Goal: Information Seeking & Learning: Find specific page/section

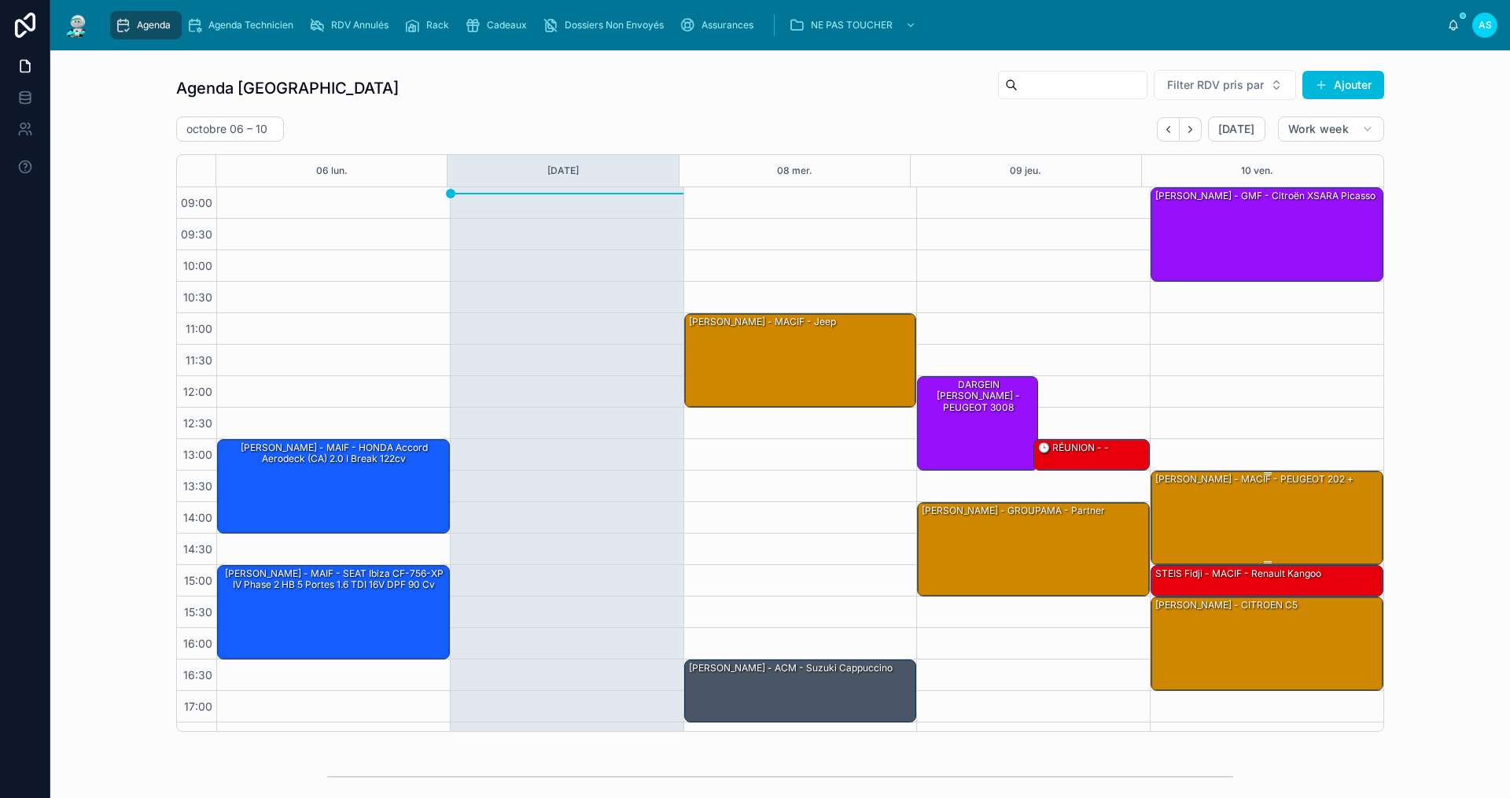
click at [1295, 524] on div "[PERSON_NAME] - MACIF - PEUGEOT 202 +" at bounding box center [1268, 516] width 228 height 91
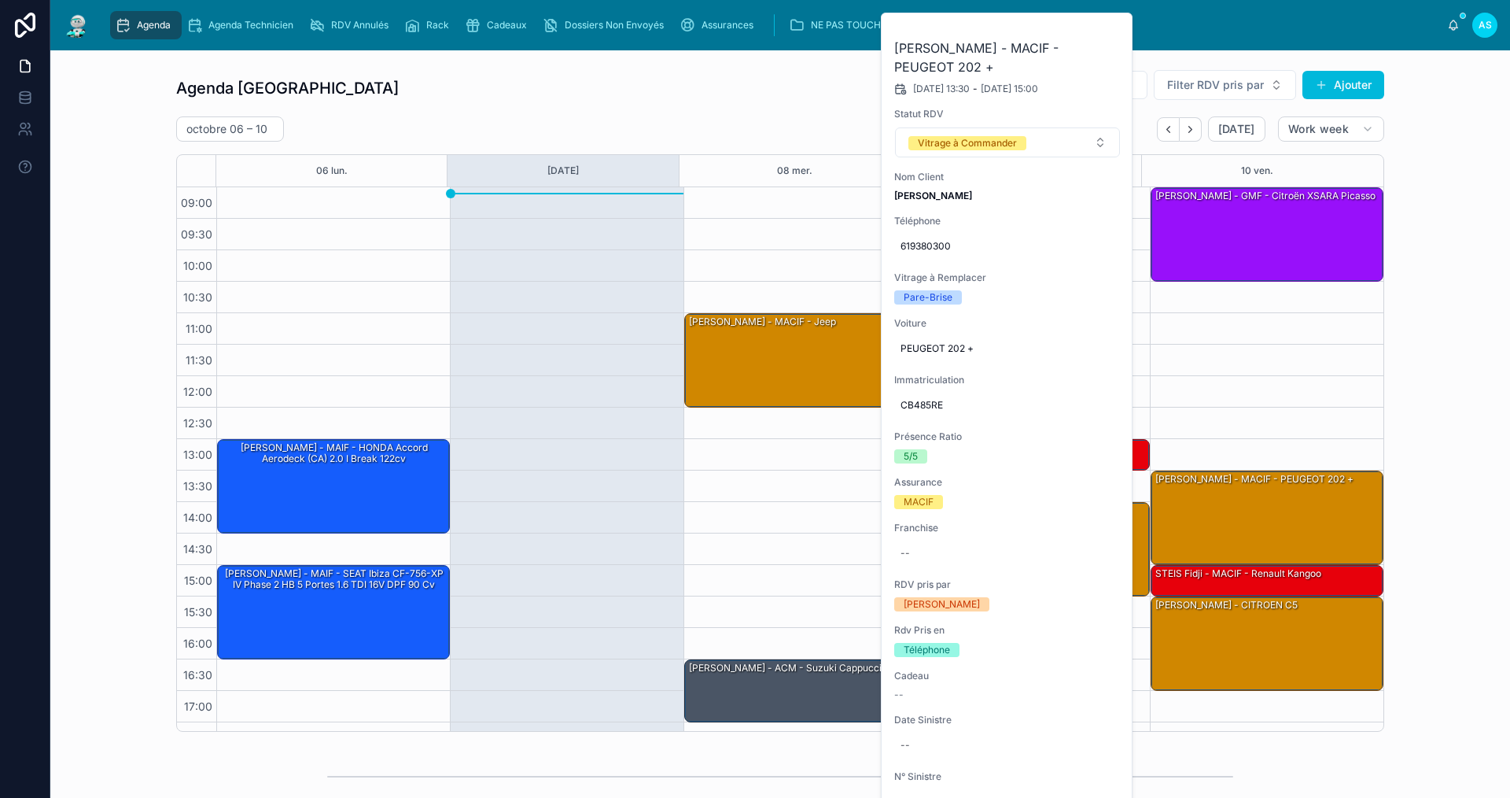
click at [0, 0] on icon at bounding box center [0, 0] width 0 height 0
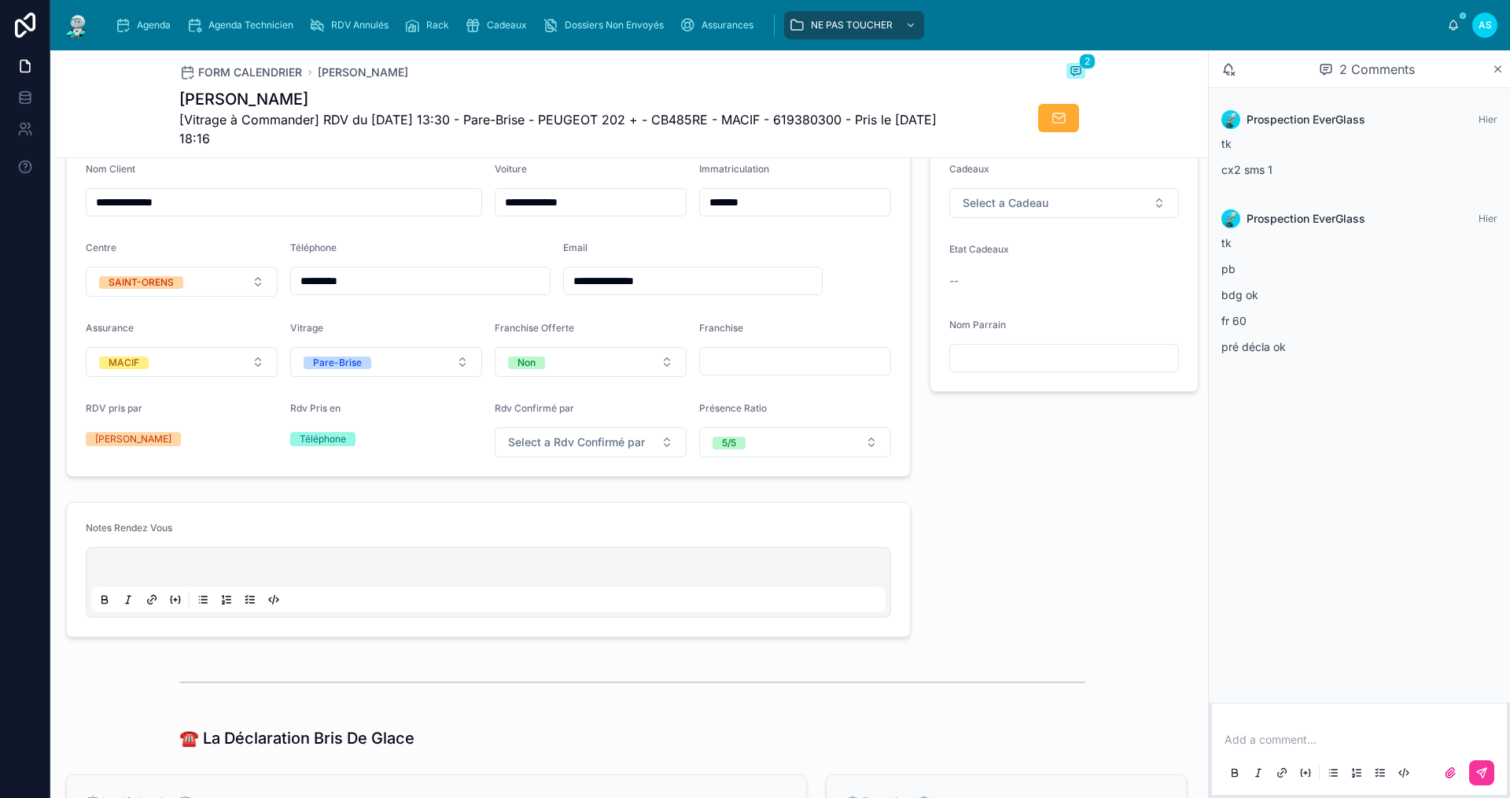
scroll to position [393, 0]
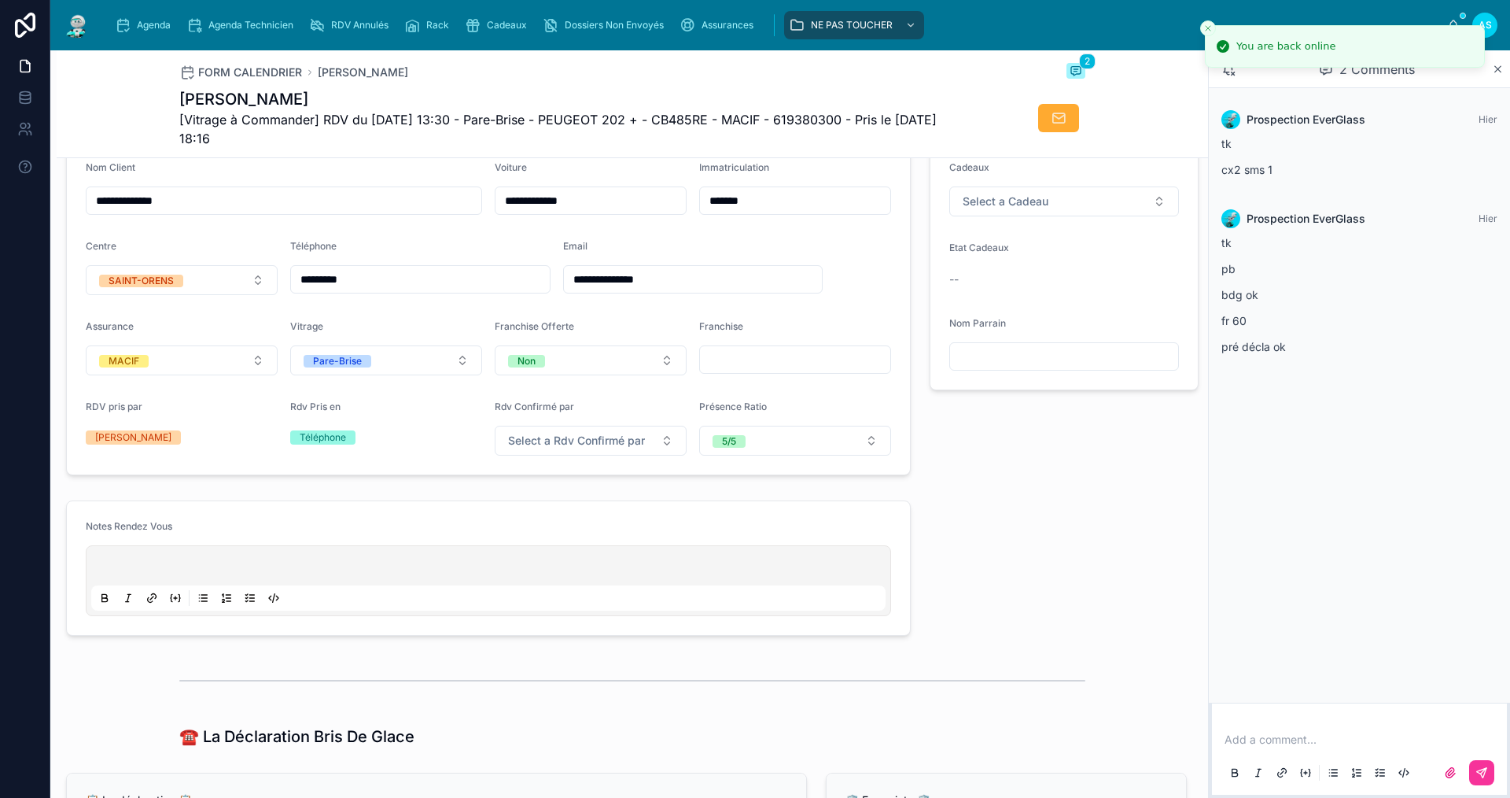
click at [1497, 63] on icon at bounding box center [1498, 69] width 12 height 13
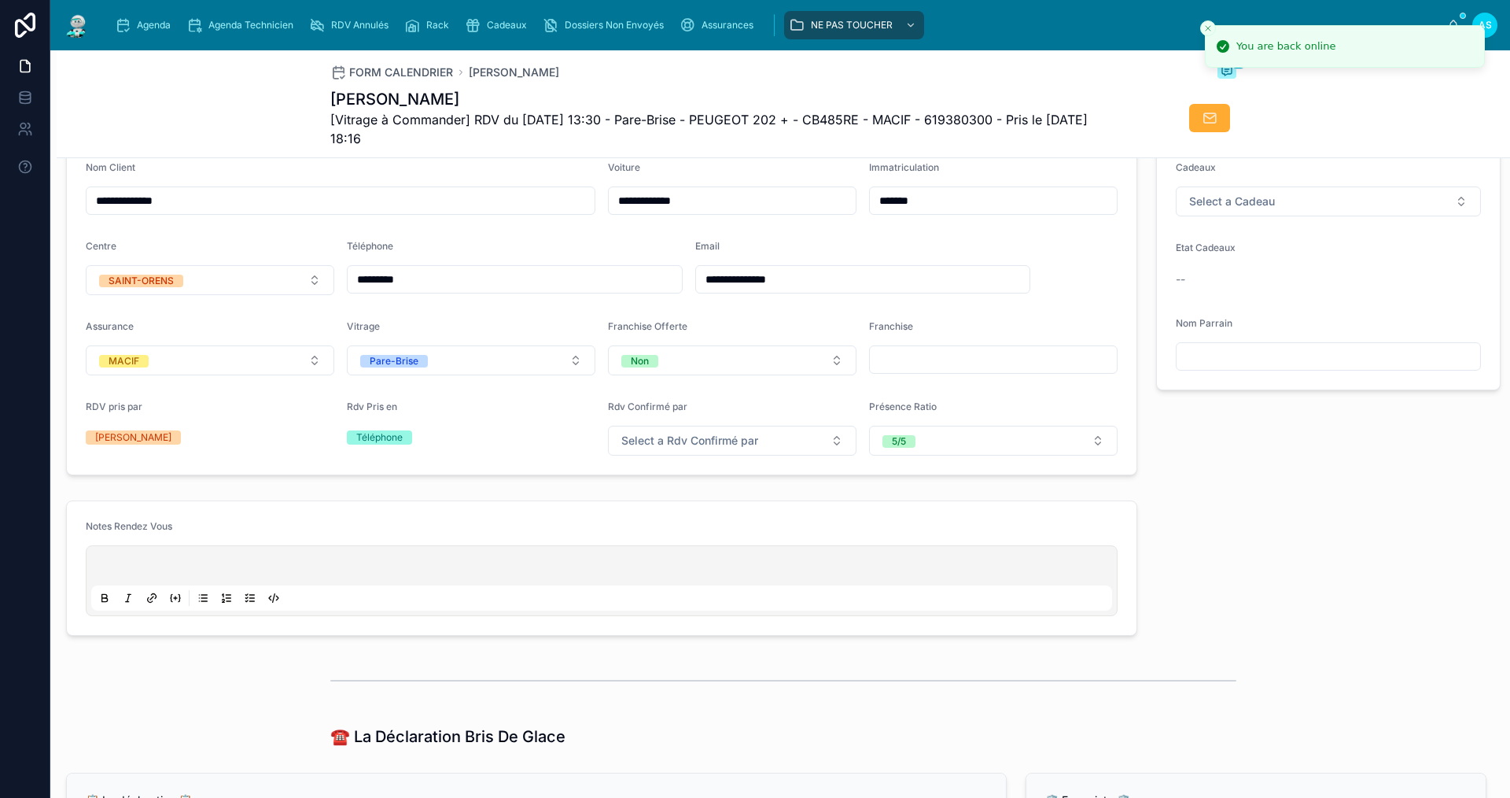
click at [146, 31] on span "Agenda" at bounding box center [154, 25] width 34 height 13
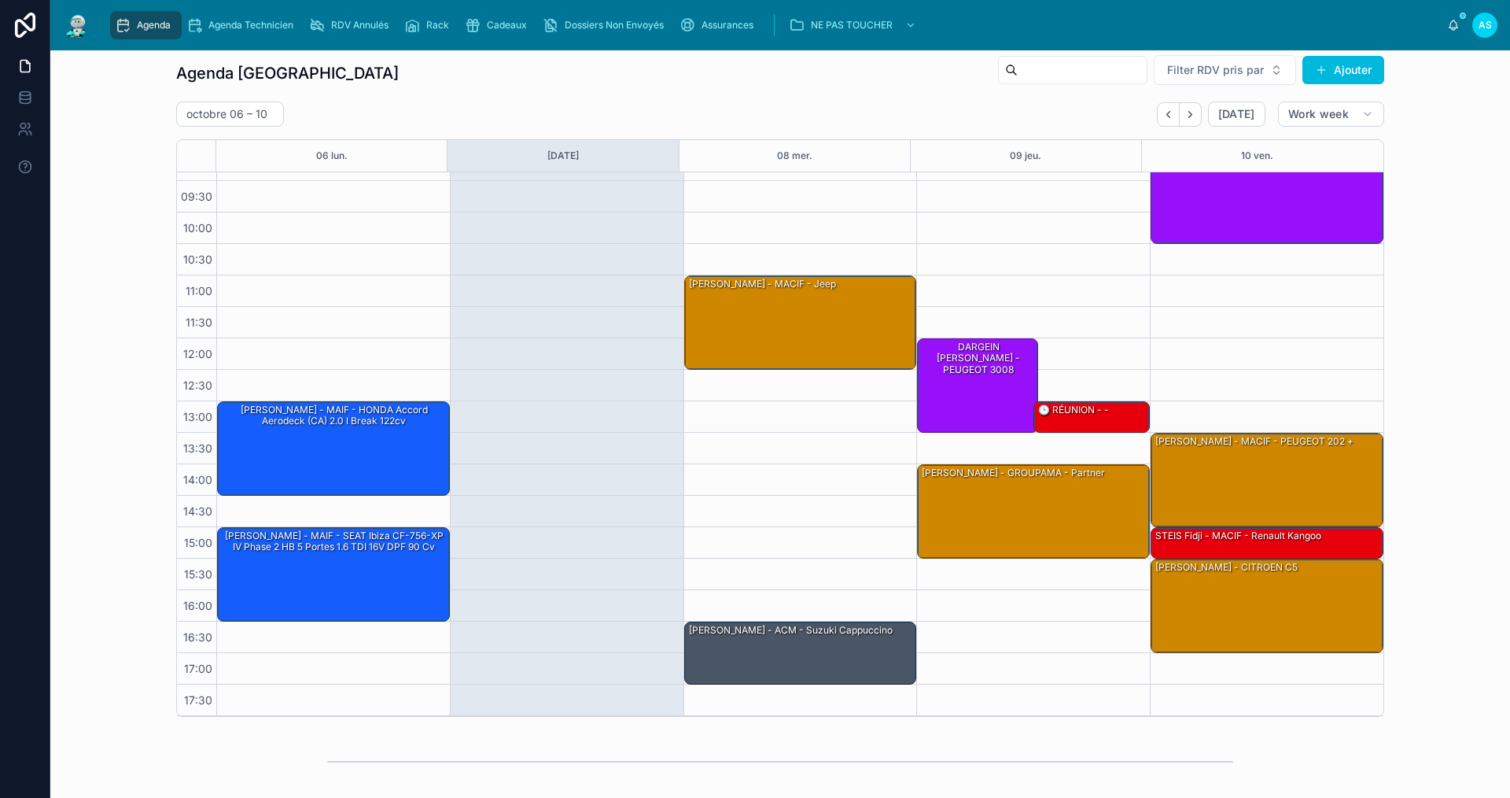
scroll to position [9, 0]
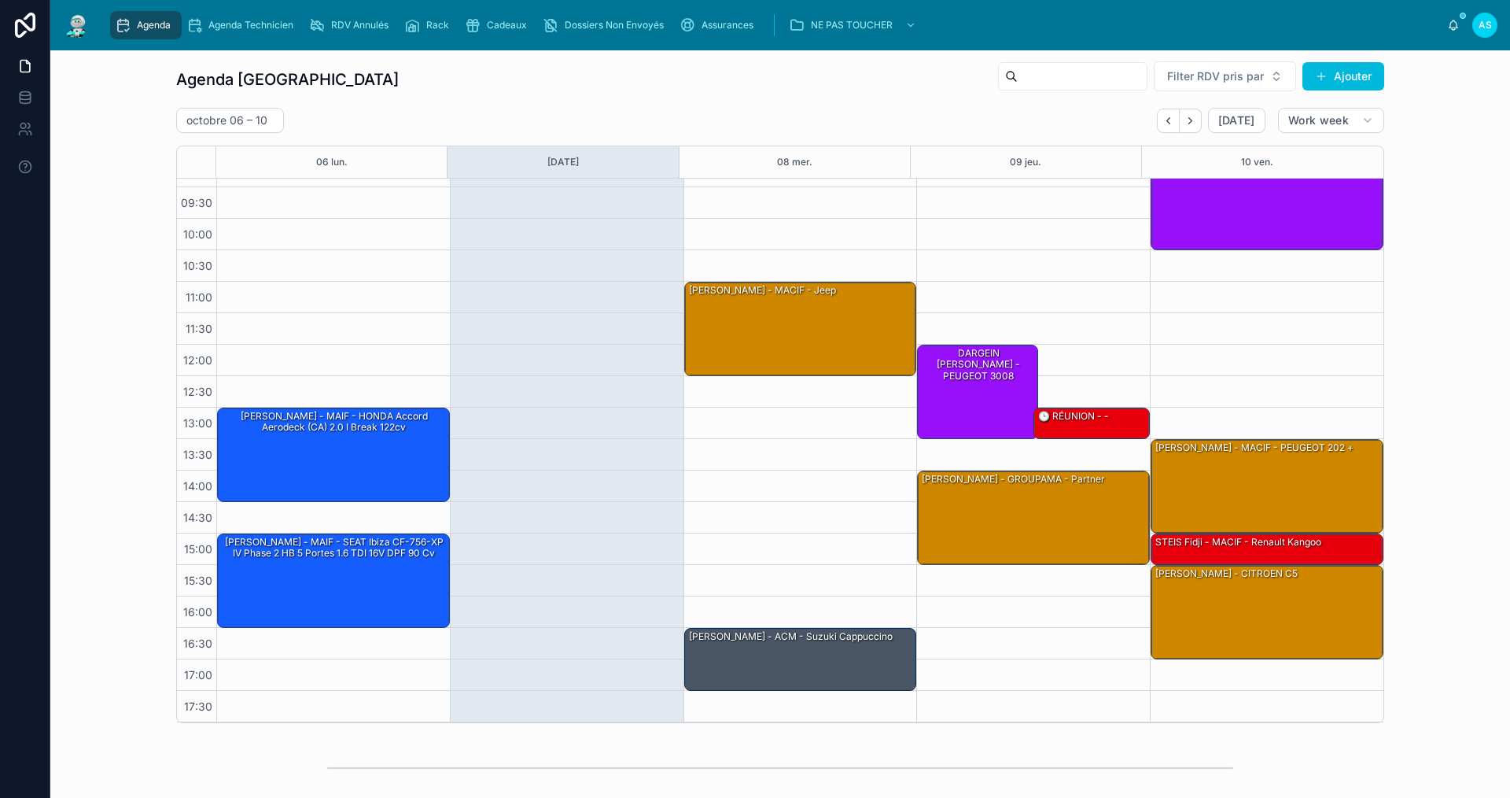
click at [520, 20] on span "Cadeaux" at bounding box center [507, 25] width 40 height 13
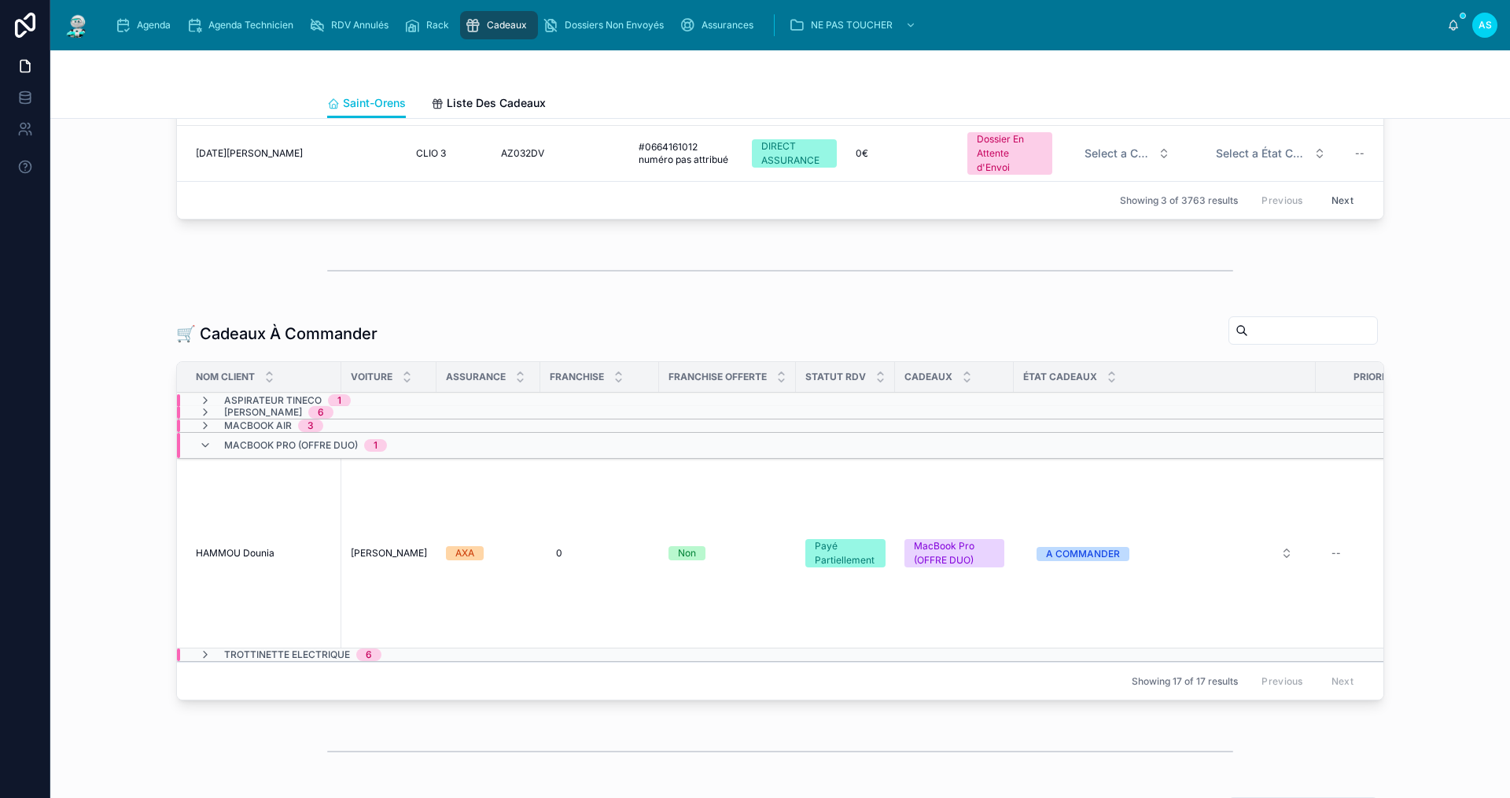
scroll to position [157, 0]
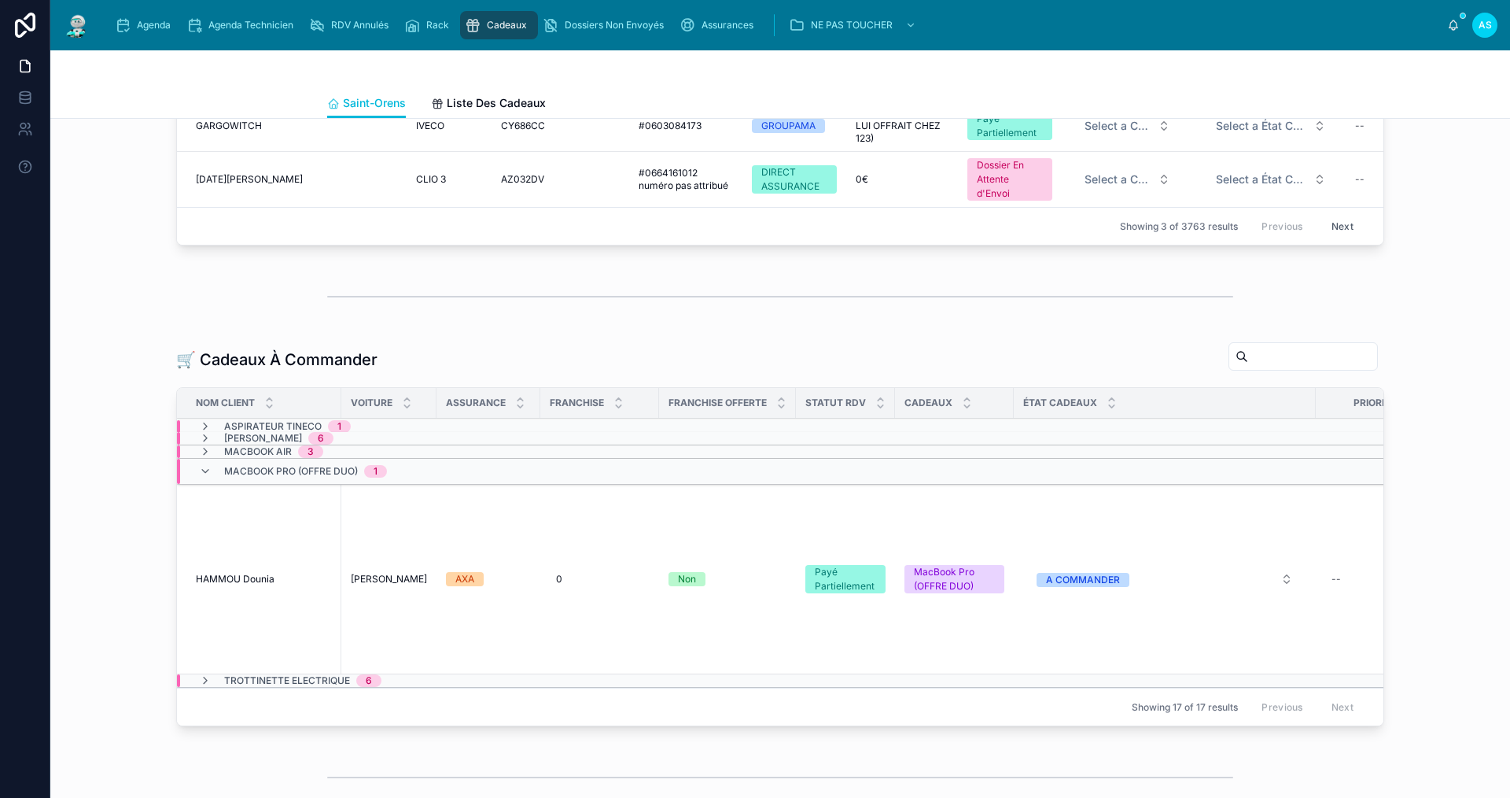
click at [267, 477] on span "MacBook Pro (OFFRE DUO)" at bounding box center [291, 471] width 134 height 13
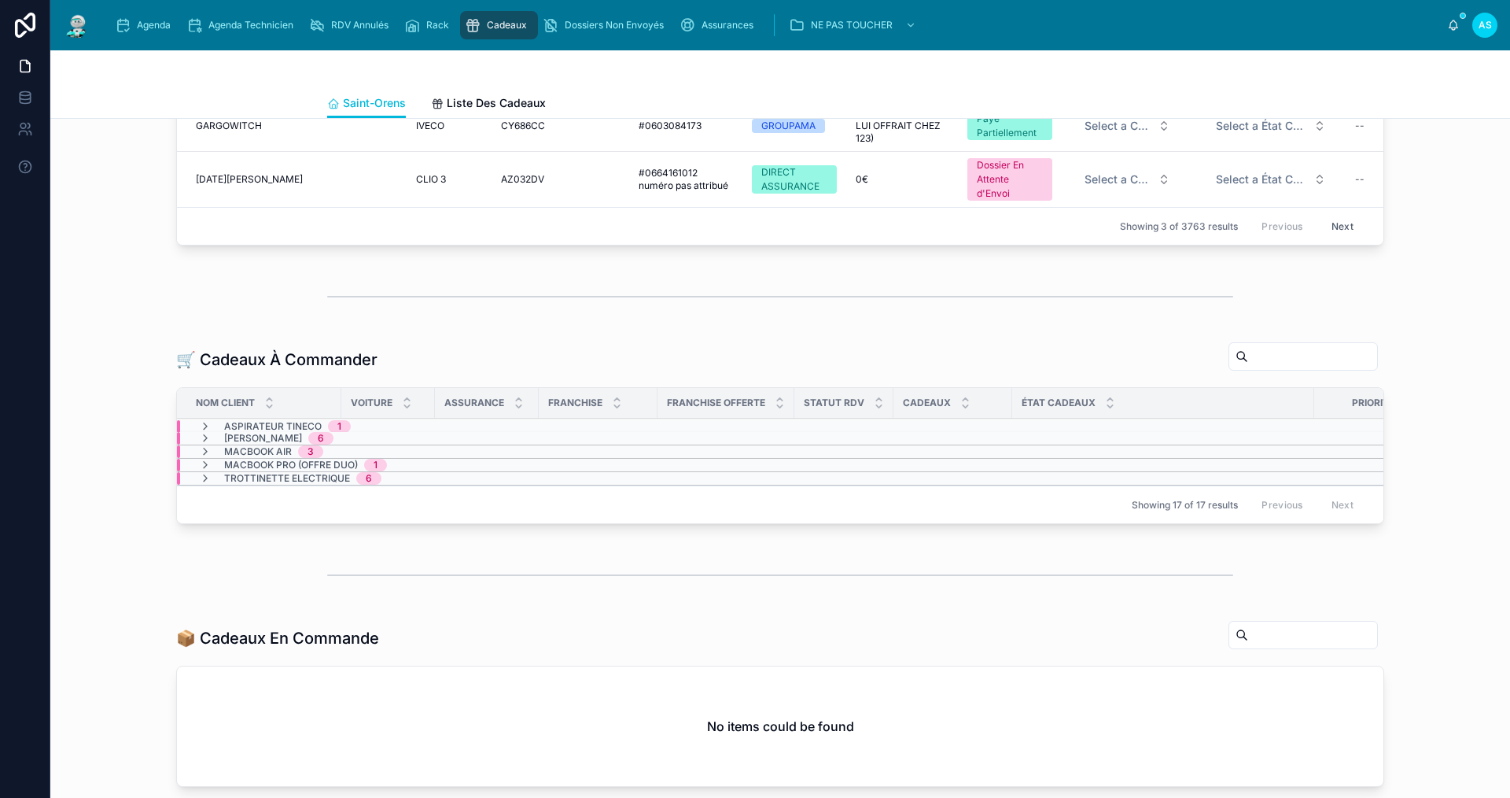
click at [155, 29] on span "Agenda" at bounding box center [154, 25] width 34 height 13
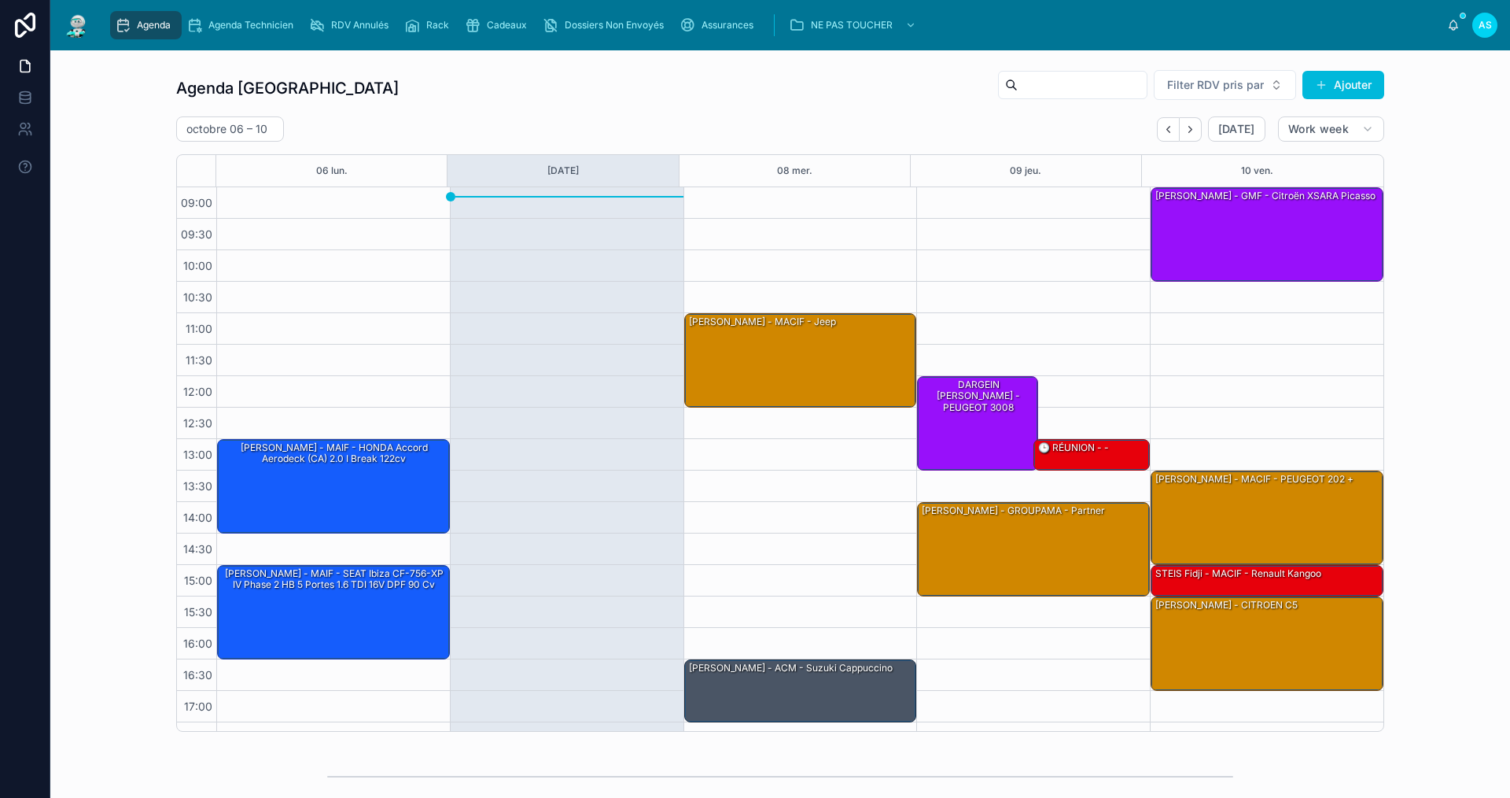
scroll to position [23, 0]
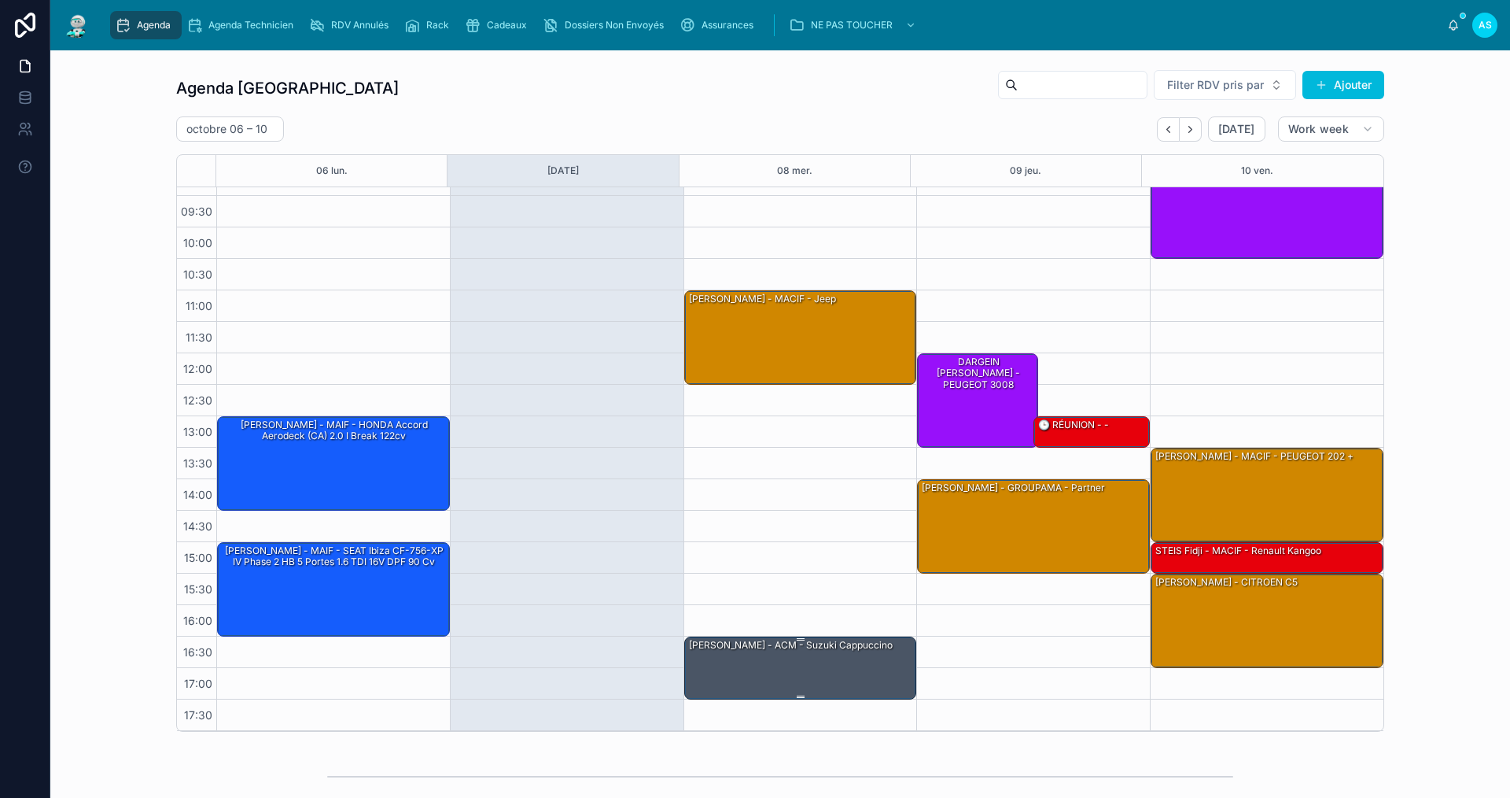
click at [782, 667] on div "[PERSON_NAME] - ACM - suzuki cappuccino" at bounding box center [802, 667] width 228 height 60
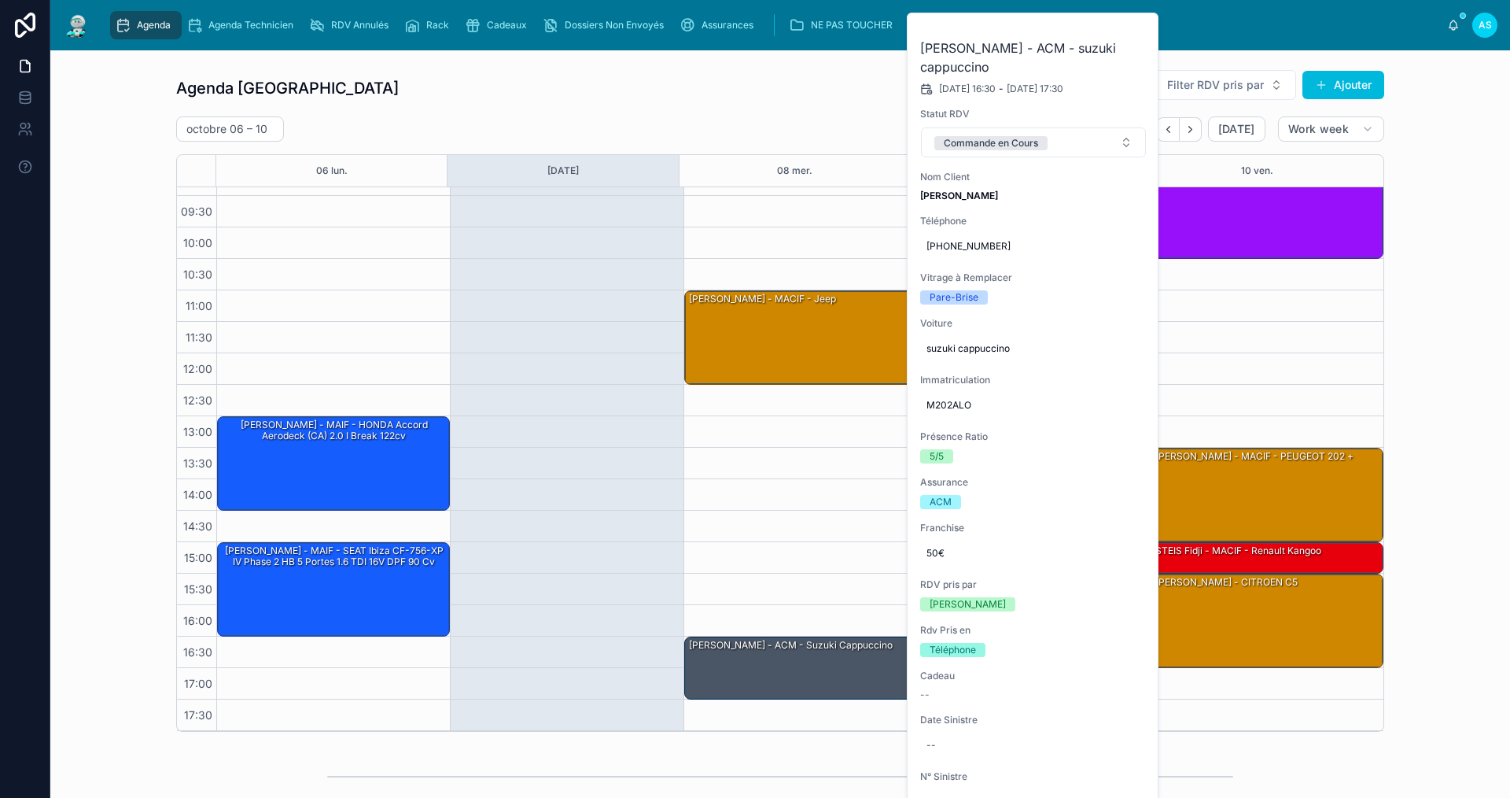
click at [0, 0] on button at bounding box center [0, 0] width 0 height 0
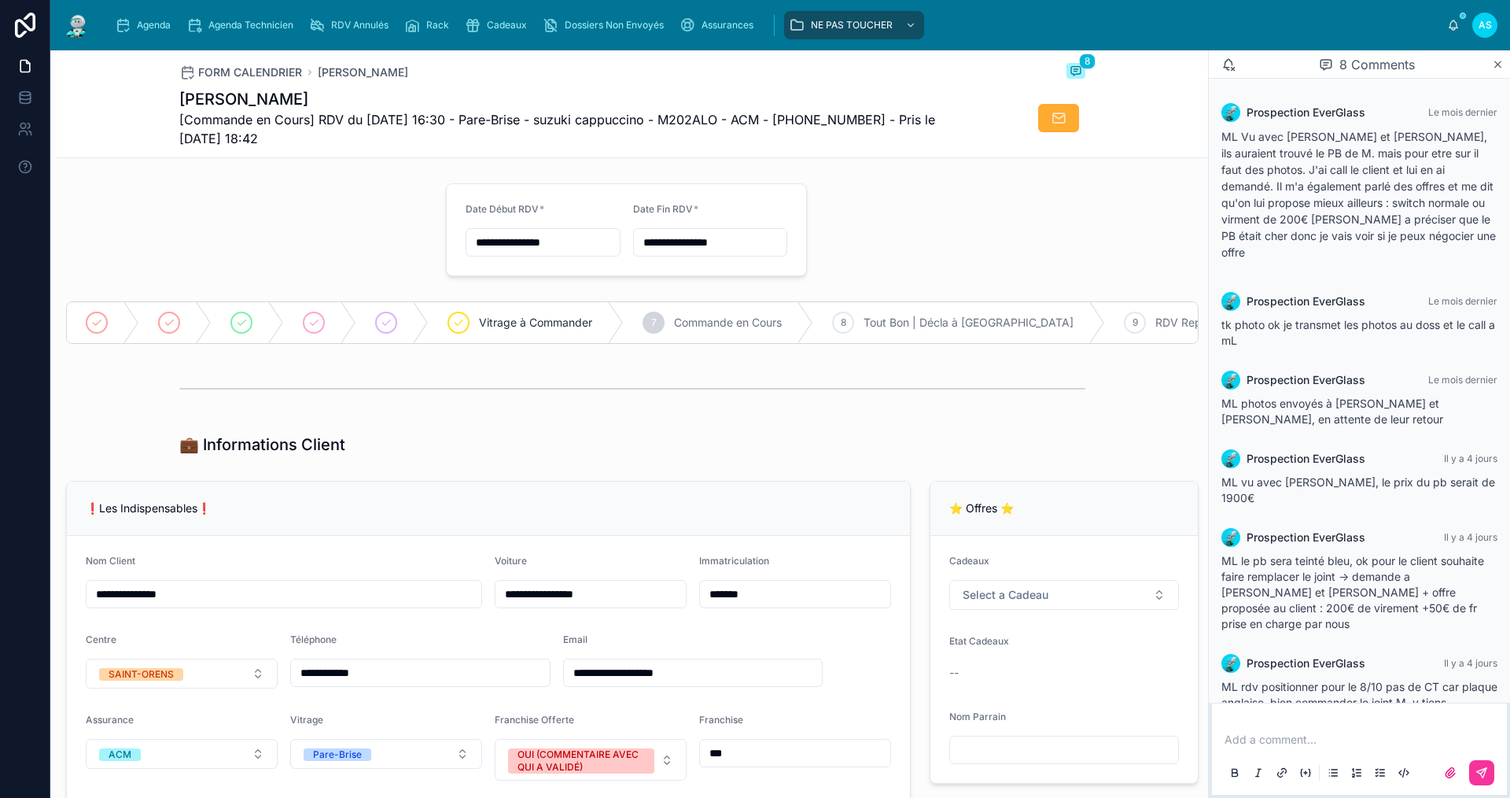
click at [140, 27] on span "Agenda" at bounding box center [154, 25] width 34 height 13
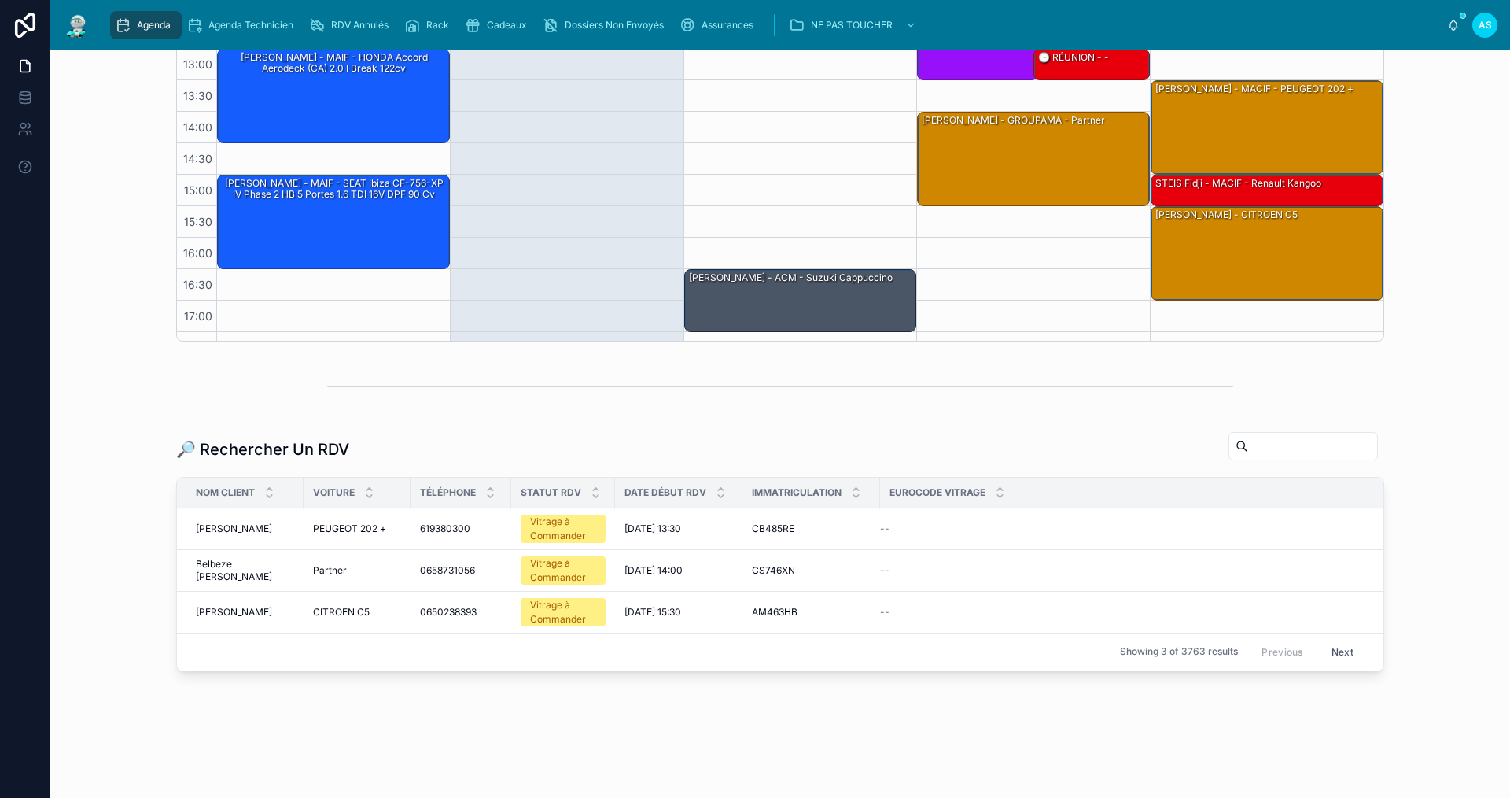
scroll to position [393, 0]
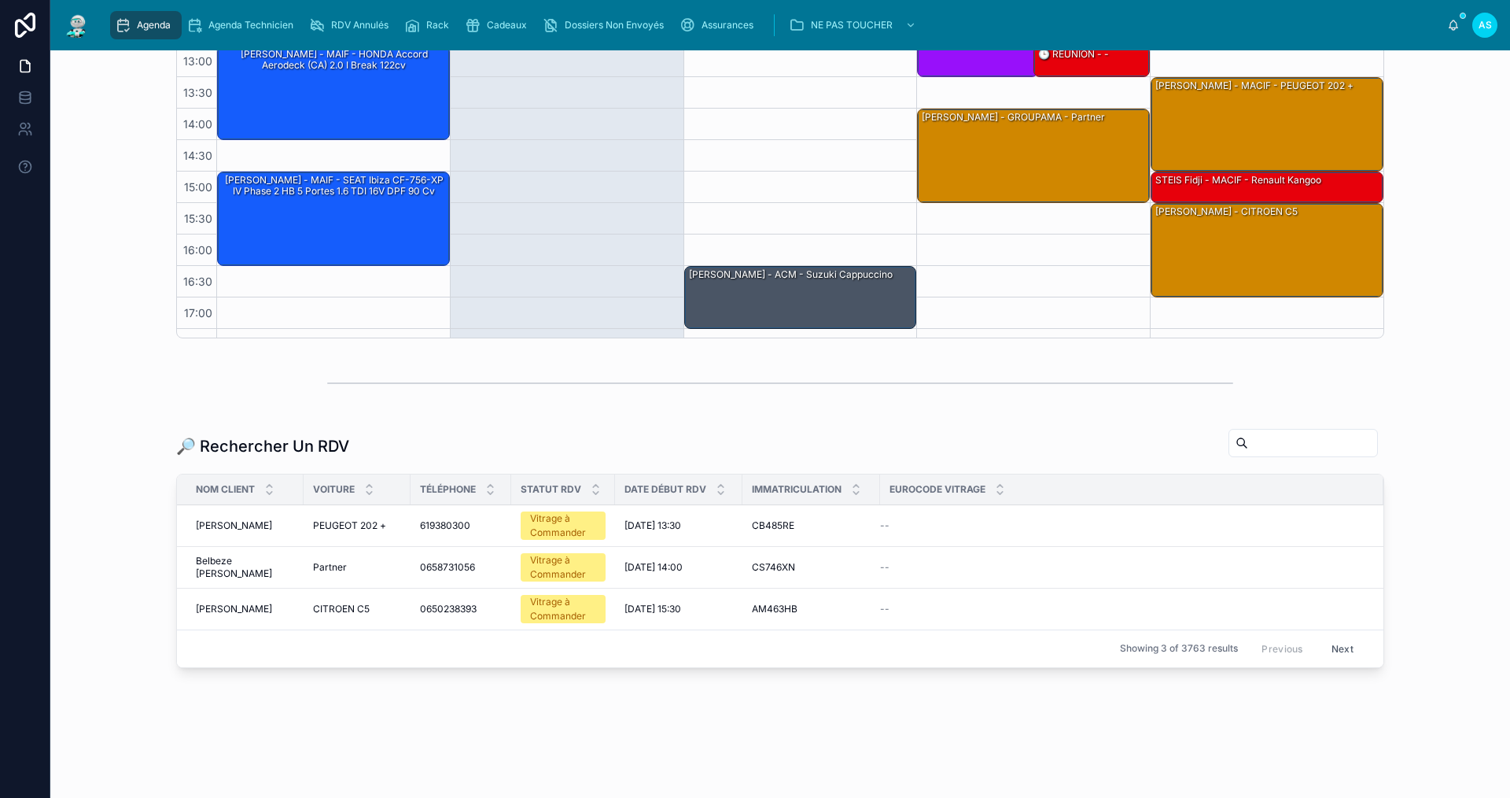
click at [1251, 446] on input "text" at bounding box center [1312, 443] width 129 height 22
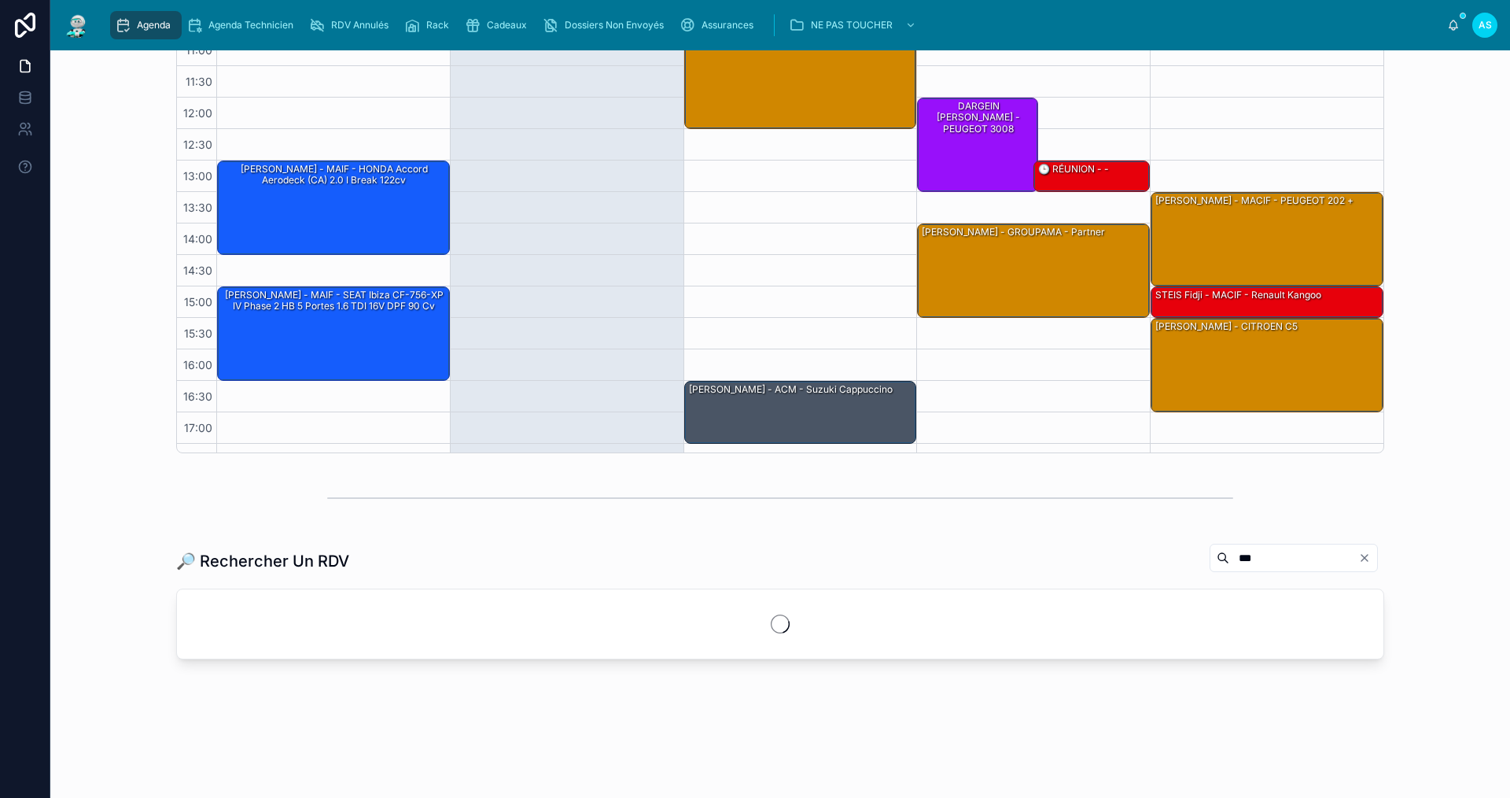
scroll to position [278, 0]
type input "***"
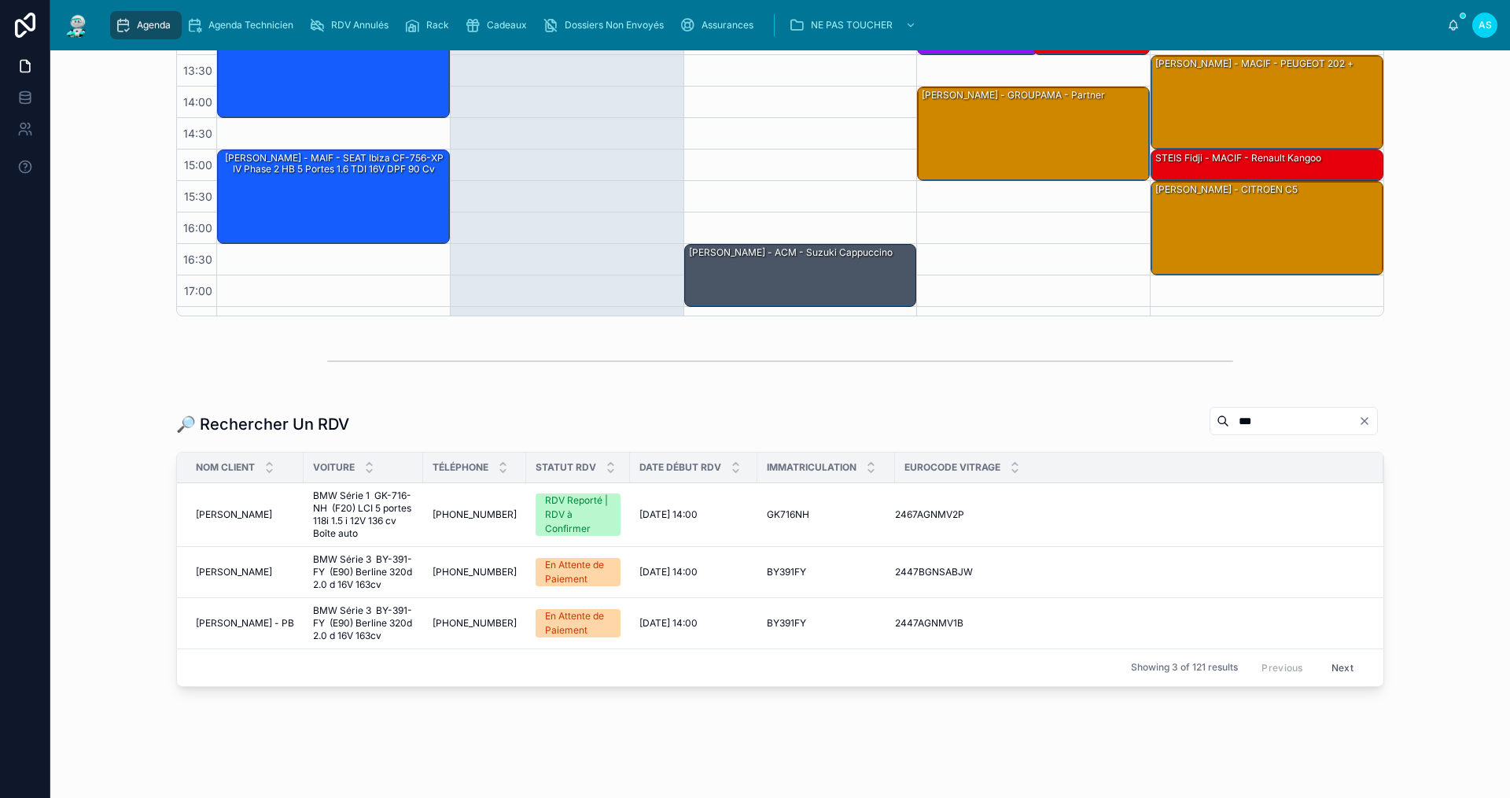
scroll to position [443, 0]
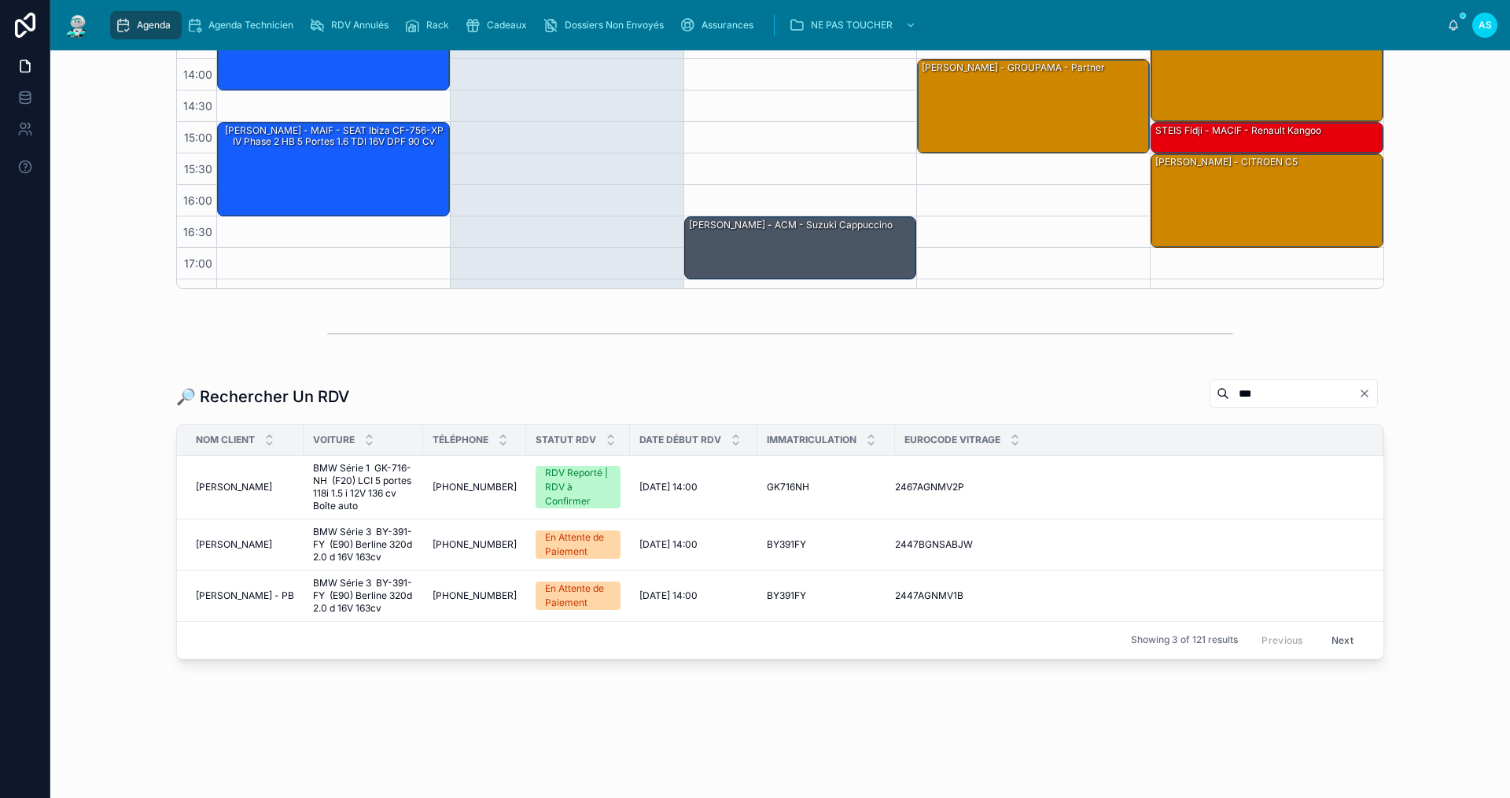
click at [1333, 640] on button "Next" at bounding box center [1343, 640] width 44 height 24
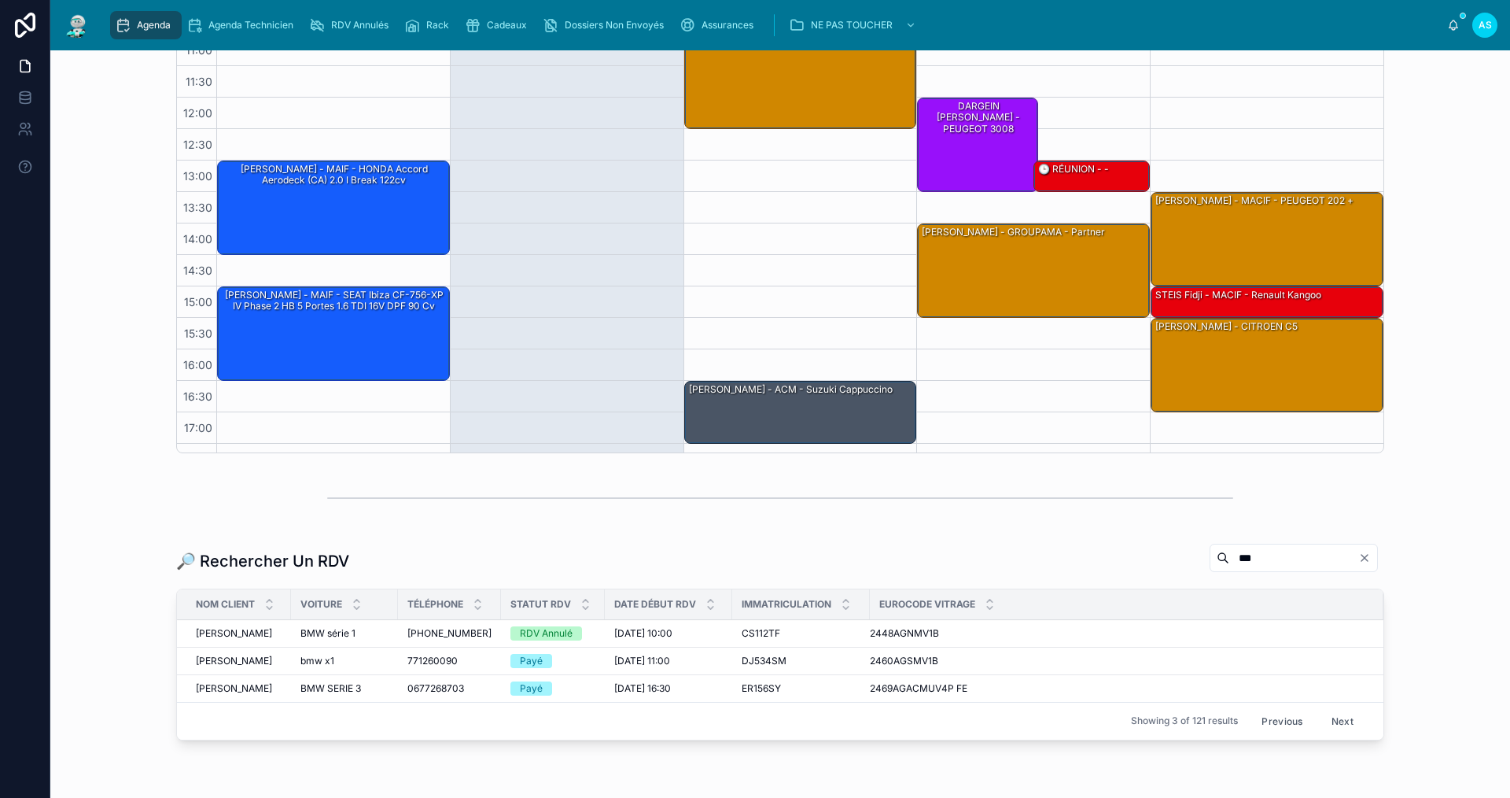
scroll to position [359, 0]
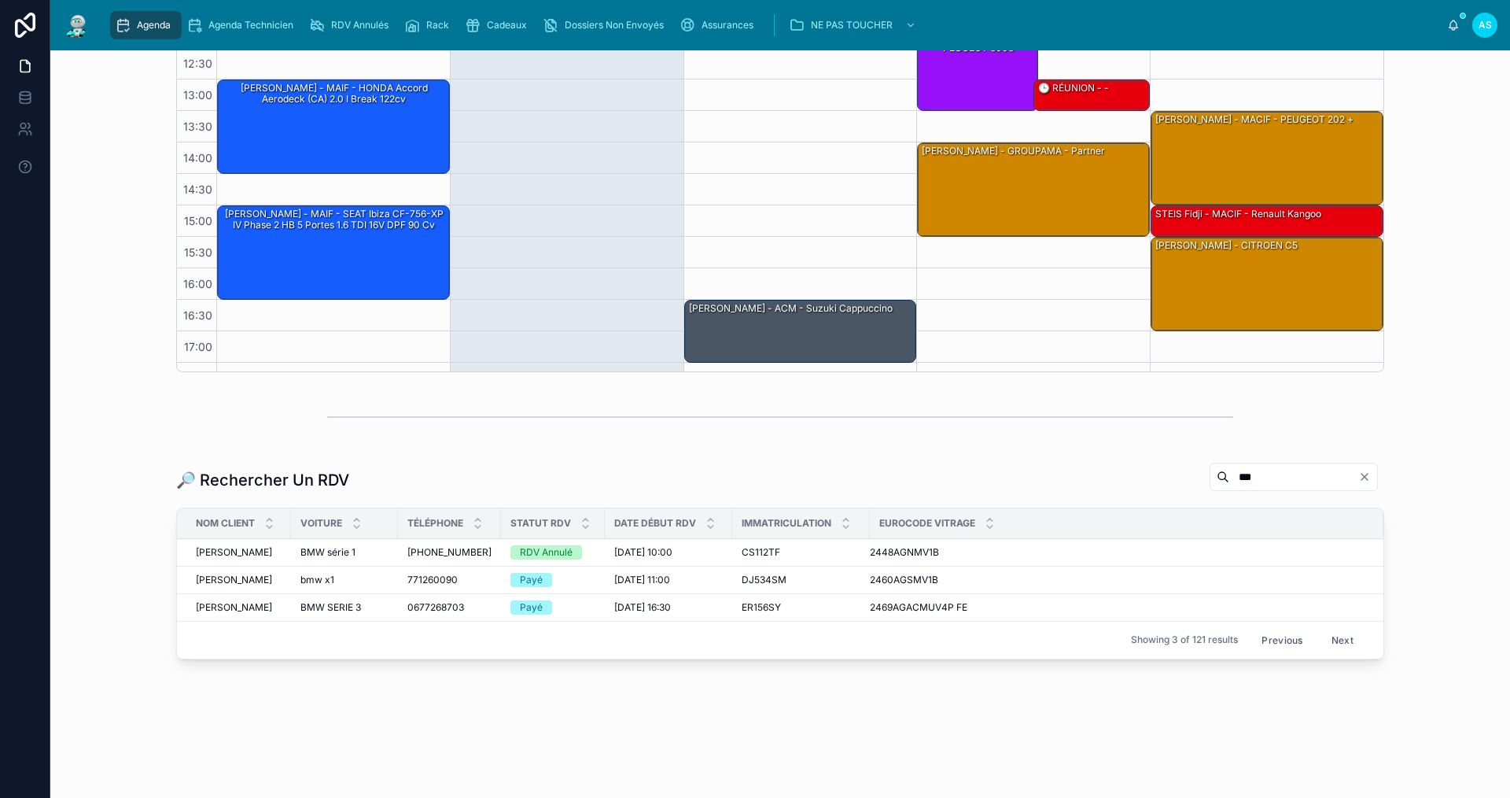
click at [1330, 640] on button "Next" at bounding box center [1343, 640] width 44 height 24
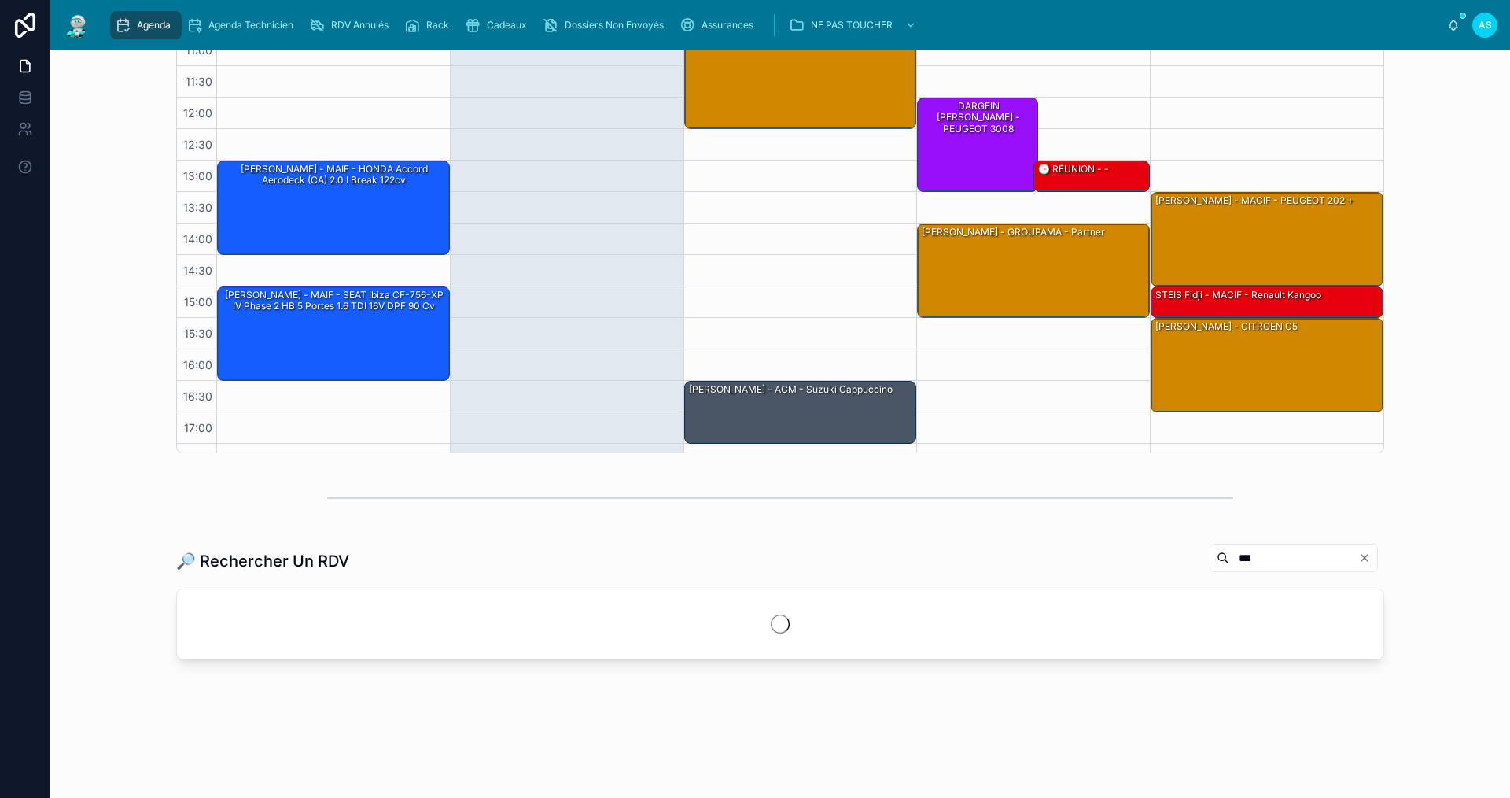
scroll to position [359, 0]
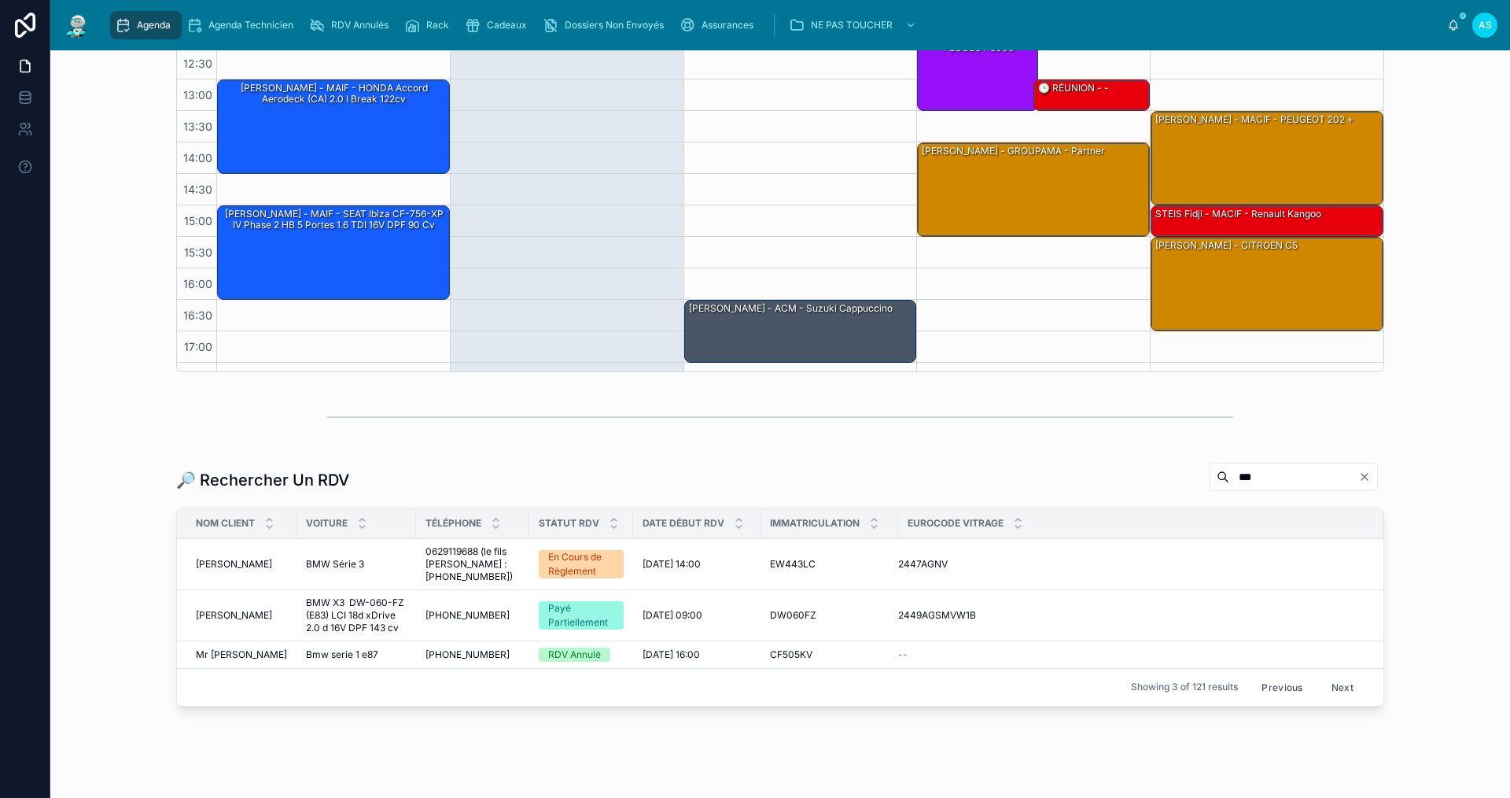
click at [1337, 686] on button "Next" at bounding box center [1343, 687] width 44 height 24
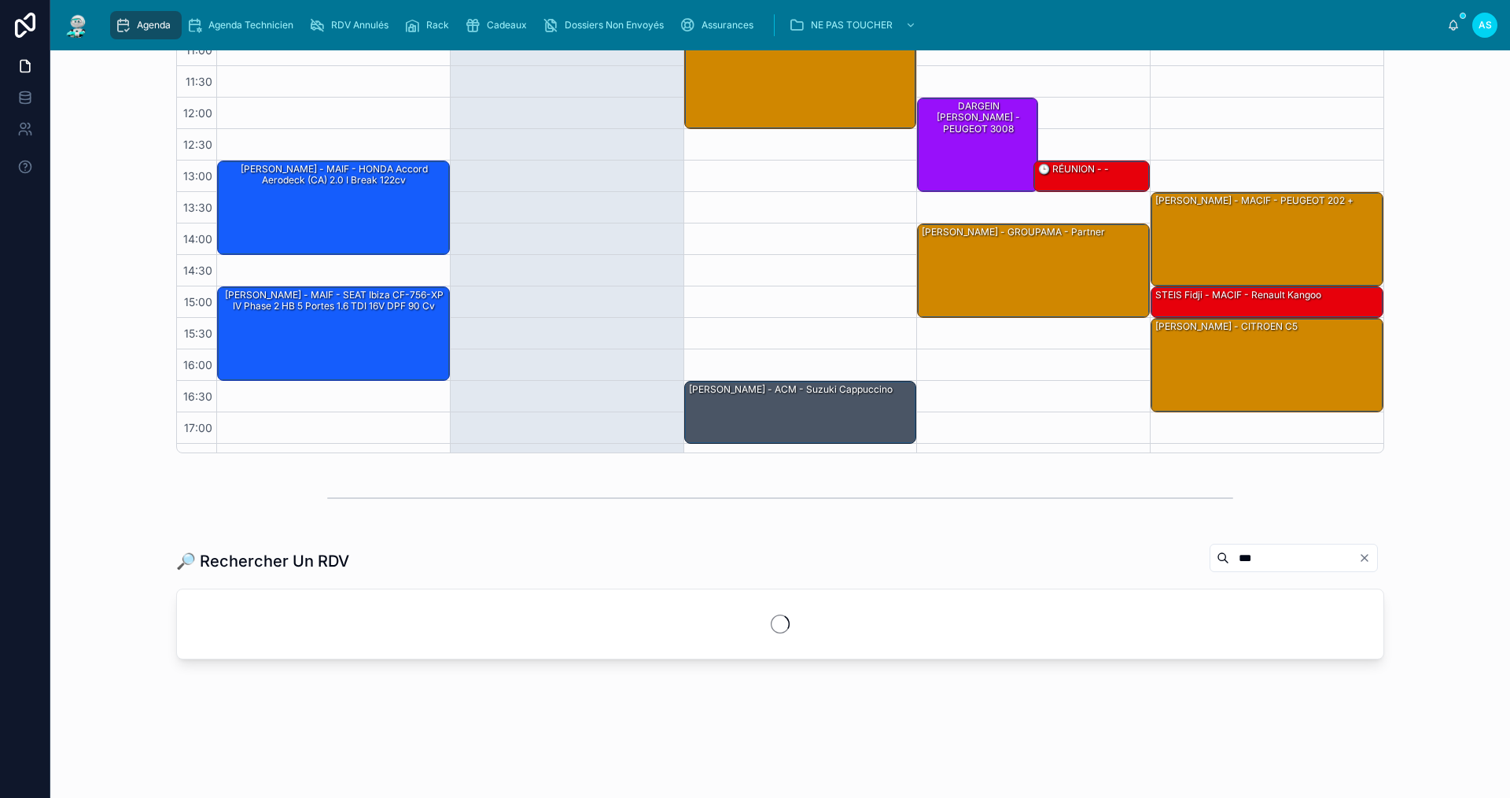
scroll to position [359, 0]
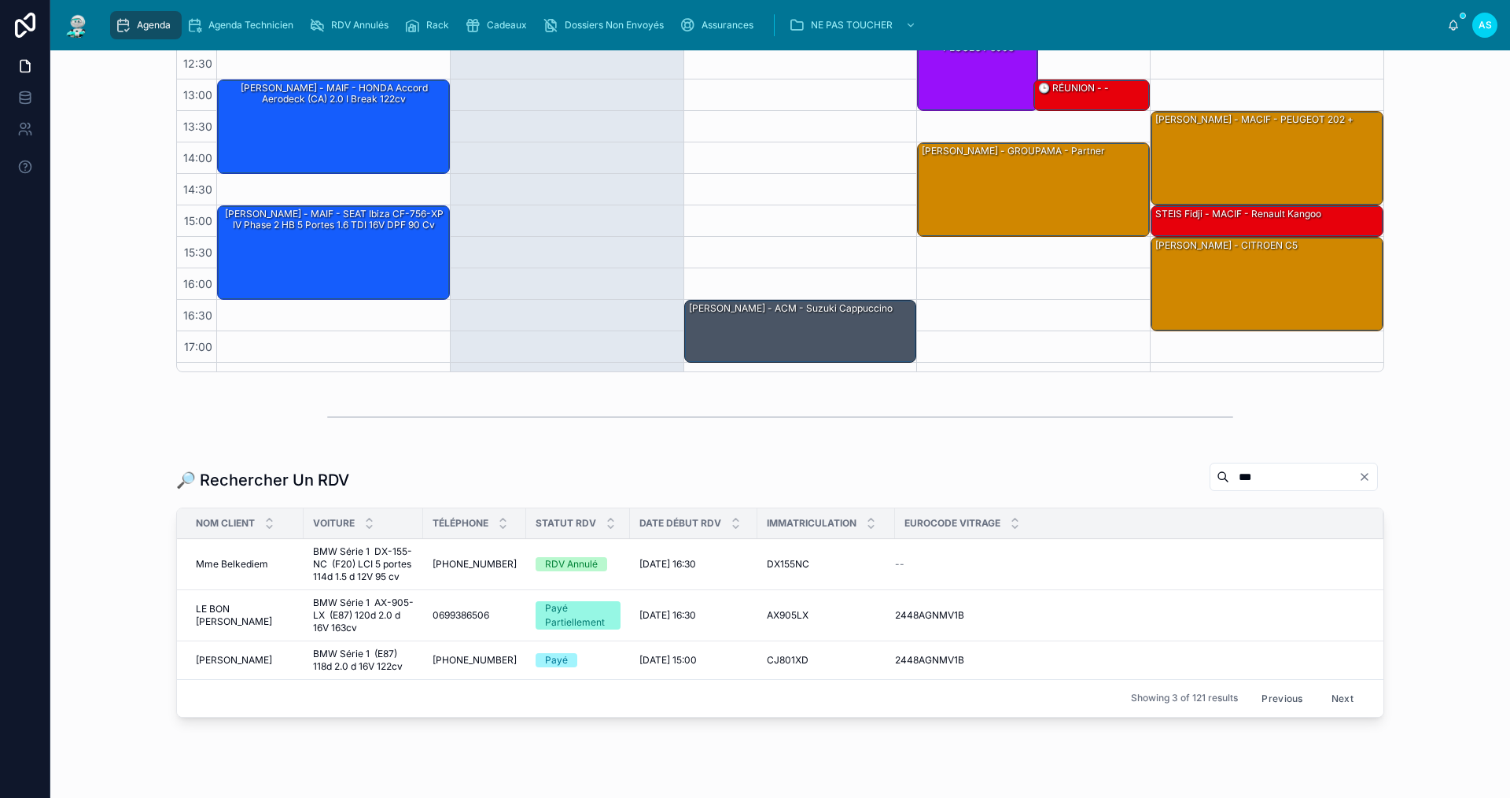
click at [1340, 698] on button "Next" at bounding box center [1343, 698] width 44 height 24
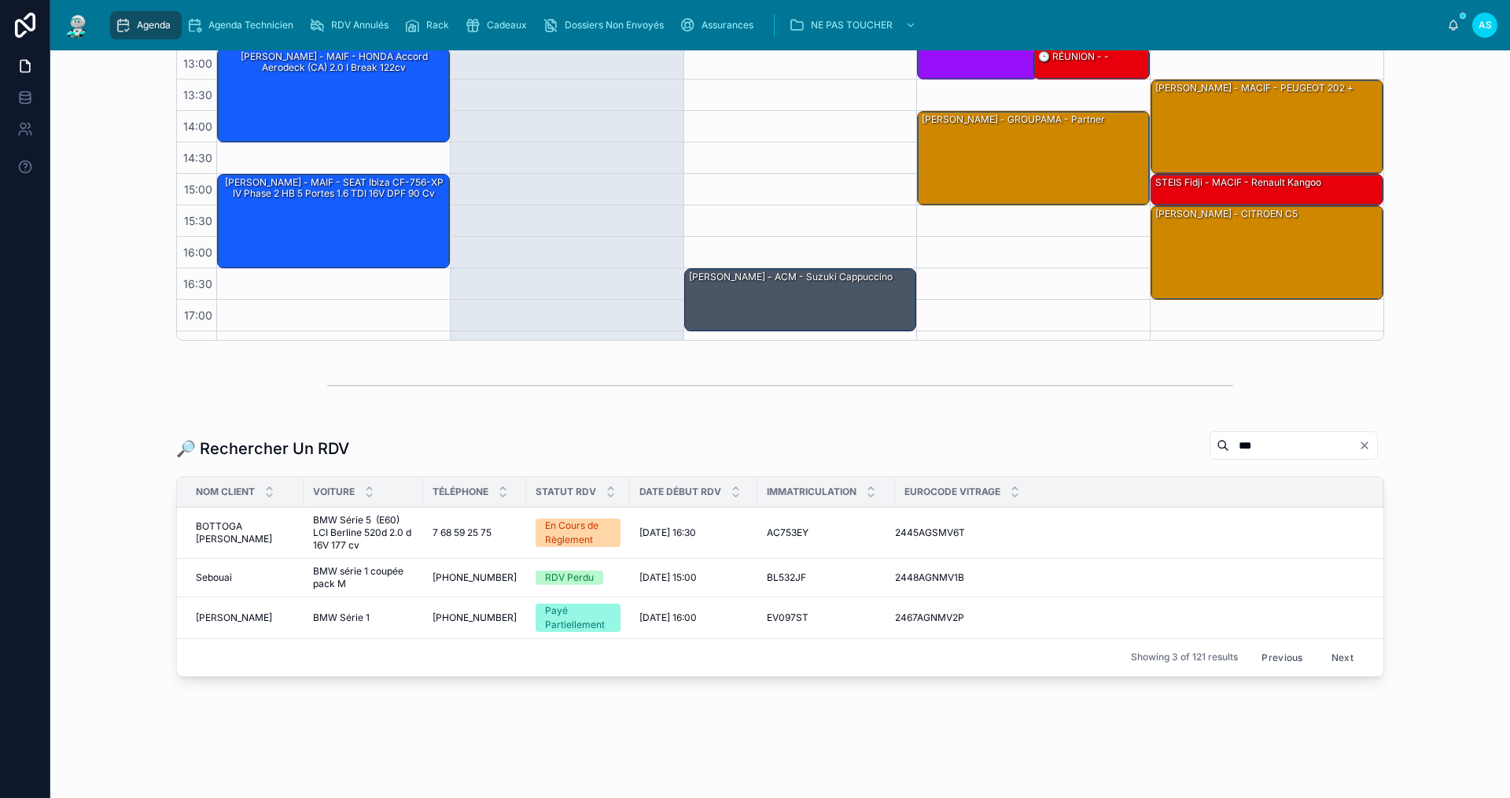
scroll to position [408, 0]
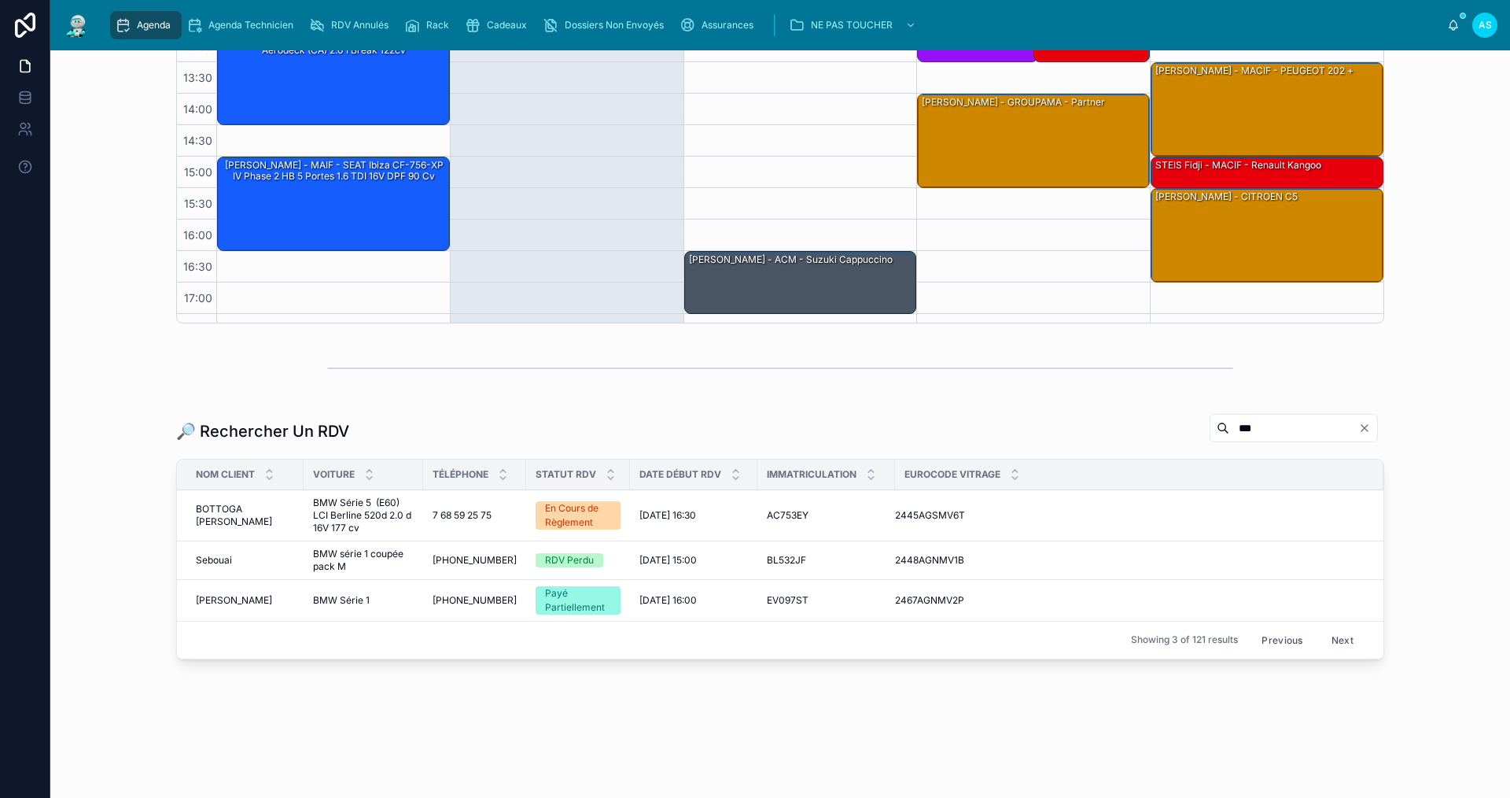
click at [1360, 434] on div "***" at bounding box center [1294, 428] width 168 height 28
click at [1362, 433] on div "***" at bounding box center [1294, 428] width 168 height 28
click at [1362, 426] on icon "Clear" at bounding box center [1365, 428] width 6 height 6
click at [1300, 432] on input "***" at bounding box center [1312, 428] width 129 height 22
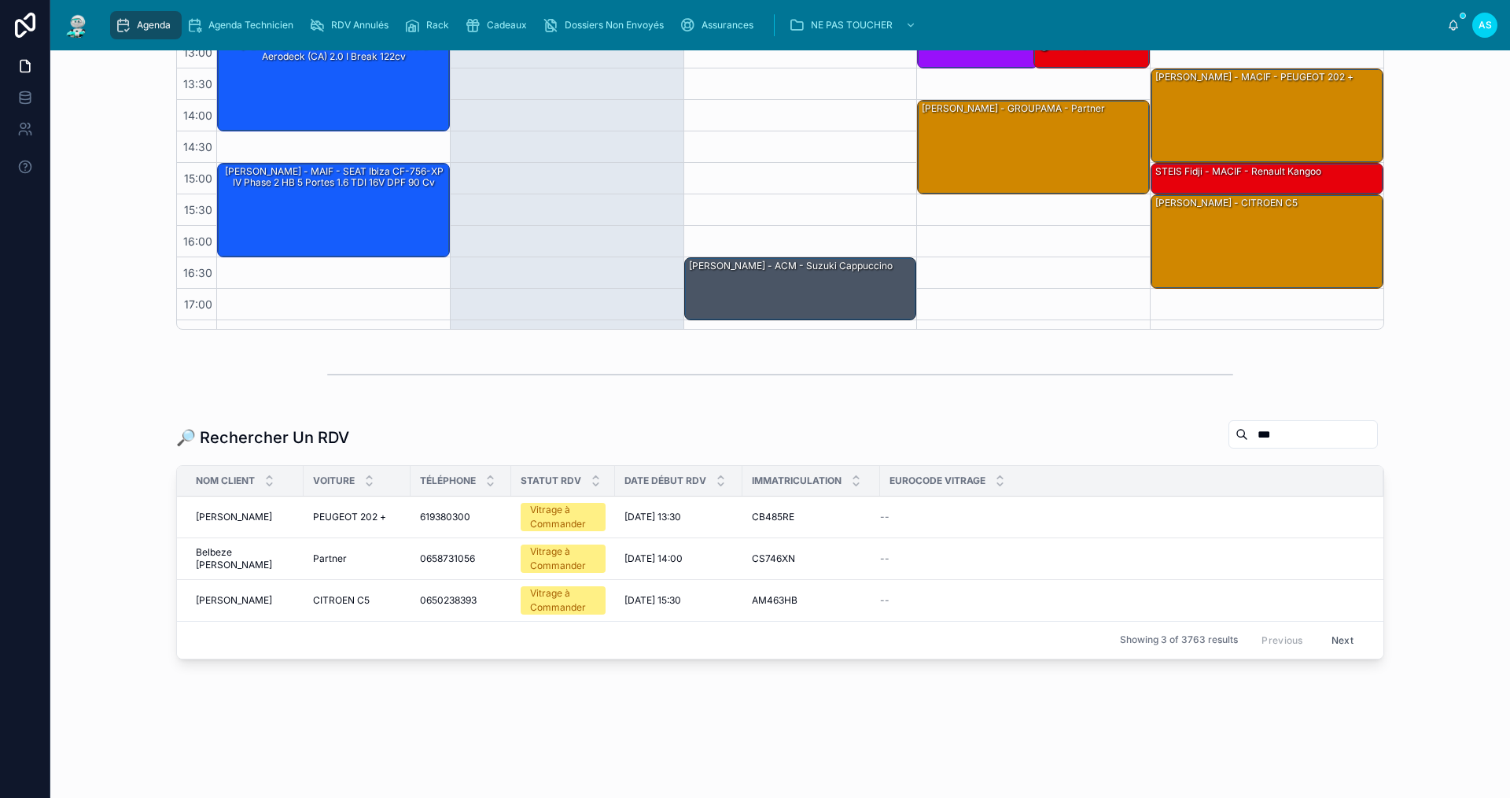
scroll to position [402, 0]
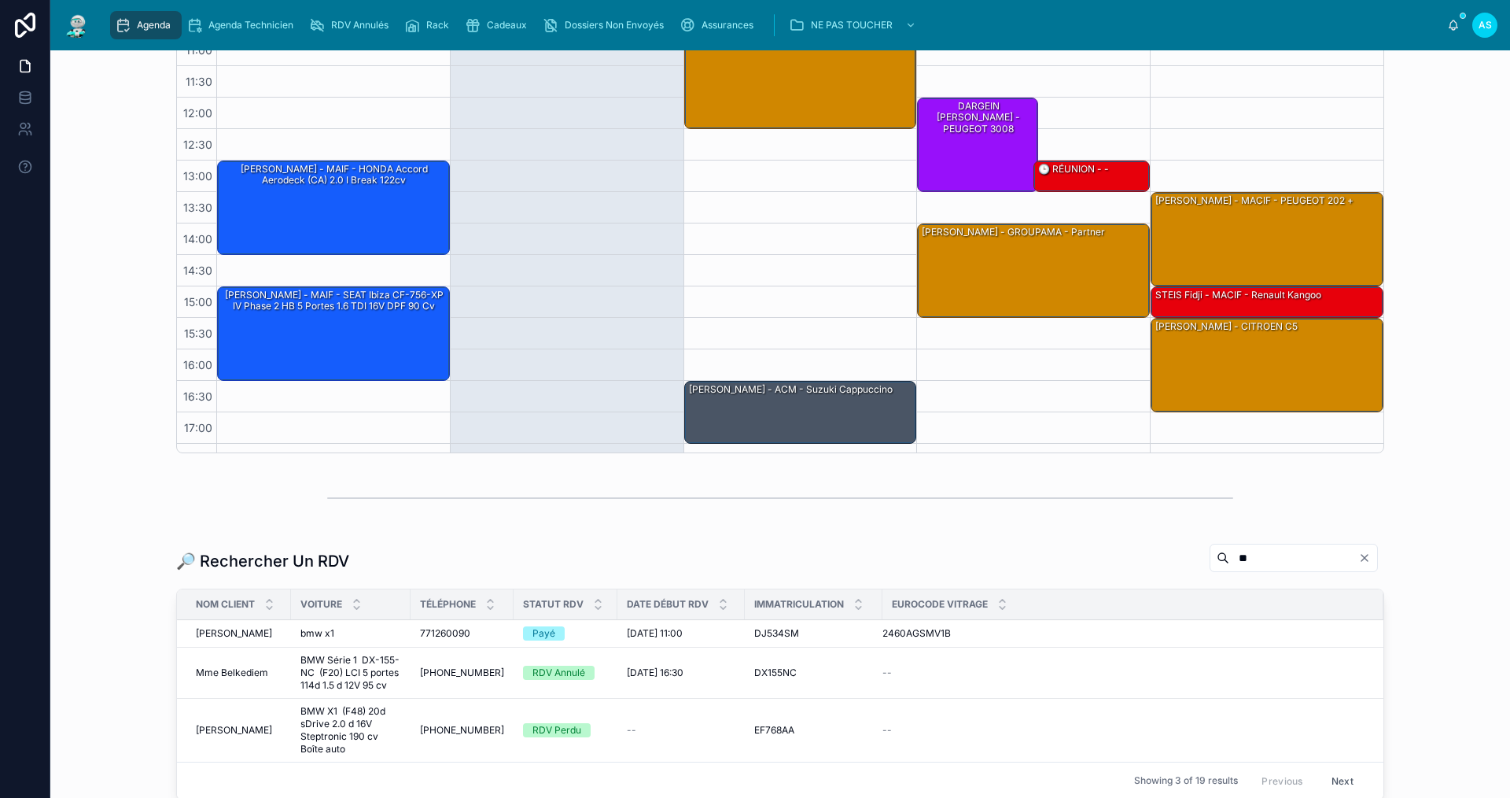
scroll to position [408, 0]
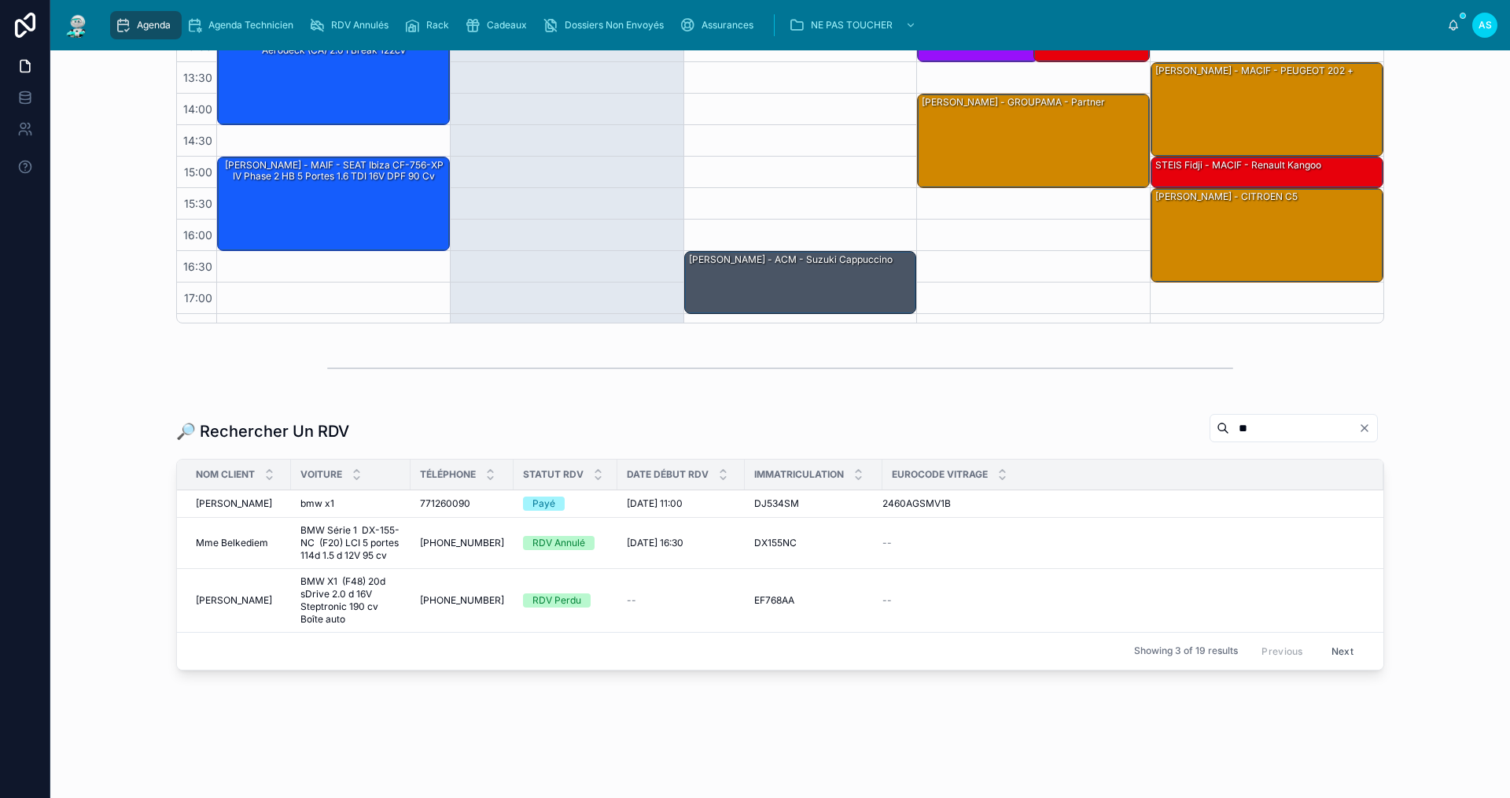
type input "**"
click at [221, 504] on span "[PERSON_NAME]" at bounding box center [234, 503] width 76 height 13
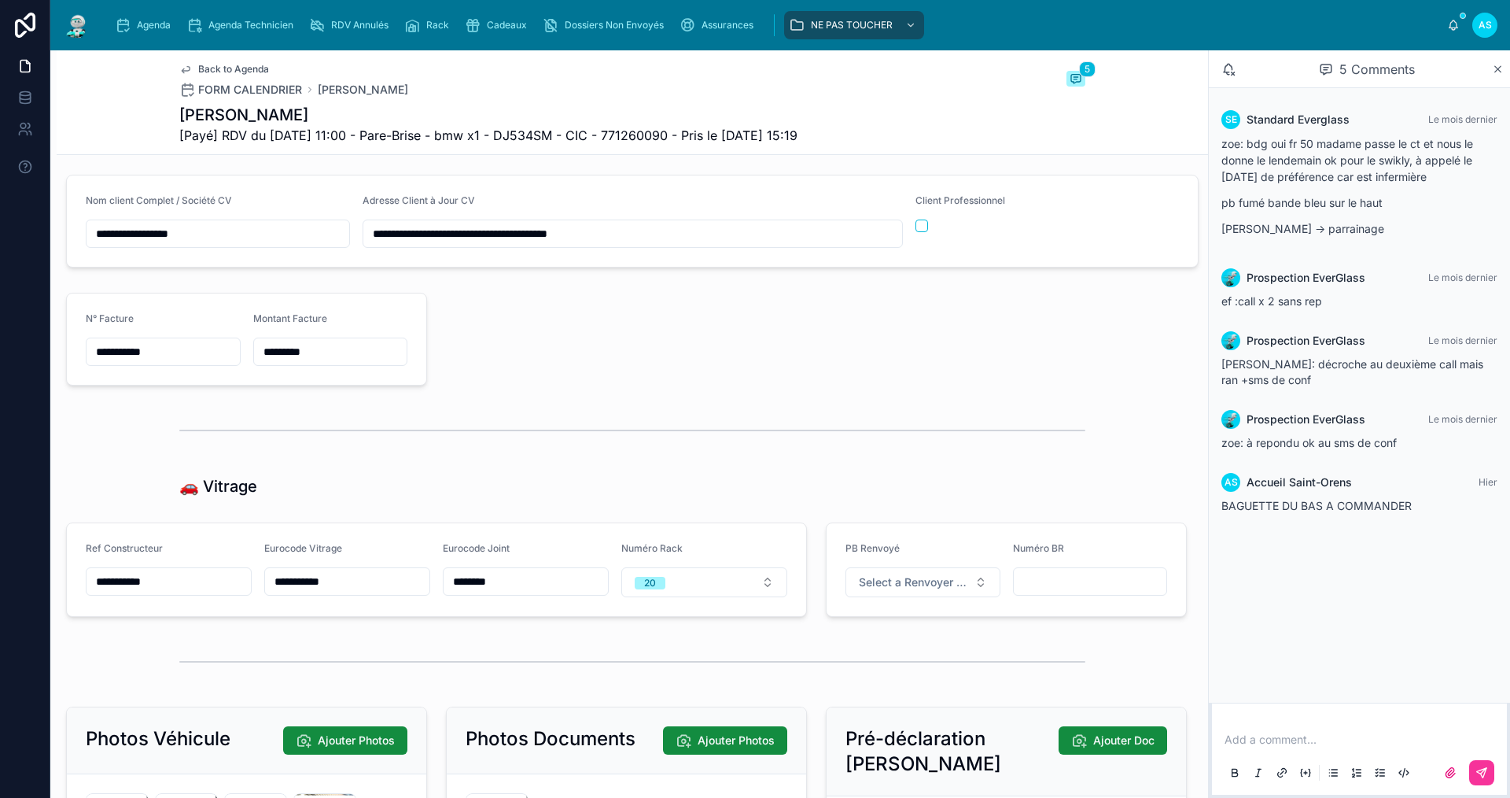
scroll to position [1888, 0]
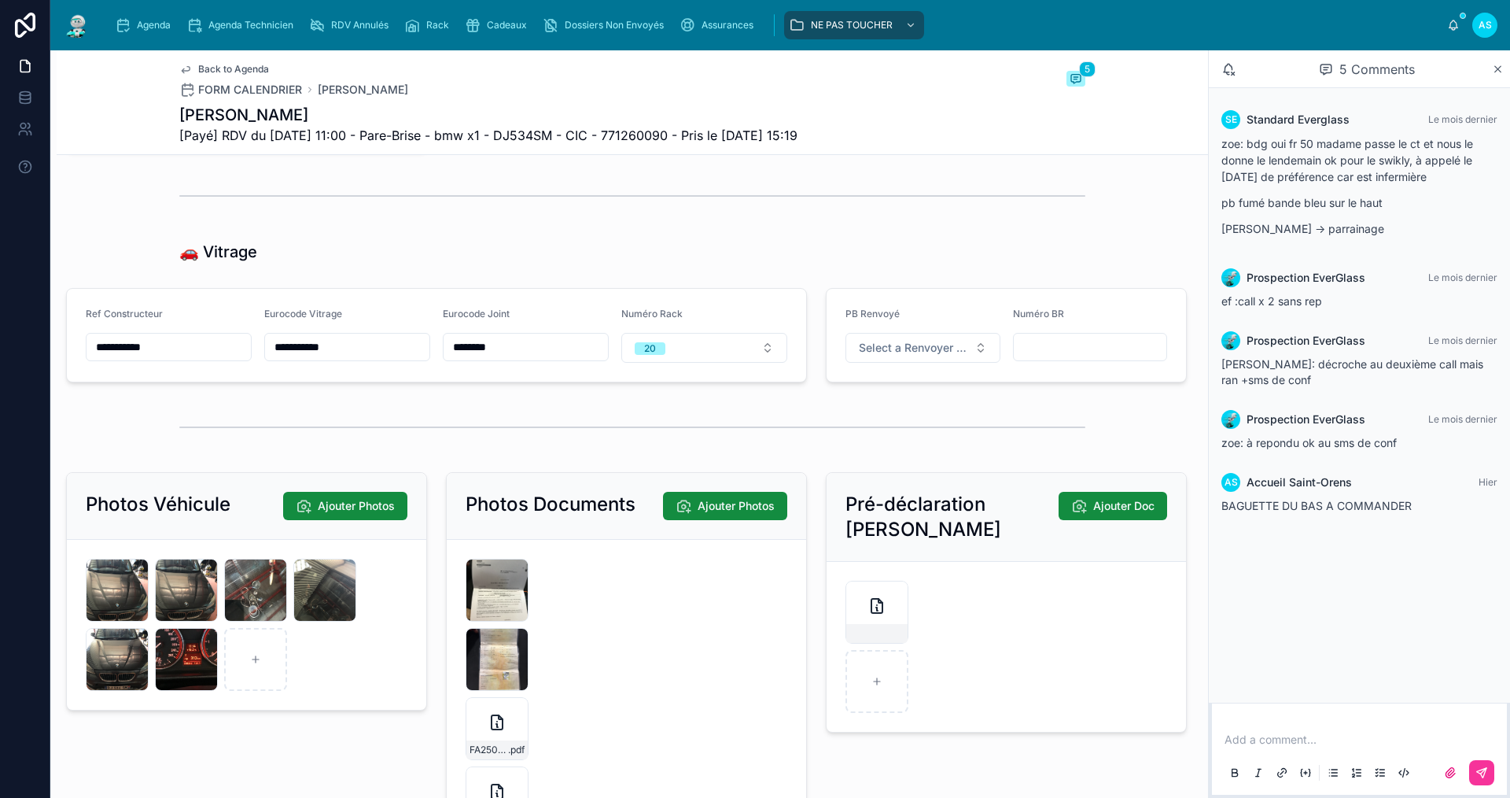
drag, startPoint x: 382, startPoint y: 361, endPoint x: 271, endPoint y: 368, distance: 110.4
click at [271, 358] on input "**********" at bounding box center [347, 347] width 164 height 22
click at [149, 39] on div "Agenda Agenda Technicien RDV Annulés Rack Cadeaux Dossiers Non Envoyés Assuranc…" at bounding box center [776, 25] width 1344 height 35
click at [149, 34] on div "Agenda" at bounding box center [146, 25] width 62 height 25
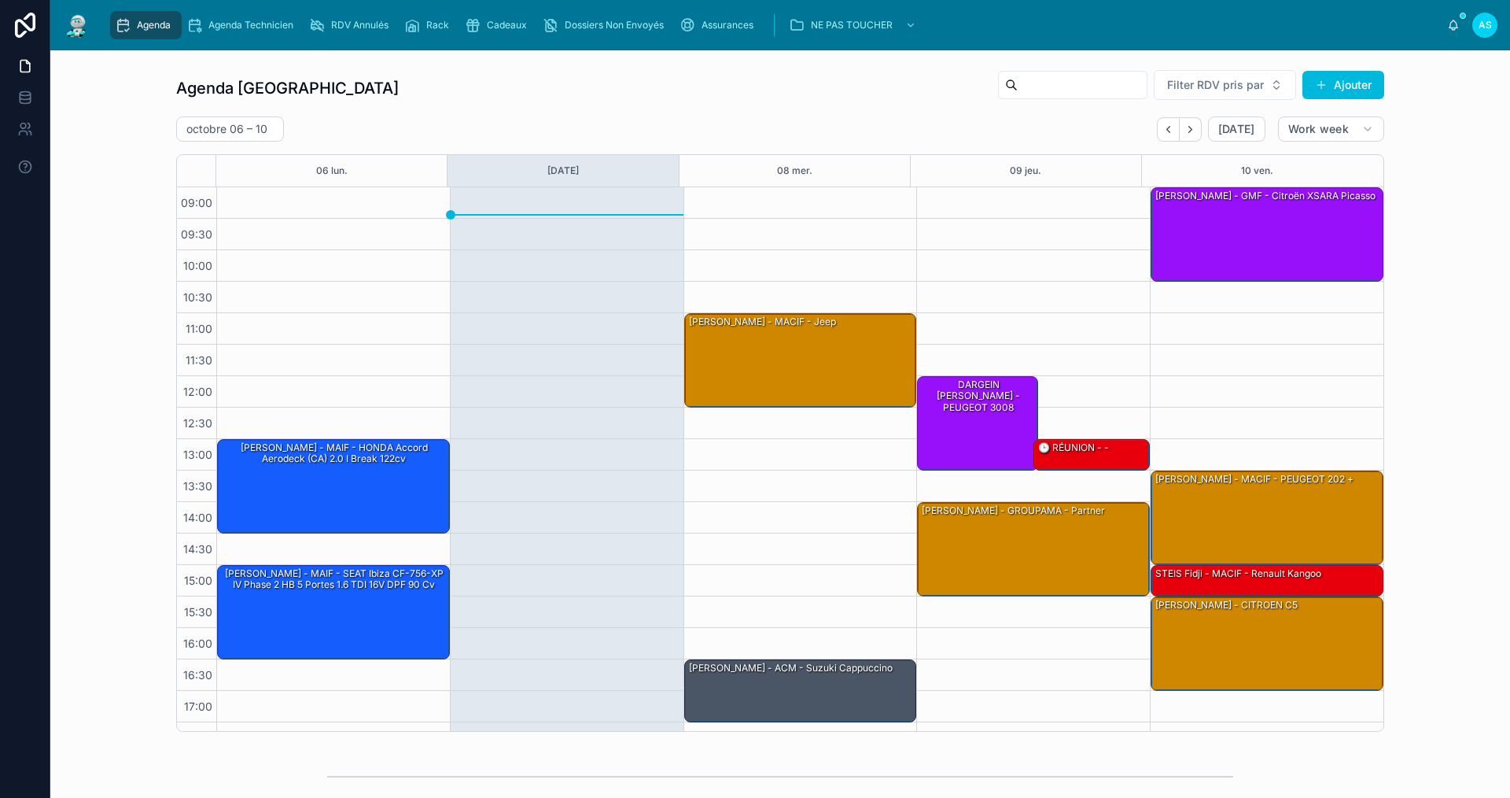
click at [1168, 122] on button "Back" at bounding box center [1168, 129] width 23 height 24
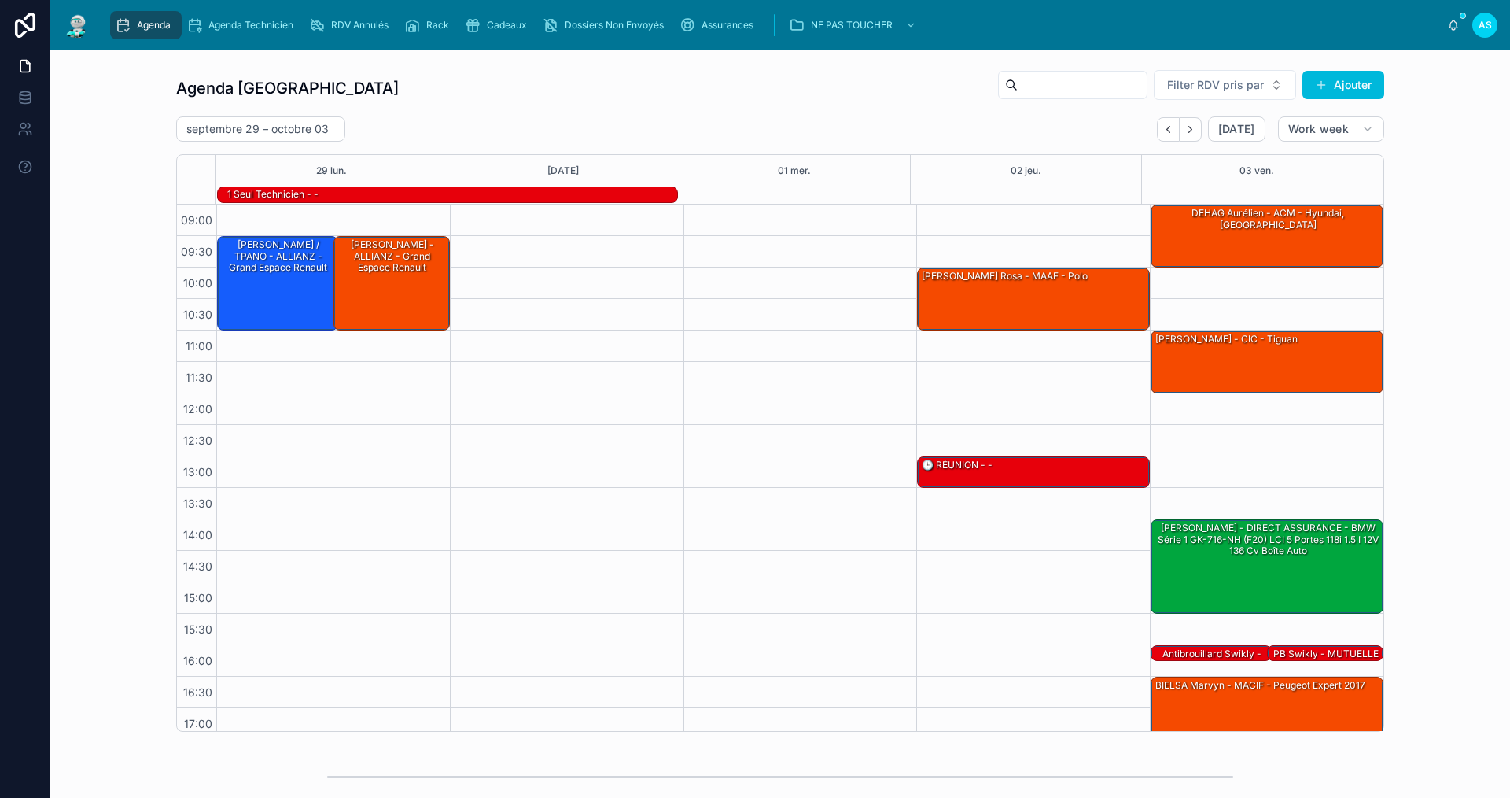
click at [1168, 122] on button "Back" at bounding box center [1168, 129] width 23 height 24
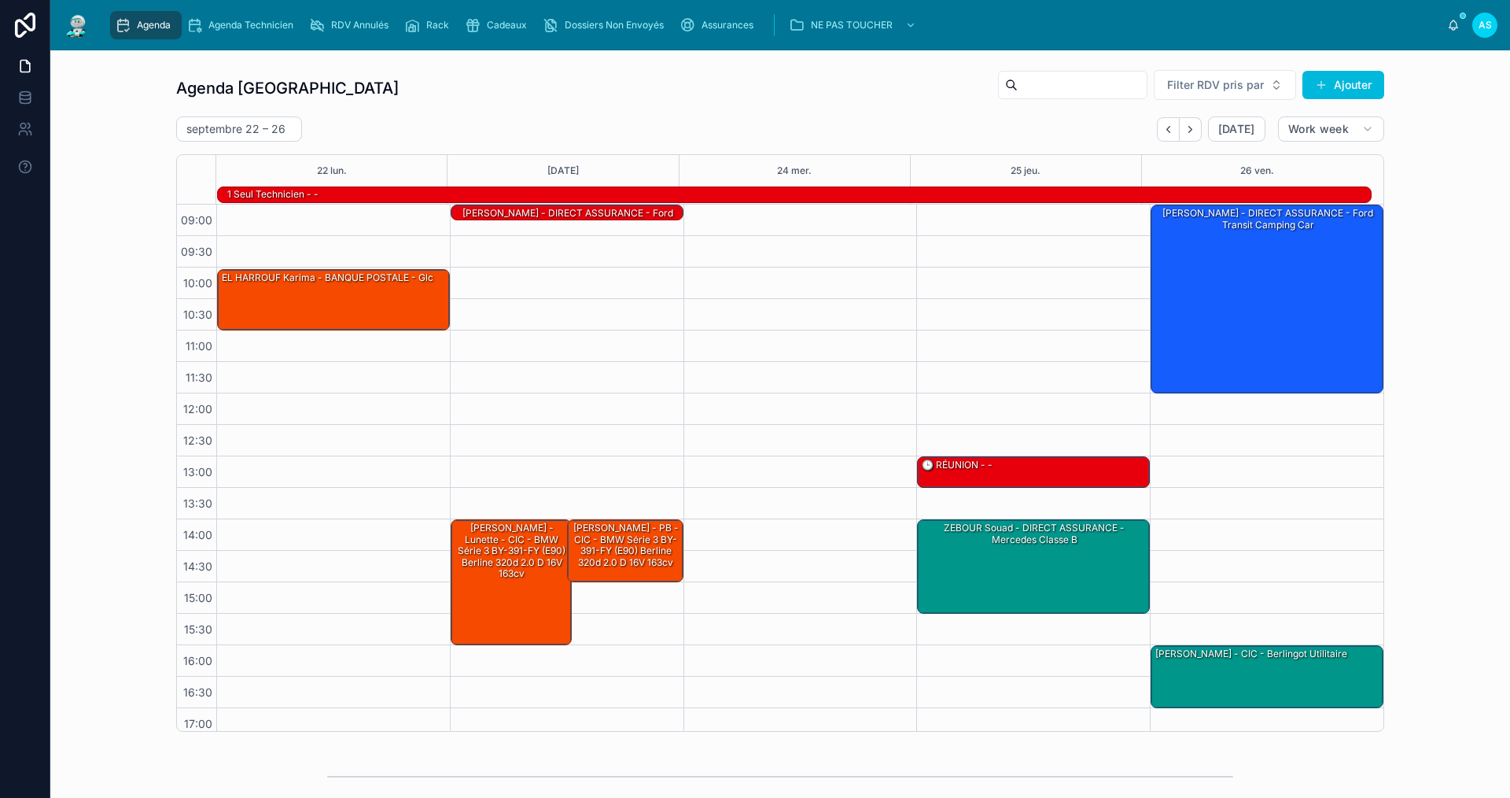
click at [1174, 123] on button "Back" at bounding box center [1168, 129] width 23 height 24
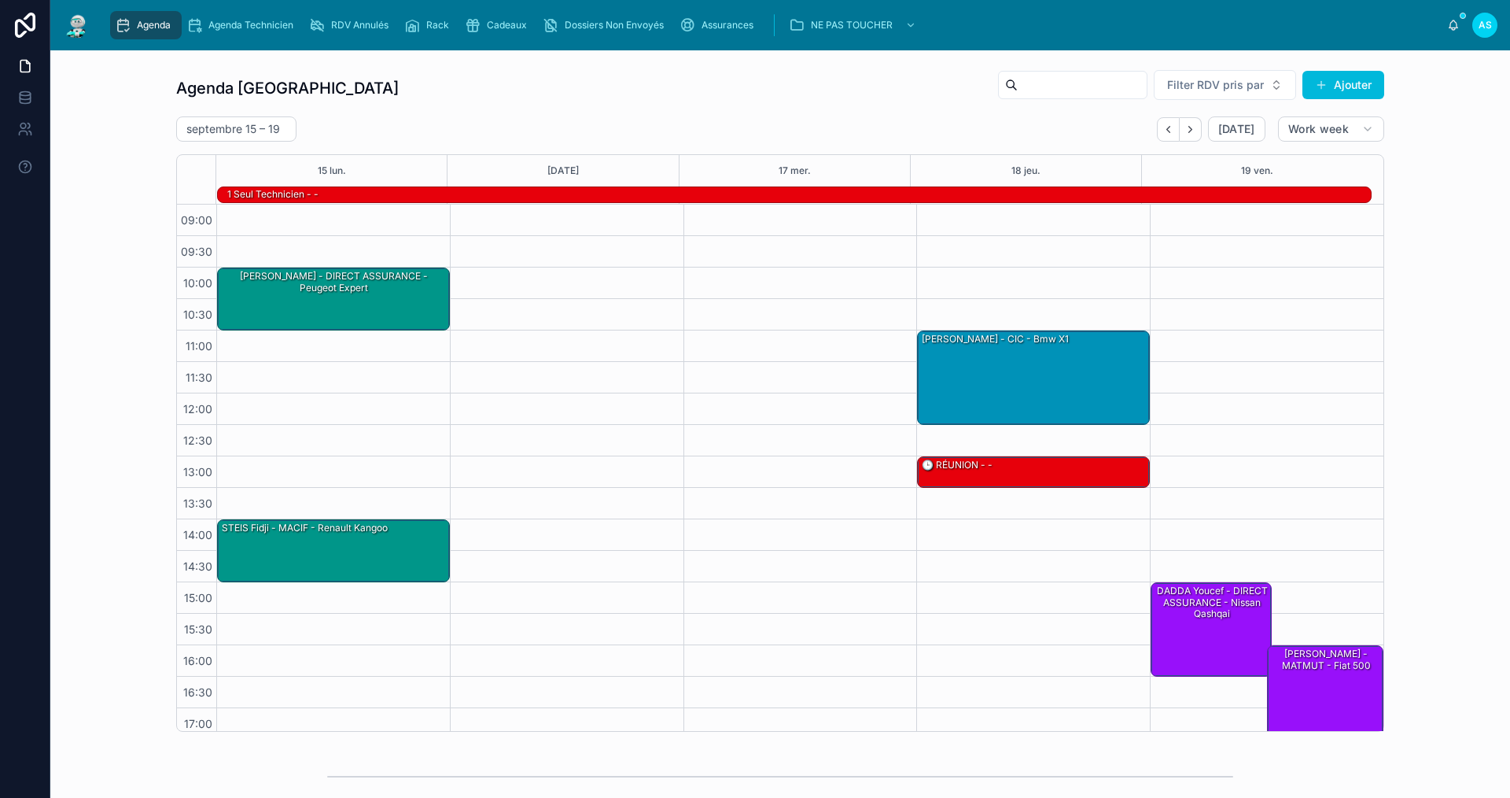
click at [1190, 129] on icon "Next" at bounding box center [1191, 130] width 12 height 12
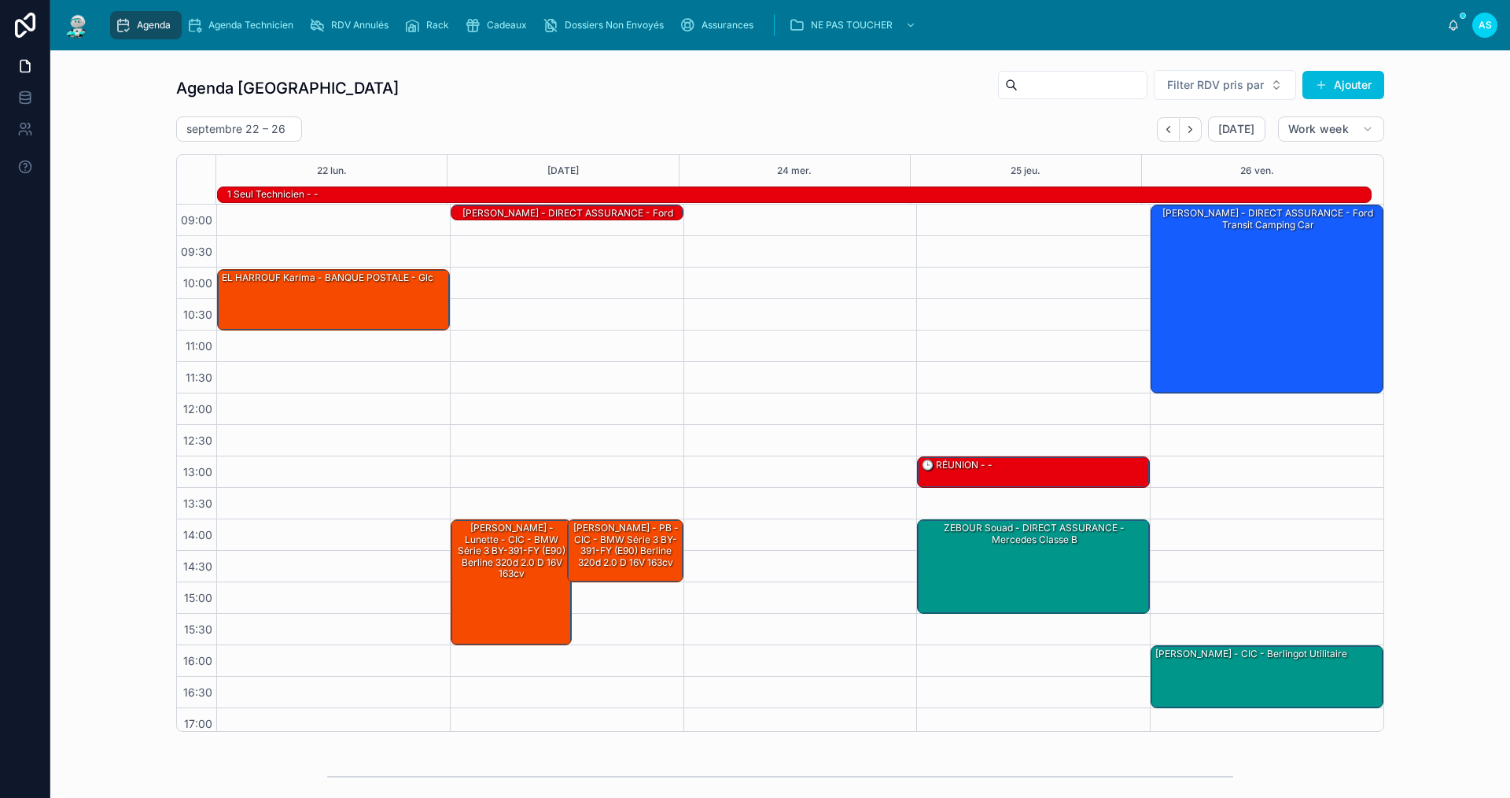
click at [1167, 127] on icon "Back" at bounding box center [1168, 129] width 3 height 6
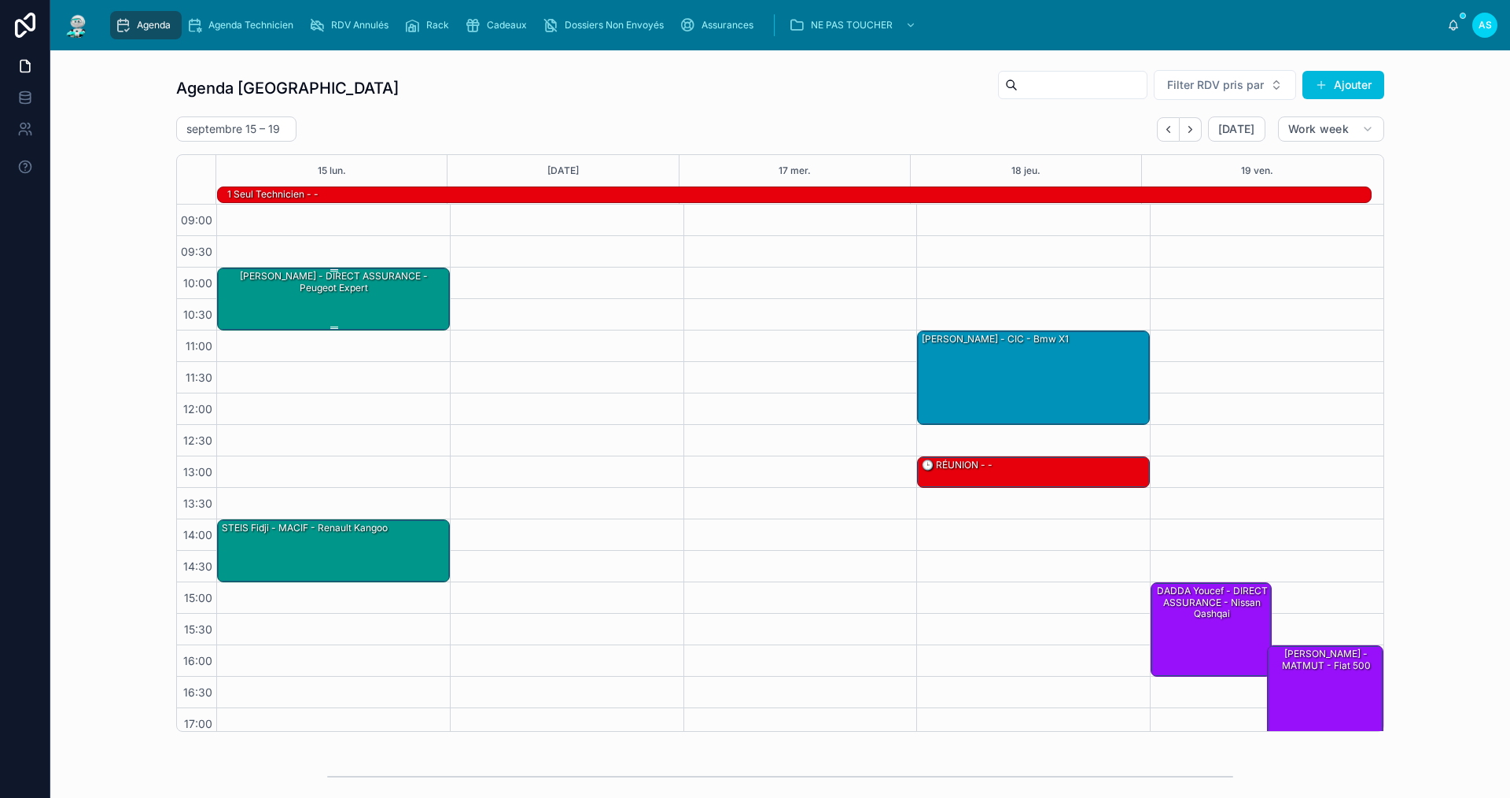
click at [293, 288] on div "[PERSON_NAME] - DIRECT ASSURANCE - Peugeot expert" at bounding box center [334, 282] width 228 height 26
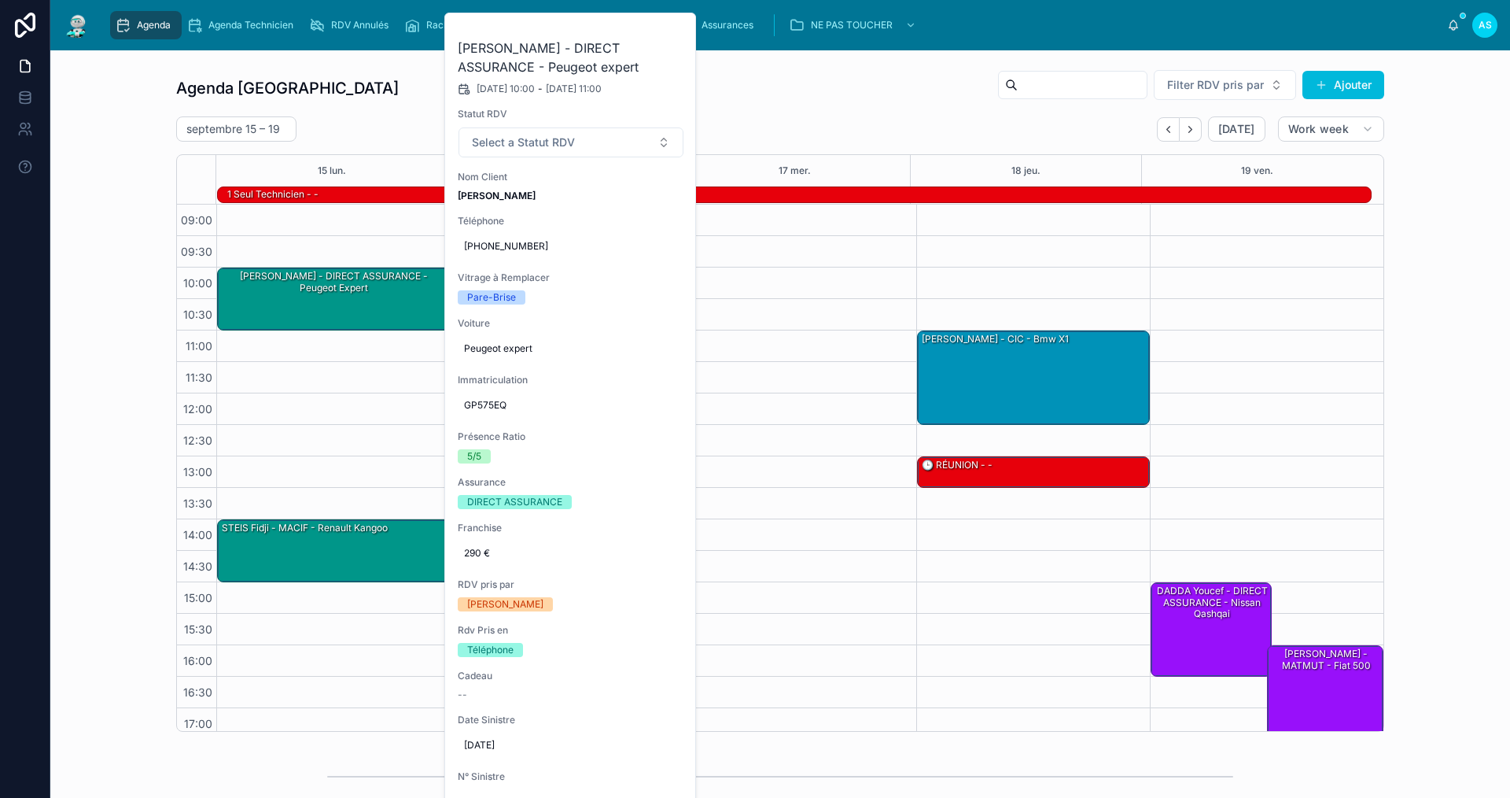
click at [0, 0] on button at bounding box center [0, 0] width 0 height 0
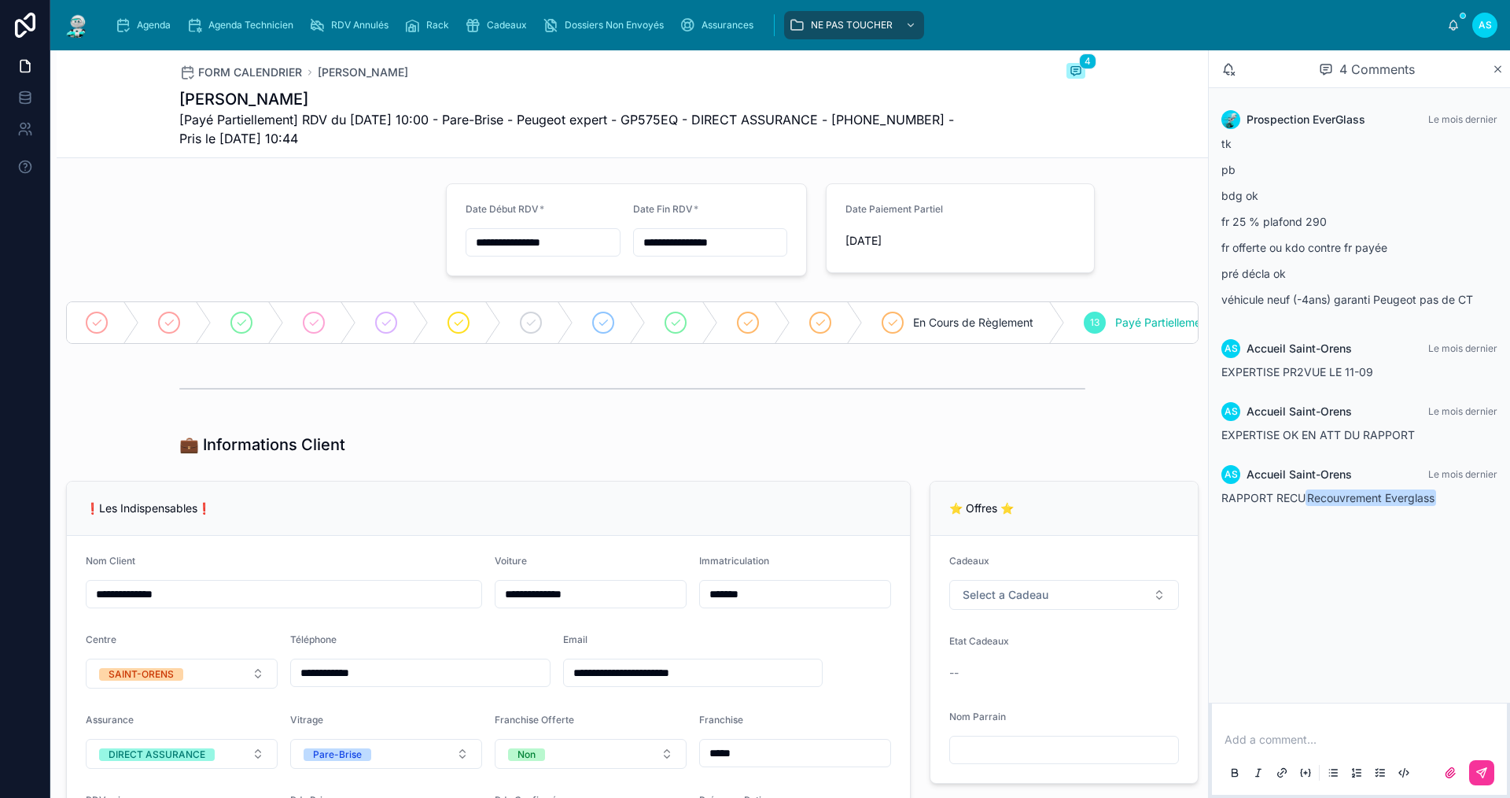
click at [153, 33] on div "Agenda" at bounding box center [146, 25] width 62 height 25
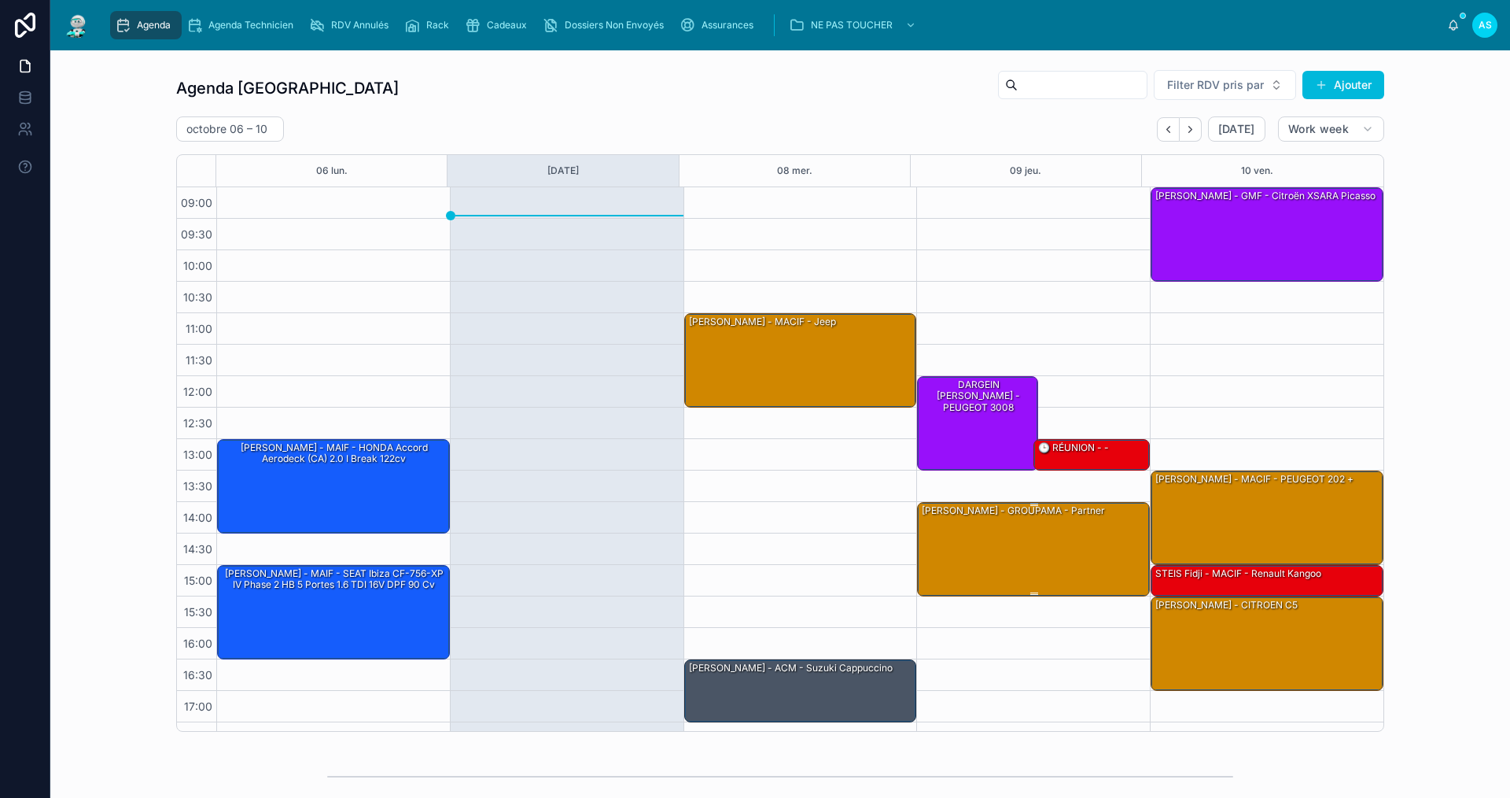
click at [980, 518] on div "[PERSON_NAME] - GROUPAMA - Partner" at bounding box center [1013, 510] width 186 height 14
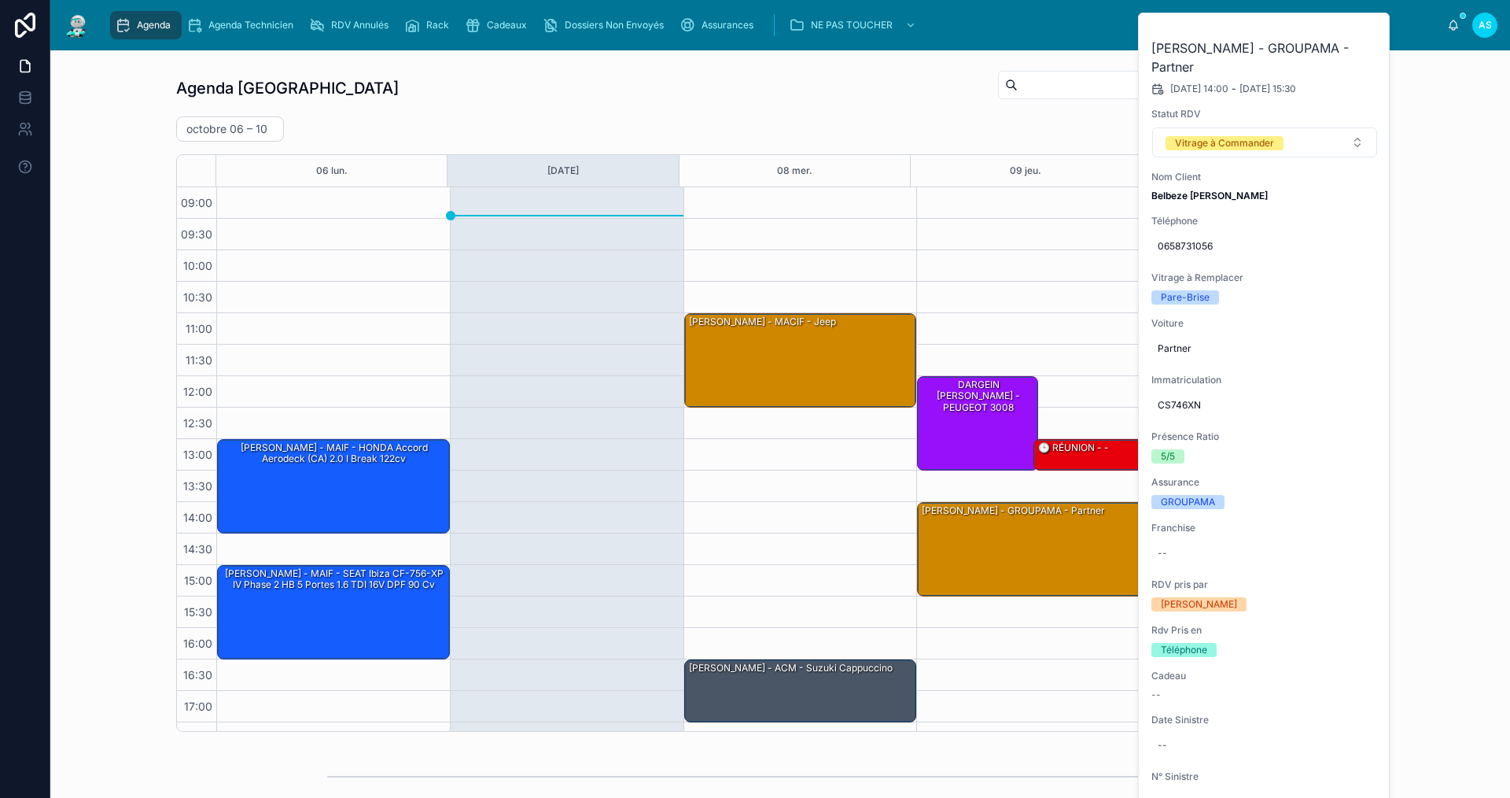
click at [0, 0] on button at bounding box center [0, 0] width 0 height 0
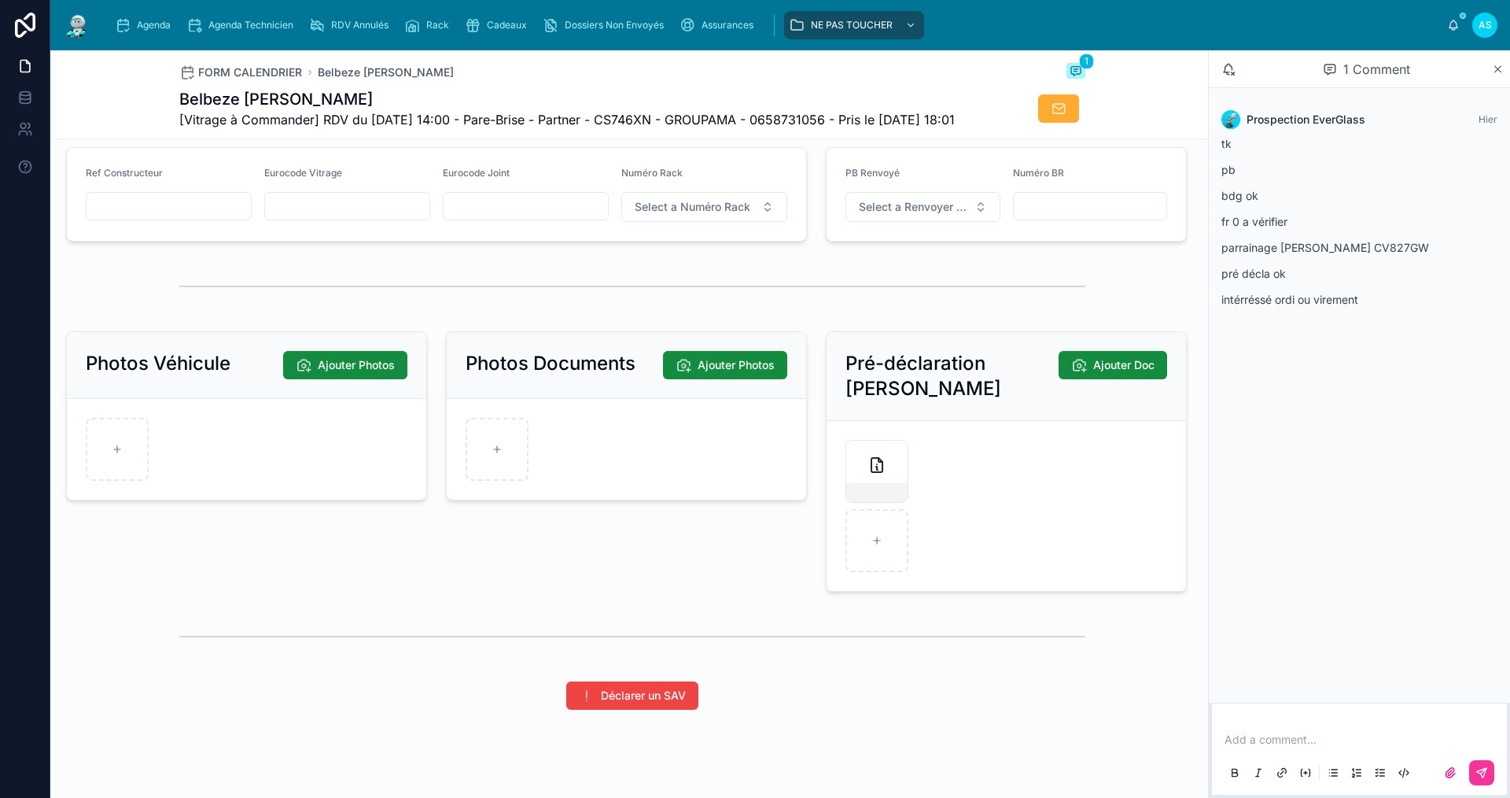
scroll to position [1967, 0]
click at [138, 20] on span "Agenda" at bounding box center [154, 25] width 34 height 13
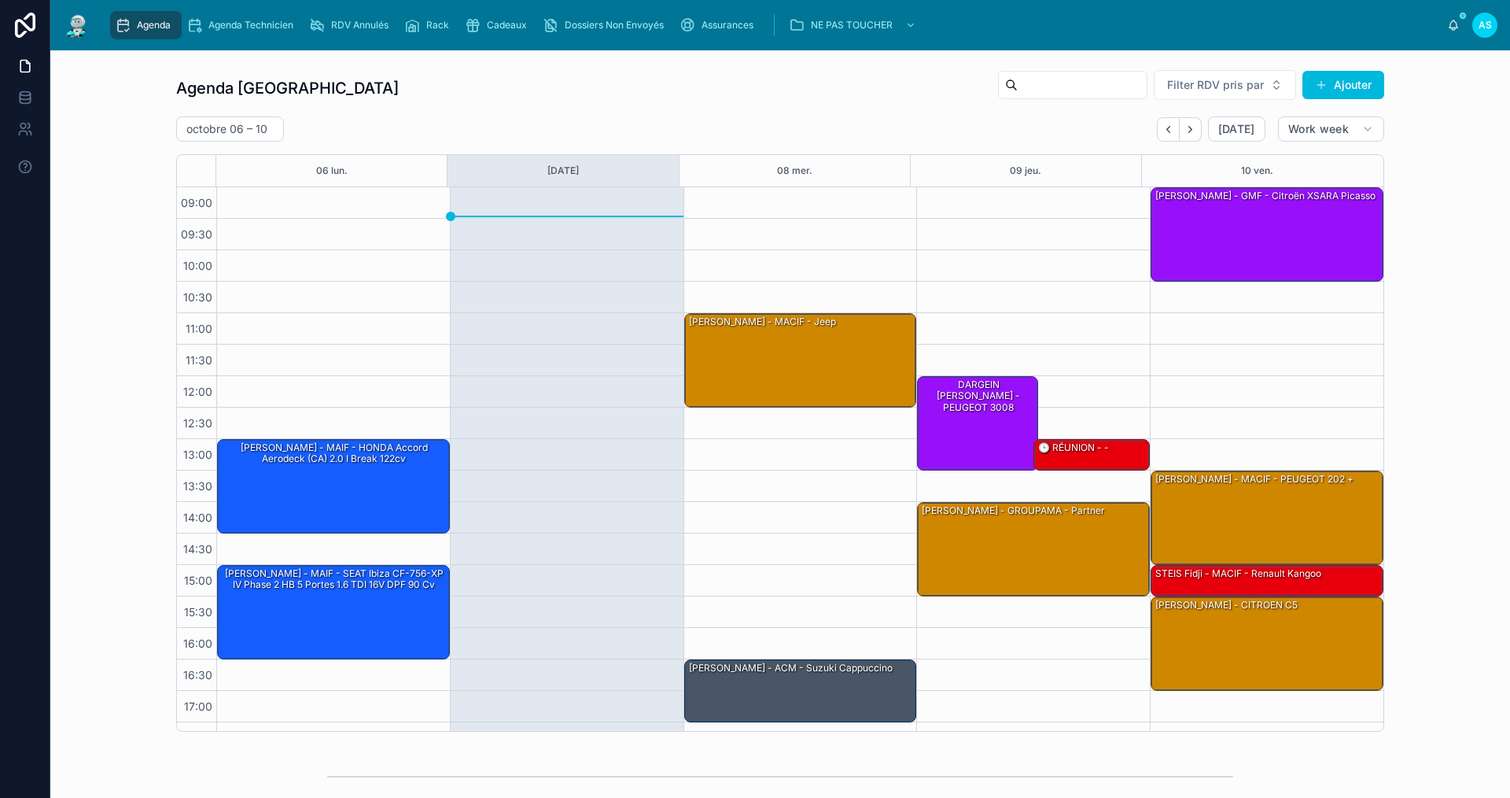
scroll to position [23, 0]
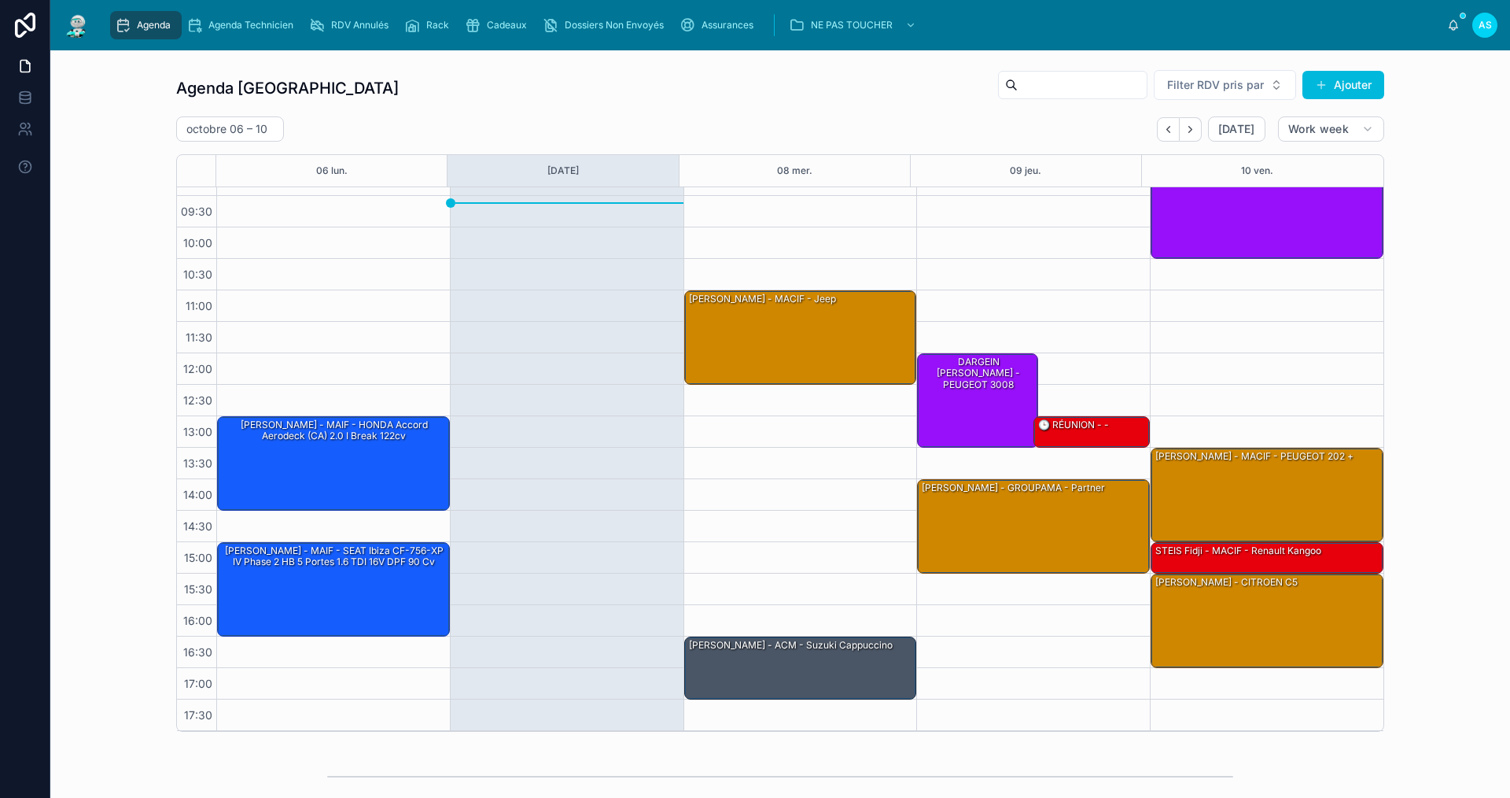
click at [416, 22] on icon "scrollable content" at bounding box center [412, 25] width 16 height 16
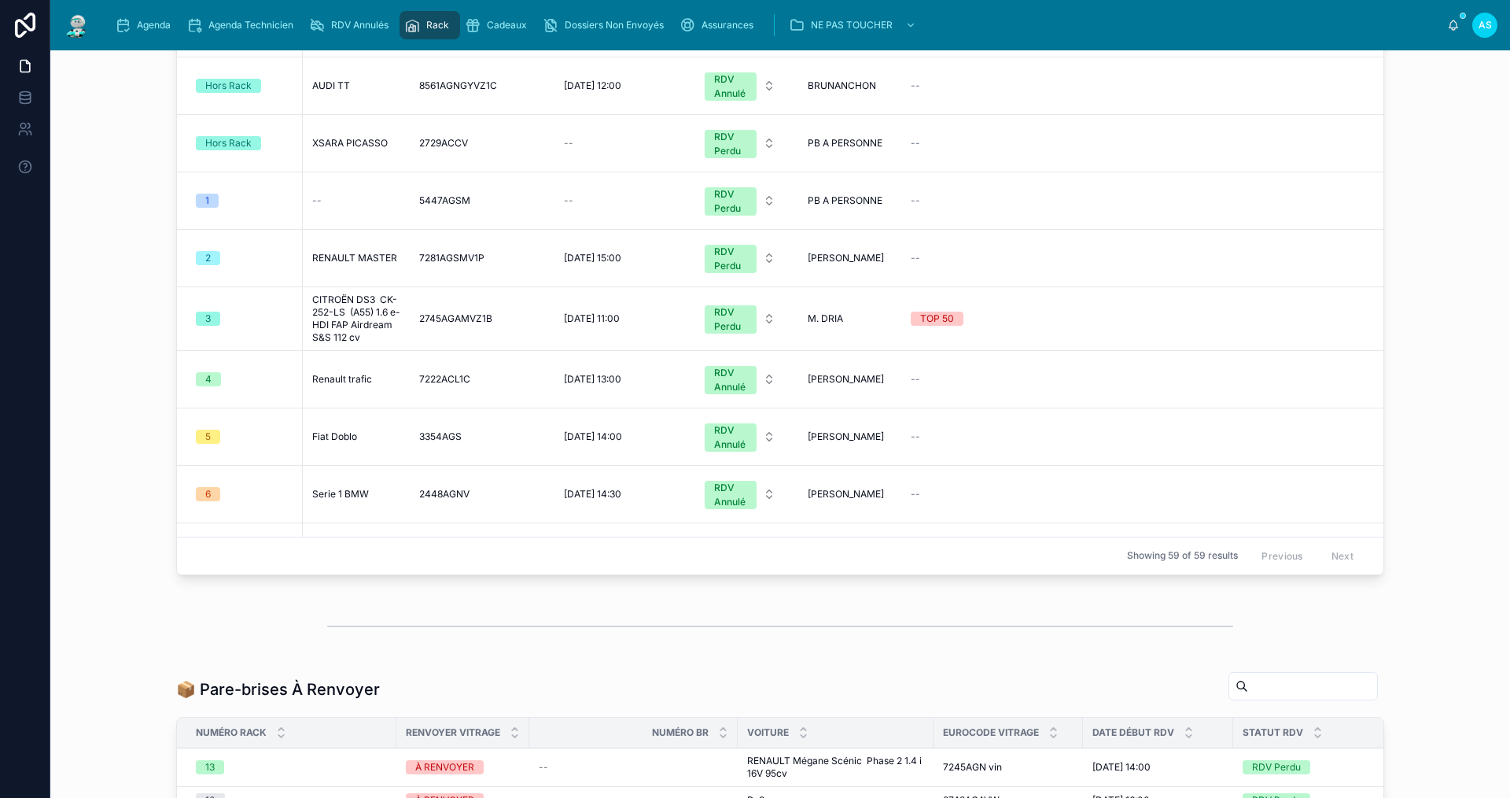
scroll to position [157, 0]
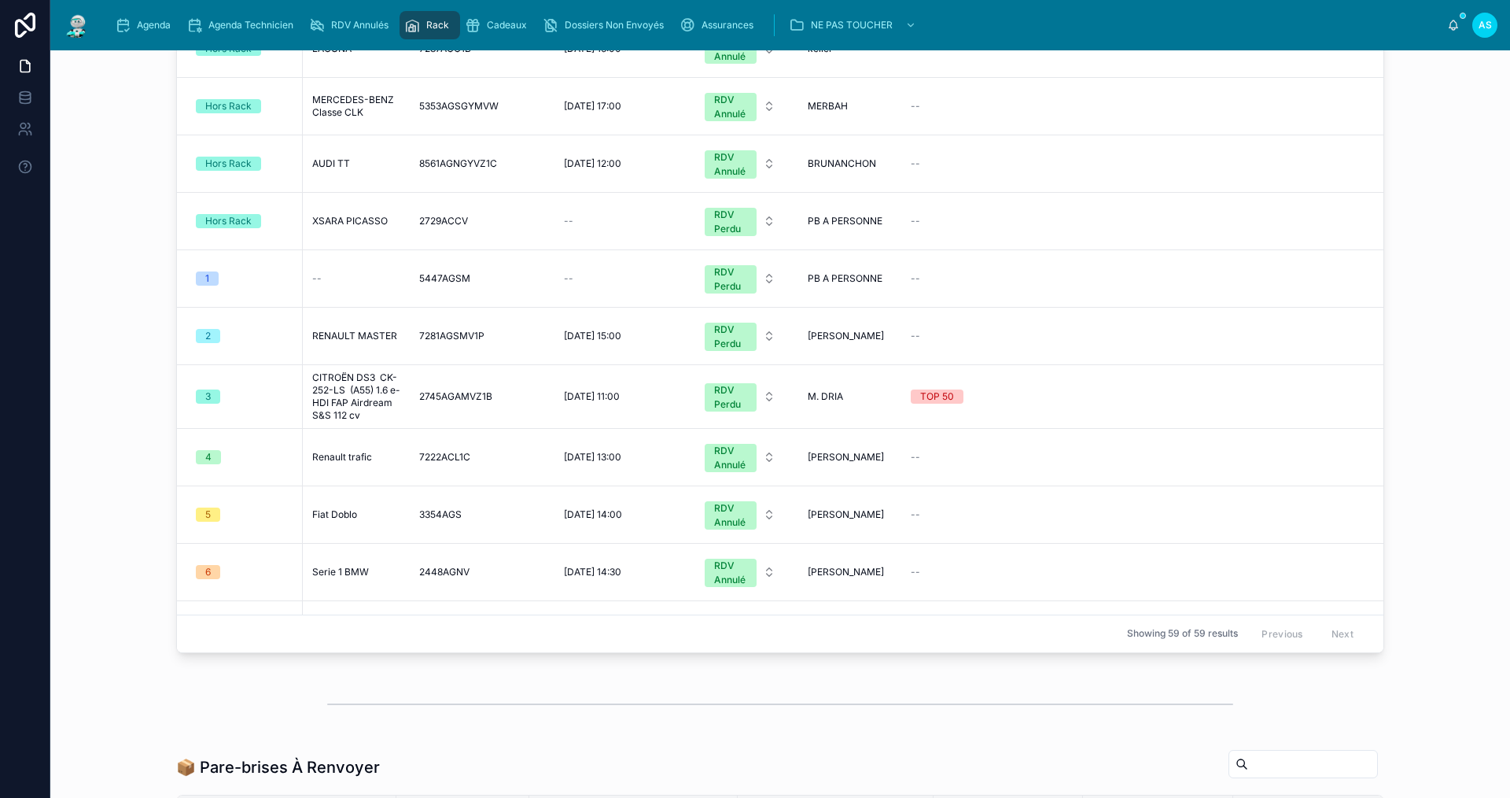
click at [150, 21] on span "Agenda" at bounding box center [154, 25] width 34 height 13
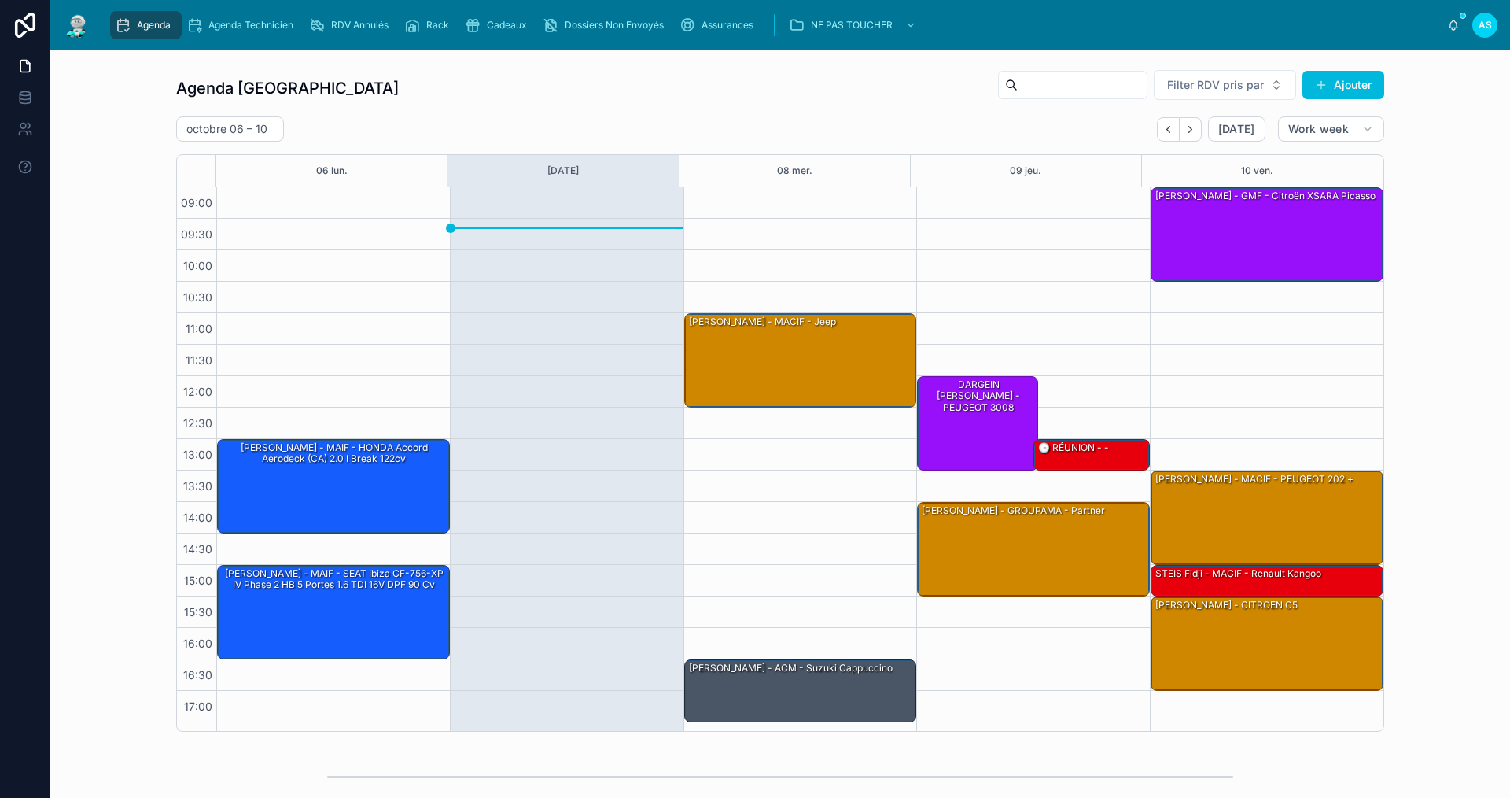
click at [600, 31] on span "Dossiers Non Envoyés" at bounding box center [614, 25] width 99 height 13
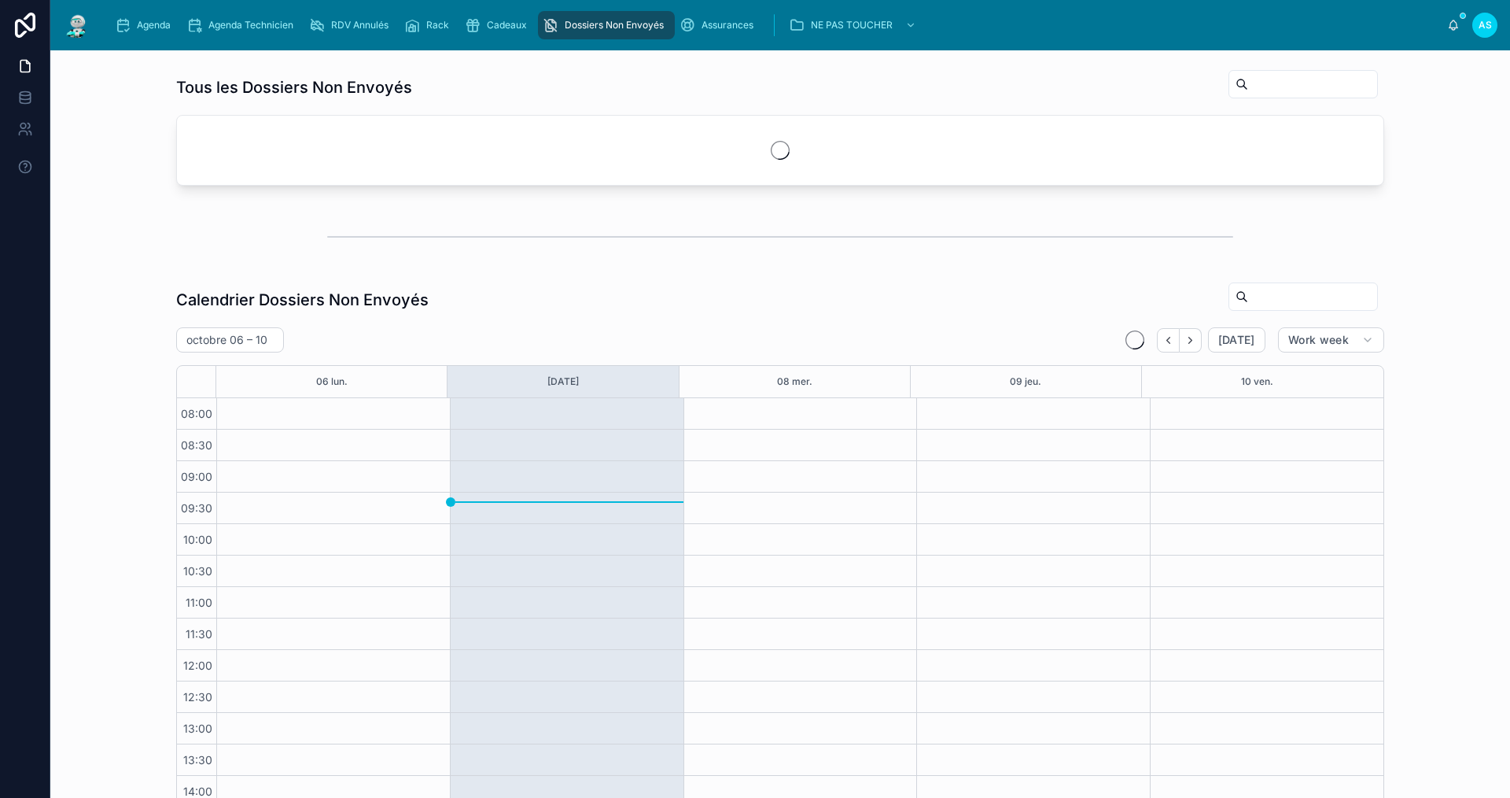
scroll to position [147, 0]
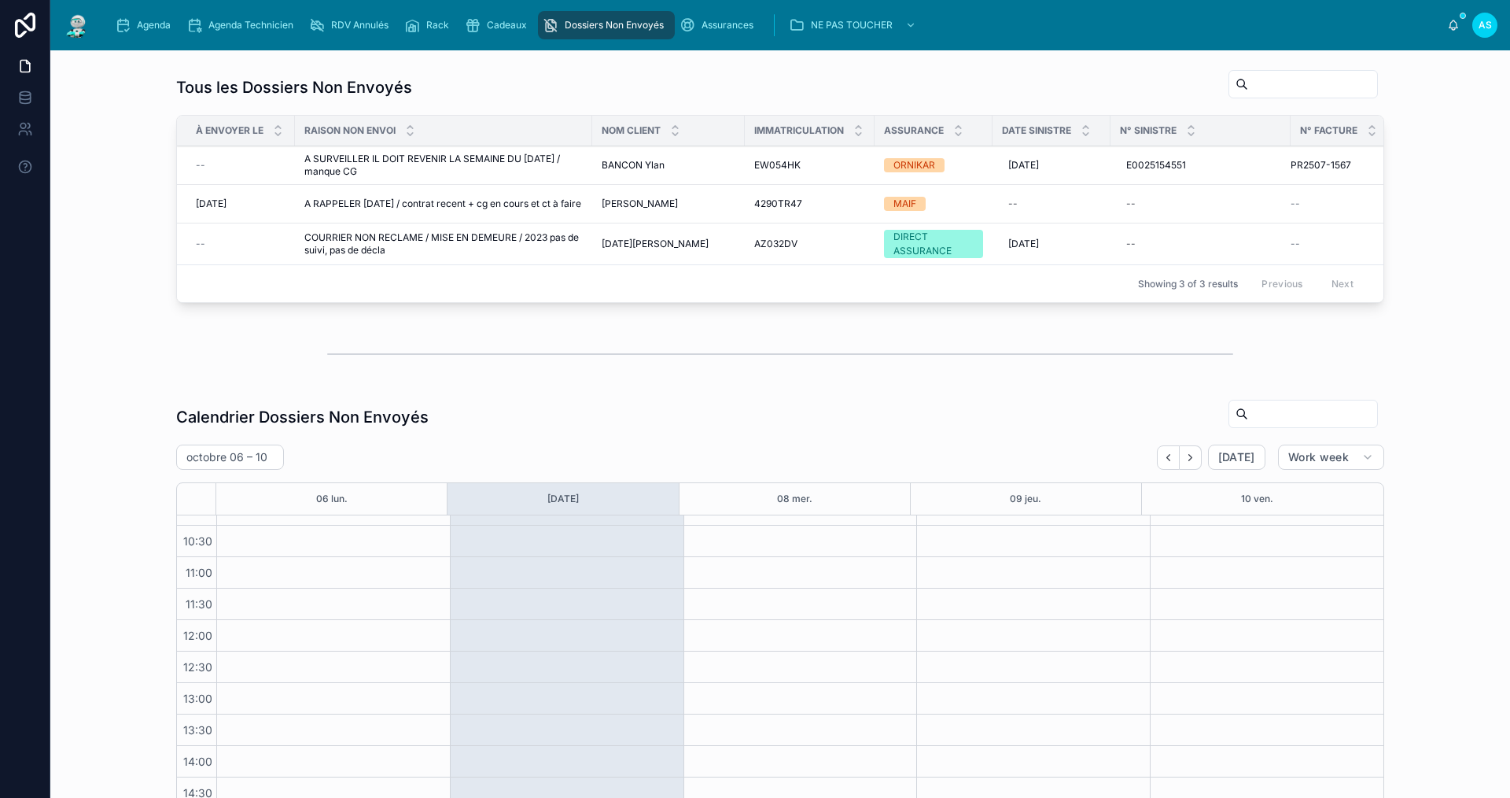
click at [613, 165] on span "BANCON Ylan" at bounding box center [633, 165] width 63 height 13
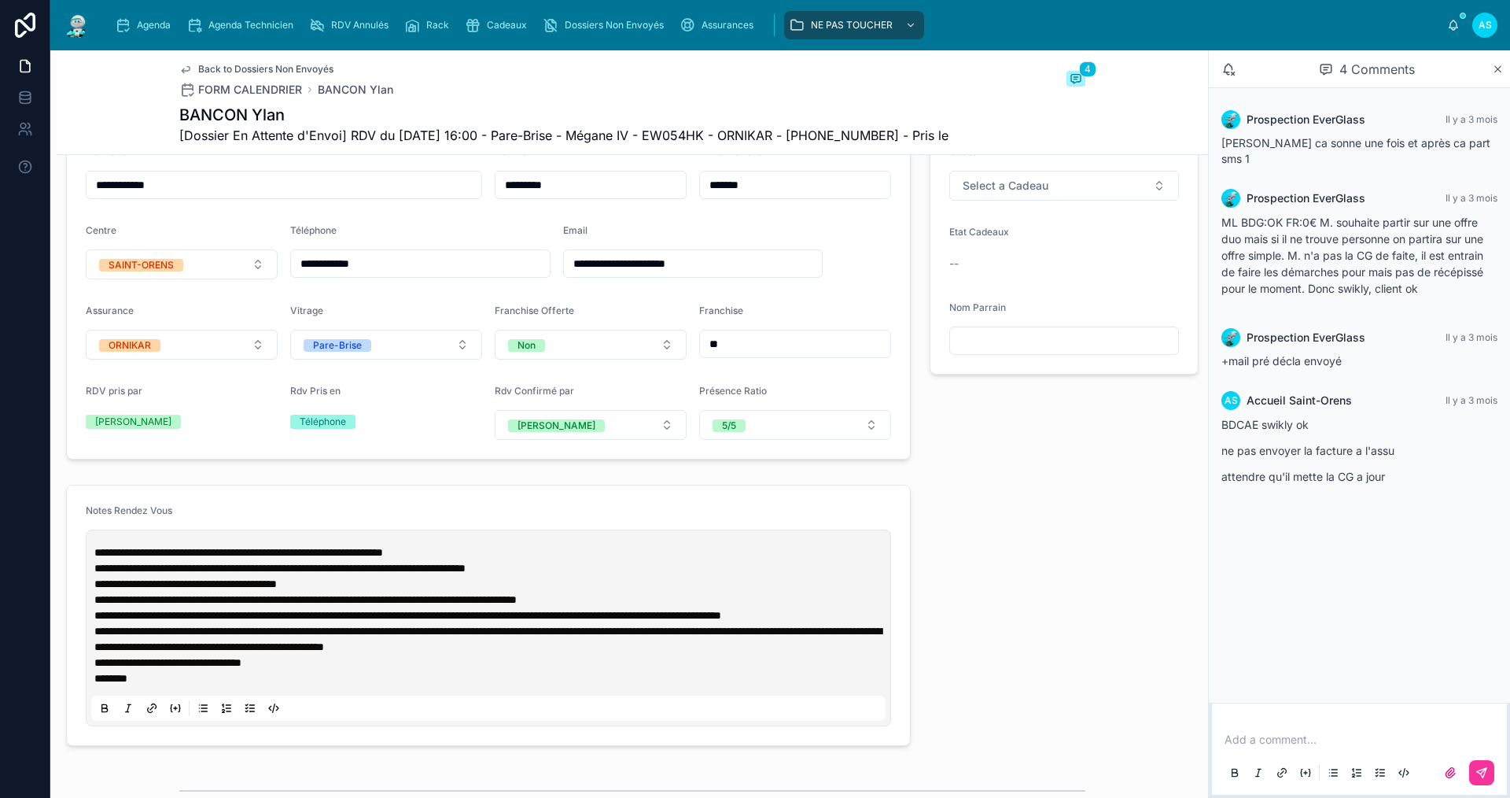
scroll to position [551, 0]
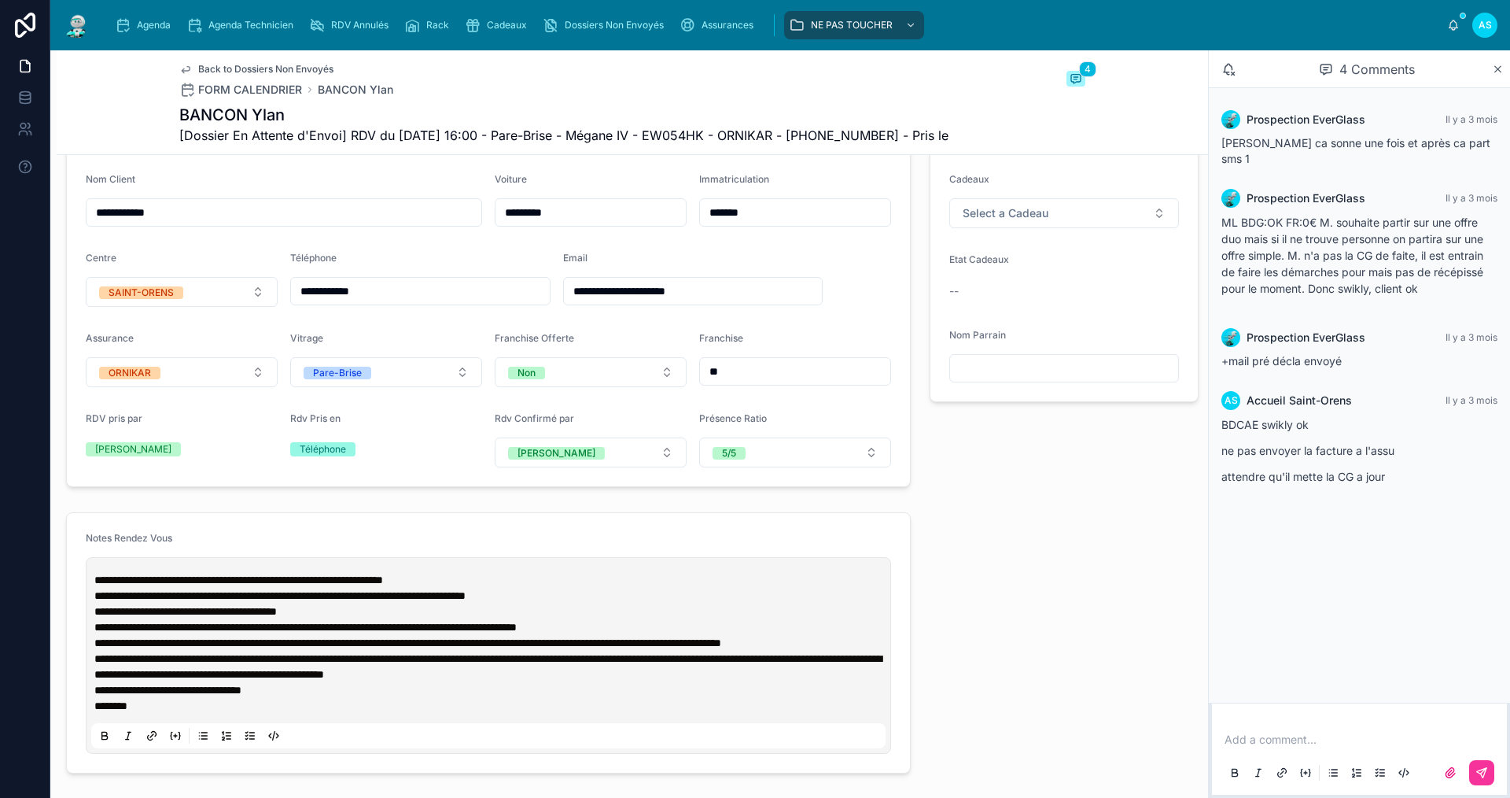
click at [592, 18] on div "Dossiers Non Envoyés" at bounding box center [606, 25] width 127 height 25
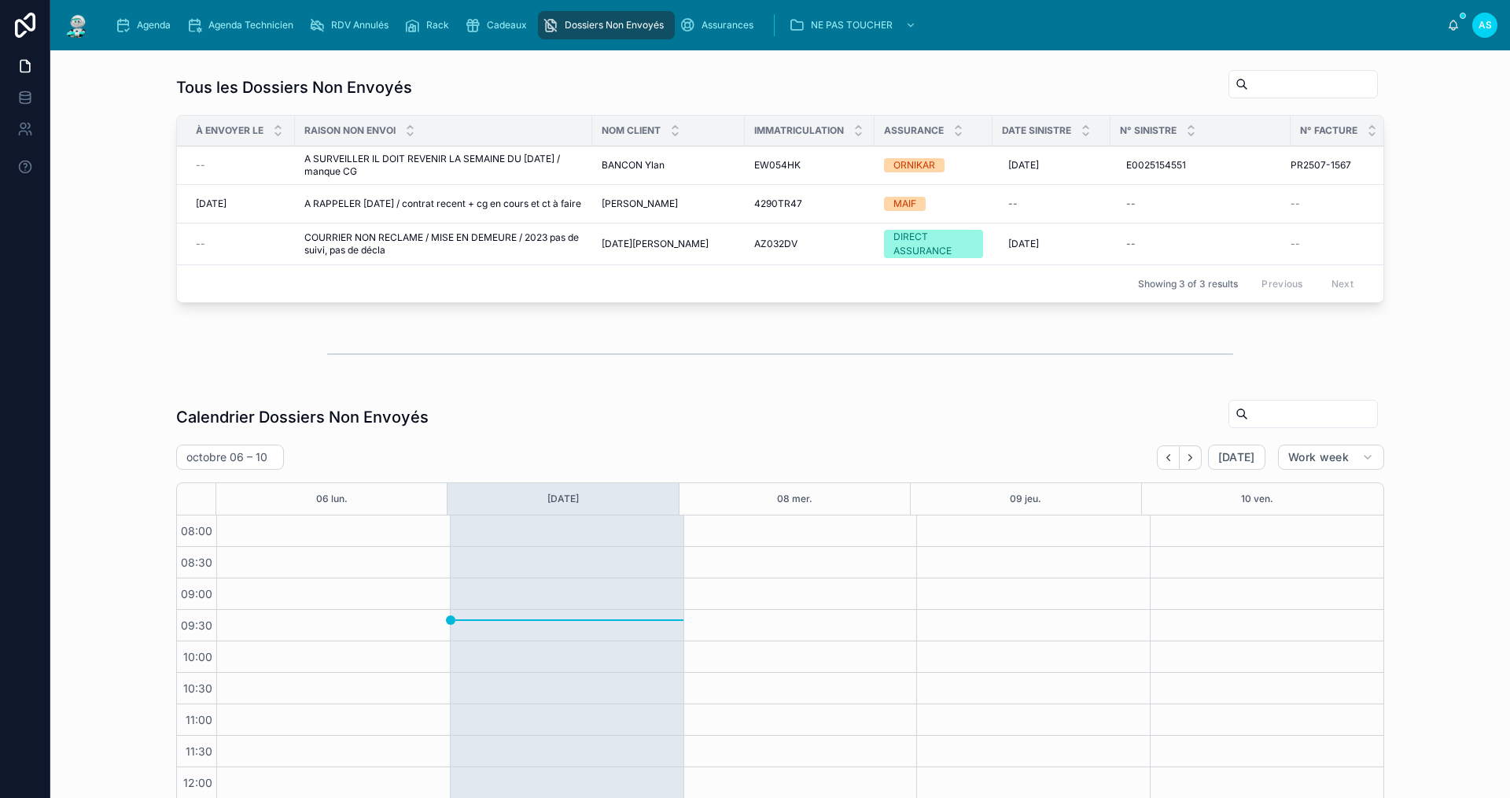
scroll to position [147, 0]
click at [643, 201] on span "[PERSON_NAME]" at bounding box center [640, 203] width 76 height 13
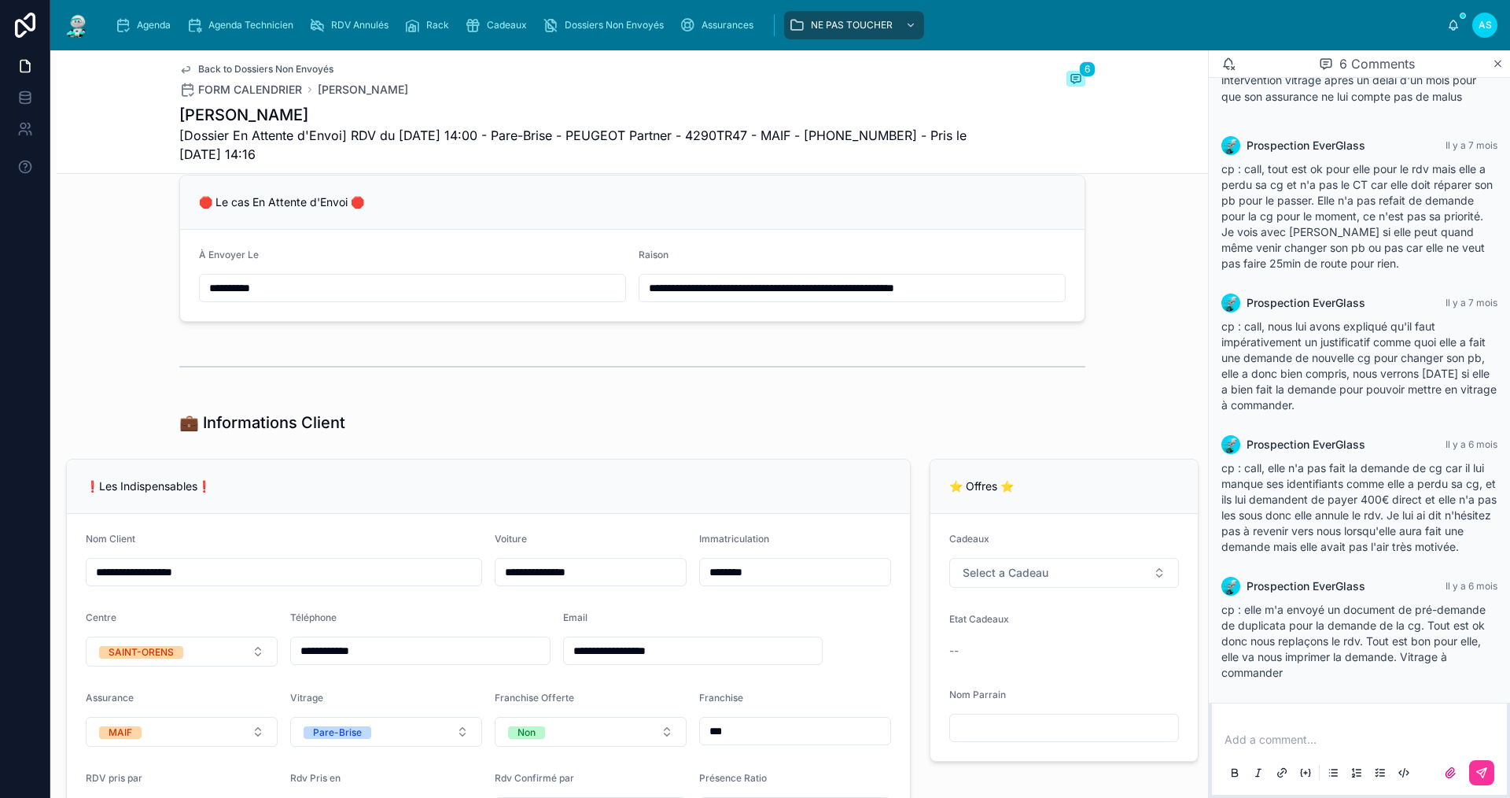
scroll to position [236, 0]
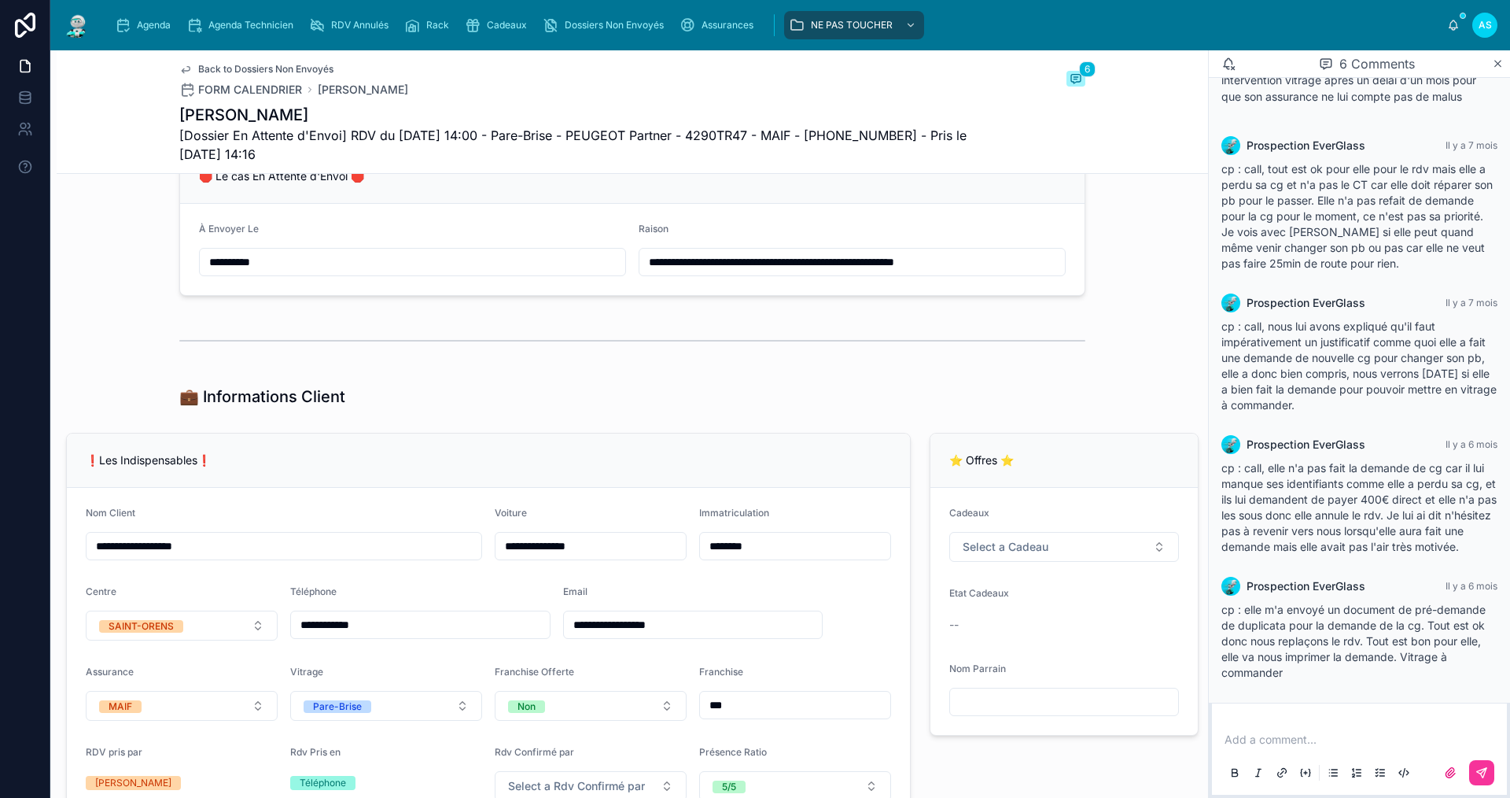
click at [444, 68] on div "Back to Dossiers Non Envoyés FORM CALENDRIER BARBET Scheherazade 6" at bounding box center [632, 80] width 906 height 35
click at [501, 20] on span "Cadeaux" at bounding box center [507, 25] width 40 height 13
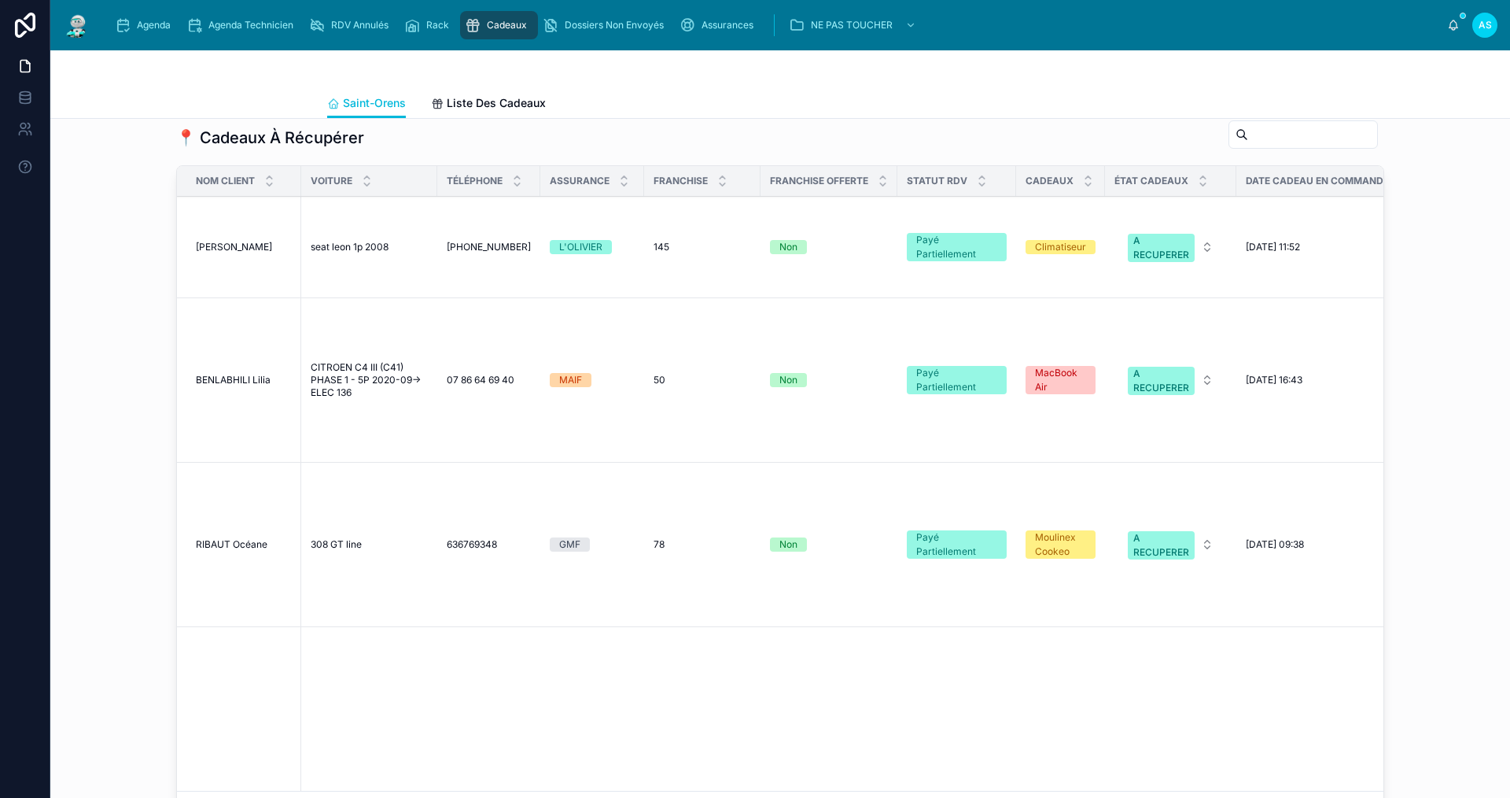
scroll to position [944, 0]
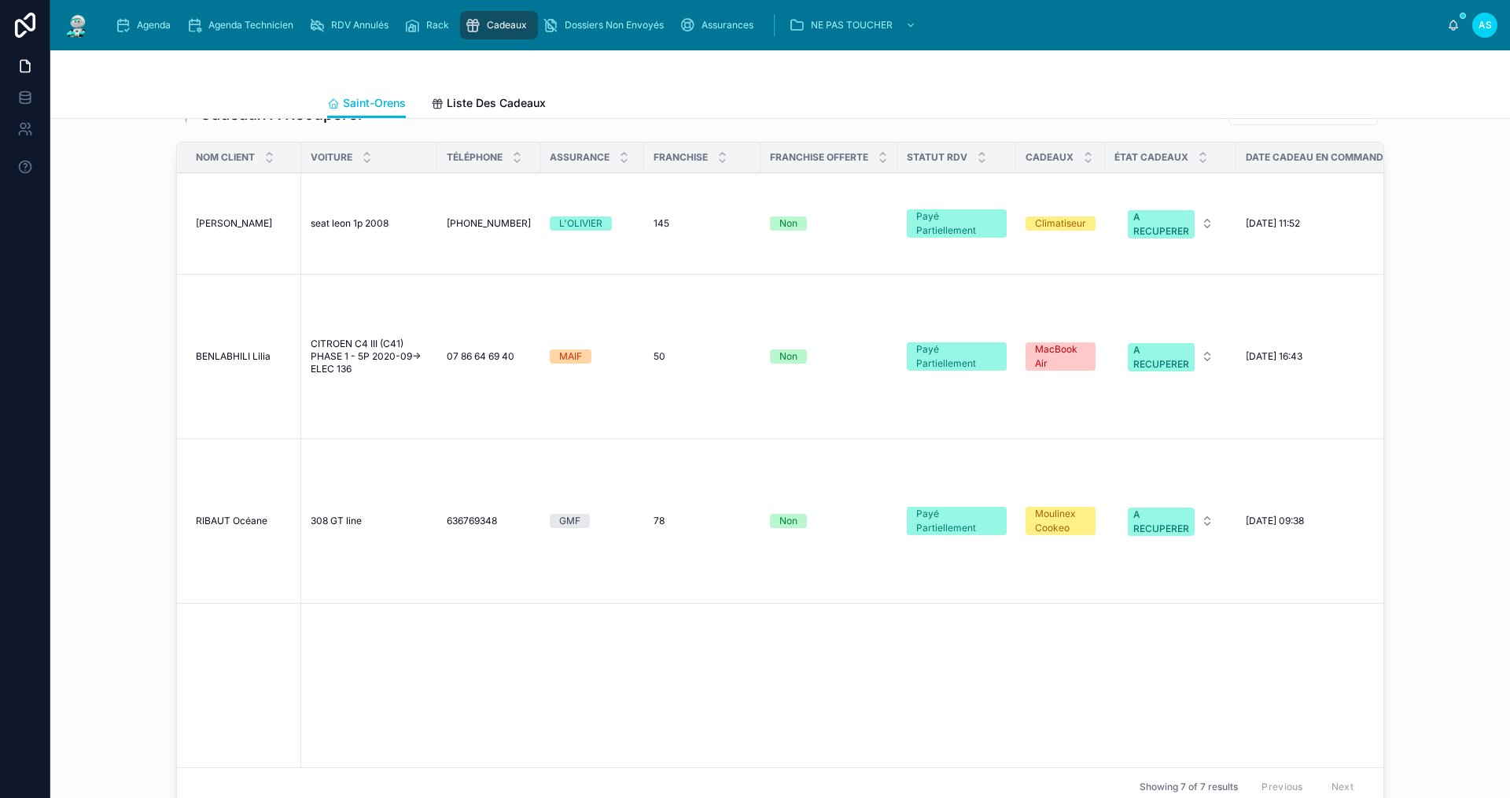
click at [235, 230] on span "[PERSON_NAME]" at bounding box center [234, 223] width 76 height 13
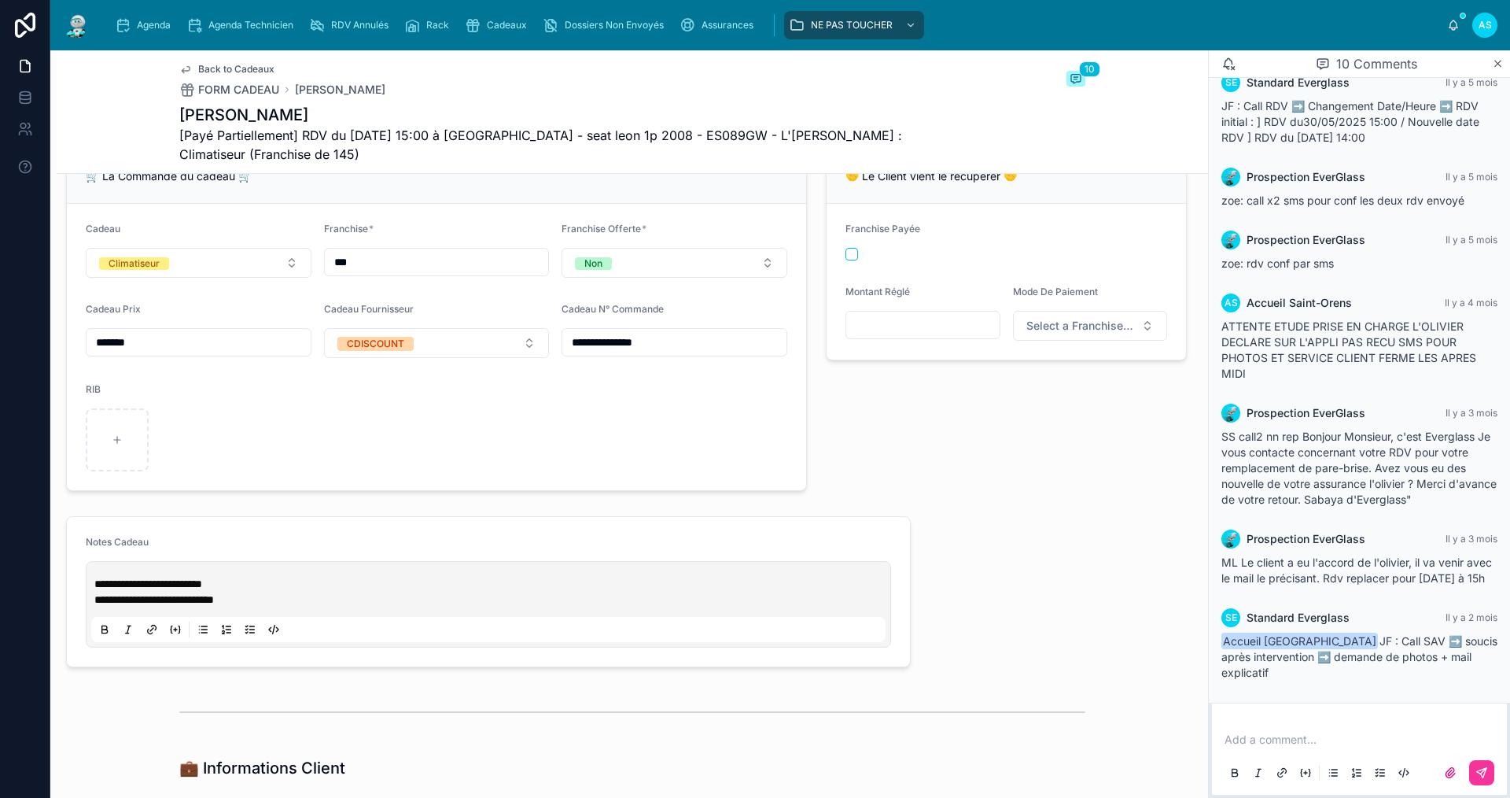
scroll to position [551, 0]
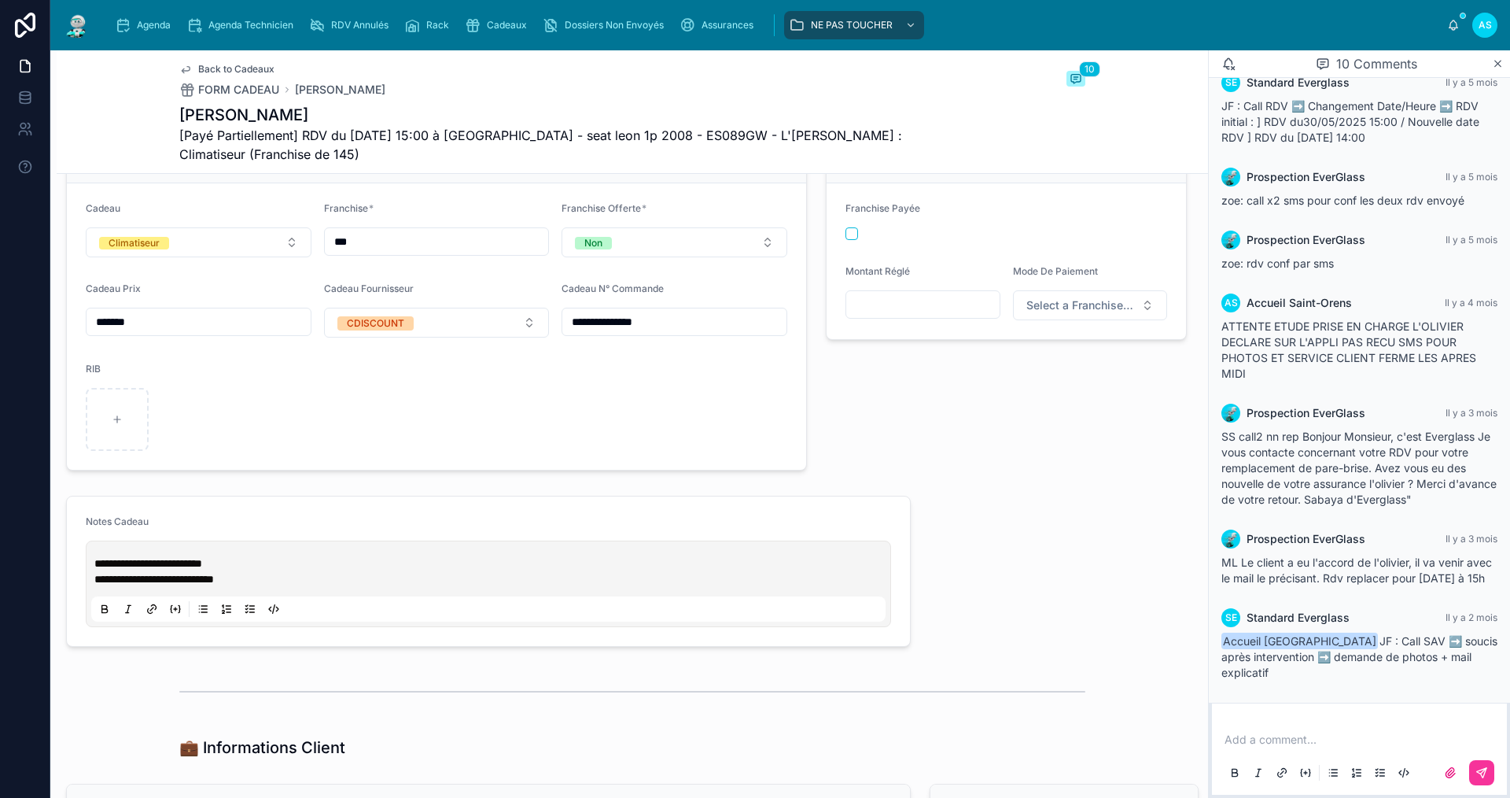
click at [231, 66] on span "Back to Cadeaux" at bounding box center [236, 69] width 76 height 13
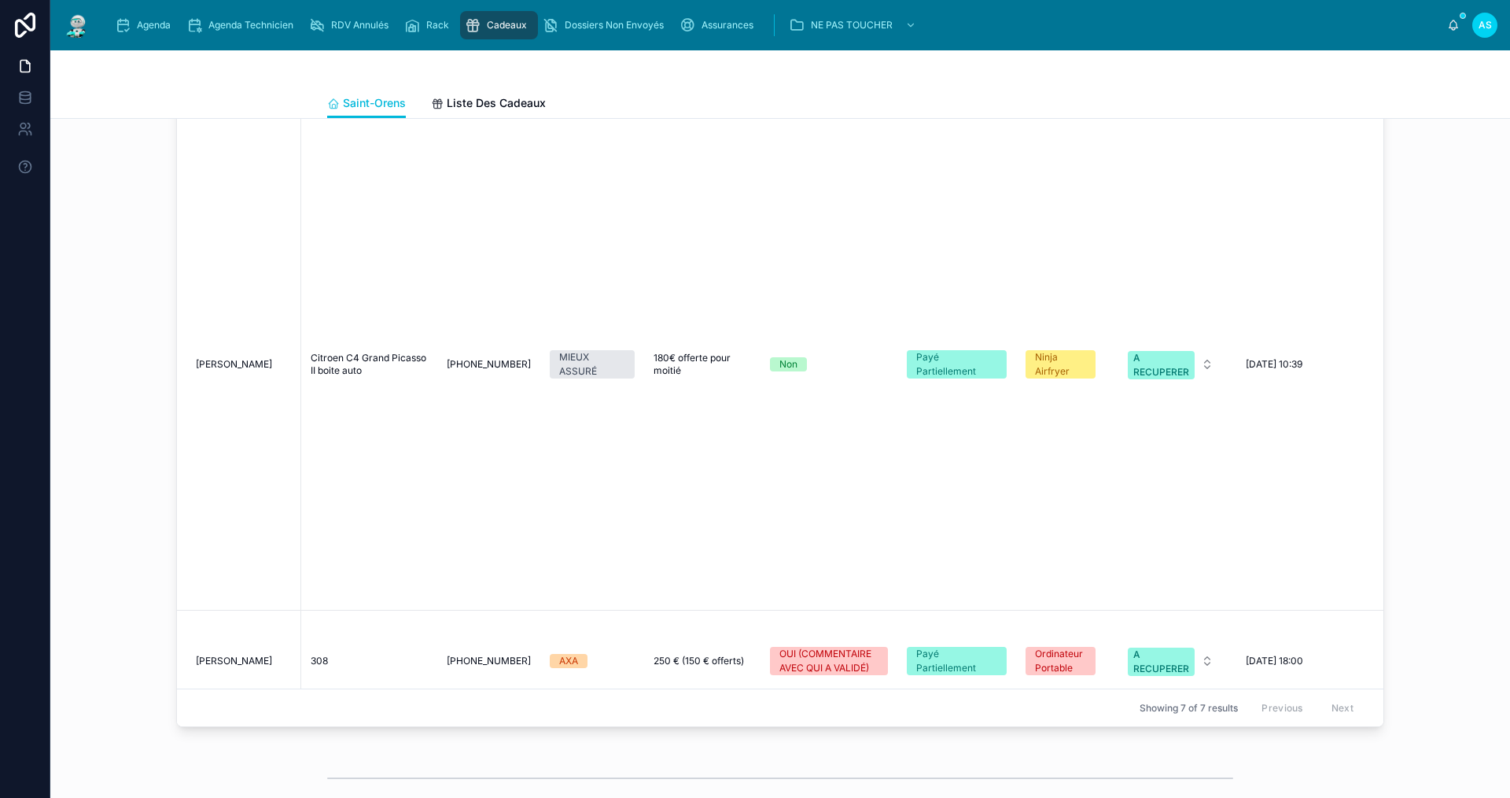
scroll to position [551, 0]
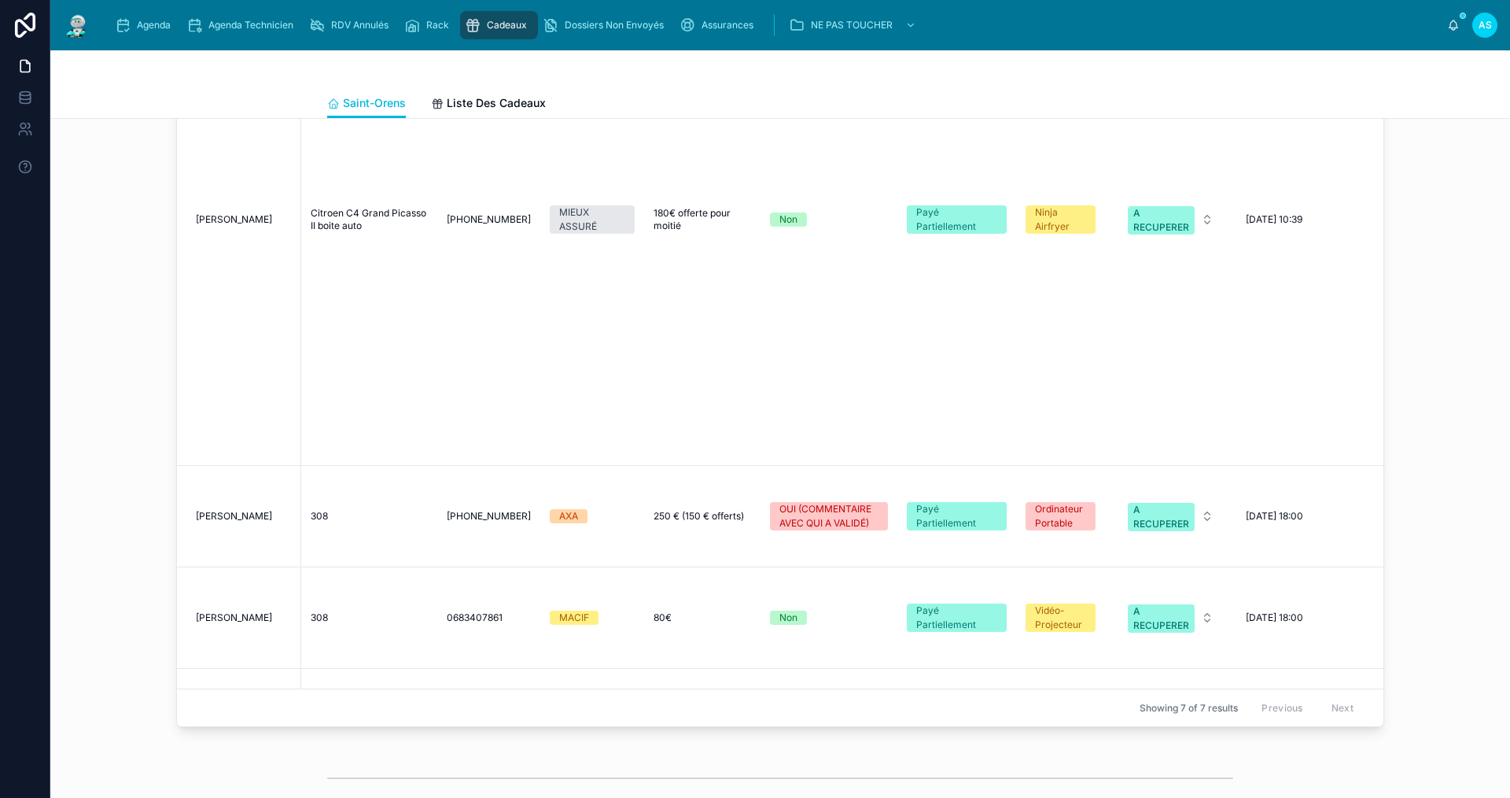
click at [210, 213] on span "[PERSON_NAME]" at bounding box center [234, 219] width 76 height 13
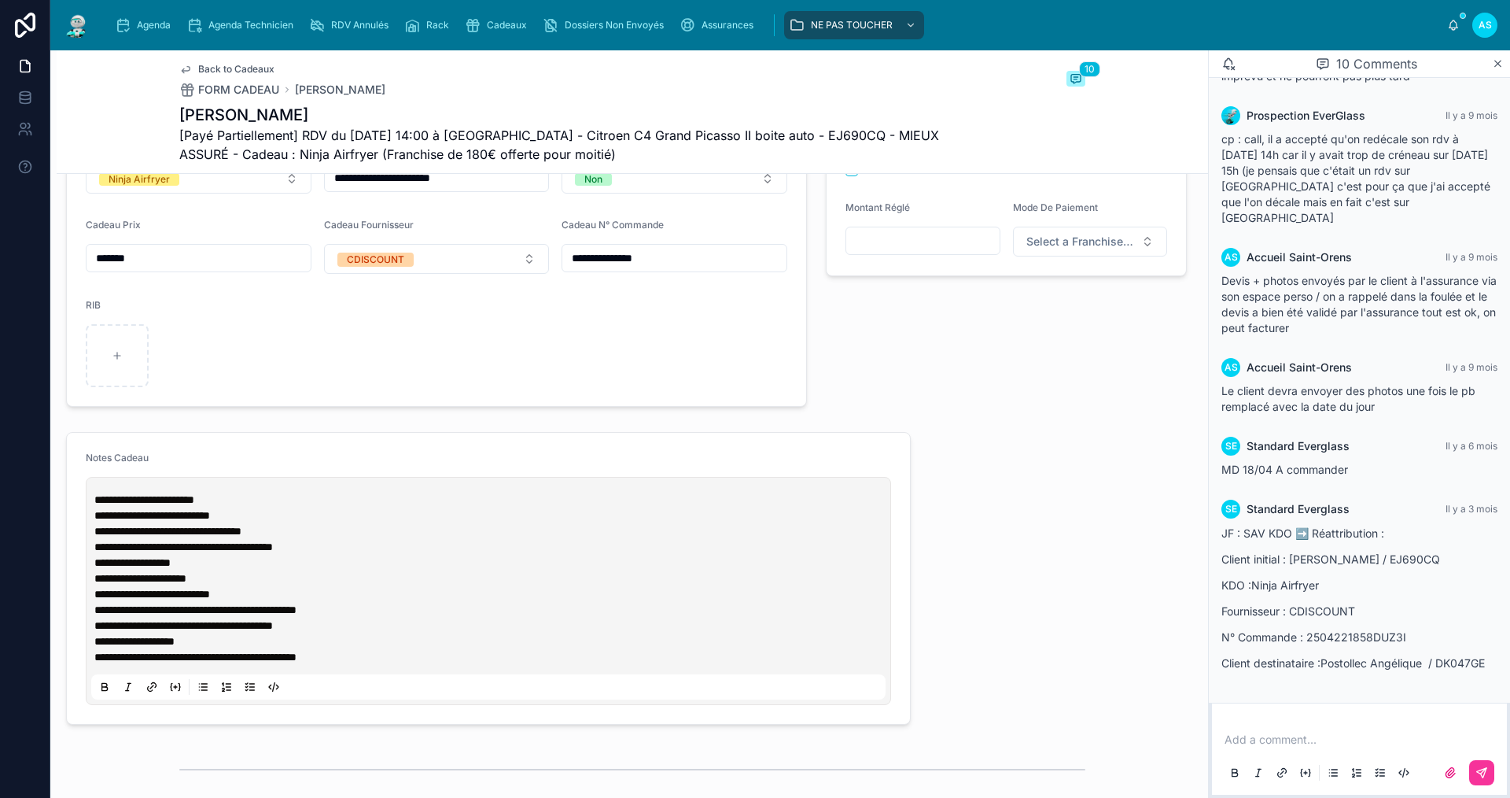
scroll to position [629, 0]
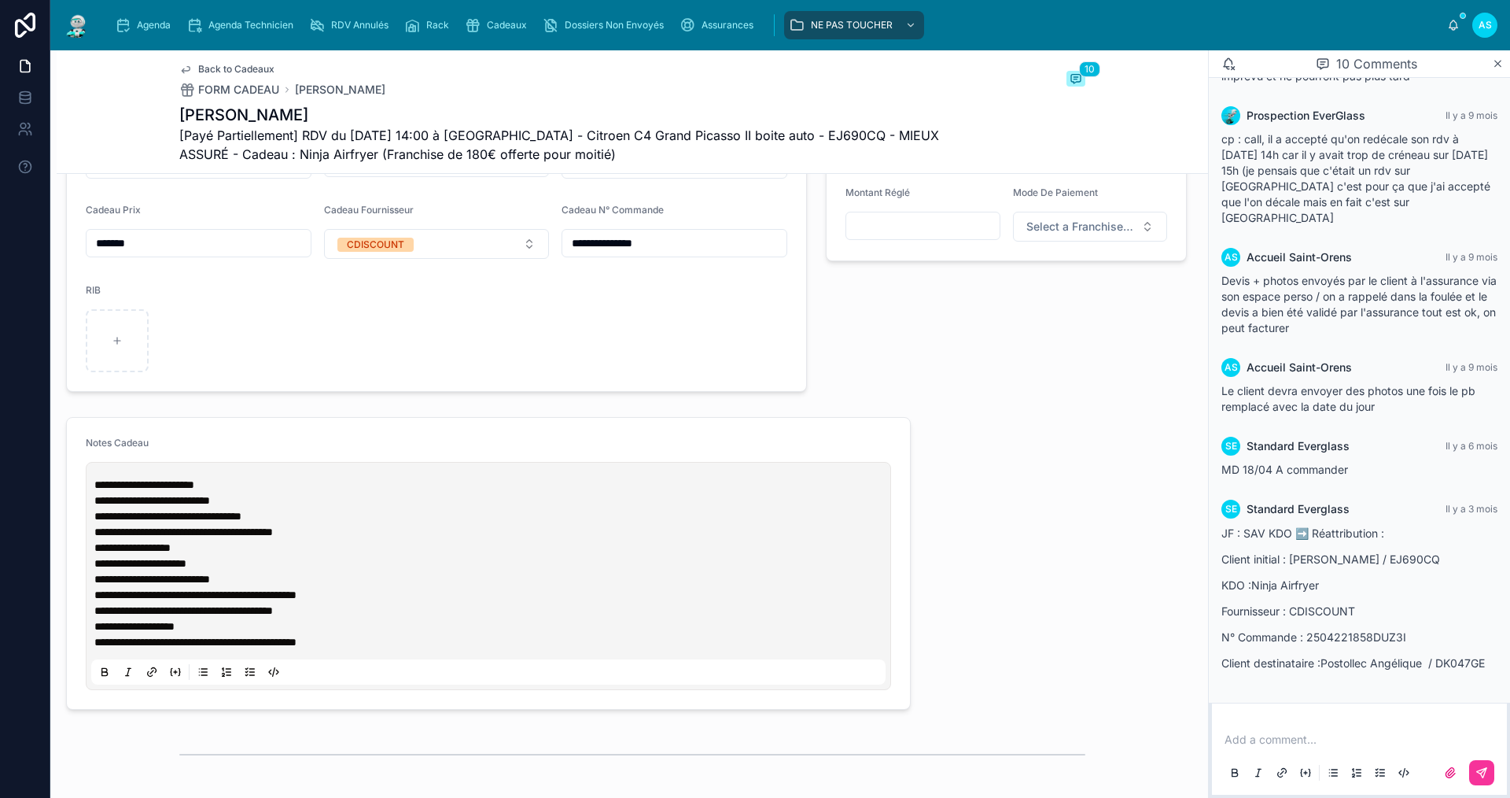
click at [476, 17] on icon "scrollable content" at bounding box center [473, 25] width 16 height 16
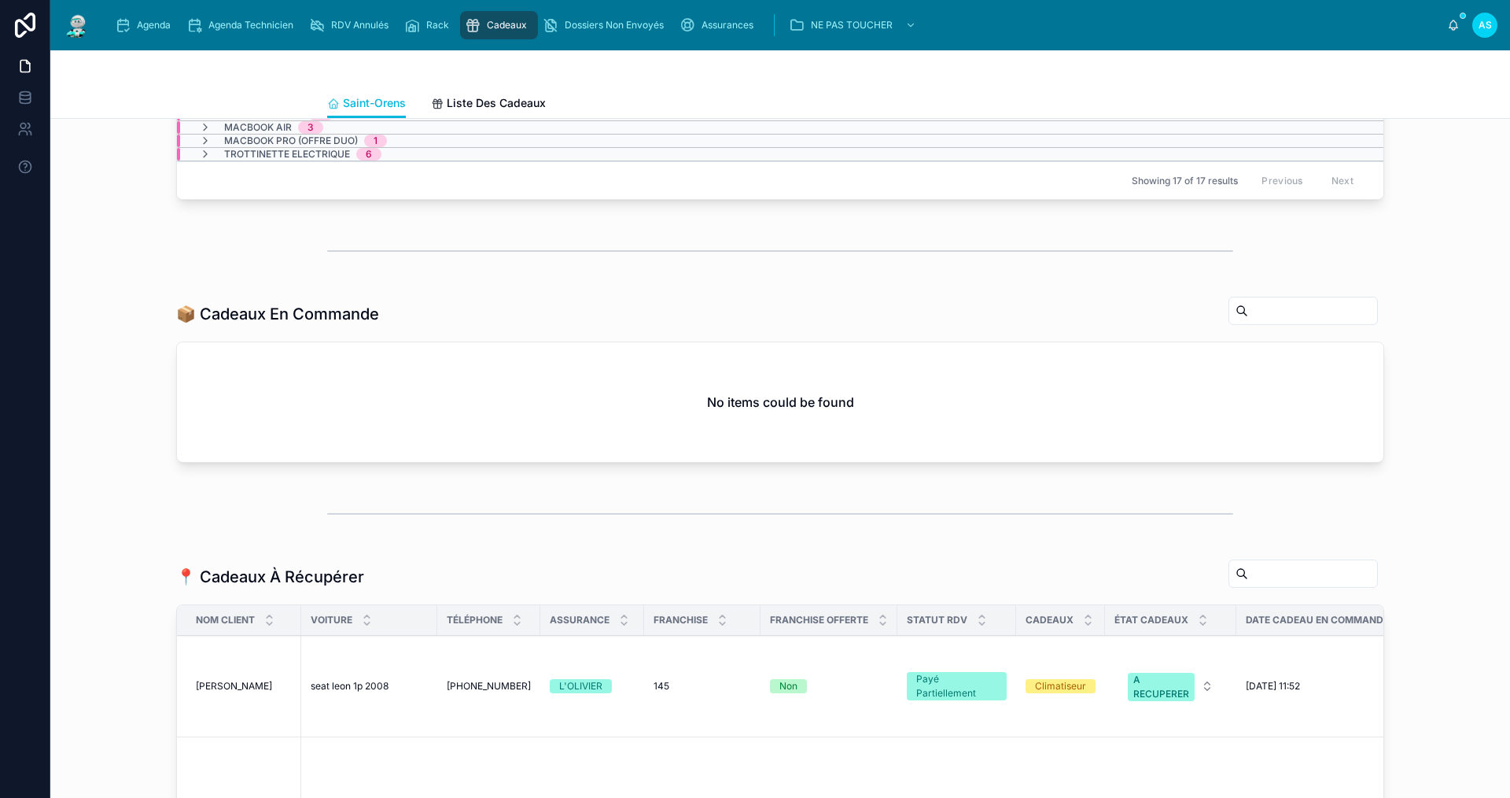
scroll to position [393, 0]
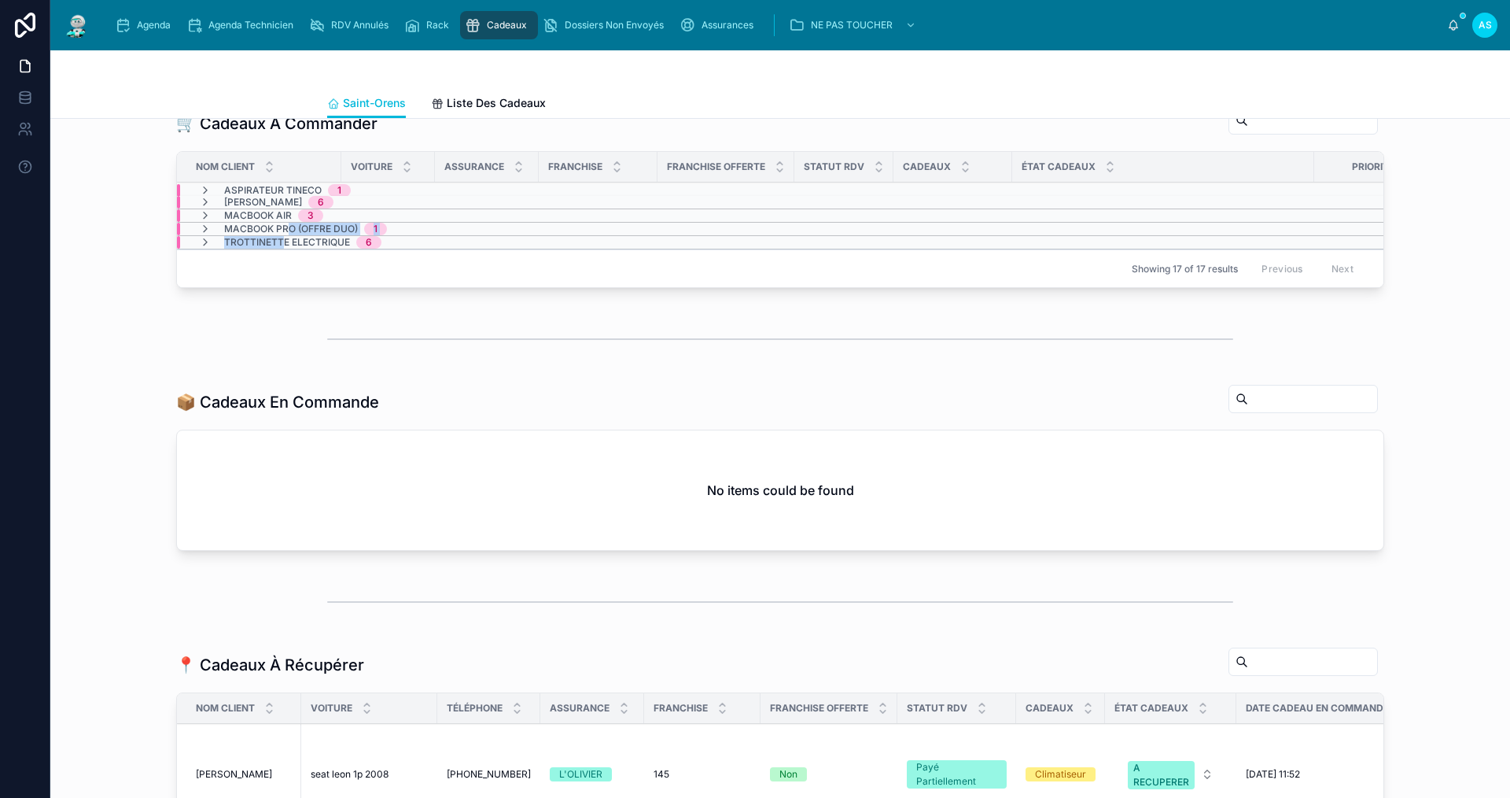
drag, startPoint x: 281, startPoint y: 243, endPoint x: 277, endPoint y: 250, distance: 8.1
click at [277, 249] on tbody "Aspirateur TINECO 1 Jacuzzi 6 MacBook Air 3 MacBook Pro (OFFRE DUO) 1 Trottinet…" at bounding box center [1231, 216] width 2109 height 67
click at [244, 235] on span "MacBook Pro (OFFRE DUO)" at bounding box center [291, 229] width 134 height 13
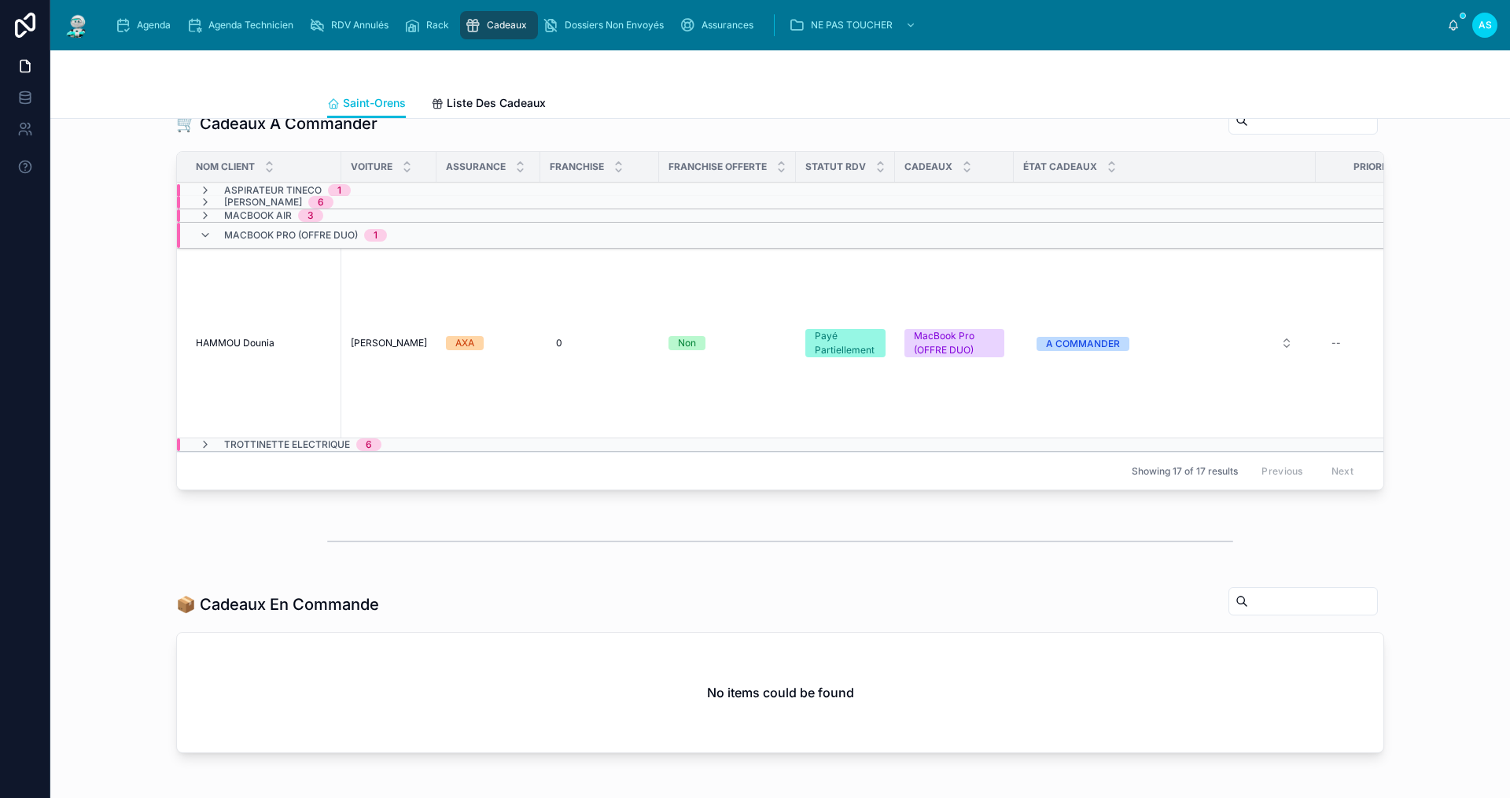
click at [241, 241] on span "MacBook Pro (OFFRE DUO)" at bounding box center [291, 235] width 134 height 13
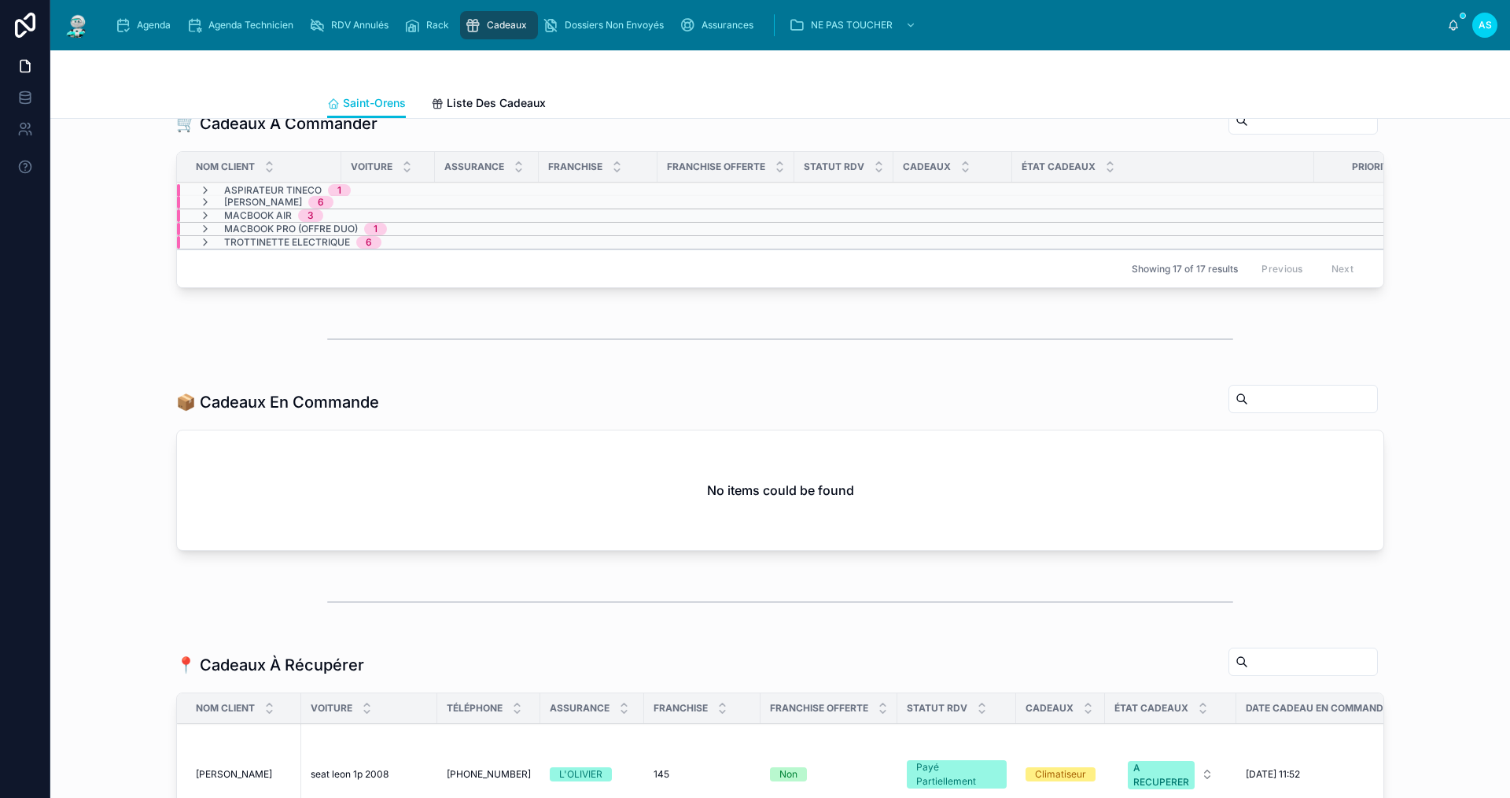
click at [137, 13] on div "Agenda" at bounding box center [146, 25] width 62 height 25
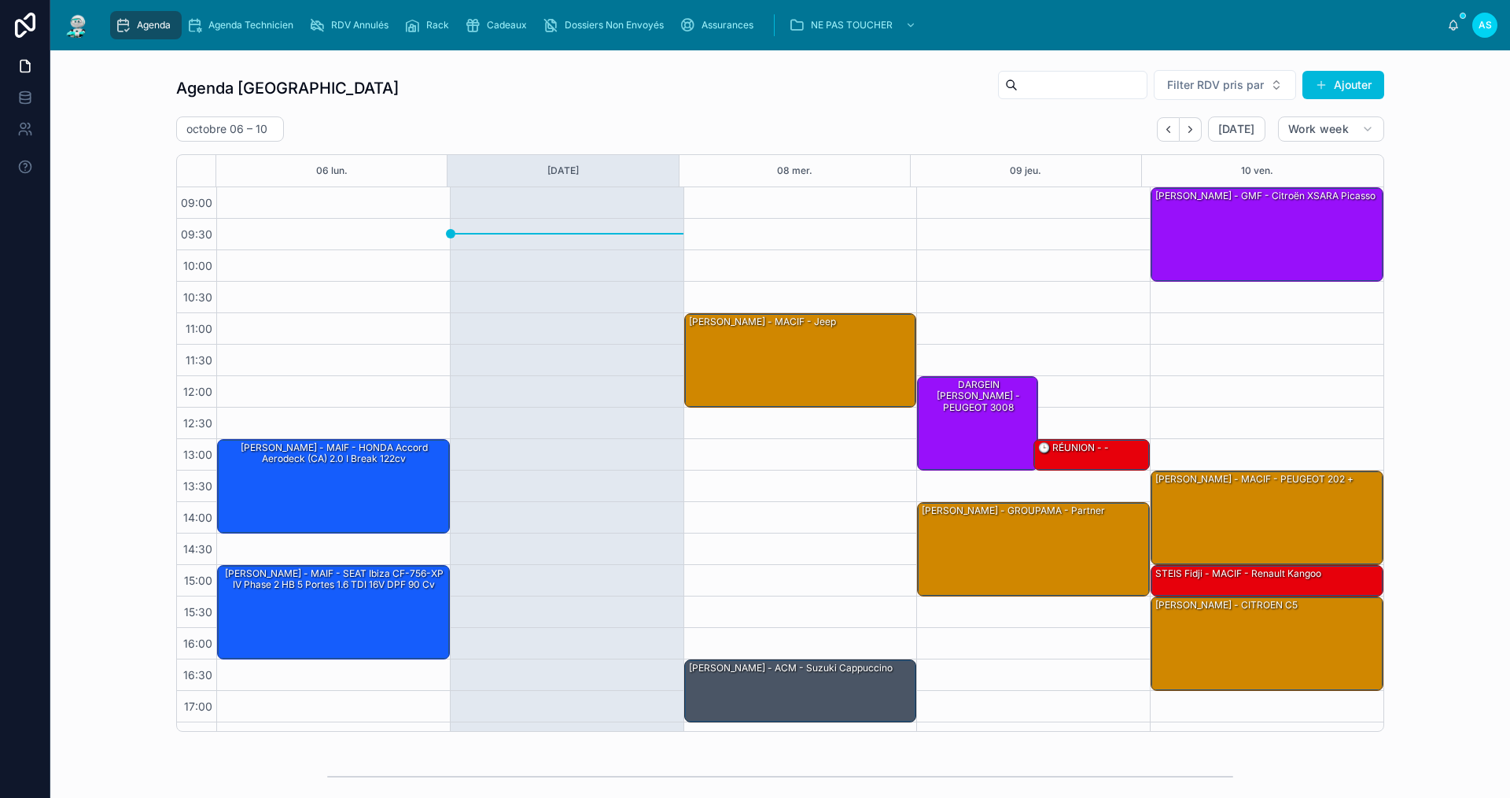
scroll to position [23, 0]
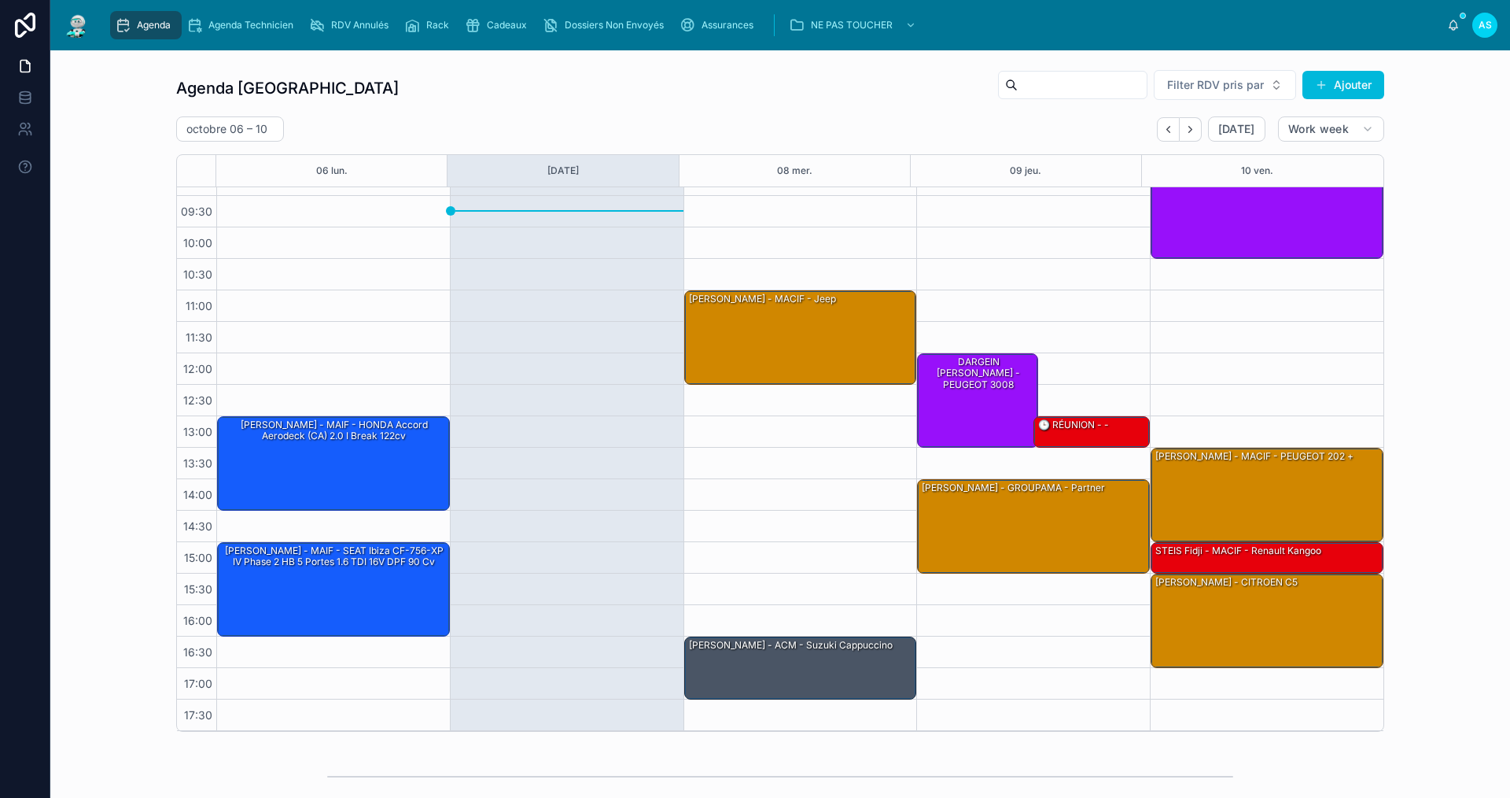
click at [1164, 133] on icon "Back" at bounding box center [1169, 130] width 12 height 12
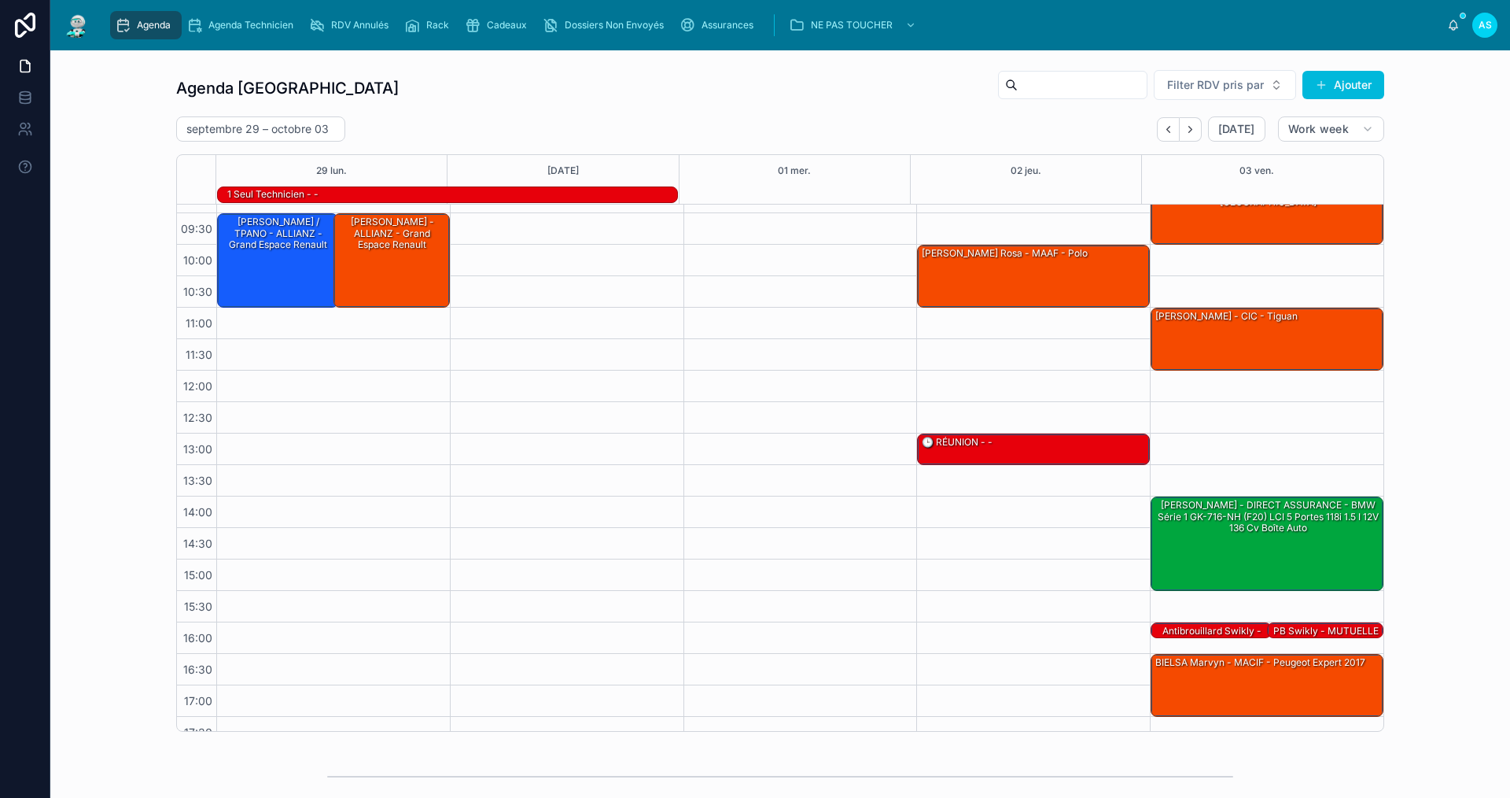
click at [1166, 132] on icon "Back" at bounding box center [1169, 130] width 12 height 12
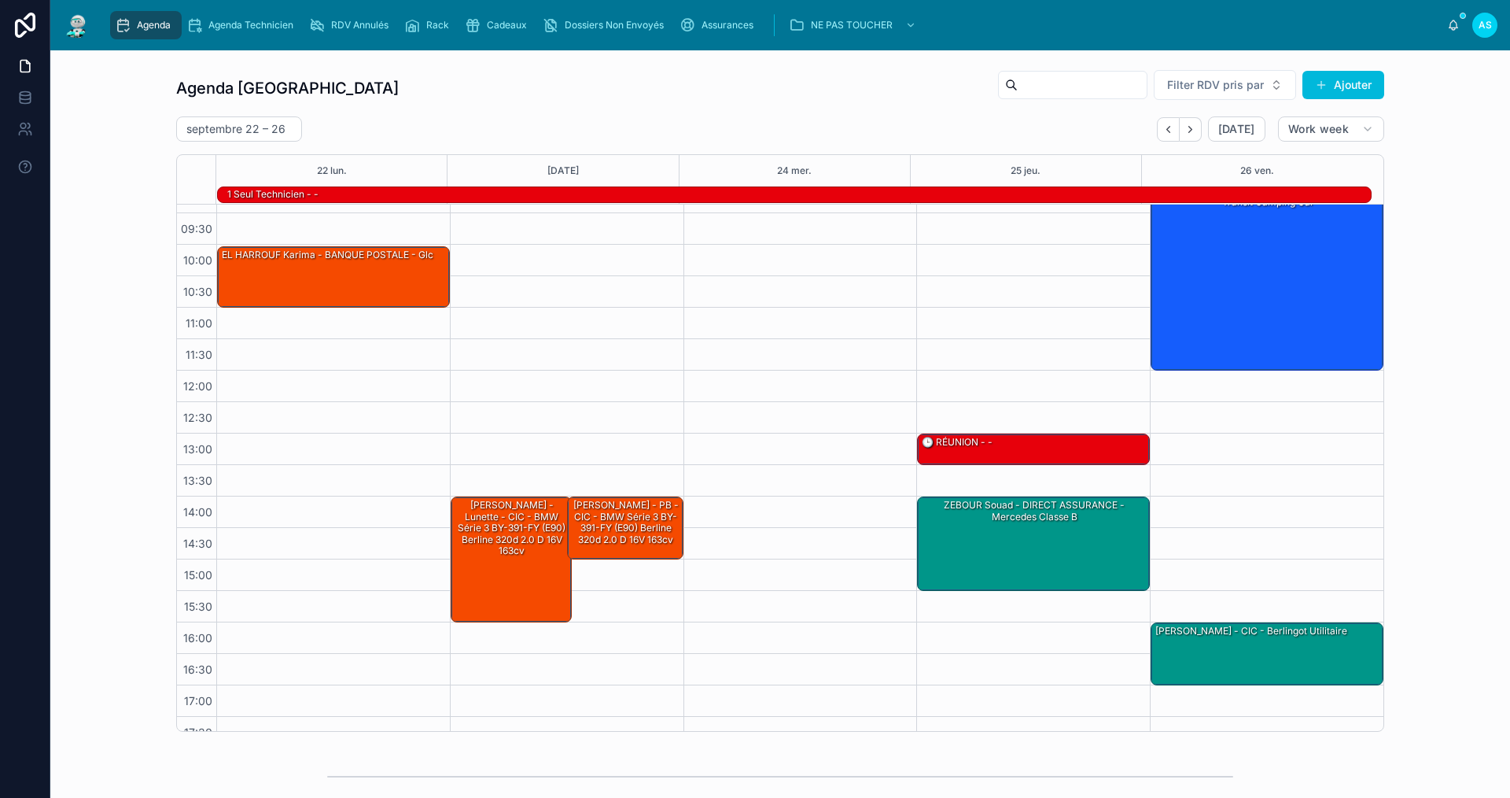
click at [1163, 126] on icon "Back" at bounding box center [1169, 130] width 12 height 12
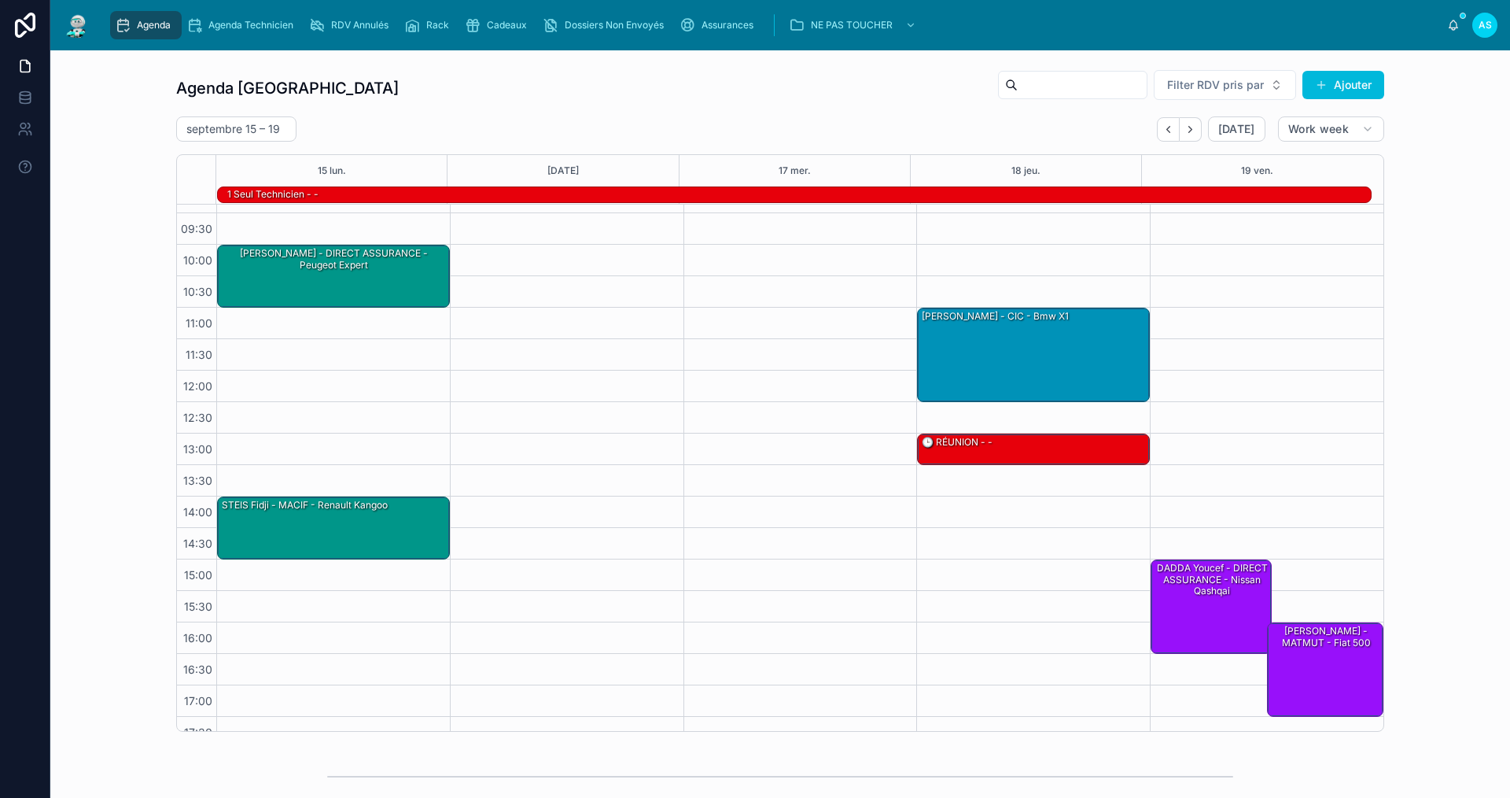
click at [1163, 126] on icon "Back" at bounding box center [1169, 130] width 12 height 12
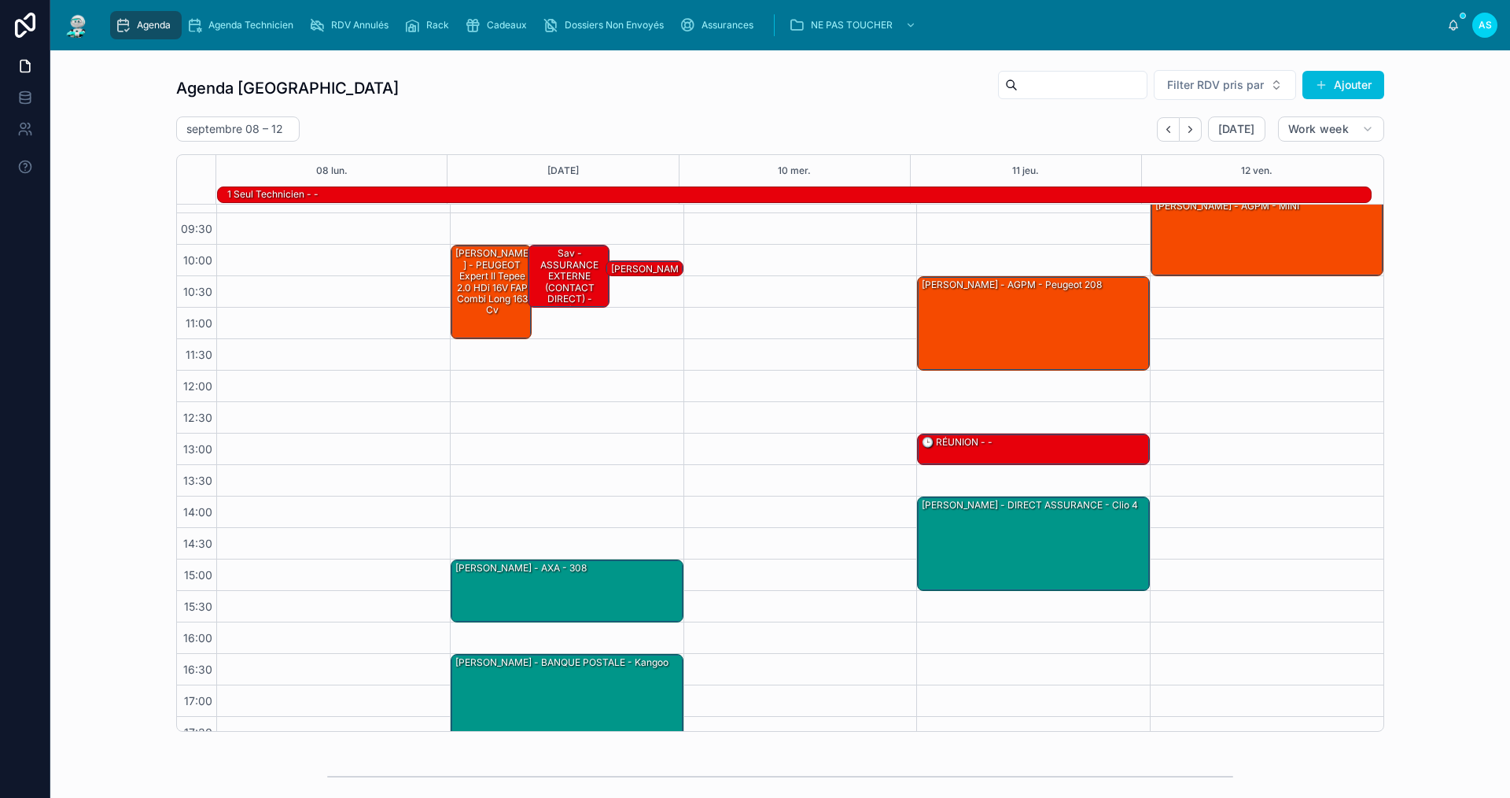
click at [1199, 133] on div "[DATE]" at bounding box center [1211, 128] width 109 height 25
click at [1185, 135] on icon "Next" at bounding box center [1191, 130] width 12 height 12
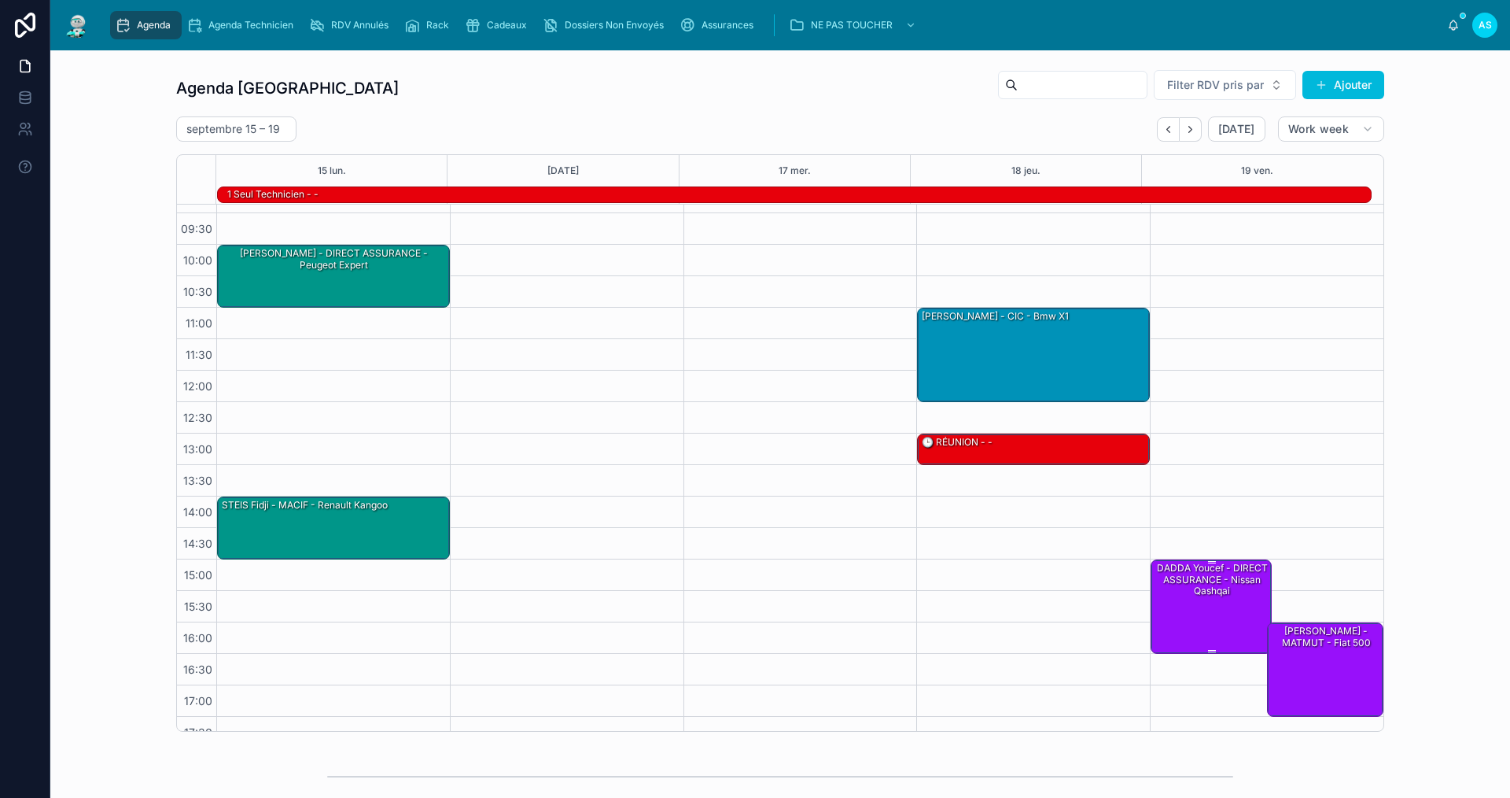
click at [1174, 619] on div "DADDA Youcef - DIRECT ASSURANCE - Nissan qashqai" at bounding box center [1212, 605] width 116 height 91
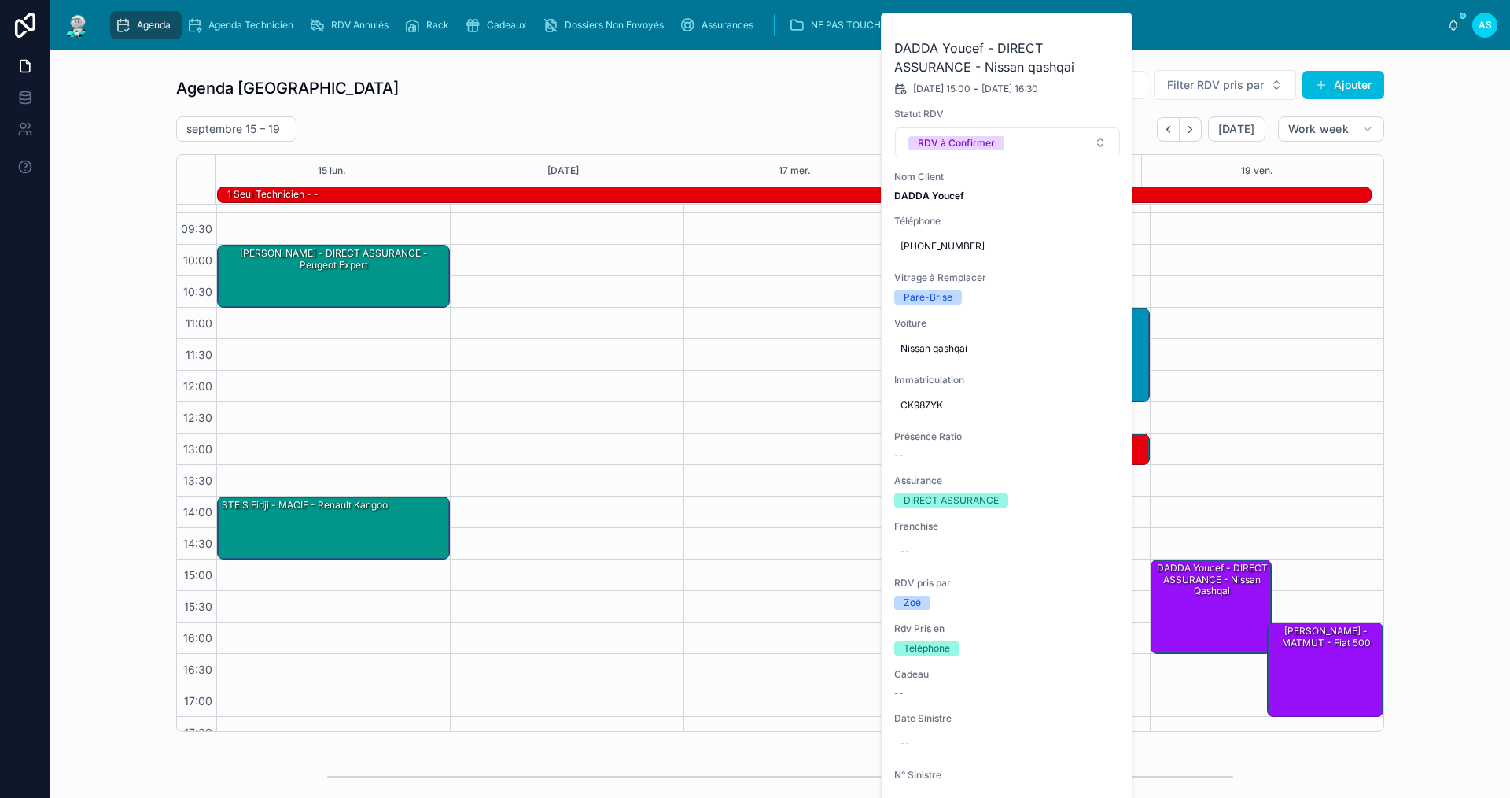
click at [1055, 147] on button "RDV à Confirmer" at bounding box center [1007, 142] width 225 height 30
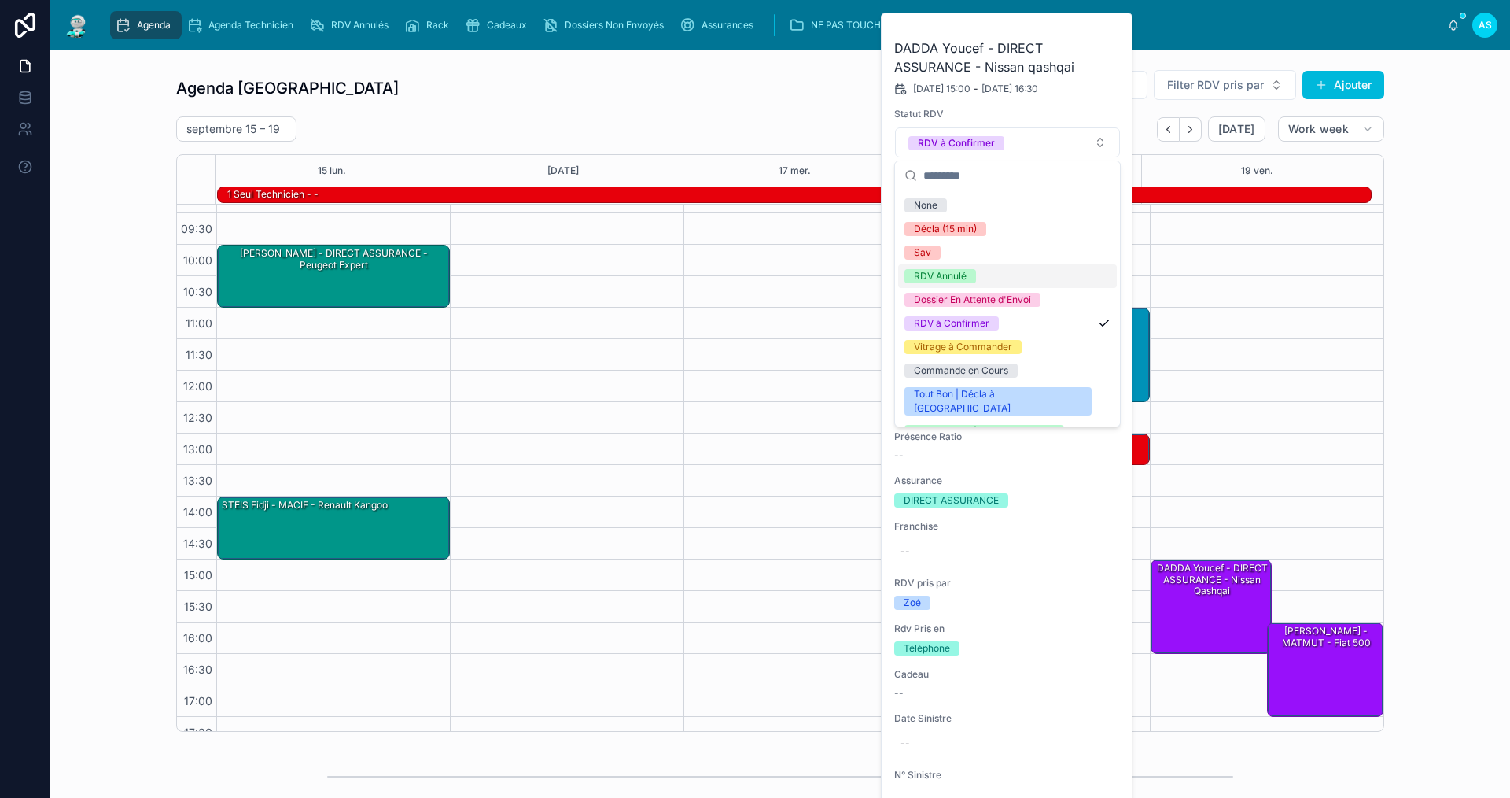
click at [979, 277] on div "RDV Annulé" at bounding box center [1007, 276] width 219 height 24
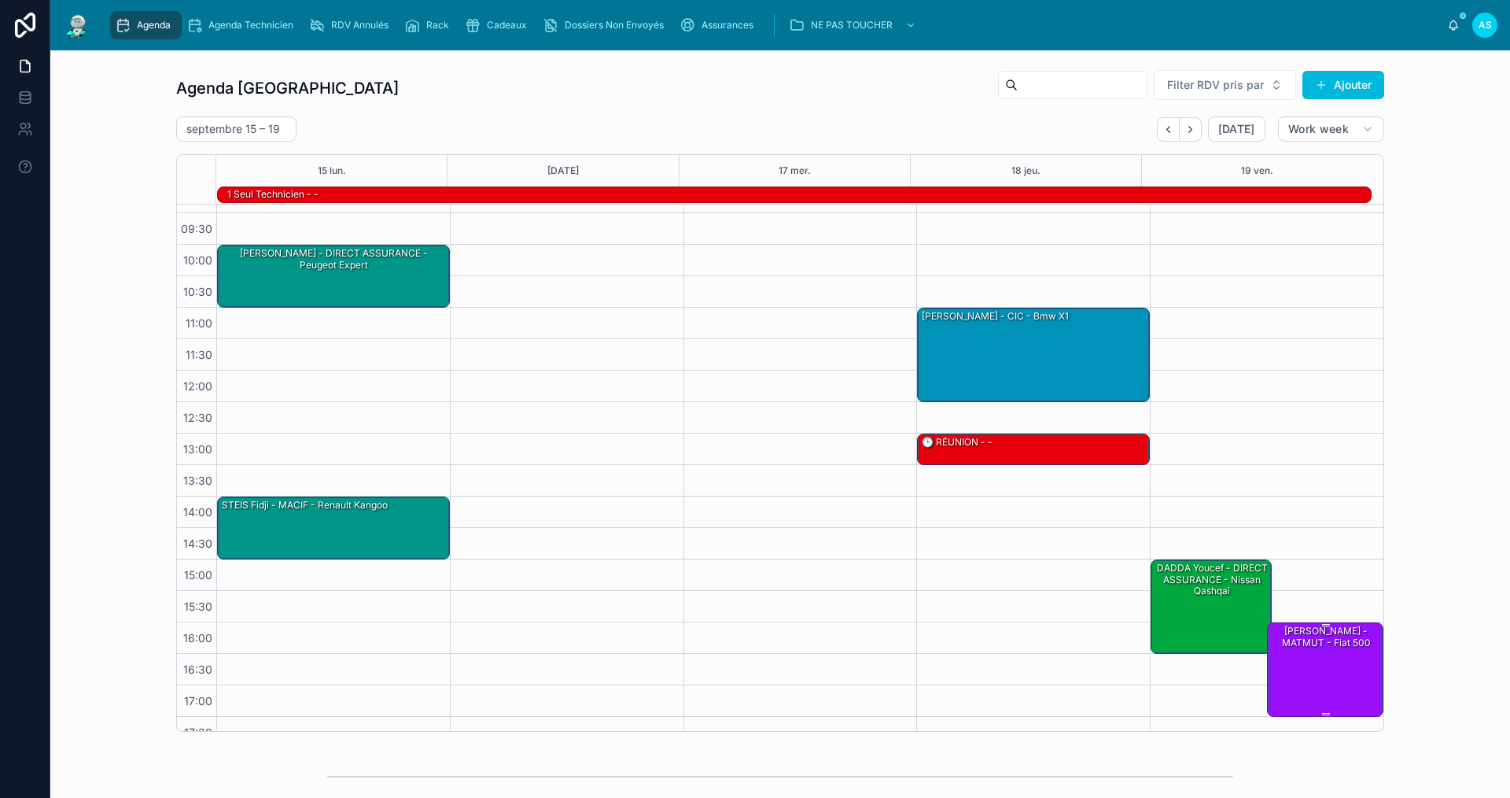
click at [1285, 699] on div "[PERSON_NAME] - MATMUT - Fiat 500" at bounding box center [1326, 668] width 112 height 91
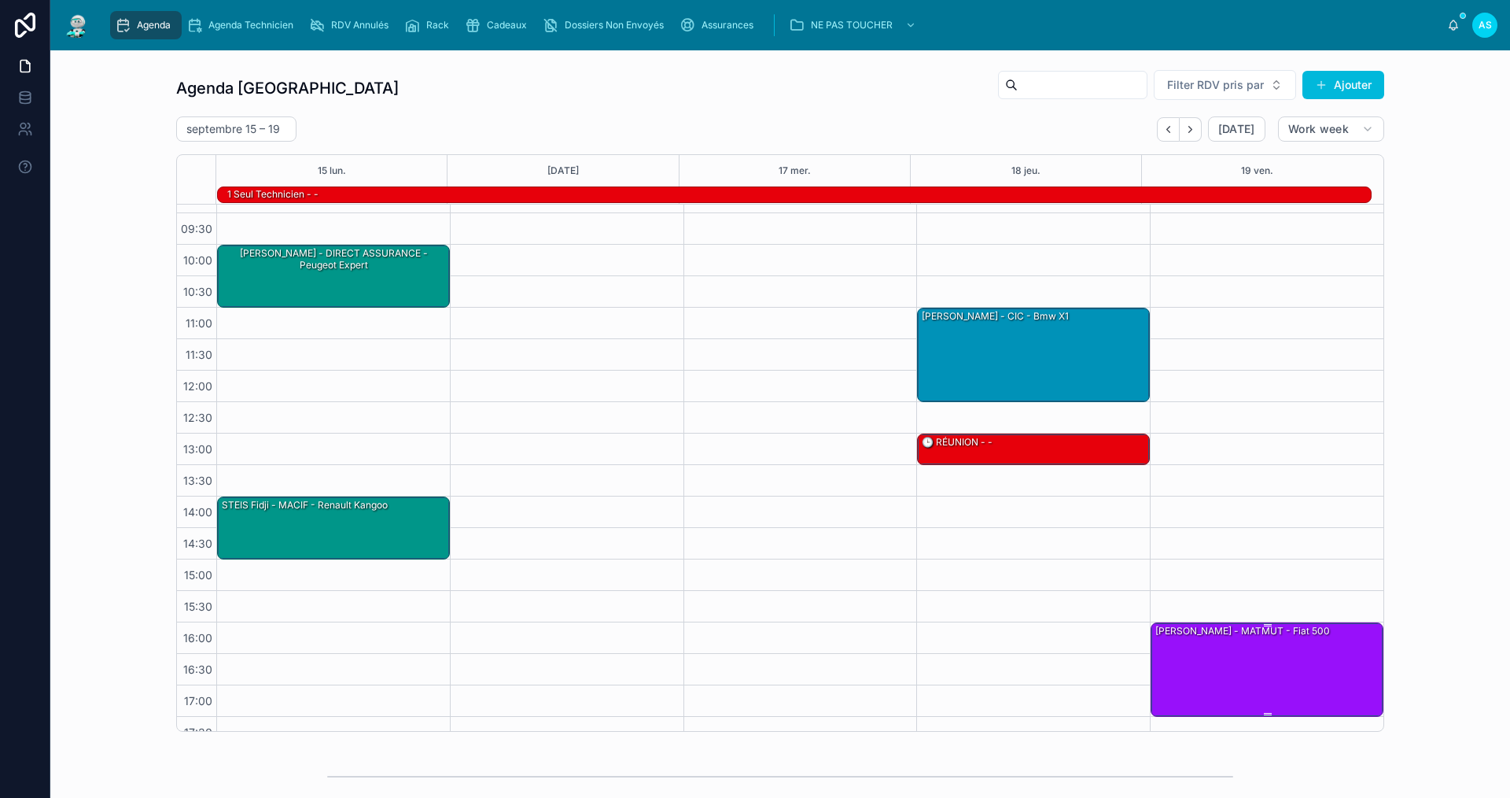
click at [1280, 695] on div "[PERSON_NAME] - MATMUT - Fiat 500" at bounding box center [1268, 668] width 228 height 91
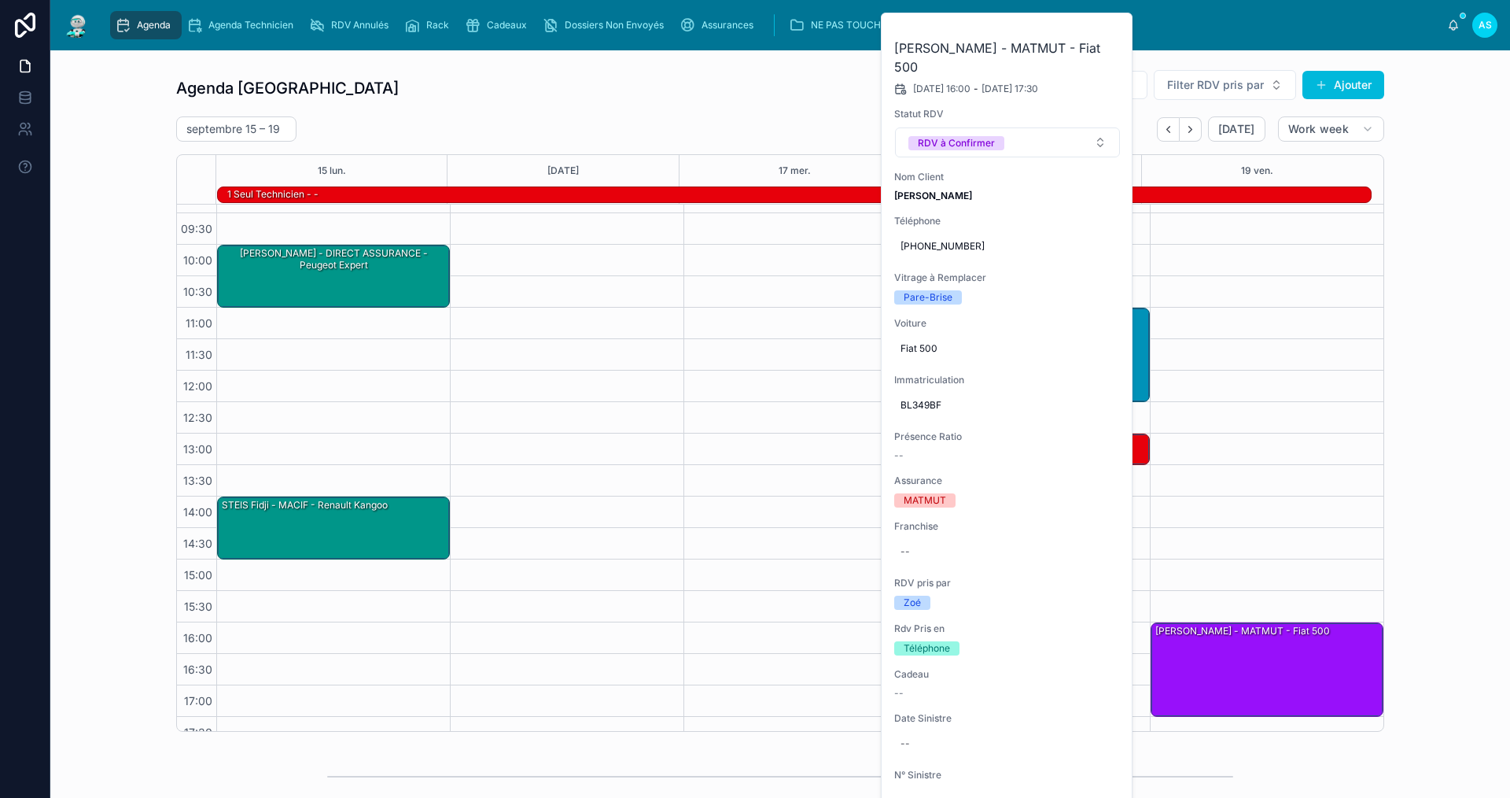
click at [1004, 139] on button "RDV à Confirmer" at bounding box center [1007, 142] width 225 height 30
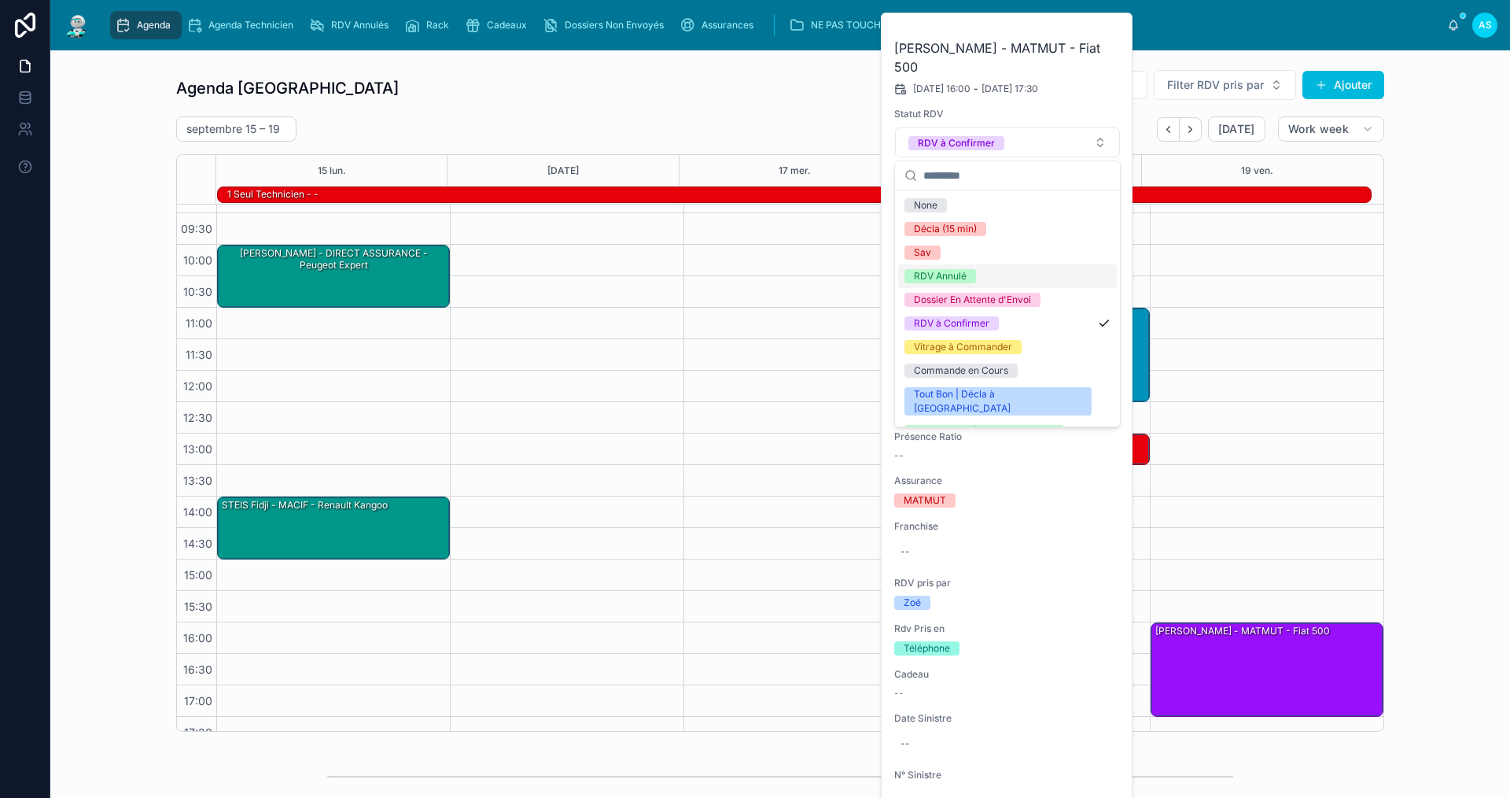
click at [971, 270] on span "RDV Annulé" at bounding box center [941, 276] width 72 height 14
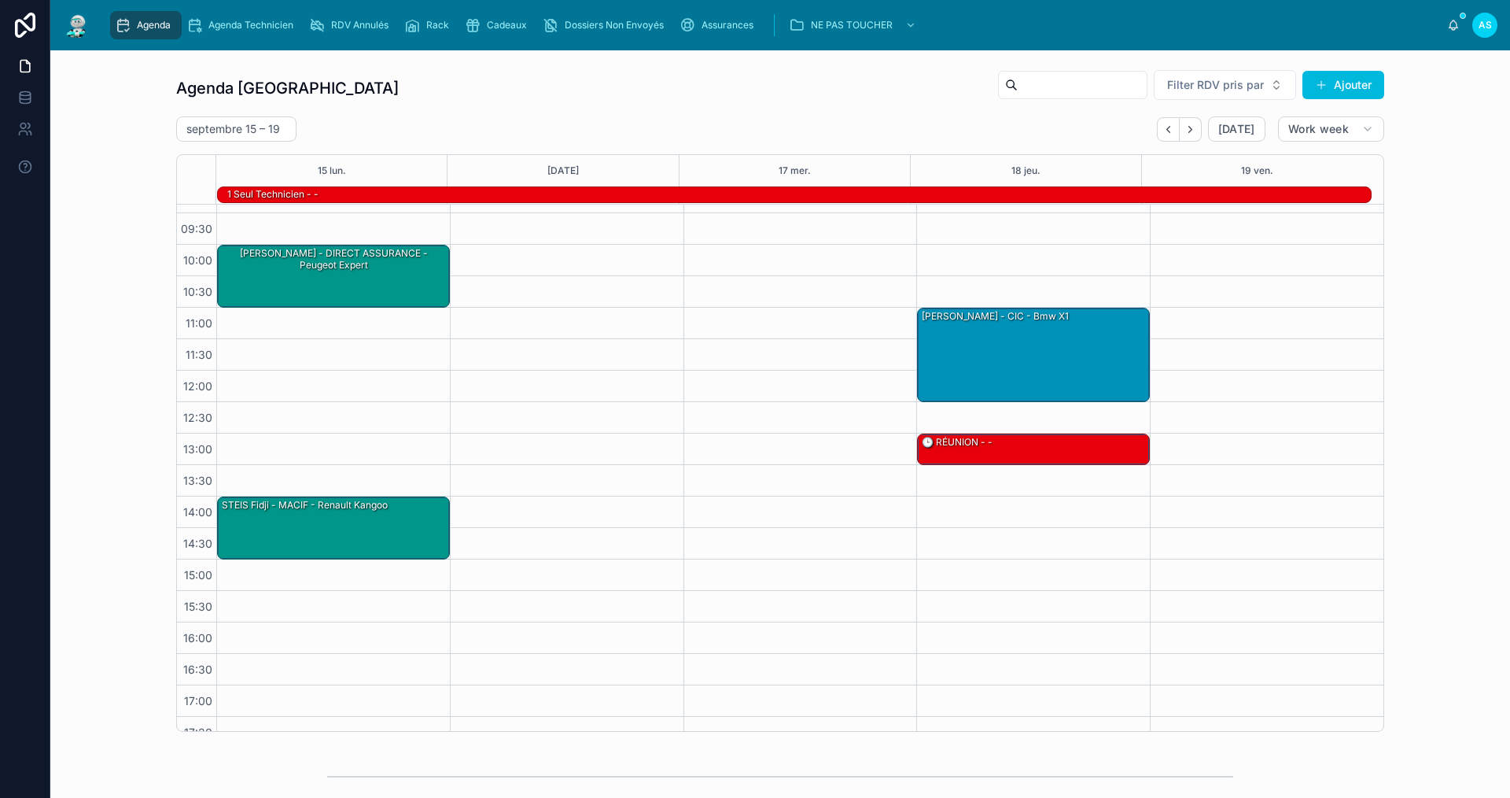
click at [1163, 124] on icon "Back" at bounding box center [1169, 130] width 12 height 12
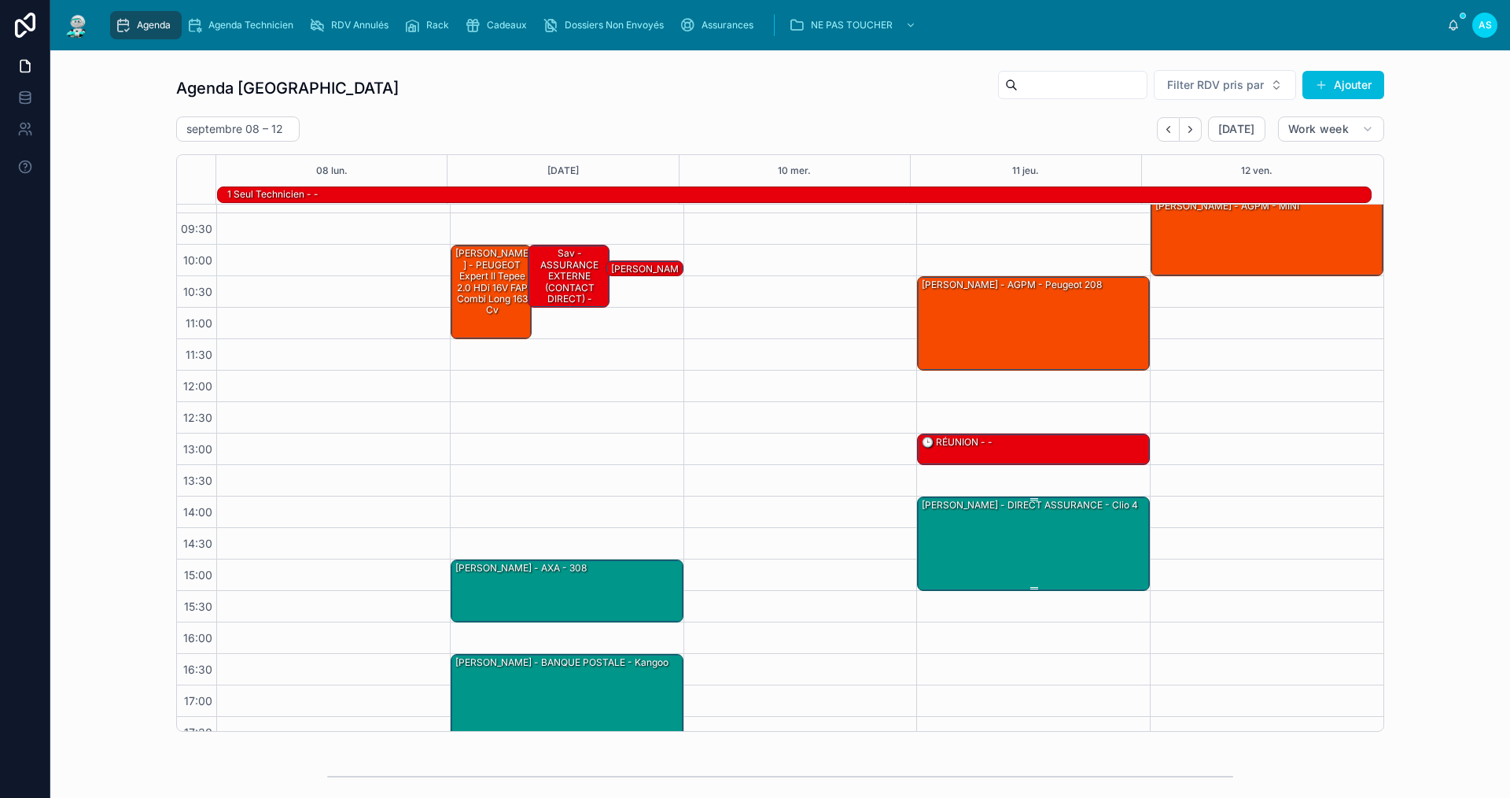
click at [1017, 555] on div "[PERSON_NAME] - DIRECT ASSURANCE - Clio 4" at bounding box center [1034, 542] width 228 height 91
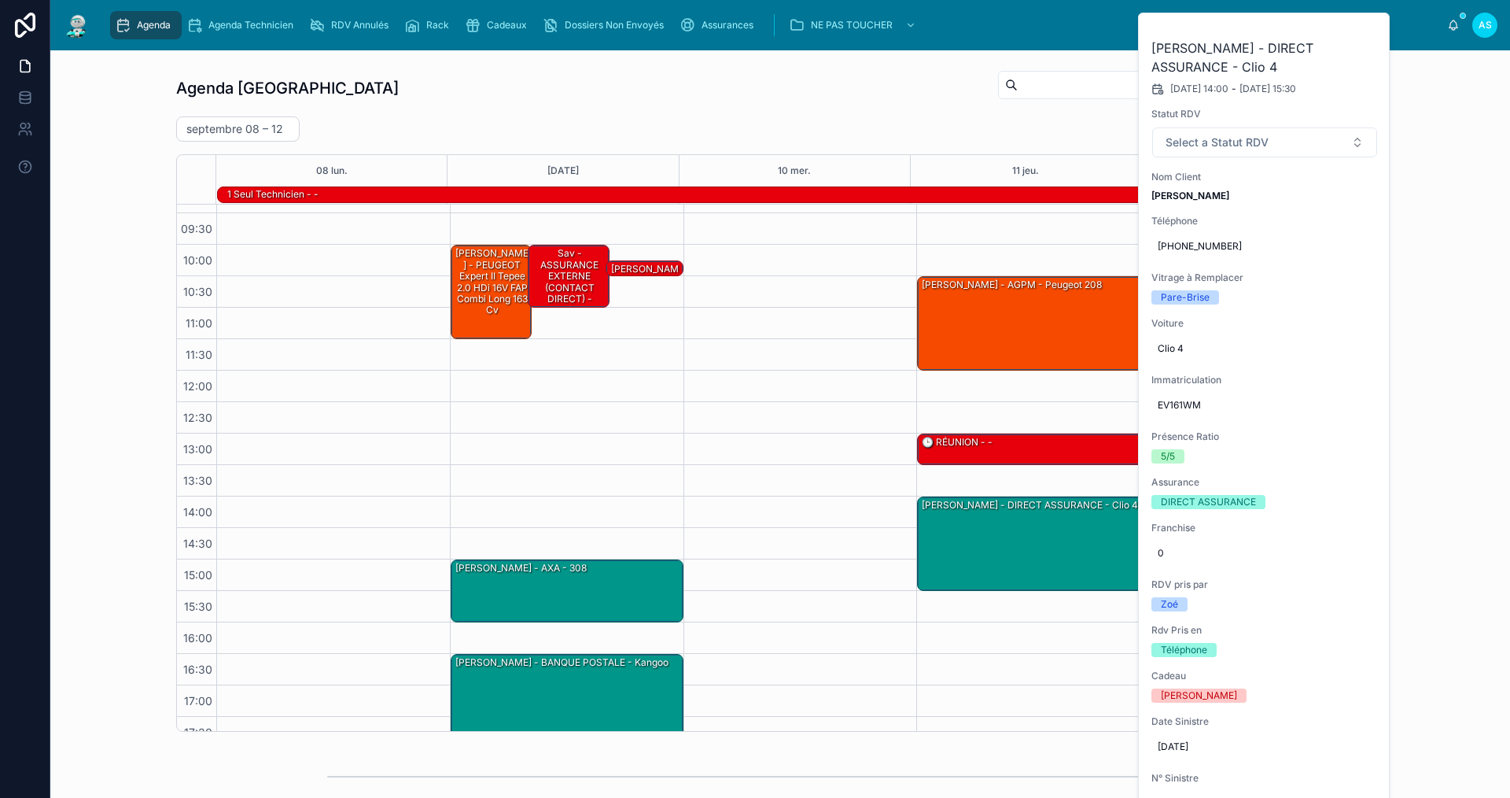
click at [0, 0] on button at bounding box center [0, 0] width 0 height 0
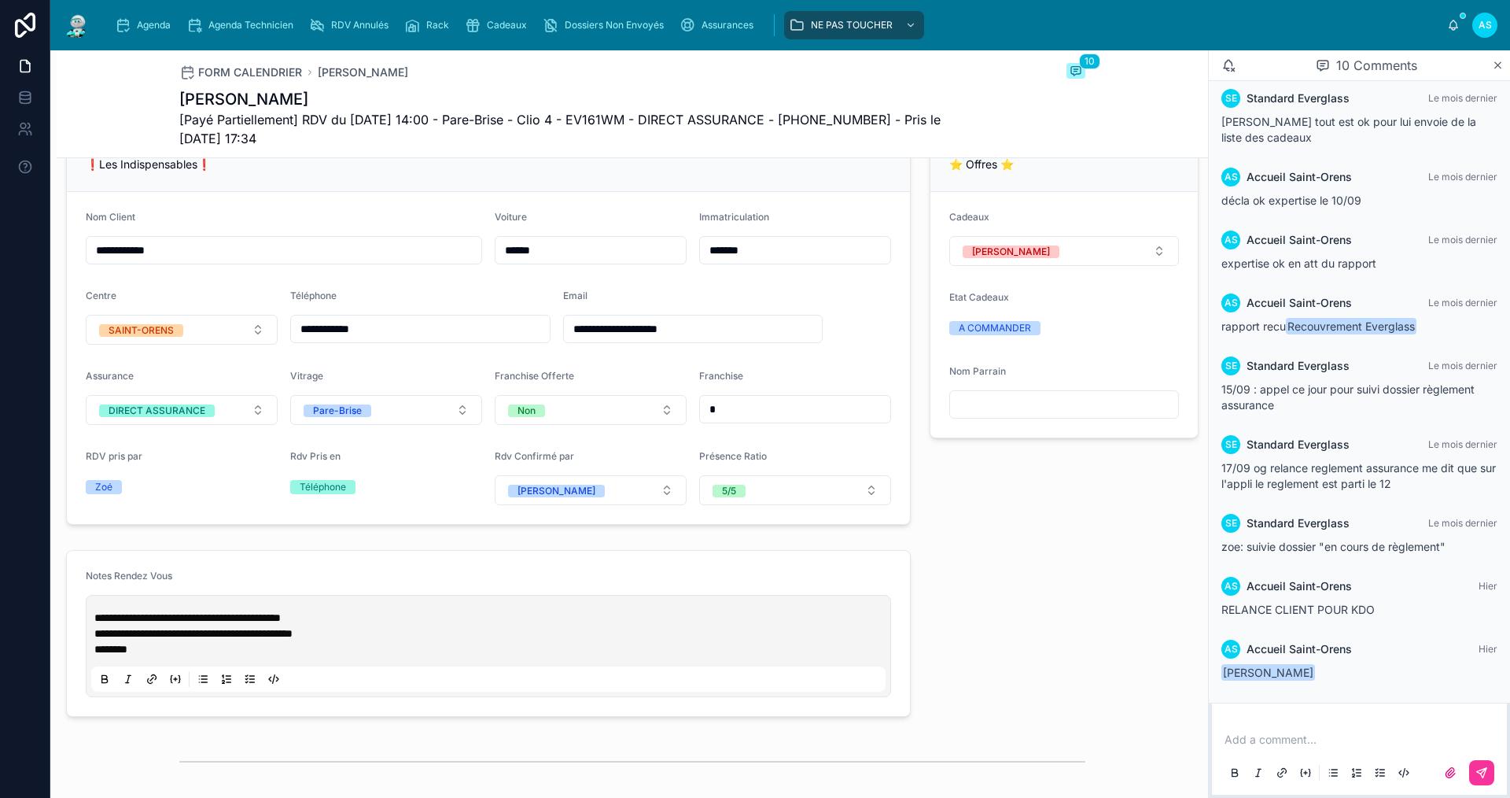
scroll to position [315, 0]
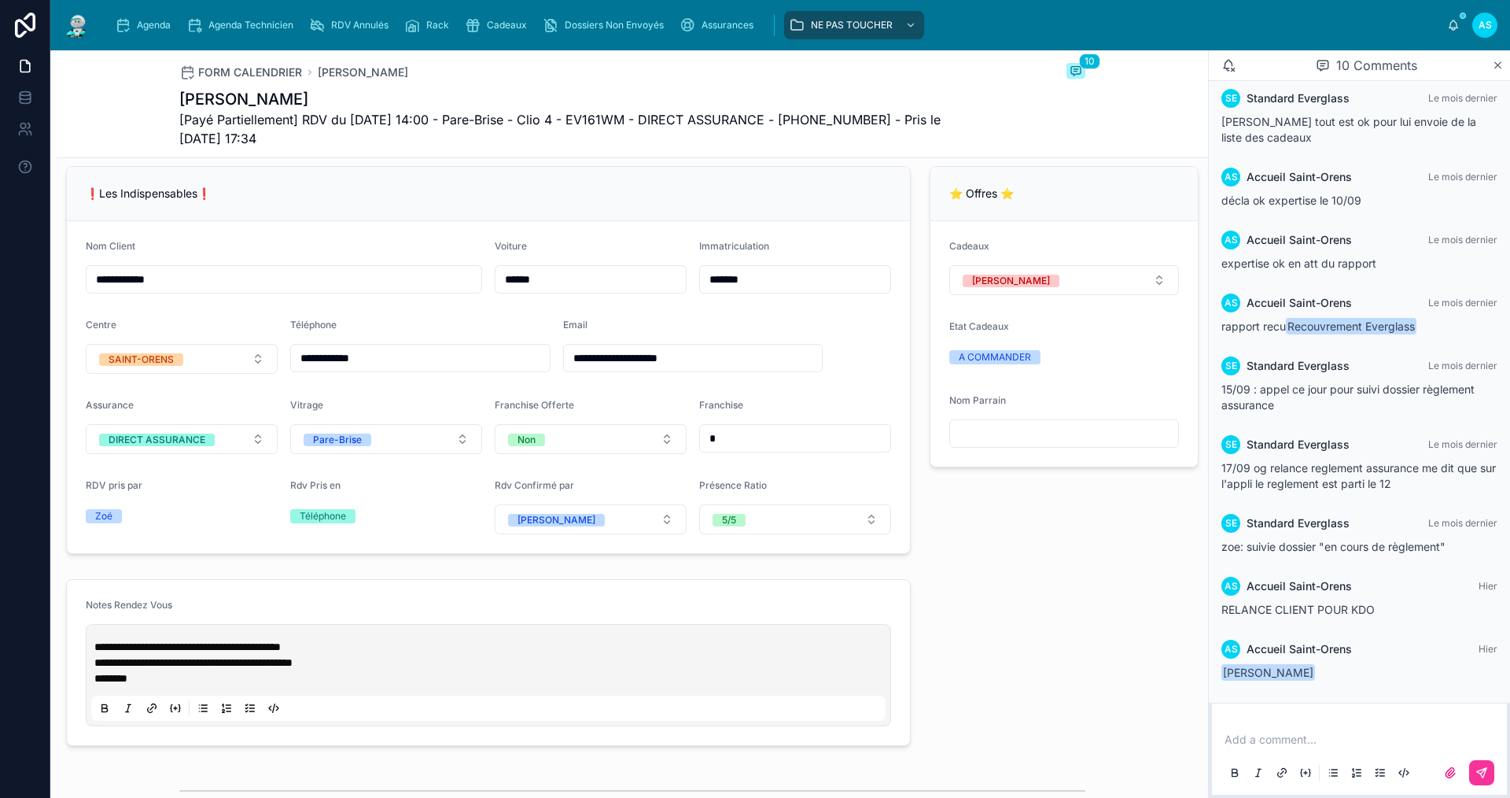
click at [489, 14] on div "Cadeaux" at bounding box center [499, 25] width 68 height 25
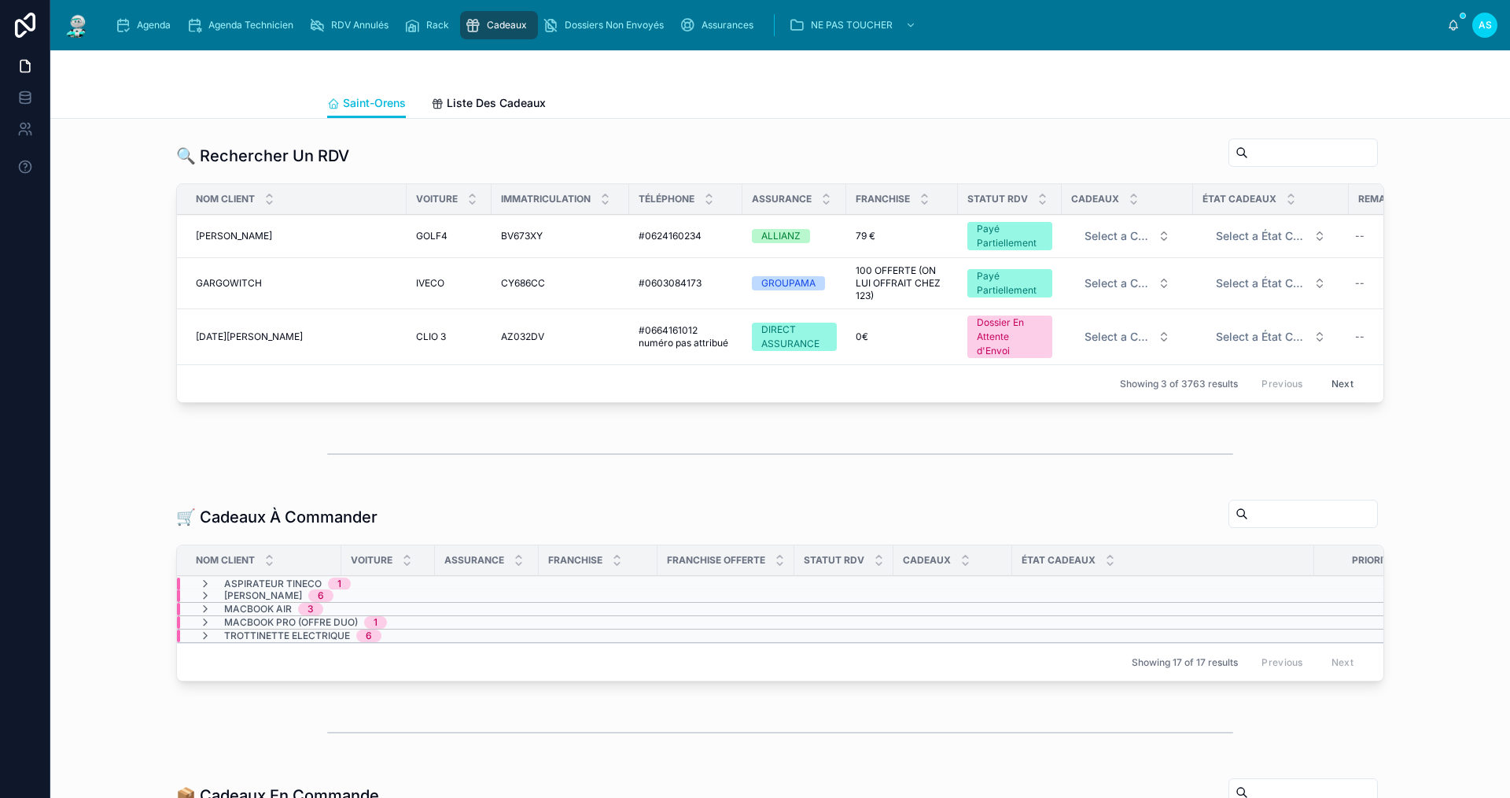
click at [233, 602] on span "[PERSON_NAME]" at bounding box center [263, 595] width 78 height 13
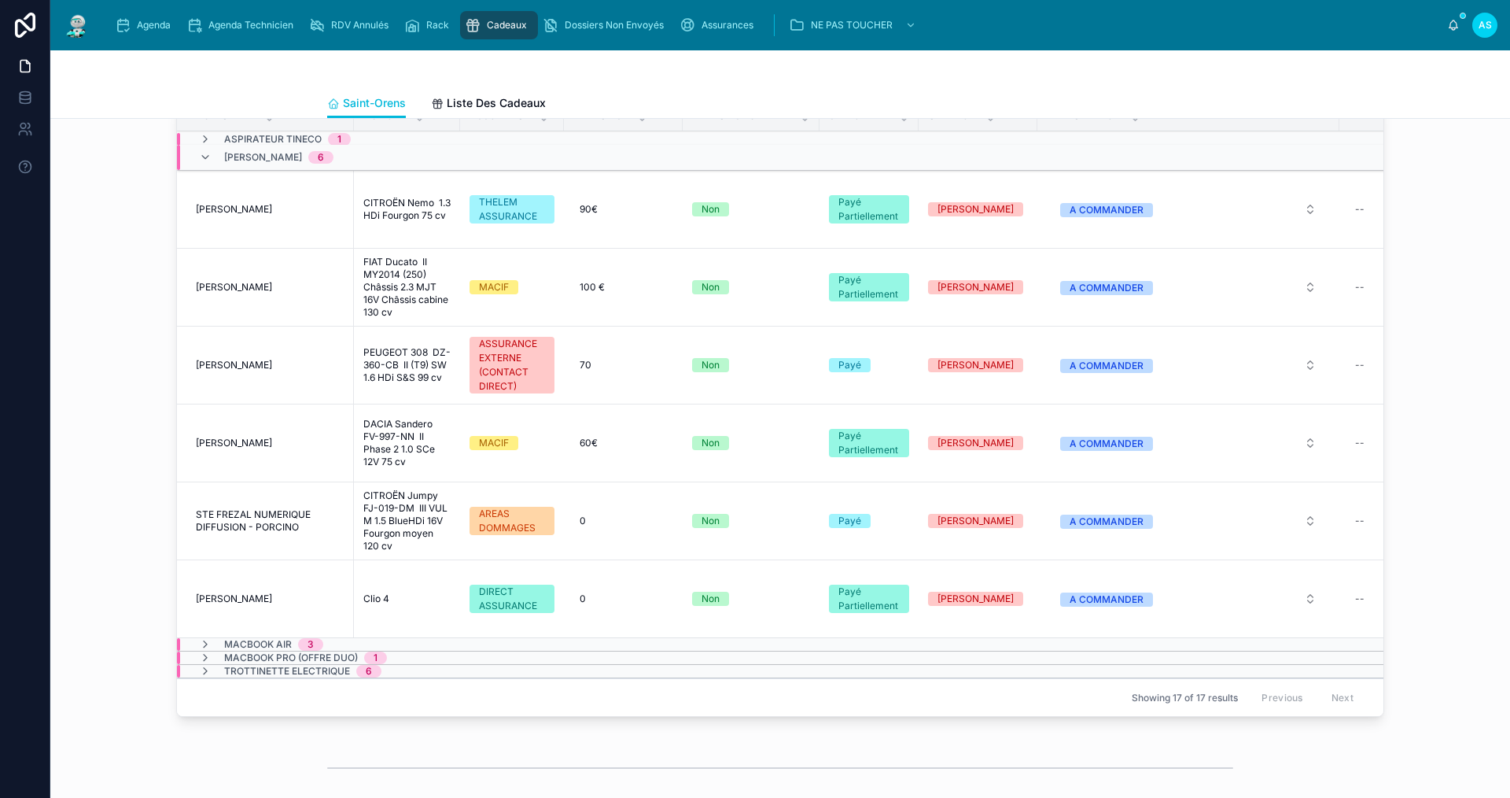
scroll to position [472, 0]
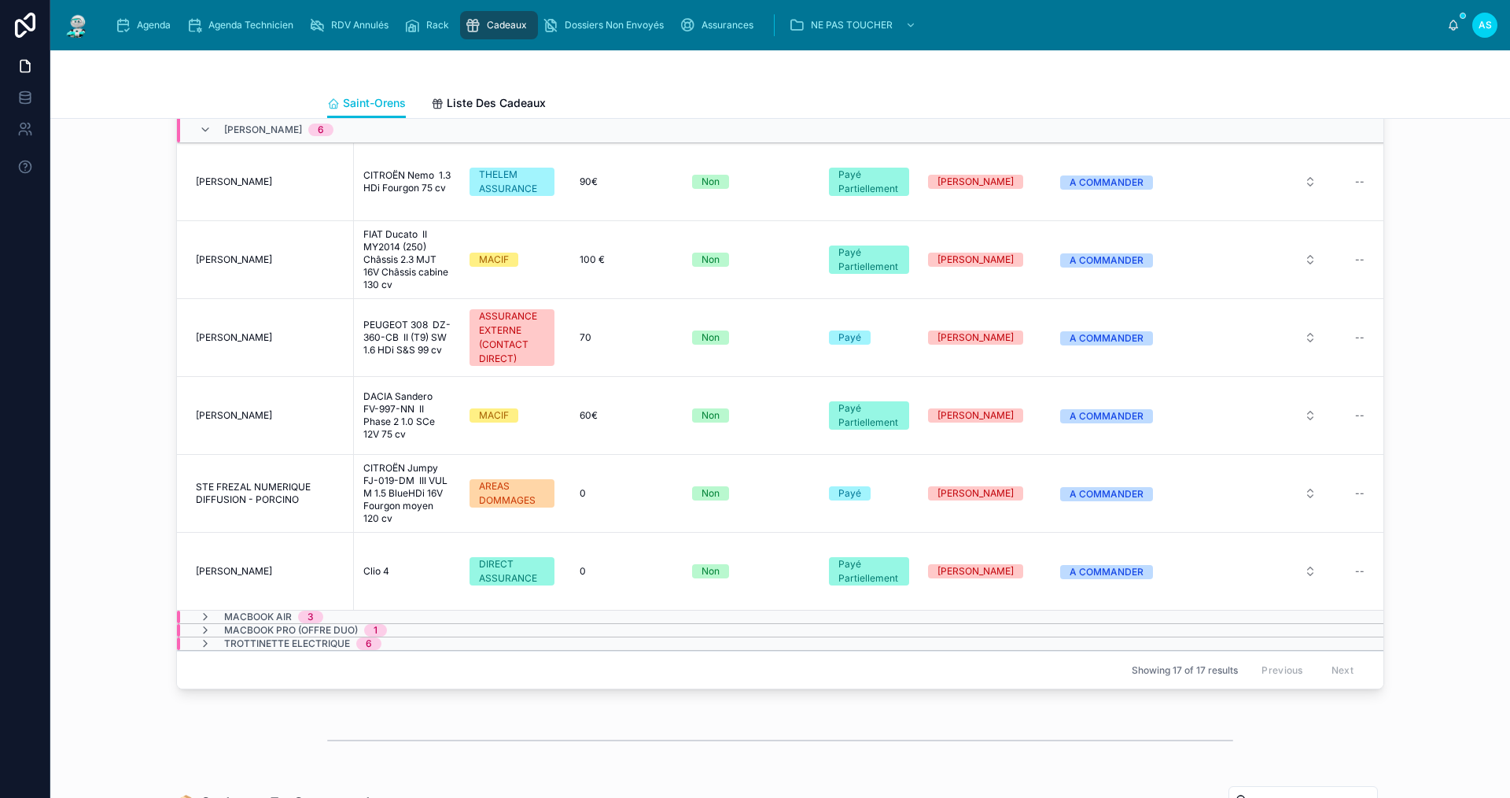
click at [256, 136] on span "[PERSON_NAME]" at bounding box center [263, 130] width 78 height 13
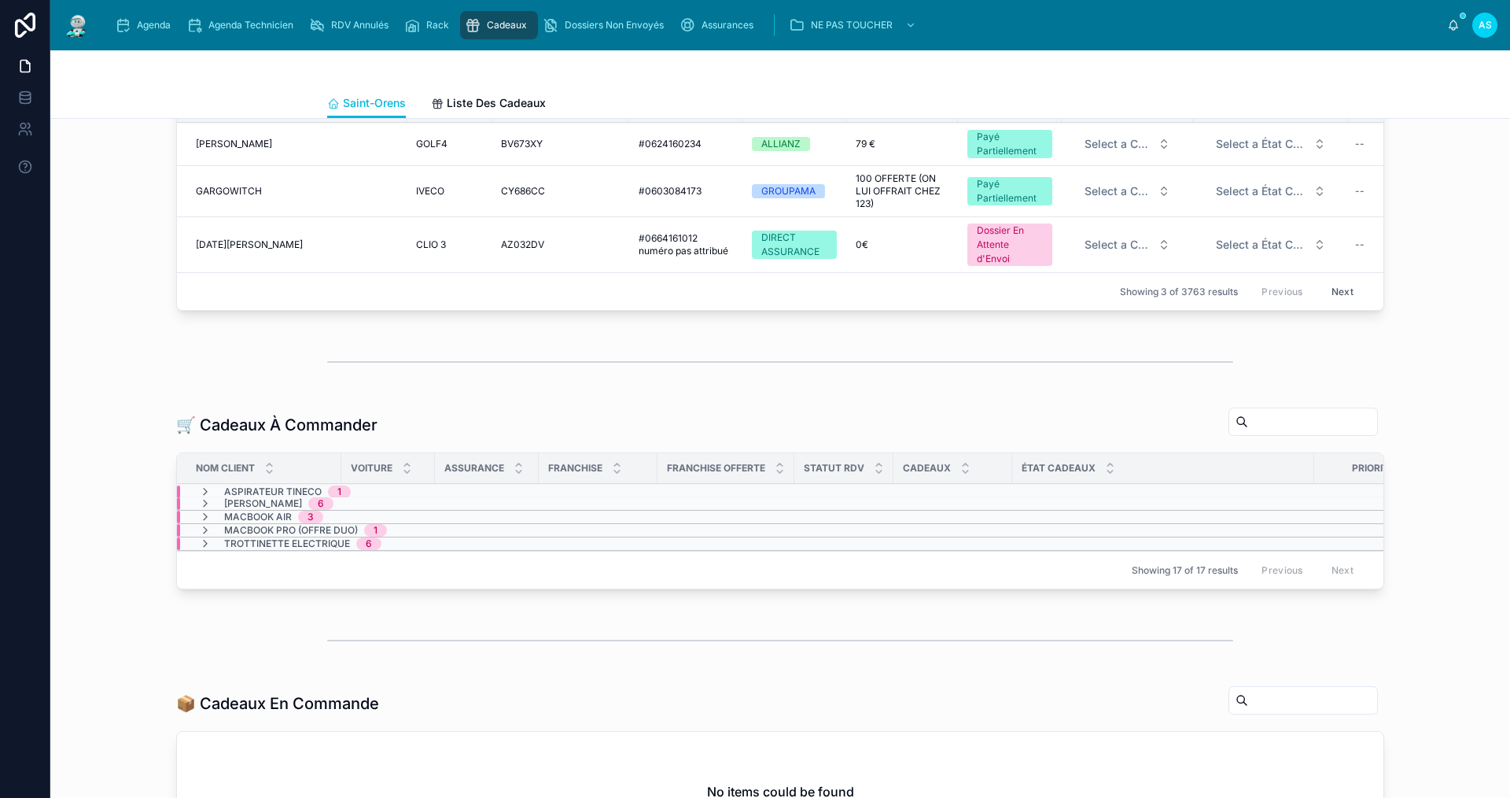
scroll to position [0, 0]
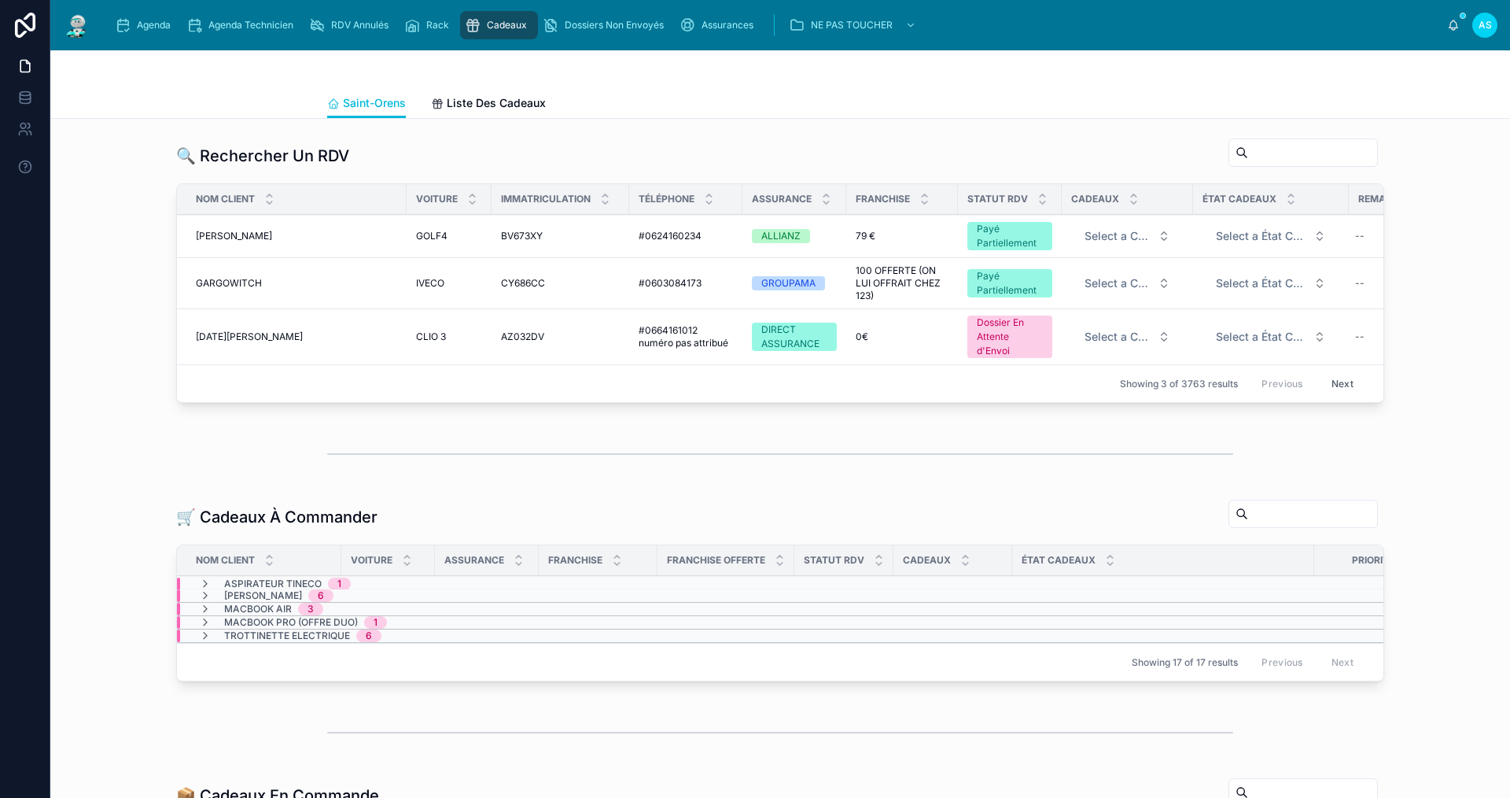
click at [137, 22] on span "Agenda" at bounding box center [154, 25] width 34 height 13
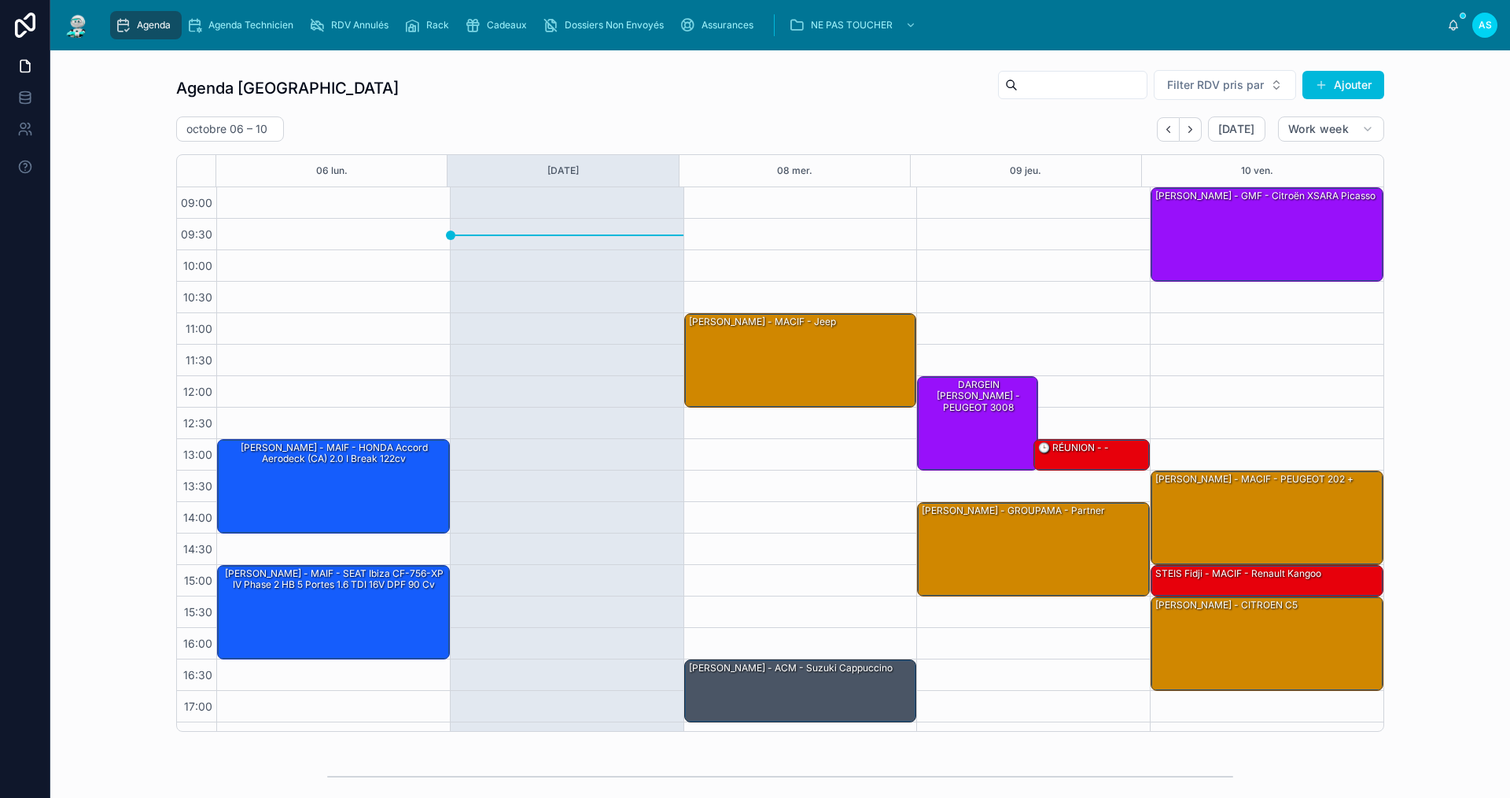
scroll to position [23, 0]
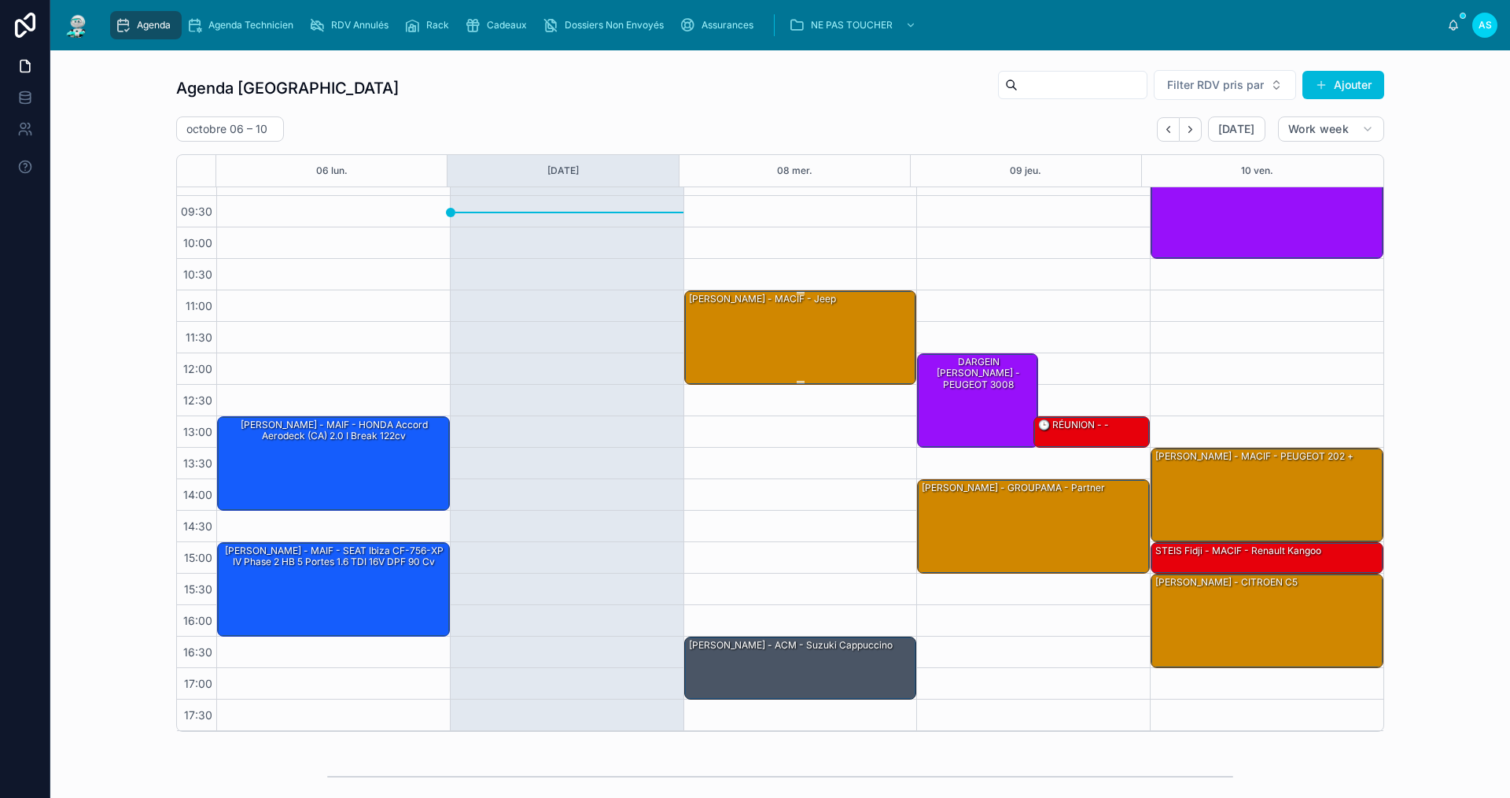
click at [826, 317] on div "[PERSON_NAME] - MACIF - jeep" at bounding box center [802, 336] width 228 height 91
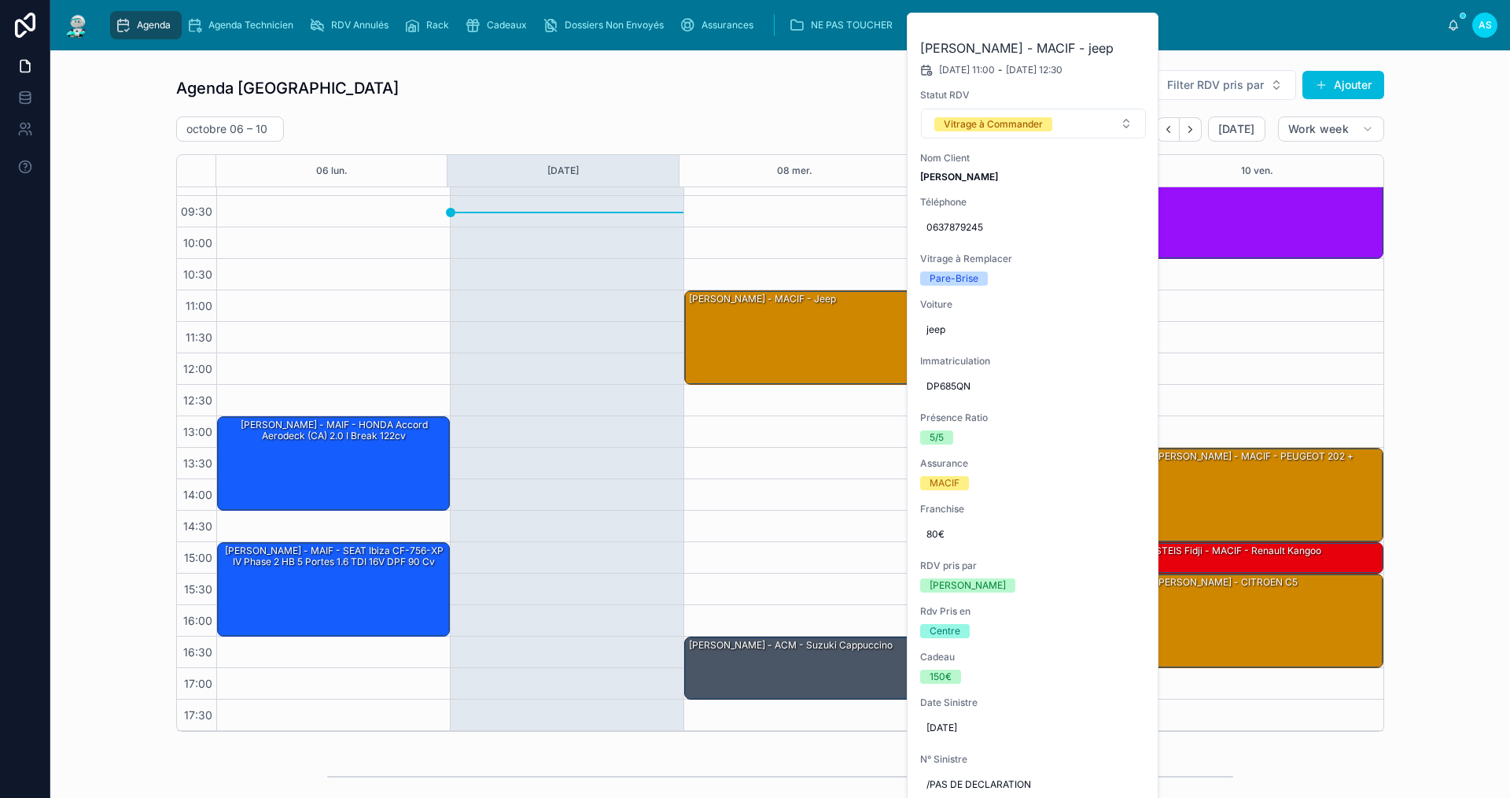
click at [0, 0] on icon at bounding box center [0, 0] width 0 height 0
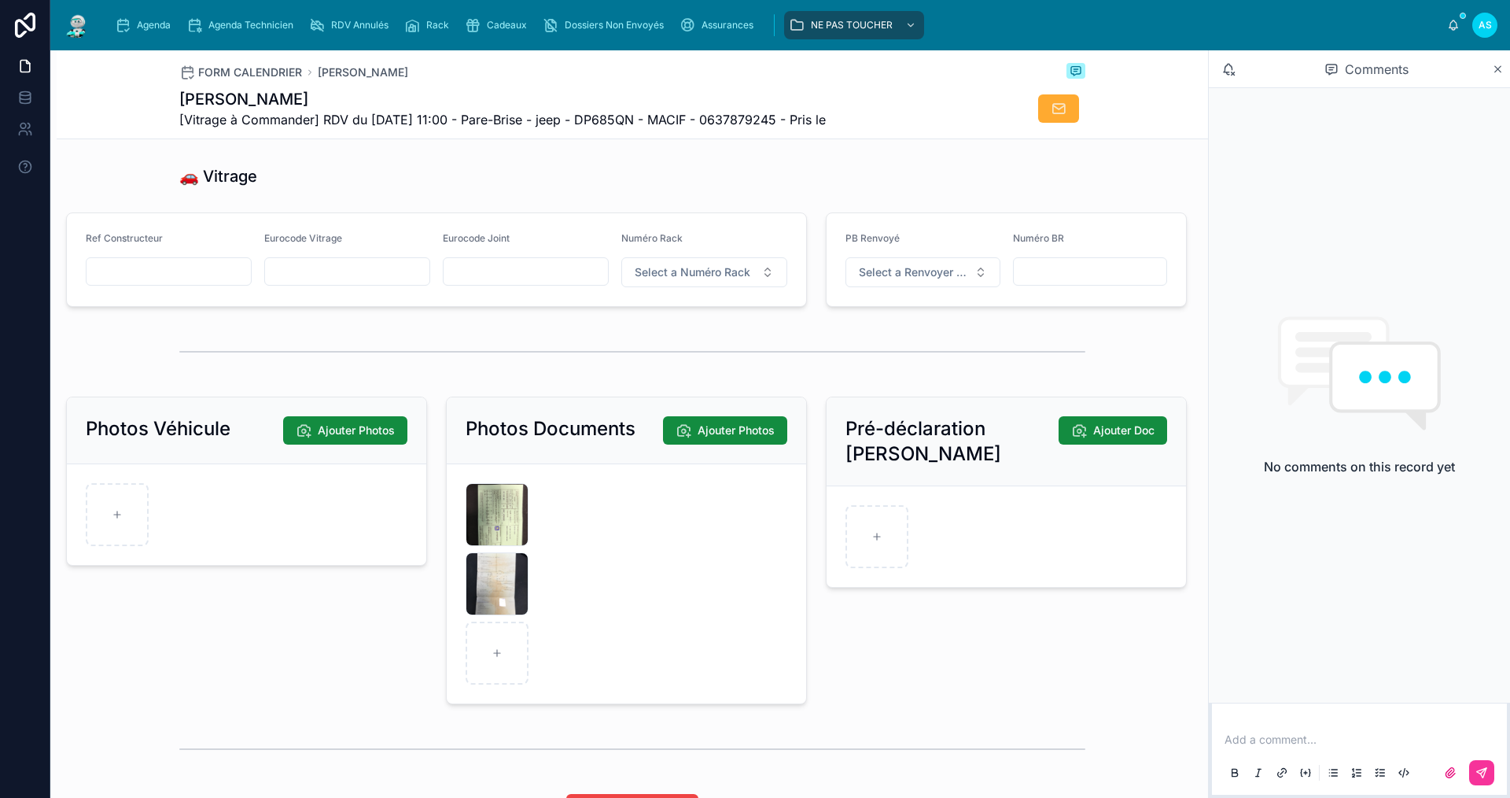
scroll to position [1967, 0]
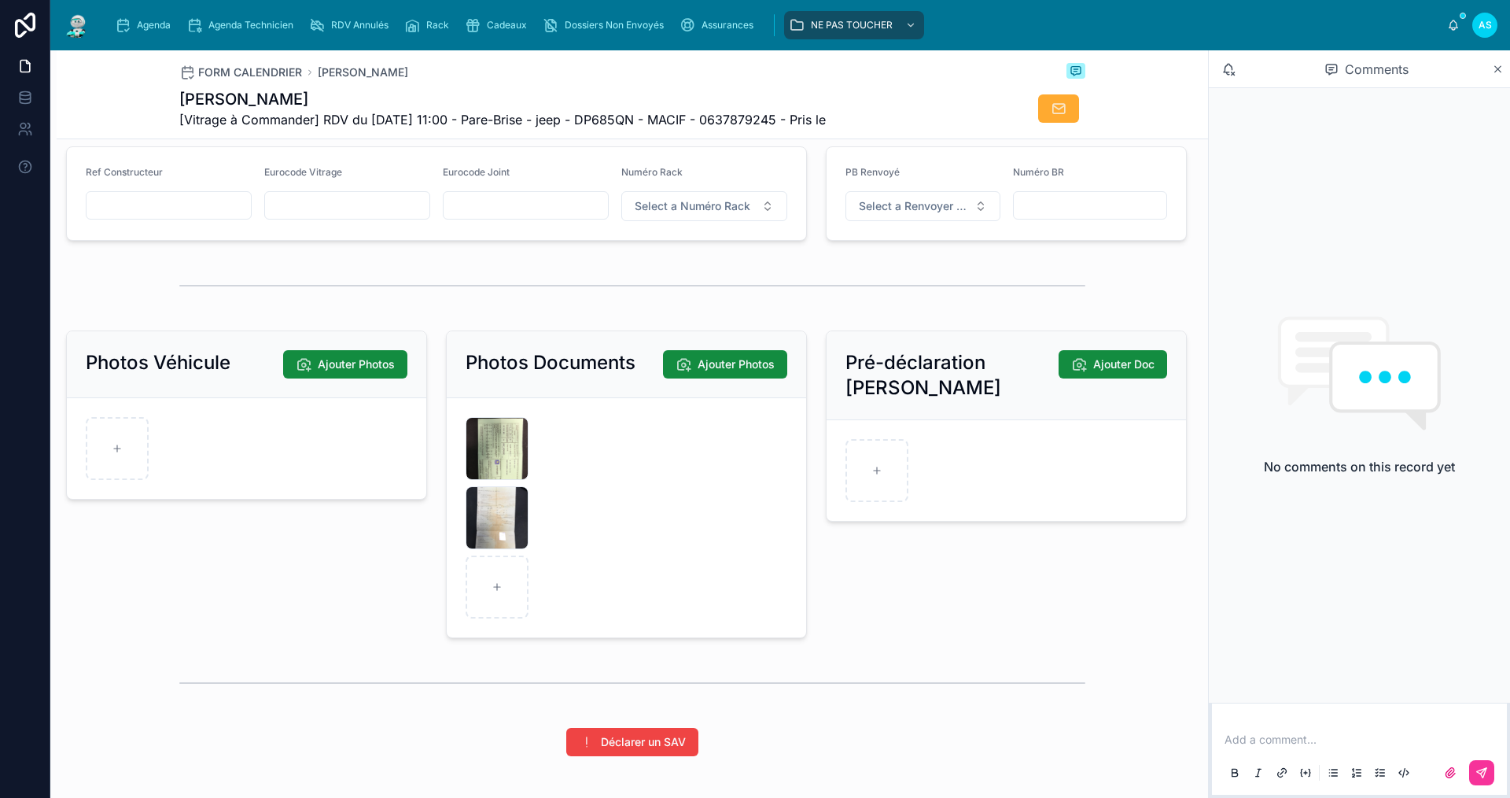
click at [163, 7] on div "Agenda Agenda Technicien RDV Annulés Rack Cadeaux Dossiers Non Envoyés Assuranc…" at bounding box center [780, 25] width 1460 height 50
click at [160, 25] on span "Agenda" at bounding box center [154, 25] width 34 height 13
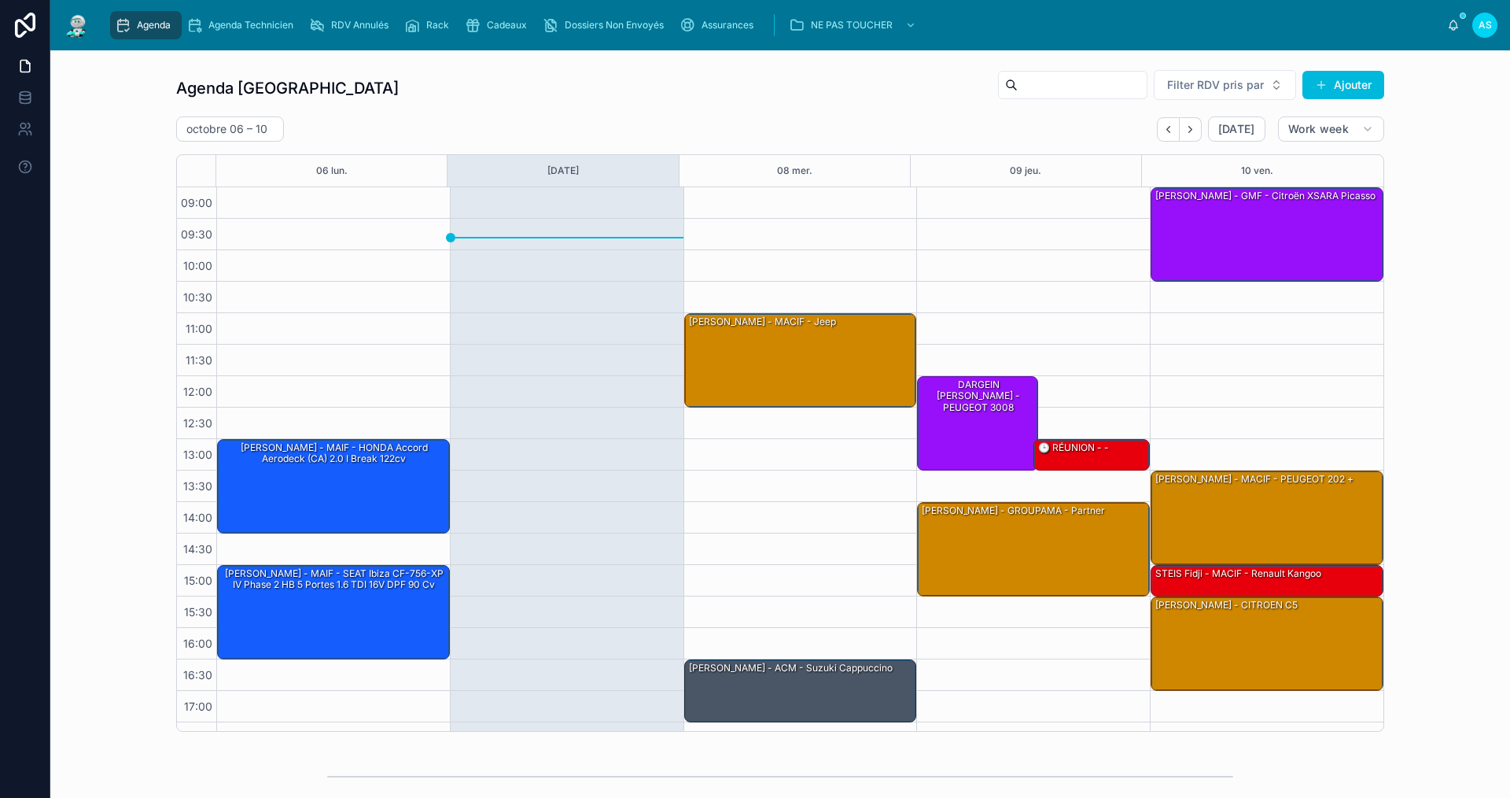
scroll to position [23, 0]
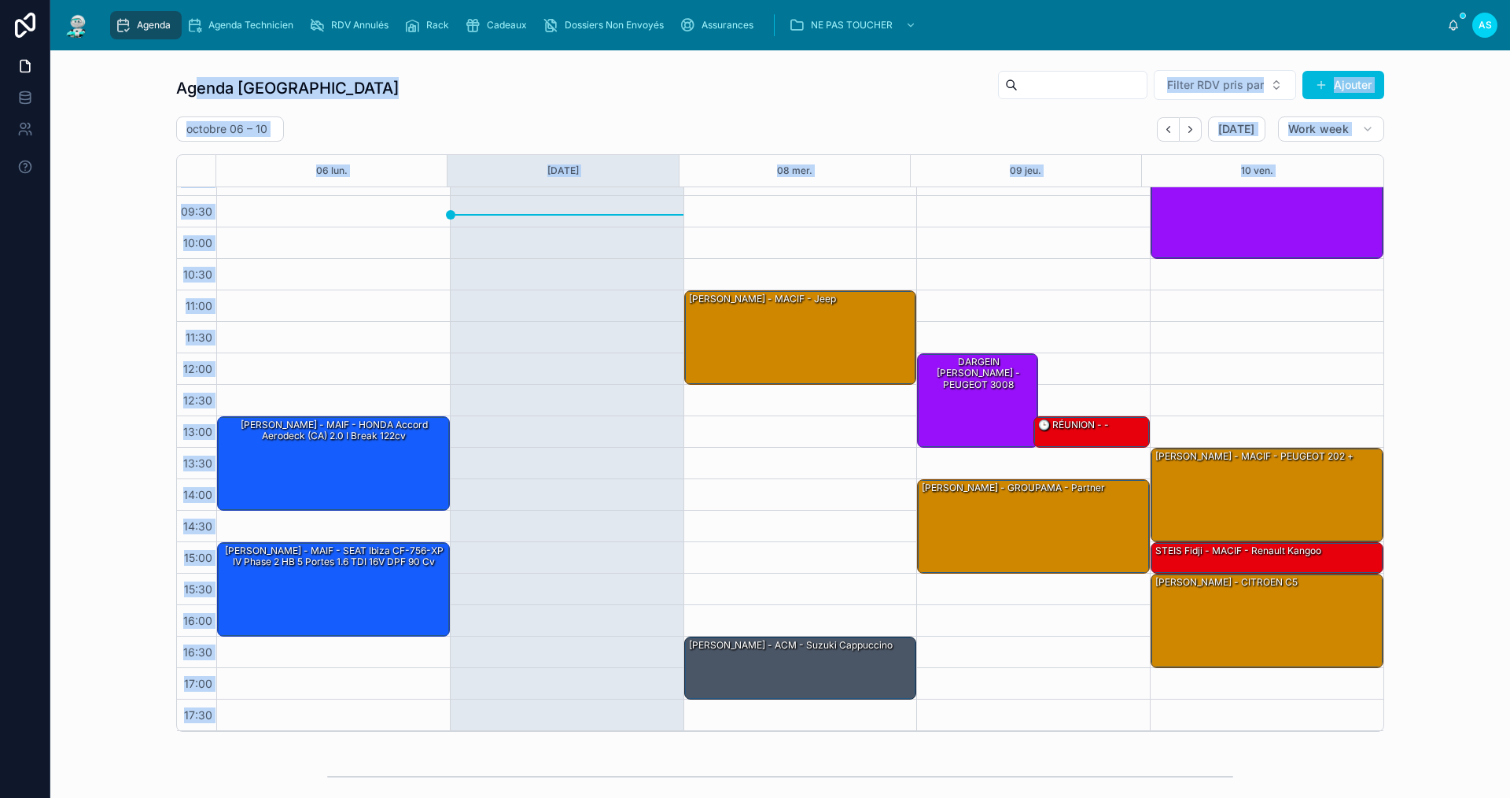
drag, startPoint x: 338, startPoint y: 213, endPoint x: 403, endPoint y: 260, distance: 79.9
click at [352, 231] on div "Agenda Saint-Orens Filter RDV pris par Ajouter [DATE] – [DATE] [DATE] Work week…" at bounding box center [780, 400] width 1208 height 662
click at [73, 245] on div "Agenda Saint-Orens Filter RDV pris par Ajouter [DATE] – [DATE] [DATE] Work week…" at bounding box center [780, 400] width 1435 height 675
click at [476, 87] on div "Agenda Saint-Orens Filter RDV pris par [PERSON_NAME]" at bounding box center [780, 88] width 1208 height 38
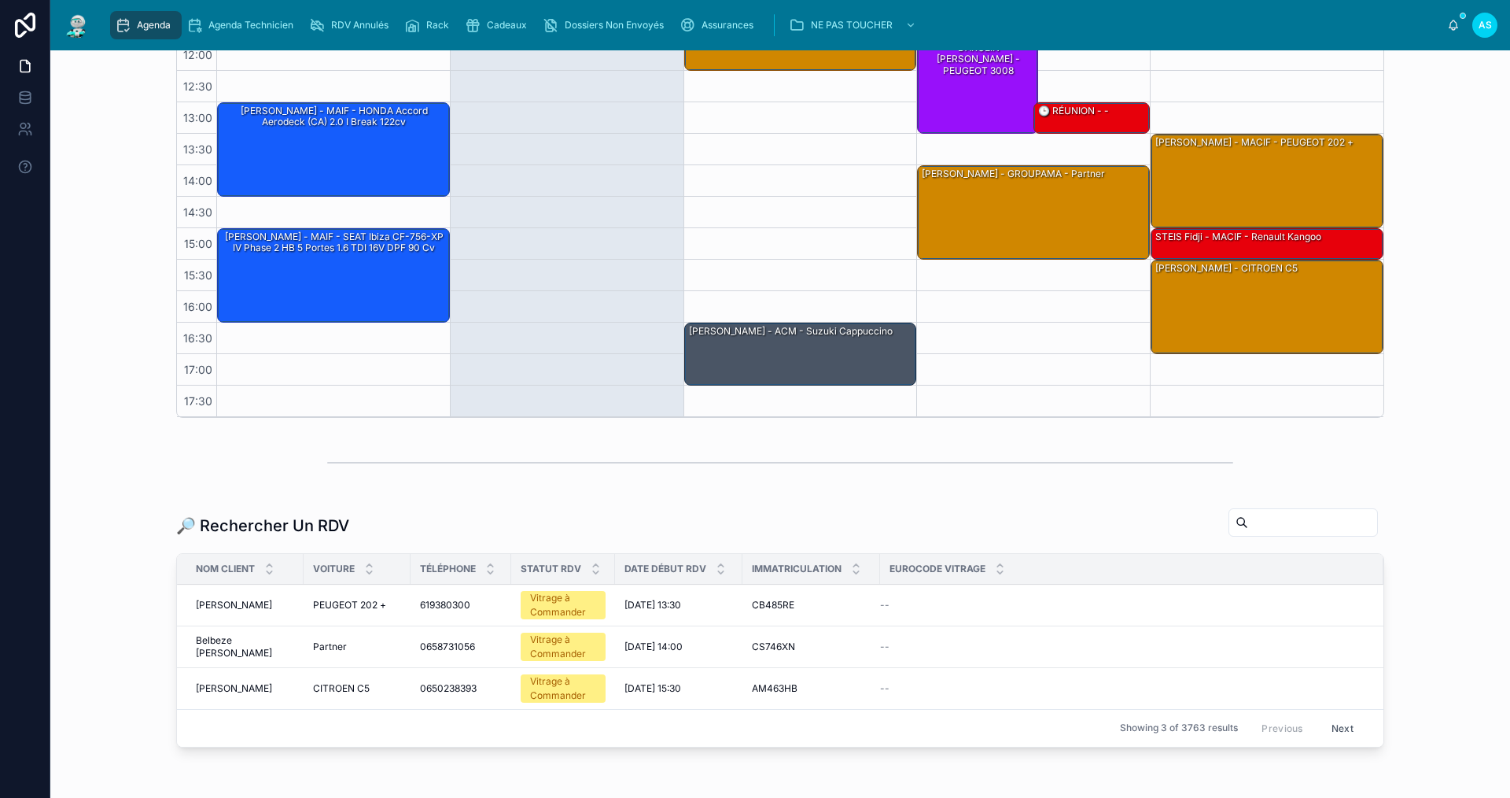
scroll to position [315, 0]
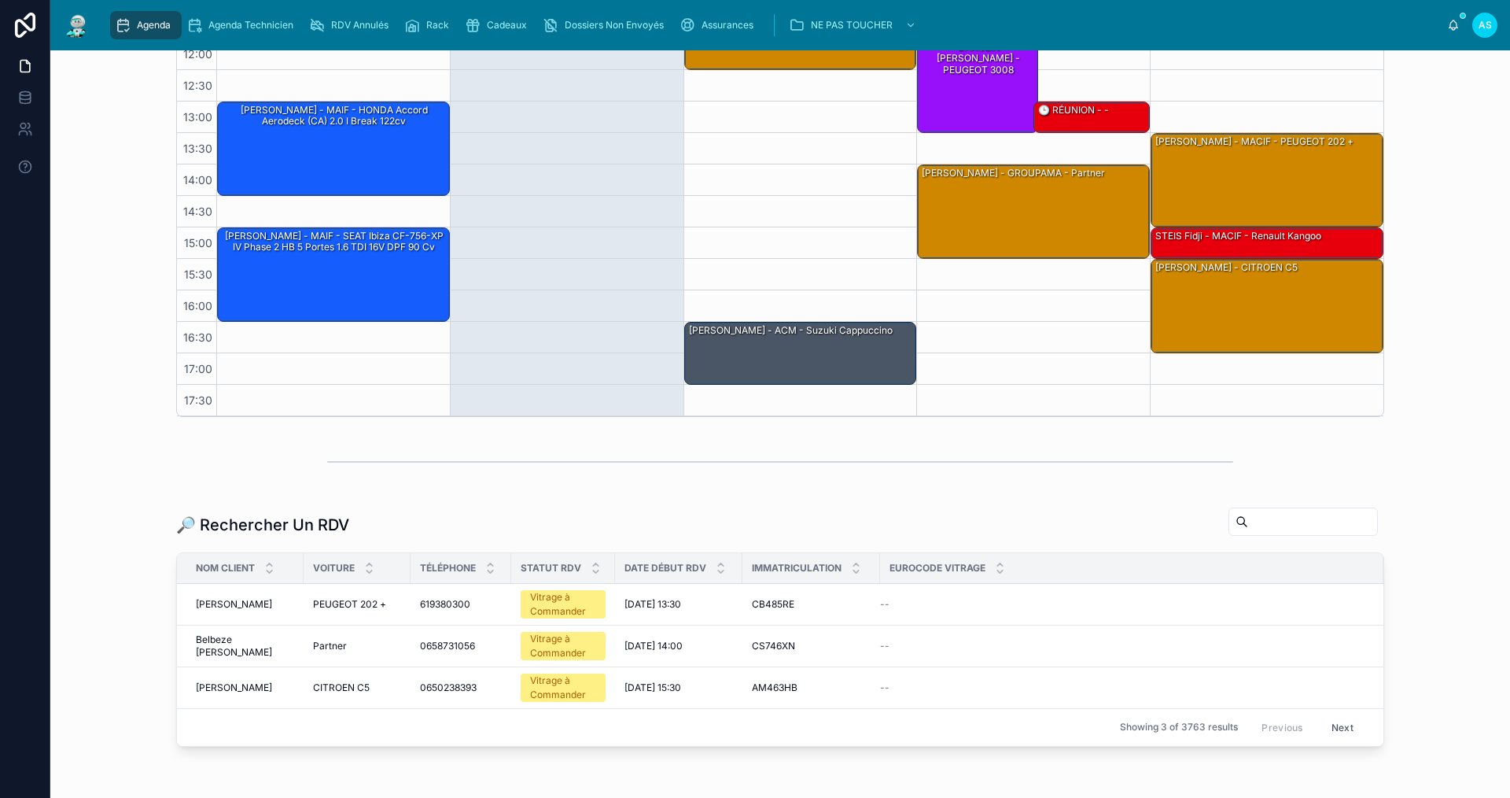
click at [1263, 533] on div at bounding box center [1303, 521] width 149 height 28
click at [1273, 548] on div "🔎 Rechercher Un RDV Nom Client Voiture Téléphone Statut RDV Date Début RDV Imma…" at bounding box center [780, 627] width 1208 height 240
click at [1274, 514] on input "text" at bounding box center [1312, 522] width 129 height 22
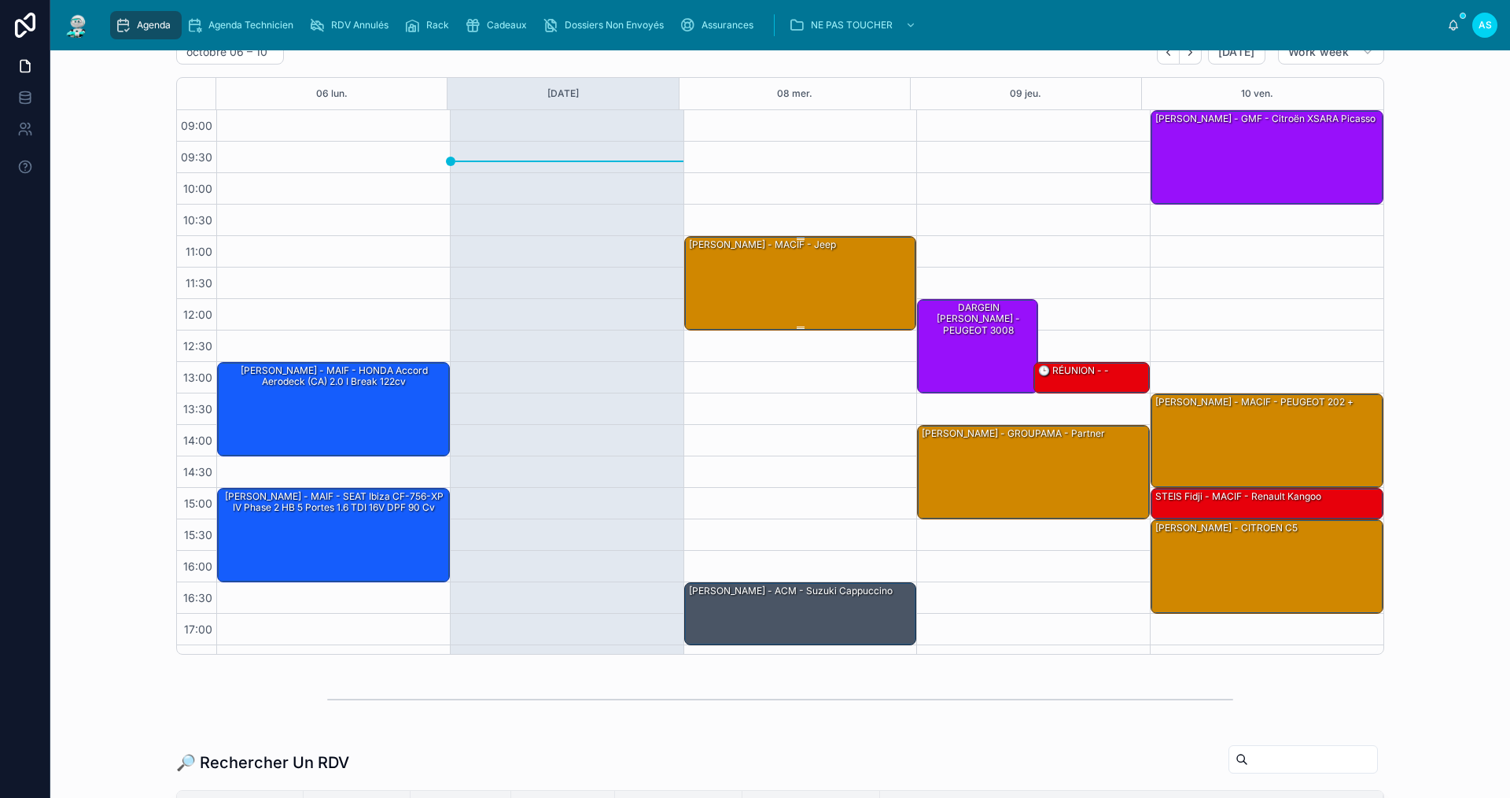
scroll to position [79, 0]
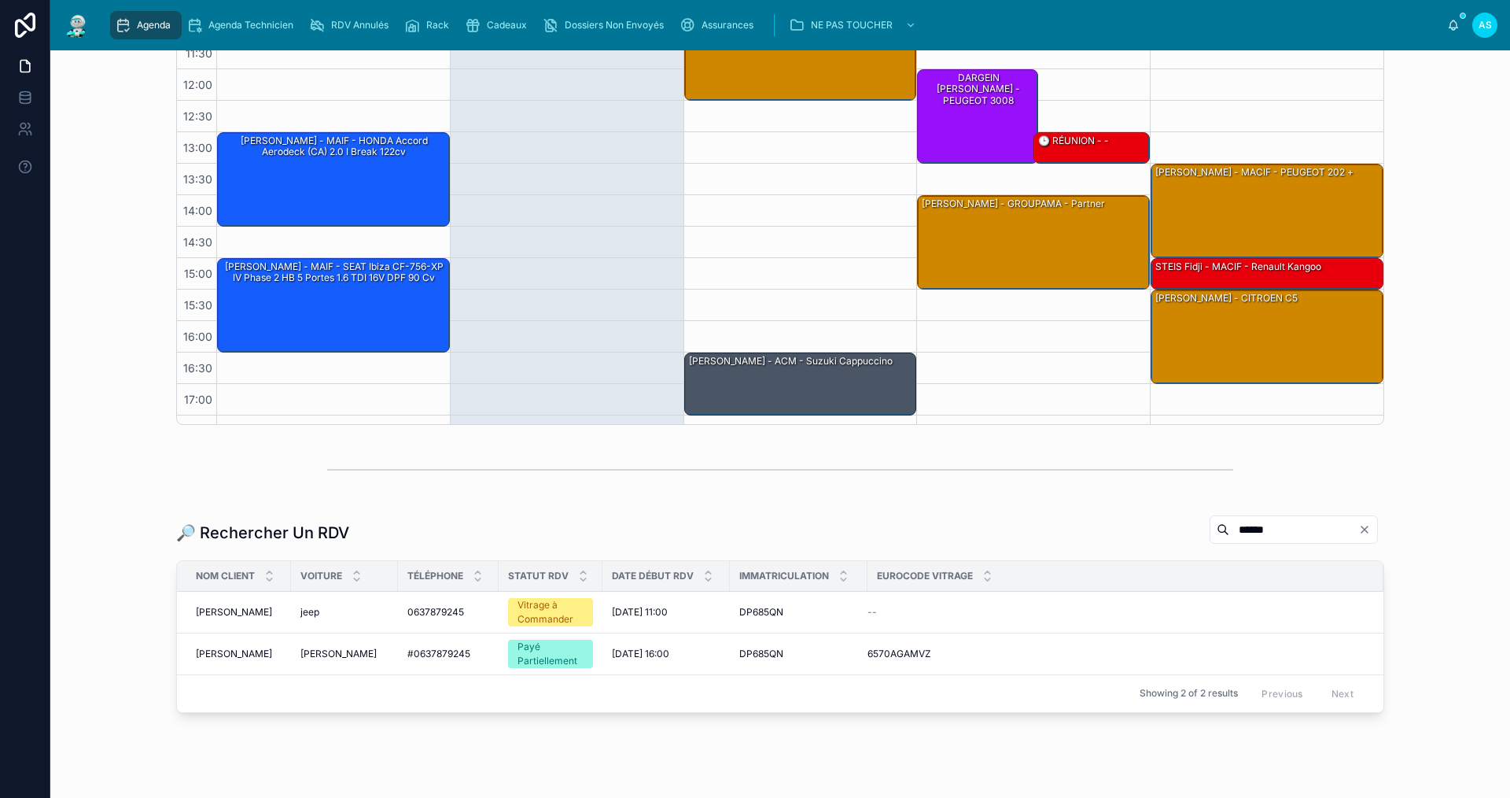
scroll to position [360, 0]
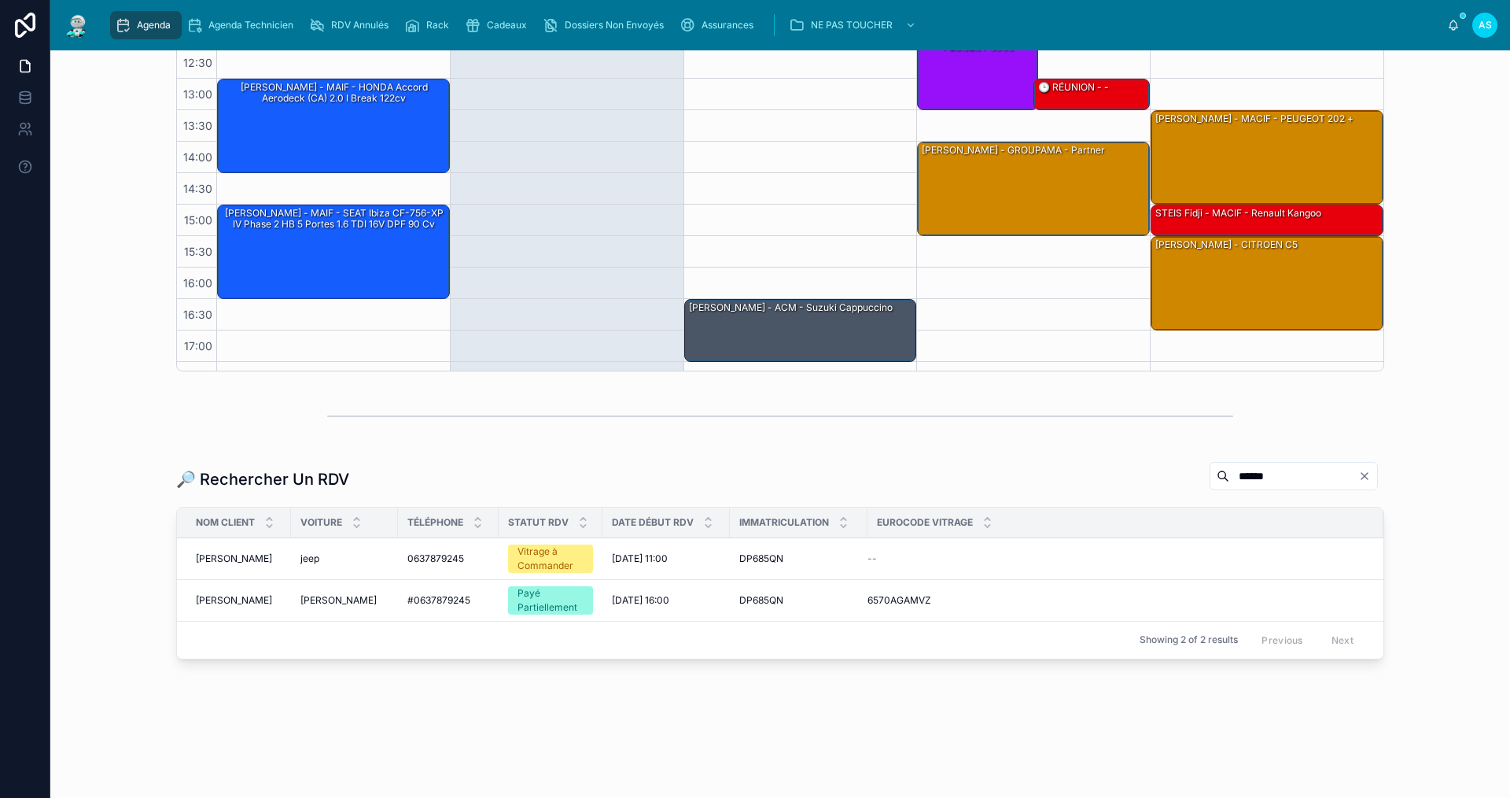
type input "******"
click at [222, 602] on span "[PERSON_NAME]" at bounding box center [234, 600] width 76 height 13
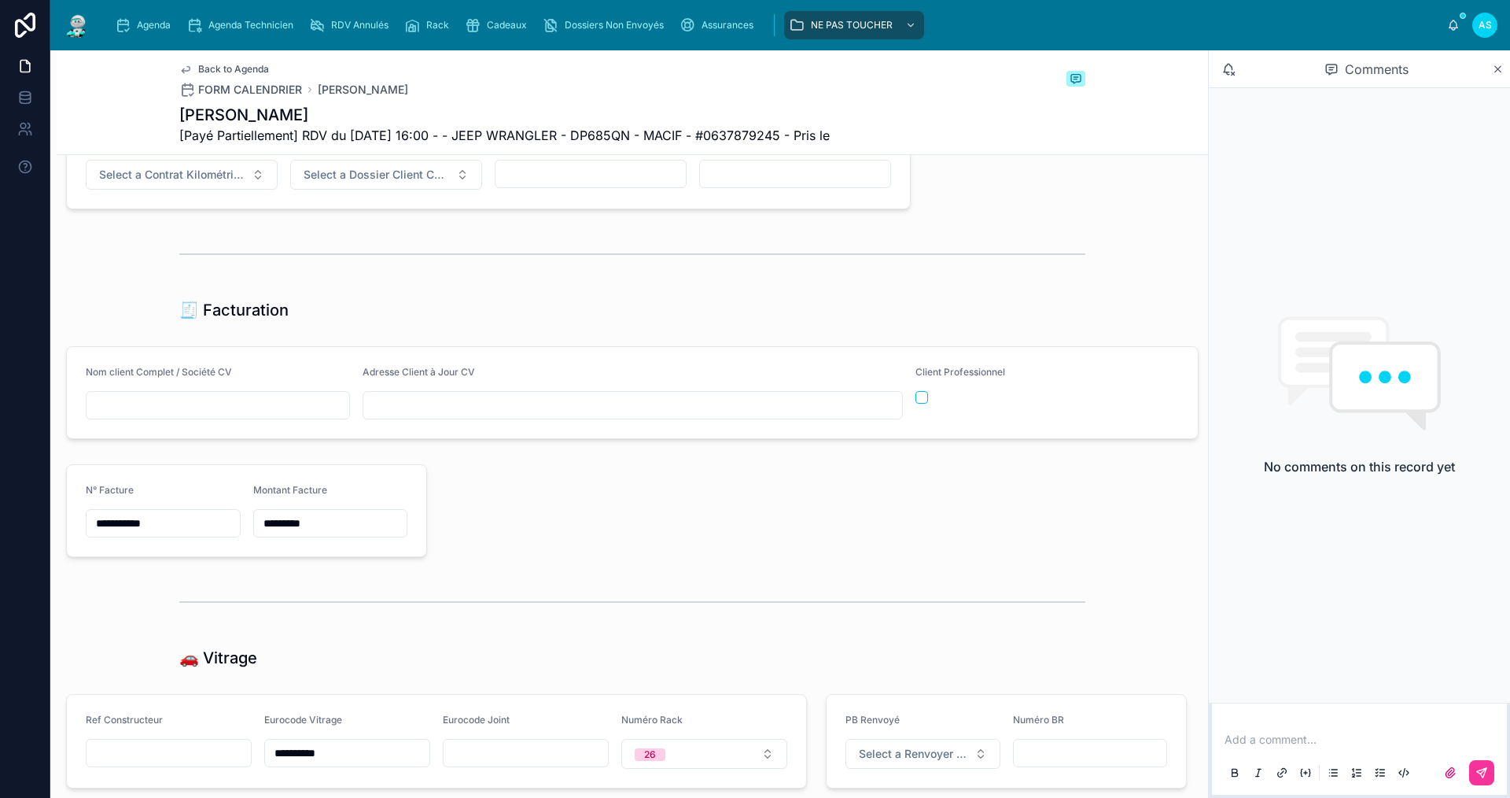
scroll to position [1691, 0]
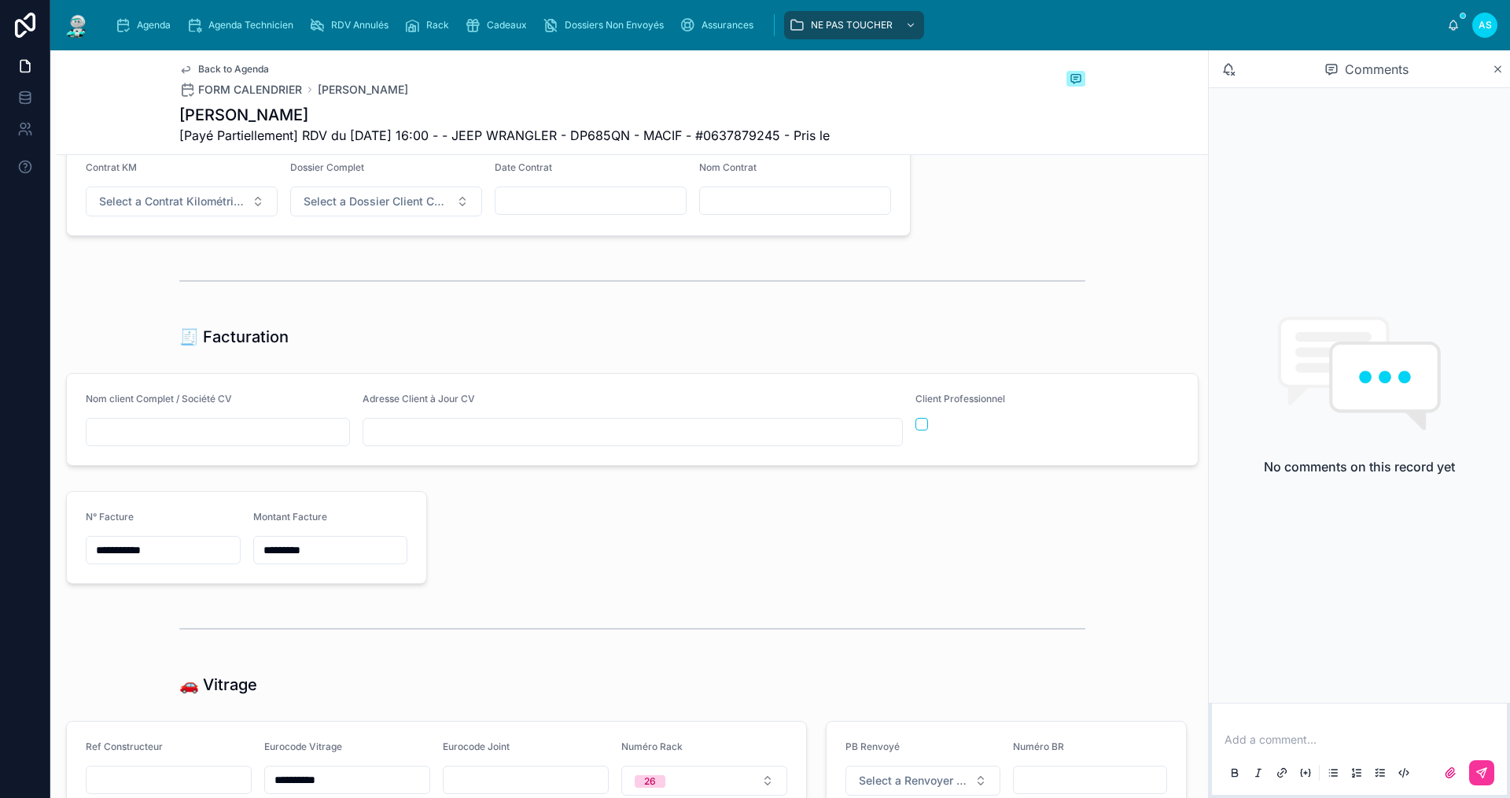
click at [141, 17] on div "Agenda" at bounding box center [146, 25] width 62 height 25
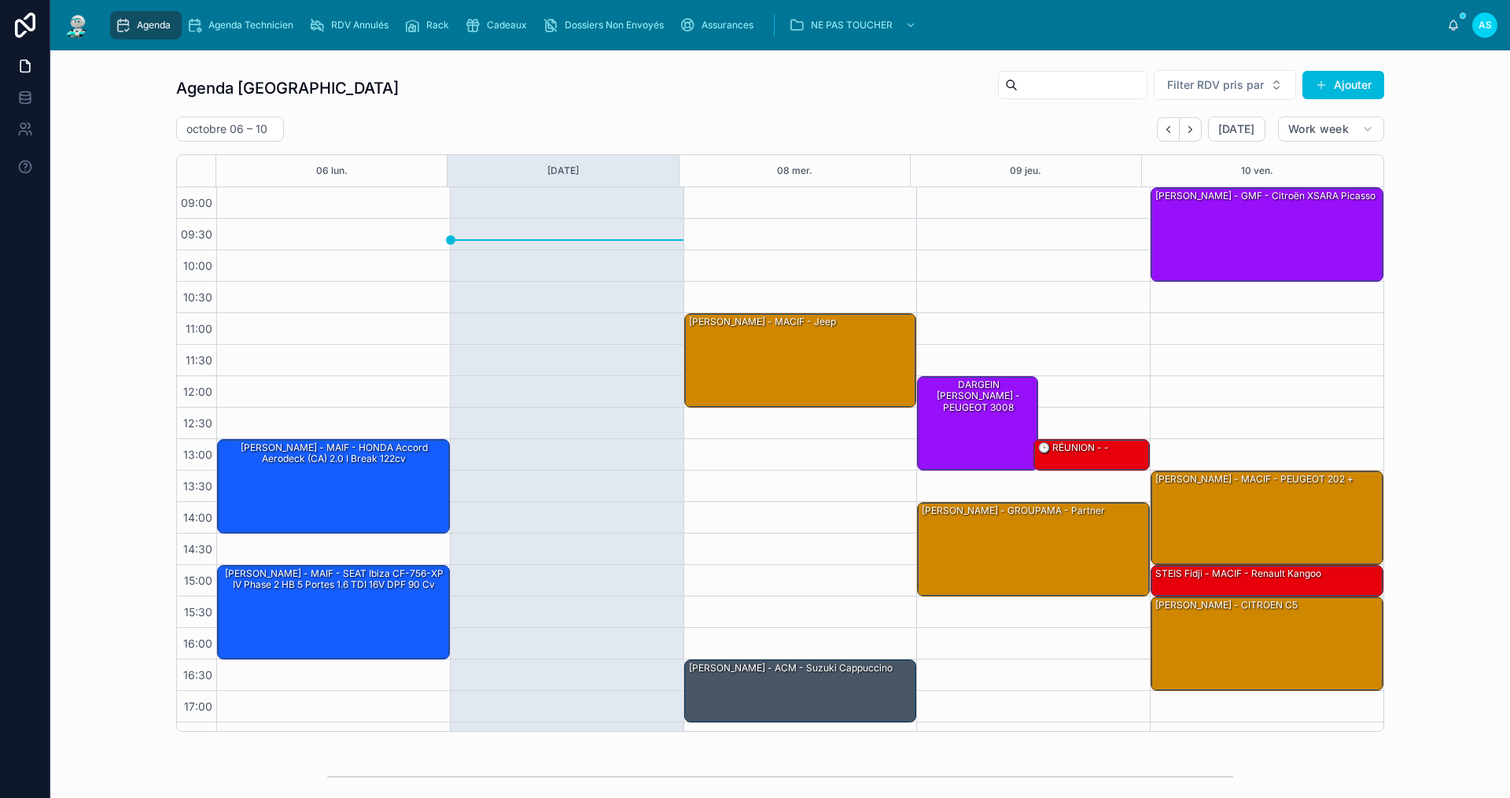
scroll to position [23, 0]
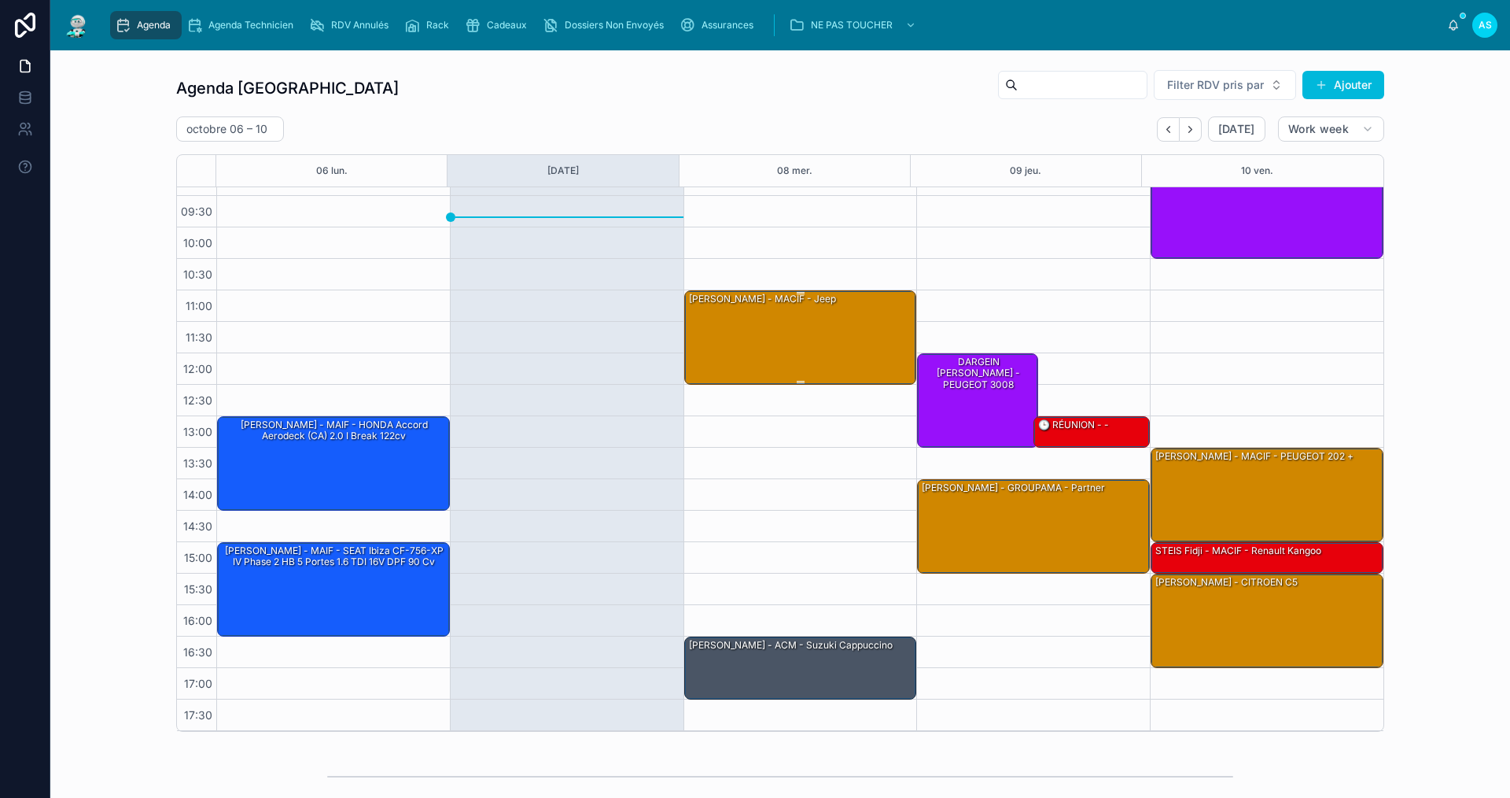
click at [755, 307] on div "[PERSON_NAME] - MACIF - jeep" at bounding box center [763, 299] width 150 height 16
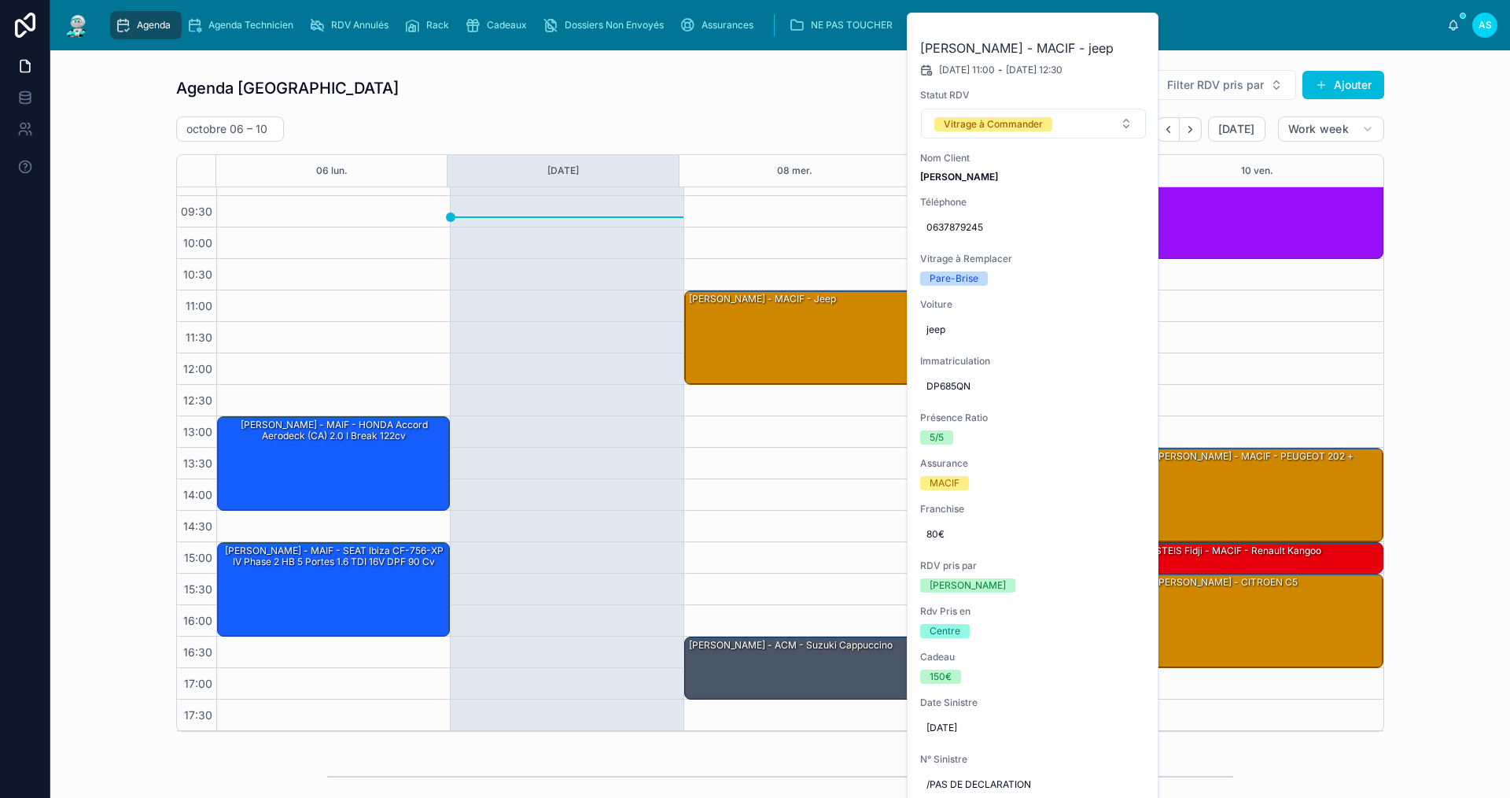
click at [1134, 13] on div "Agenda Agenda Technicien RDV Annulés Rack Cadeaux Dossiers Non Envoyés Assuranc…" at bounding box center [780, 399] width 1460 height 798
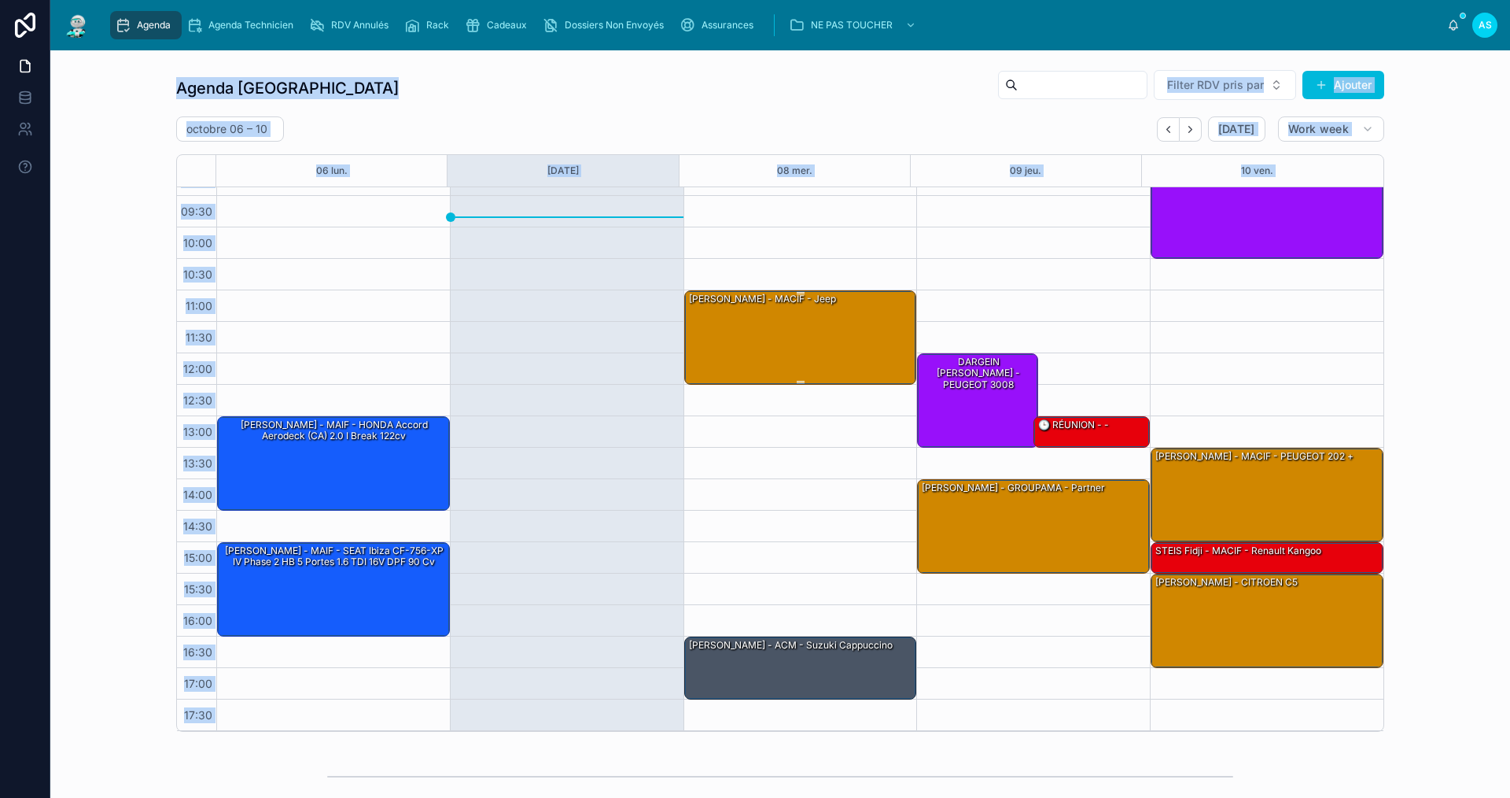
click at [733, 318] on div "[PERSON_NAME] - MACIF - jeep" at bounding box center [802, 336] width 228 height 91
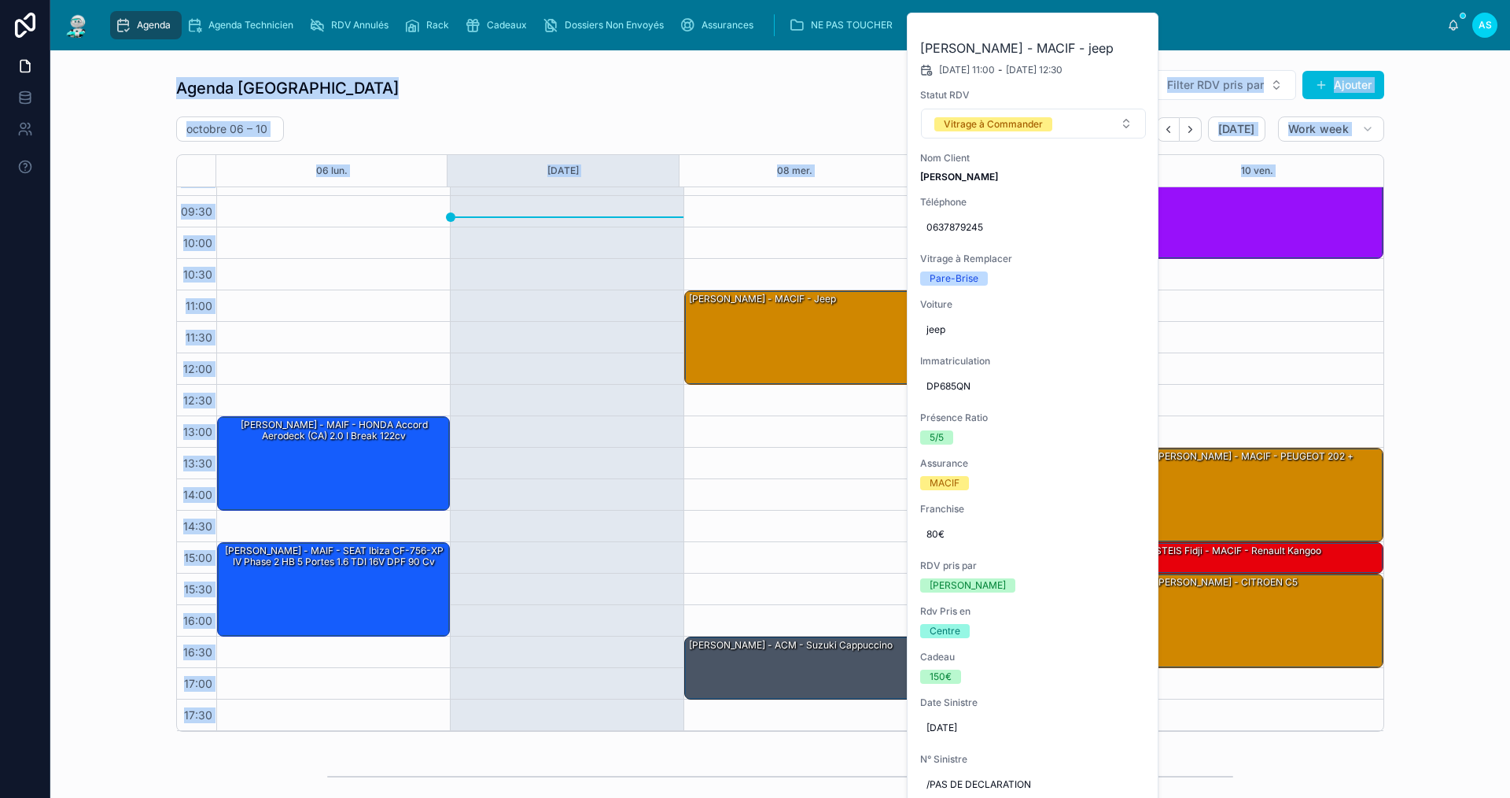
click at [0, 0] on button at bounding box center [0, 0] width 0 height 0
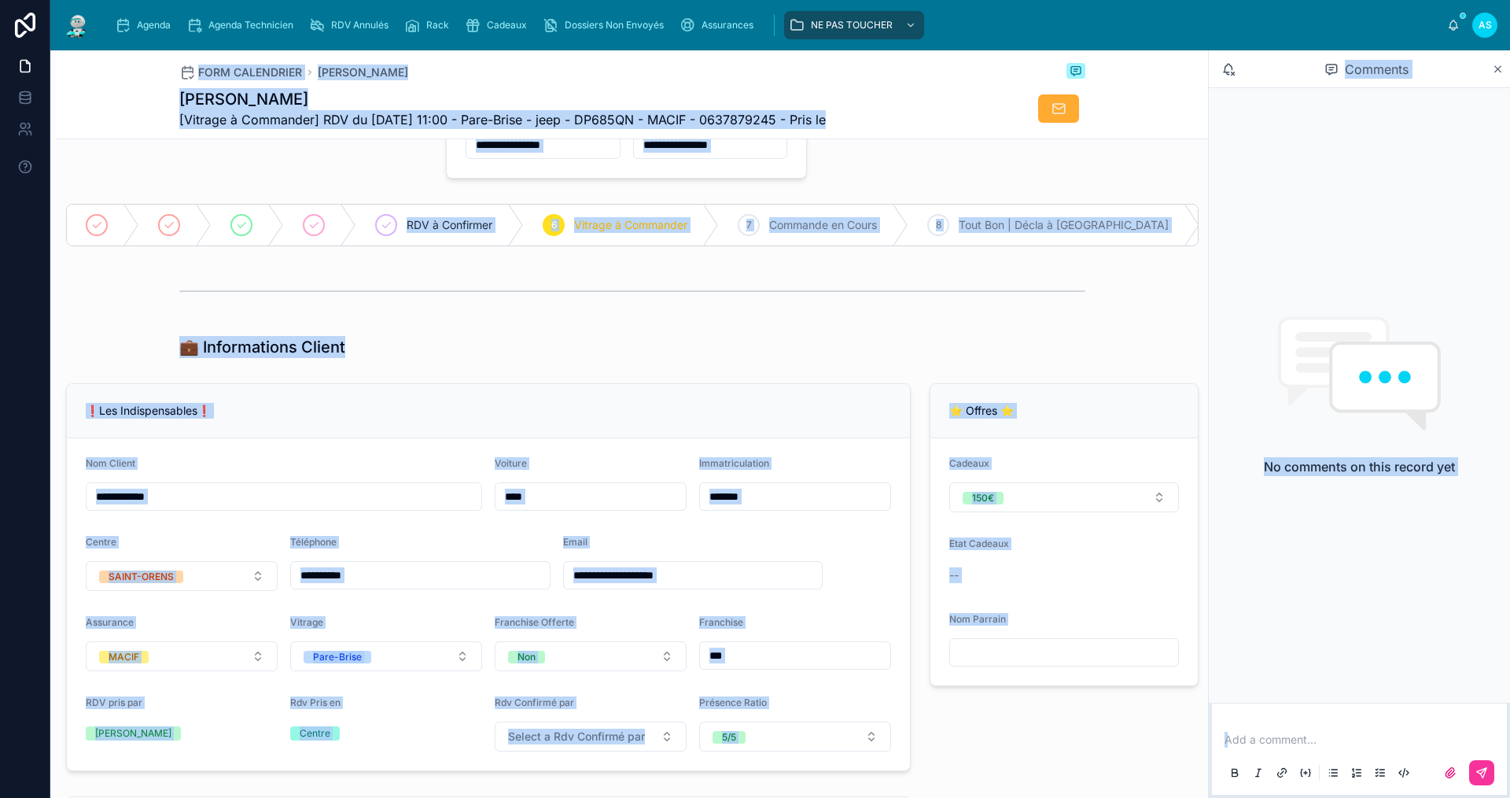
scroll to position [315, 0]
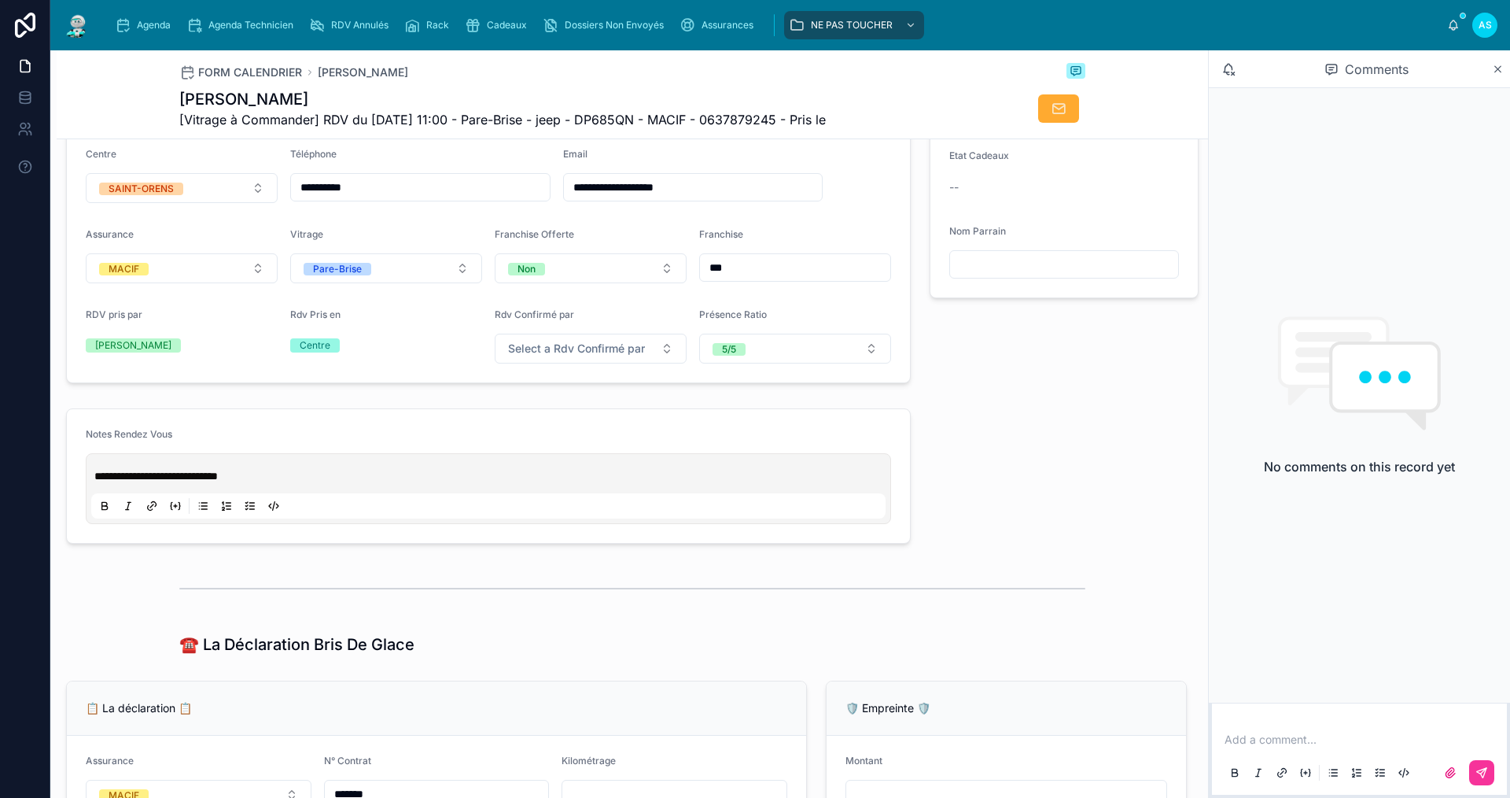
scroll to position [472, 0]
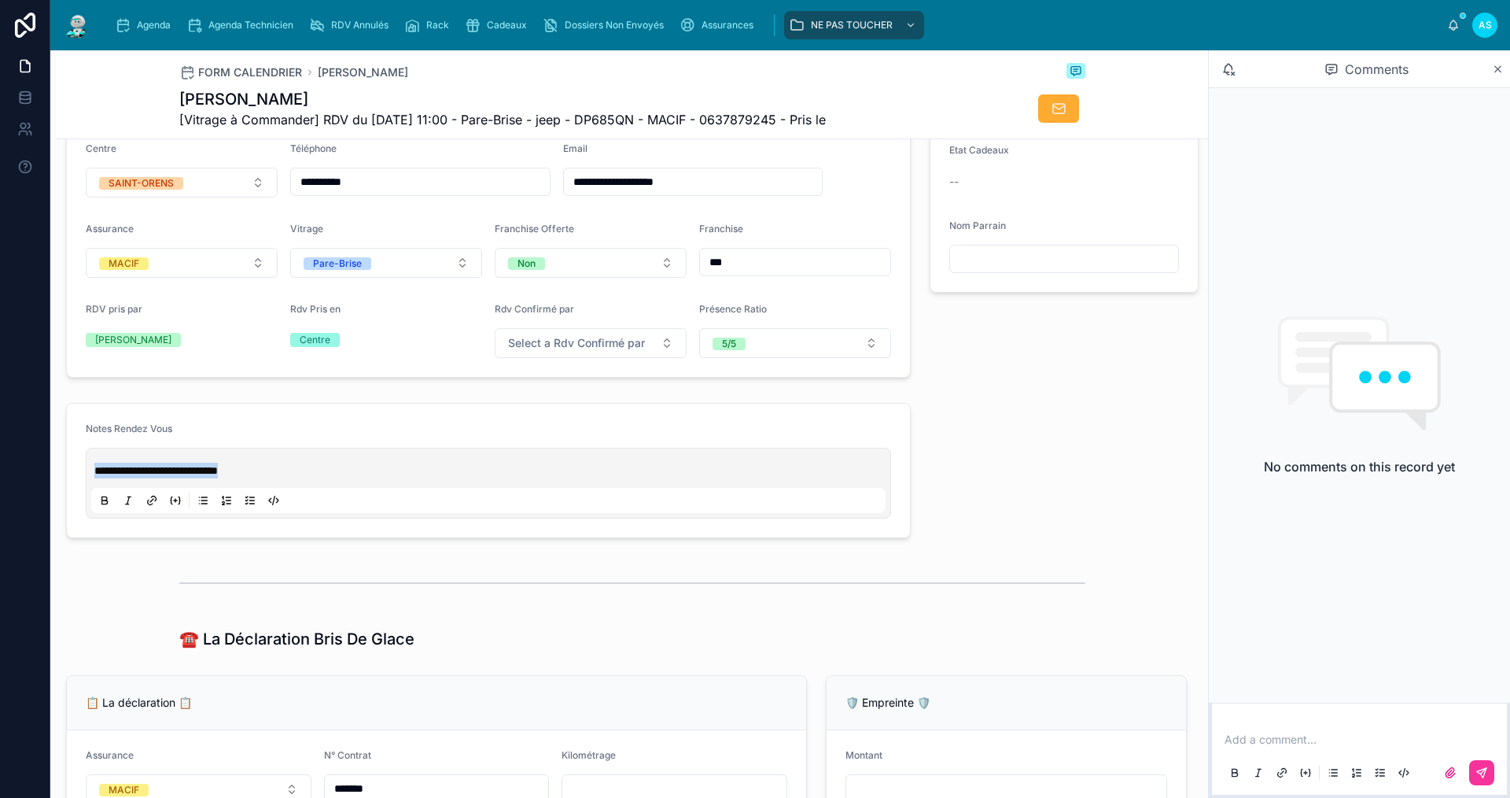
drag, startPoint x: 295, startPoint y: 479, endPoint x: 23, endPoint y: 507, distance: 273.6
click at [24, 506] on div "**********" at bounding box center [755, 399] width 1510 height 798
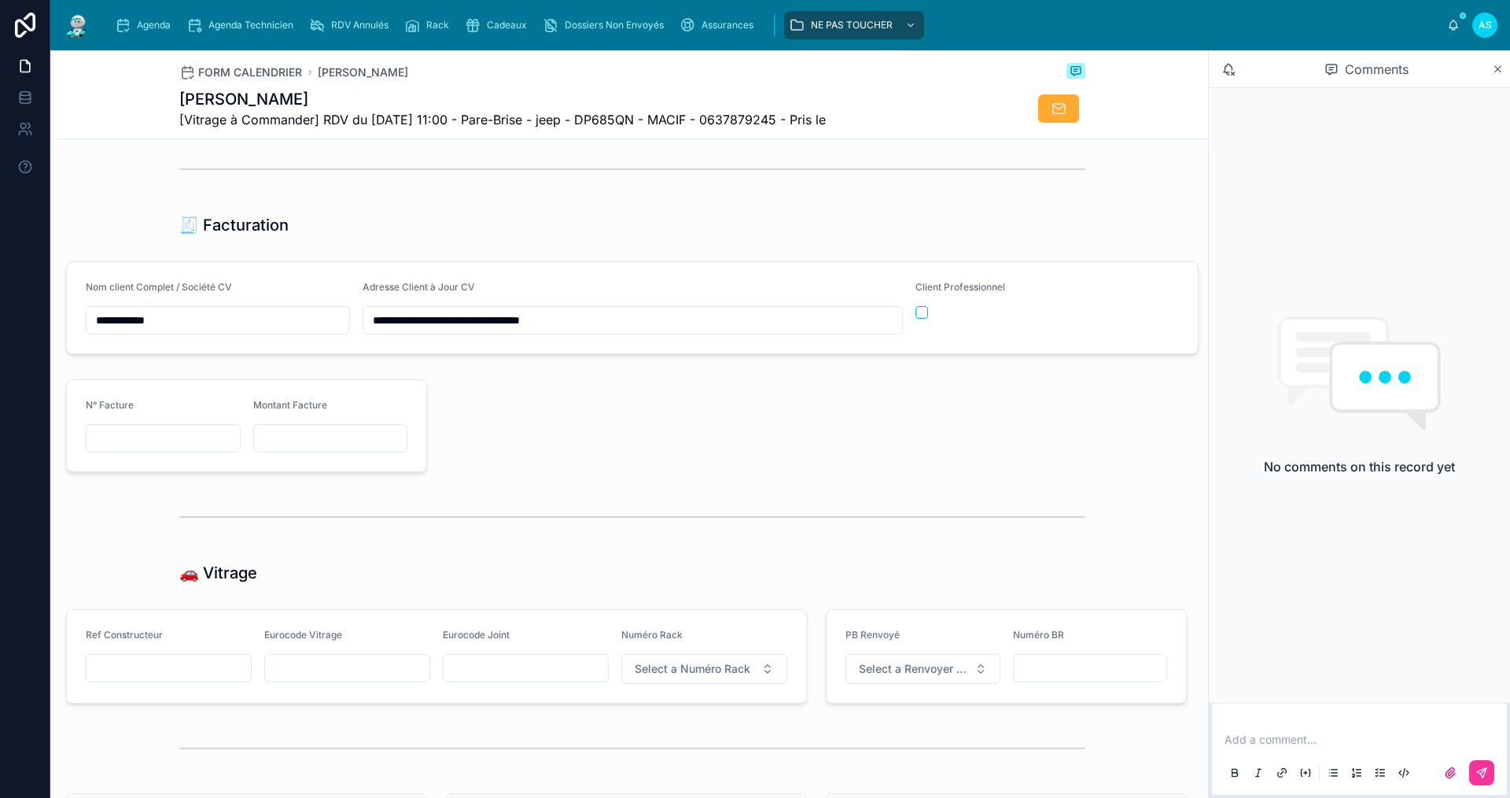
scroll to position [1676, 0]
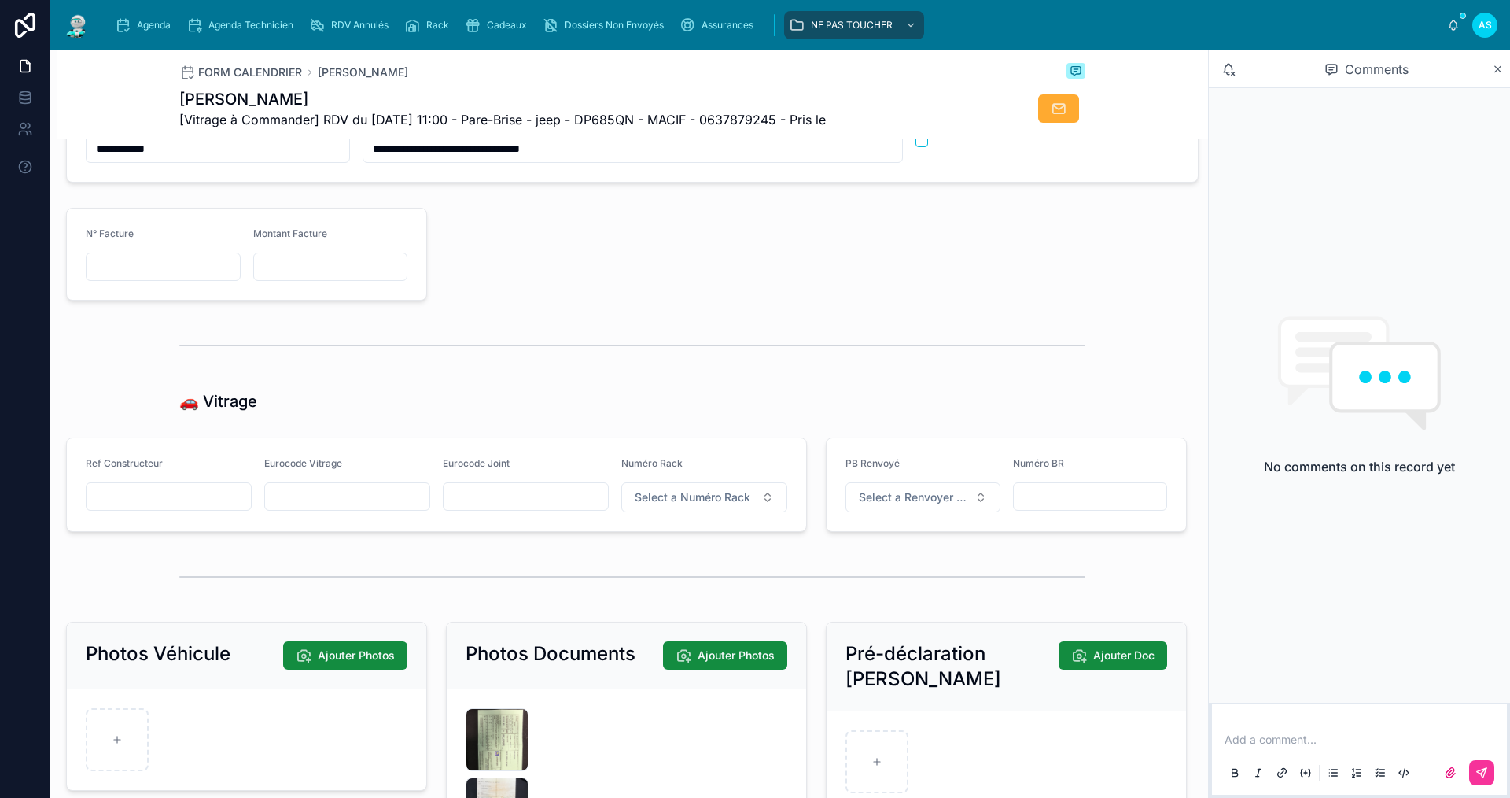
click at [314, 498] on input "text" at bounding box center [347, 496] width 164 height 22
paste input "*********"
type input "*********"
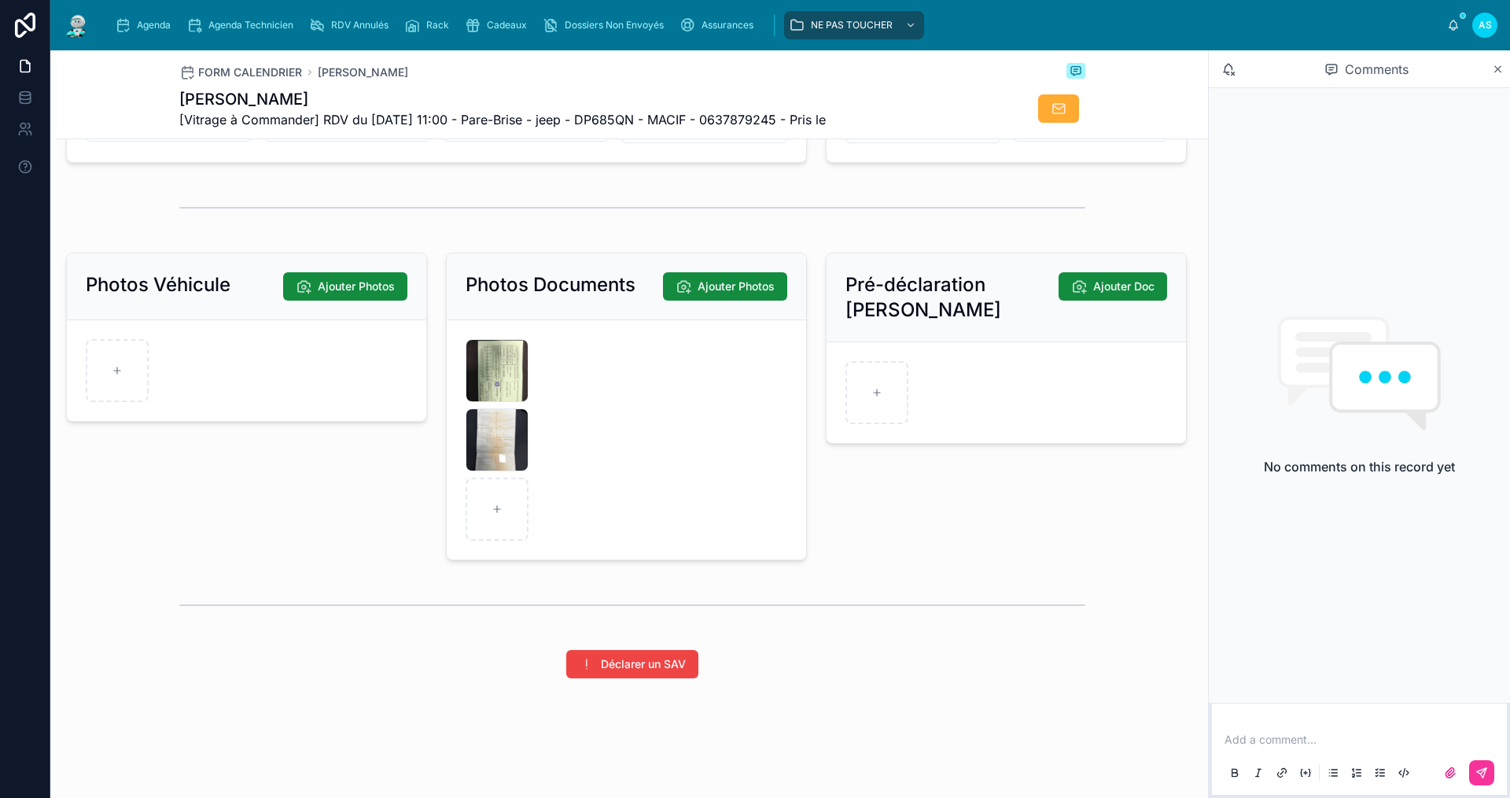
scroll to position [2069, 0]
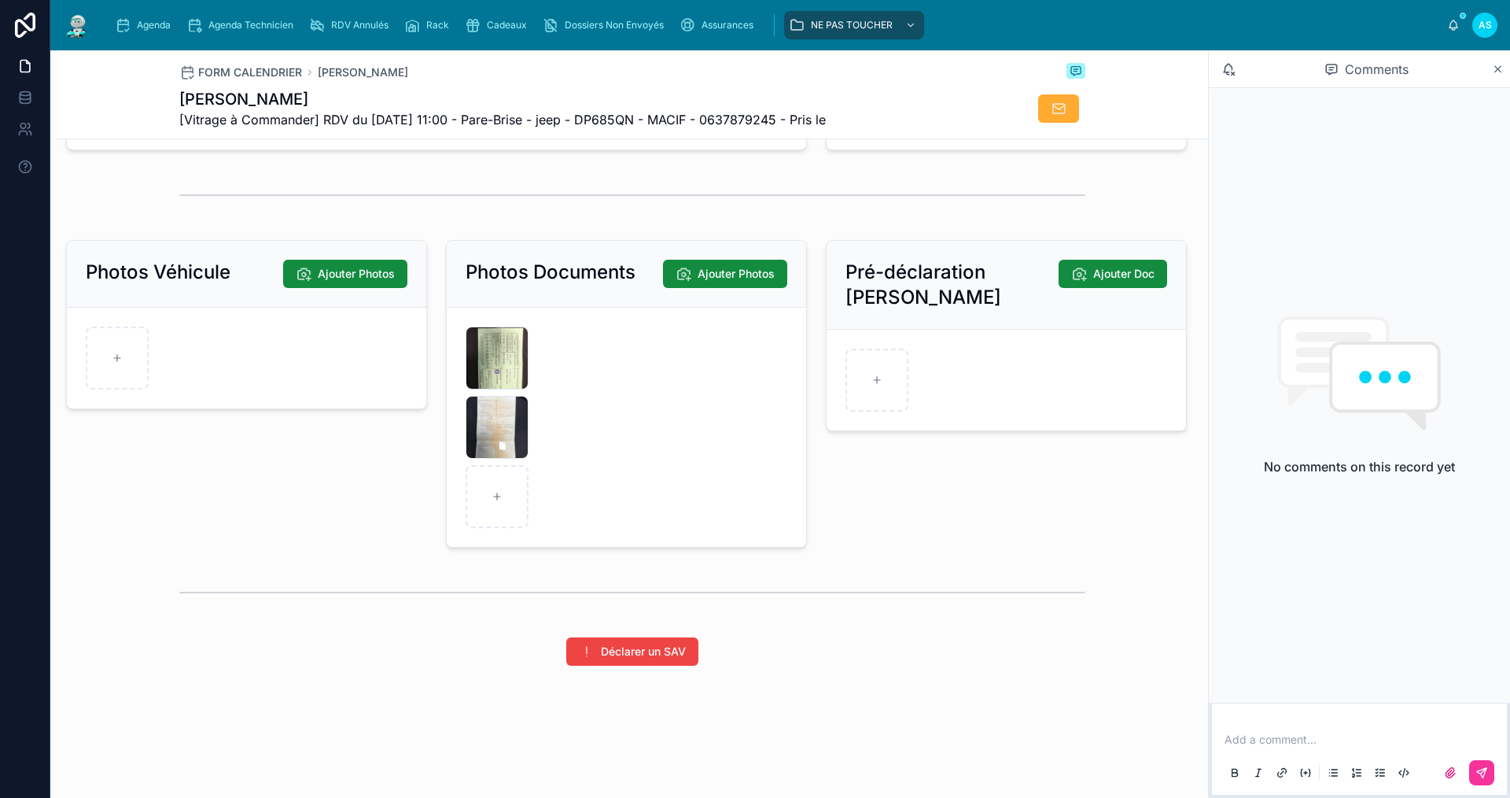
click at [437, 81] on div "FORM CALENDRIER [PERSON_NAME]" at bounding box center [632, 72] width 906 height 19
click at [143, 39] on link "Agenda" at bounding box center [146, 25] width 72 height 28
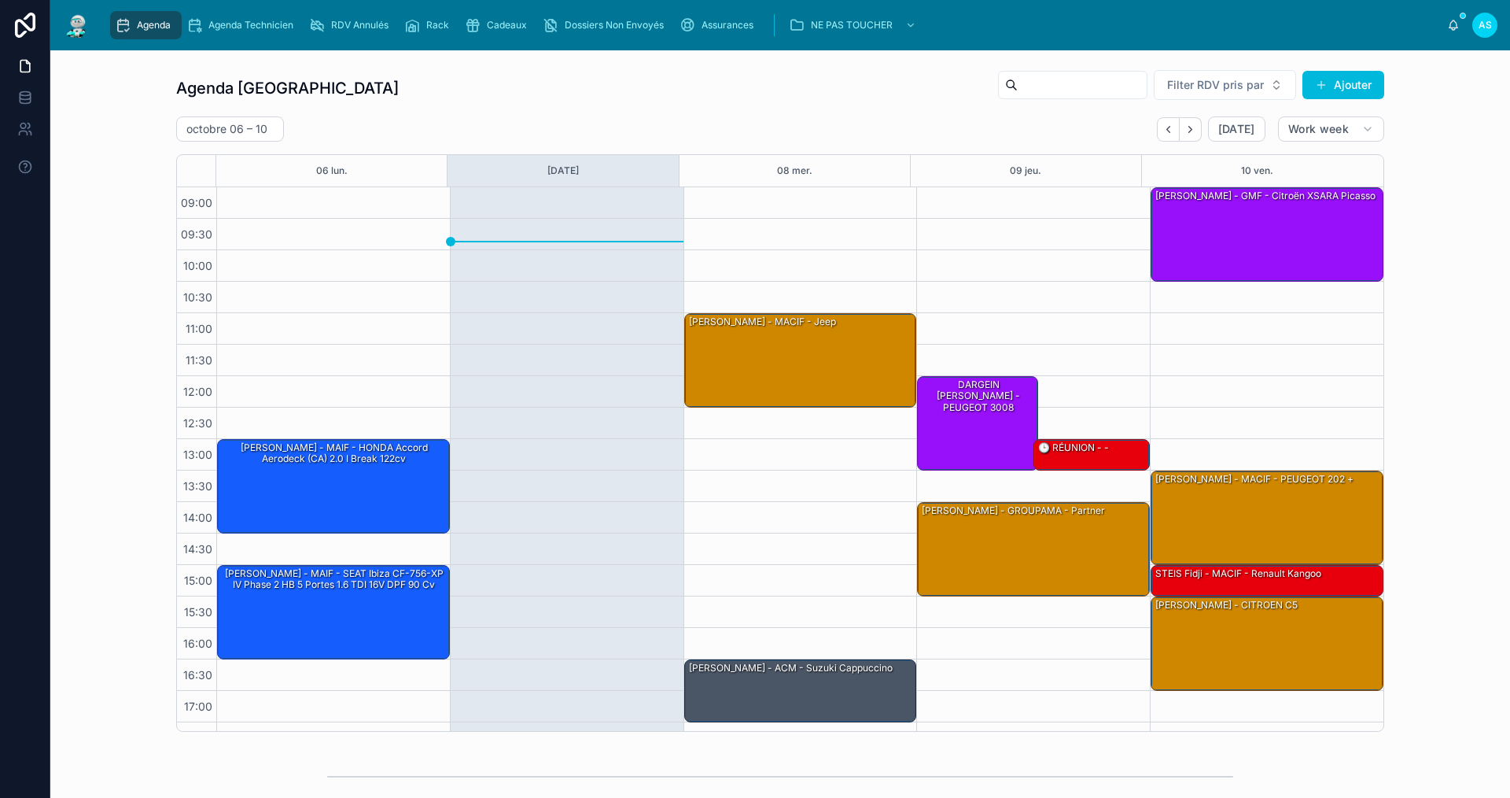
scroll to position [23, 0]
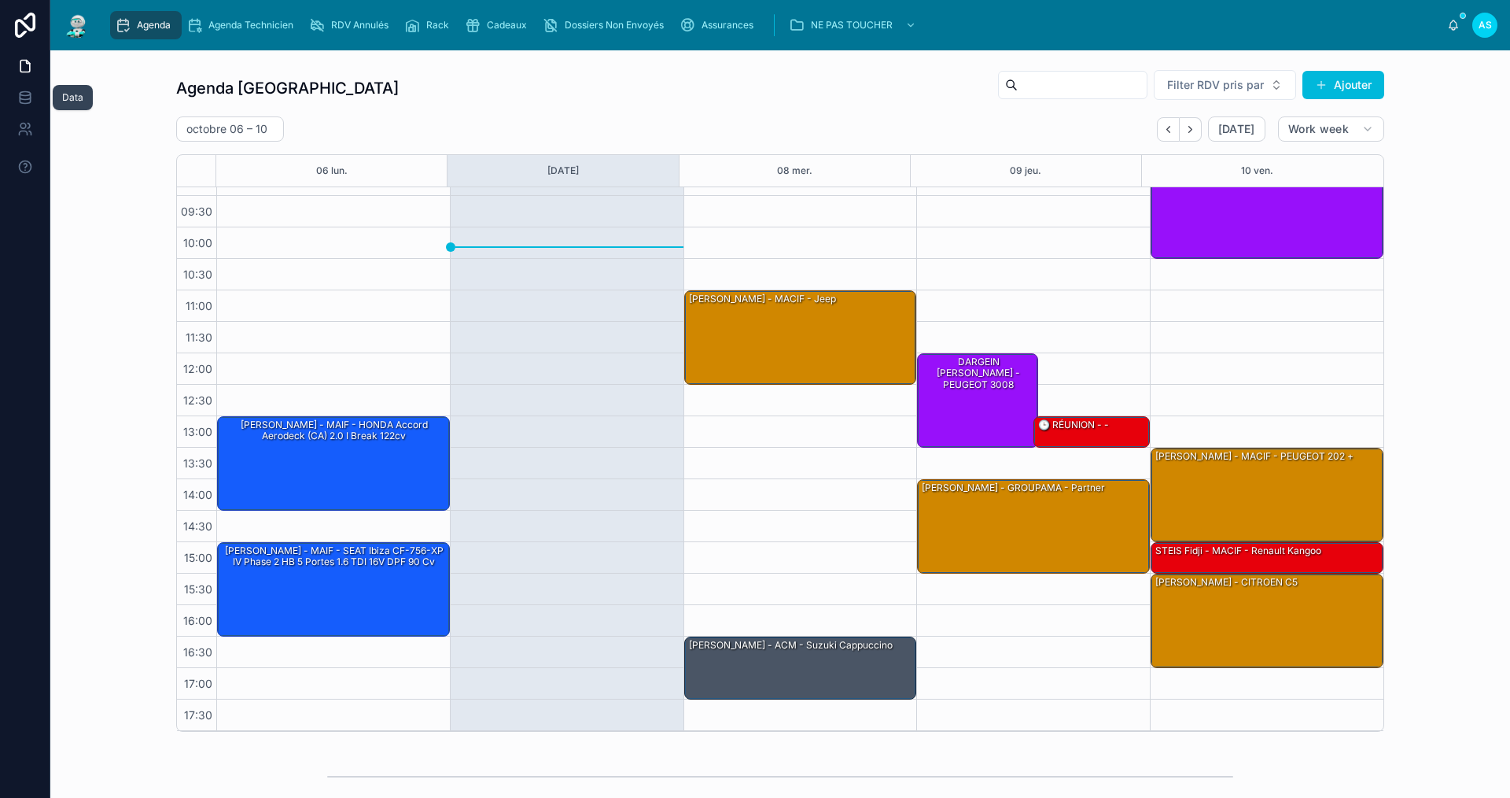
click at [26, 107] on link at bounding box center [25, 97] width 50 height 31
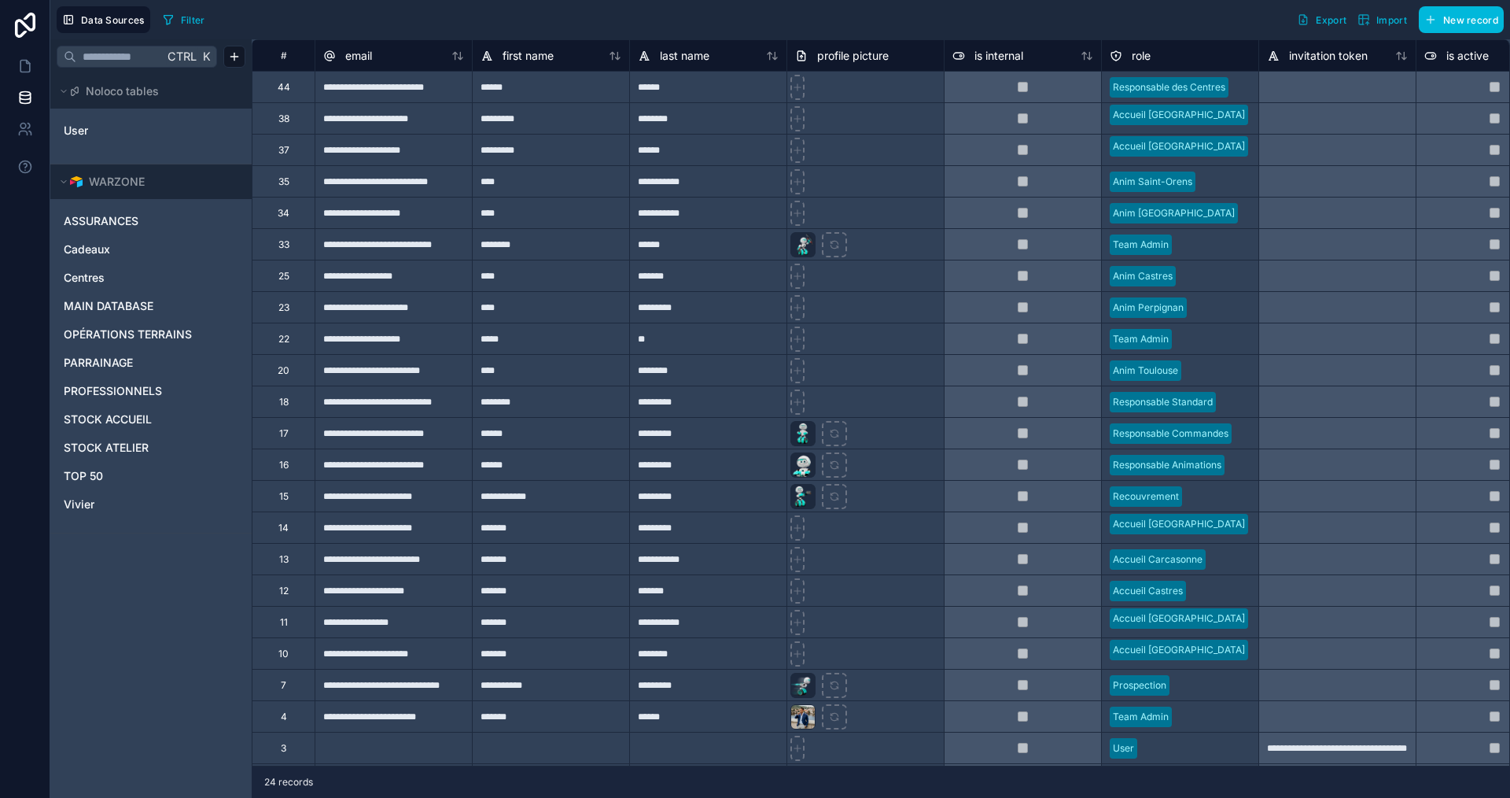
click at [99, 507] on link "Vivier" at bounding box center [149, 504] width 171 height 16
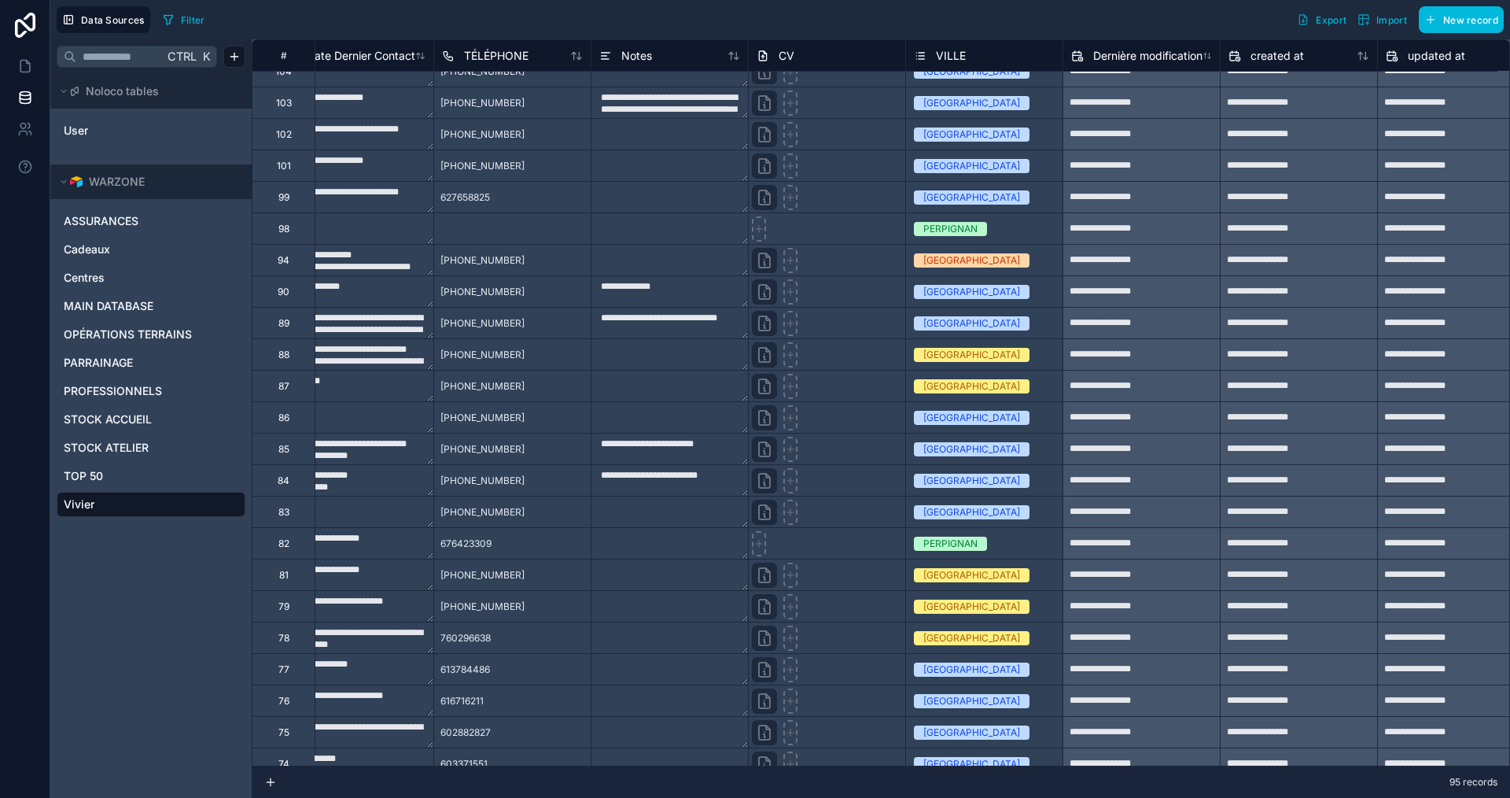
scroll to position [0, 353]
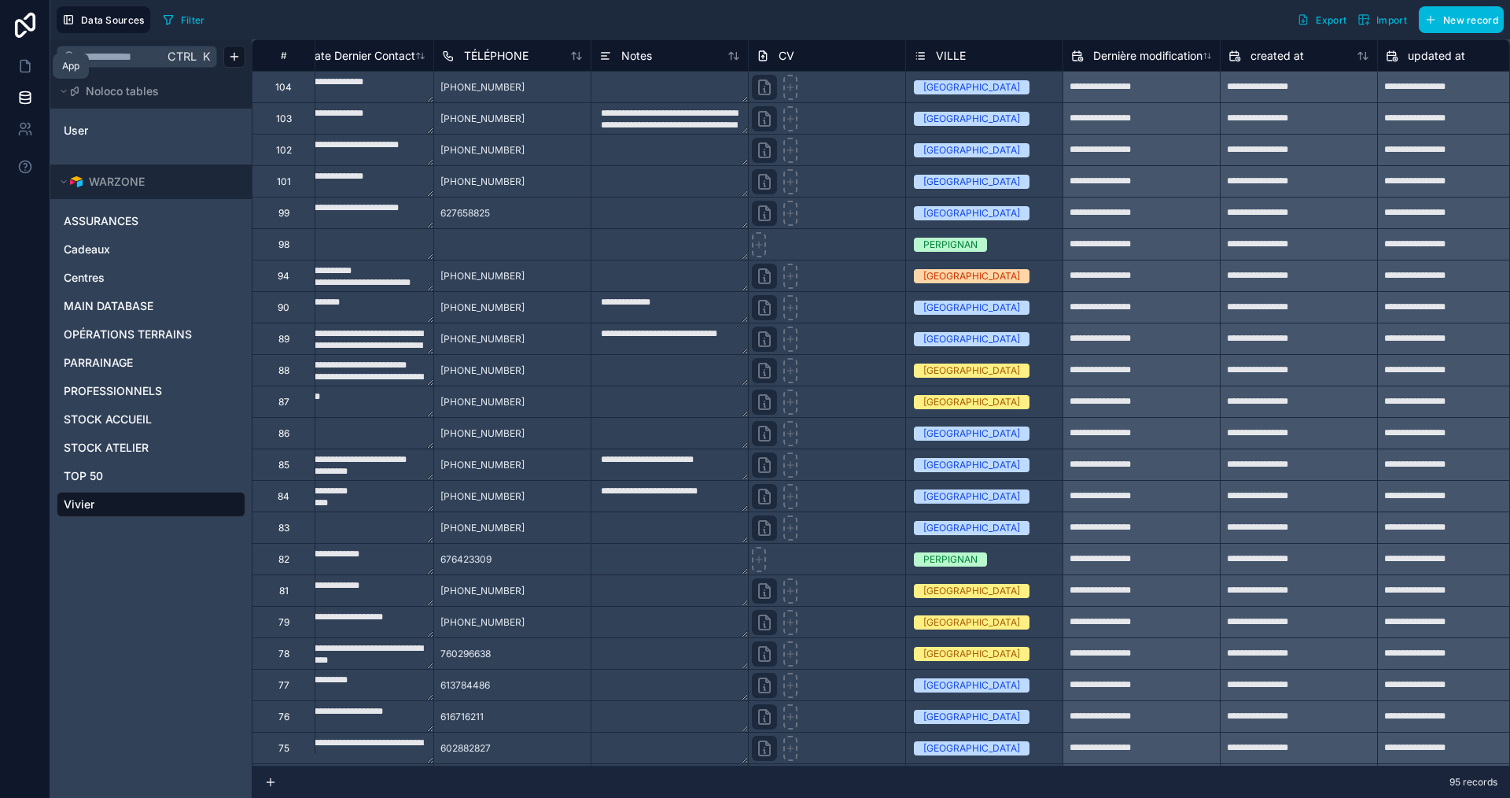
click at [19, 73] on icon at bounding box center [25, 66] width 16 height 16
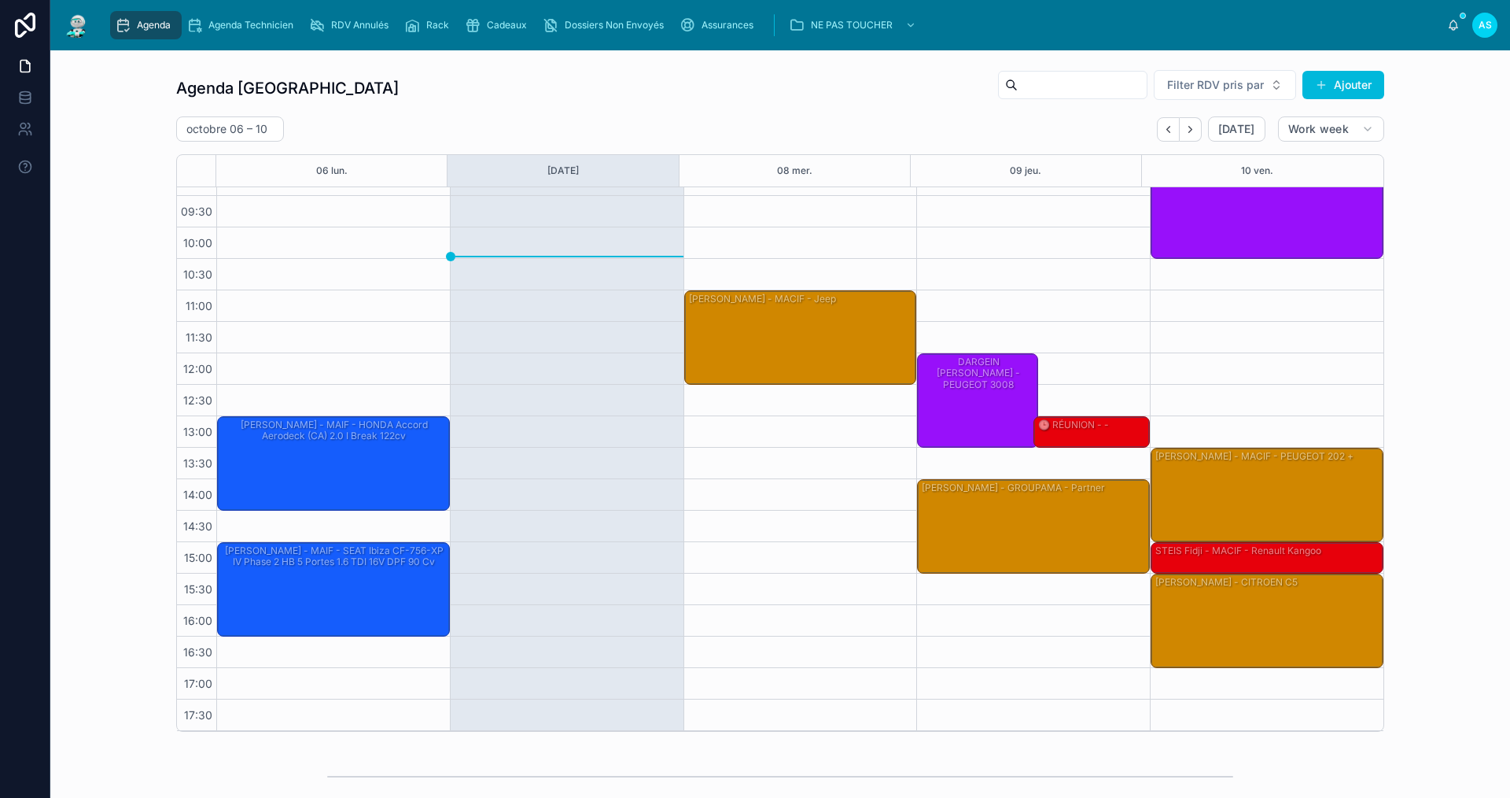
click at [828, 656] on div "[PERSON_NAME] - ACM - suzuki cappuccino" at bounding box center [802, 667] width 228 height 60
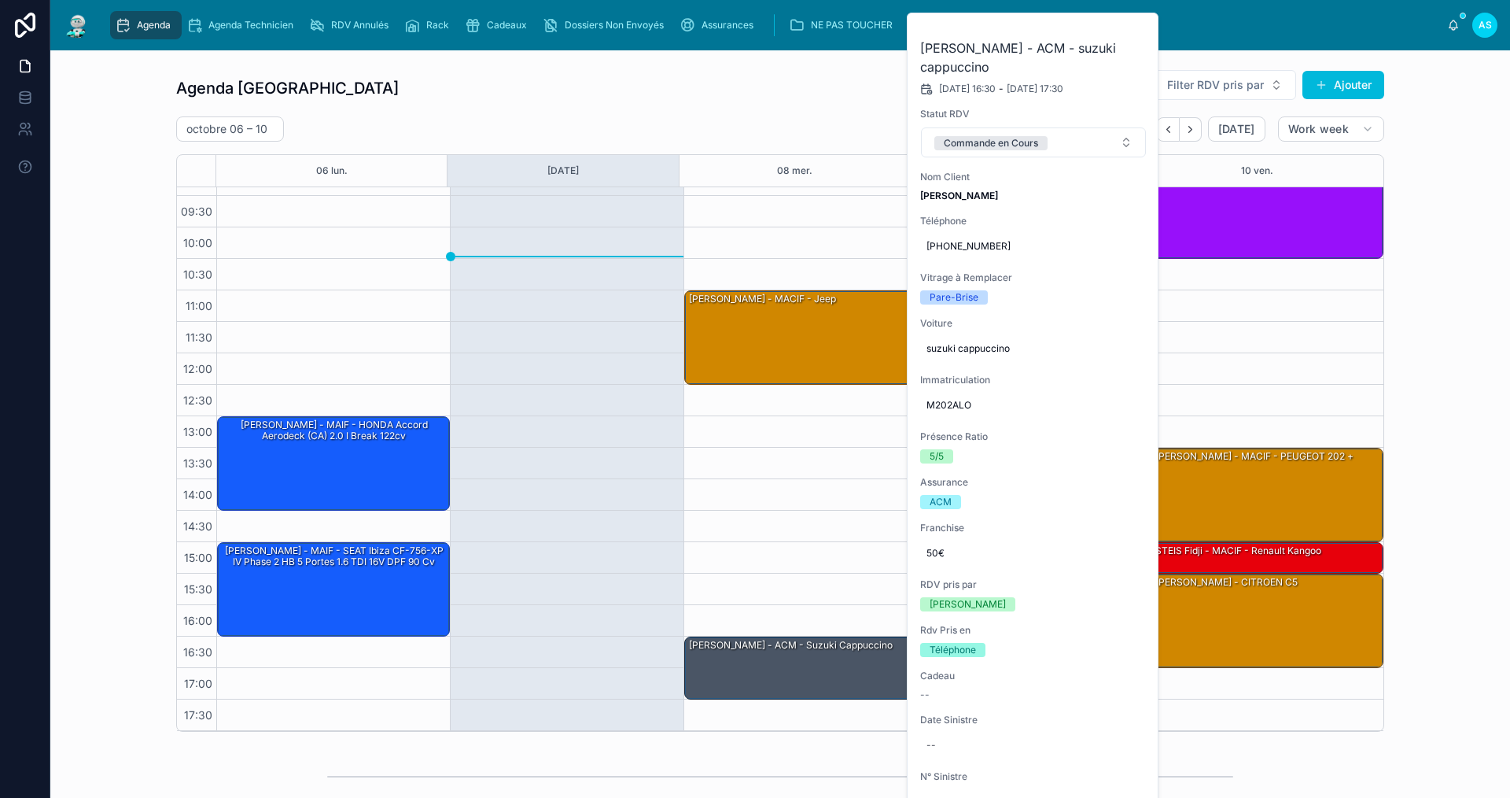
click at [0, 0] on button at bounding box center [0, 0] width 0 height 0
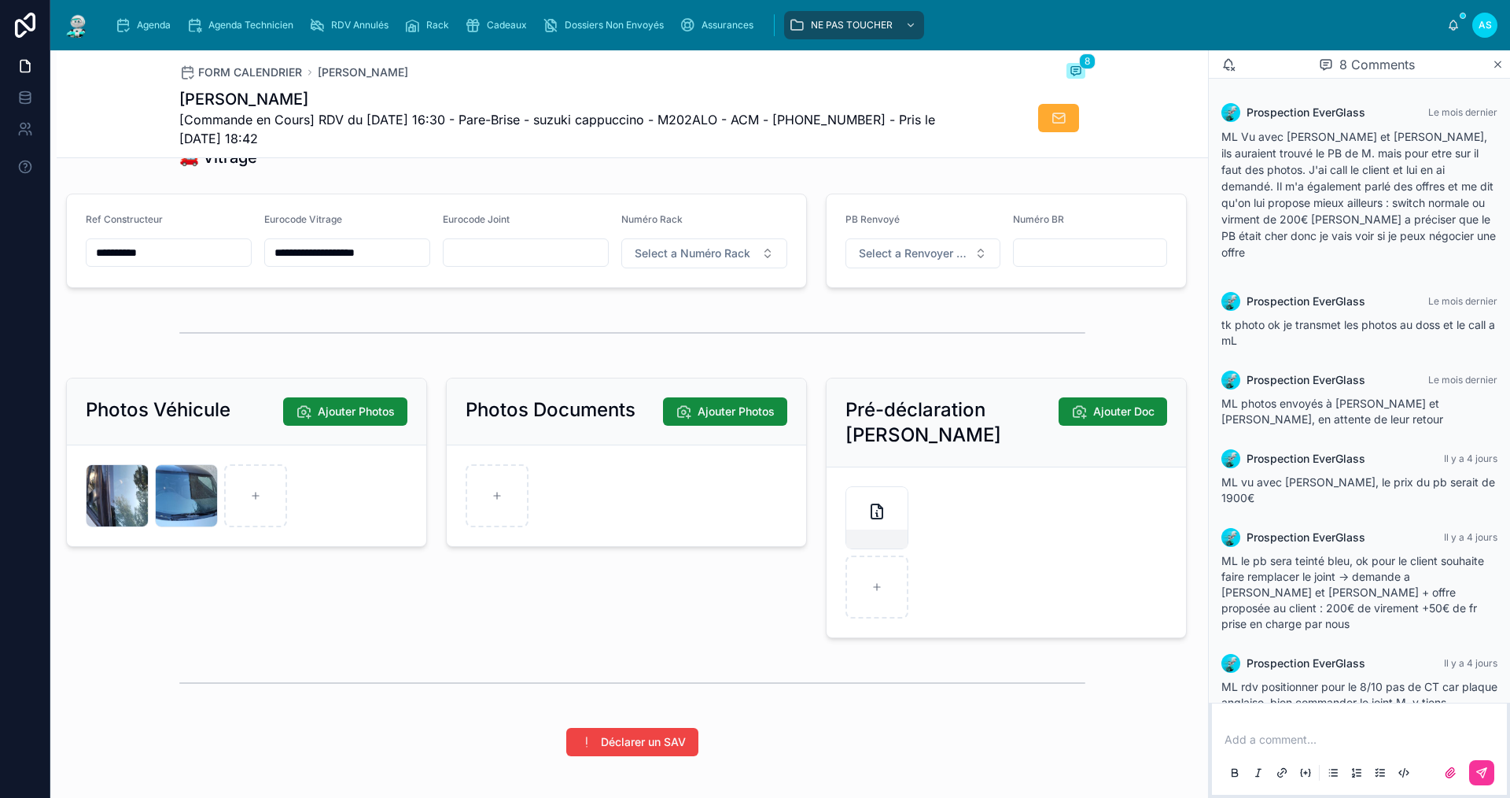
scroll to position [1967, 0]
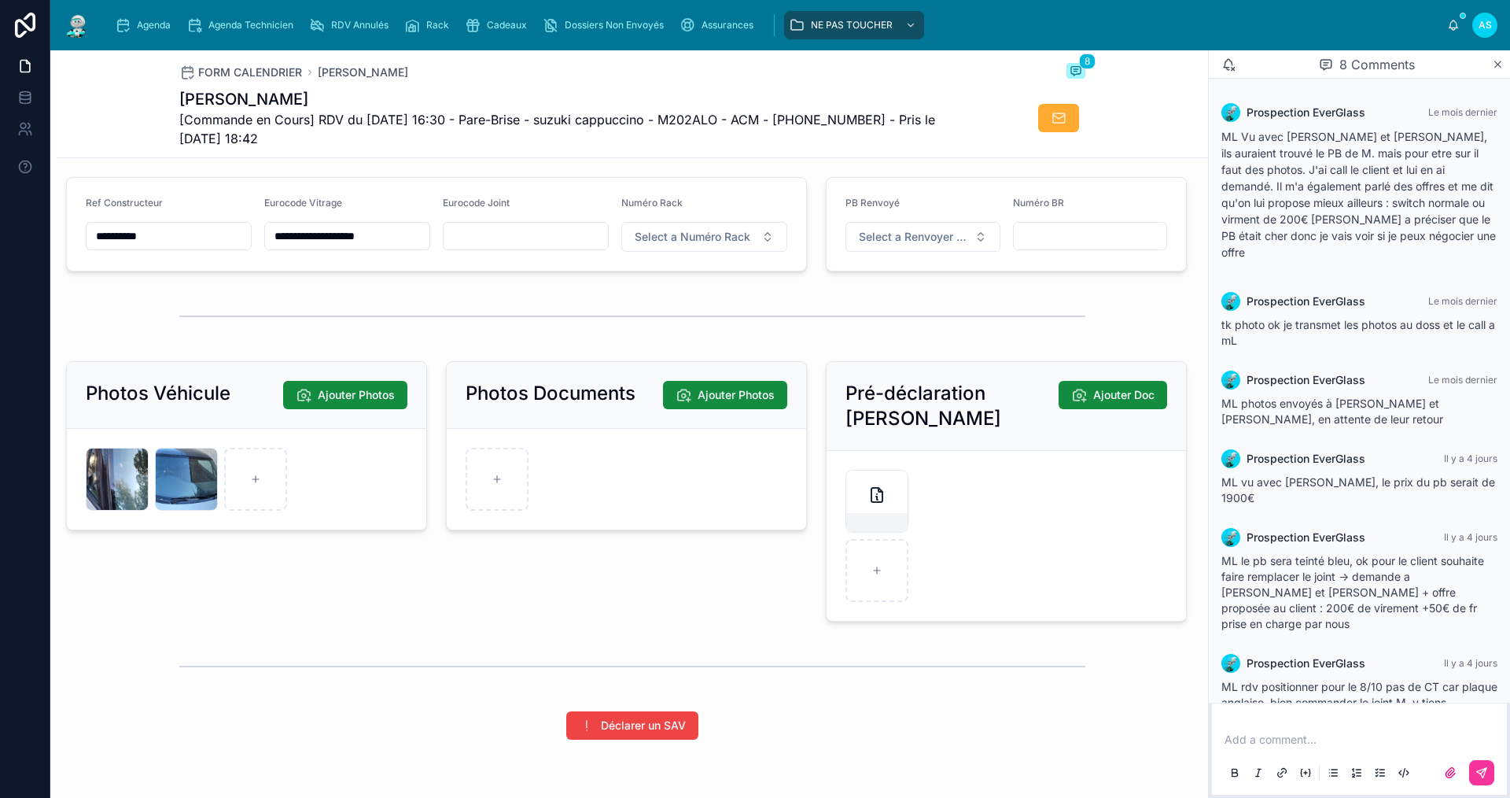
click at [127, 496] on div "GMYNQWWQINIHTCZFRKLPACUANN .jpg" at bounding box center [117, 479] width 63 height 63
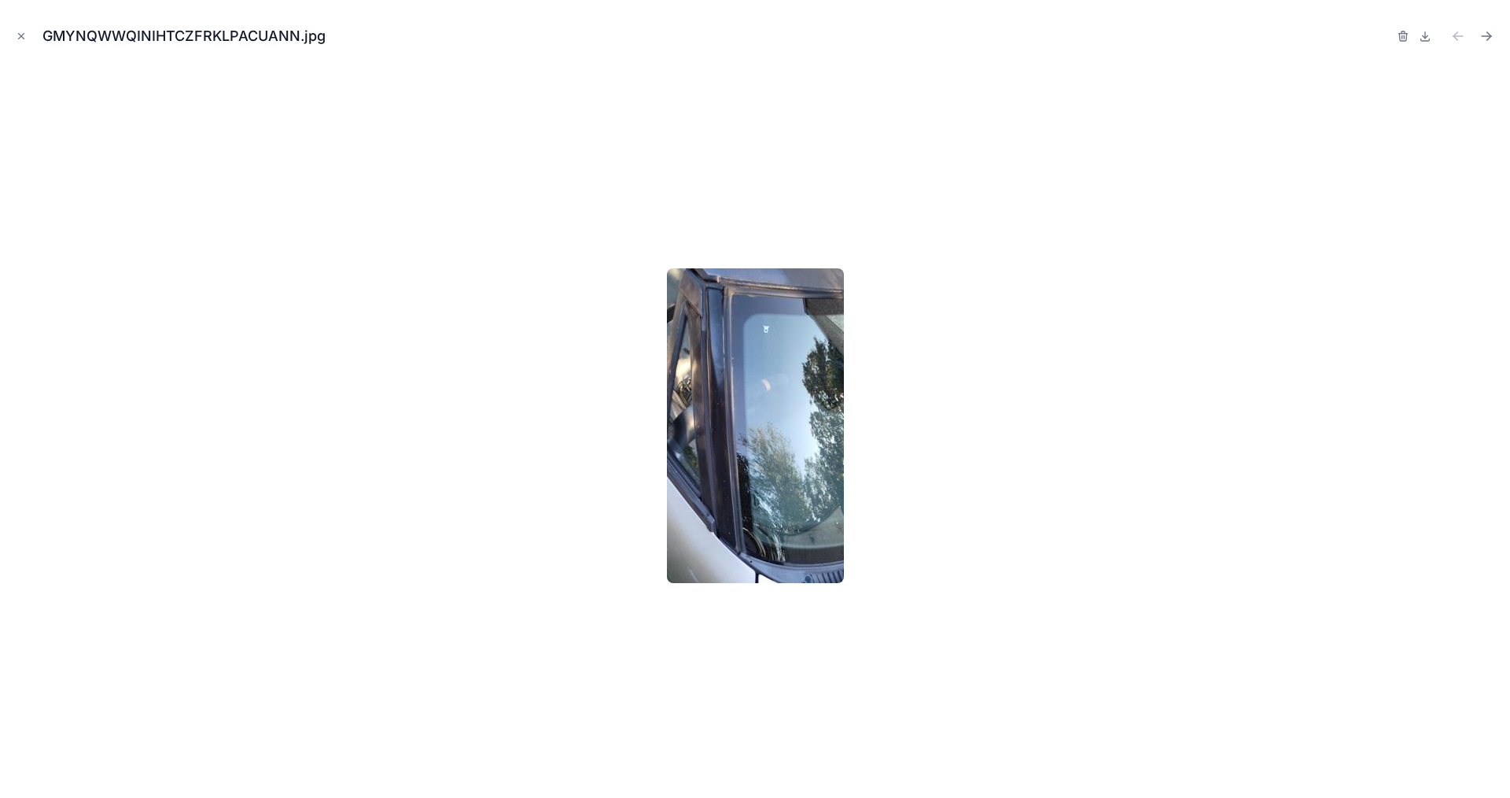
click at [20, 29] on button "Close modal" at bounding box center [21, 36] width 17 height 17
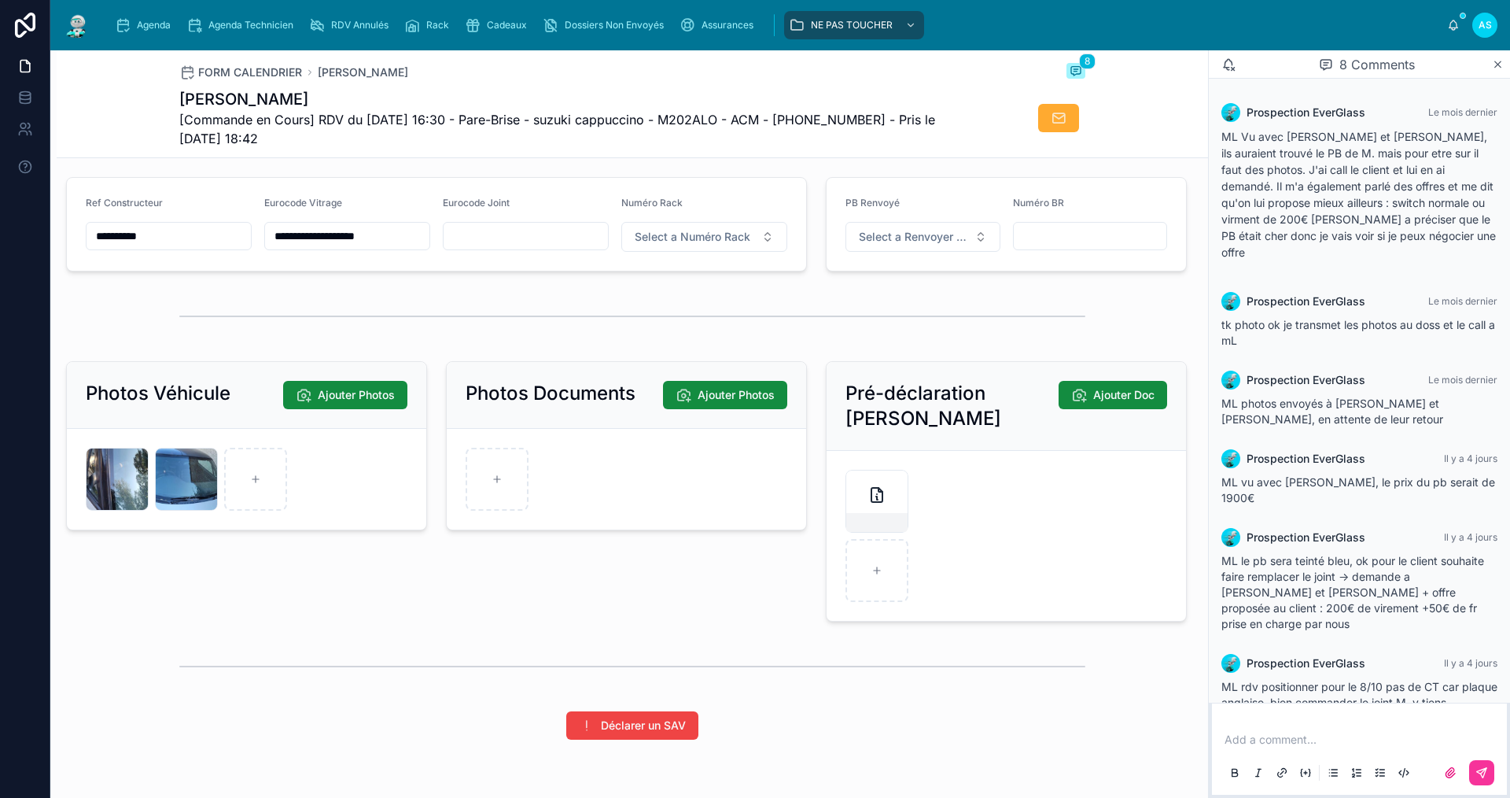
click at [171, 483] on div "GMYNQV2QKL30ZXXDENHXOVLOKN .jpg" at bounding box center [186, 479] width 63 height 63
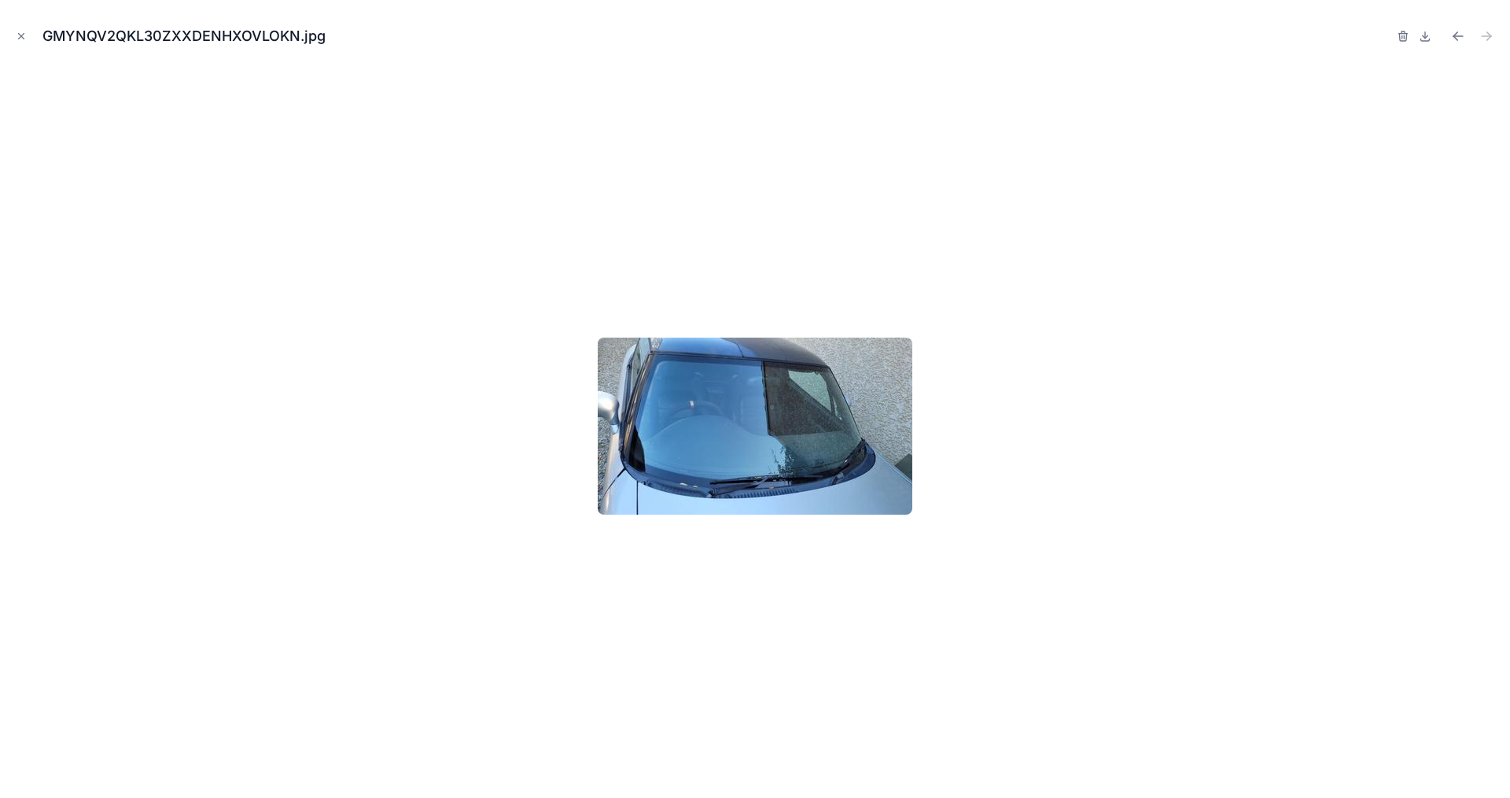
click at [28, 35] on button "Close modal" at bounding box center [21, 36] width 17 height 17
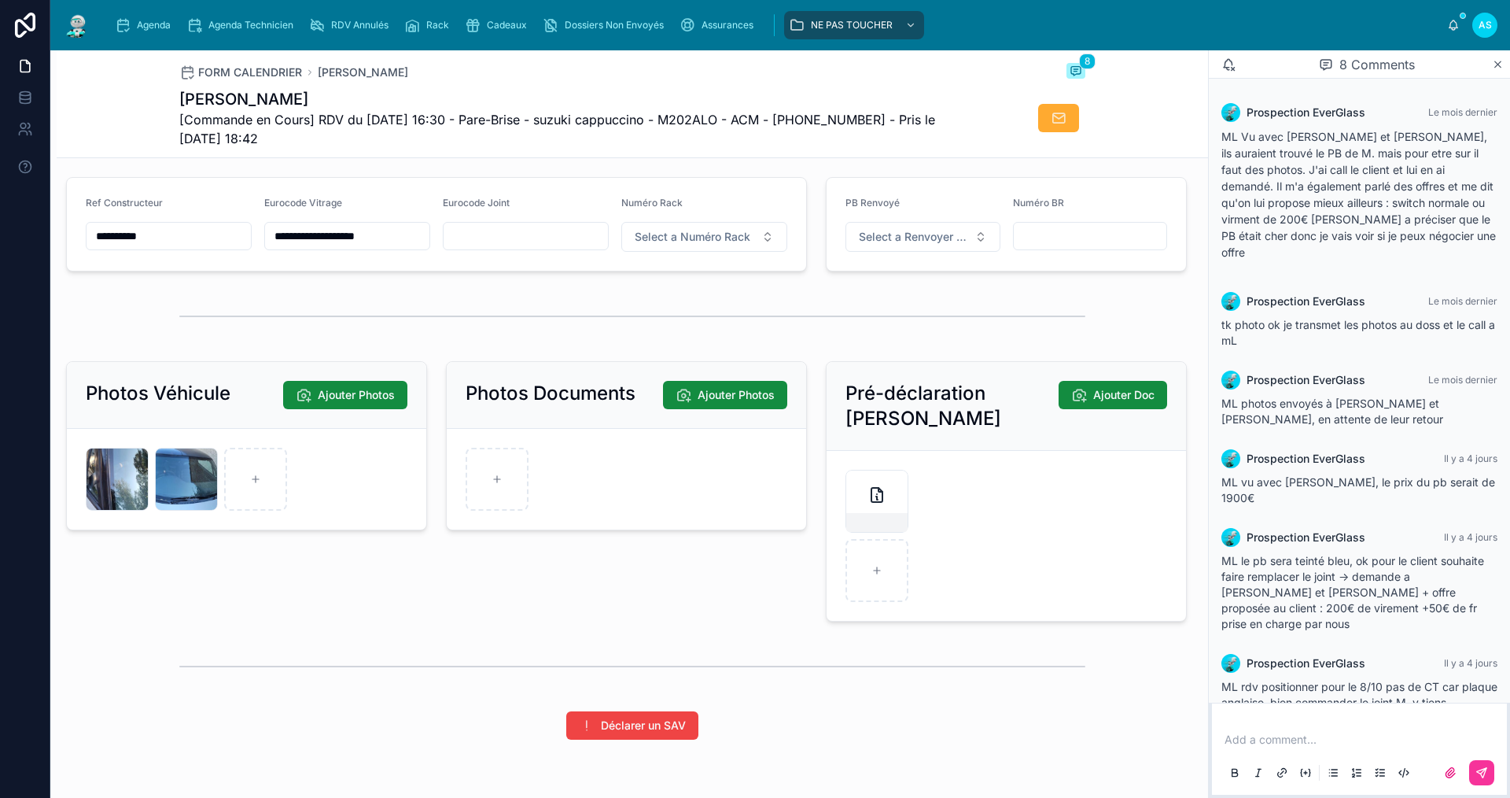
click at [161, 17] on div "Agenda" at bounding box center [146, 25] width 62 height 25
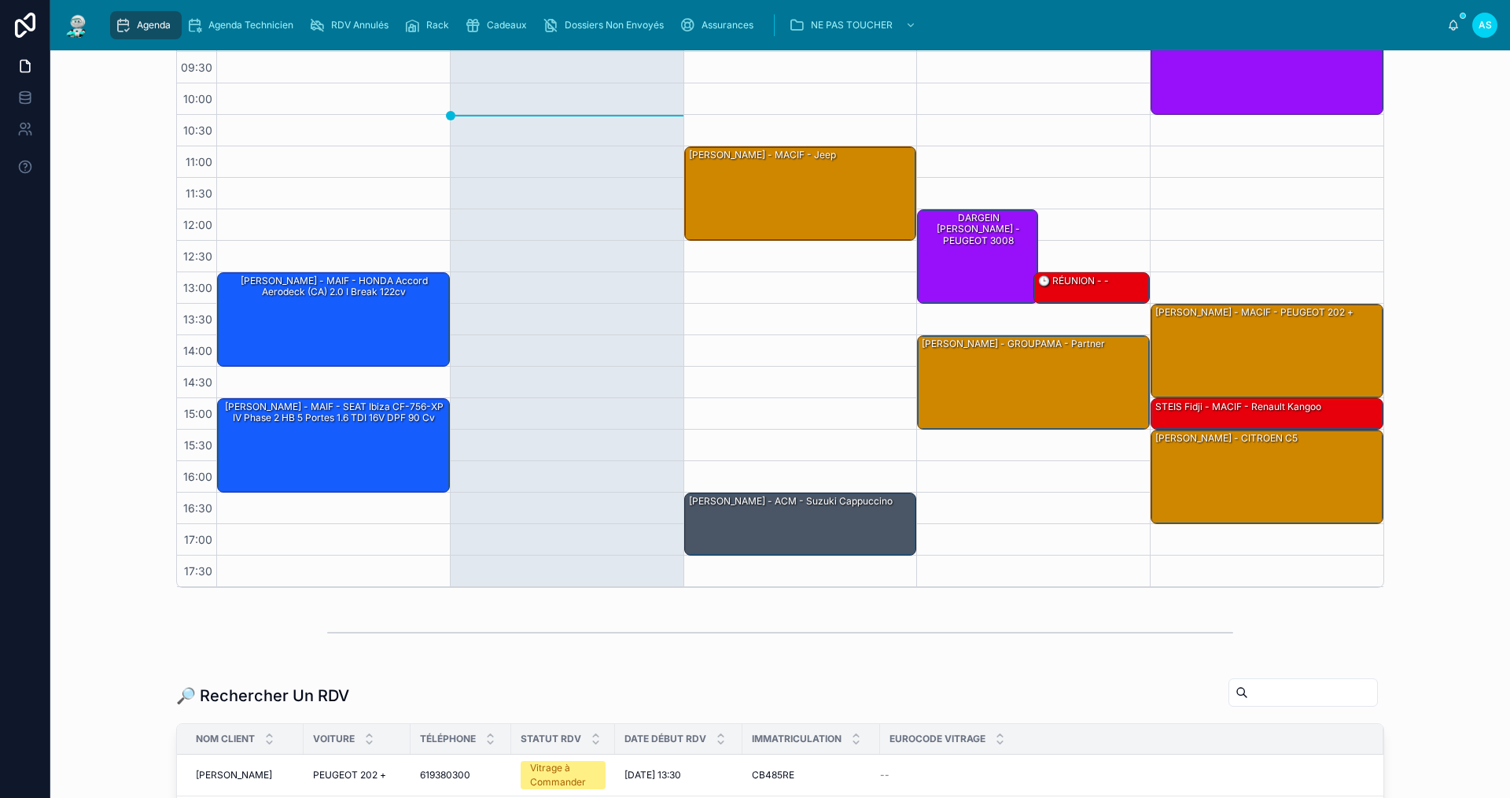
scroll to position [157, 0]
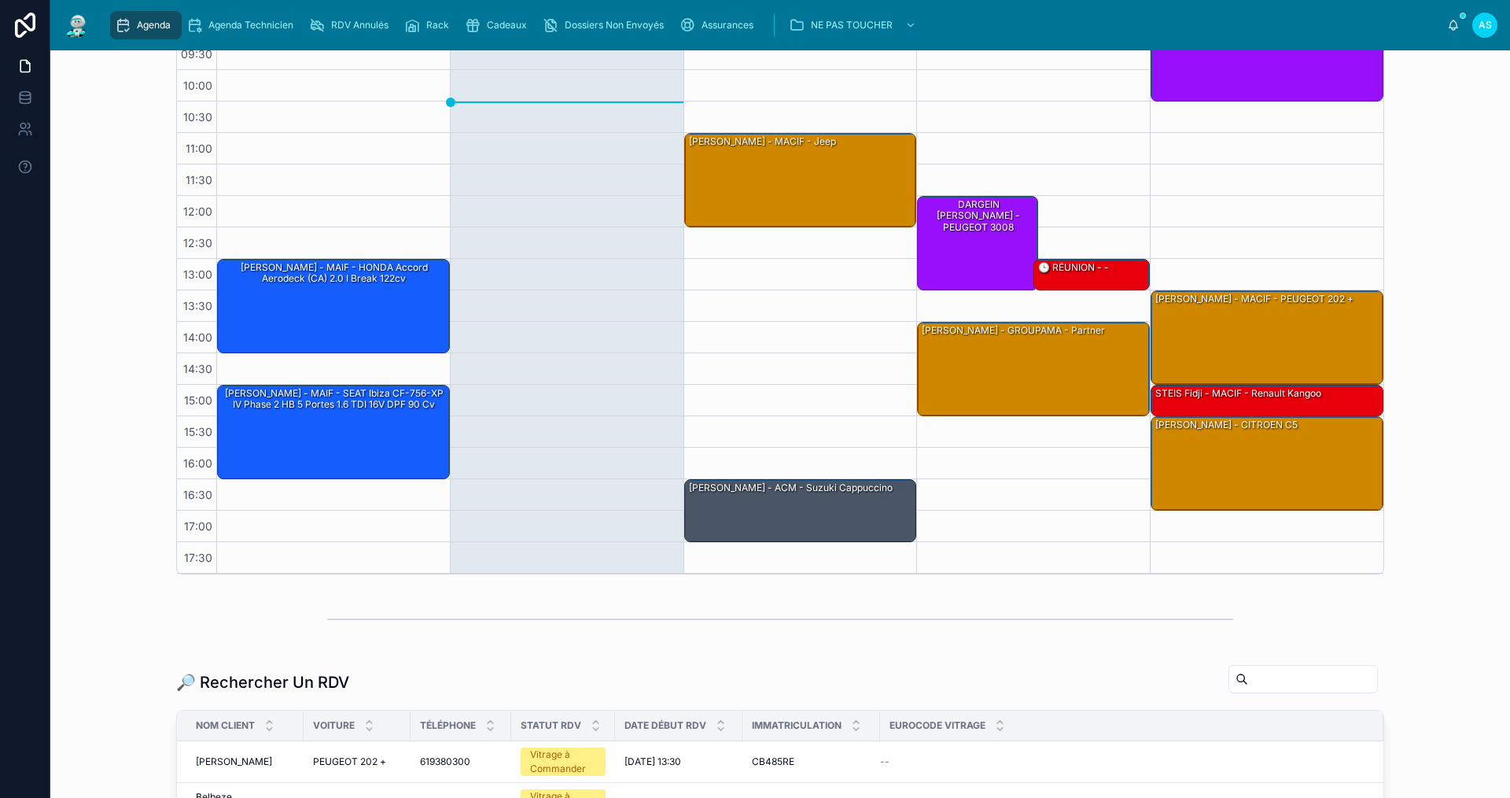
click at [1287, 686] on input "text" at bounding box center [1312, 679] width 129 height 22
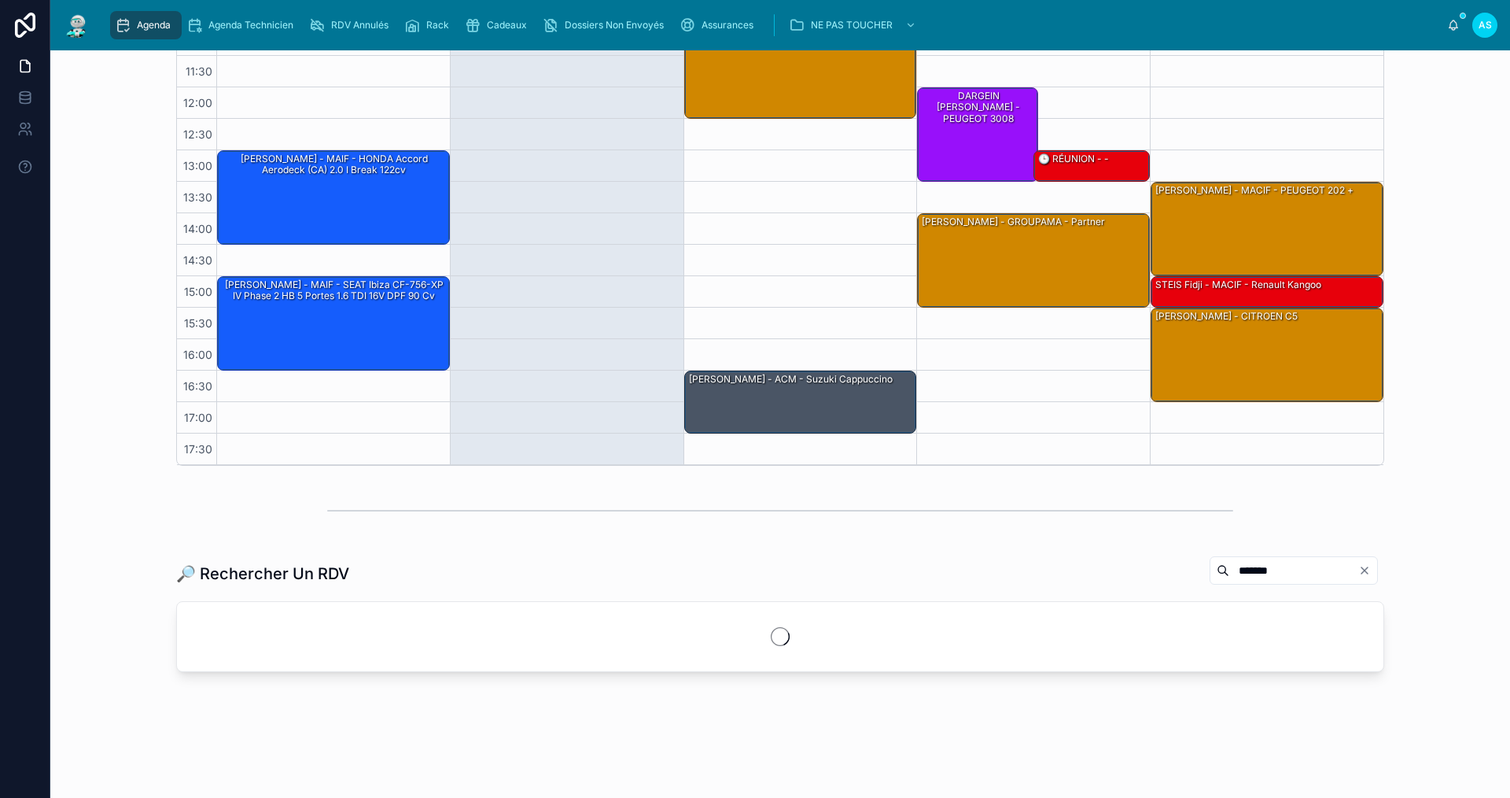
scroll to position [278, 0]
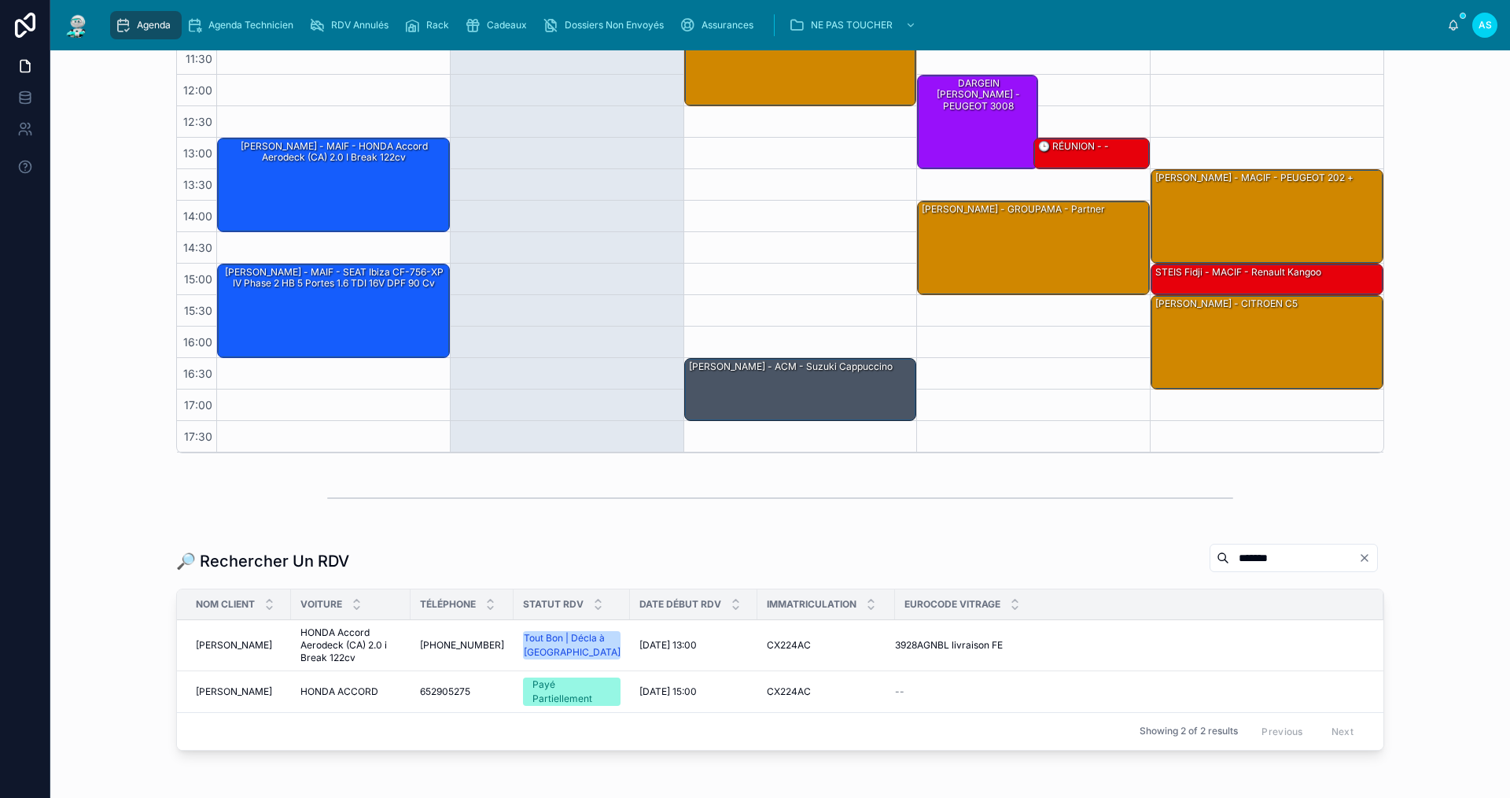
type input "*******"
click at [643, 695] on span "[DATE] 15:00" at bounding box center [668, 691] width 57 height 13
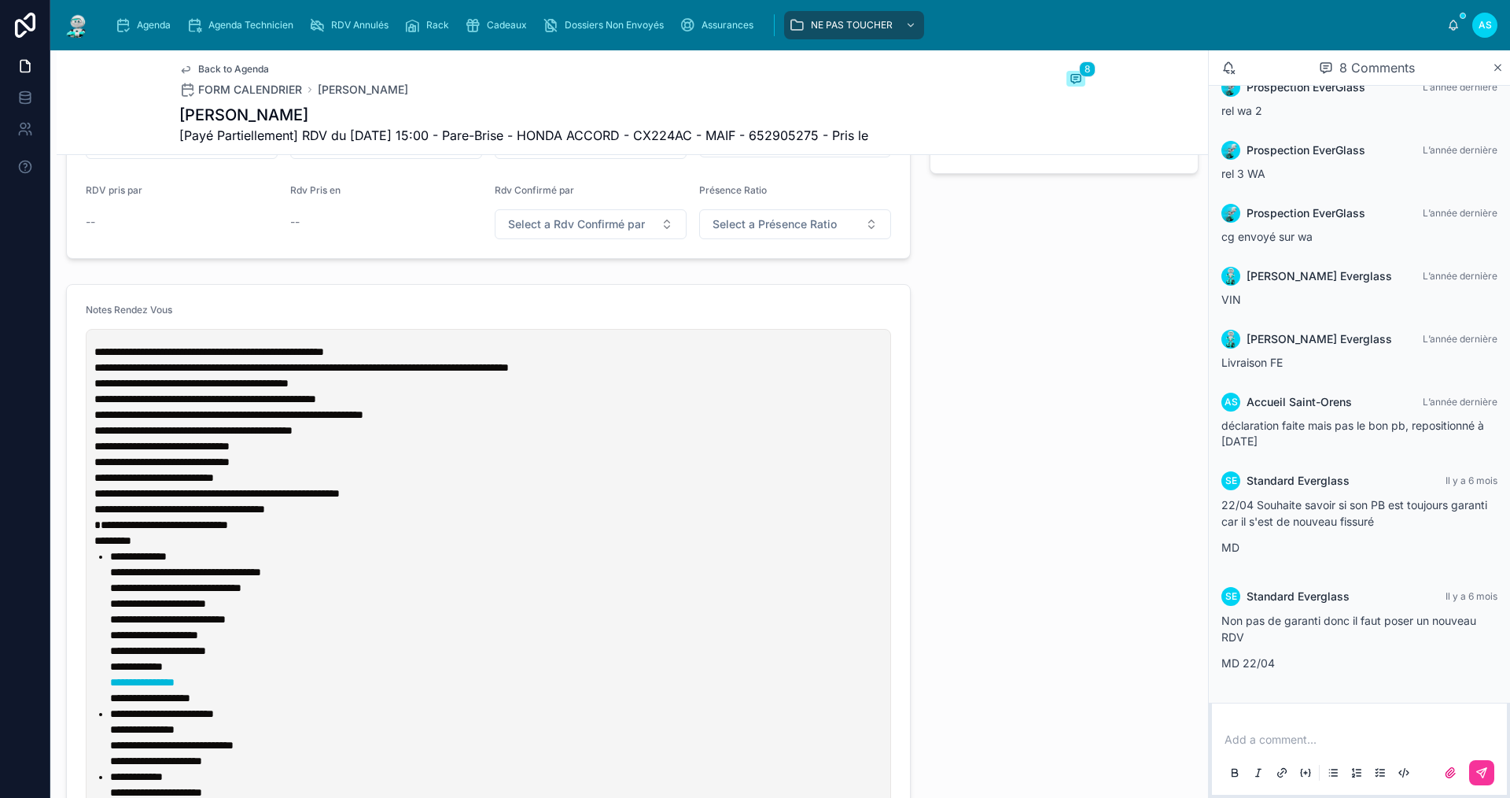
scroll to position [551, 0]
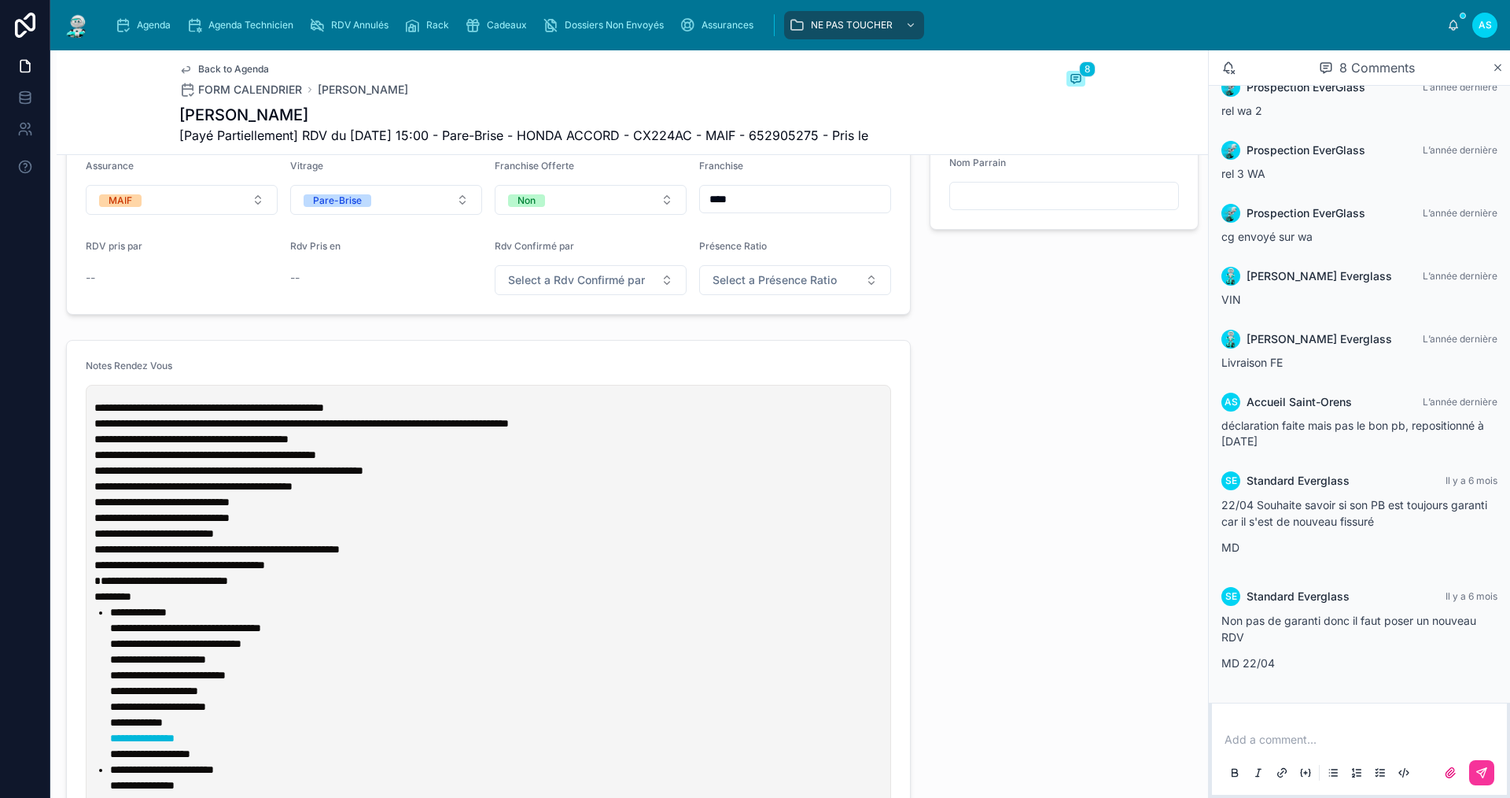
click at [163, 31] on span "Agenda" at bounding box center [154, 25] width 34 height 13
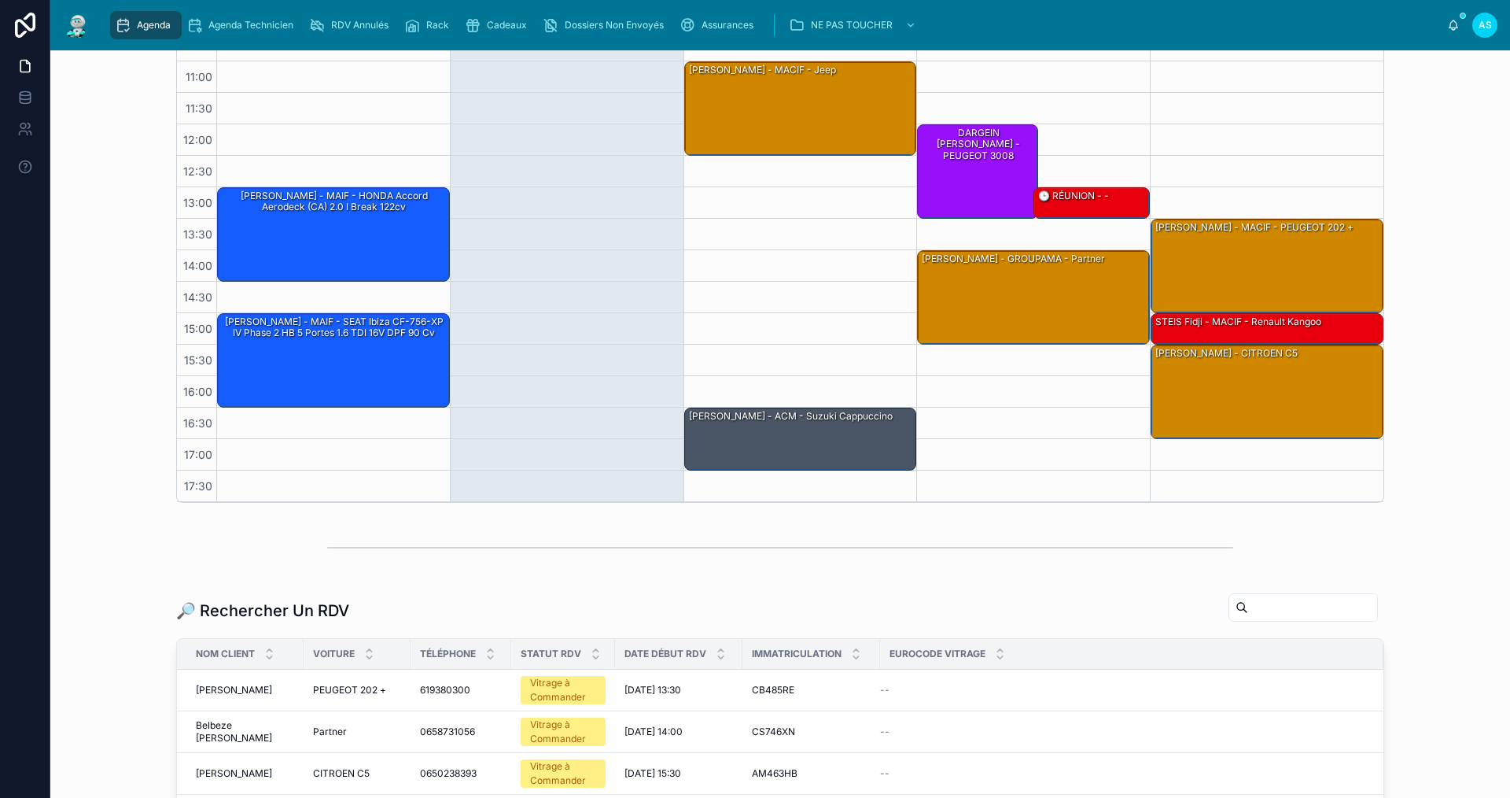
scroll to position [236, 0]
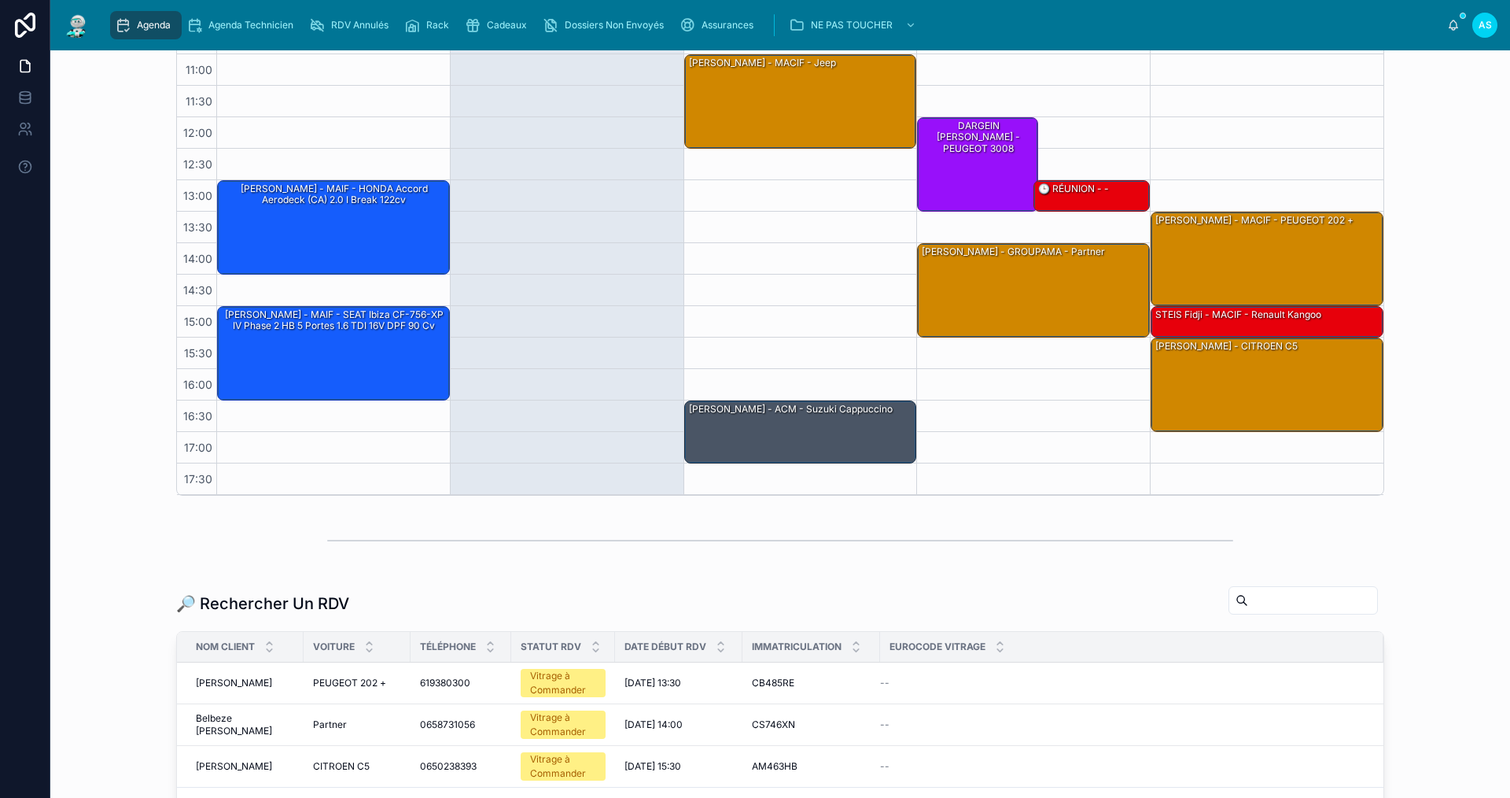
click at [1294, 606] on input "text" at bounding box center [1312, 600] width 129 height 22
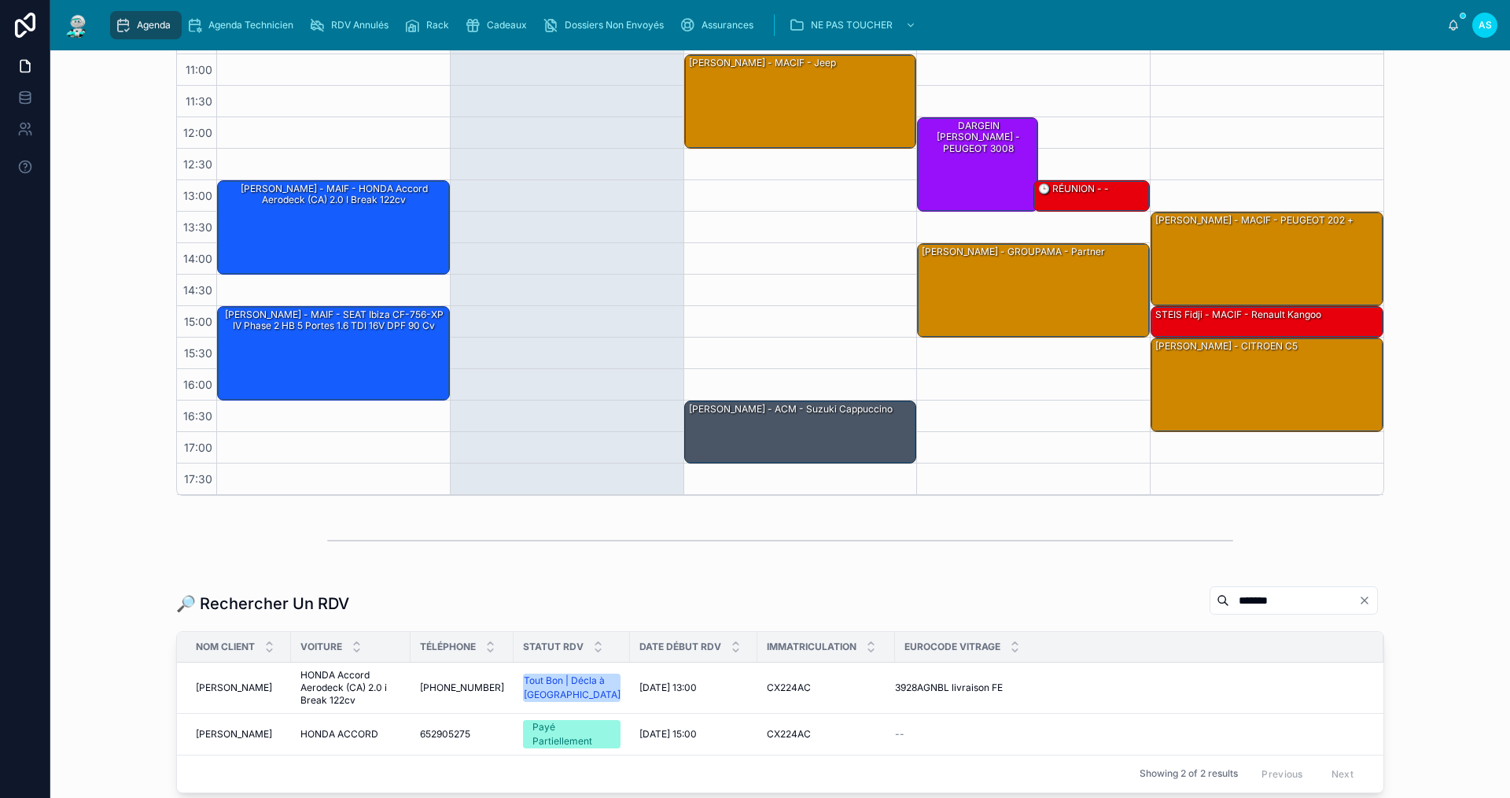
type input "*******"
click at [238, 691] on span "[PERSON_NAME]" at bounding box center [234, 687] width 76 height 13
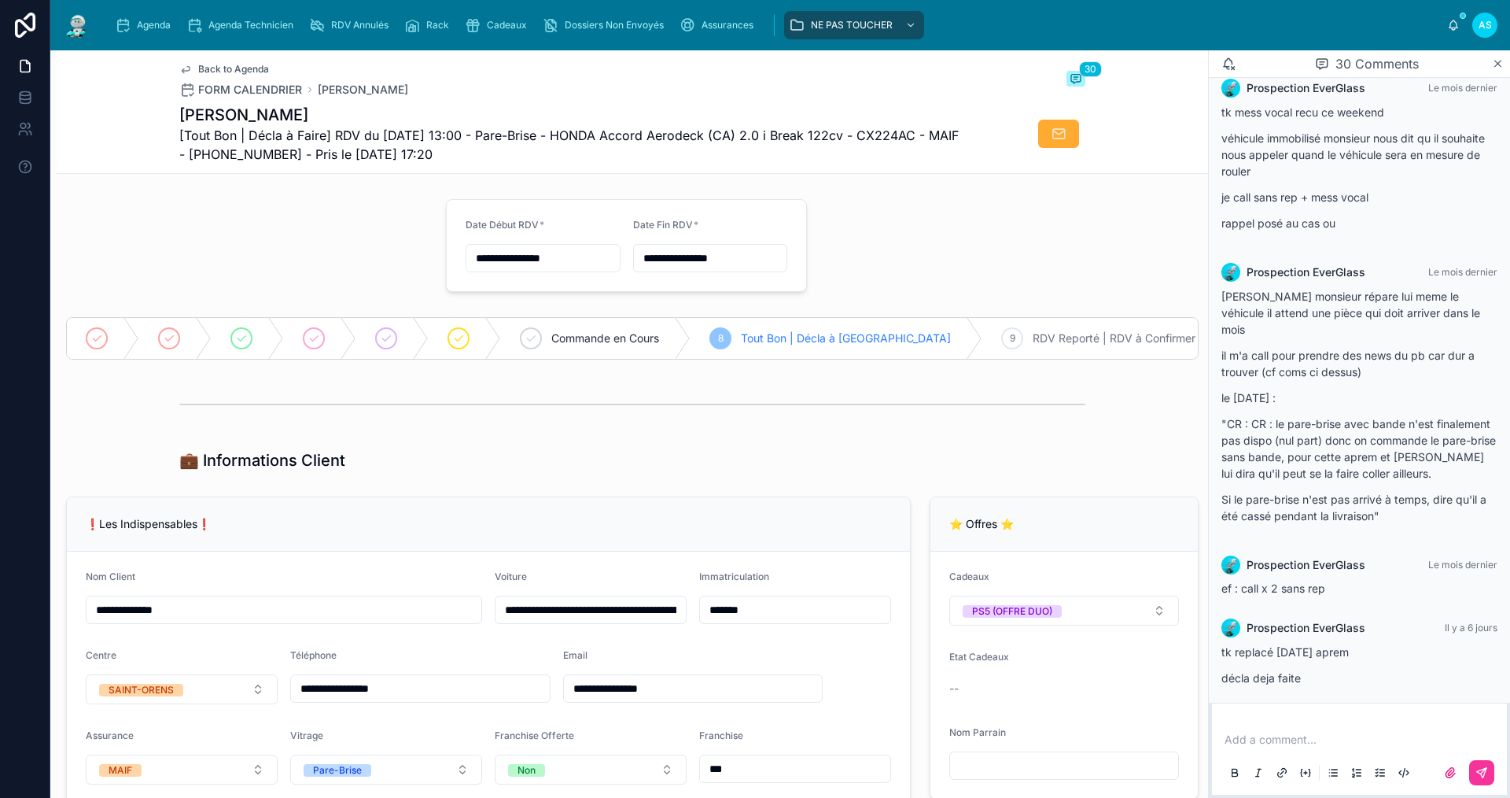
drag, startPoint x: 305, startPoint y: 113, endPoint x: 178, endPoint y: 116, distance: 127.5
click at [179, 116] on h1 "[PERSON_NAME]" at bounding box center [573, 115] width 788 height 22
copy h1 "[PERSON_NAME]"
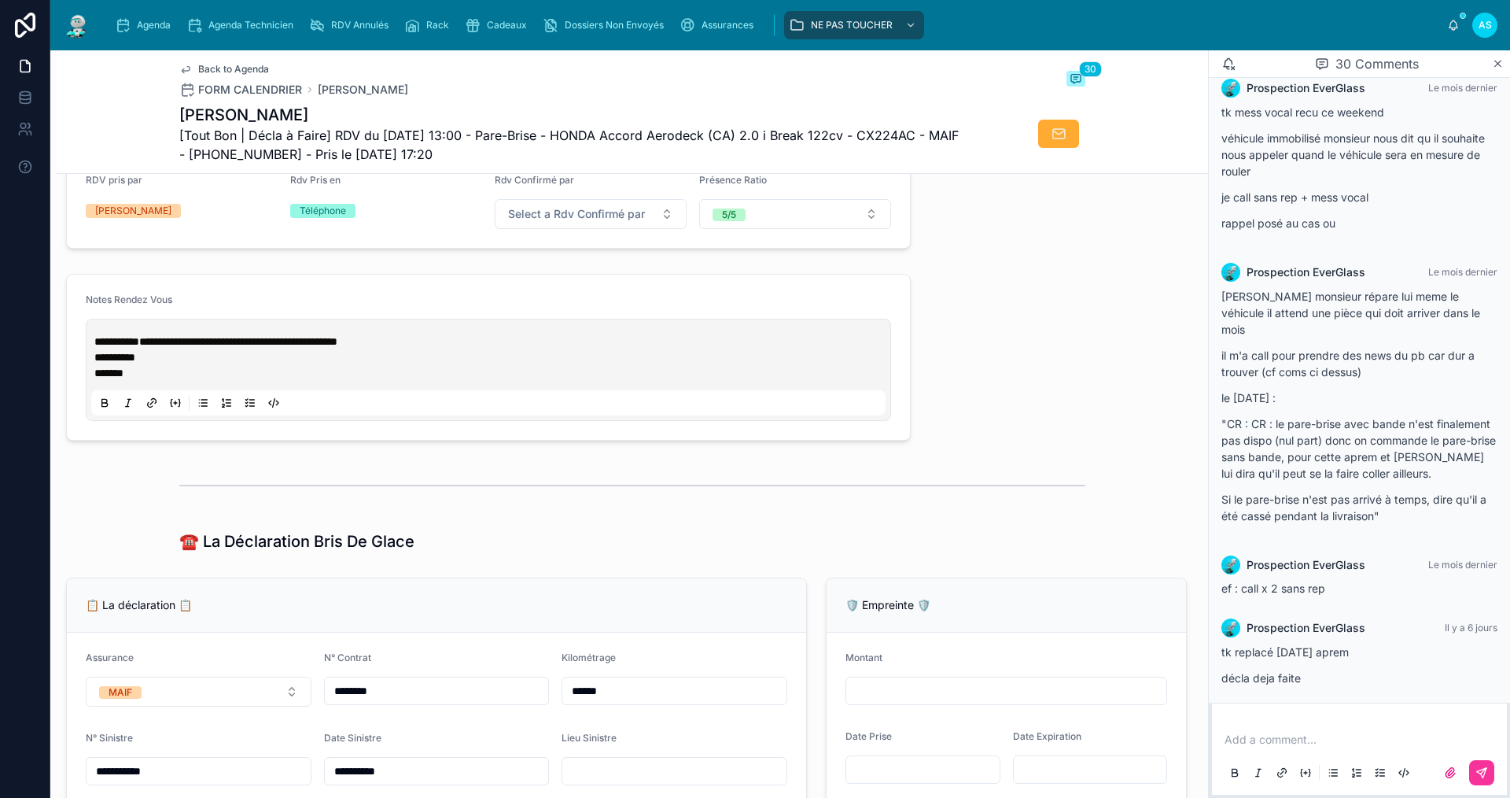
scroll to position [708, 0]
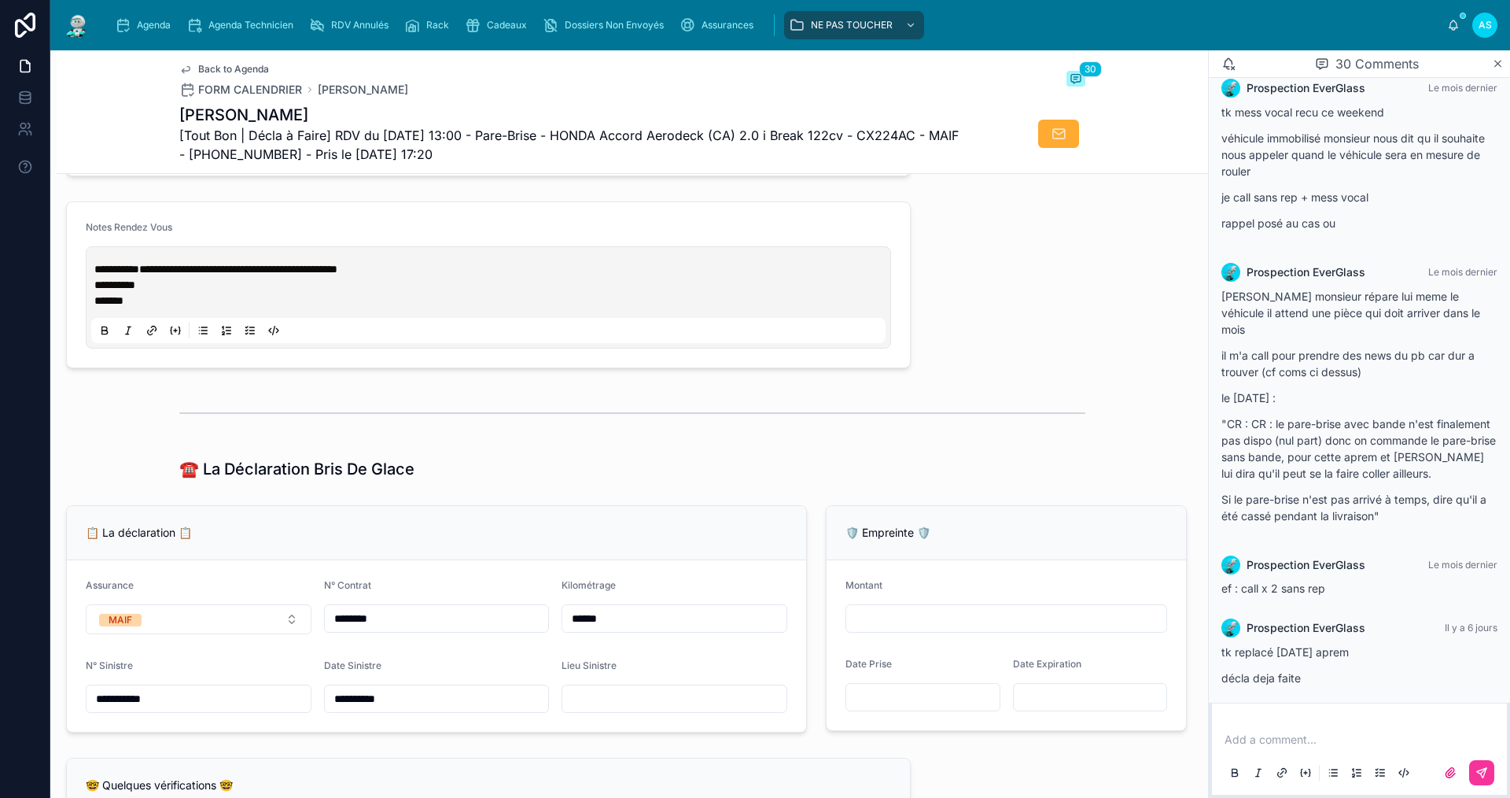
click at [508, 18] on div "Cadeaux" at bounding box center [499, 25] width 68 height 25
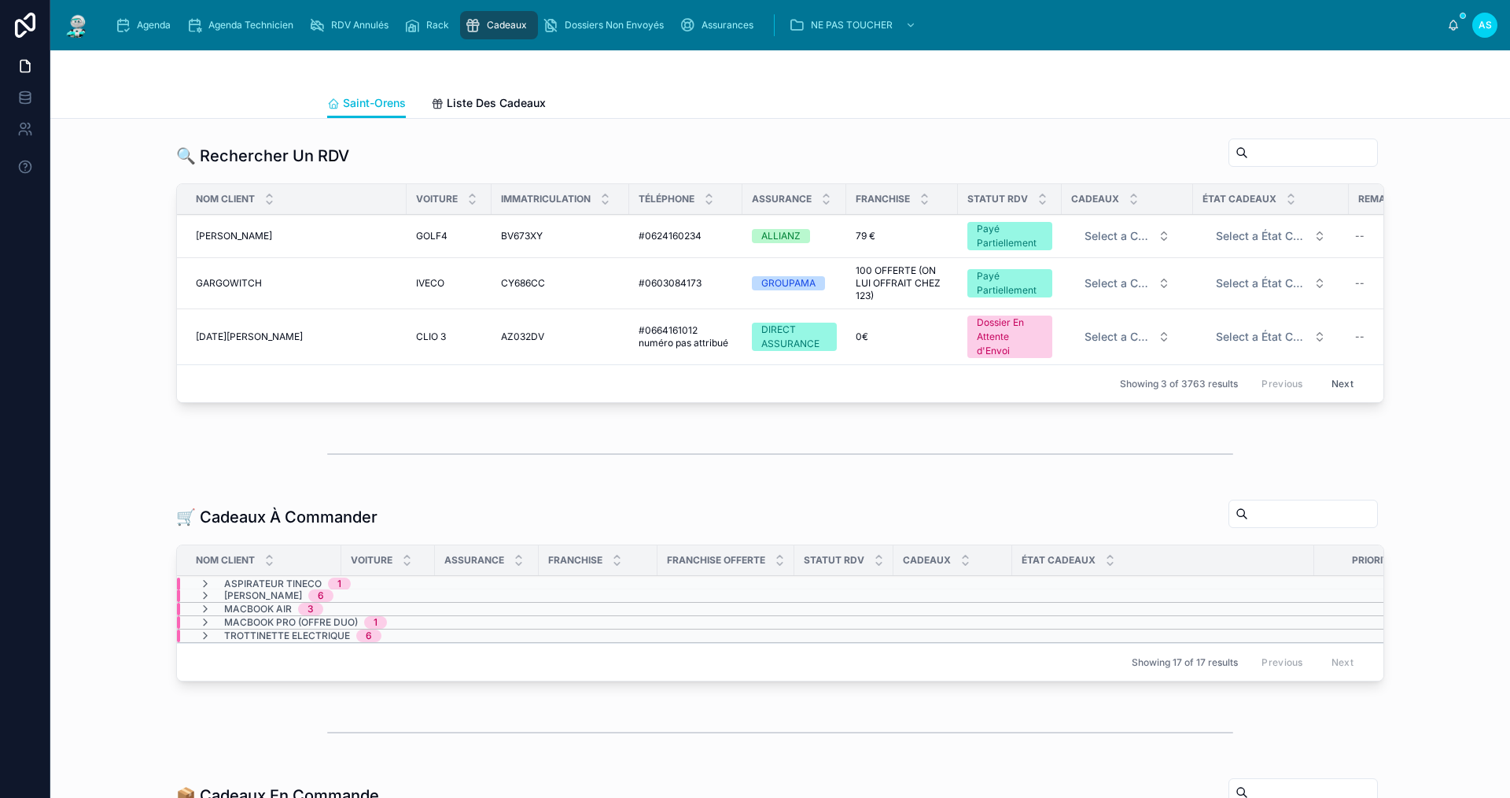
click at [1248, 151] on input "text" at bounding box center [1312, 153] width 129 height 22
paste input "**********"
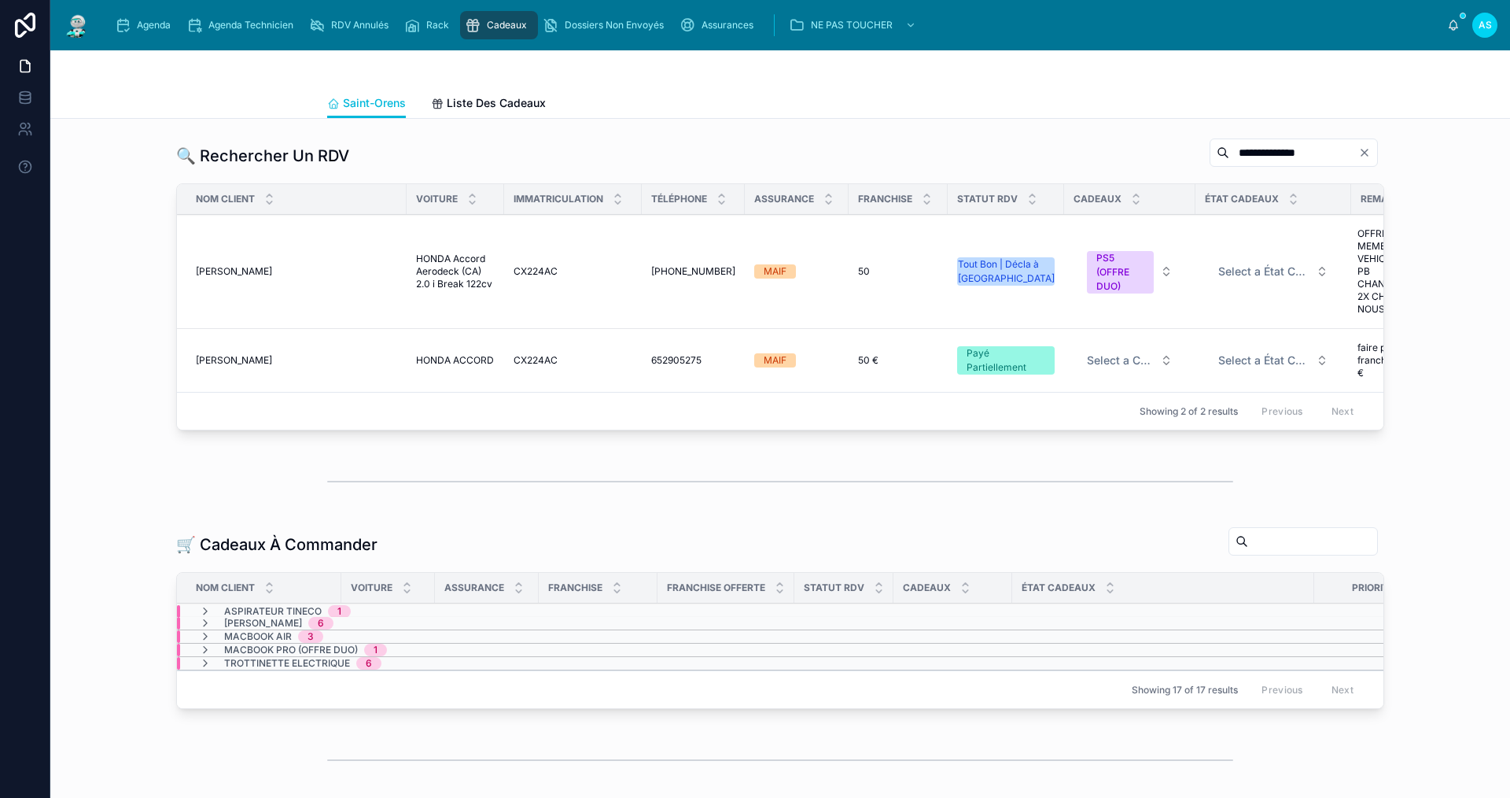
type input "**********"
click at [235, 272] on span "[PERSON_NAME]" at bounding box center [234, 271] width 76 height 13
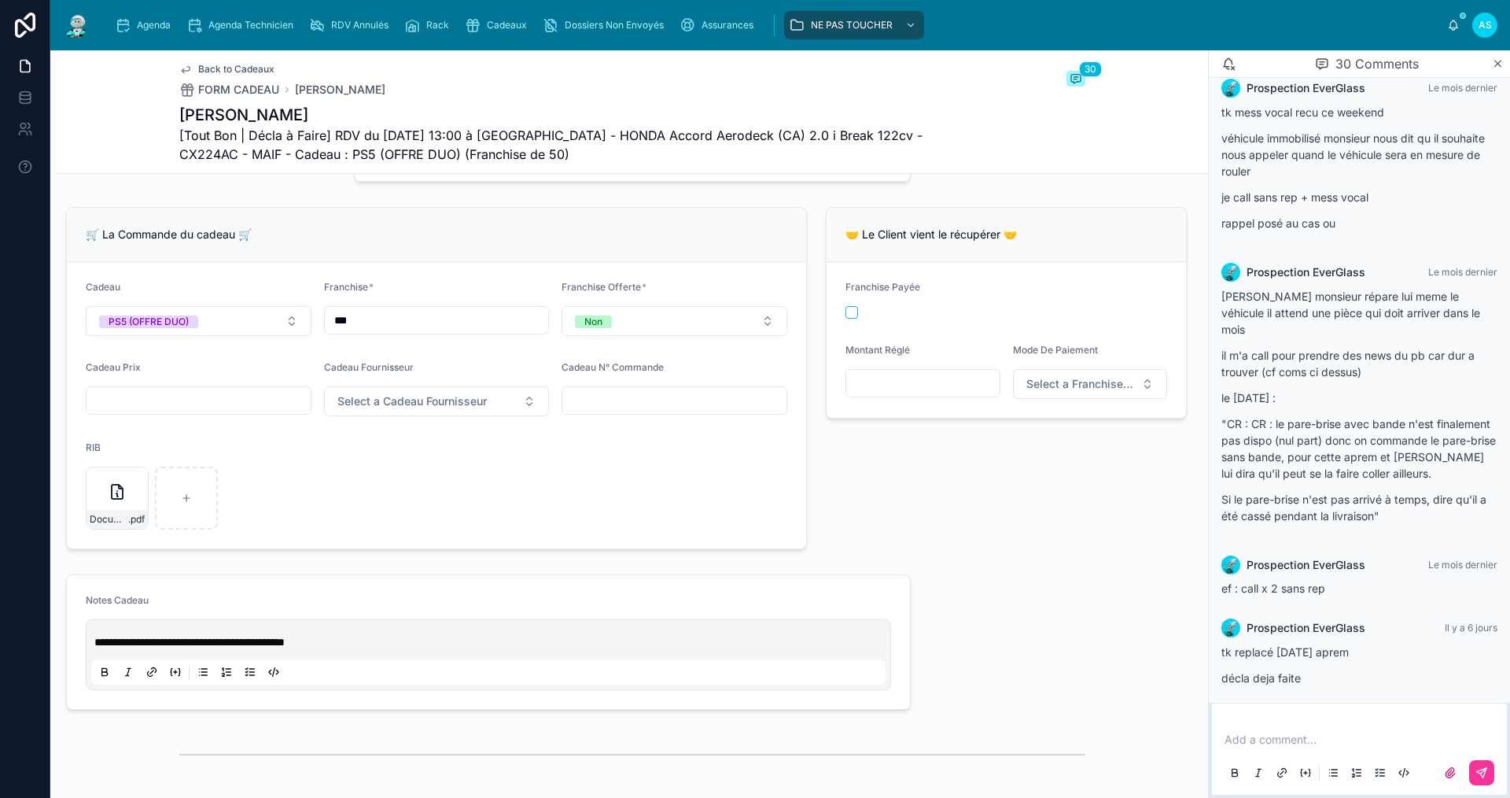
scroll to position [393, 0]
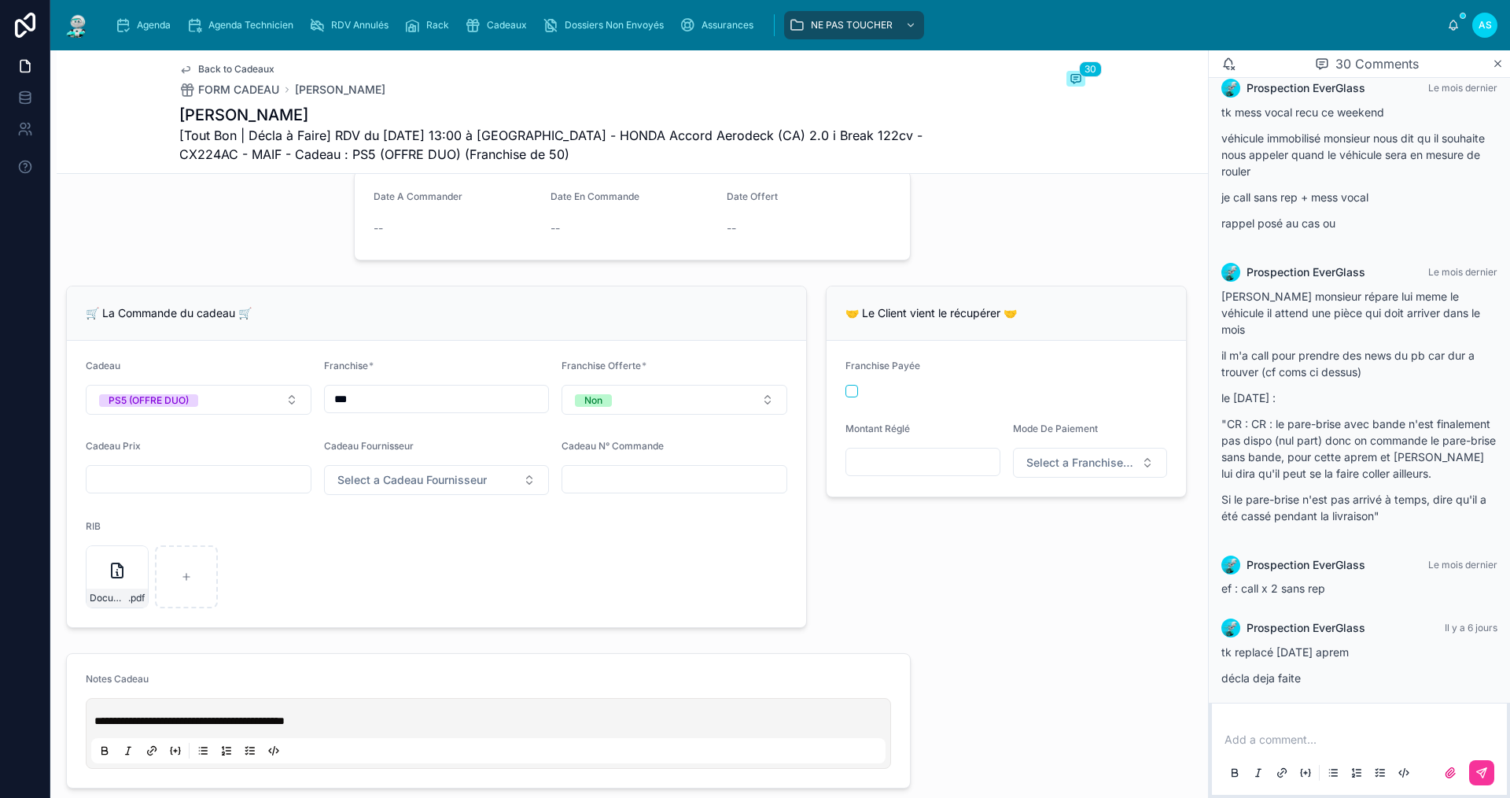
click at [147, 31] on span "Agenda" at bounding box center [154, 25] width 34 height 13
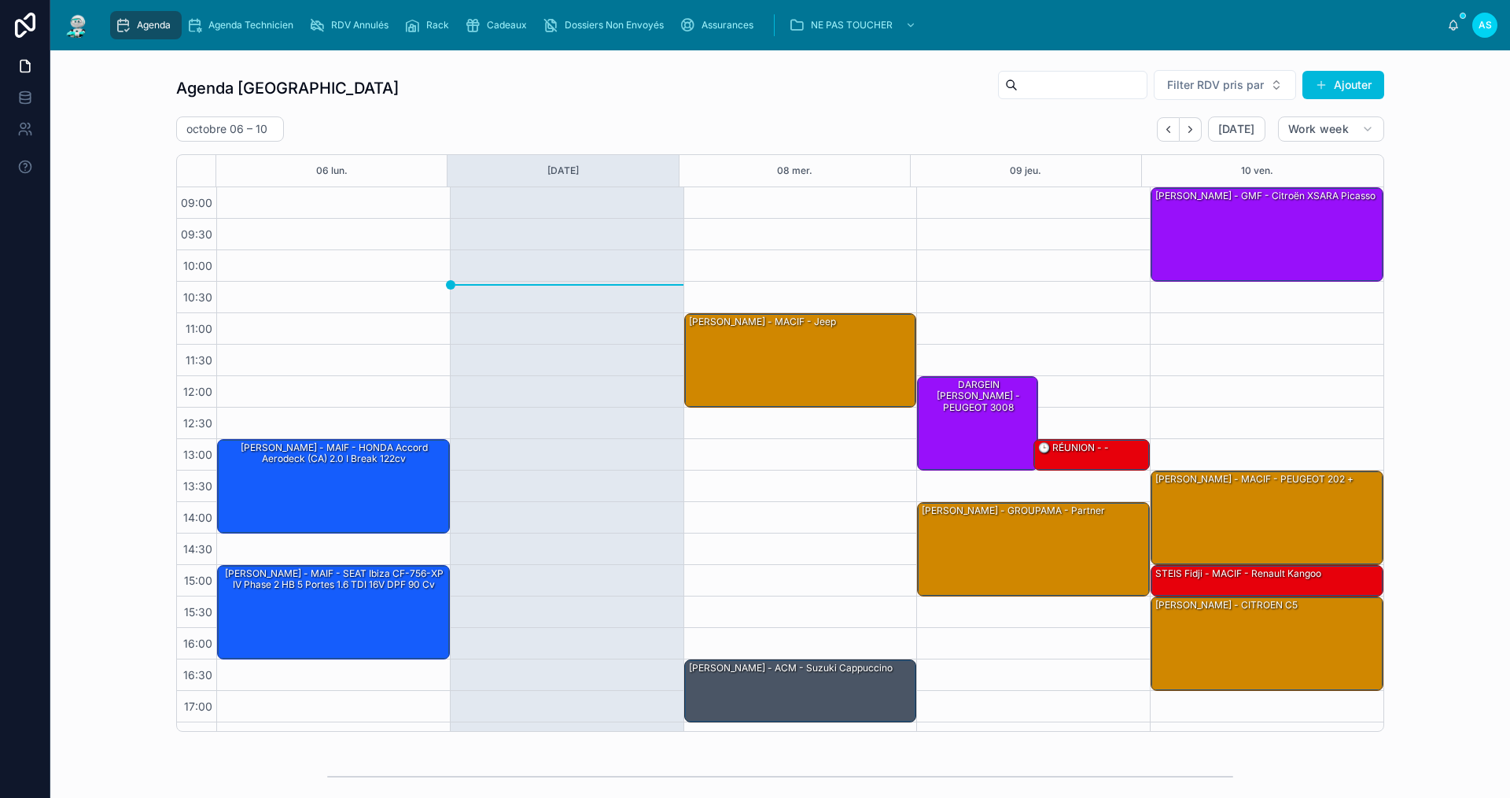
scroll to position [23, 0]
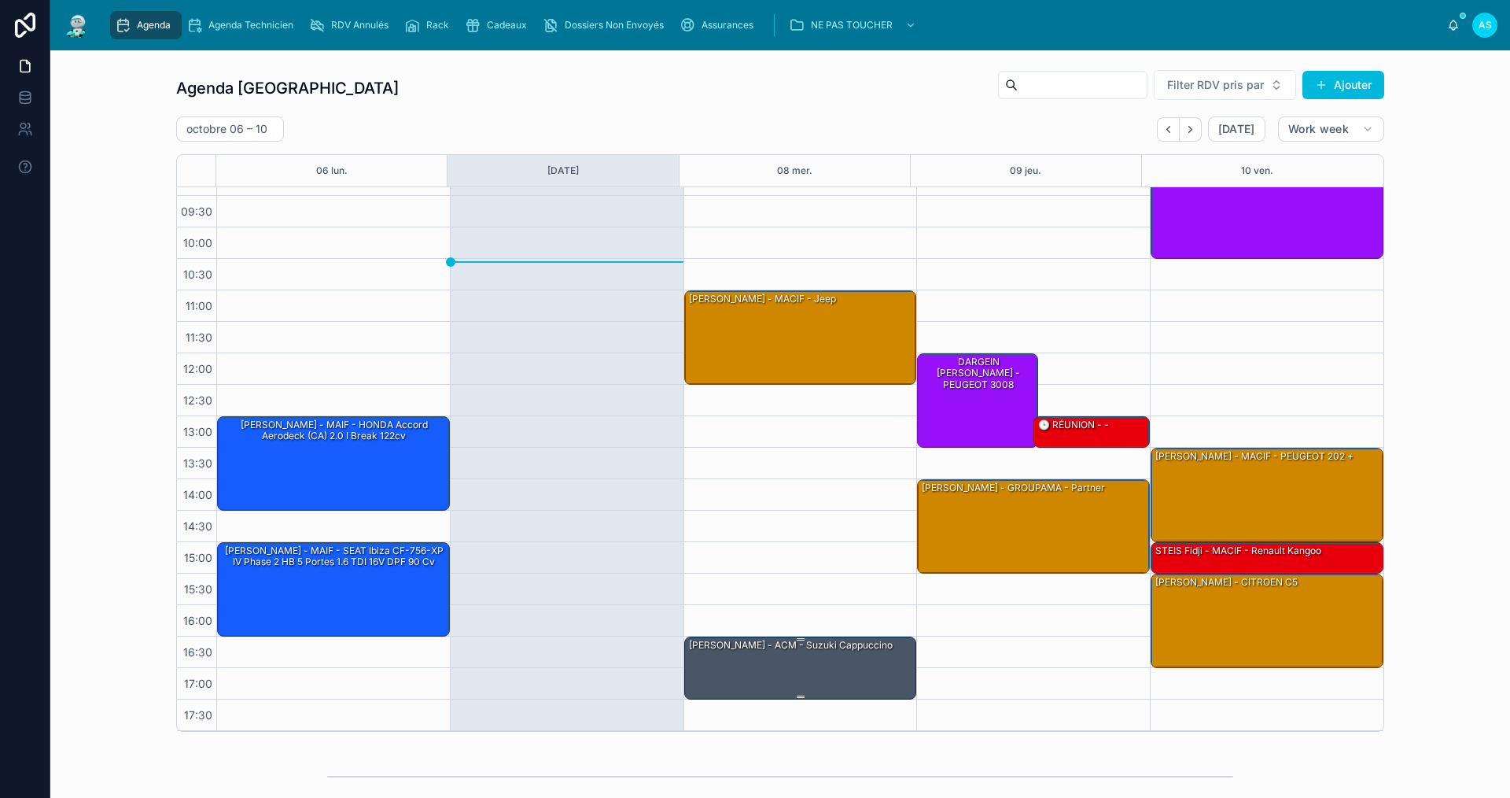
click at [737, 666] on div "[PERSON_NAME] - ACM - suzuki cappuccino" at bounding box center [802, 667] width 228 height 60
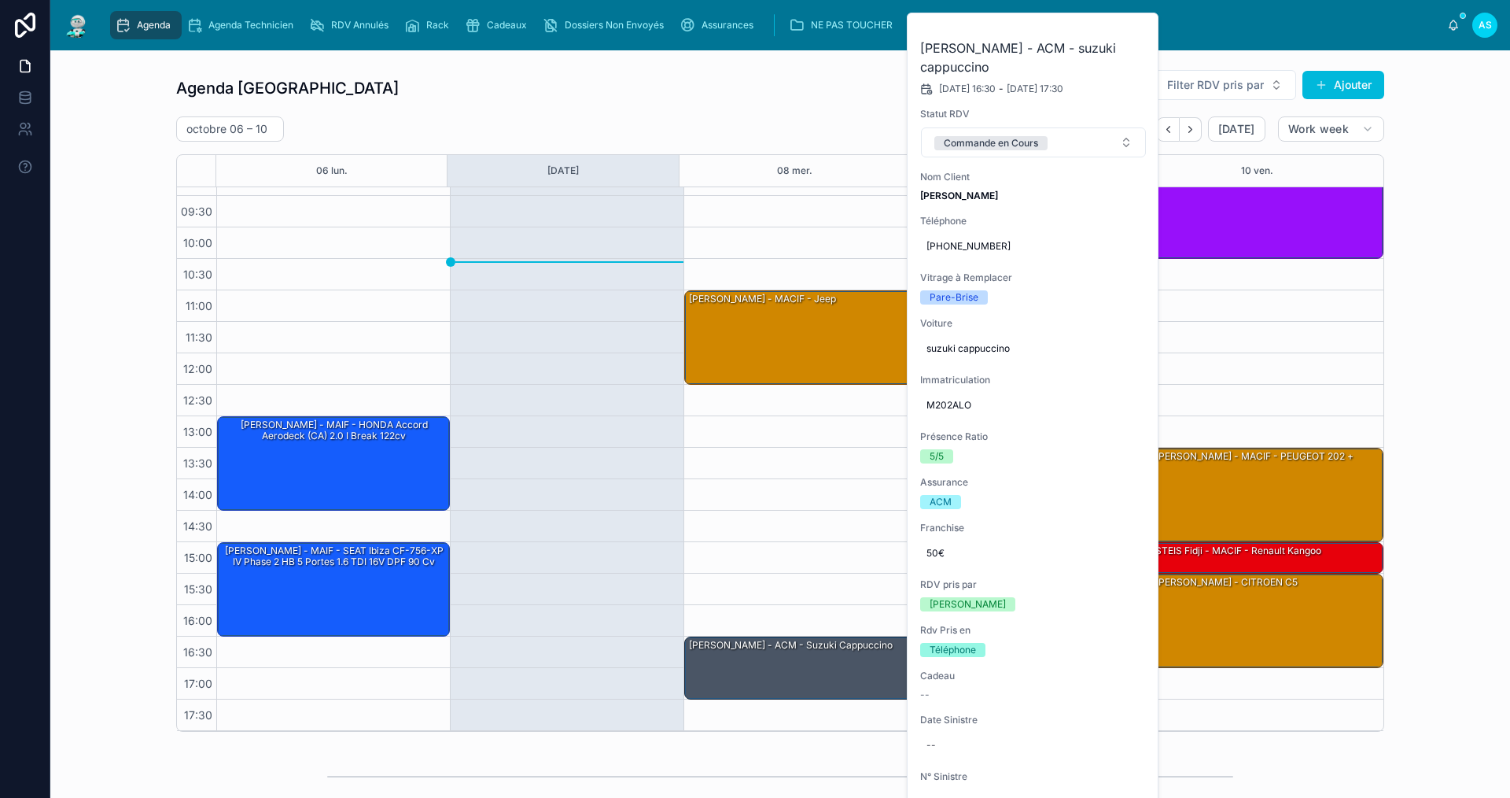
click at [1418, 584] on div "Agenda Saint-Orens Filter RDV pris par Ajouter [DATE] – [DATE] [DATE] Work week…" at bounding box center [780, 400] width 1435 height 675
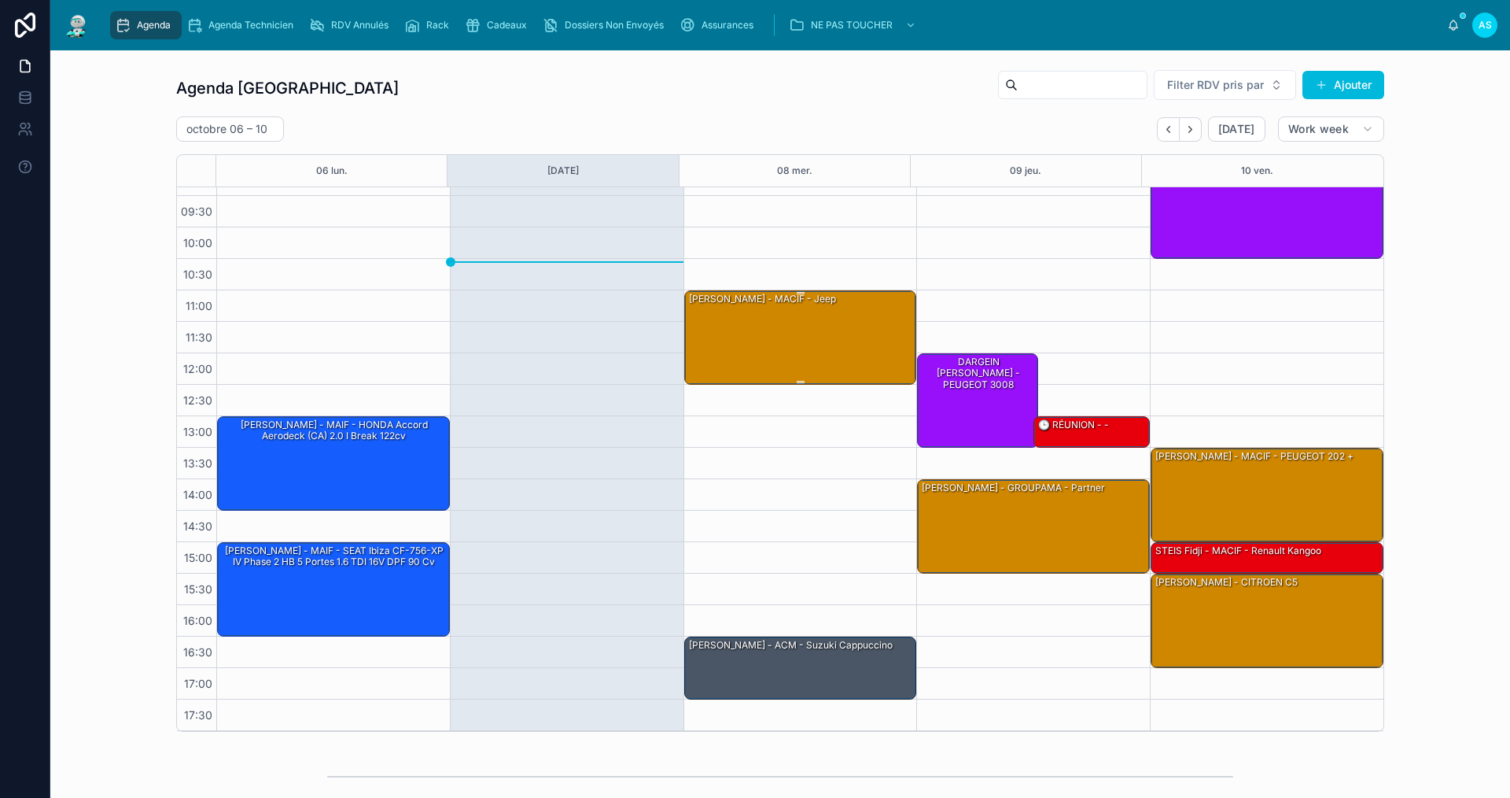
click at [816, 312] on div "[PERSON_NAME] - MACIF - jeep" at bounding box center [802, 336] width 228 height 91
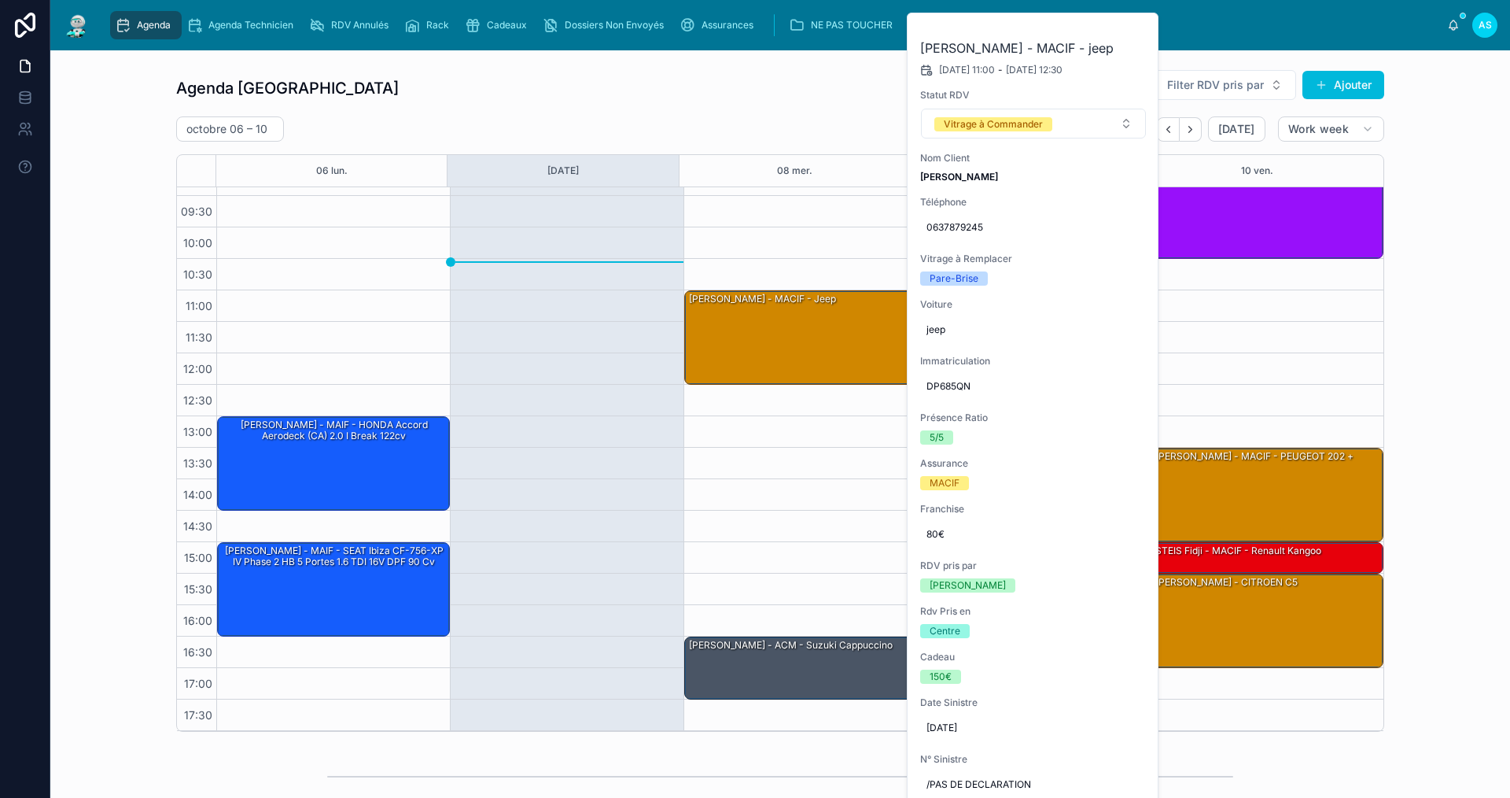
click at [1427, 533] on div "Agenda Saint-Orens Filter RDV pris par Ajouter [DATE] – [DATE] [DATE] Work week…" at bounding box center [780, 400] width 1435 height 675
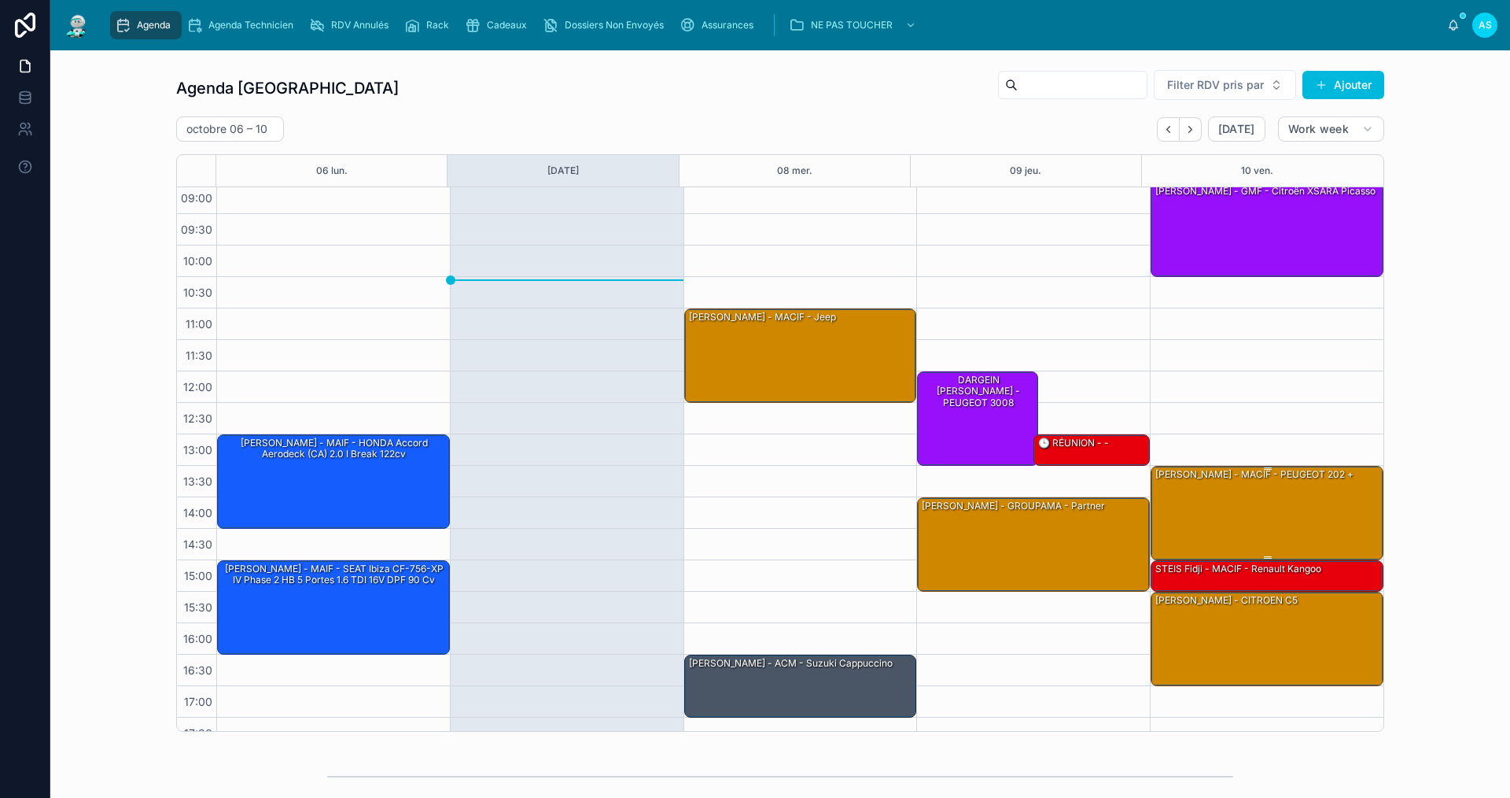
scroll to position [0, 0]
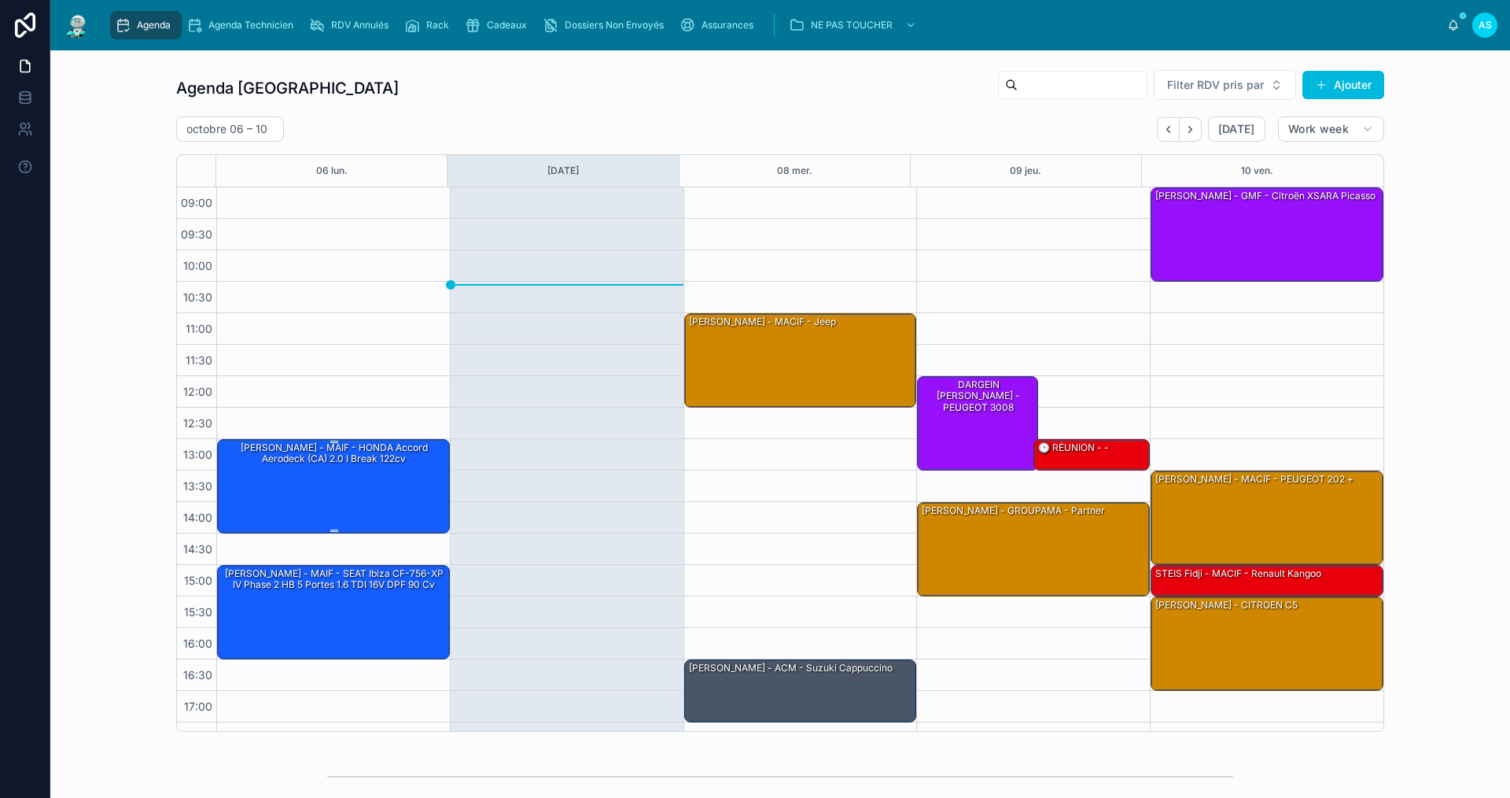
click at [287, 482] on div "[PERSON_NAME] - MAIF - HONDA Accord Aerodeck (CA) 2.0 i Break 122cv" at bounding box center [334, 485] width 228 height 91
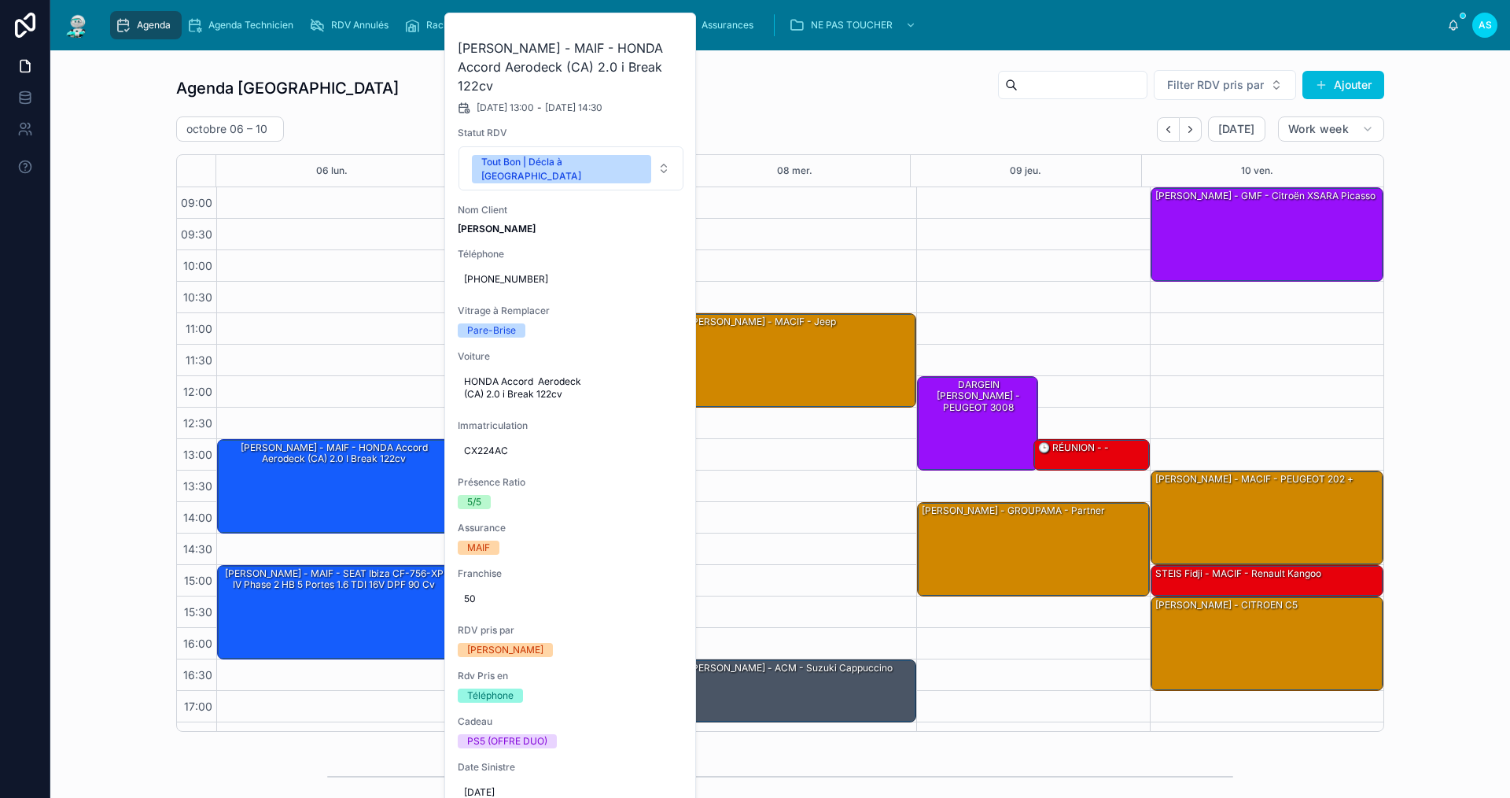
click at [106, 512] on div "Agenda Saint-Orens Filter RDV pris par Ajouter [DATE] – [DATE] [DATE] Work week…" at bounding box center [780, 400] width 1435 height 675
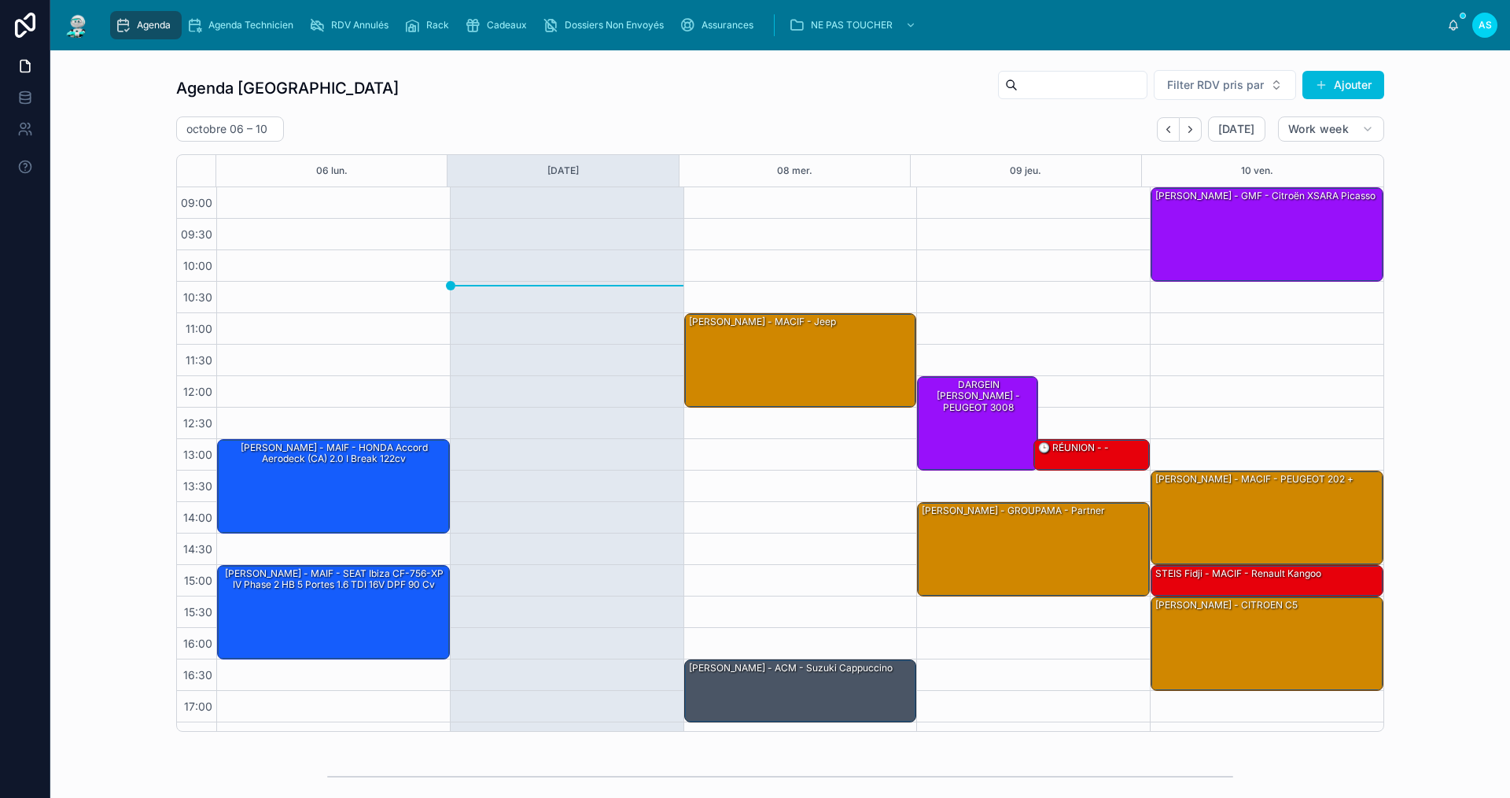
click at [1168, 131] on icon "Back" at bounding box center [1169, 130] width 12 height 12
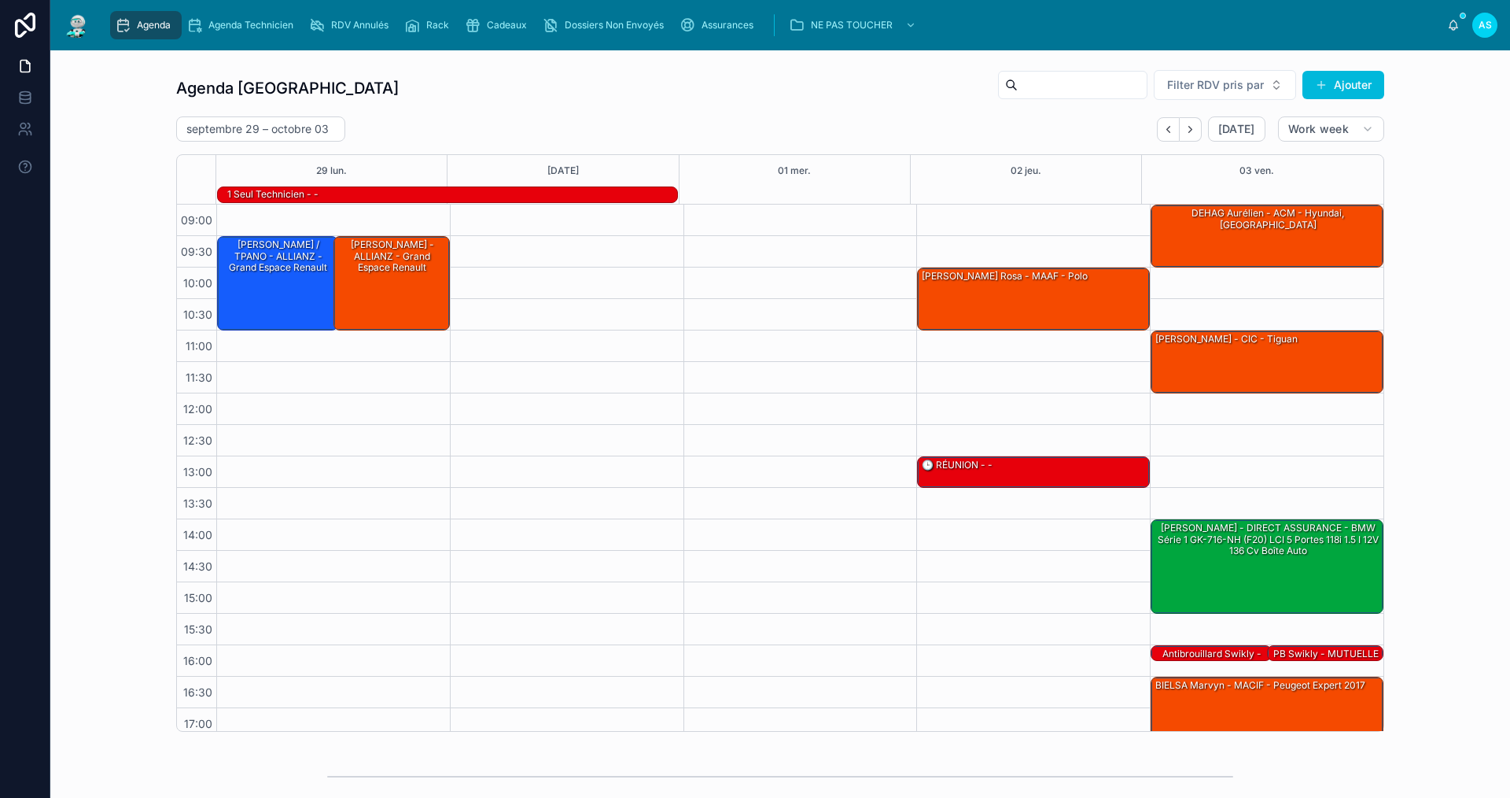
click at [1192, 130] on icon "Next" at bounding box center [1191, 130] width 12 height 12
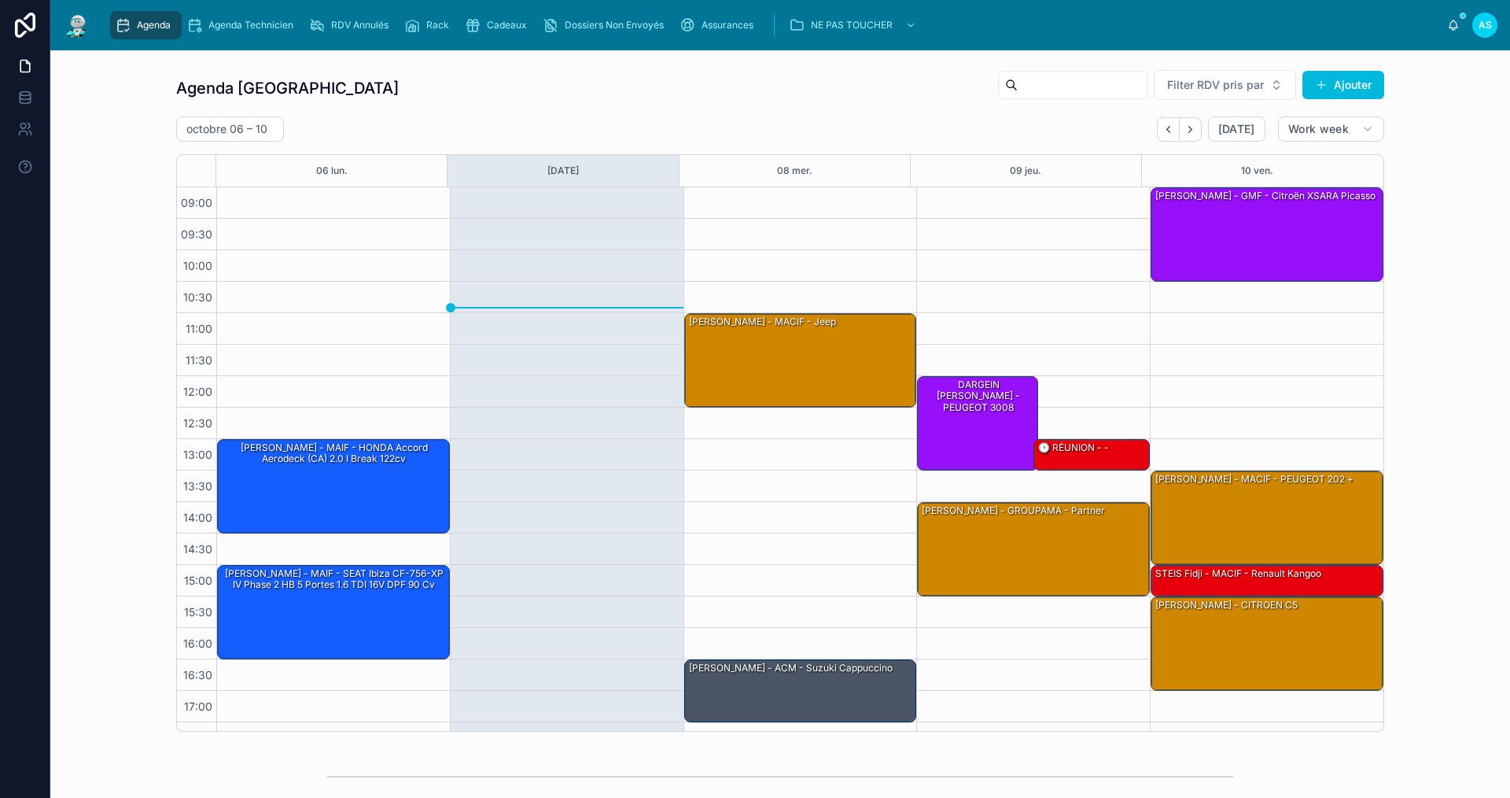
click at [883, 468] on div "11:00 – 12:30 [PERSON_NAME] - jeep 16:30 – 17:30 [PERSON_NAME] - ACM - suzuki c…" at bounding box center [801, 470] width 234 height 566
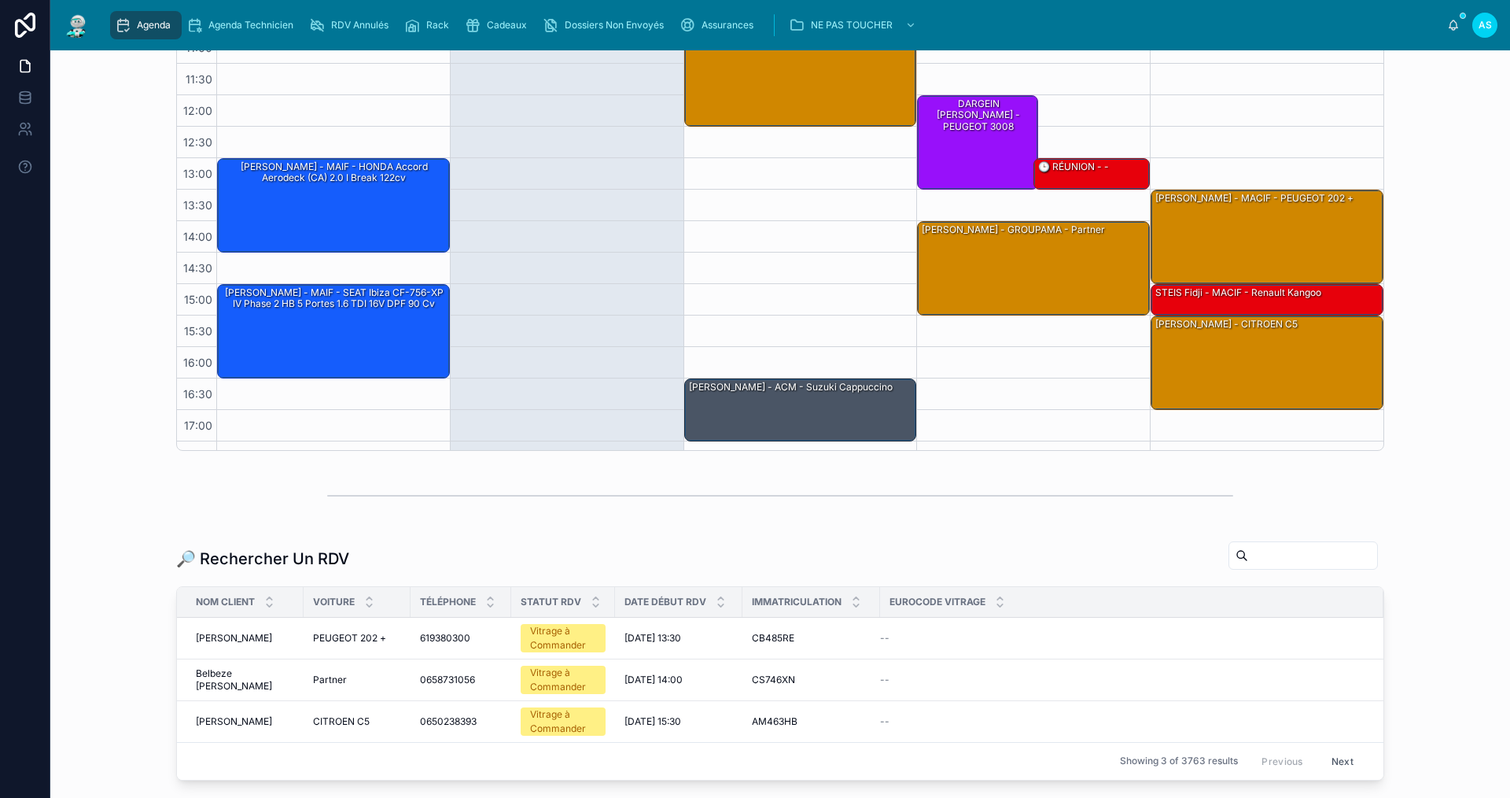
scroll to position [315, 0]
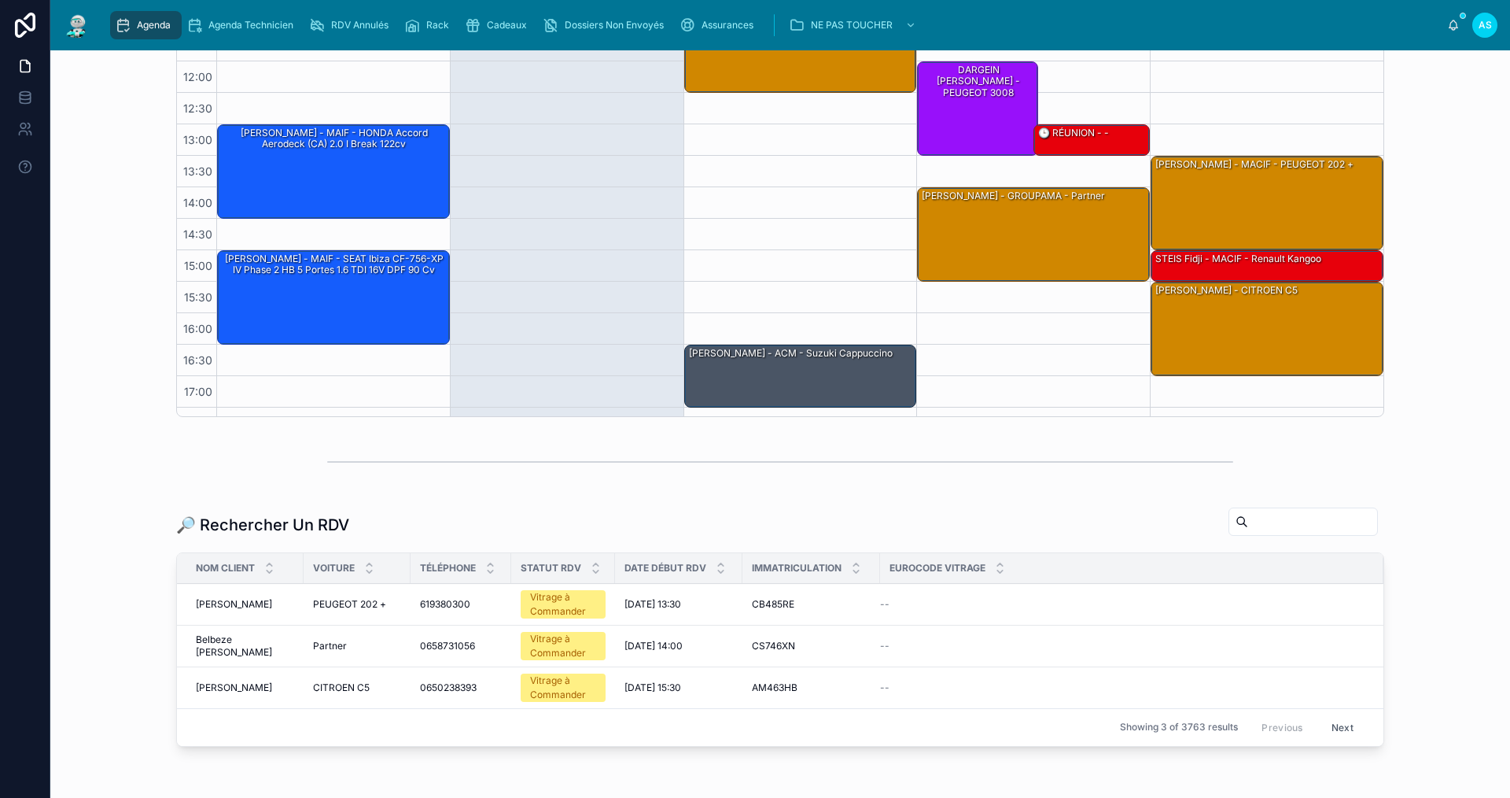
click at [1248, 521] on input "text" at bounding box center [1312, 522] width 129 height 22
paste input "**********"
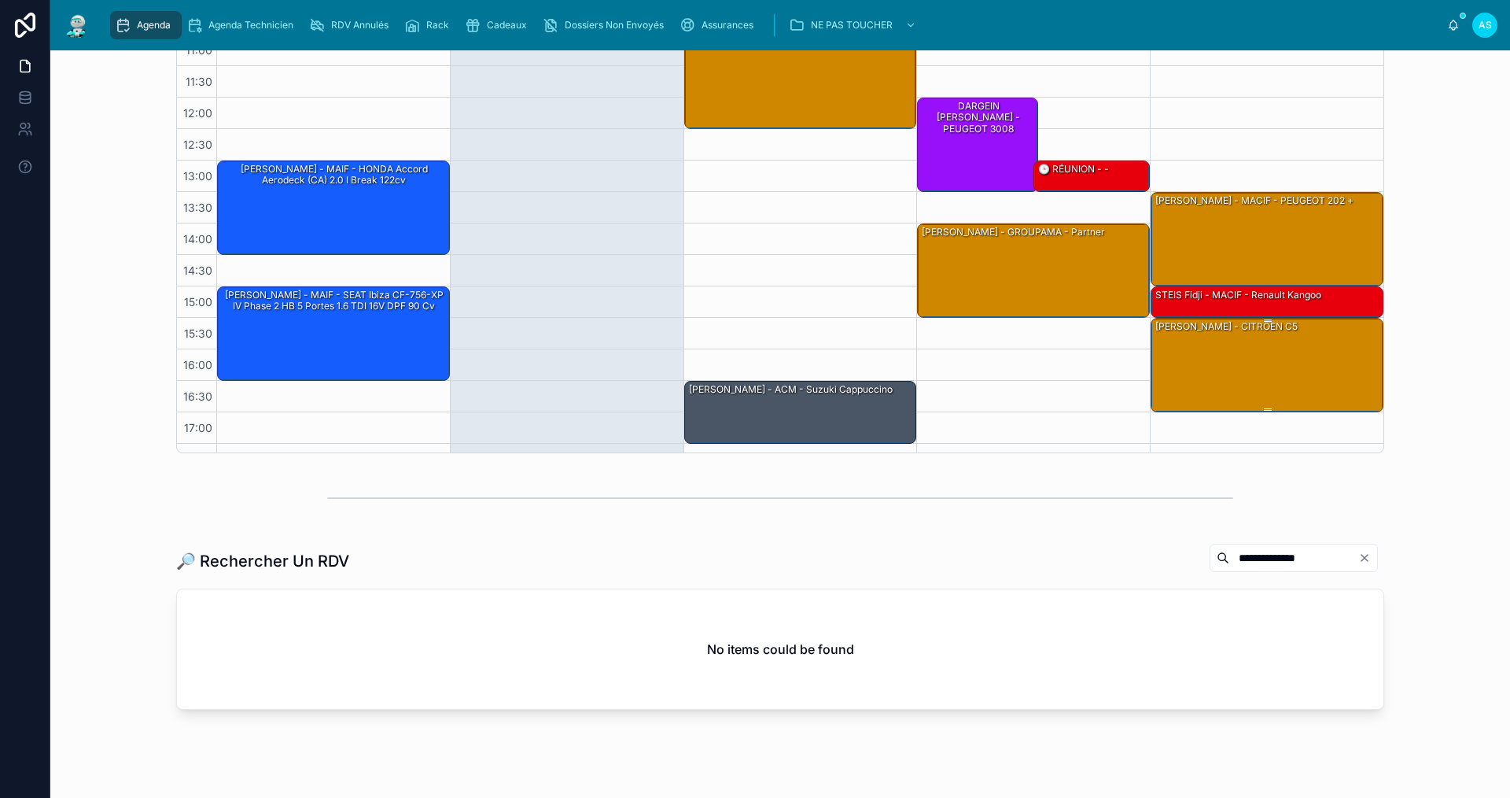
scroll to position [315, 0]
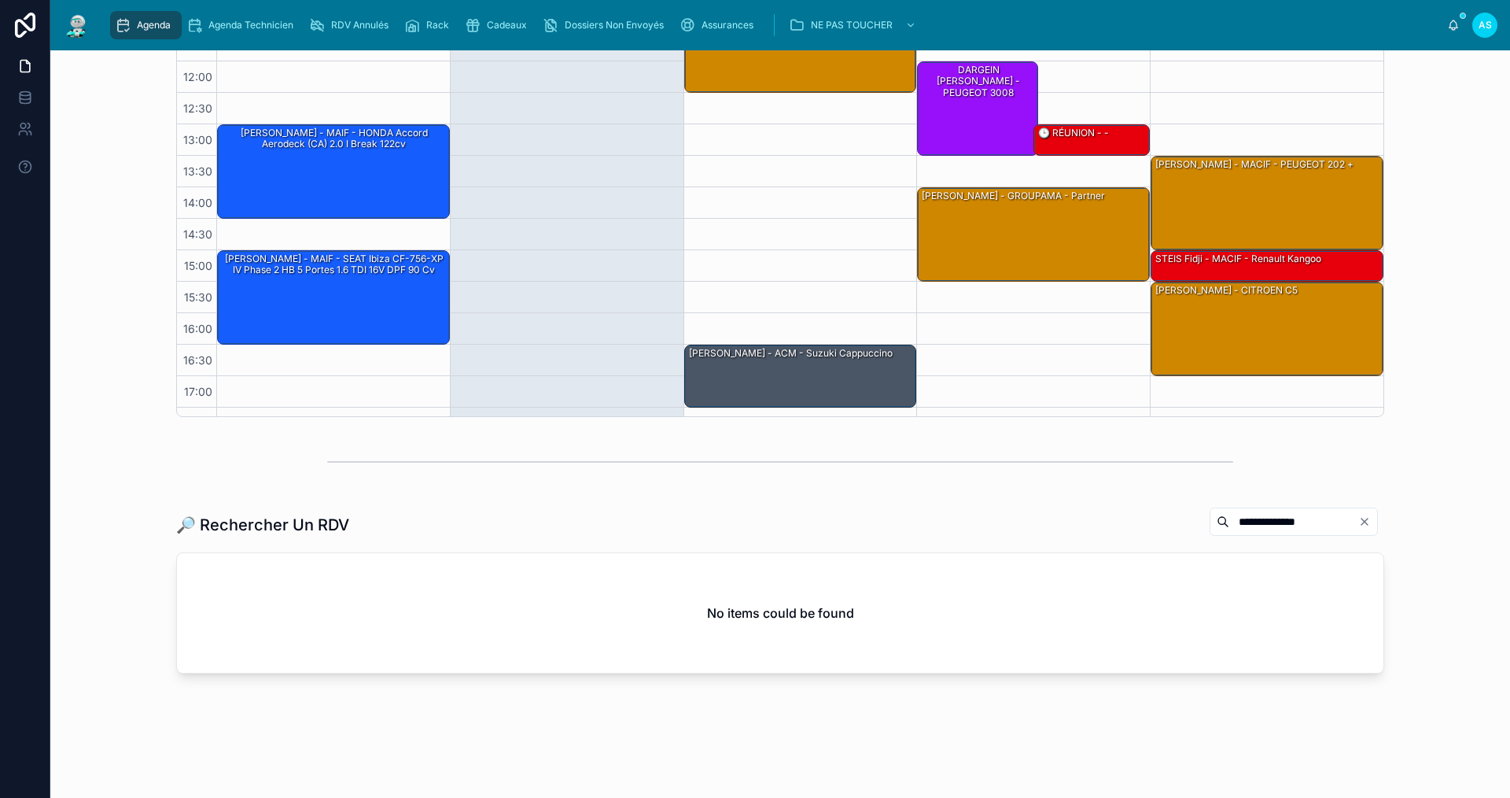
drag, startPoint x: 1296, startPoint y: 529, endPoint x: 1233, endPoint y: 534, distance: 63.1
click at [1233, 534] on div "**********" at bounding box center [1294, 521] width 168 height 28
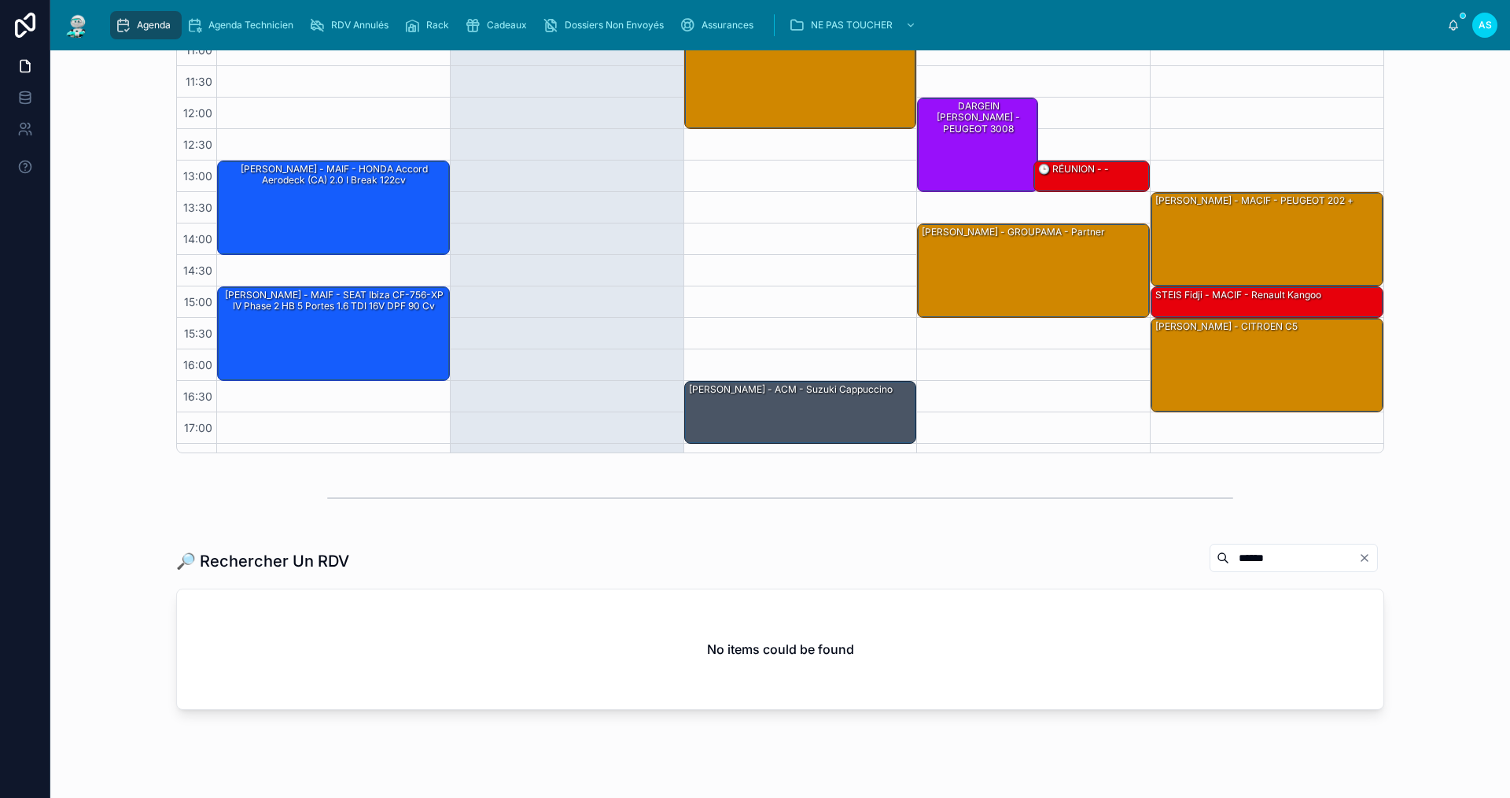
scroll to position [315, 0]
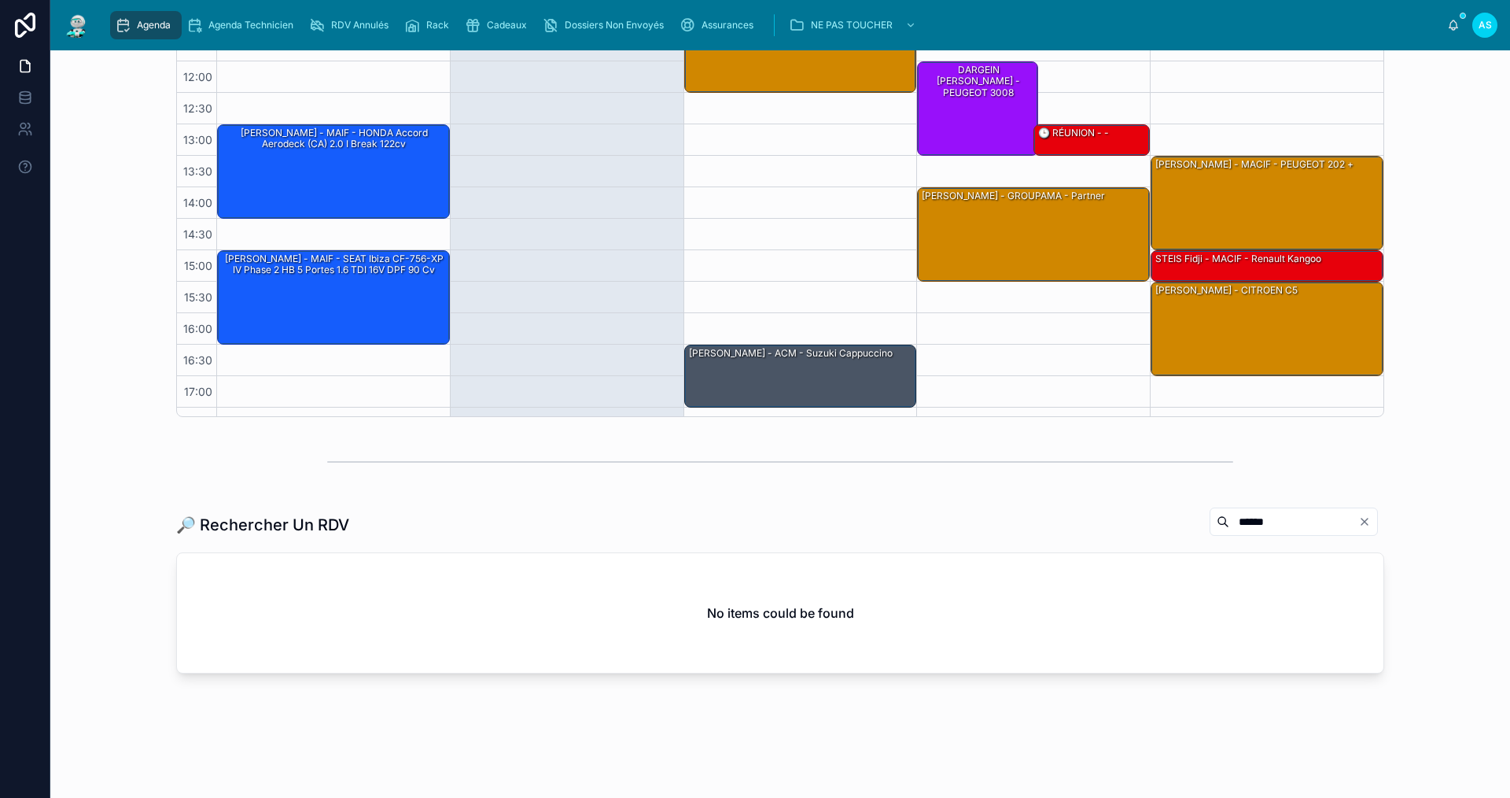
click at [1241, 523] on input "*****" at bounding box center [1294, 522] width 129 height 22
click at [1230, 527] on input "*****" at bounding box center [1294, 522] width 129 height 22
type input "*****"
click at [1362, 522] on icon "Clear" at bounding box center [1365, 521] width 13 height 13
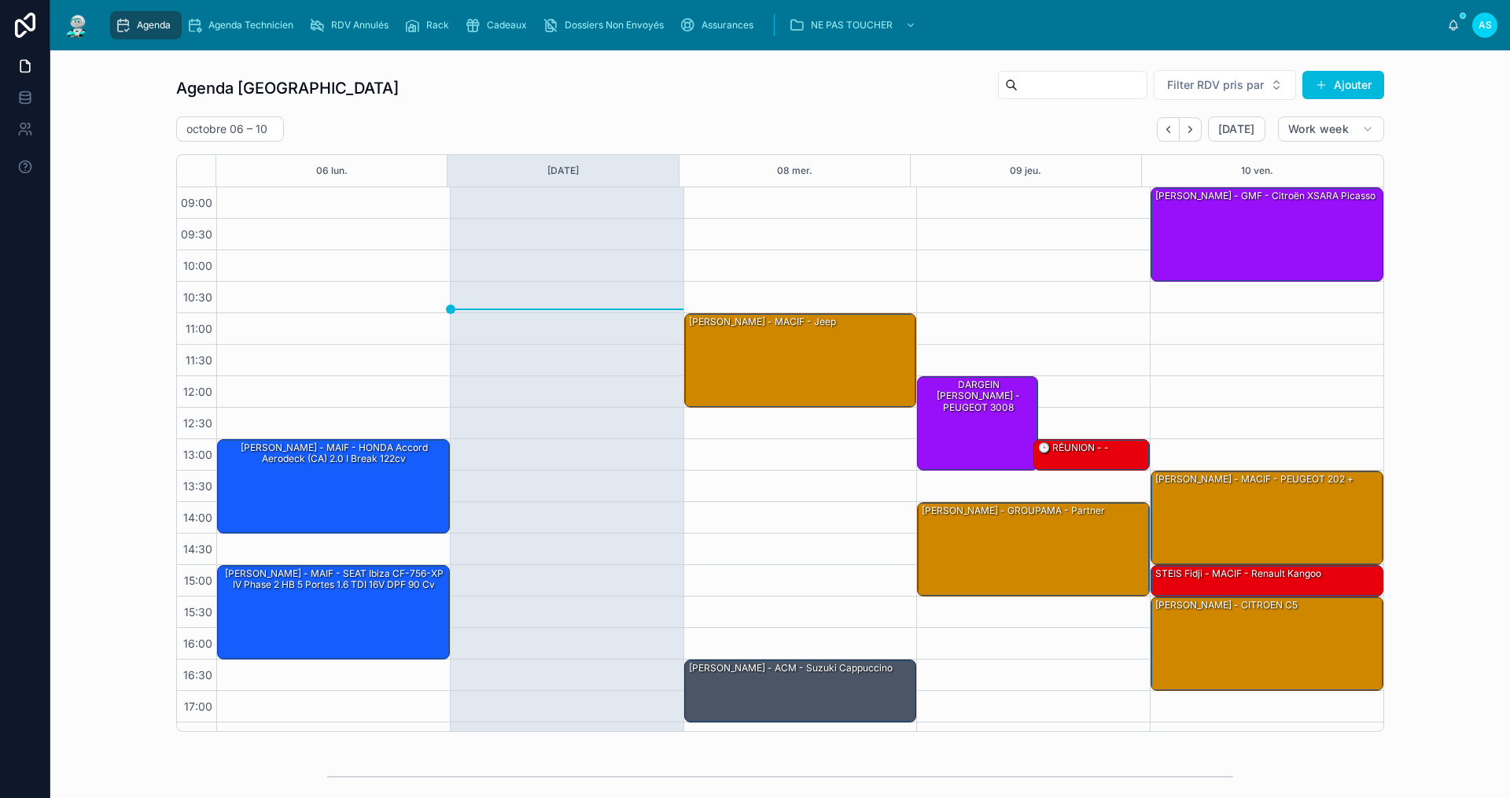
click at [430, 24] on span "Rack" at bounding box center [437, 25] width 23 height 13
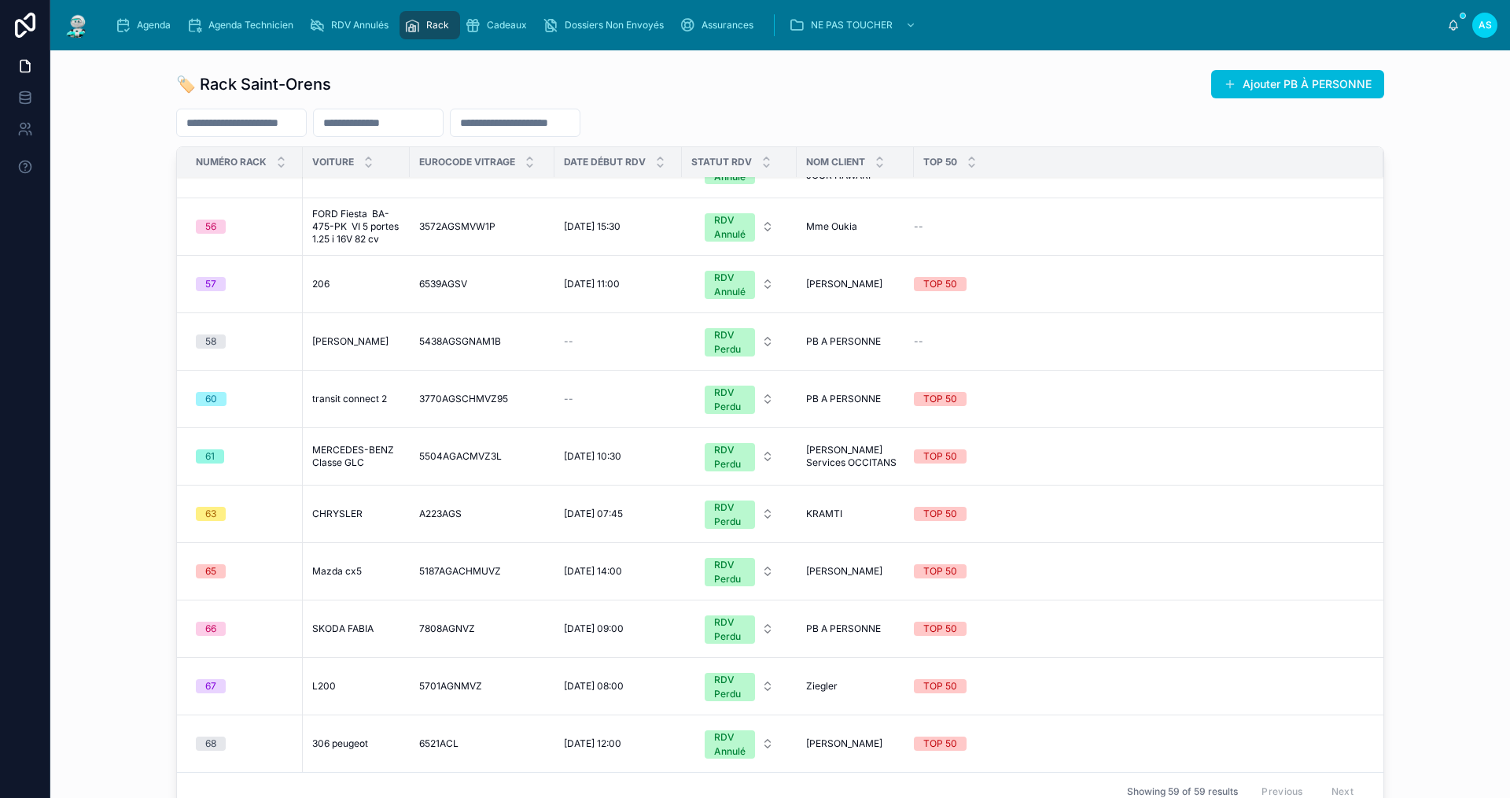
click at [147, 24] on span "Agenda" at bounding box center [154, 25] width 34 height 13
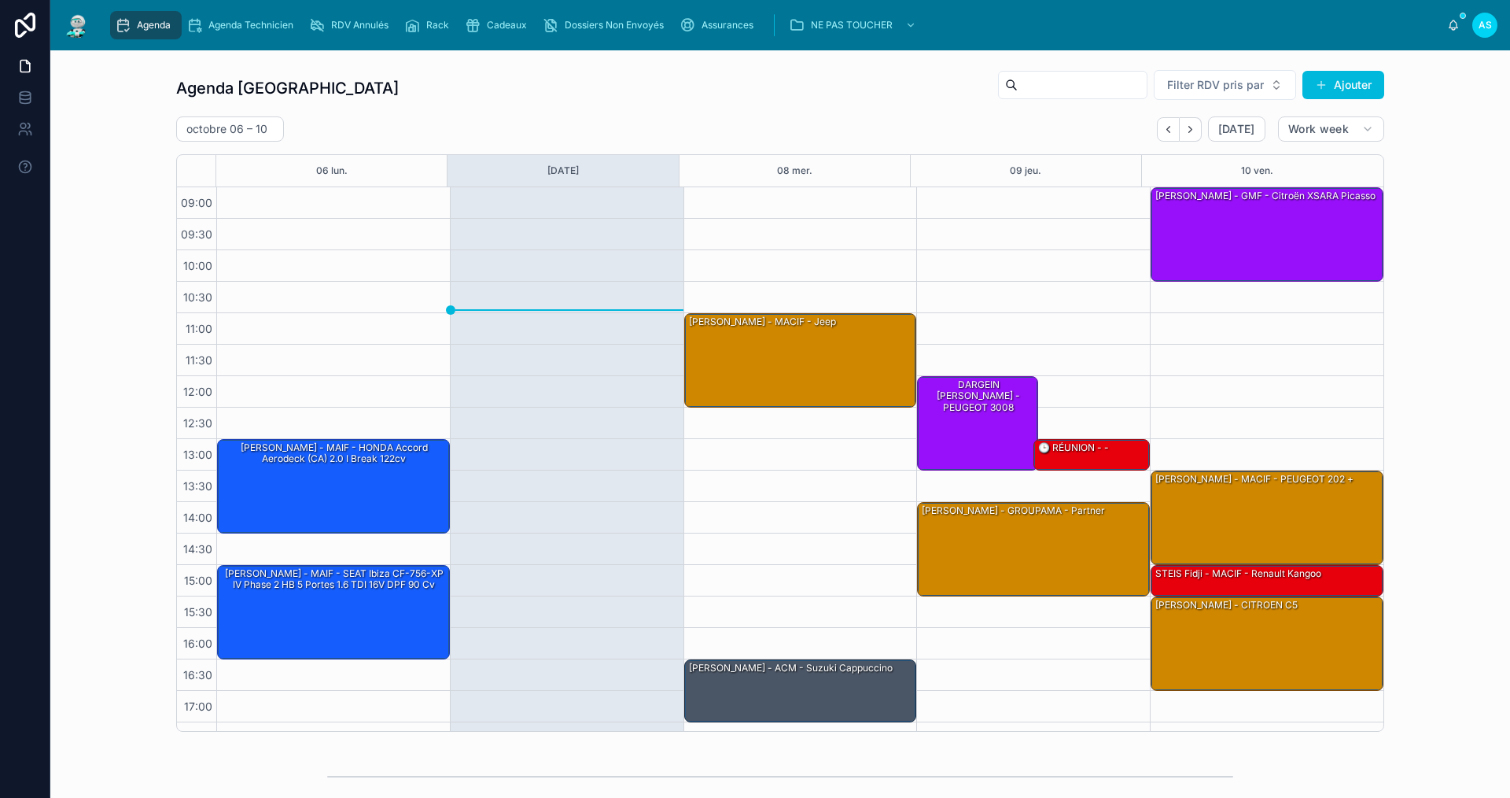
scroll to position [23, 0]
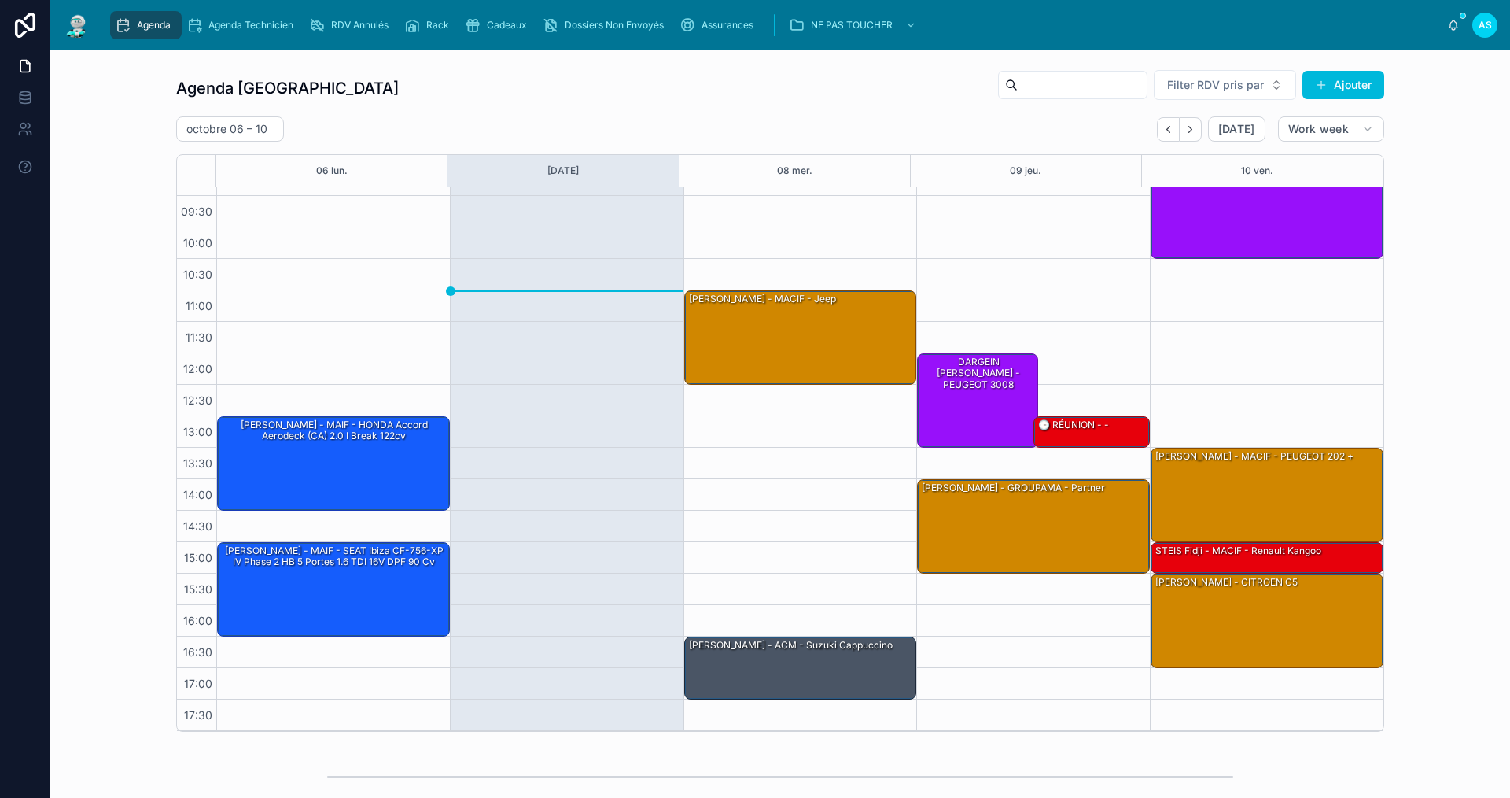
click at [850, 120] on div "[DATE] – [DATE] [DATE] Work week" at bounding box center [780, 128] width 1208 height 25
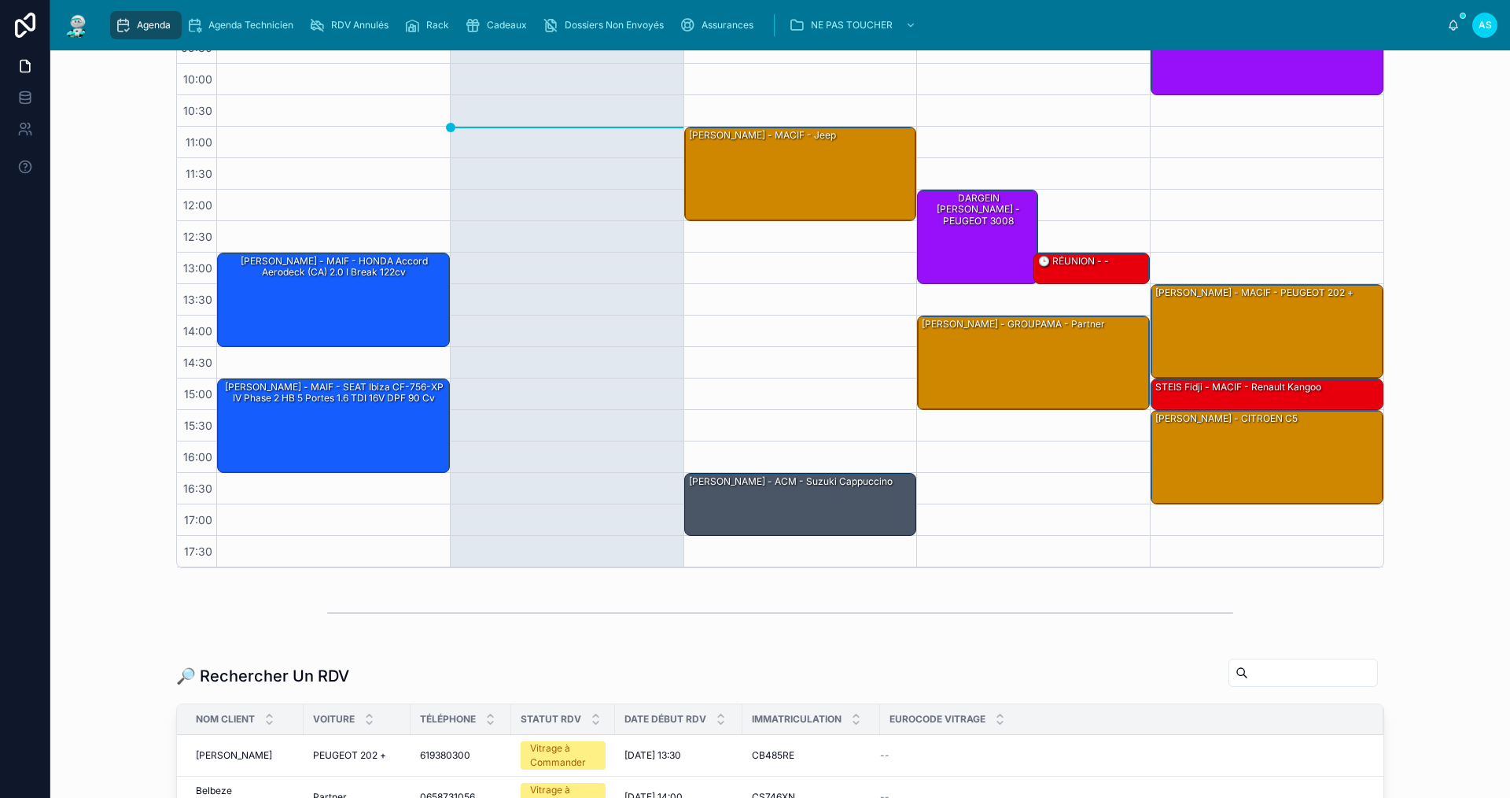
scroll to position [393, 0]
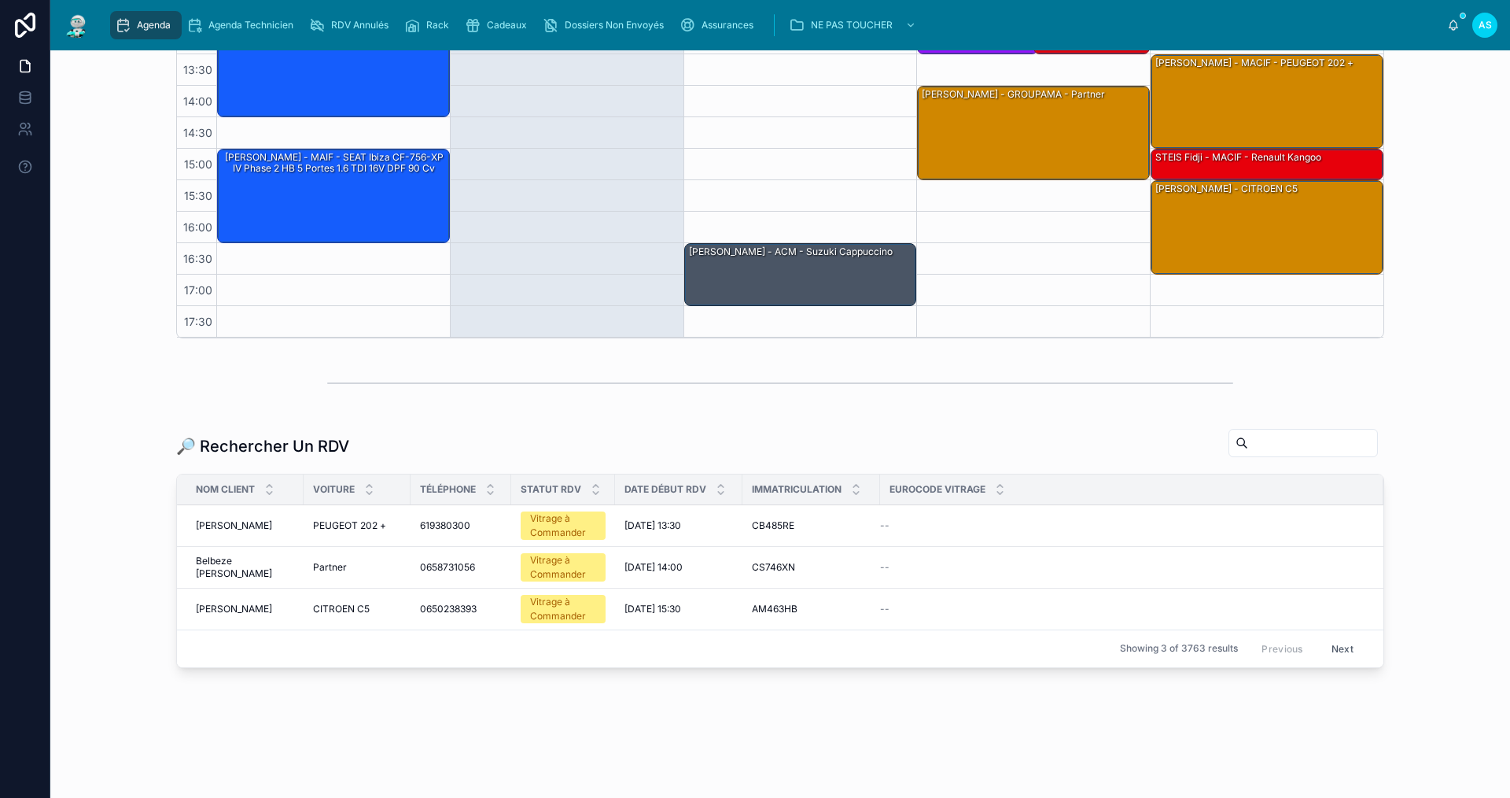
click at [1248, 450] on input "text" at bounding box center [1312, 443] width 129 height 22
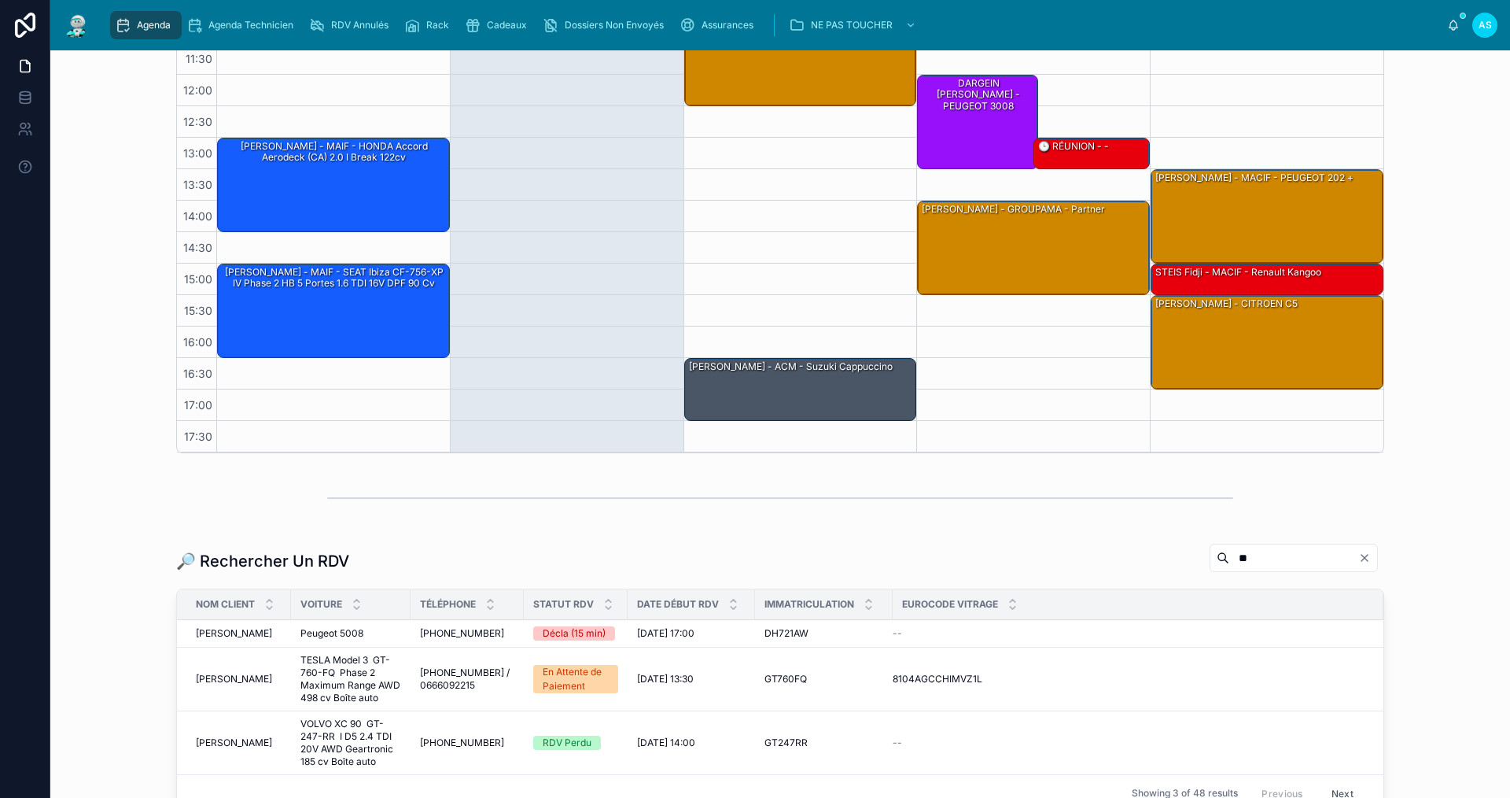
scroll to position [393, 0]
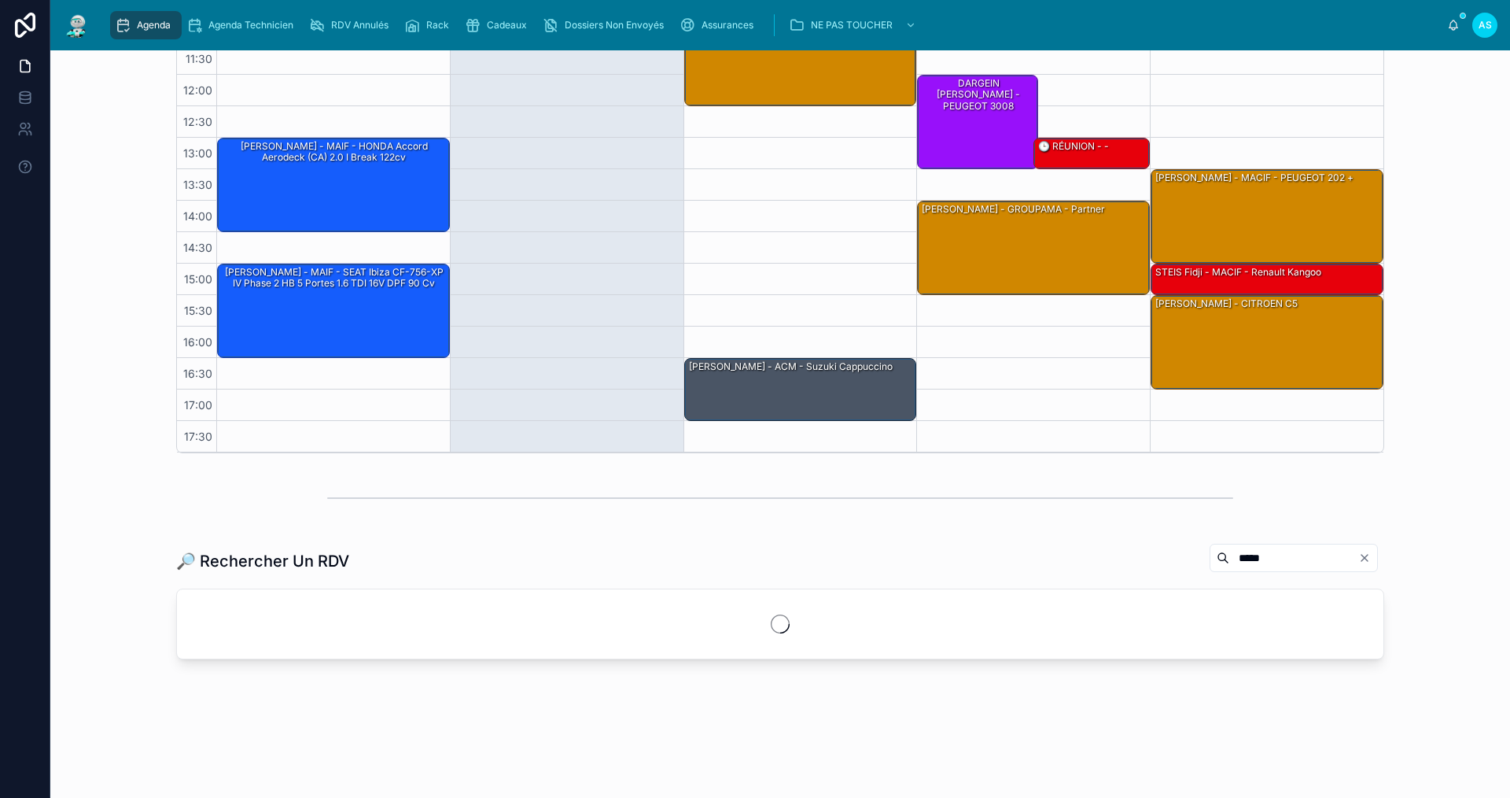
scroll to position [319, 0]
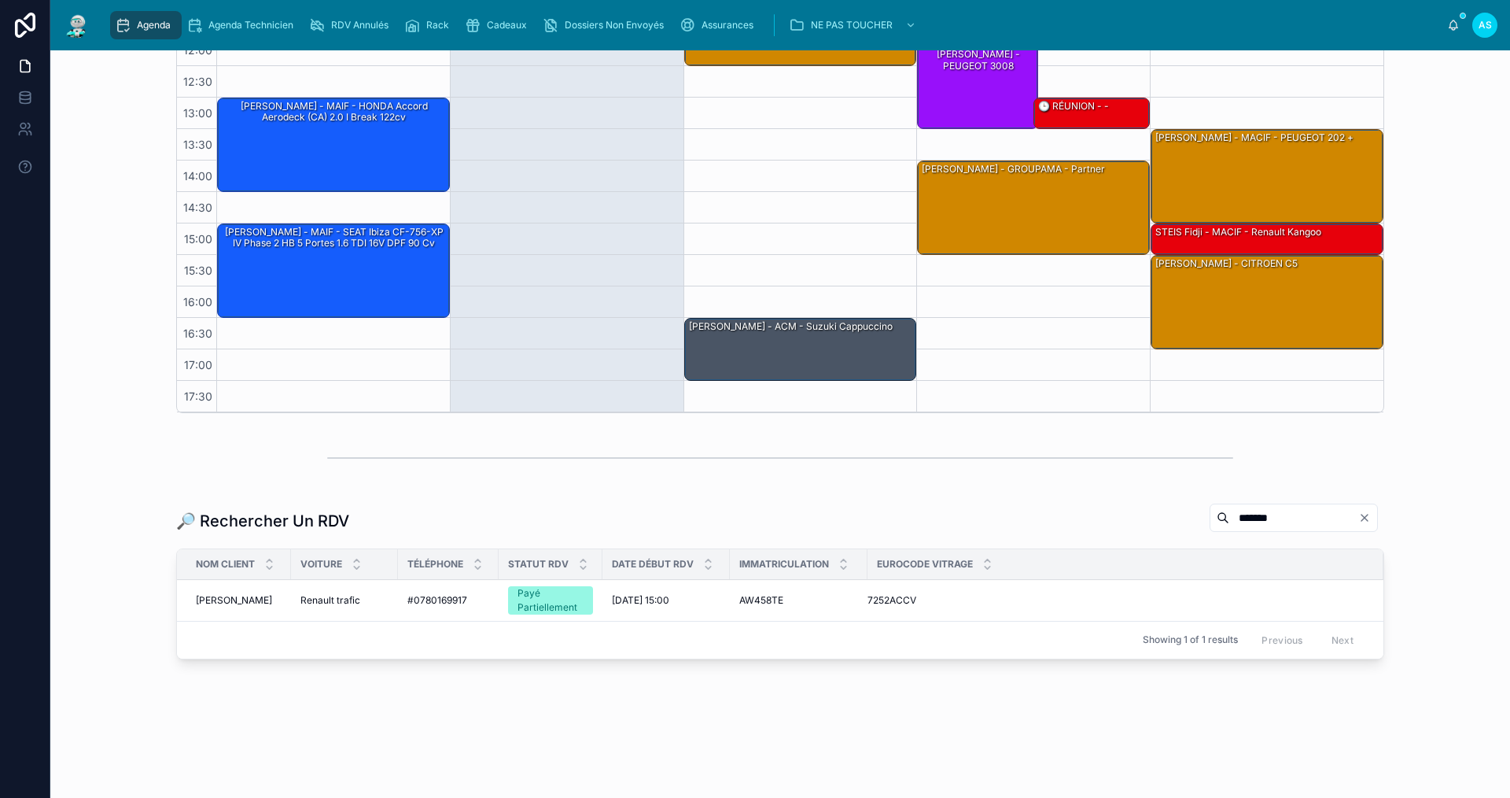
type input "*******"
click at [243, 604] on span "[PERSON_NAME]" at bounding box center [234, 600] width 76 height 13
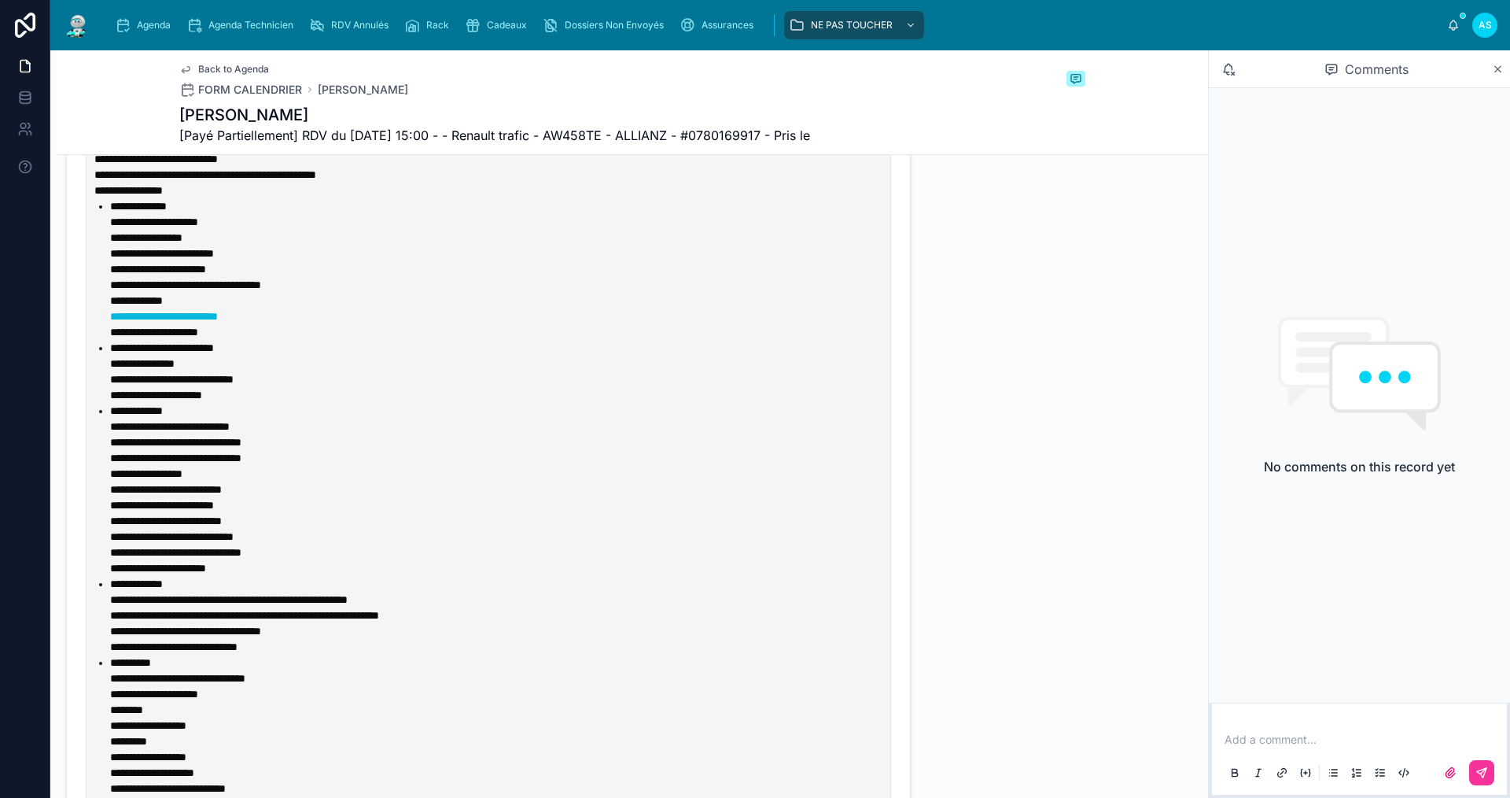
scroll to position [865, 0]
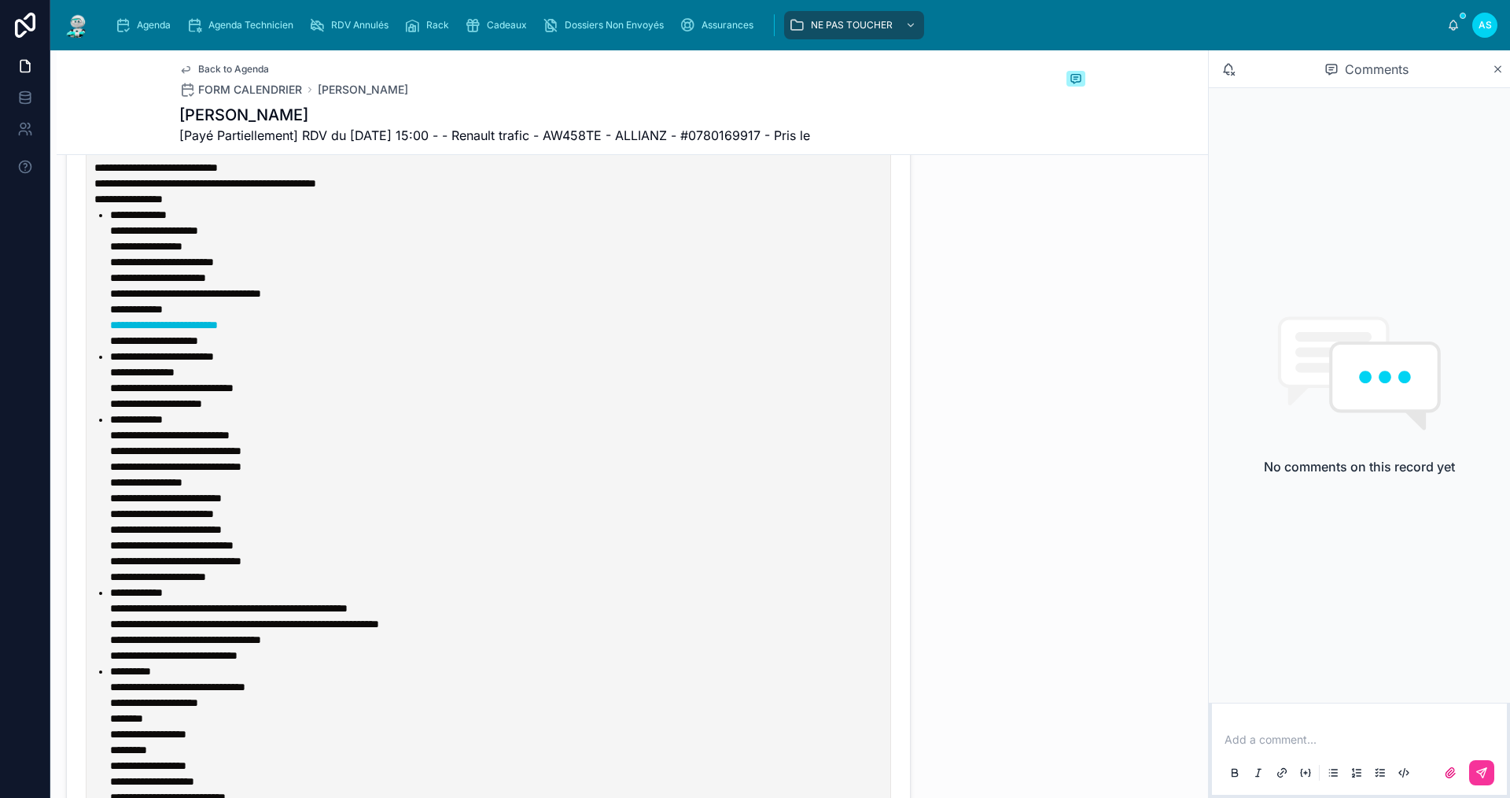
click at [163, 30] on span "Agenda" at bounding box center [154, 25] width 34 height 13
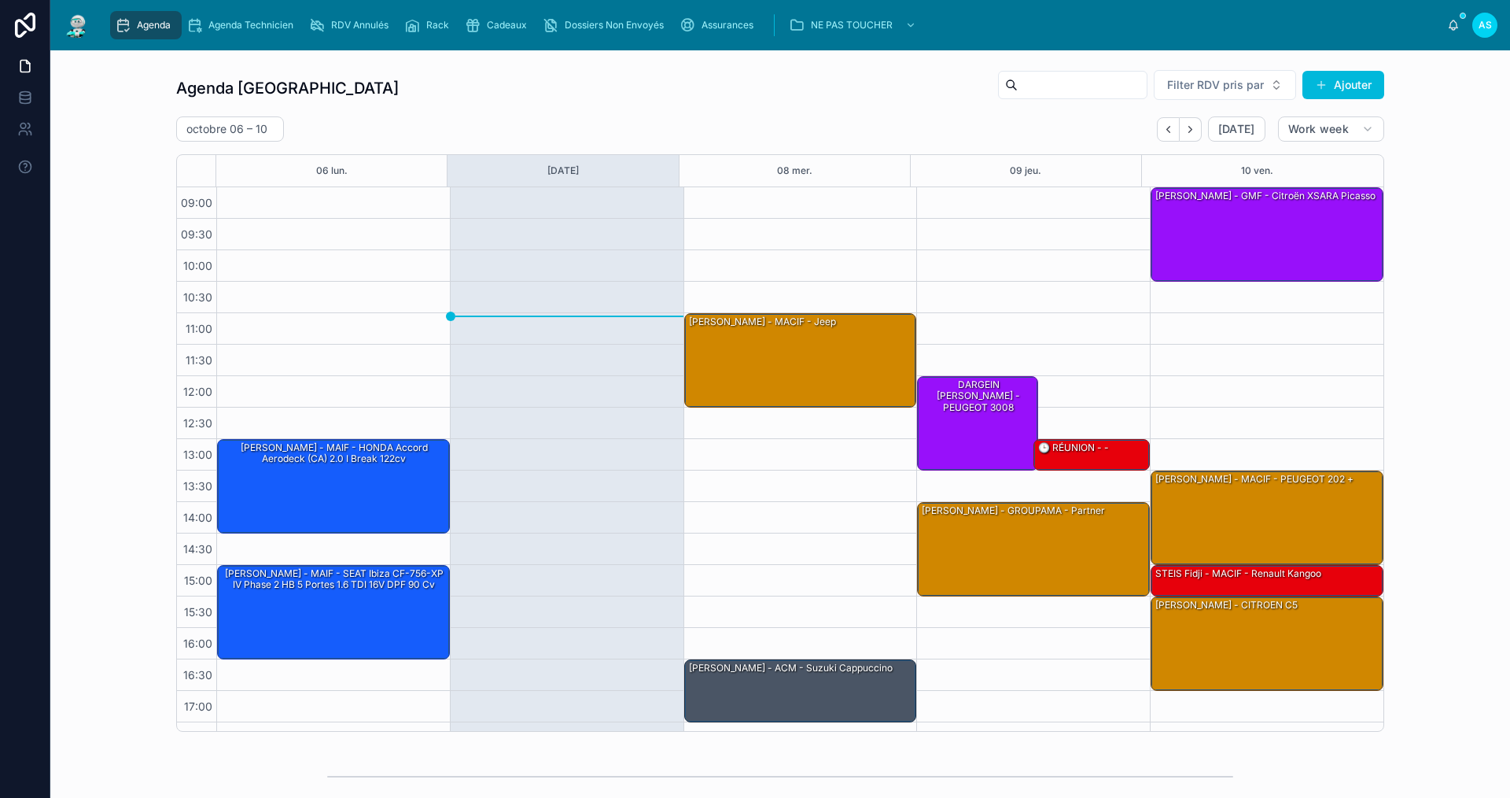
scroll to position [23, 0]
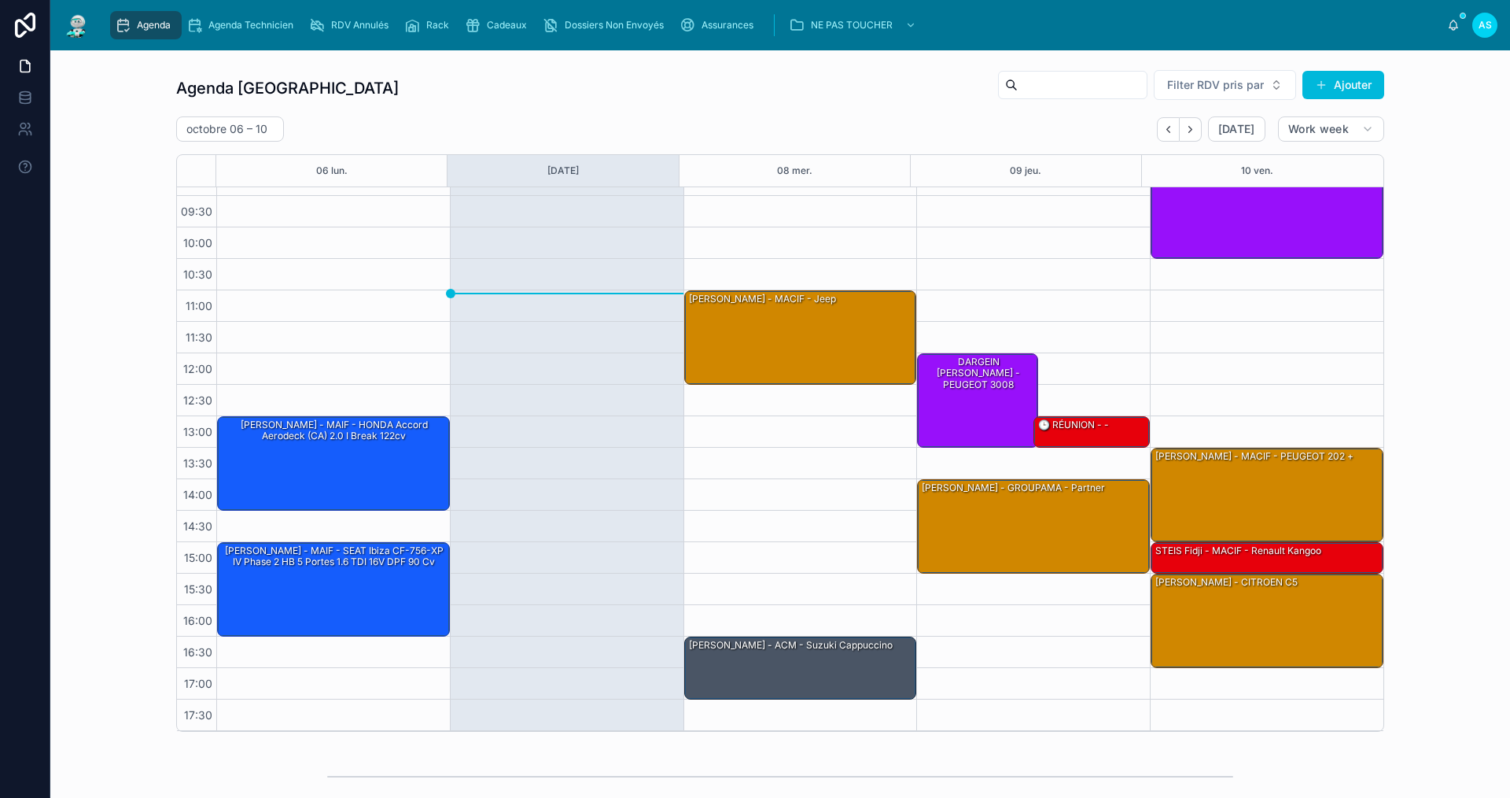
click at [766, 89] on div "Agenda Saint-Orens Filter RDV pris par [PERSON_NAME]" at bounding box center [780, 88] width 1208 height 38
click at [736, 17] on div "Assurances" at bounding box center [720, 25] width 80 height 25
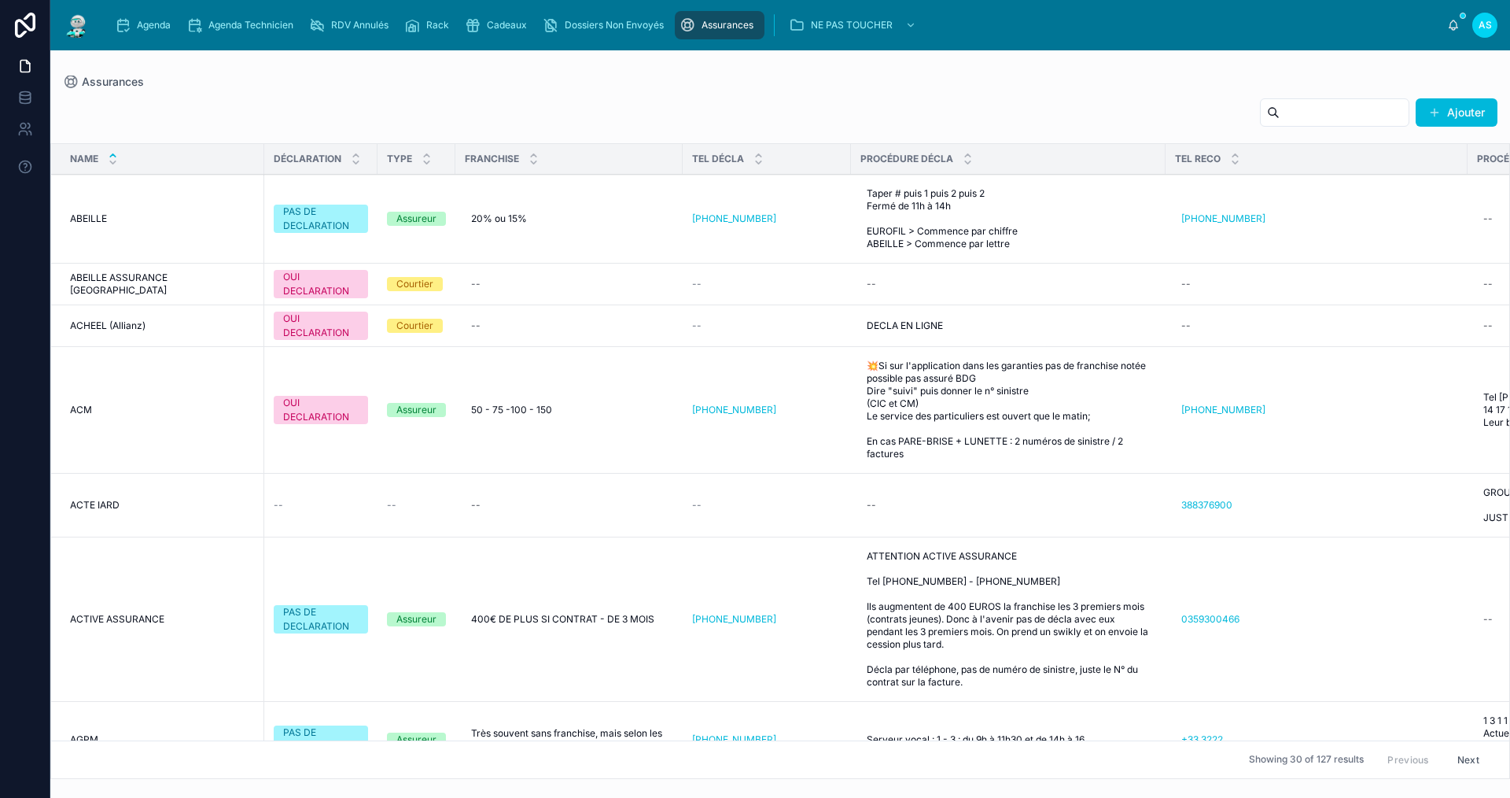
click at [1295, 117] on input "text" at bounding box center [1344, 112] width 129 height 22
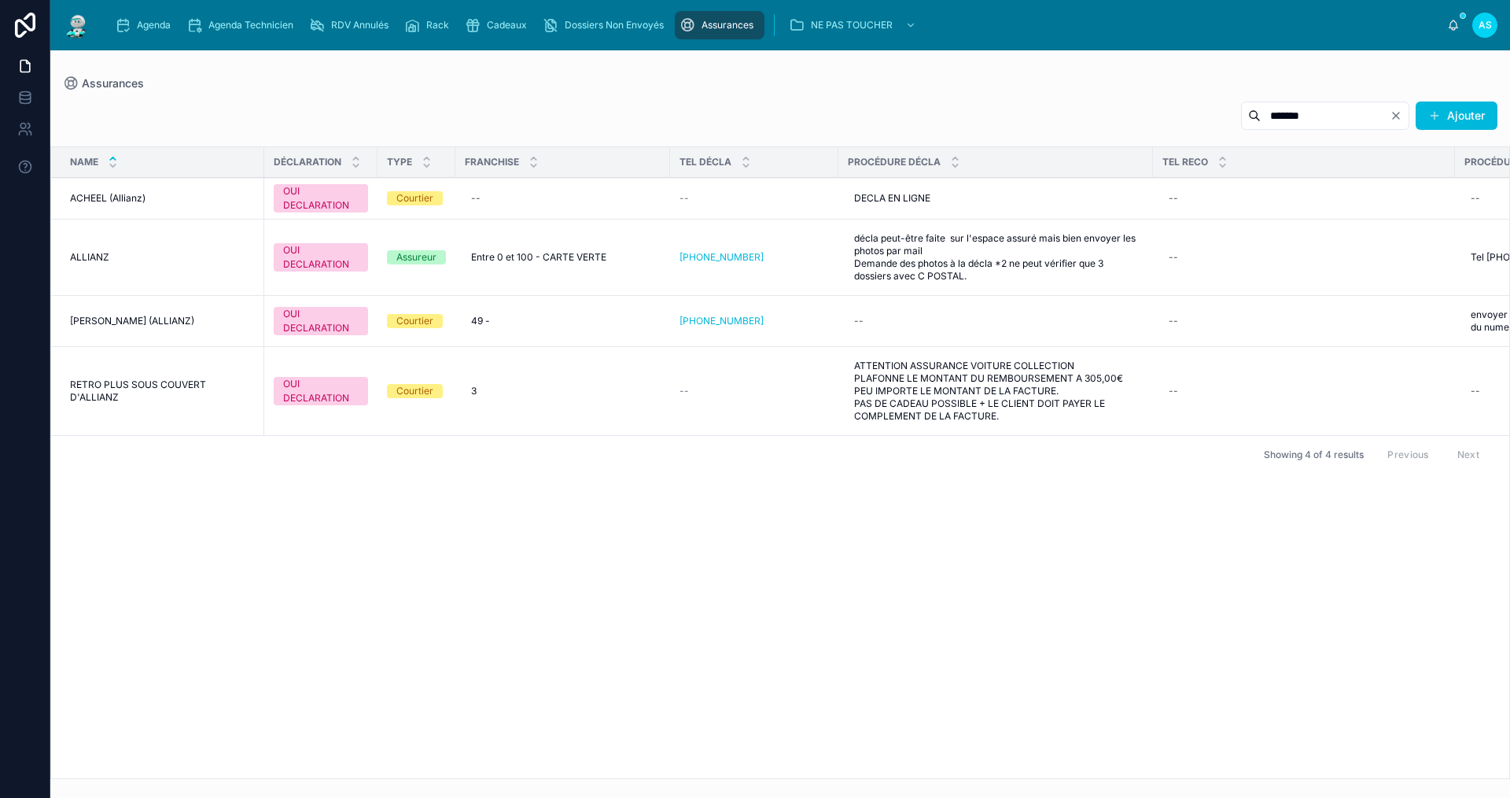
type input "*******"
click at [154, 28] on span "Agenda" at bounding box center [154, 25] width 34 height 13
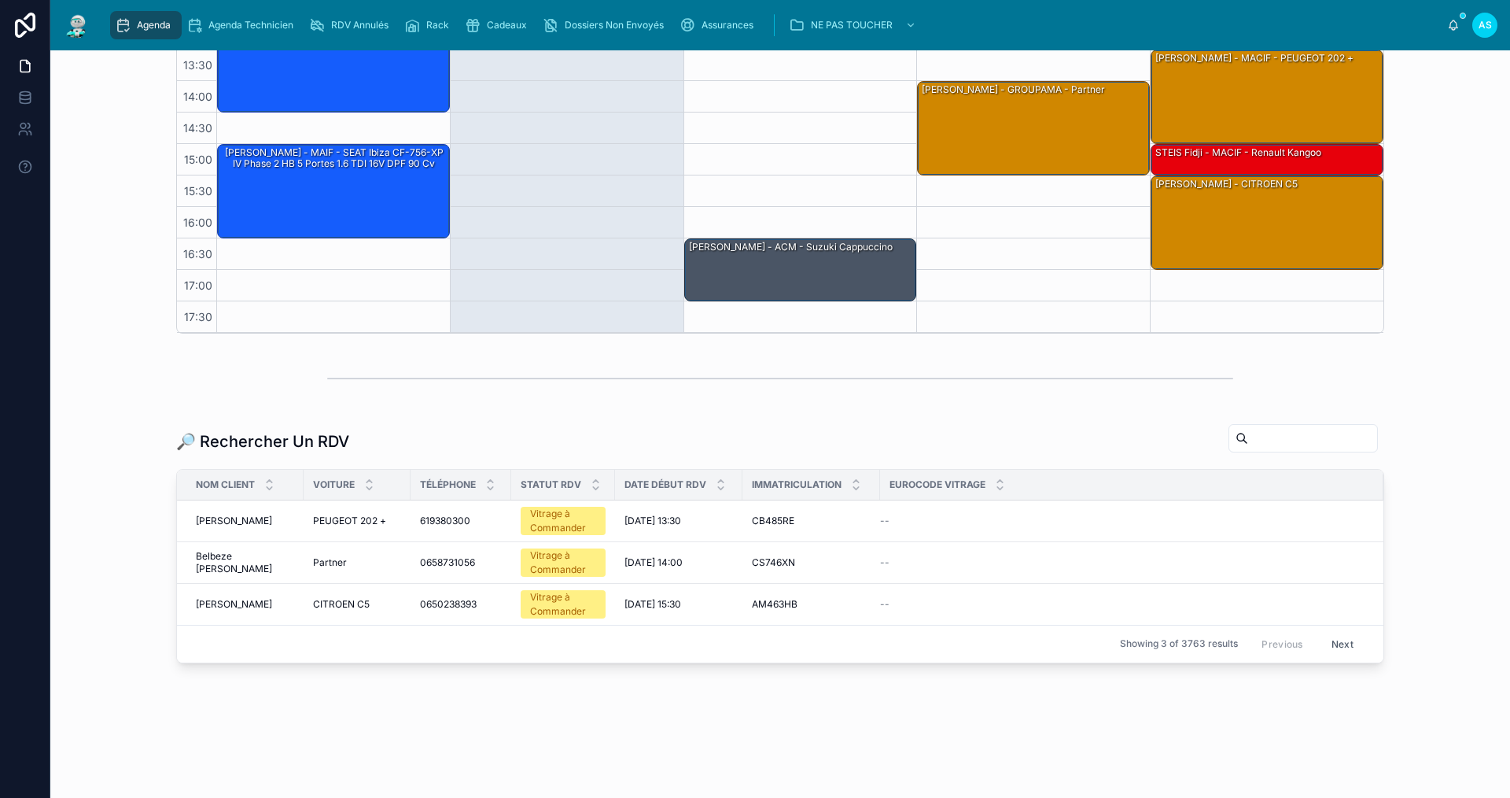
scroll to position [402, 0]
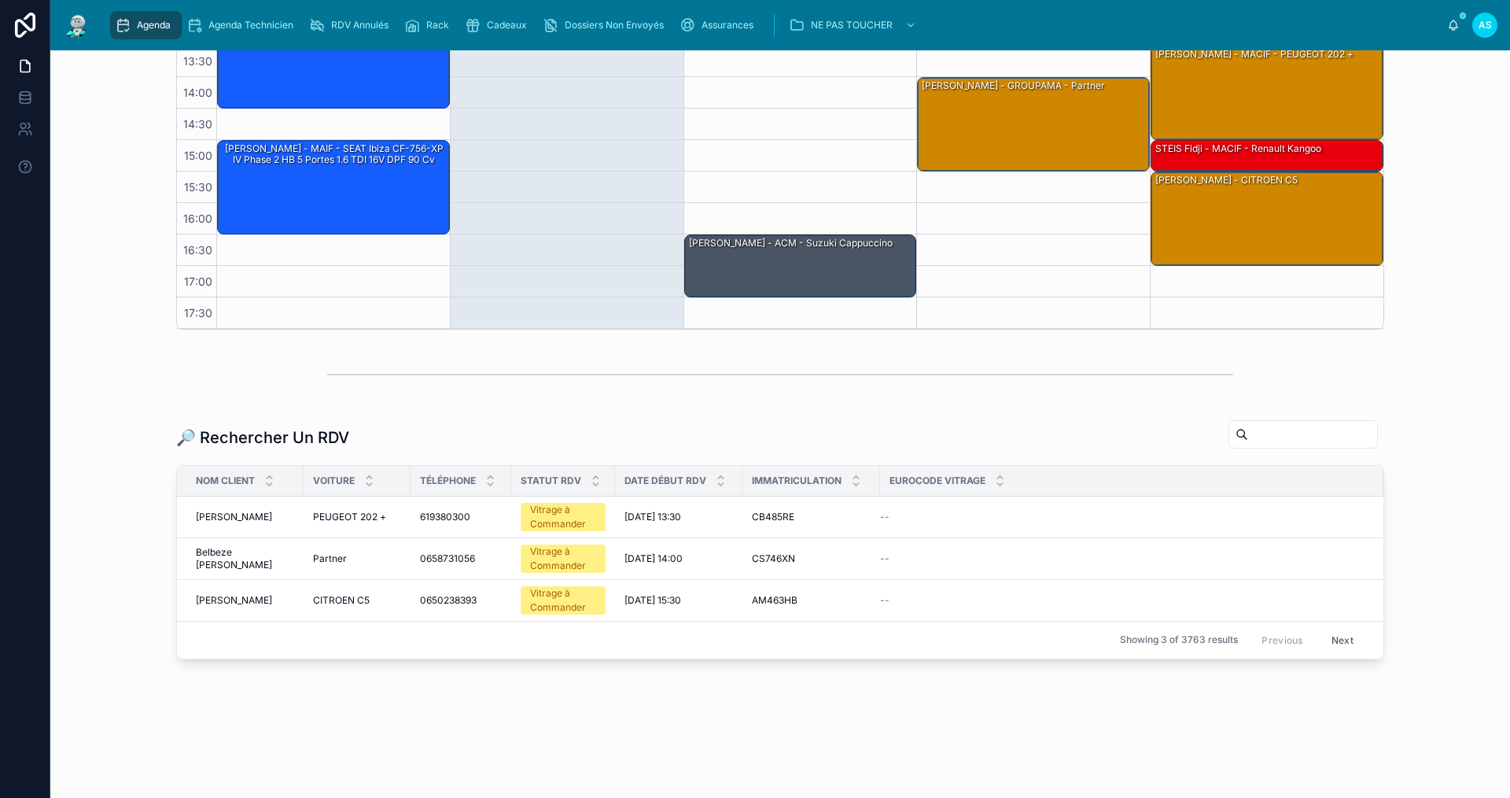
click at [1232, 446] on div at bounding box center [1303, 434] width 149 height 28
click at [1248, 443] on input "text" at bounding box center [1312, 434] width 129 height 22
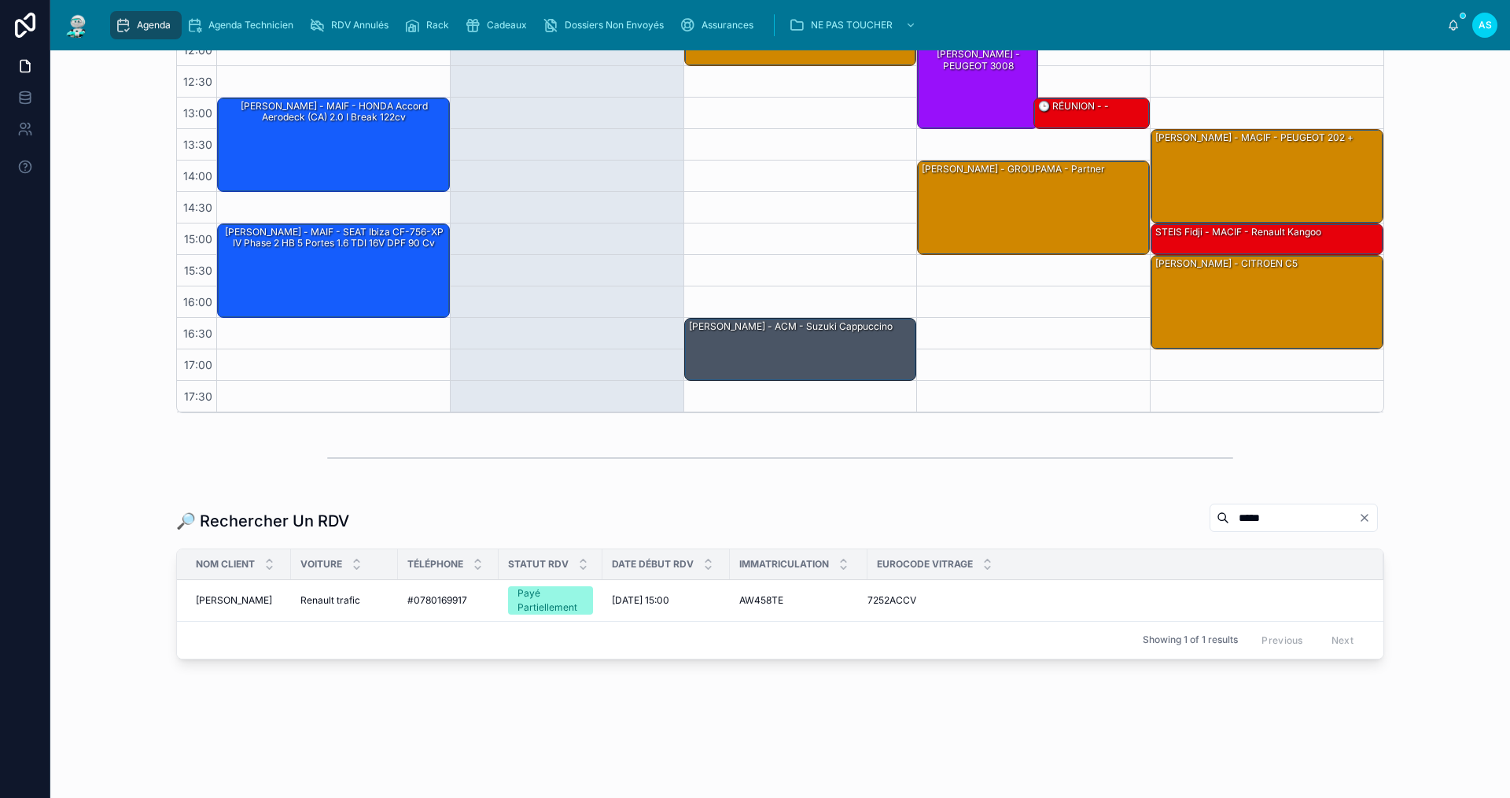
scroll to position [319, 0]
type input "*****"
click at [323, 596] on span "Renault trafic" at bounding box center [330, 600] width 60 height 13
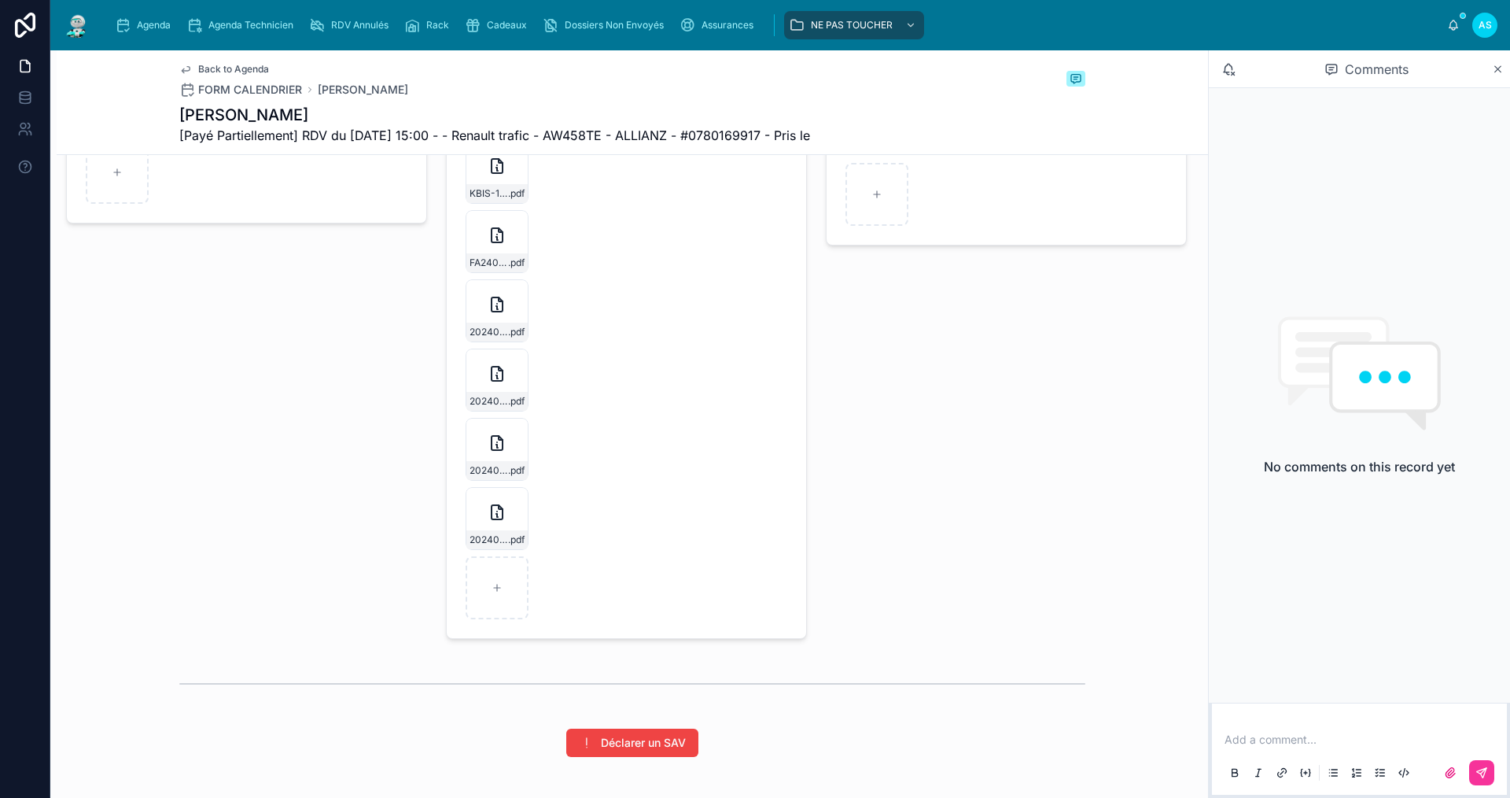
scroll to position [3072, 0]
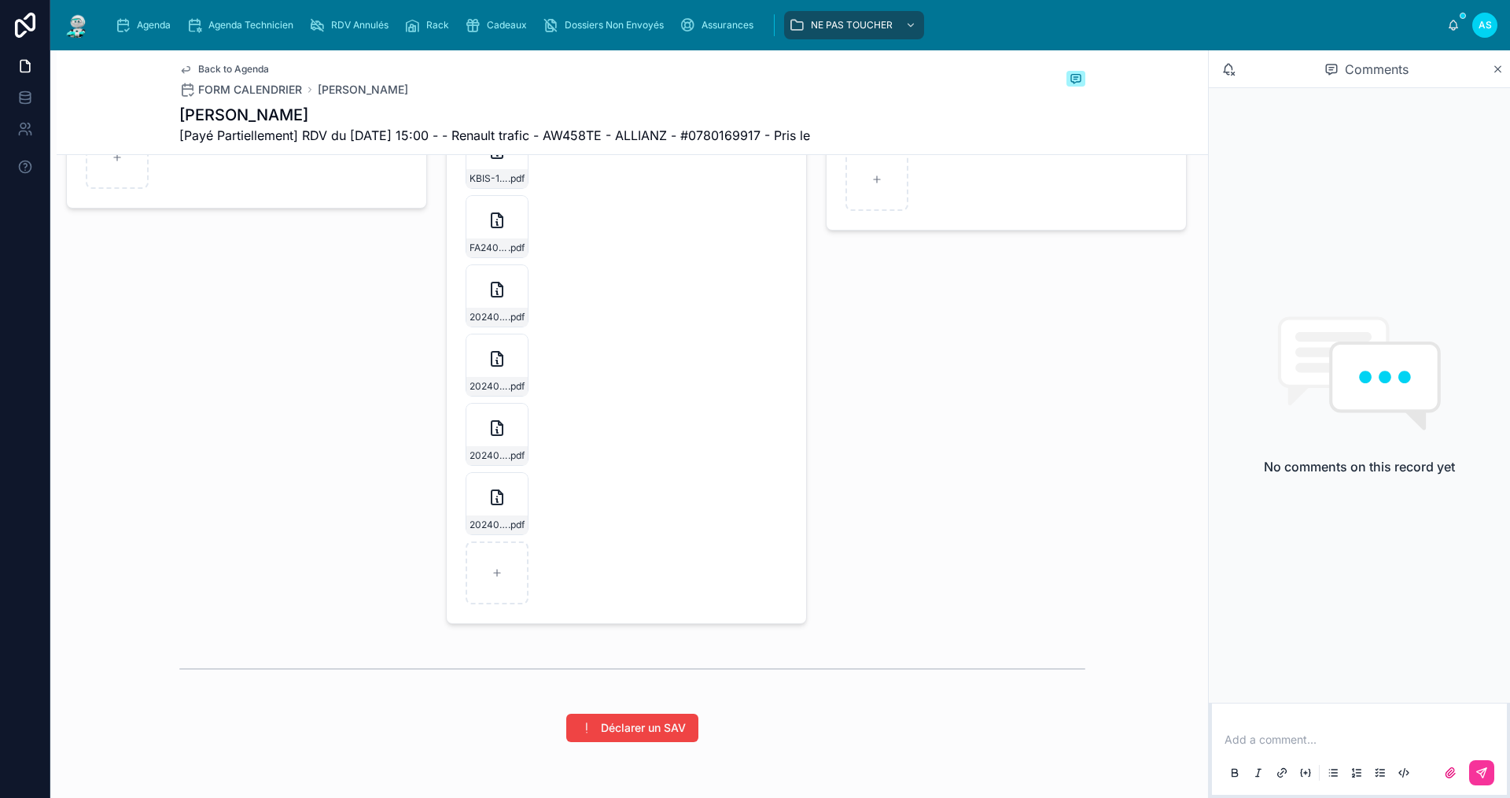
click at [494, 535] on div "20240716171126_547469_Courrier_accompagnant_l_envoi_de_la_facture .pdf" at bounding box center [497, 503] width 63 height 63
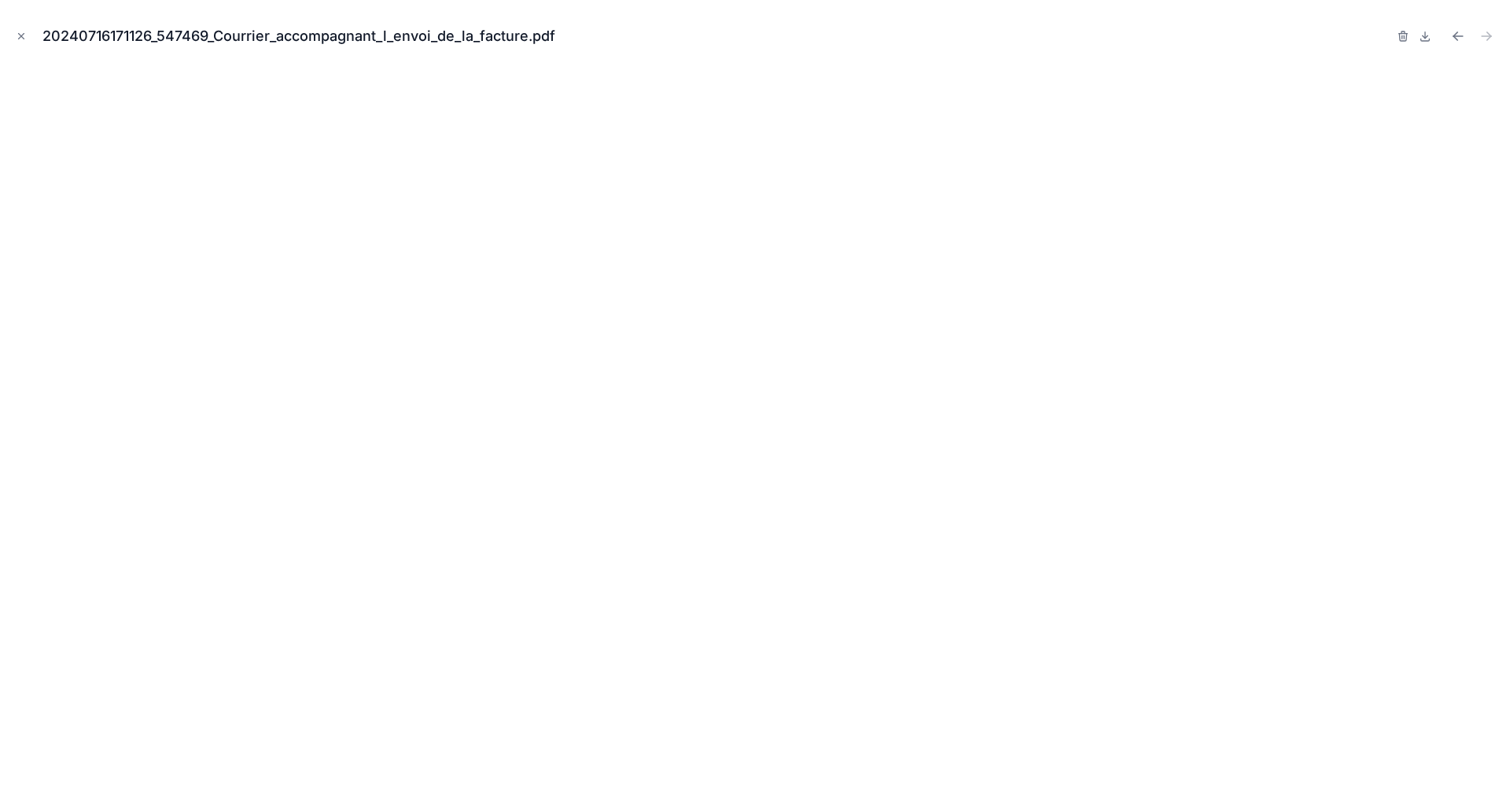
click at [20, 35] on icon "Close modal" at bounding box center [21, 36] width 11 height 11
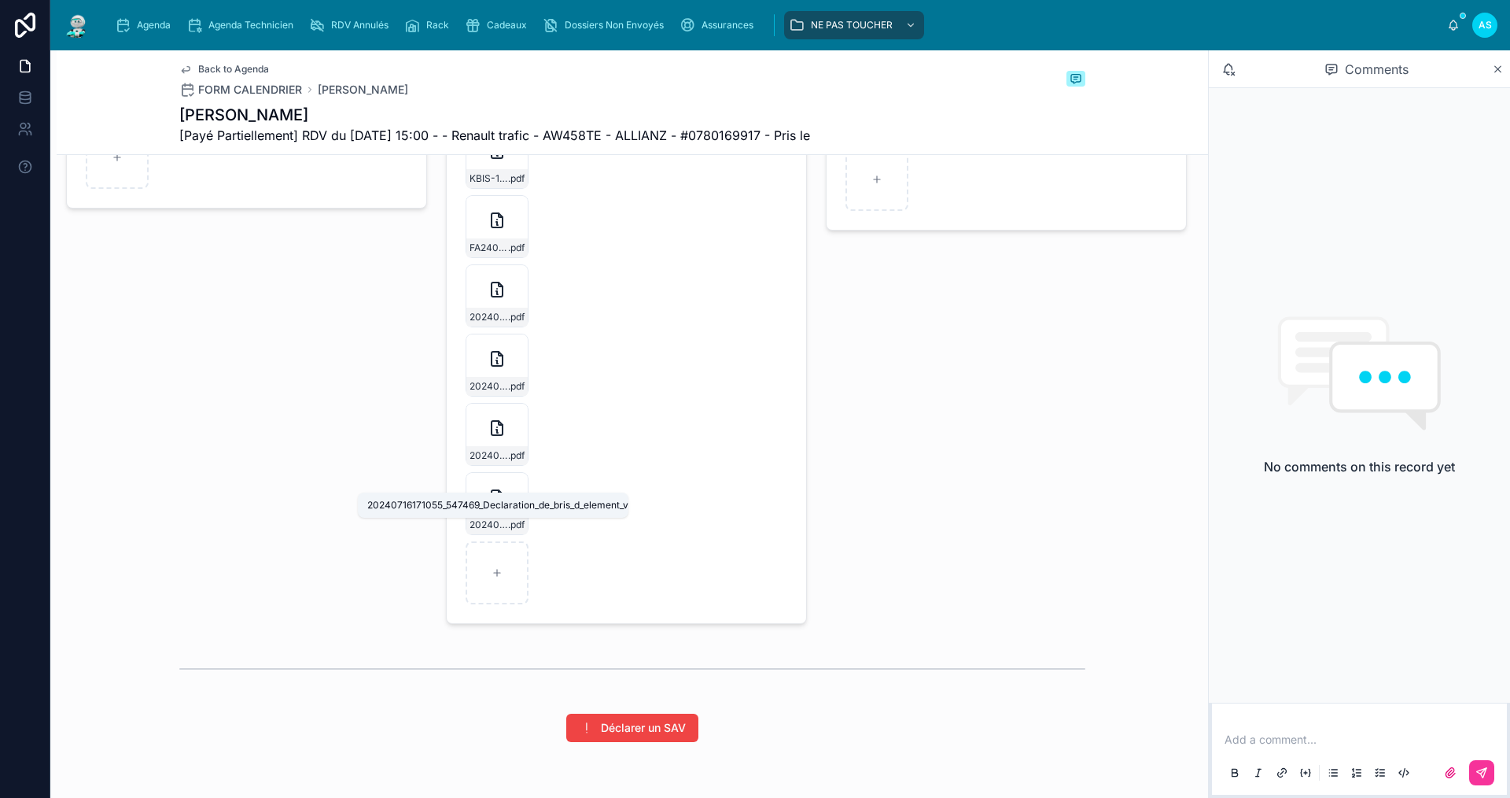
click at [470, 462] on span "20240716171055_547469_Declaration_de_bris_d_element_vitre_v2" at bounding box center [489, 455] width 39 height 13
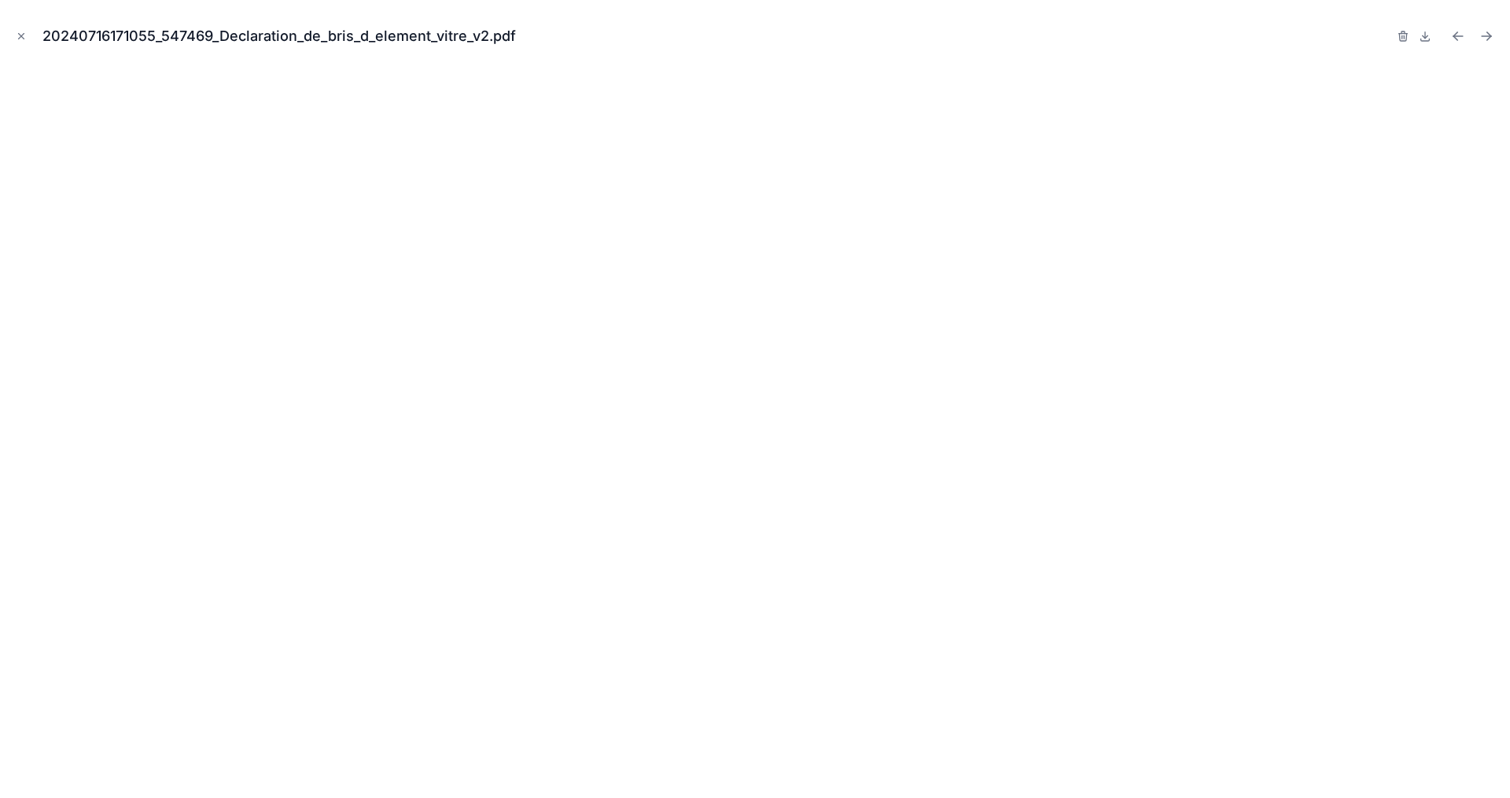
click at [21, 38] on icon "Close modal" at bounding box center [21, 36] width 11 height 11
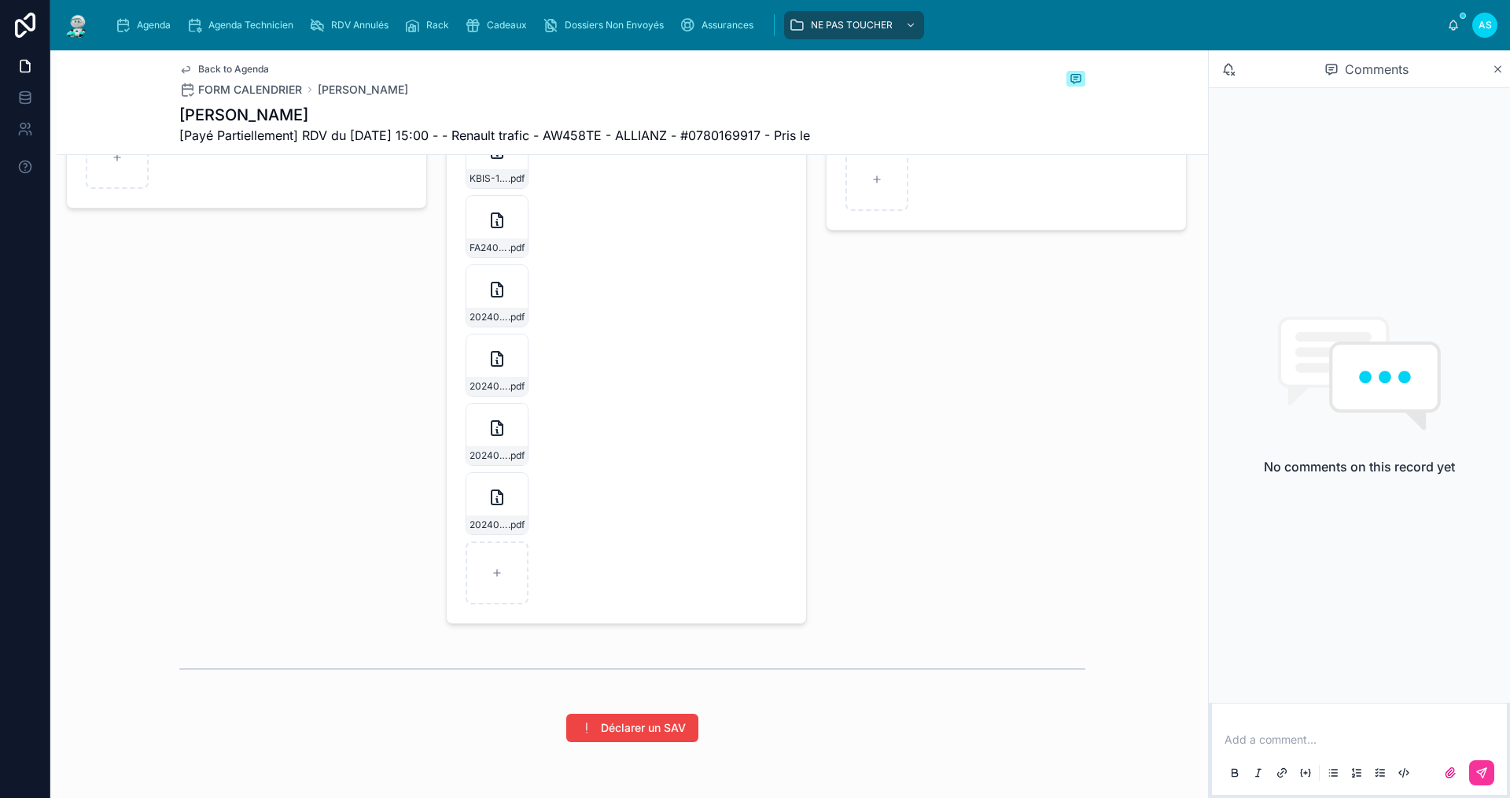
drag, startPoint x: 489, startPoint y: 393, endPoint x: 489, endPoint y: 385, distance: 8.7
click at [492, 366] on icon at bounding box center [497, 359] width 11 height 14
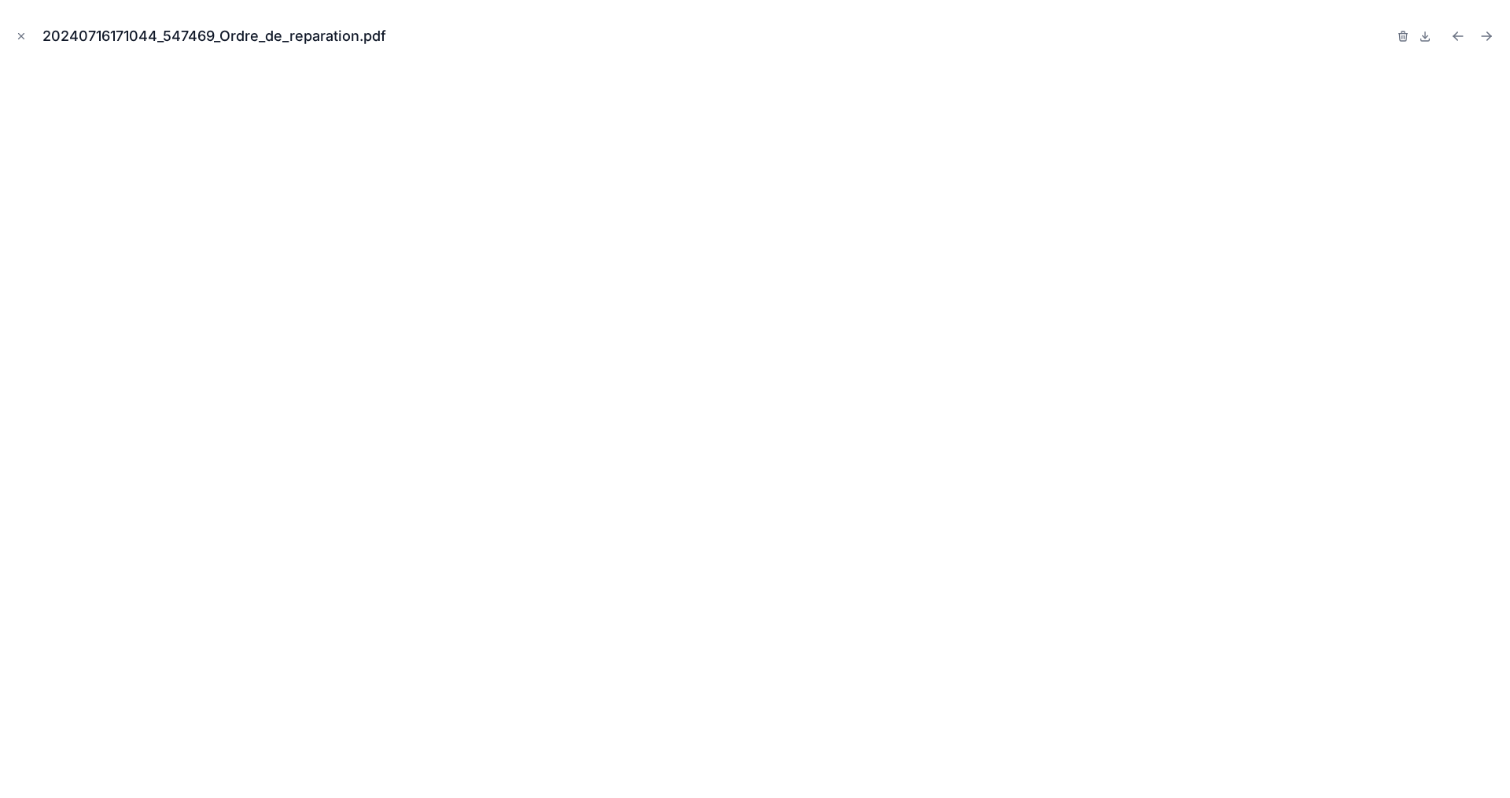
click at [24, 42] on button "Close modal" at bounding box center [21, 36] width 17 height 17
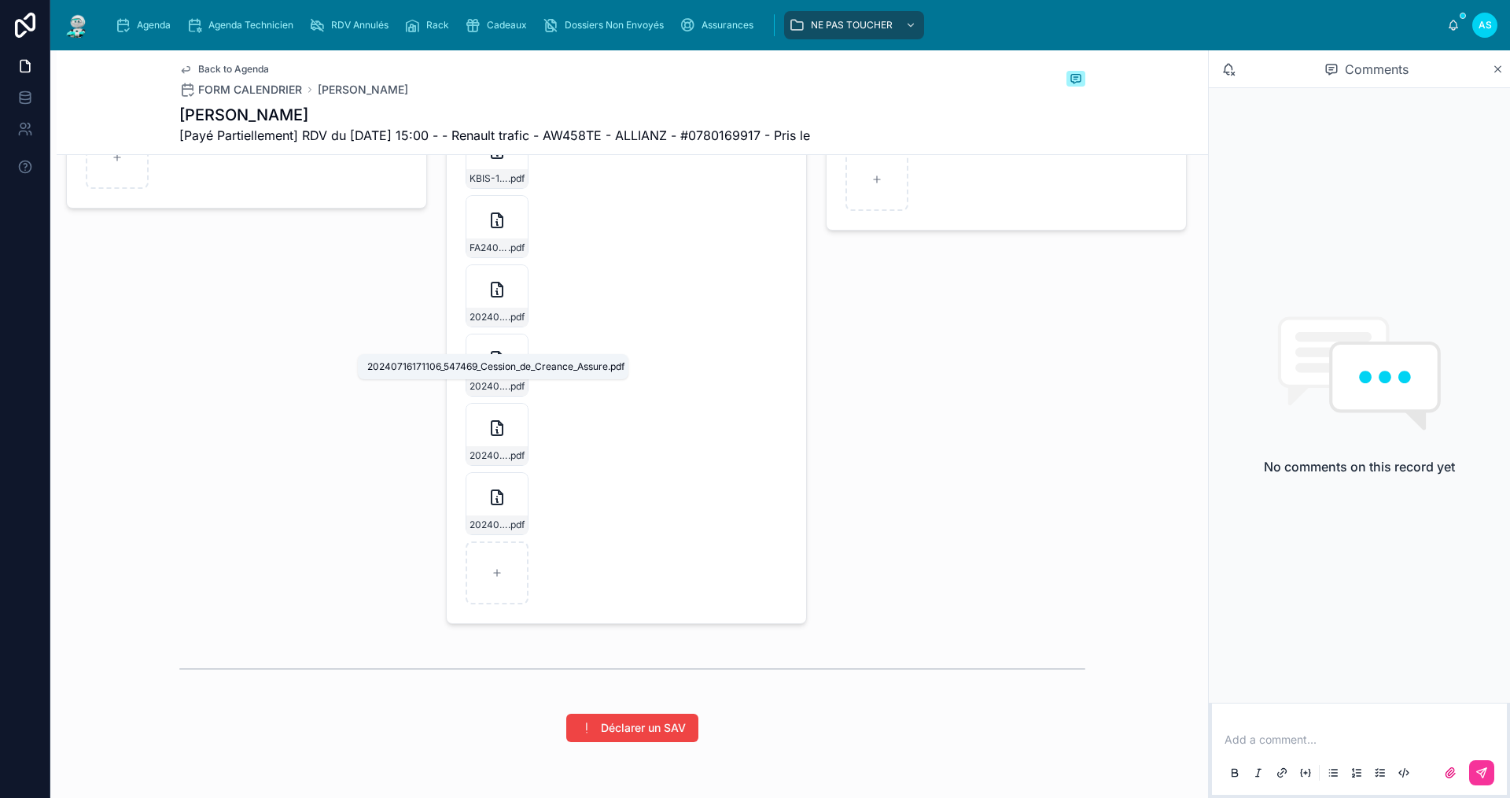
click at [466, 326] on div "20240716171106_547469_Cession_de_Creance_Assure .pdf" at bounding box center [496, 317] width 61 height 19
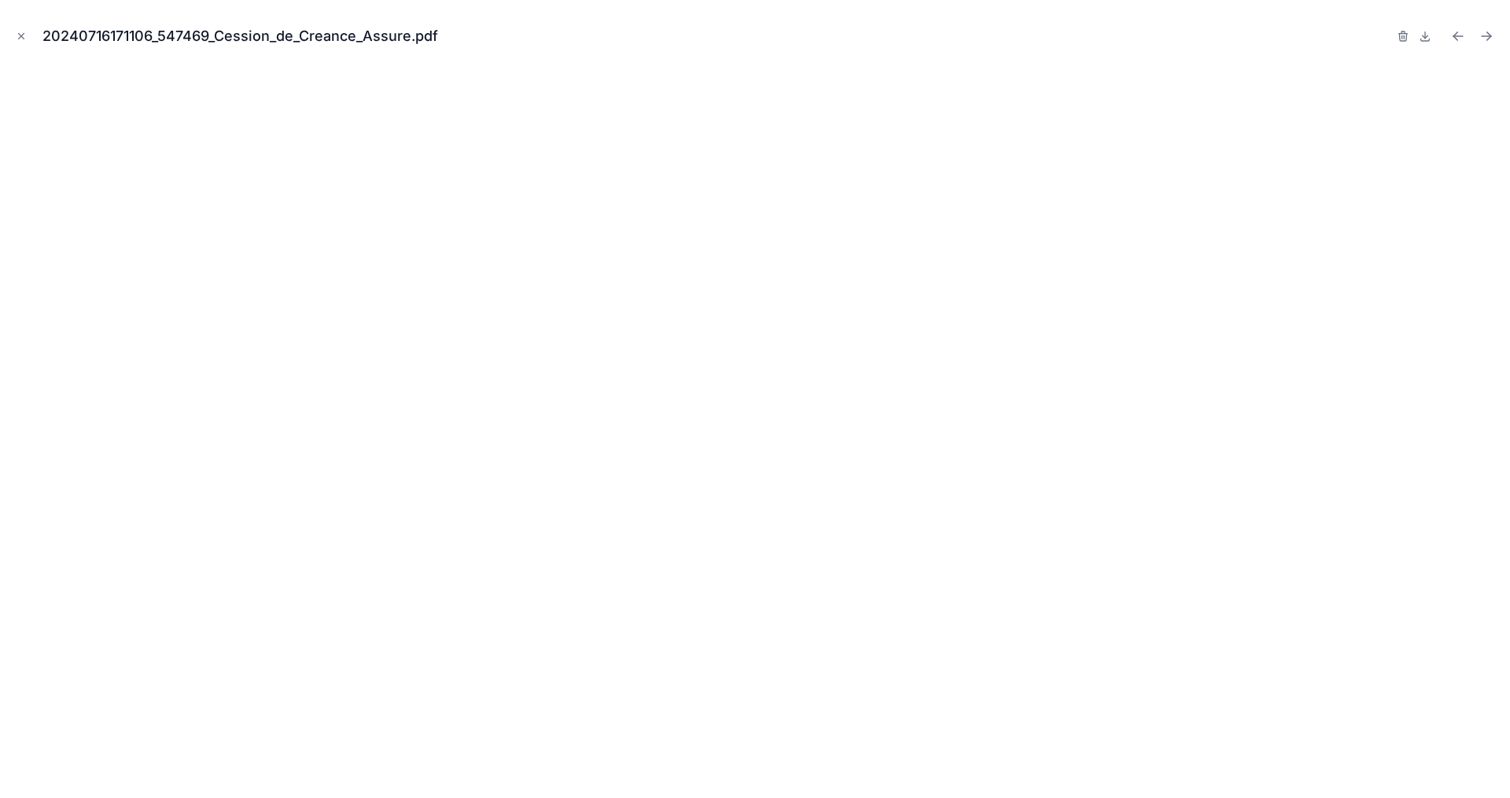
click at [22, 37] on icon "Close modal" at bounding box center [22, 37] width 6 height 6
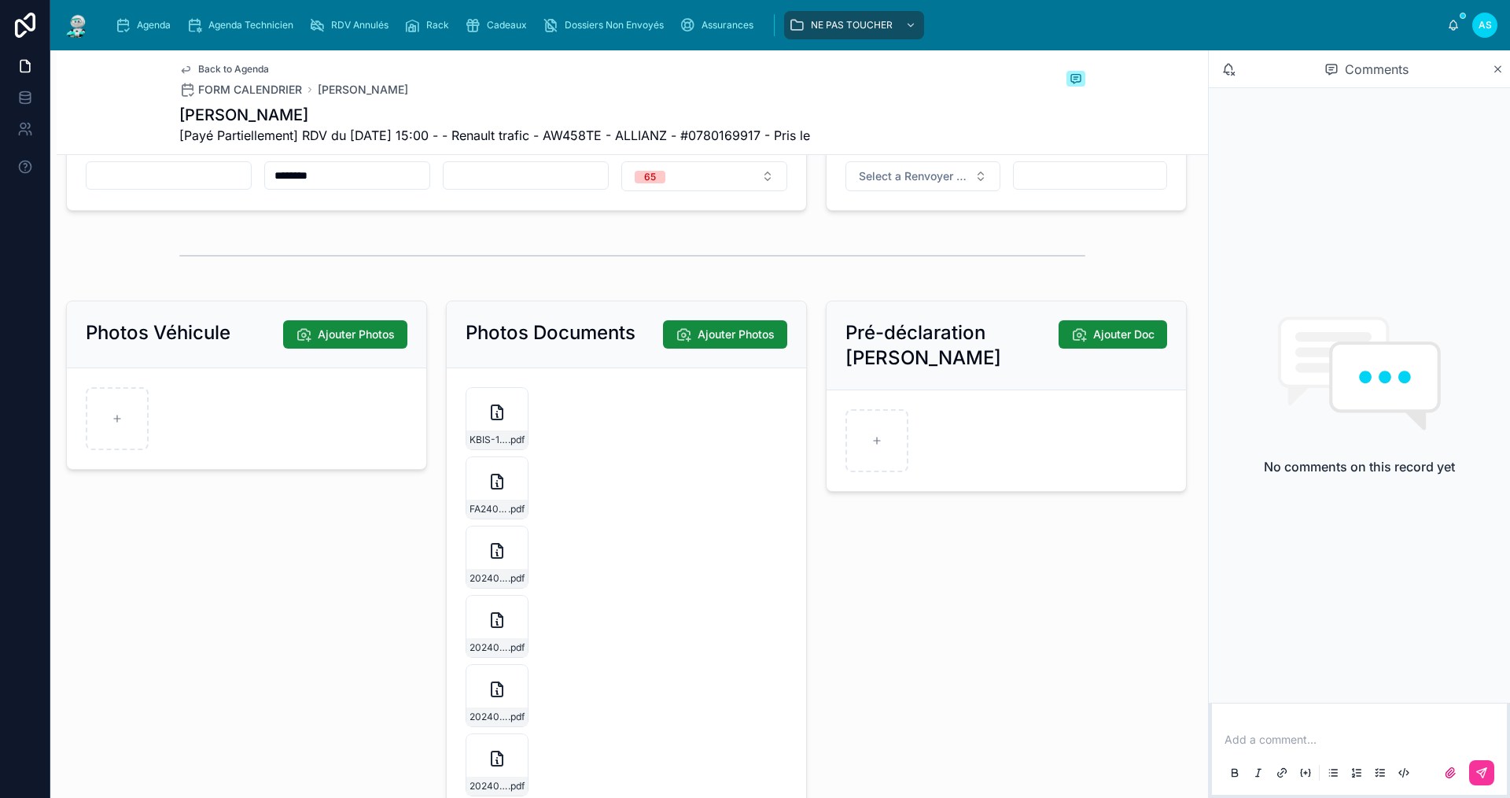
scroll to position [2757, 0]
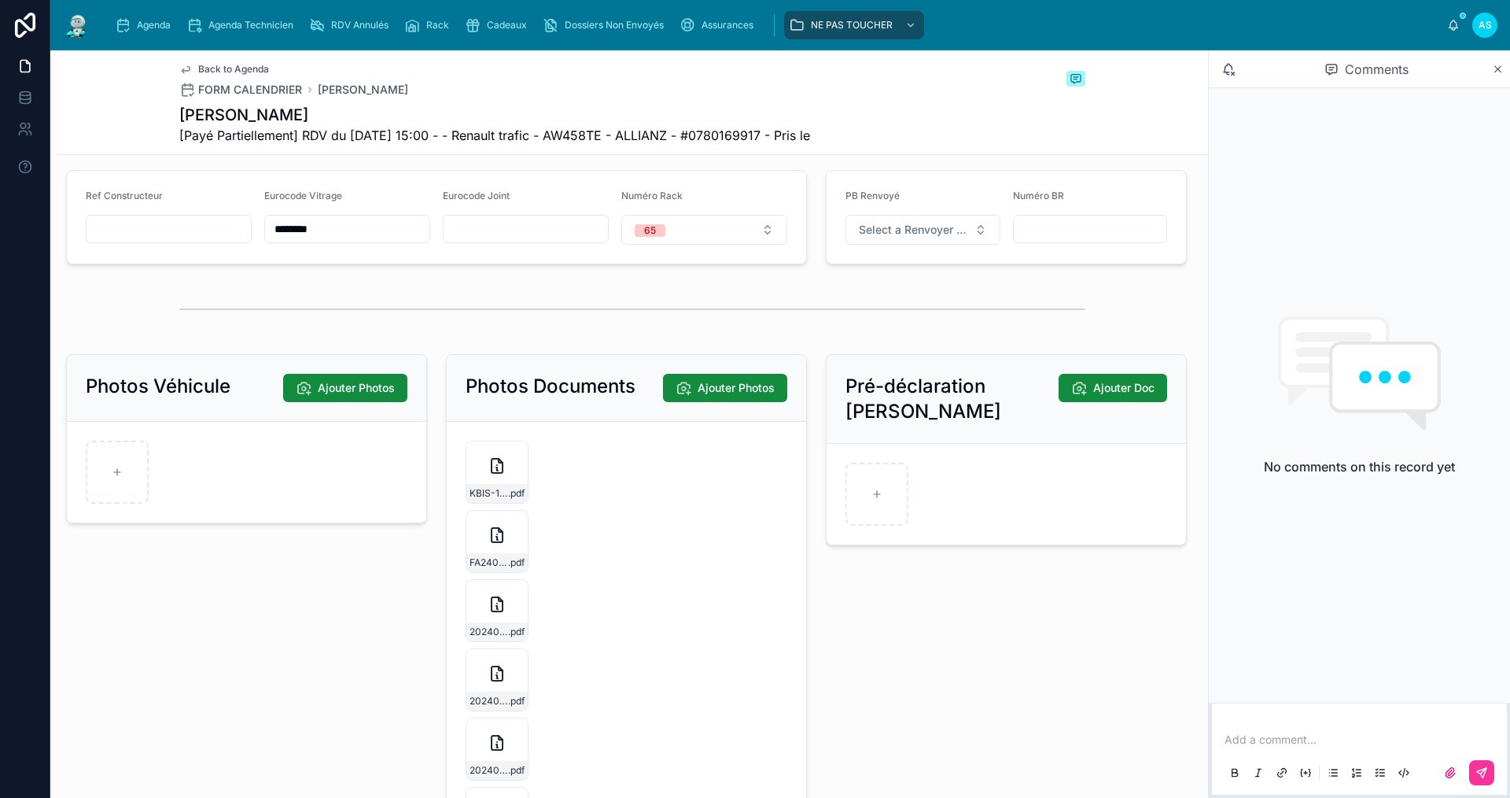
click at [480, 573] on div "FA2407-3270 .pdf" at bounding box center [497, 541] width 63 height 63
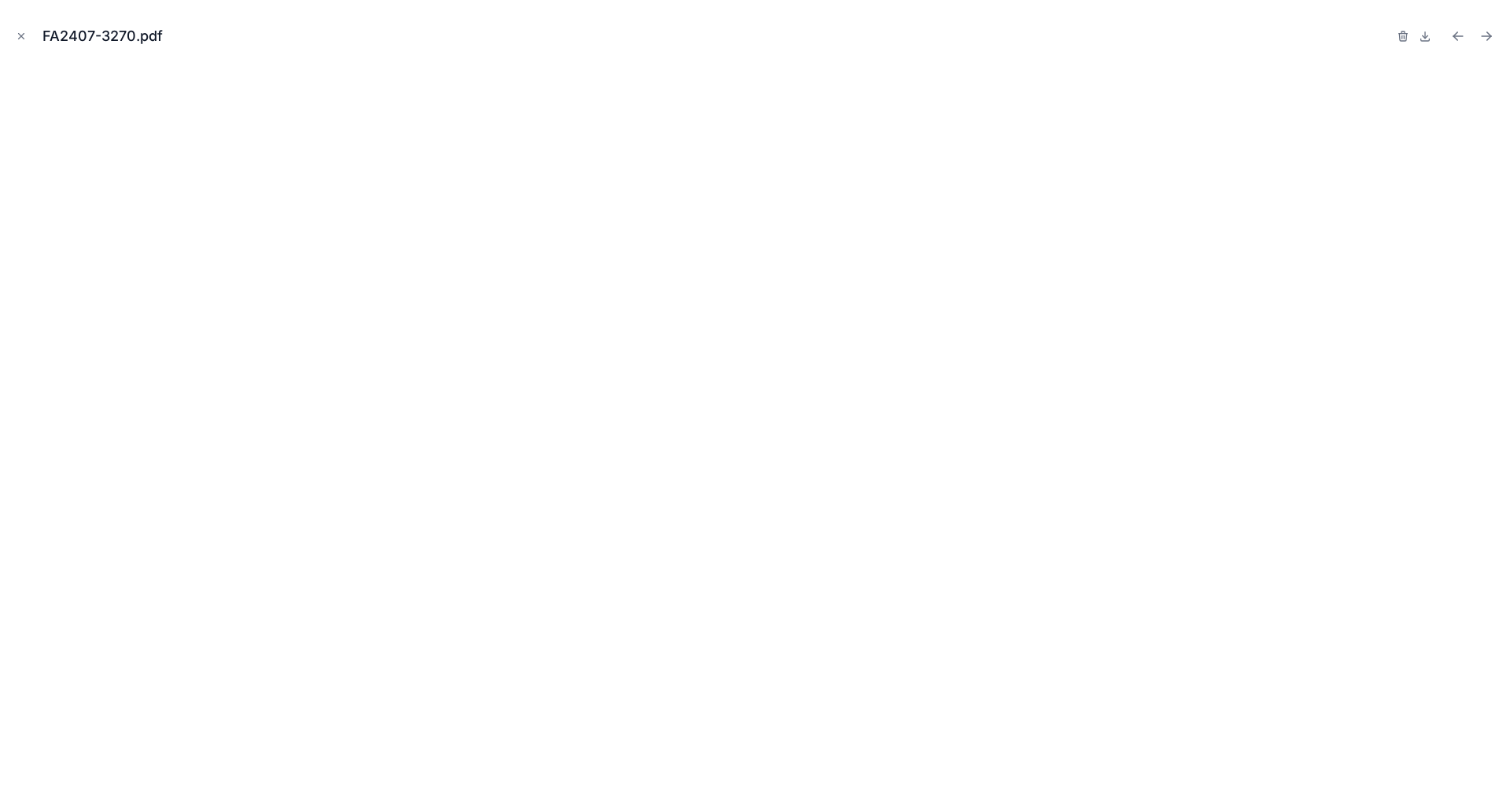
click at [20, 39] on icon "Close modal" at bounding box center [21, 36] width 11 height 11
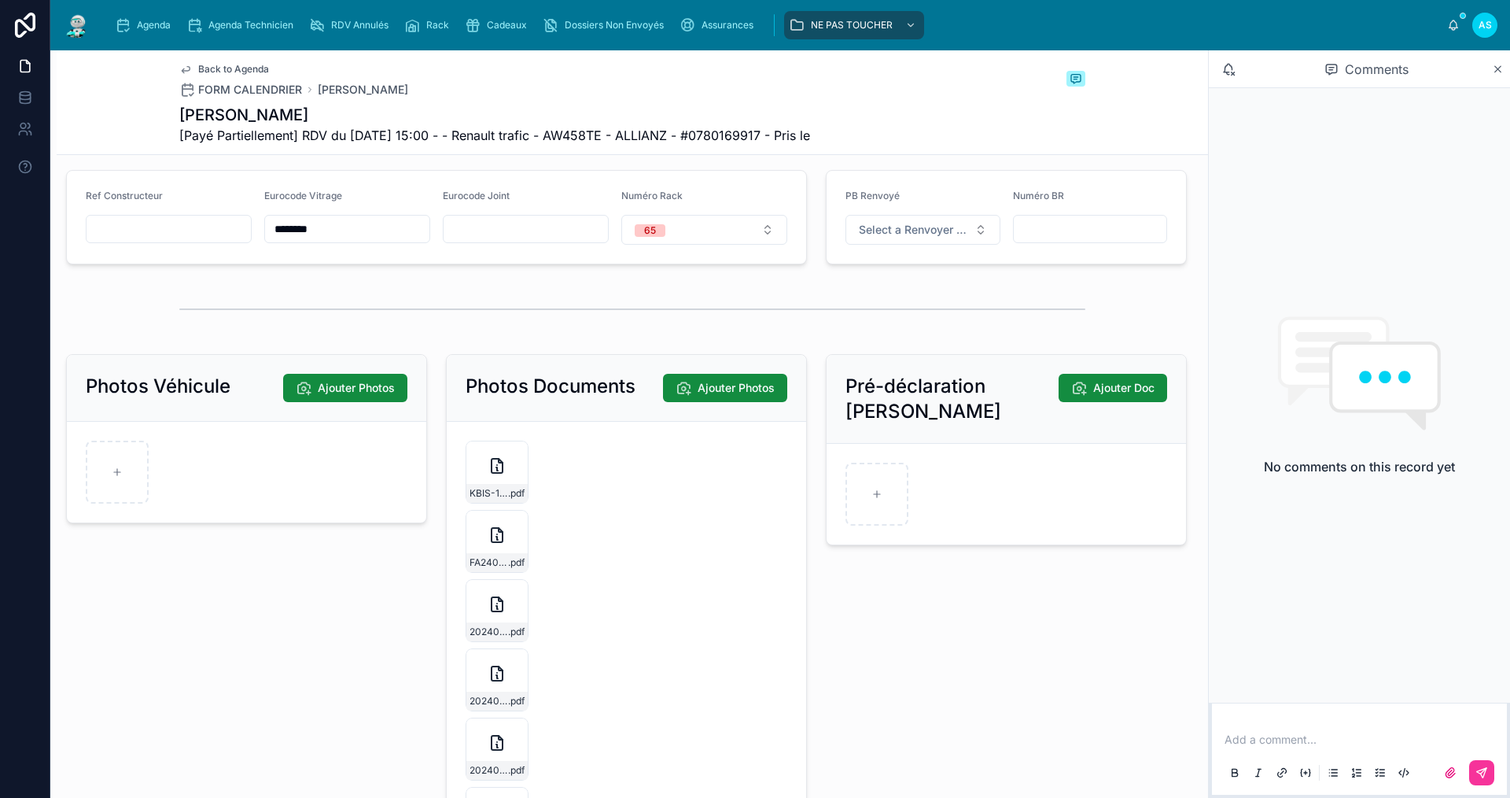
click at [494, 38] on link "Cadeaux" at bounding box center [499, 25] width 78 height 28
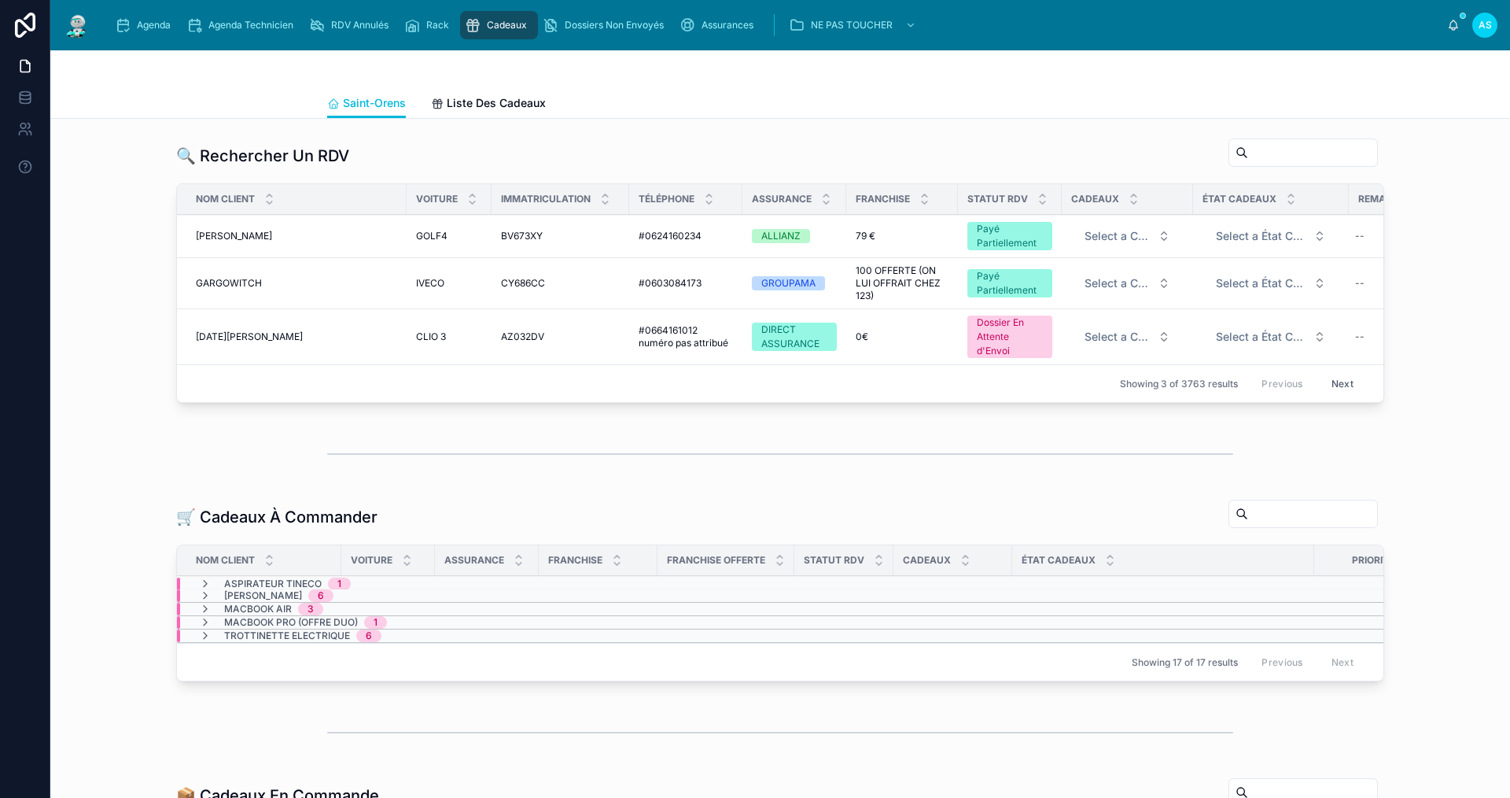
click at [462, 98] on span "Liste Des Cadeaux" at bounding box center [496, 103] width 99 height 16
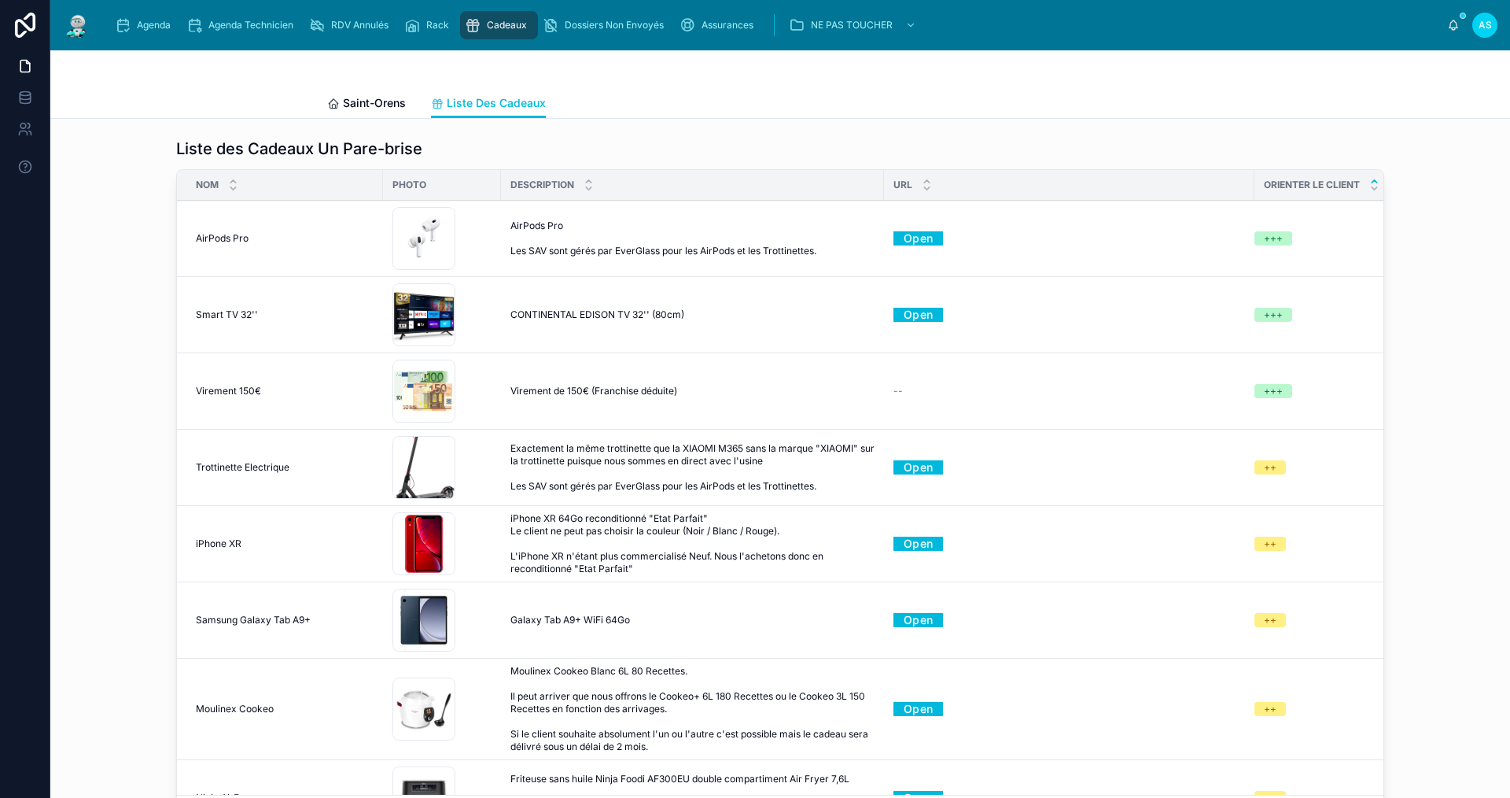
click at [402, 466] on div "1440x1440.32001869_1 .webp" at bounding box center [424, 467] width 63 height 63
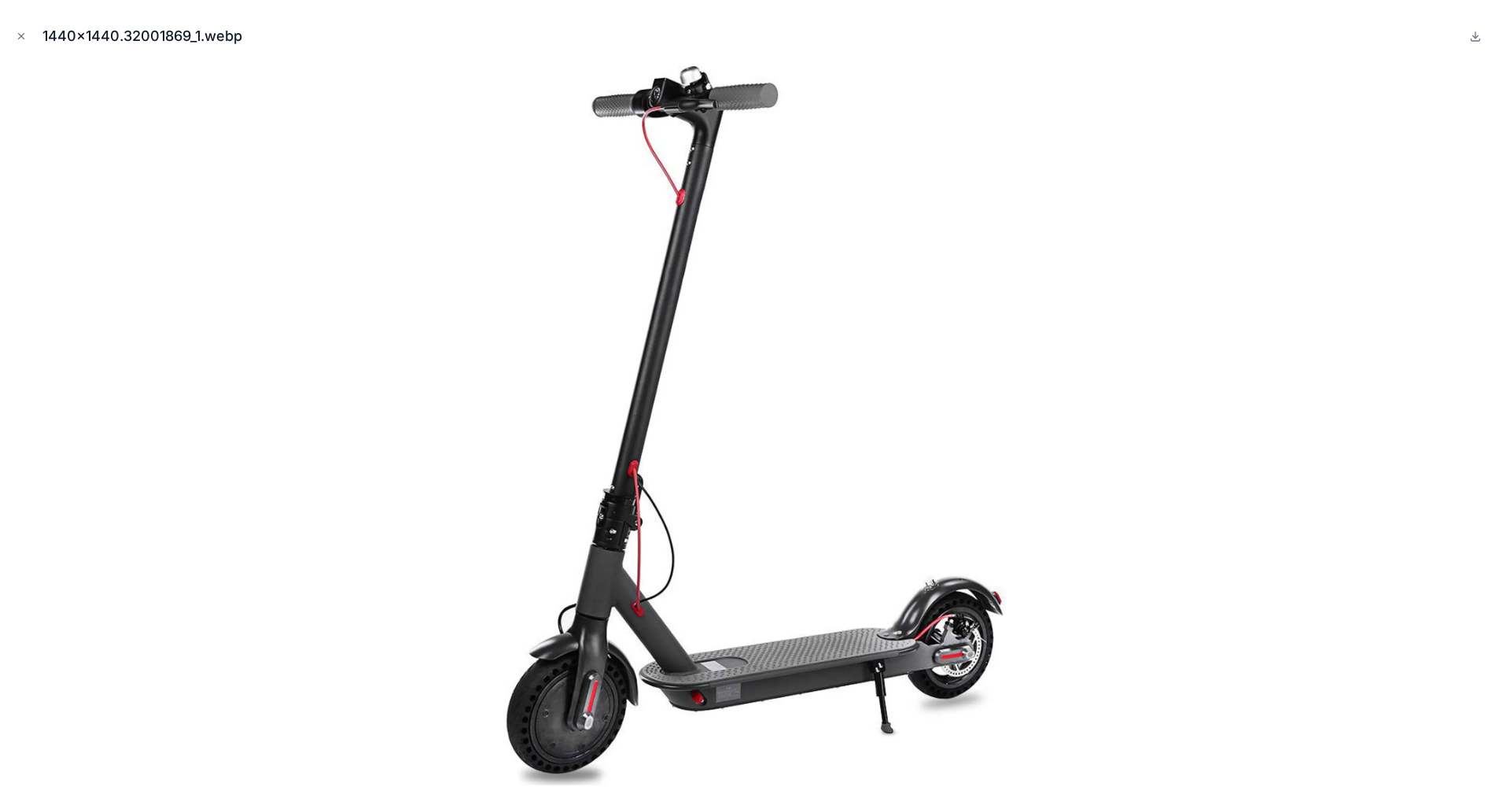
click at [17, 31] on icon "Close modal" at bounding box center [21, 36] width 11 height 11
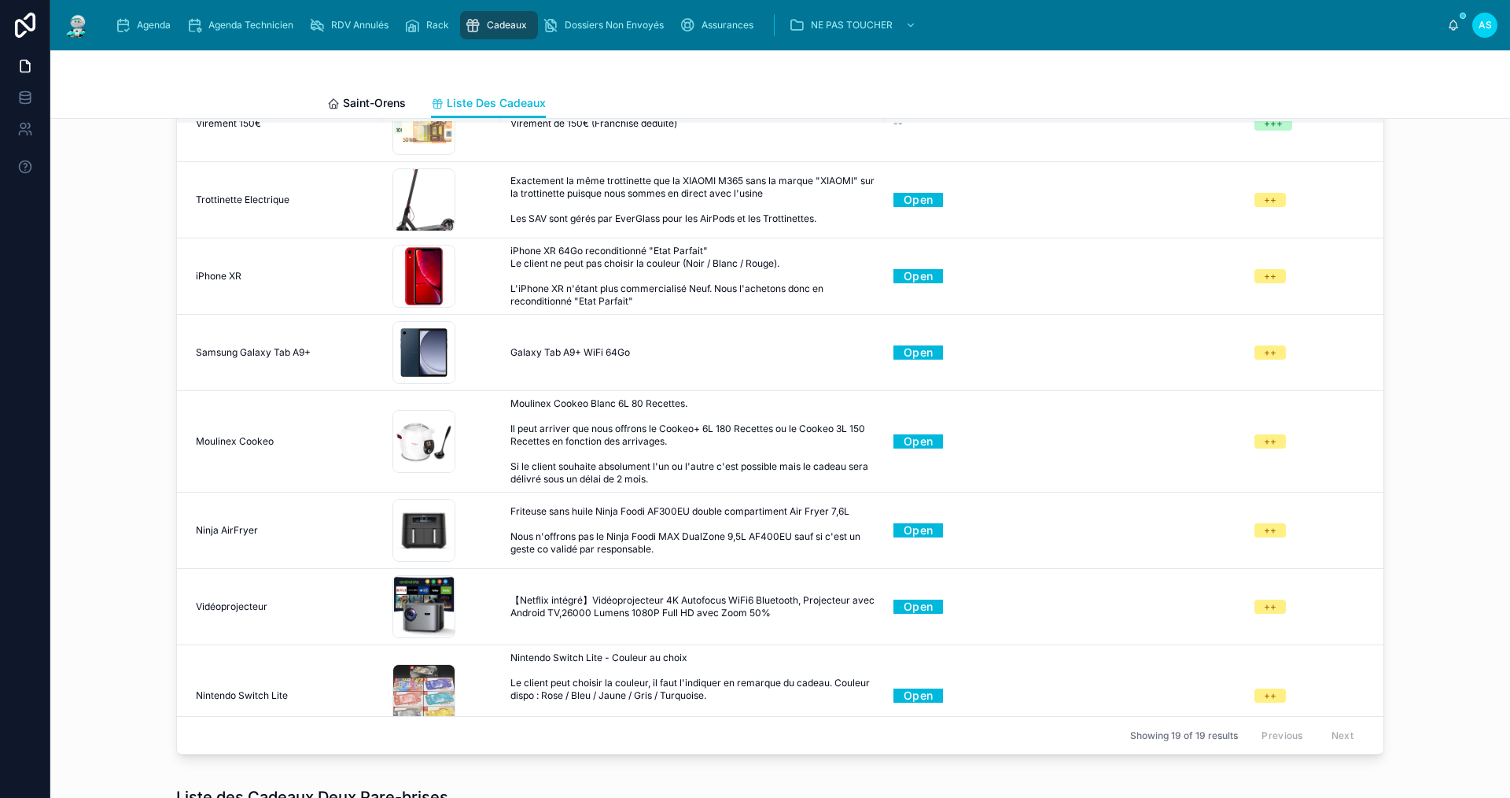
scroll to position [181, 0]
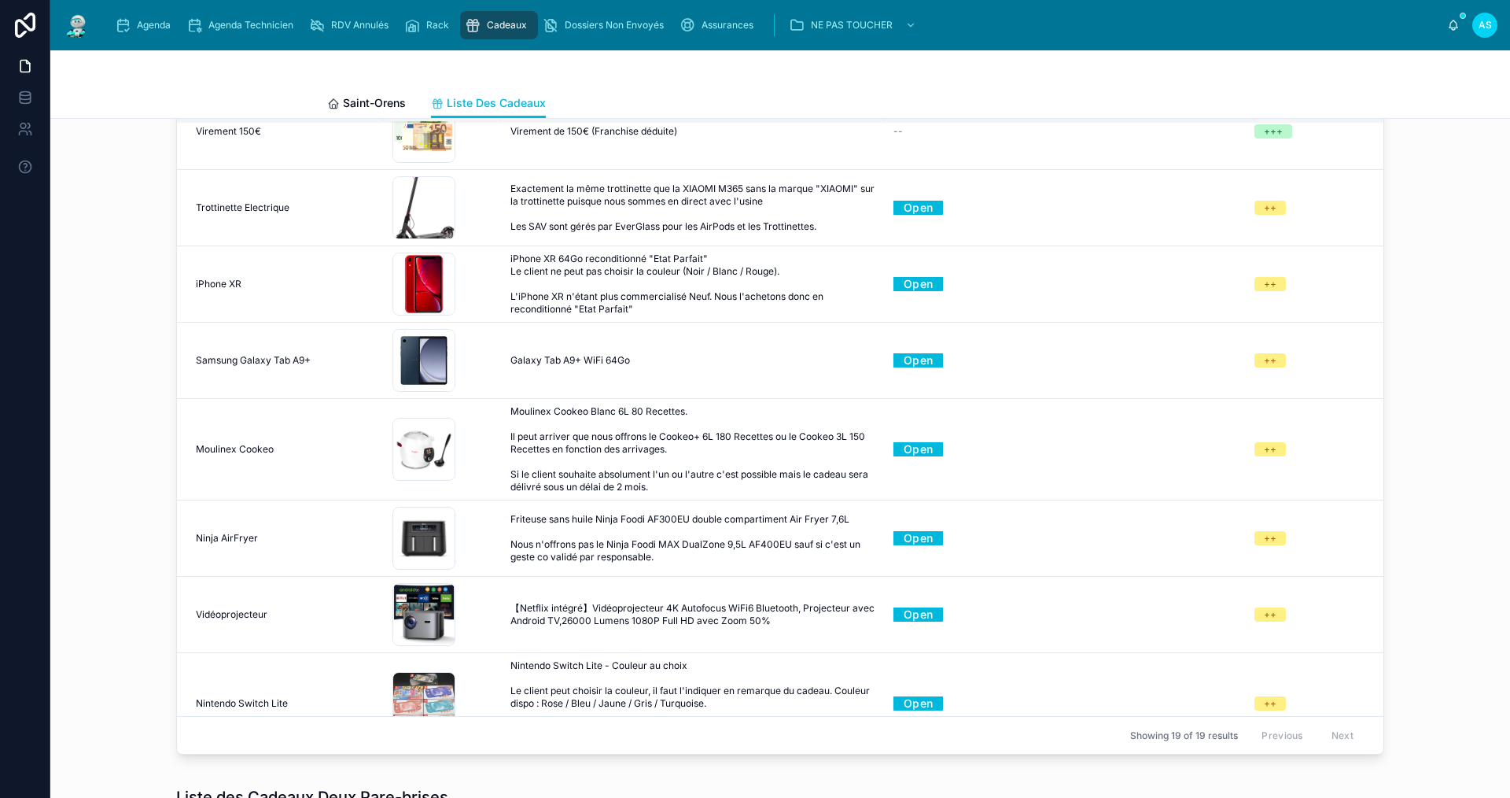
click at [415, 285] on div "iphone-xr-red .jpg" at bounding box center [424, 284] width 63 height 63
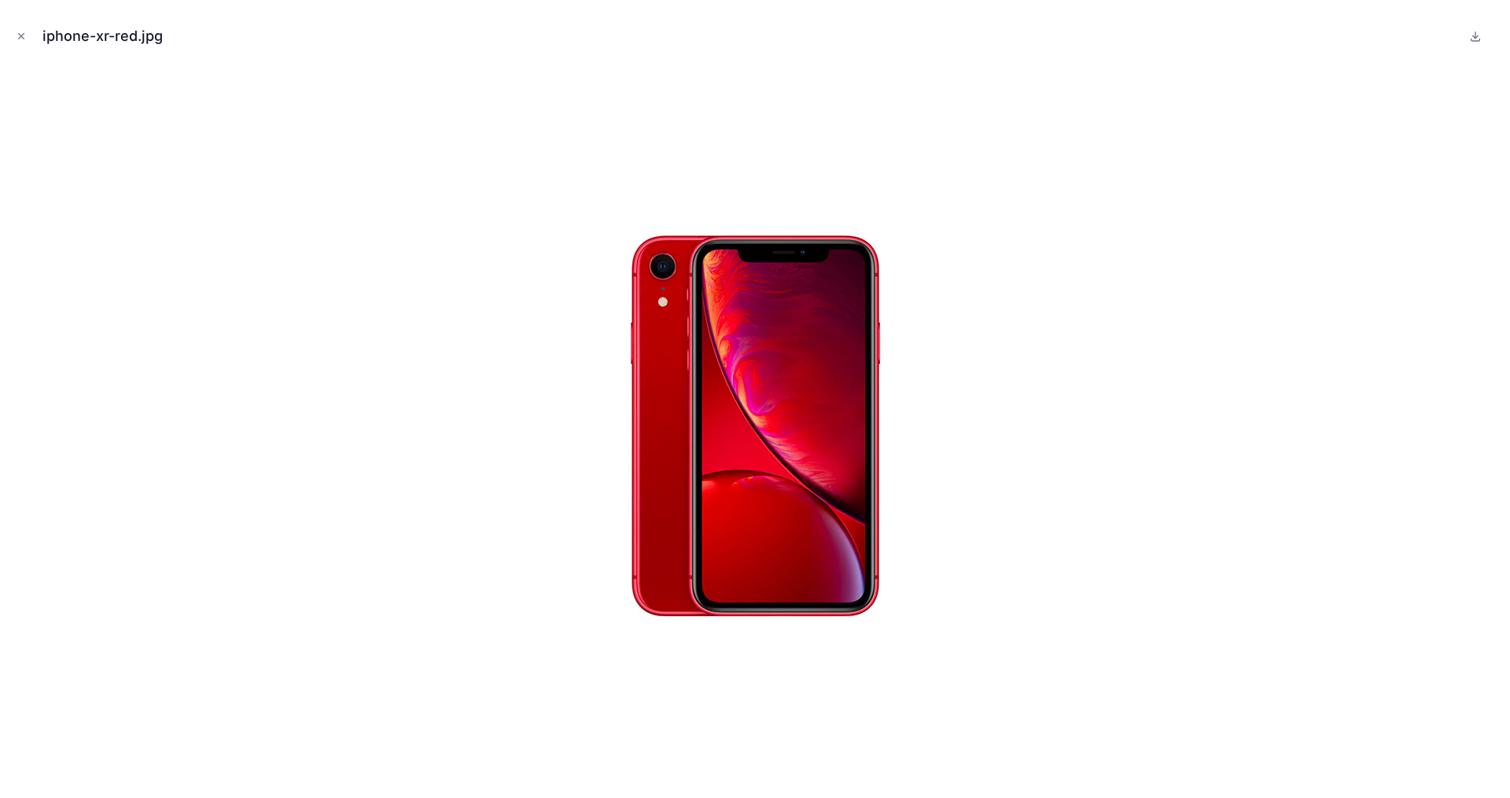
click at [18, 34] on icon "Close modal" at bounding box center [21, 36] width 11 height 11
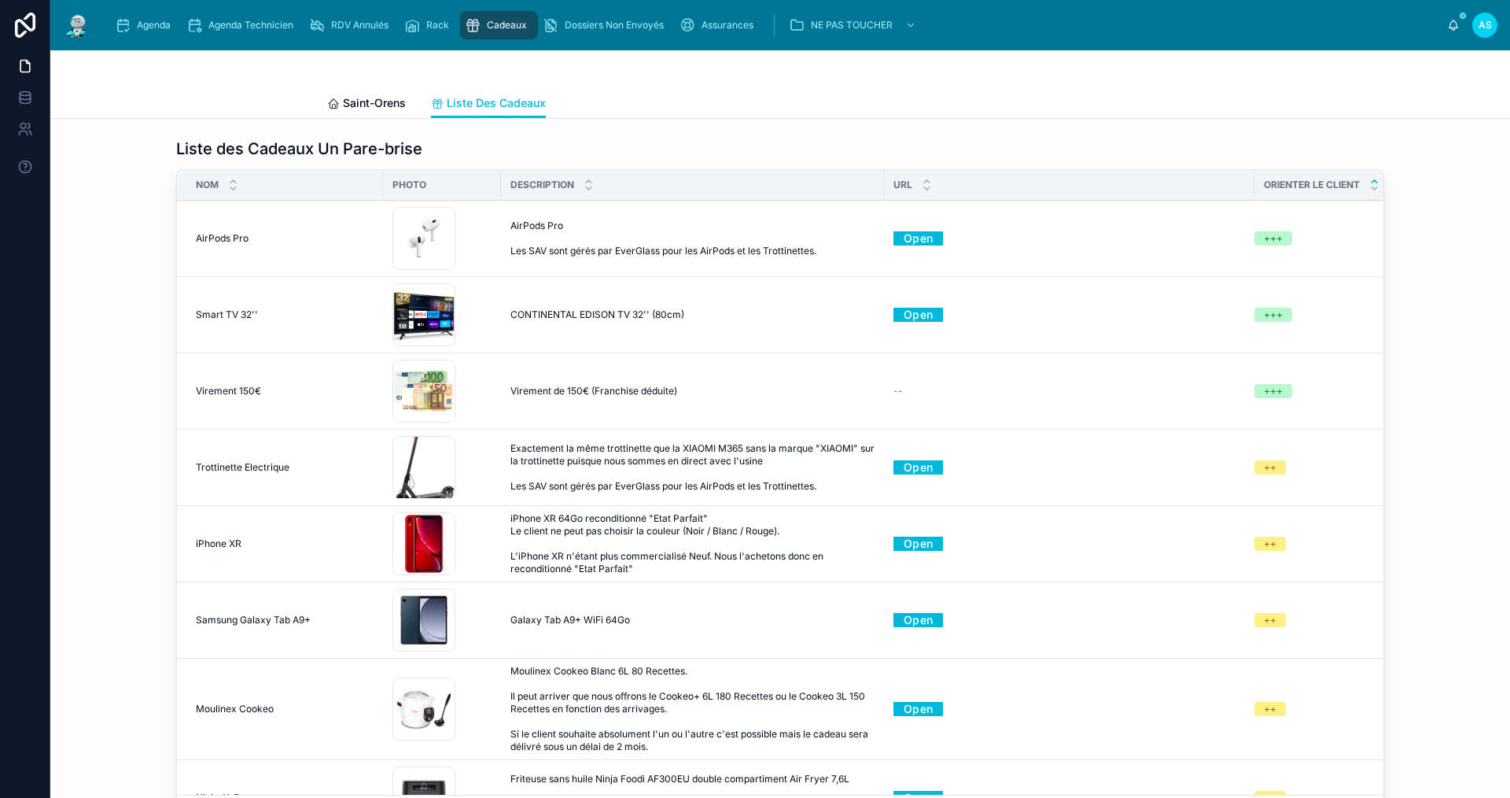
click at [396, 628] on div "samsung-galaxy-tab-a9-plus-11-wifi-navy-64gb-and-4gb-ram-sm-x210n .jpg" at bounding box center [424, 619] width 63 height 63
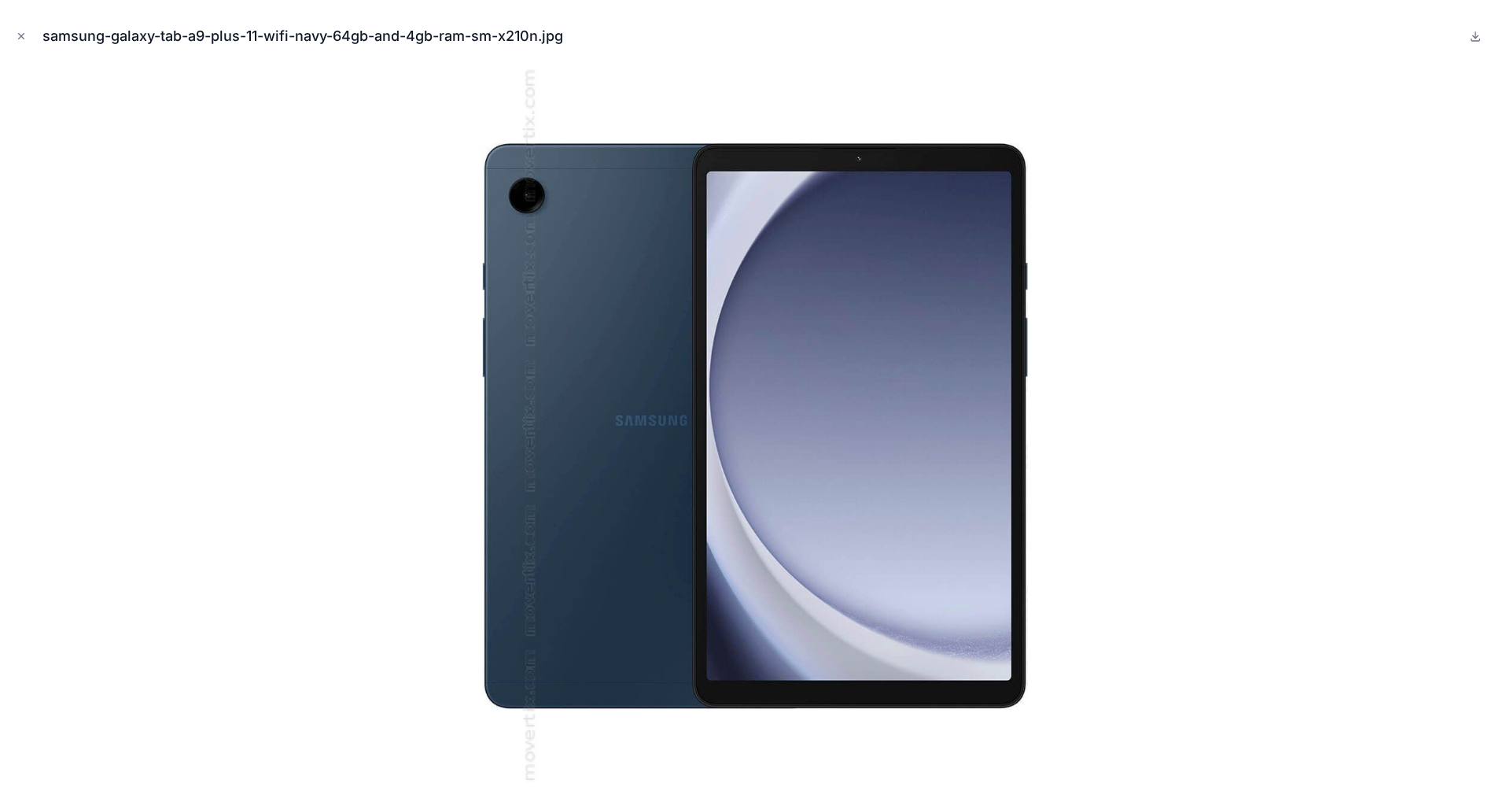
click at [19, 34] on icon "Close modal" at bounding box center [22, 37] width 6 height 6
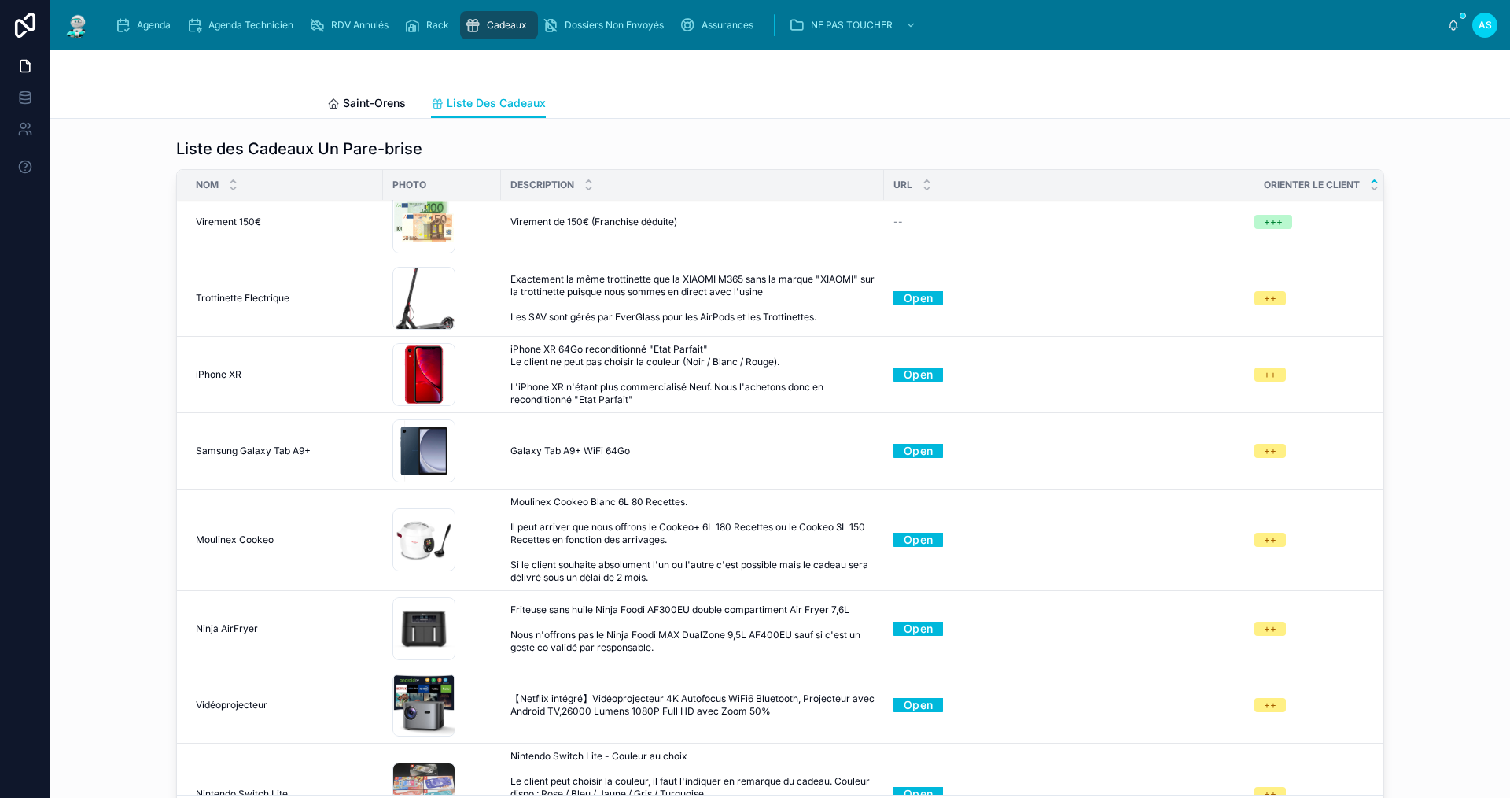
scroll to position [157, 0]
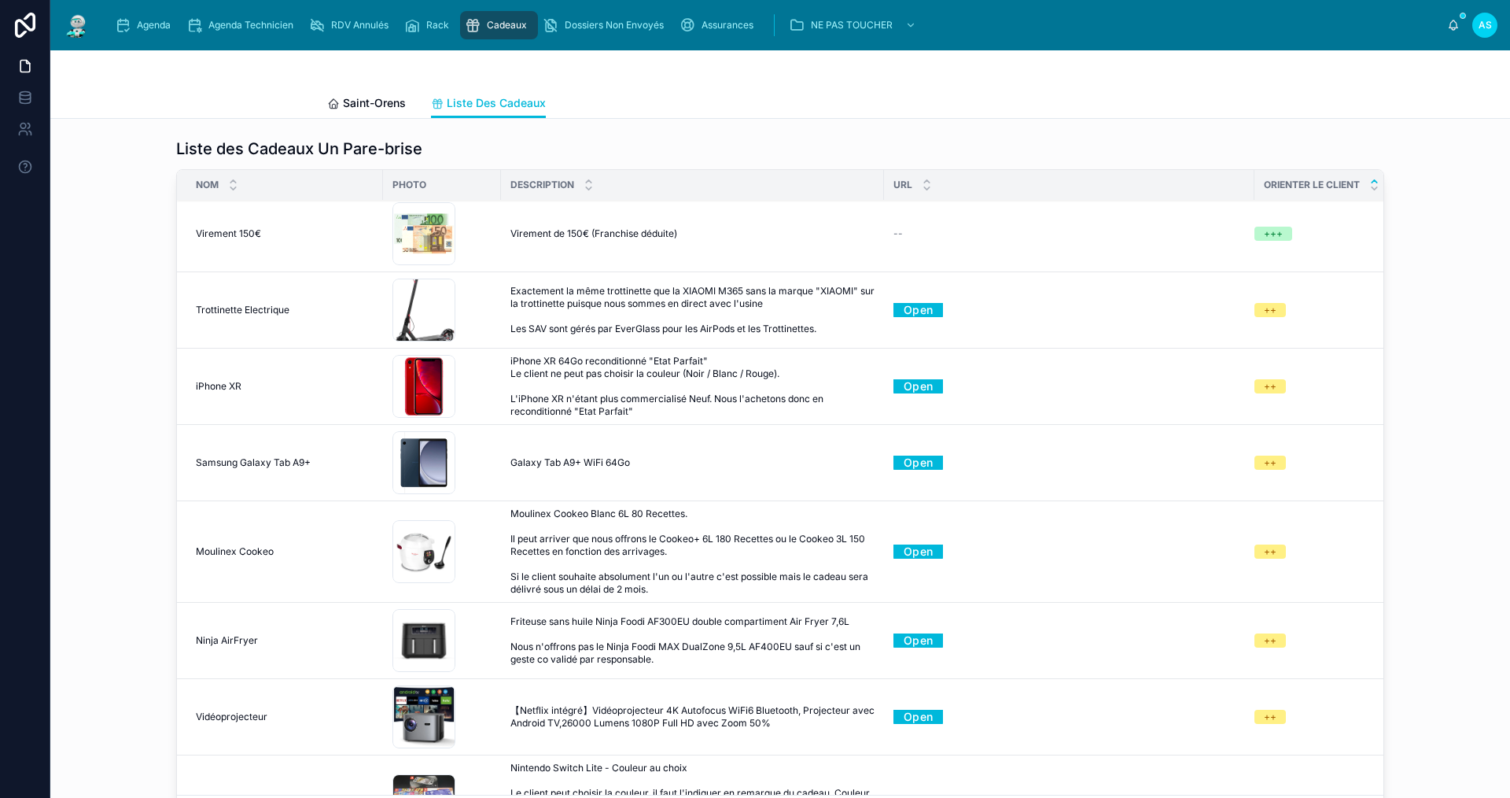
click at [144, 37] on div "Agenda" at bounding box center [146, 25] width 62 height 25
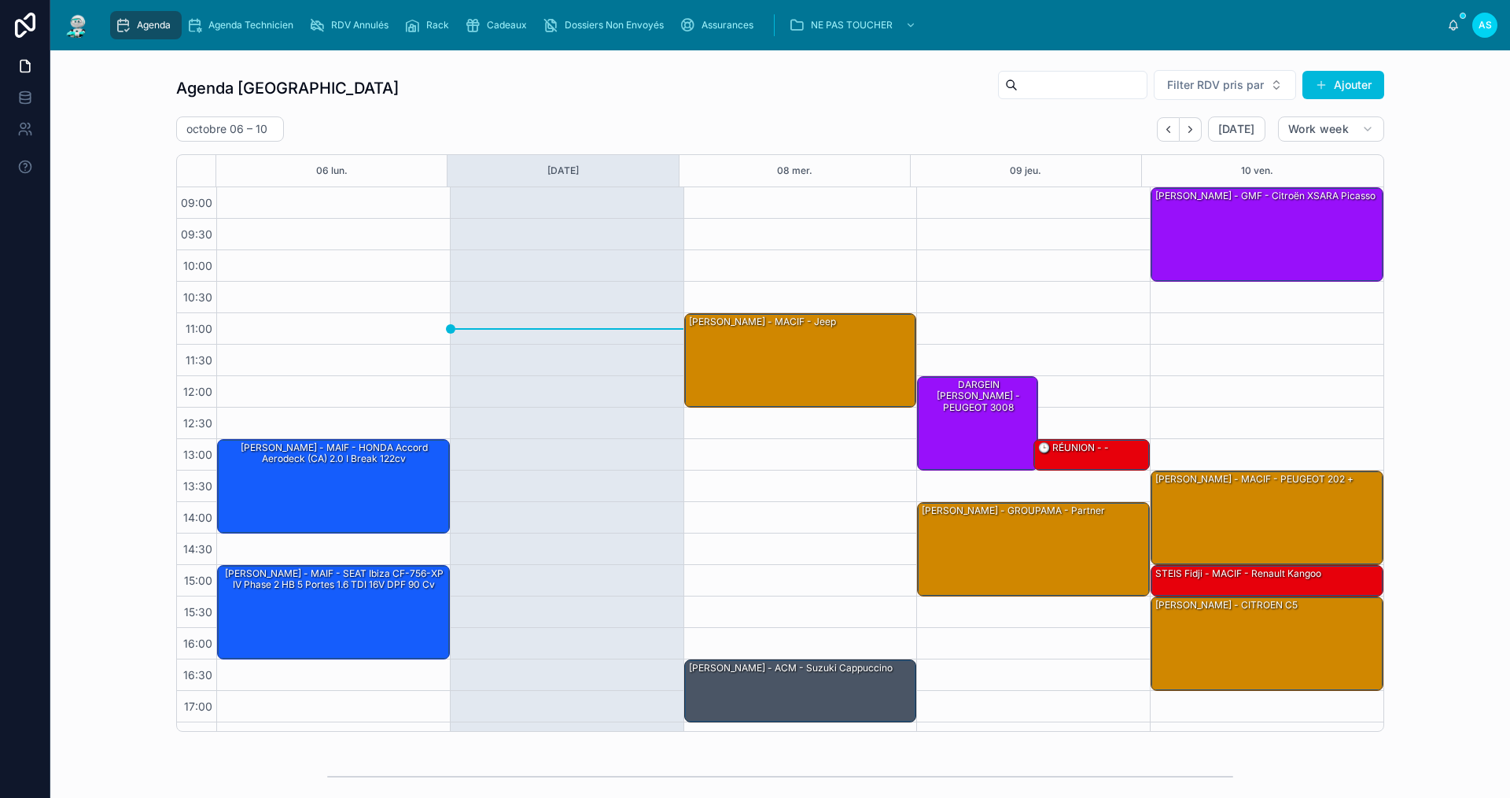
scroll to position [23, 0]
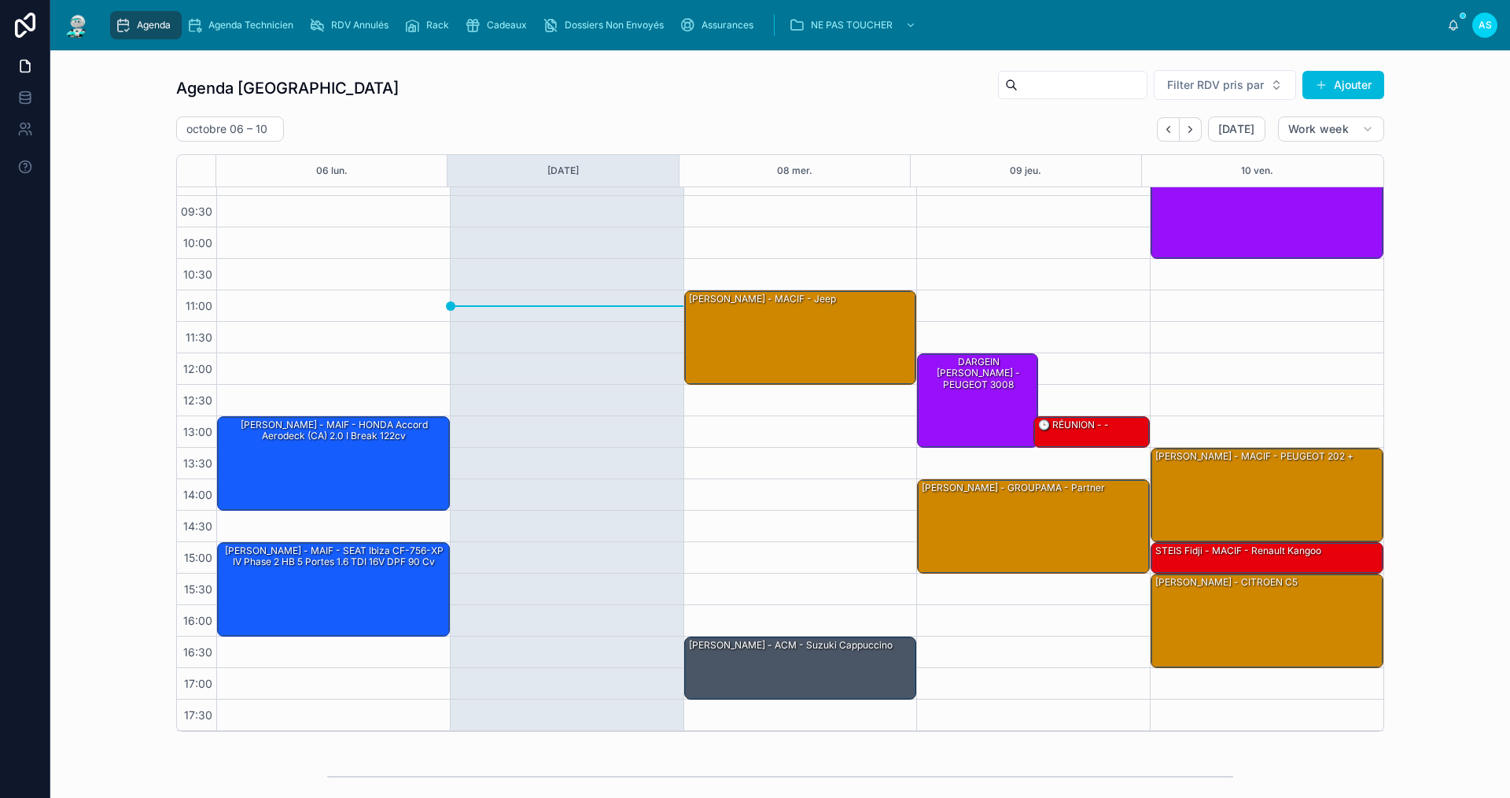
click at [1328, 76] on button "Ajouter" at bounding box center [1344, 85] width 82 height 28
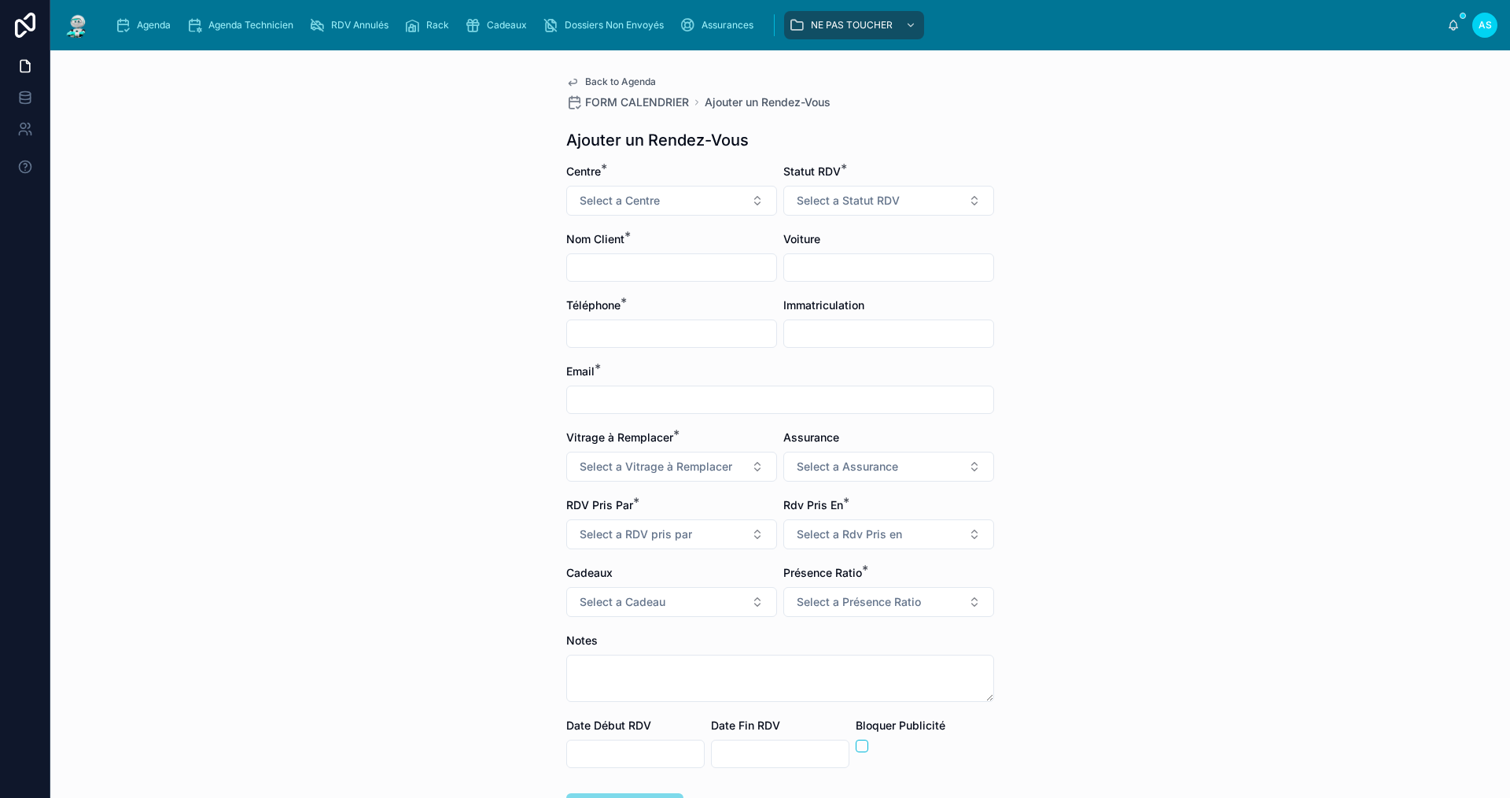
click at [673, 201] on button "Select a Centre" at bounding box center [671, 201] width 211 height 30
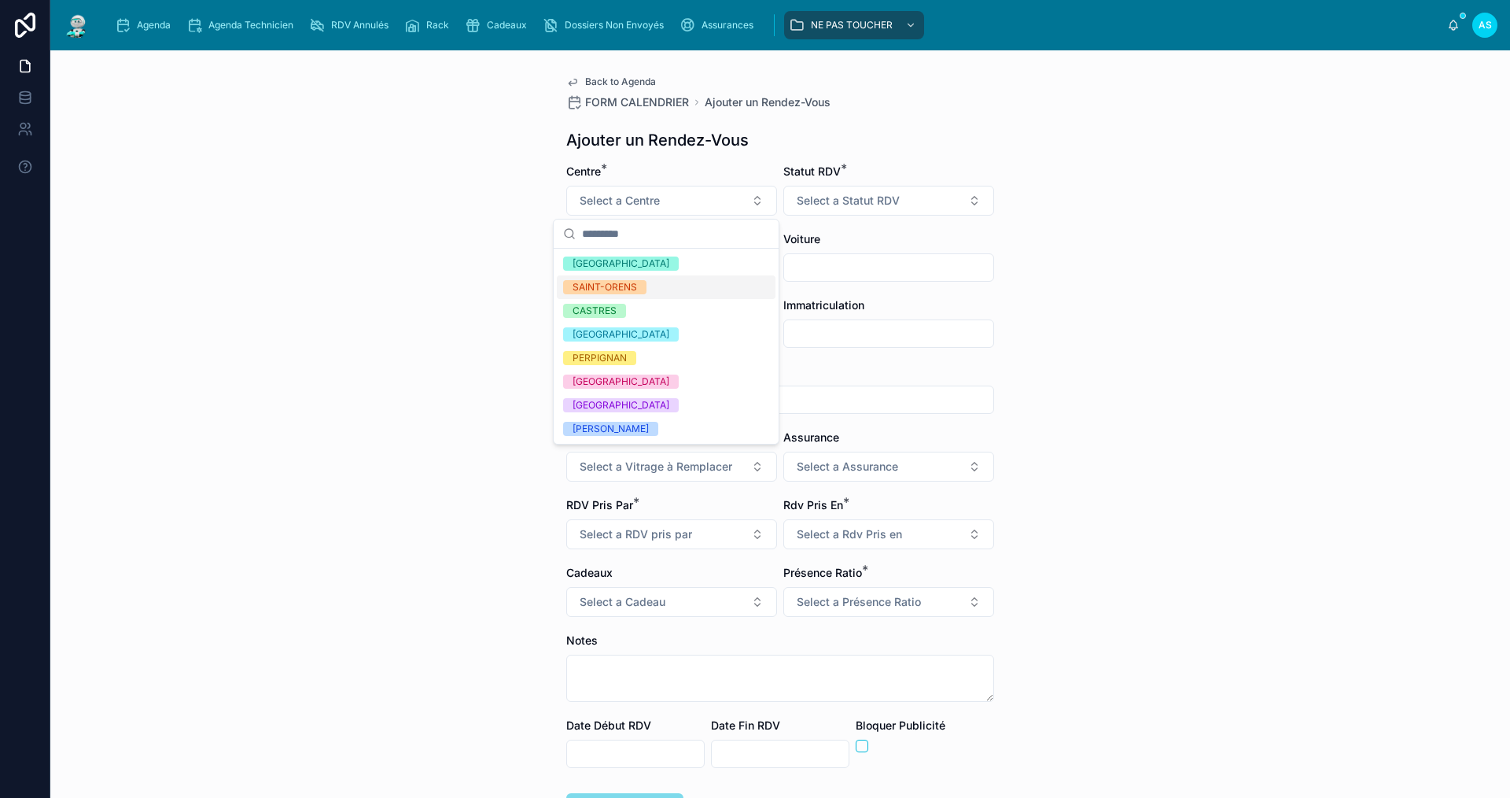
click at [636, 289] on div "SAINT-ORENS" at bounding box center [605, 287] width 65 height 14
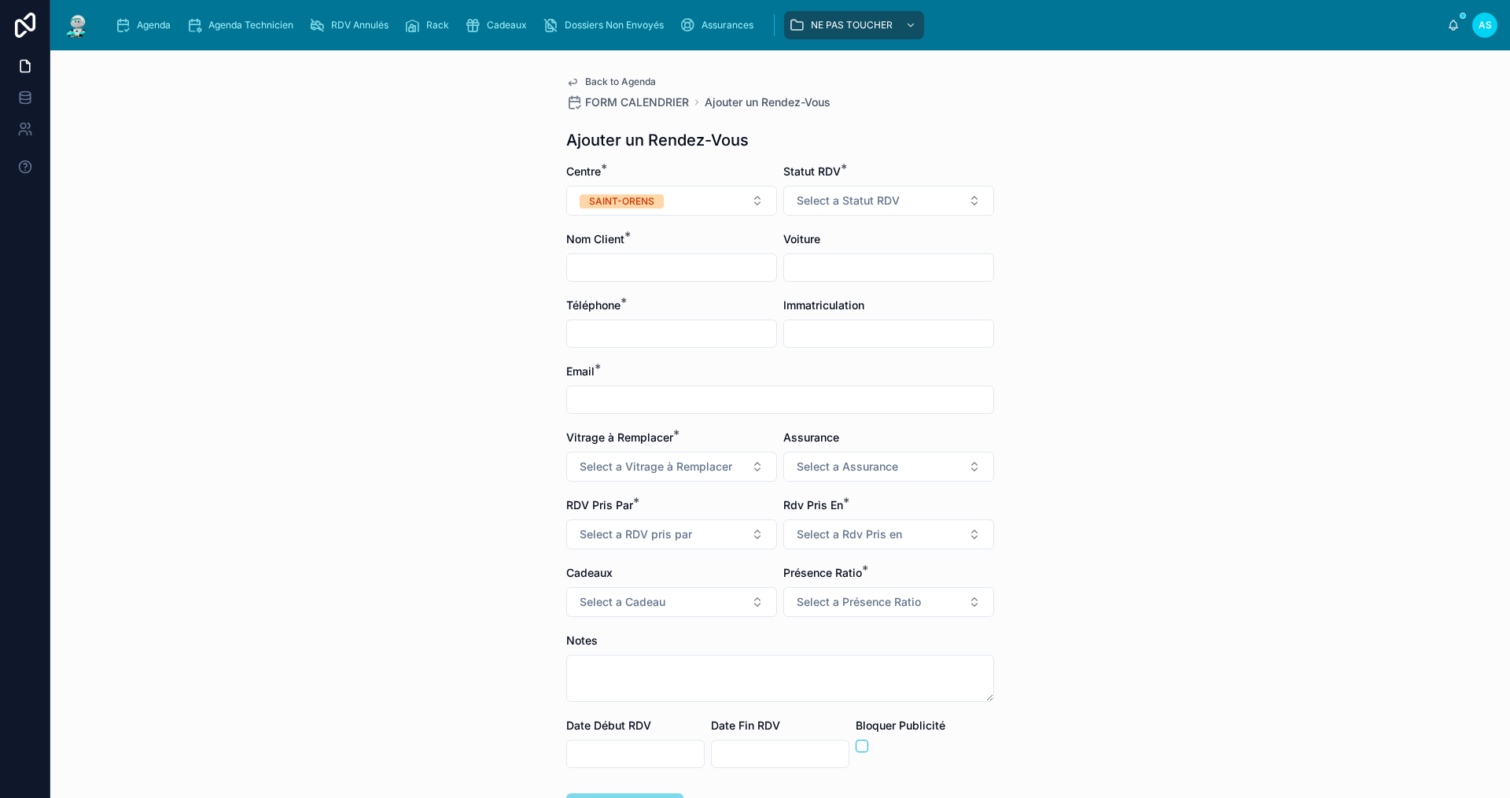
click at [672, 348] on form "Centre * SAINT-ORENS Statut RDV * Select a Statut RDV Nom Client * Voiture Télé…" at bounding box center [780, 543] width 428 height 758
click at [666, 335] on input "text" at bounding box center [671, 334] width 209 height 22
type input "**********"
click at [838, 334] on input "text" at bounding box center [888, 334] width 209 height 22
type input "*******"
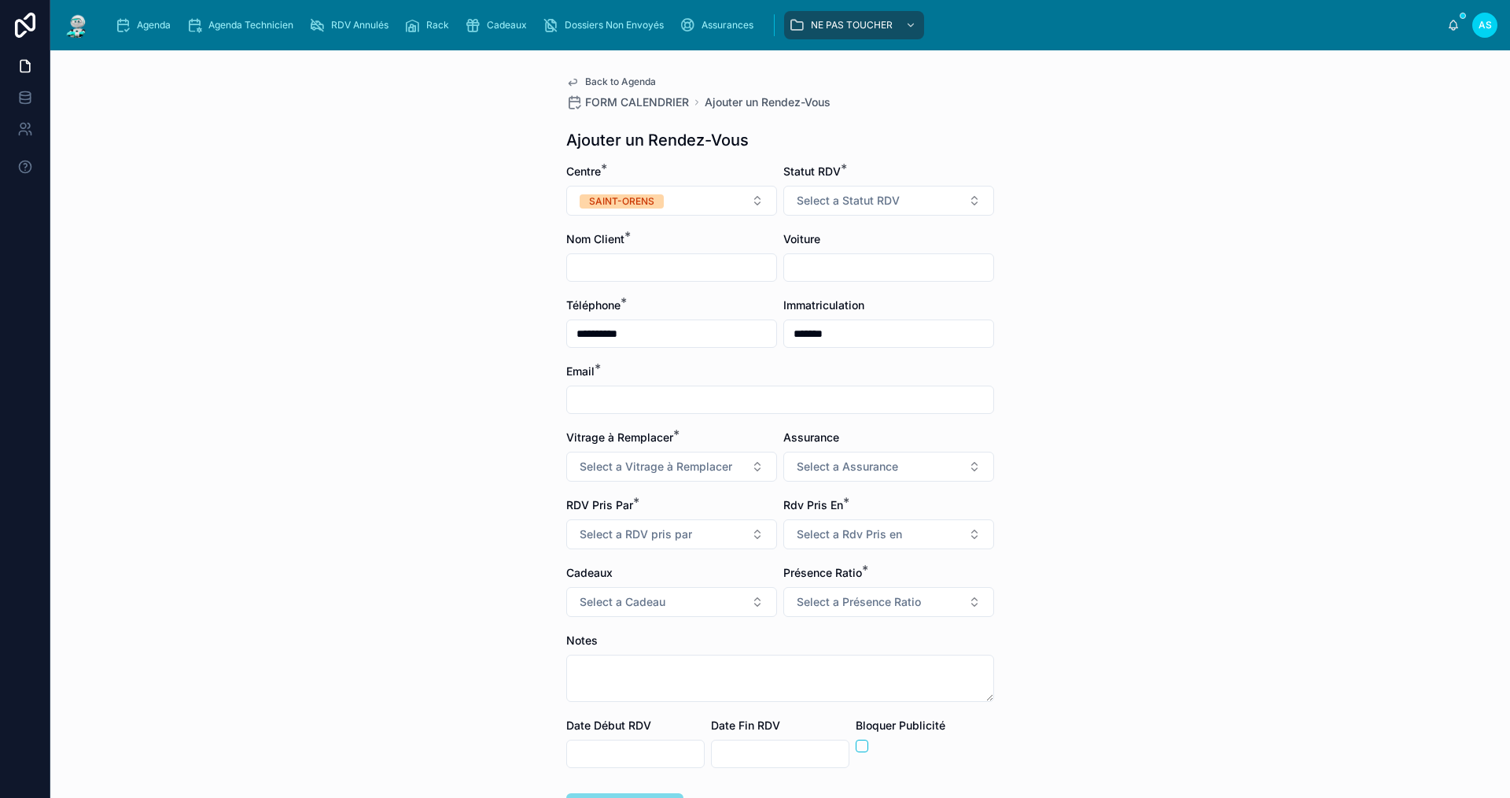
click at [739, 395] on input "text" at bounding box center [780, 400] width 426 height 22
type input "**********"
click at [680, 465] on span "Select a Vitrage à Remplacer" at bounding box center [656, 467] width 153 height 16
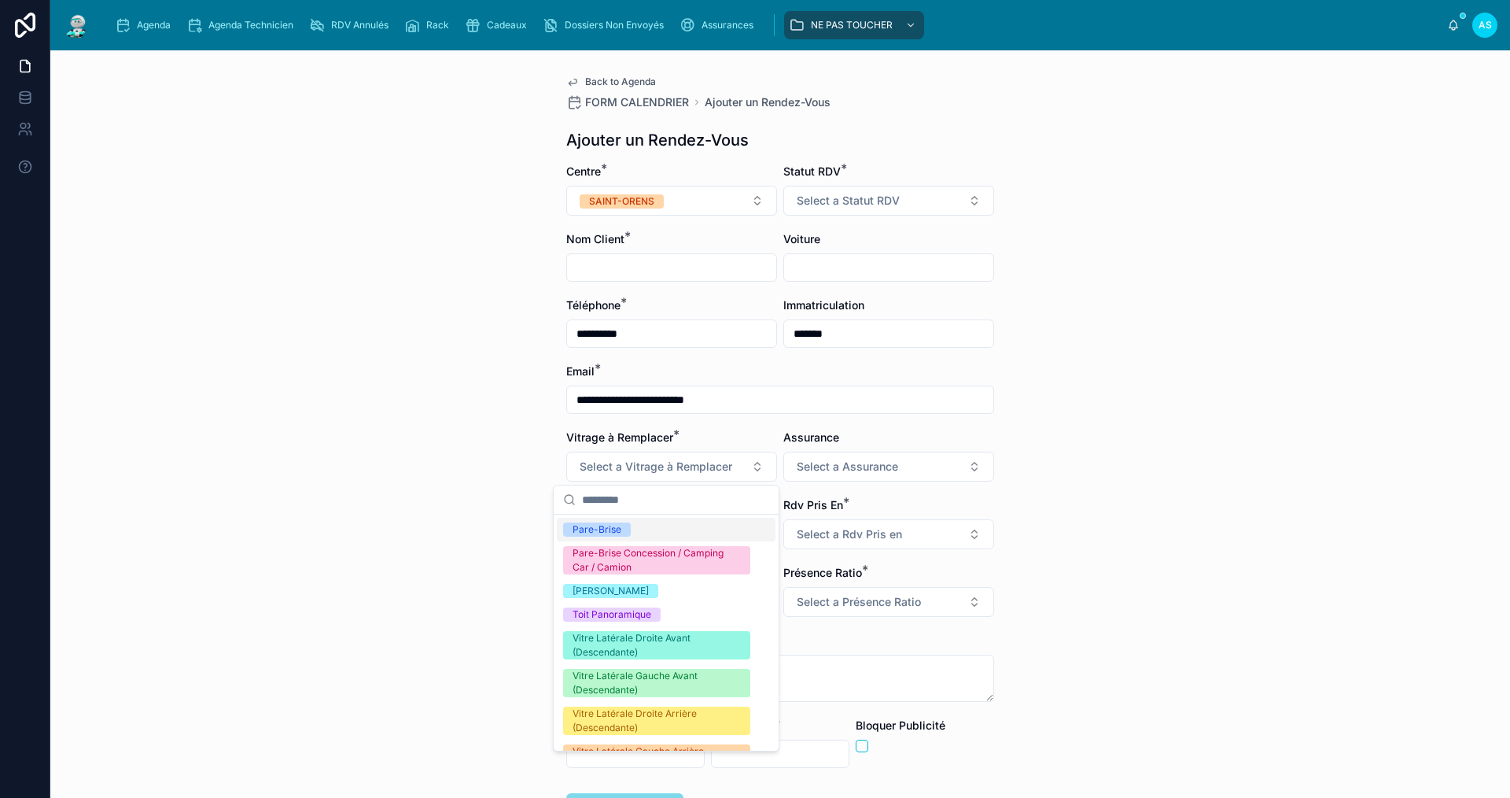
click at [629, 525] on div "Pare-Brise" at bounding box center [666, 530] width 219 height 24
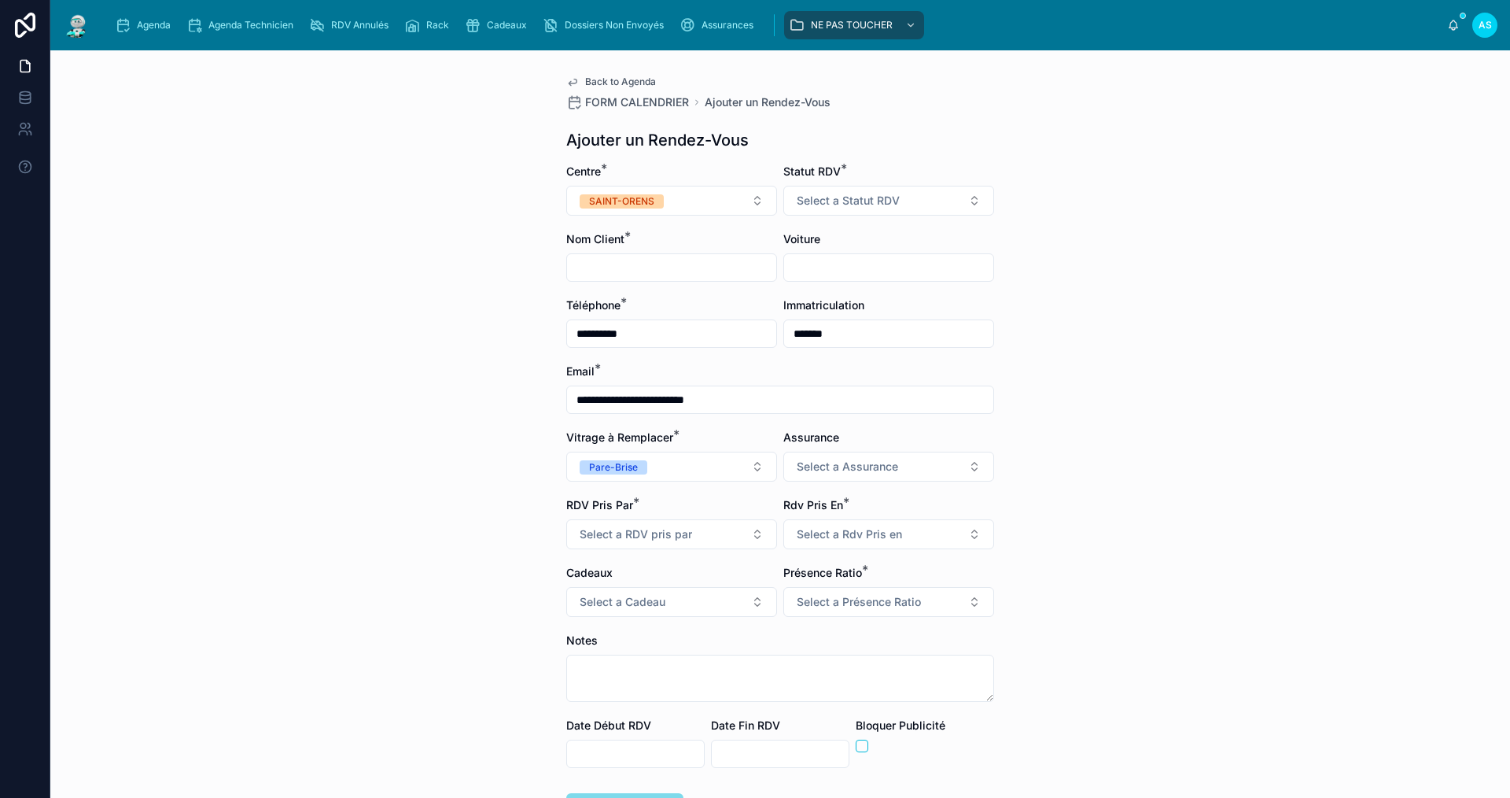
click at [842, 480] on button "Select a Assurance" at bounding box center [888, 467] width 211 height 30
type input "***"
click at [848, 527] on div "ALLIANZ" at bounding box center [883, 530] width 219 height 24
click at [647, 547] on button "Select a RDV pris par" at bounding box center [671, 534] width 211 height 30
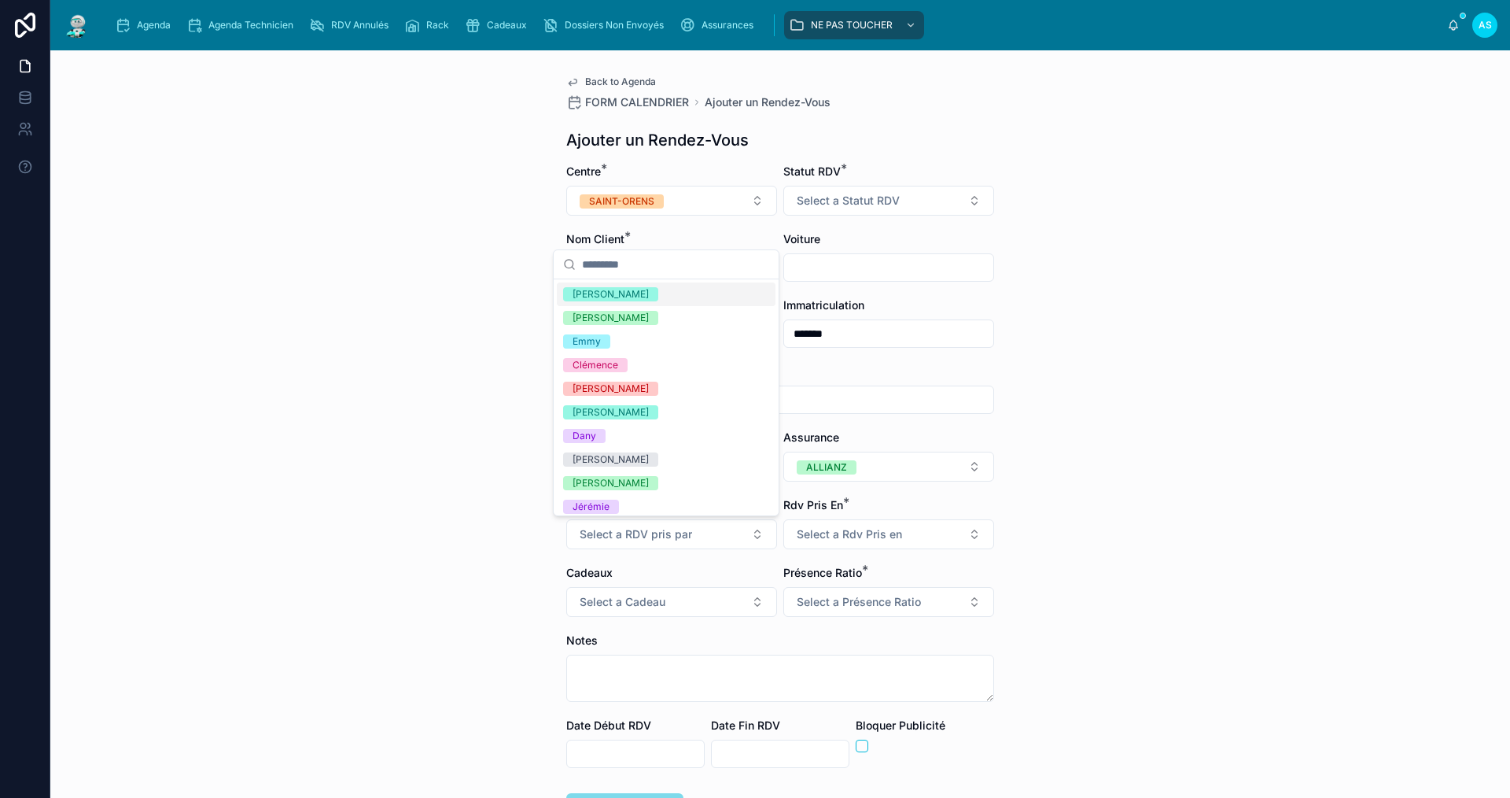
click at [651, 536] on span "Select a RDV pris par" at bounding box center [636, 534] width 112 height 16
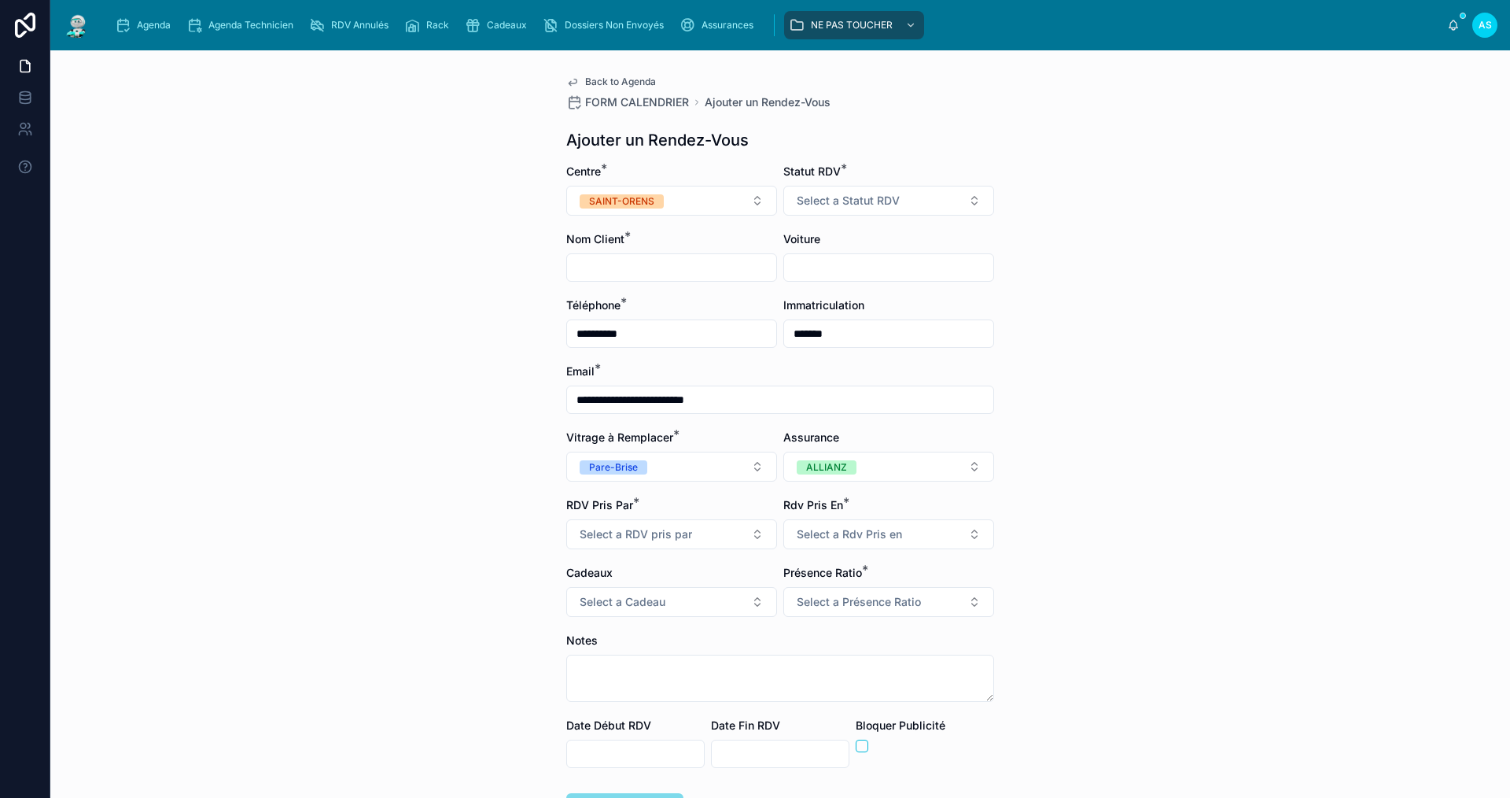
click at [651, 537] on span "Select a RDV pris par" at bounding box center [636, 534] width 112 height 16
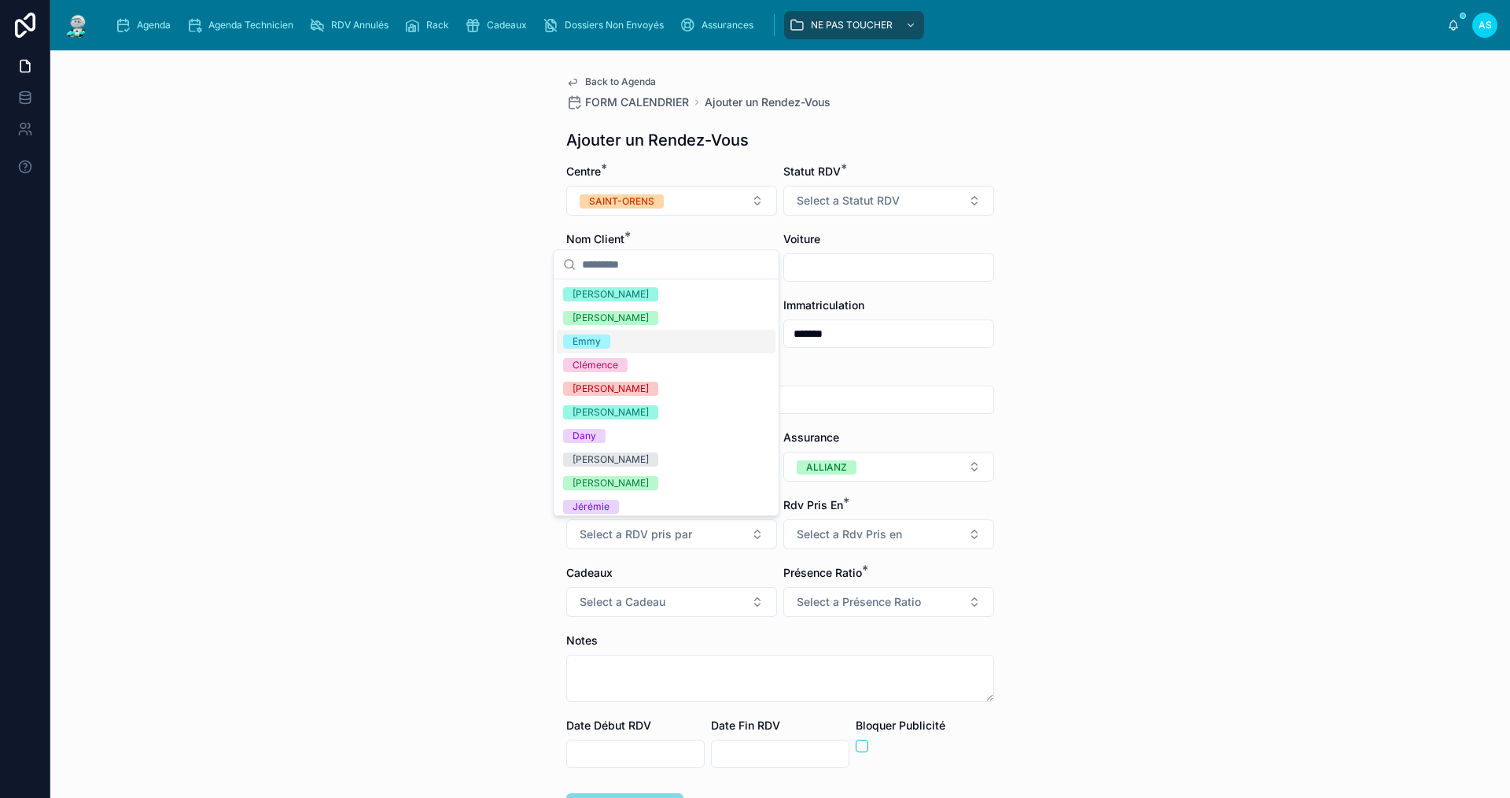
click at [599, 319] on span "[PERSON_NAME]" at bounding box center [610, 318] width 95 height 14
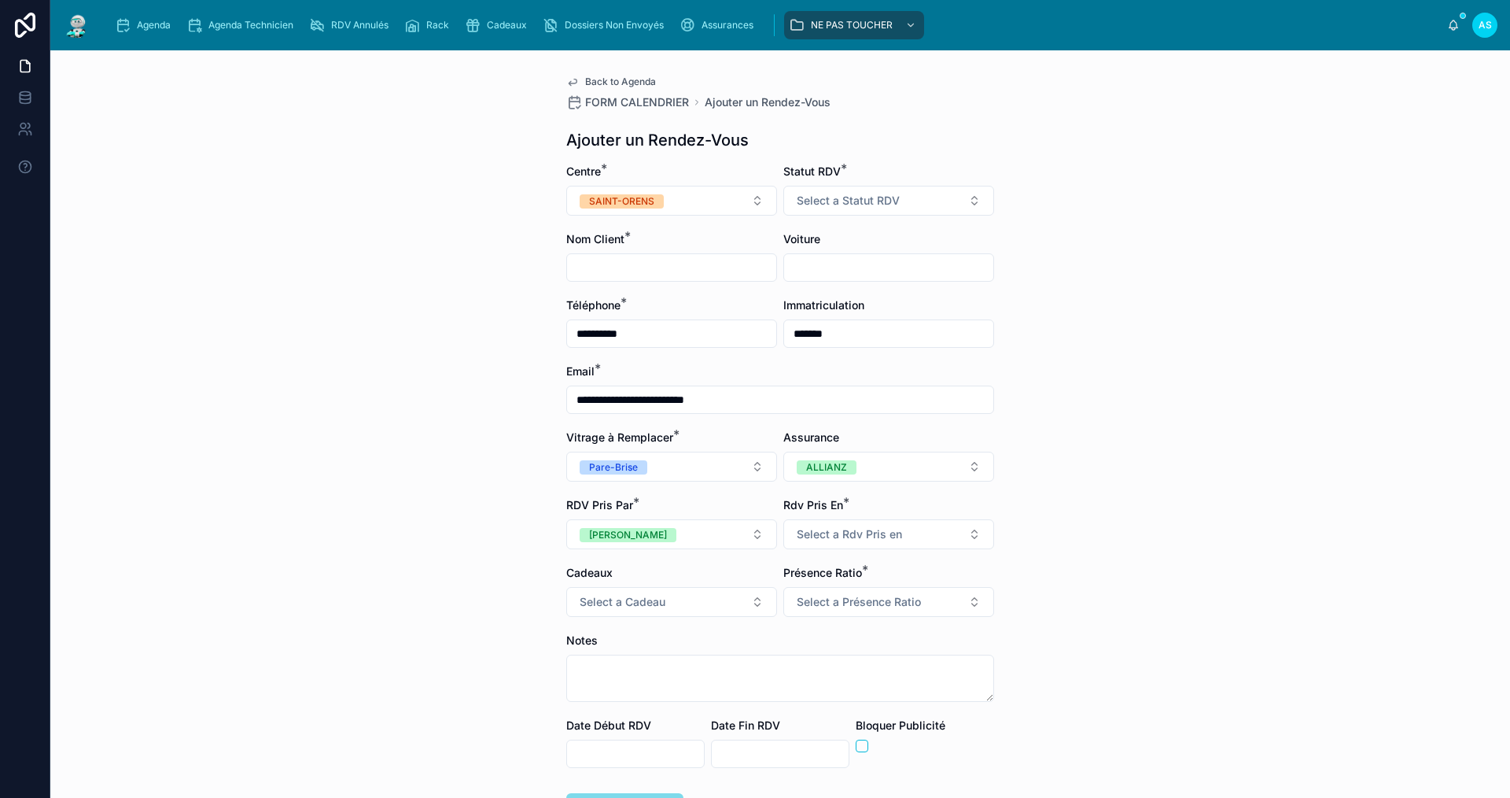
click at [797, 531] on span "Select a Rdv Pris en" at bounding box center [849, 534] width 105 height 16
click at [825, 642] on span "Centre" at bounding box center [805, 644] width 50 height 14
click at [665, 611] on button "Select a Cadeau" at bounding box center [671, 602] width 211 height 30
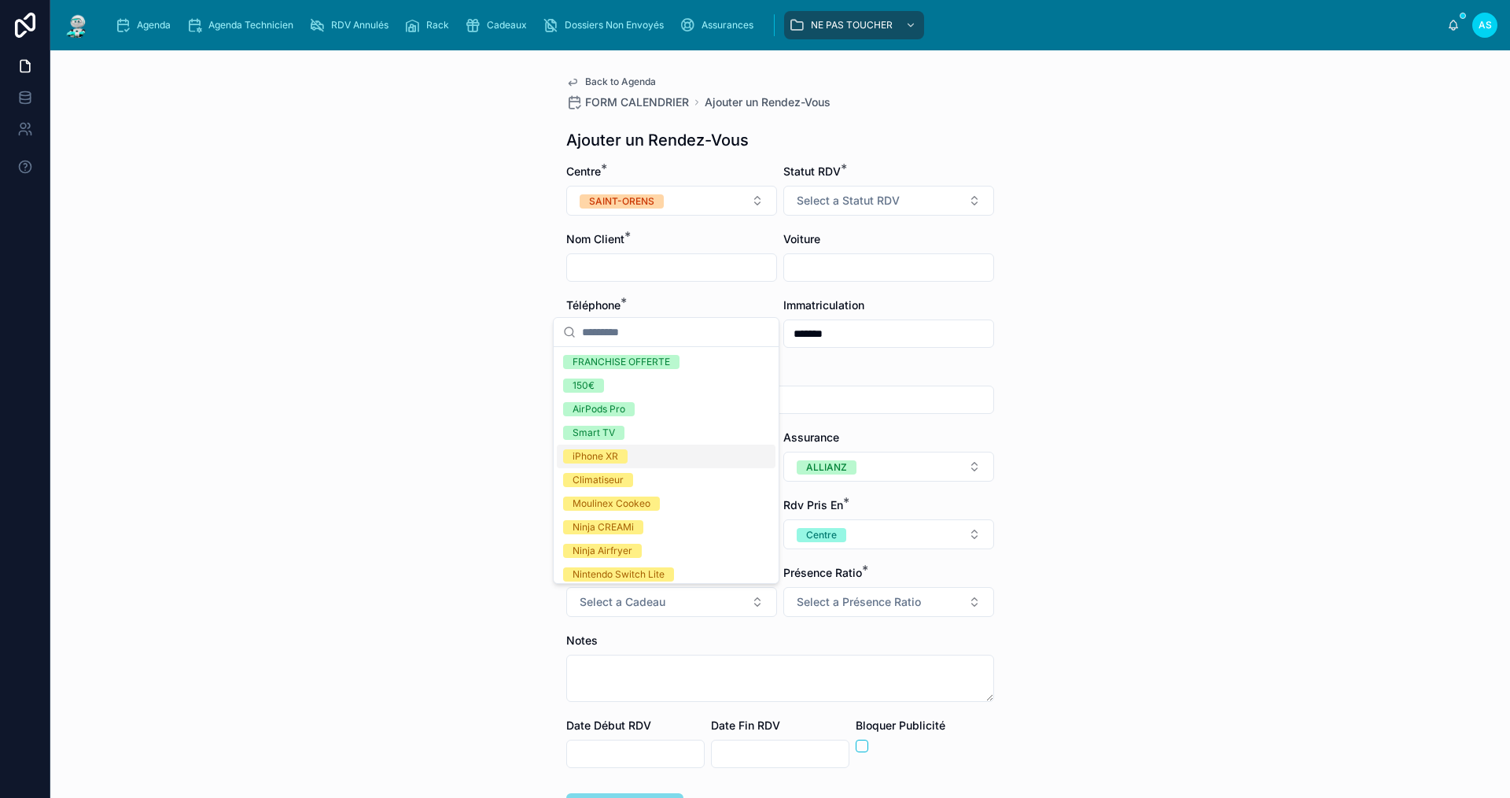
click at [633, 461] on div "iPhone XR" at bounding box center [666, 456] width 219 height 24
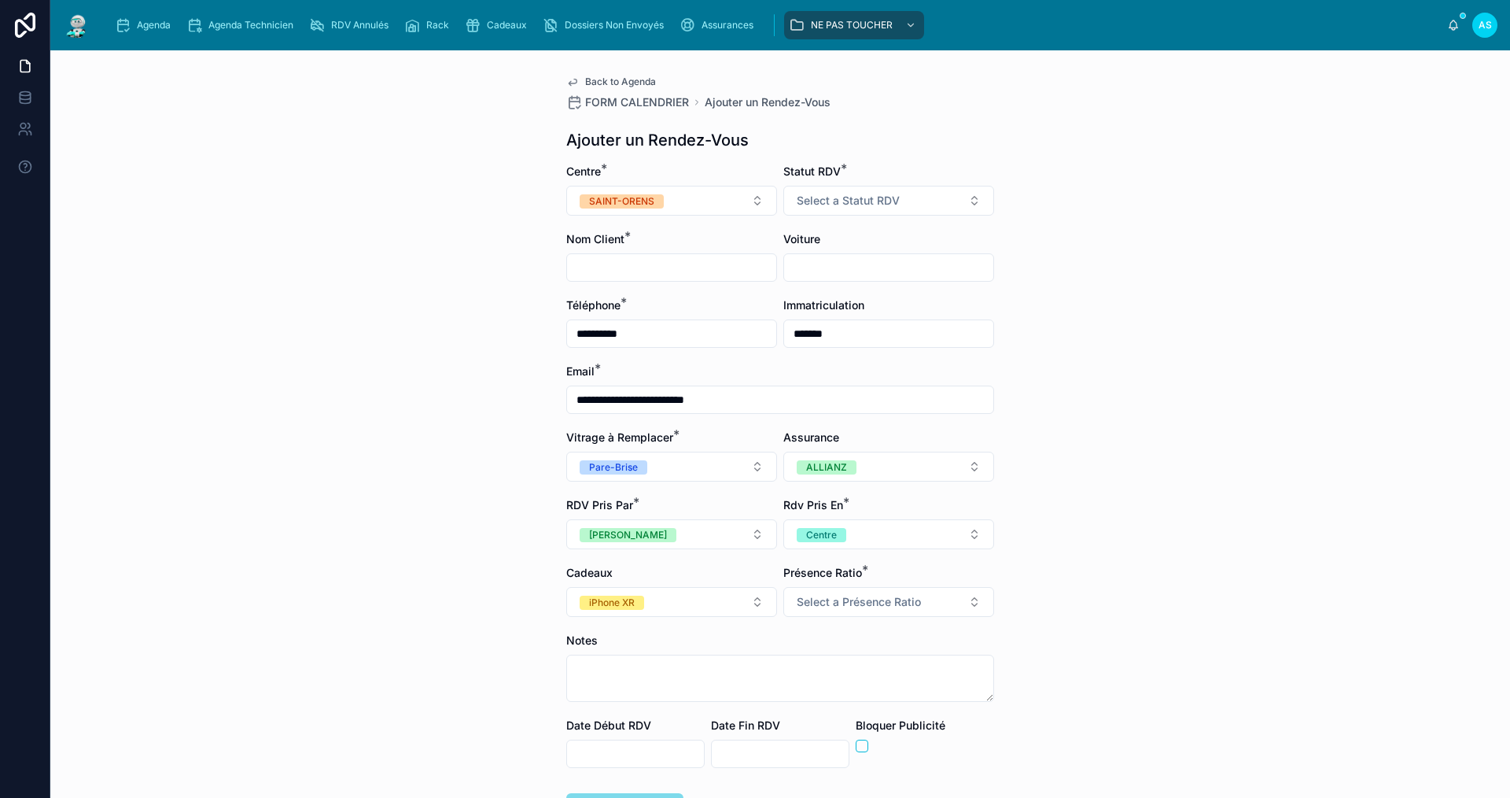
click at [844, 590] on button "Select a Présence Ratio" at bounding box center [888, 602] width 211 height 30
click at [826, 754] on div "5/5" at bounding box center [883, 759] width 219 height 24
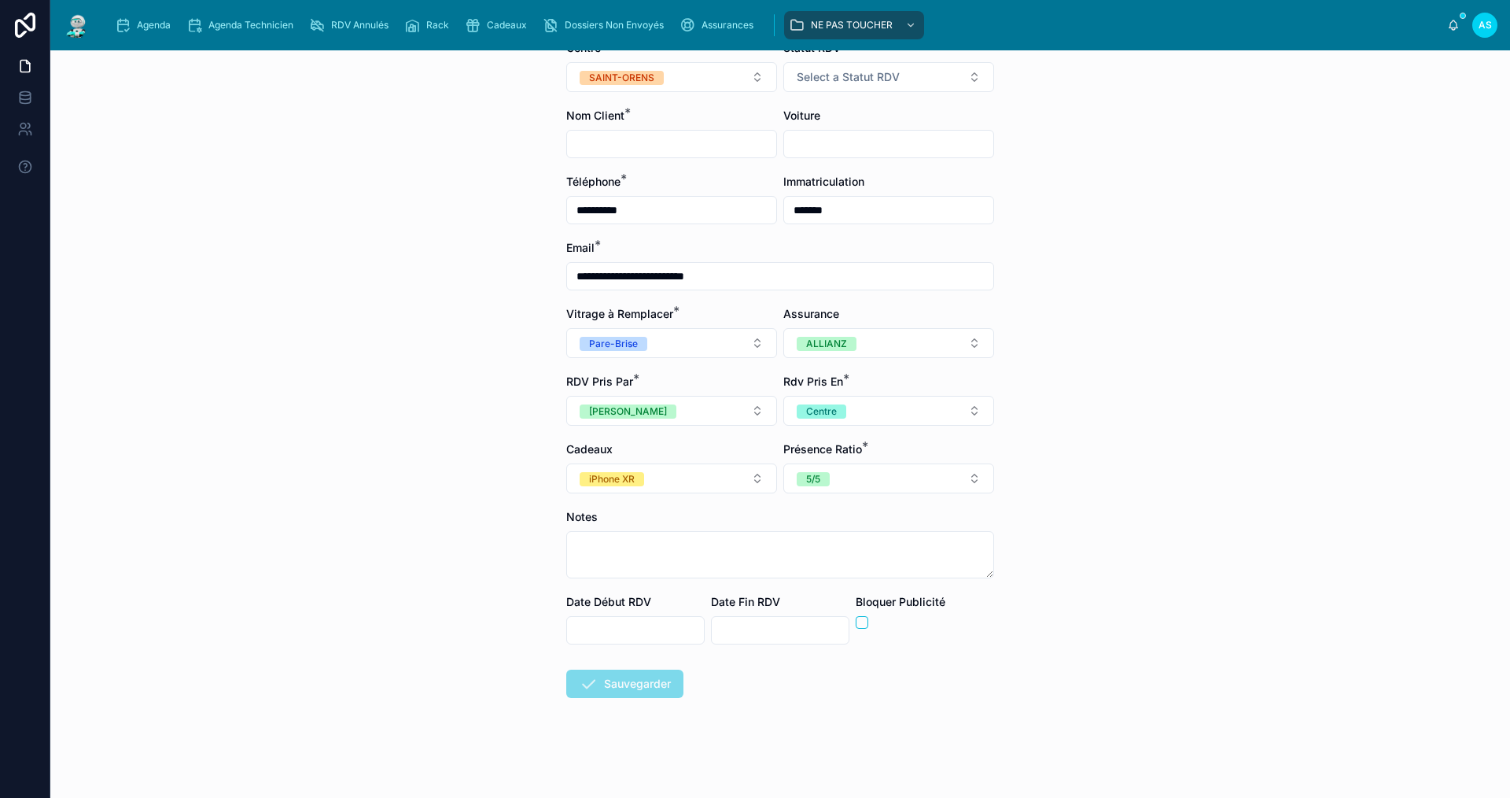
scroll to position [124, 0]
click at [622, 633] on input "text" at bounding box center [635, 629] width 137 height 22
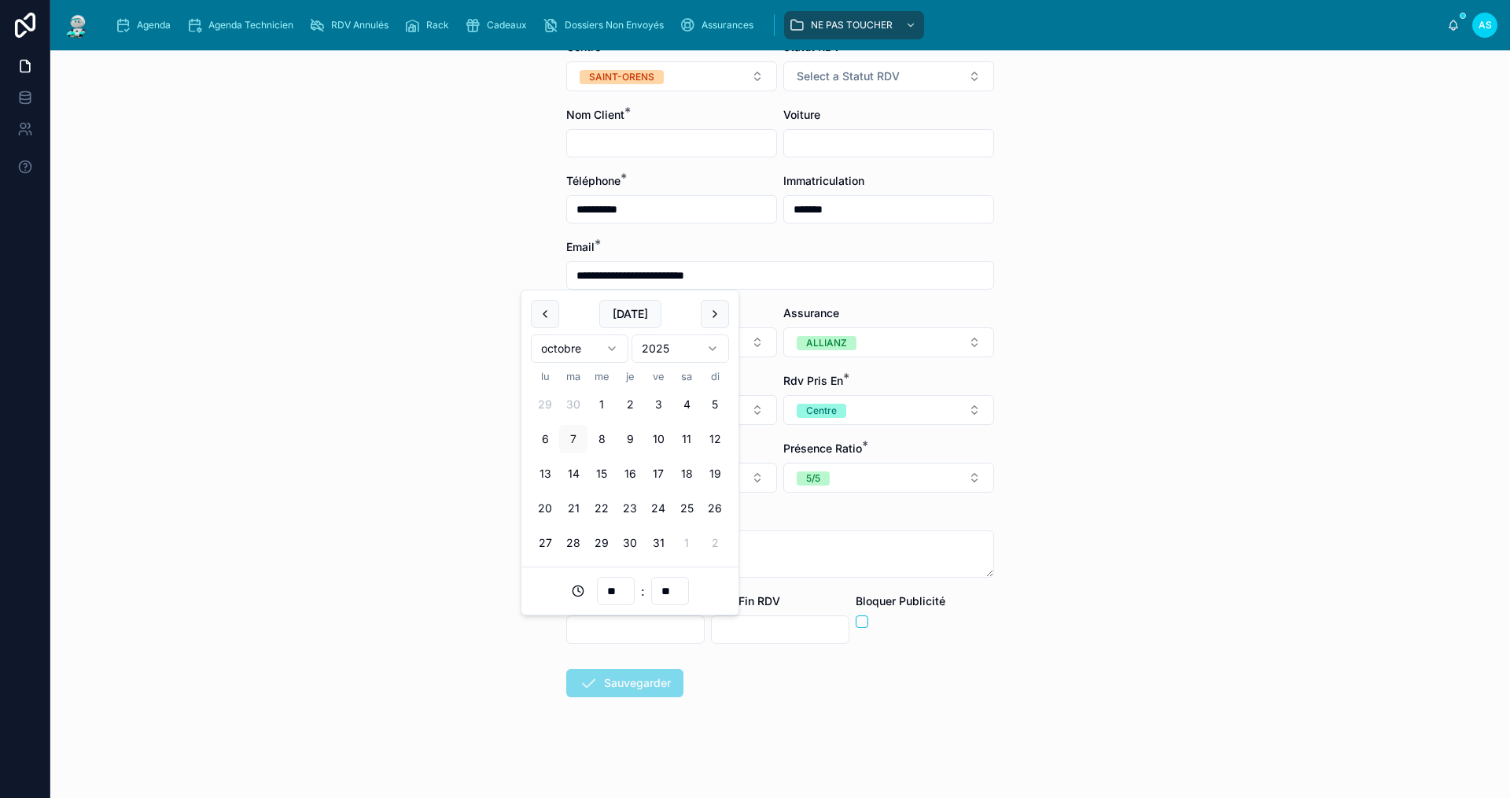
click at [595, 438] on button "8" at bounding box center [602, 439] width 28 height 28
click at [623, 600] on input "**" at bounding box center [616, 591] width 36 height 22
click at [611, 595] on input "**" at bounding box center [616, 591] width 36 height 22
click at [567, 540] on div "14" at bounding box center [616, 552] width 219 height 25
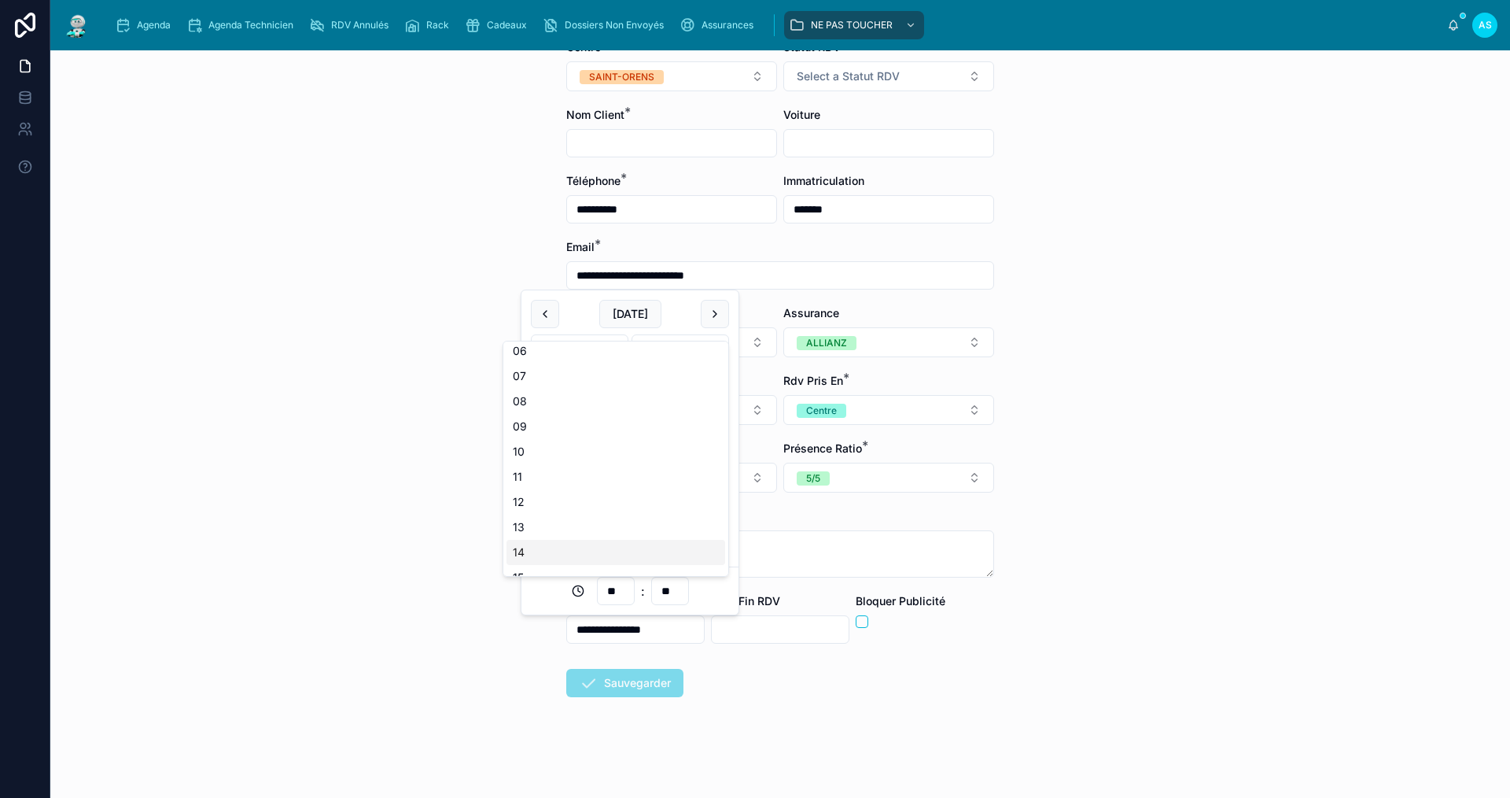
type input "**********"
type input "**"
click at [756, 631] on input "text" at bounding box center [780, 629] width 137 height 22
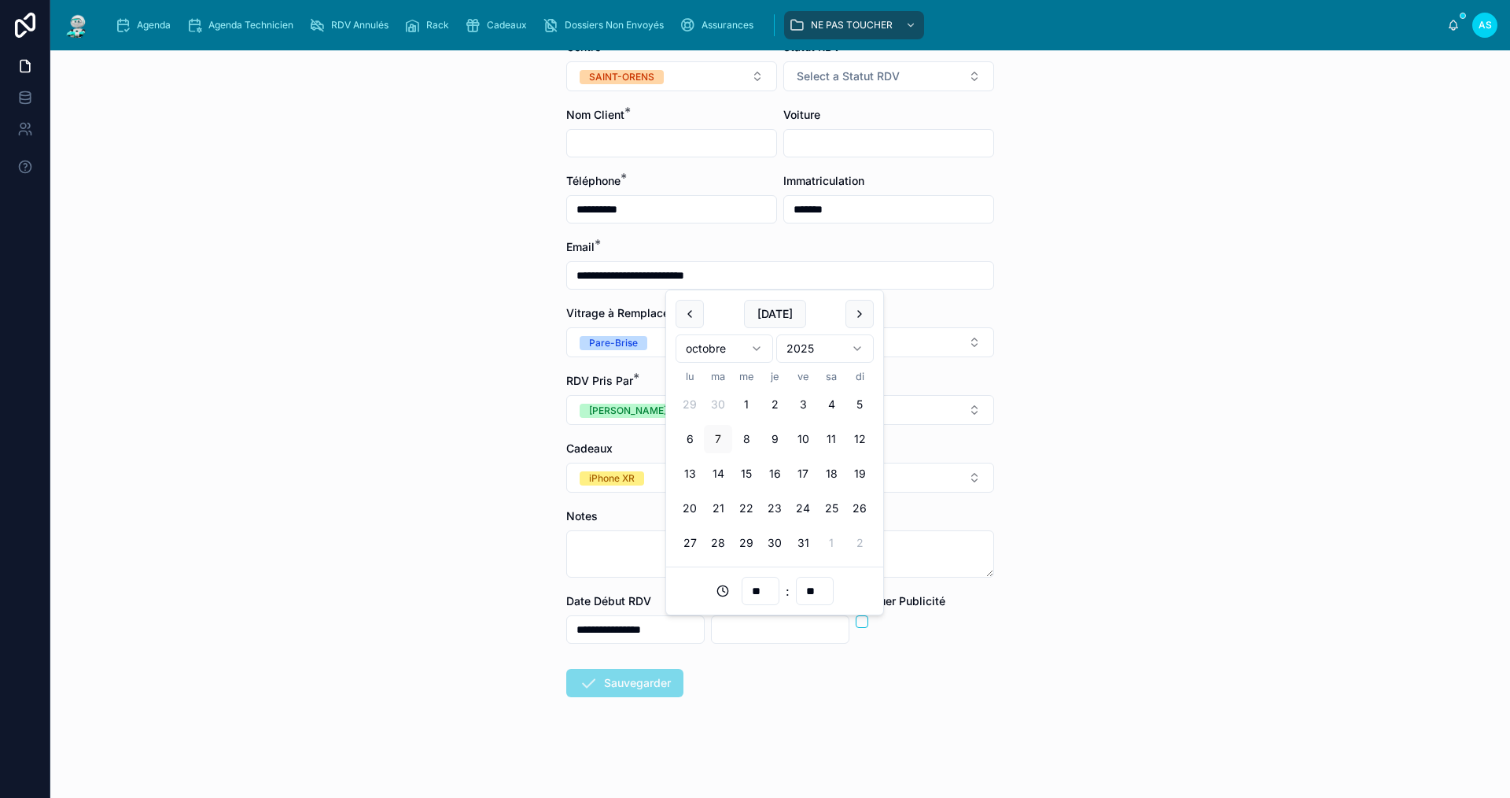
click at [747, 440] on button "8" at bounding box center [746, 439] width 28 height 28
type input "**********"
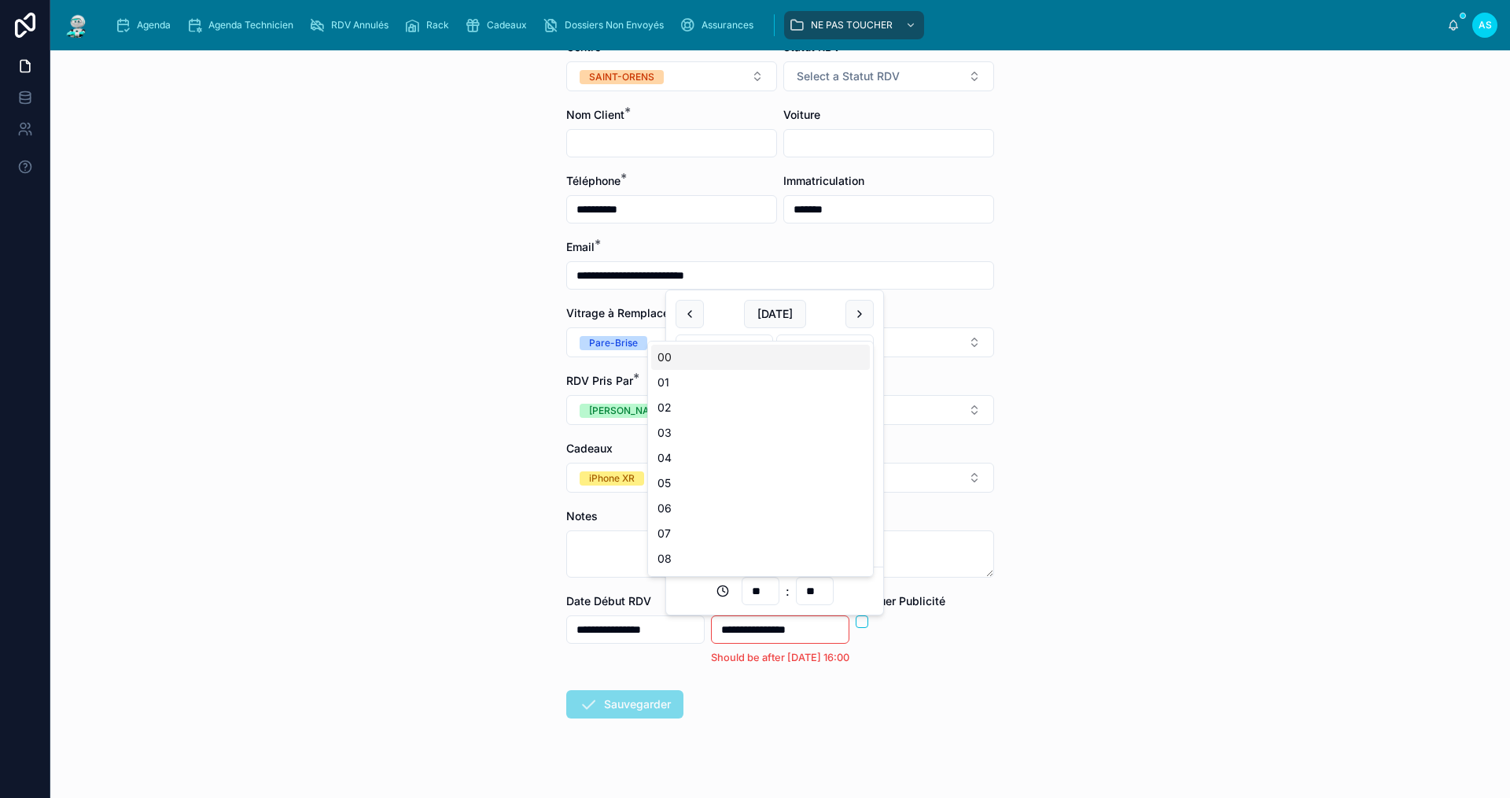
drag, startPoint x: 769, startPoint y: 592, endPoint x: 677, endPoint y: 588, distance: 92.1
click at [677, 592] on div "** : **" at bounding box center [775, 591] width 198 height 28
type input "**"
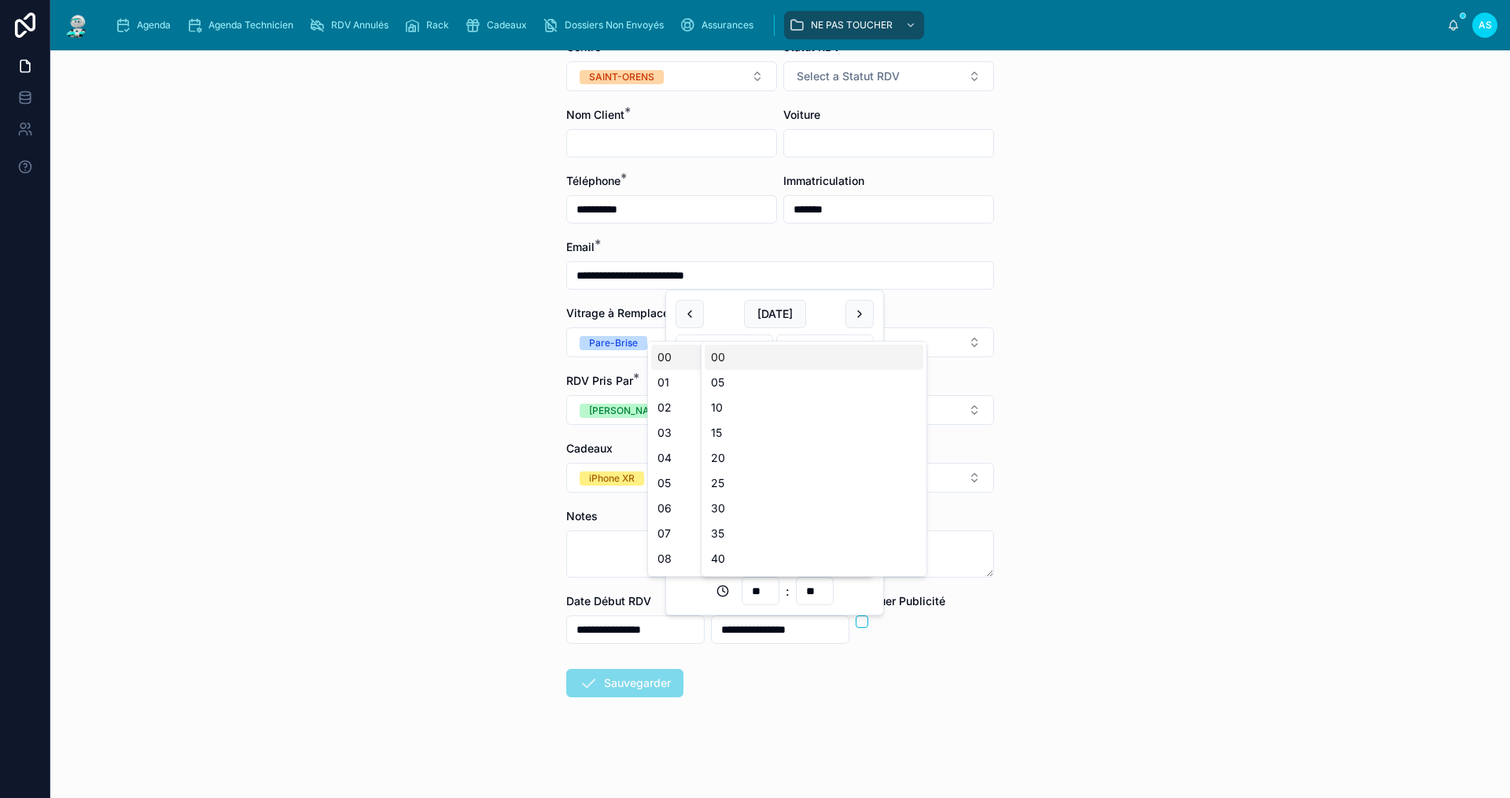
type input "**********"
type input "**"
type input "**********"
type input "**"
type input "**********"
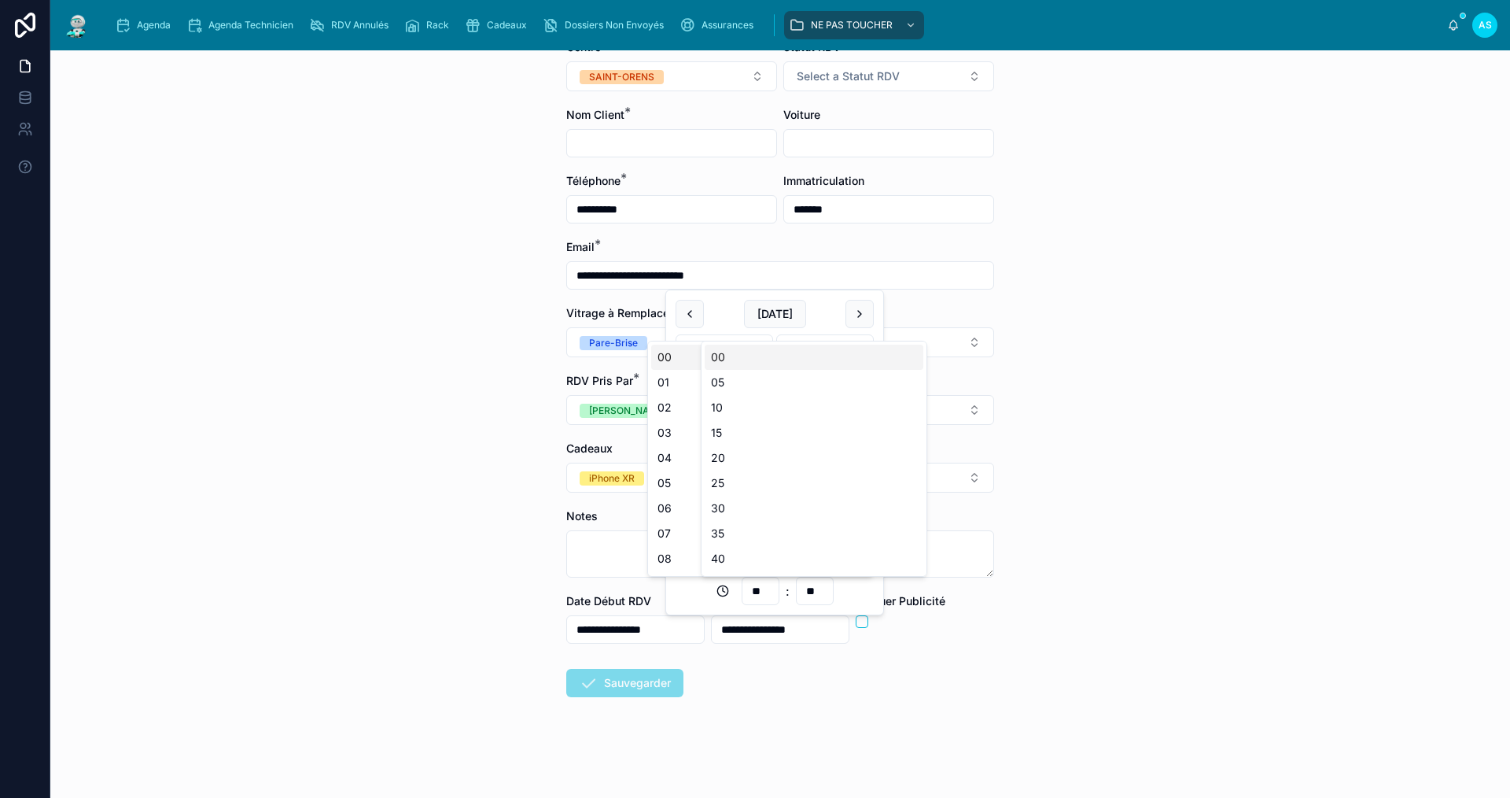
type input "**"
click at [368, 598] on div "**********" at bounding box center [780, 423] width 1460 height 747
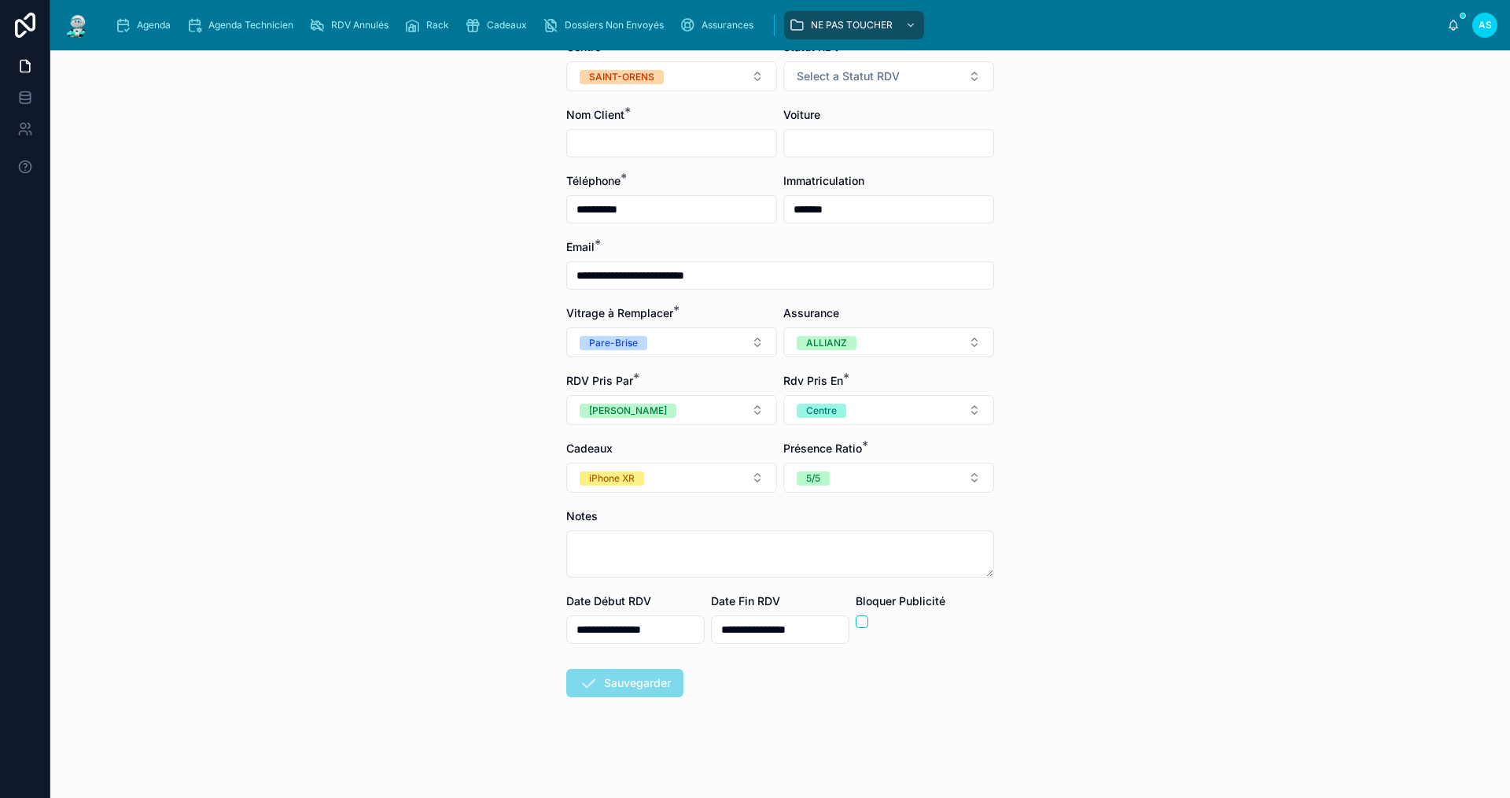
scroll to position [0, 0]
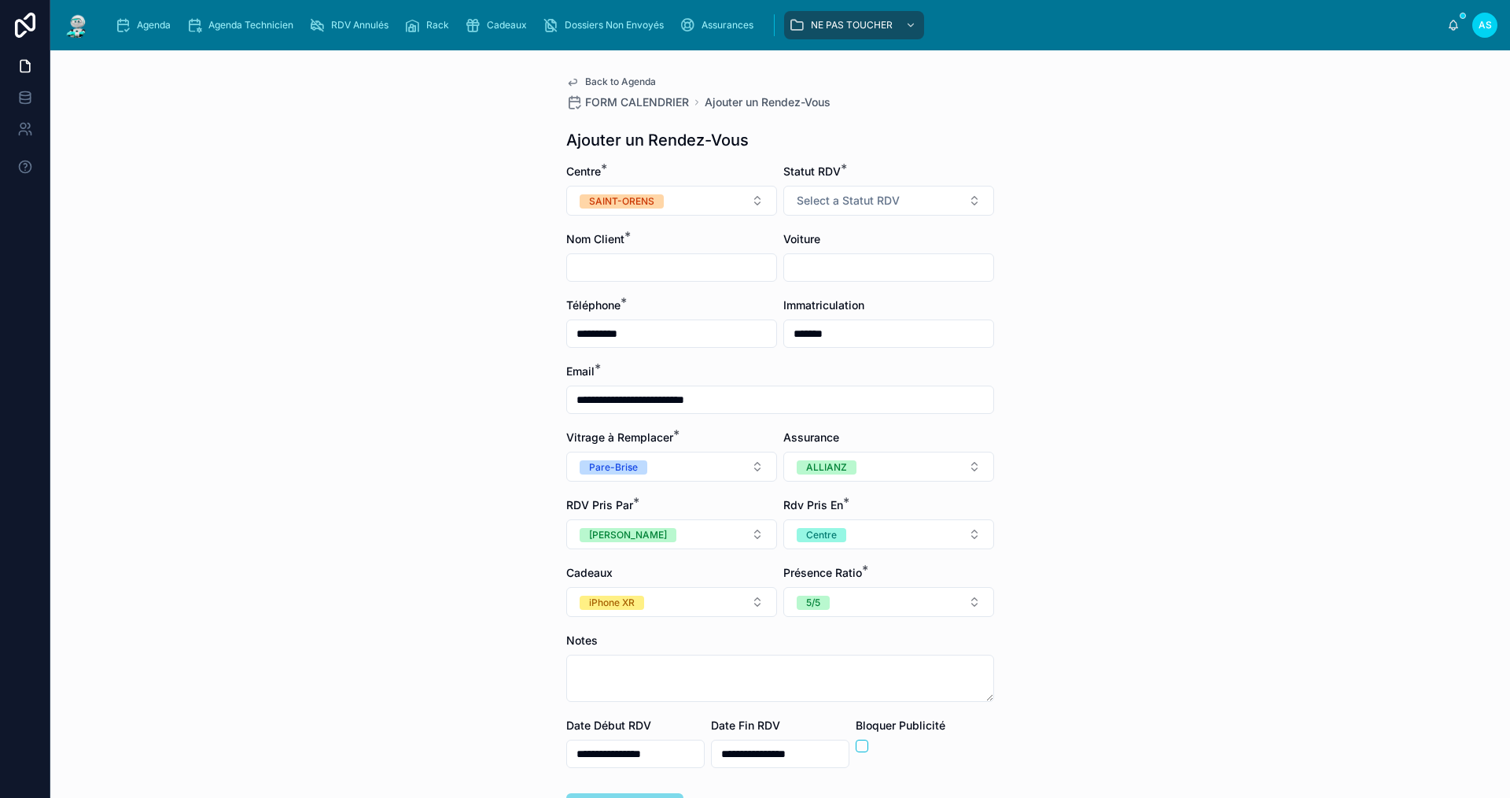
click at [633, 268] on input "text" at bounding box center [671, 267] width 209 height 22
type input "**********"
click at [858, 266] on input "text" at bounding box center [888, 267] width 209 height 22
type input "*******"
click at [1094, 466] on div "**********" at bounding box center [780, 423] width 1460 height 747
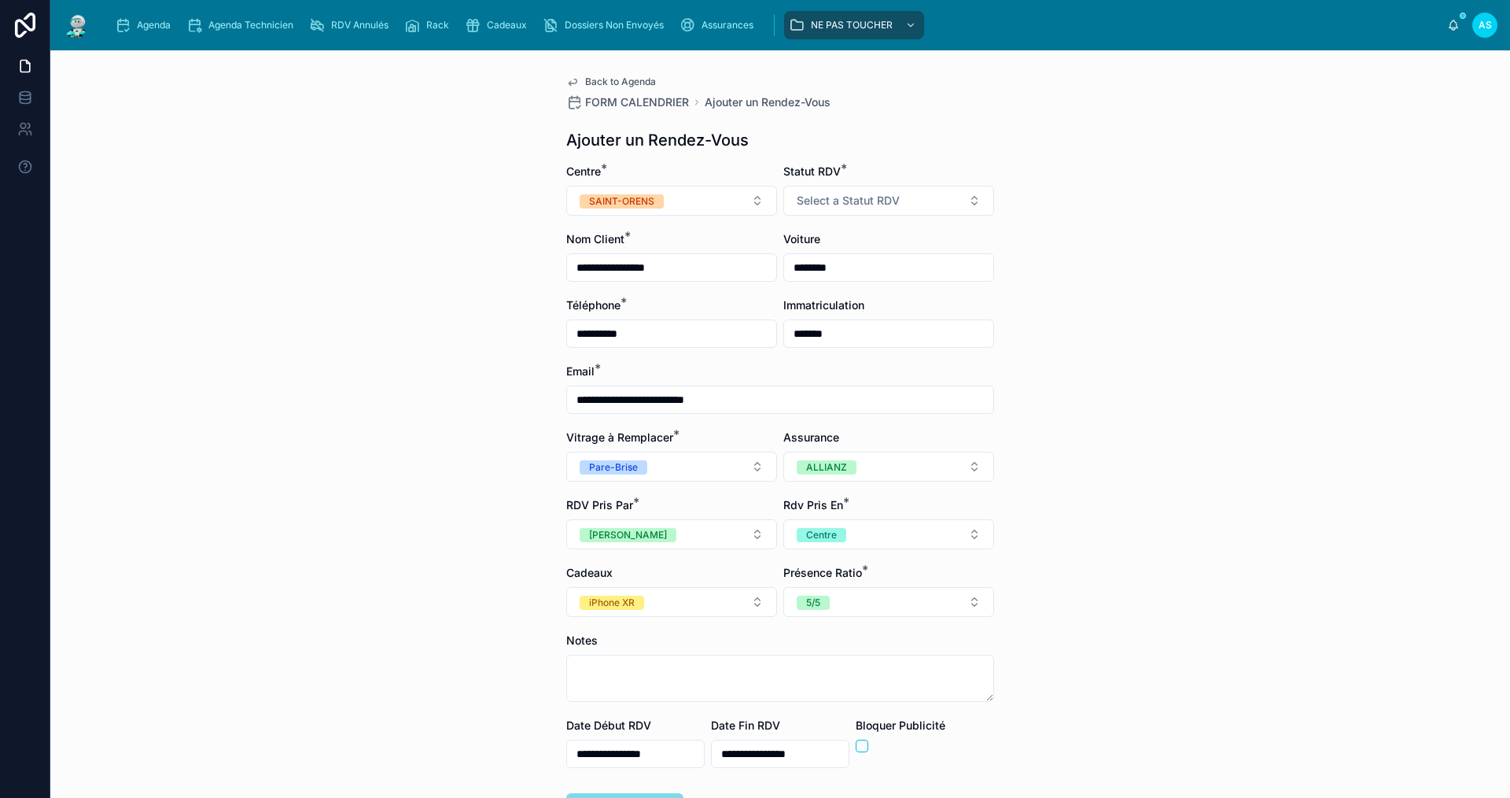
click at [865, 201] on span "Select a Statut RDV" at bounding box center [848, 201] width 103 height 16
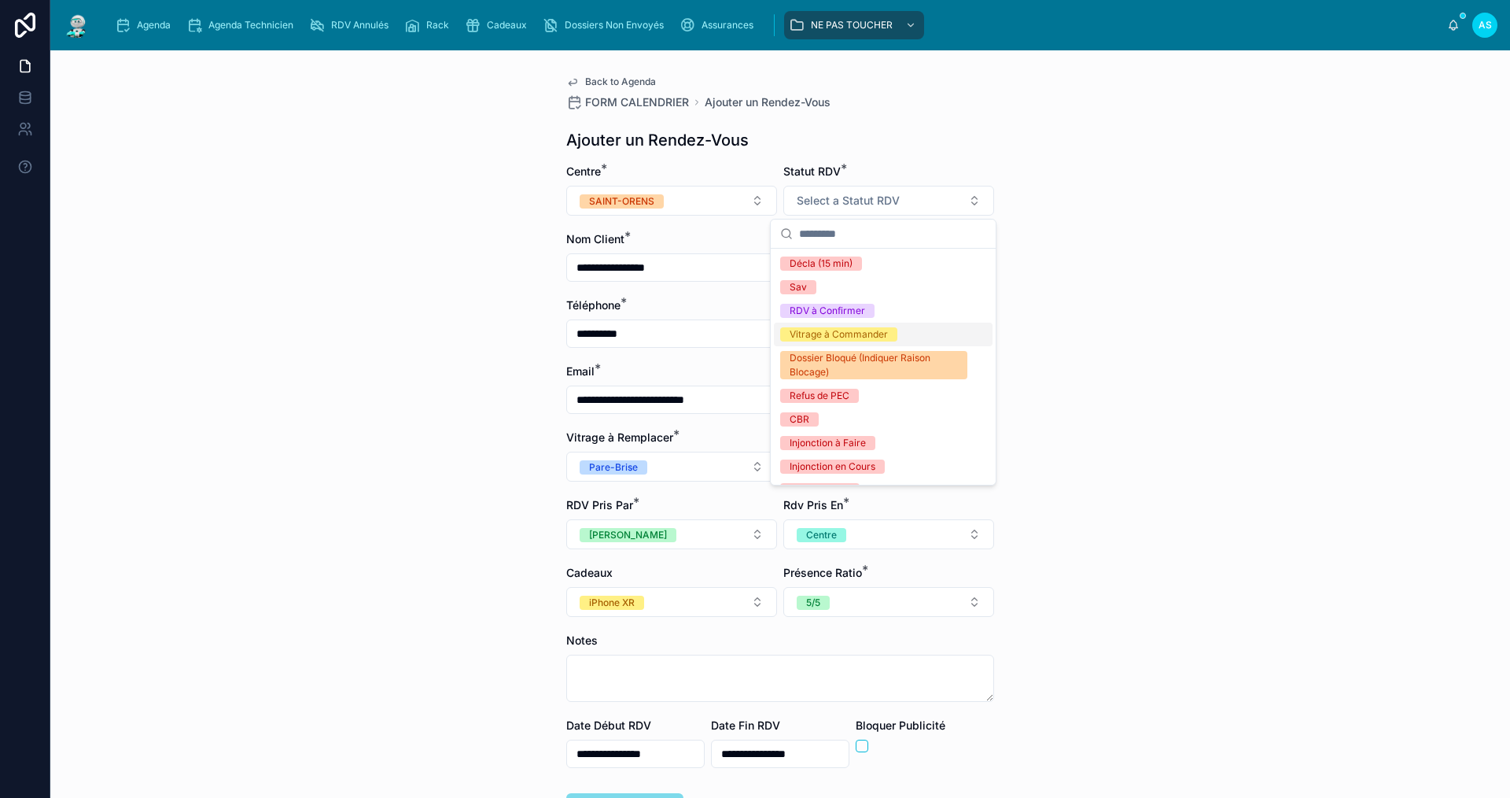
click at [828, 335] on div "Vitrage à Commander" at bounding box center [839, 334] width 98 height 14
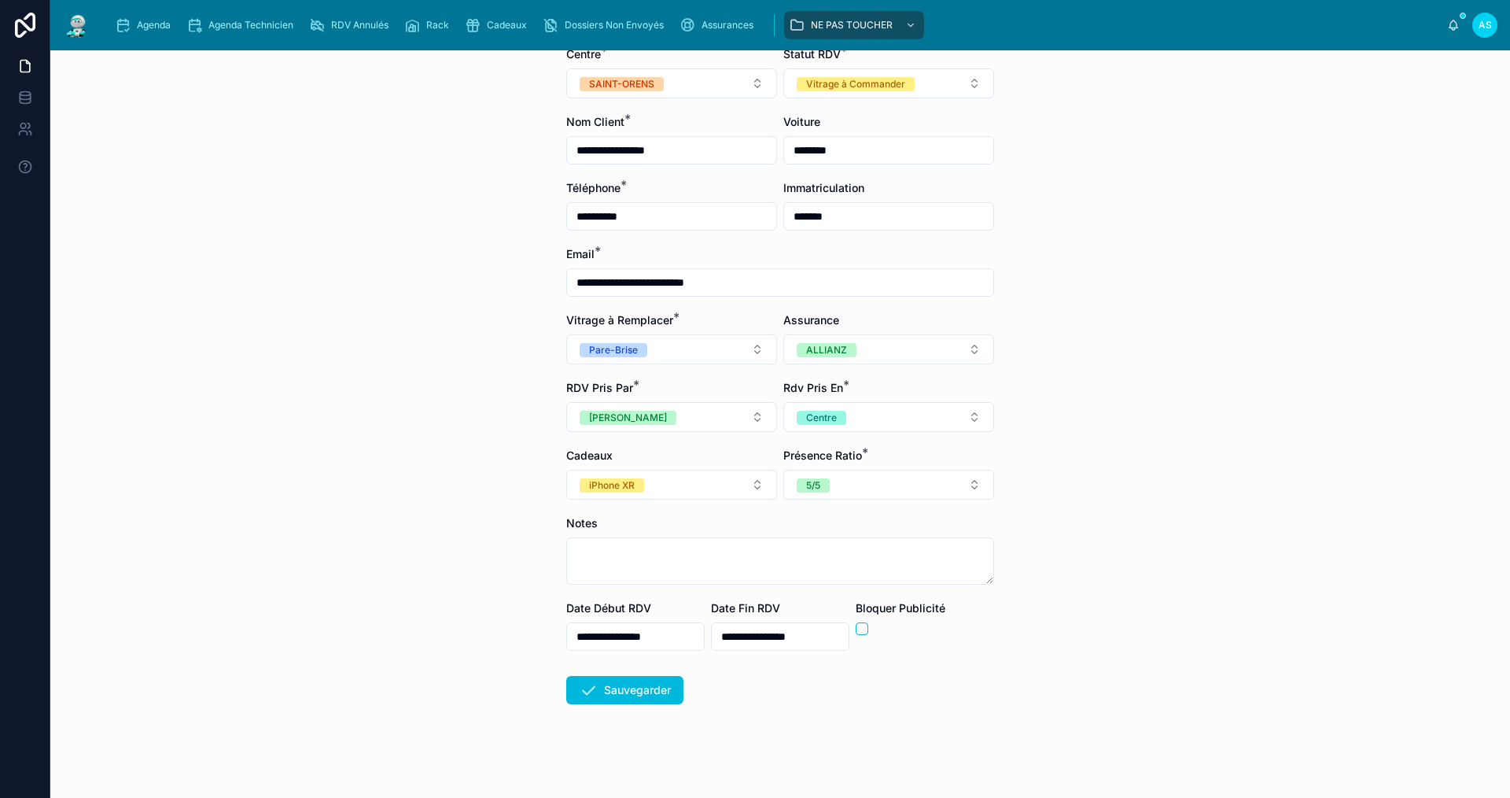
scroll to position [124, 0]
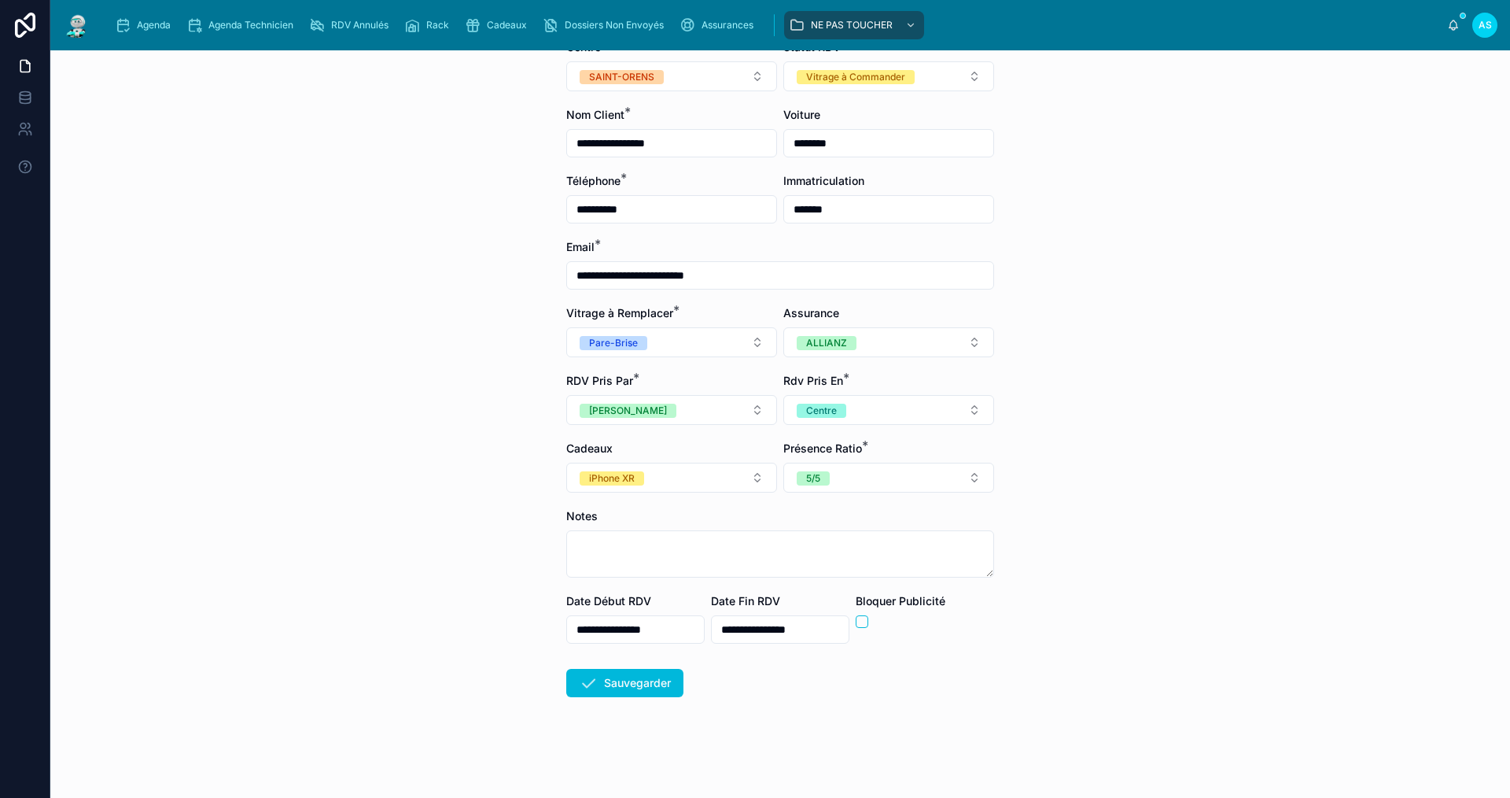
click at [609, 684] on button "Sauvegarder" at bounding box center [624, 683] width 117 height 28
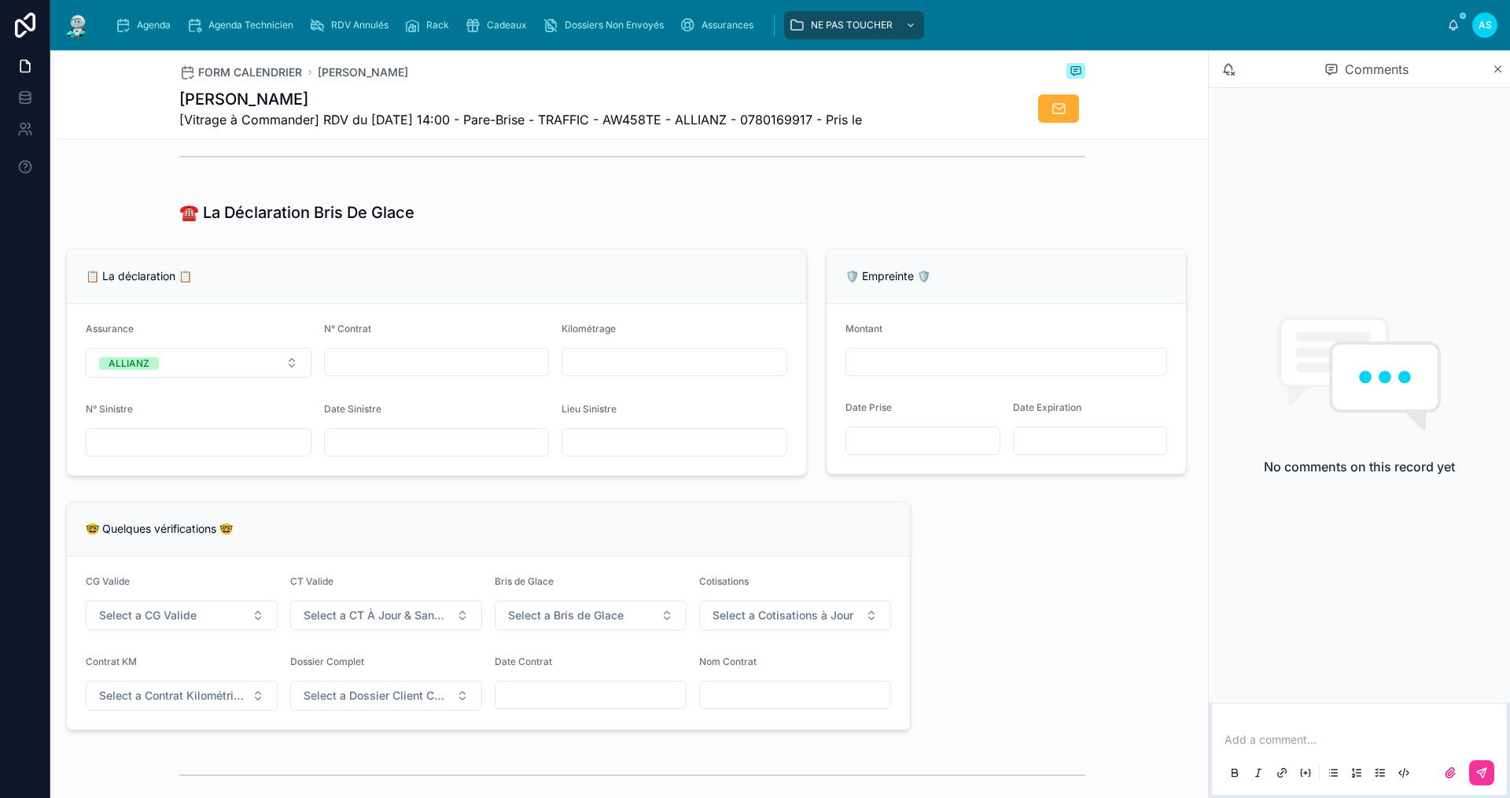
scroll to position [944, 0]
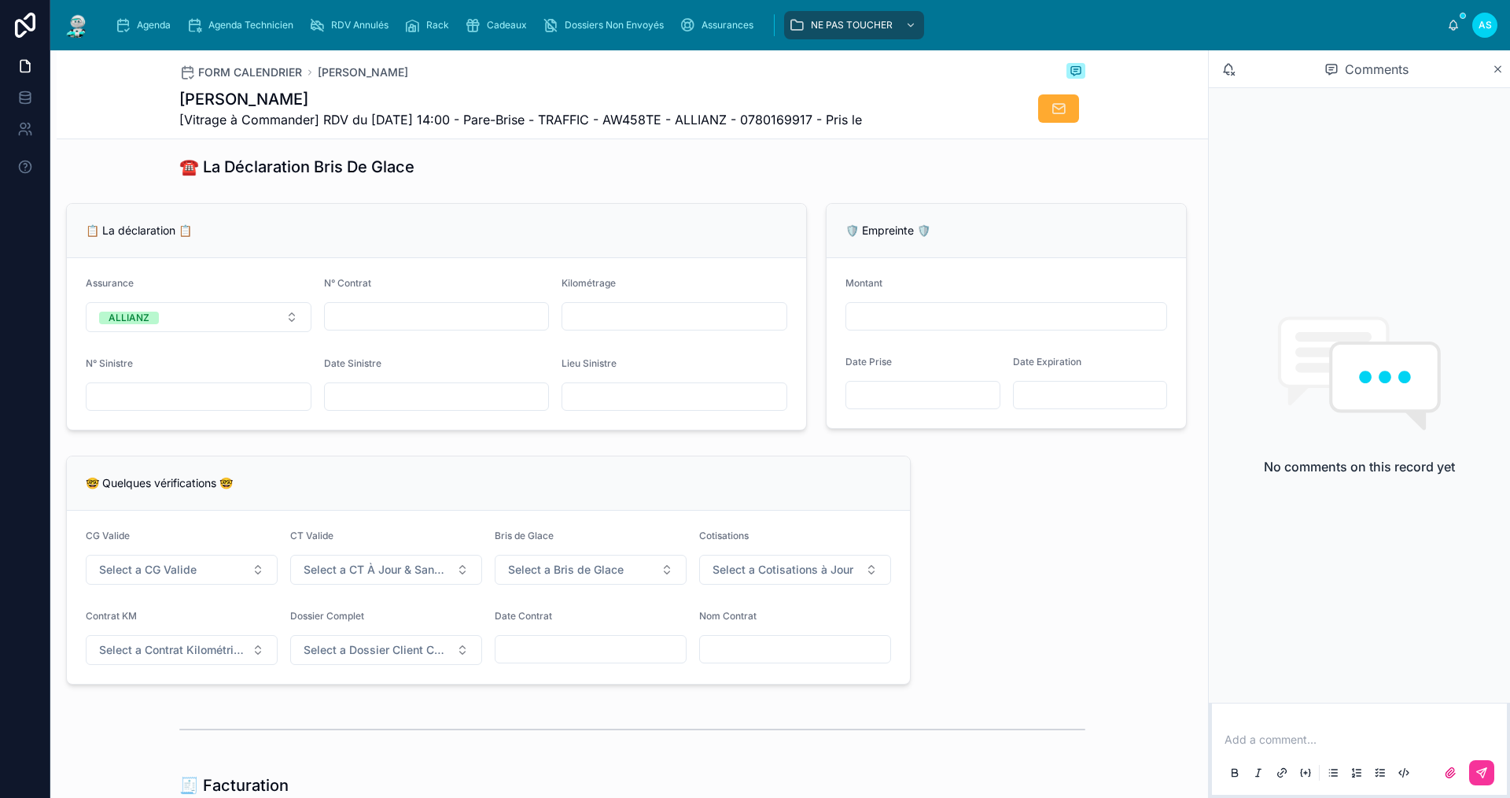
click at [212, 407] on input "text" at bounding box center [199, 396] width 224 height 22
type input "**********"
click at [460, 404] on input "text" at bounding box center [437, 396] width 224 height 22
type input "**********"
click at [598, 407] on input "text" at bounding box center [674, 396] width 224 height 22
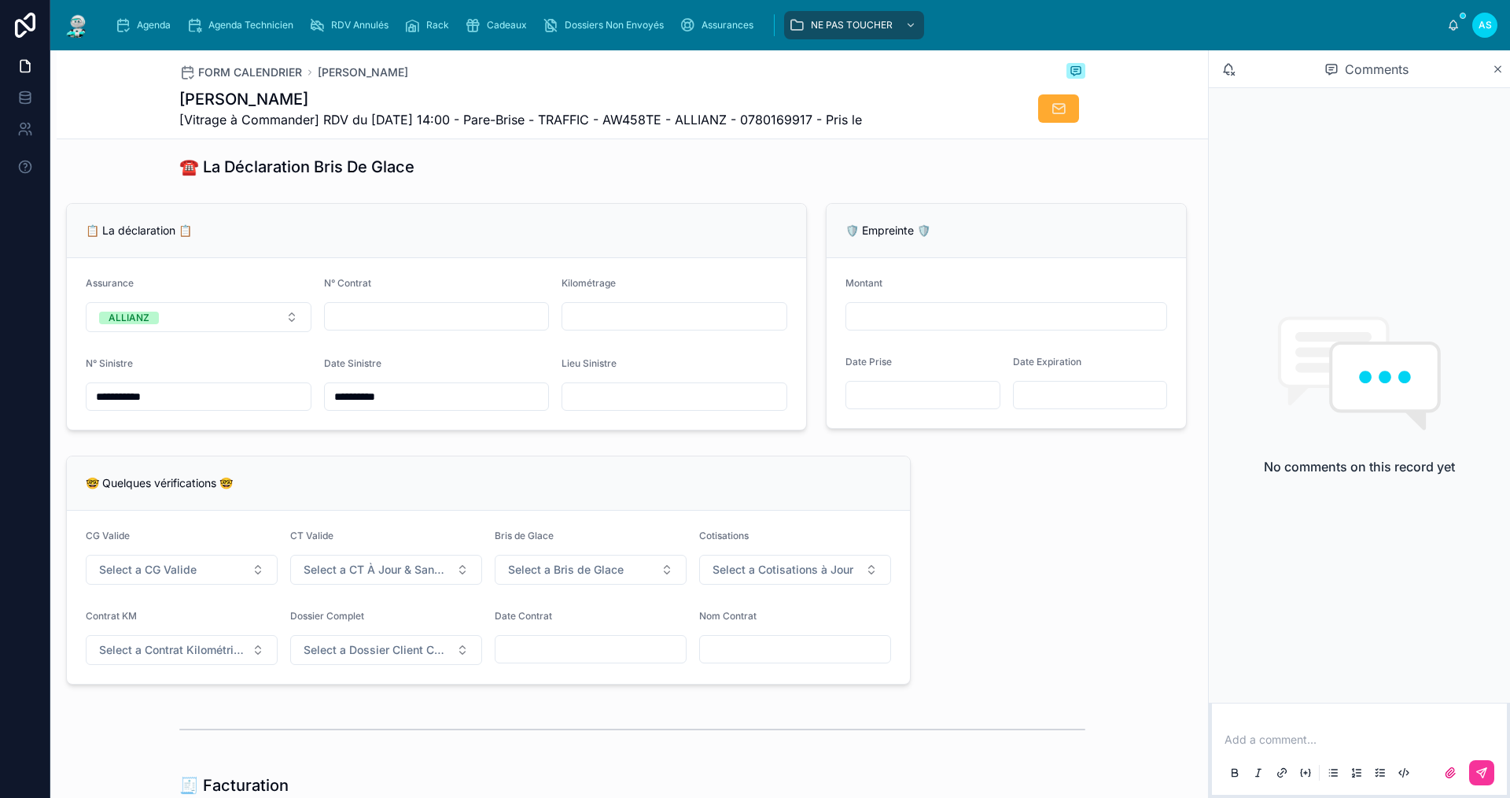
click at [434, 327] on input "text" at bounding box center [437, 316] width 224 height 22
type input "**********"
click at [150, 577] on span "Select a CG Valide" at bounding box center [148, 570] width 98 height 16
click at [145, 640] on div "✅ Oui" at bounding box center [181, 643] width 219 height 22
click at [358, 577] on span "Select a CT À Jour & Sans BDG" at bounding box center [377, 570] width 146 height 16
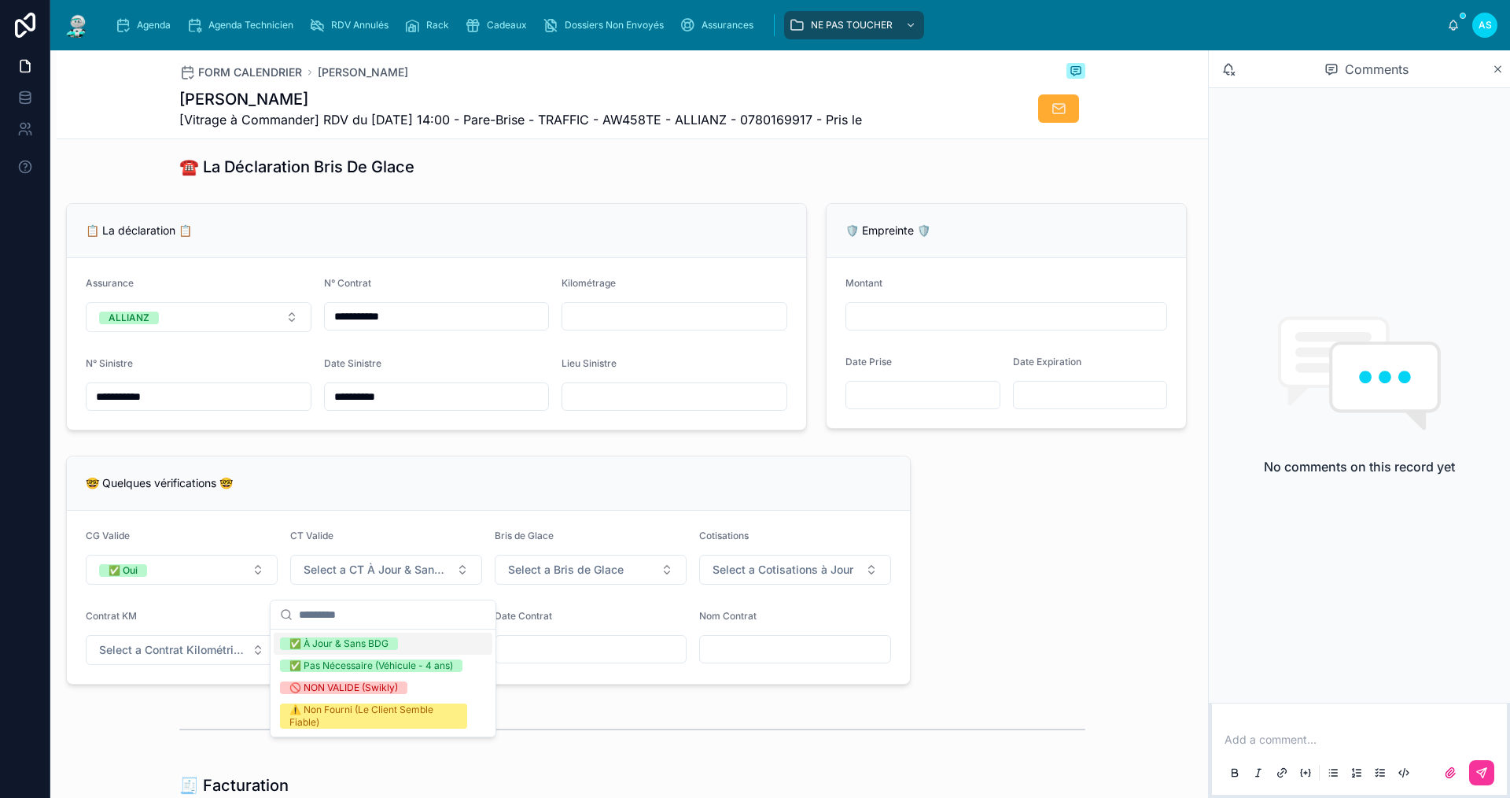
click at [354, 640] on div "✅ À Jour & Sans BDG" at bounding box center [338, 643] width 99 height 13
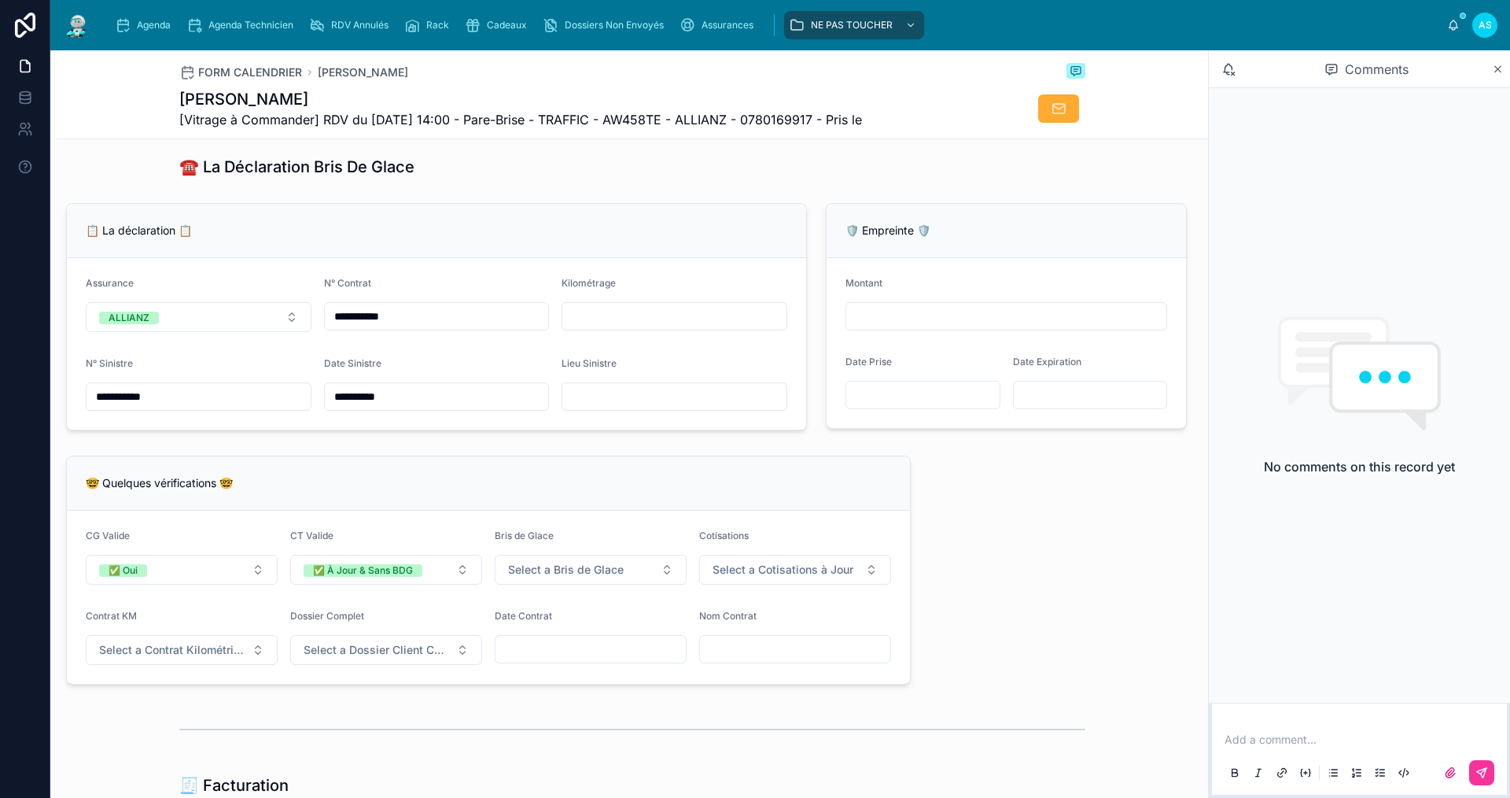
click at [535, 584] on button "Select a Bris de Glace" at bounding box center [591, 570] width 192 height 30
click at [514, 645] on div "✅ Validé" at bounding box center [512, 643] width 41 height 13
click at [726, 568] on button "Select a Cotisations à Jour" at bounding box center [795, 570] width 192 height 30
click at [724, 643] on div "✅ À Jour" at bounding box center [715, 643] width 43 height 13
click at [145, 677] on form "CG Valide ✅ Oui CT Valide ✅ À Jour & Sans BDG Bris de Glace ✅ Validé Cotisation…" at bounding box center [488, 597] width 843 height 173
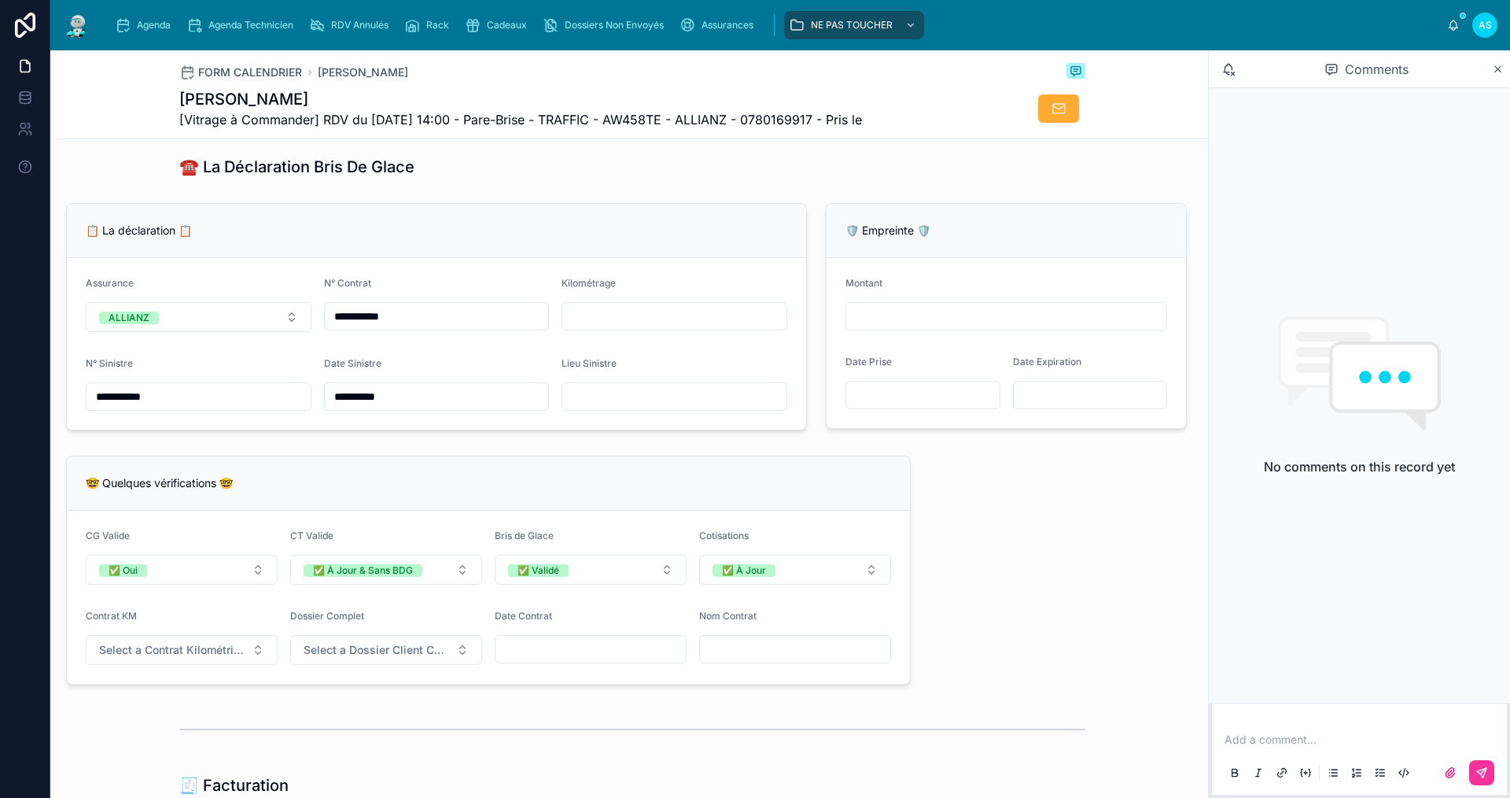
click at [142, 658] on span "Select a Contrat Kilométrique" at bounding box center [172, 650] width 146 height 16
click at [215, 736] on div "⚠️ OUI (Vérifier le km)" at bounding box center [181, 746] width 219 height 22
drag, startPoint x: 179, startPoint y: 658, endPoint x: 178, endPoint y: 674, distance: 15.8
click at [178, 657] on div "⚠️ OUI (Vérifier le km)" at bounding box center [159, 650] width 100 height 13
drag, startPoint x: 187, startPoint y: 739, endPoint x: 252, endPoint y: 697, distance: 77.2
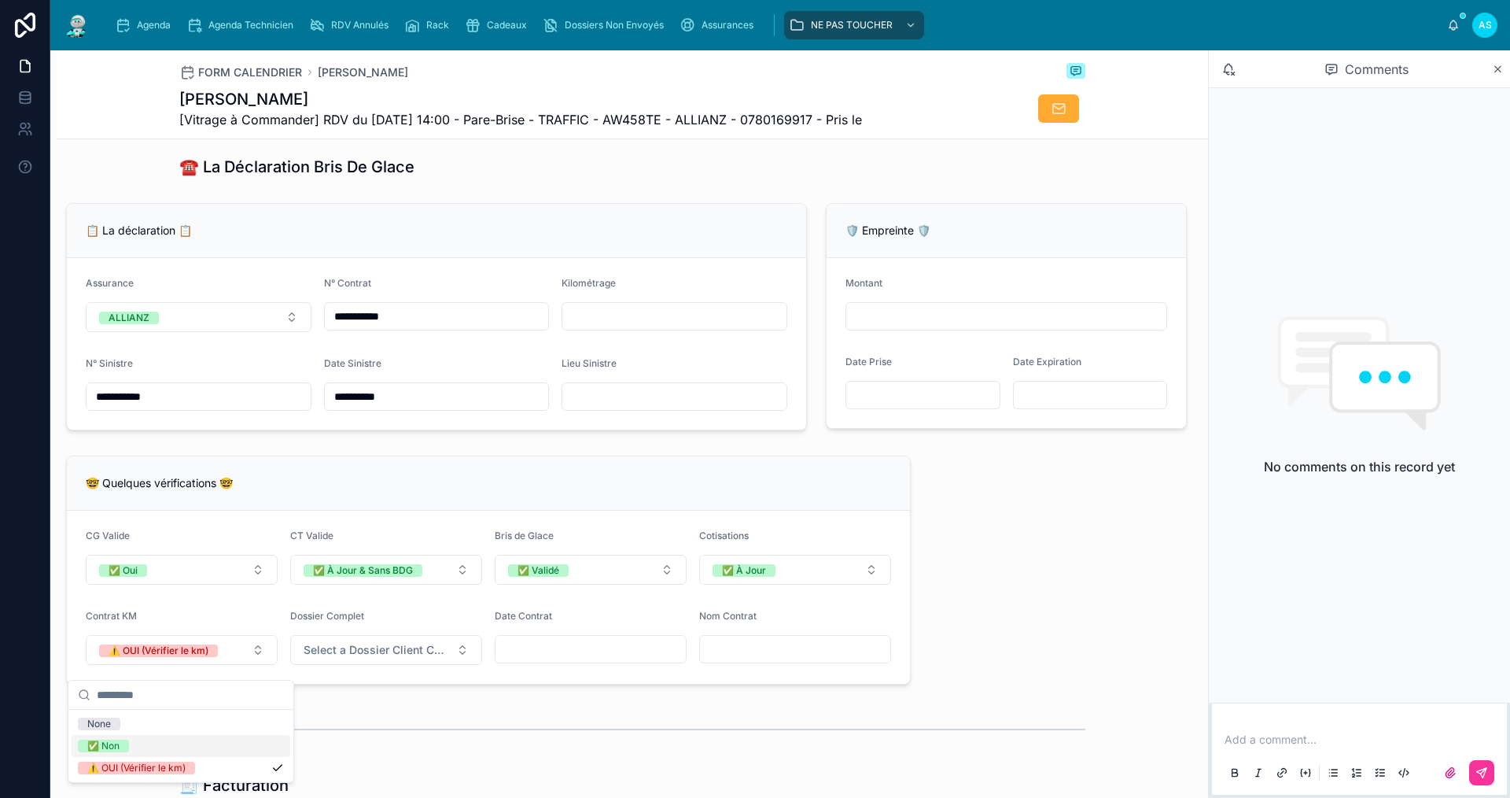
click at [187, 740] on div "✅ Non" at bounding box center [181, 746] width 219 height 22
click at [365, 665] on button "Select a Dossier Client Complet" at bounding box center [386, 650] width 192 height 30
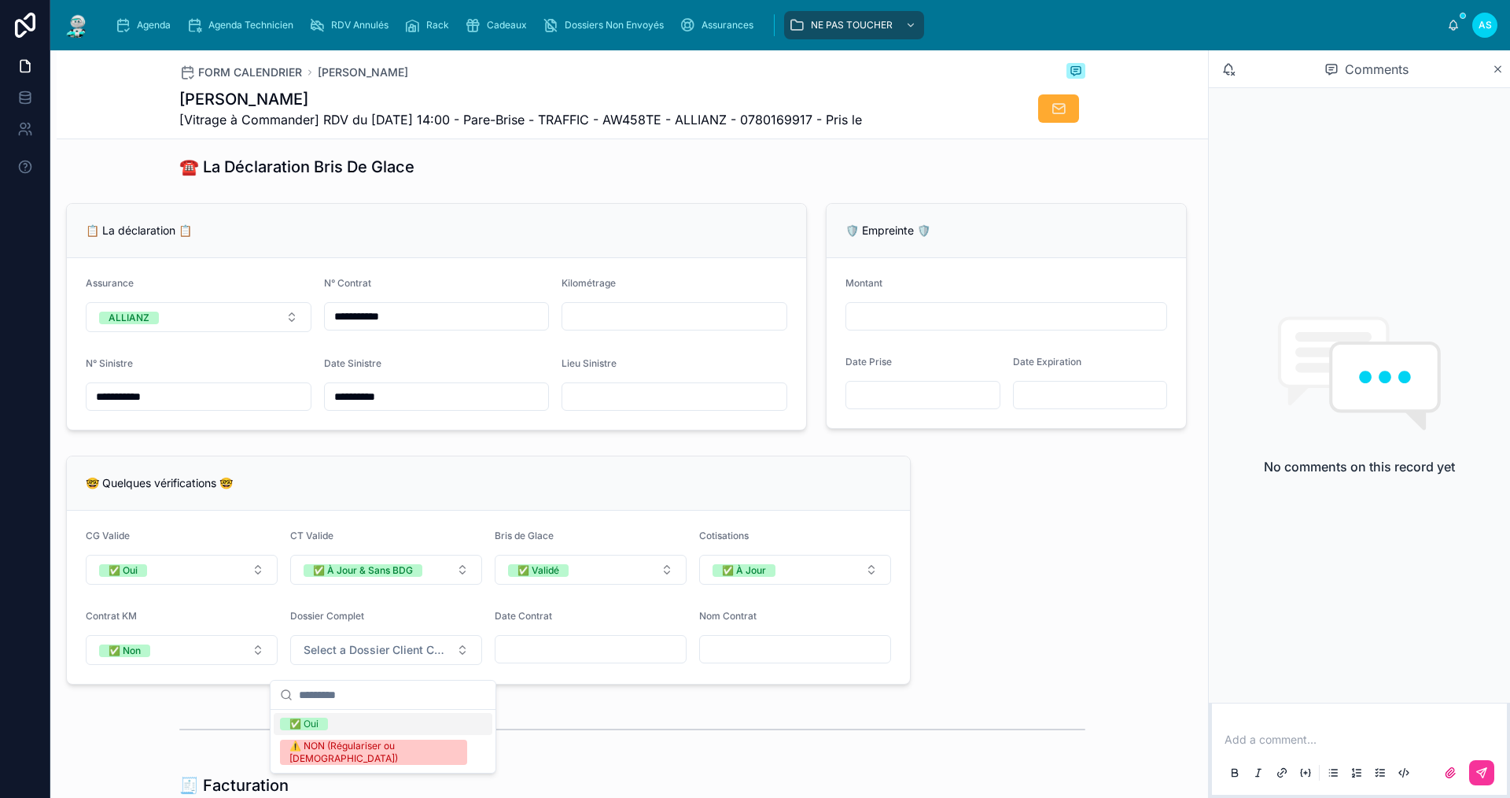
click at [354, 725] on div "✅ Oui" at bounding box center [383, 724] width 219 height 22
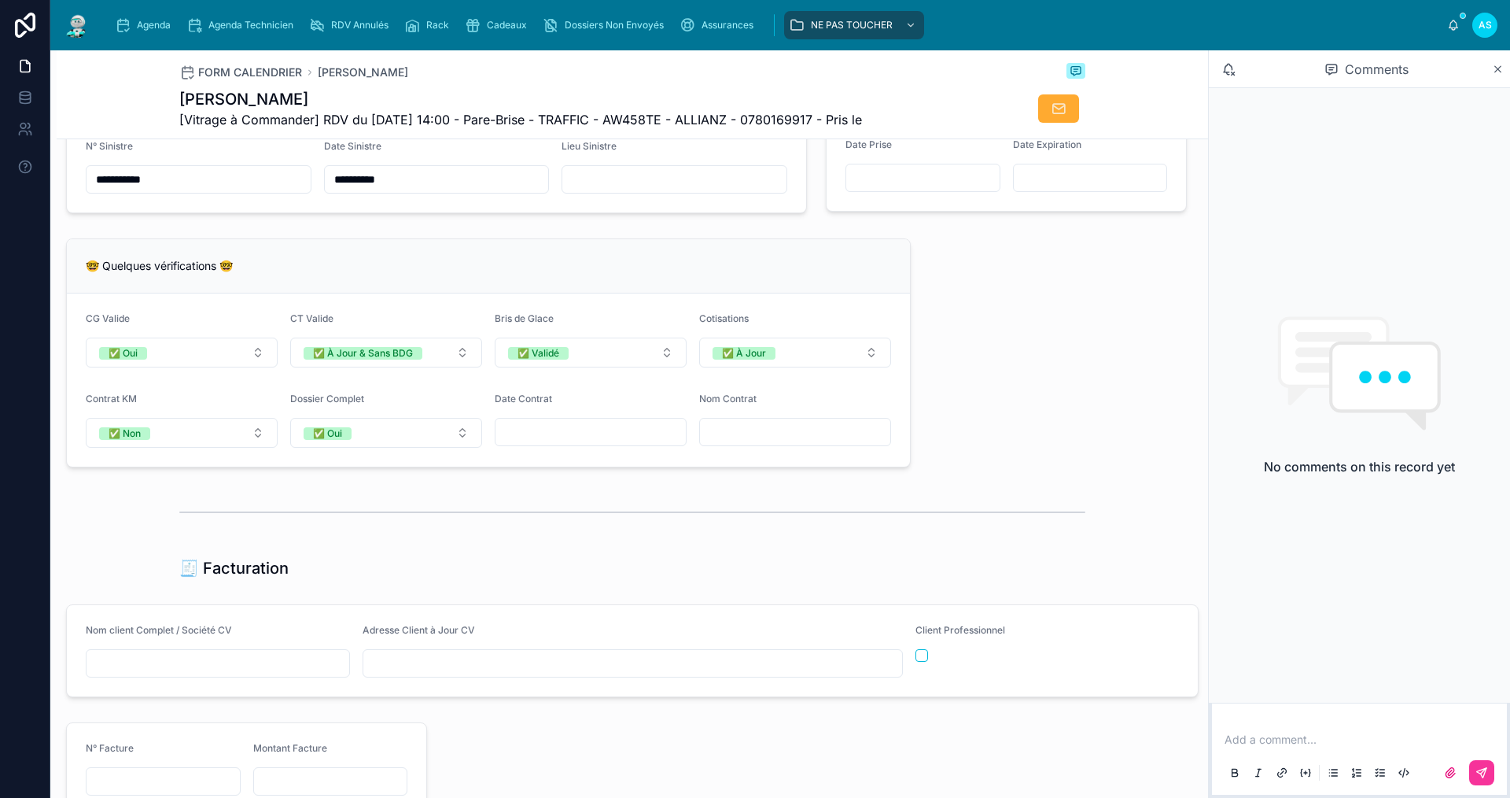
scroll to position [1180, 0]
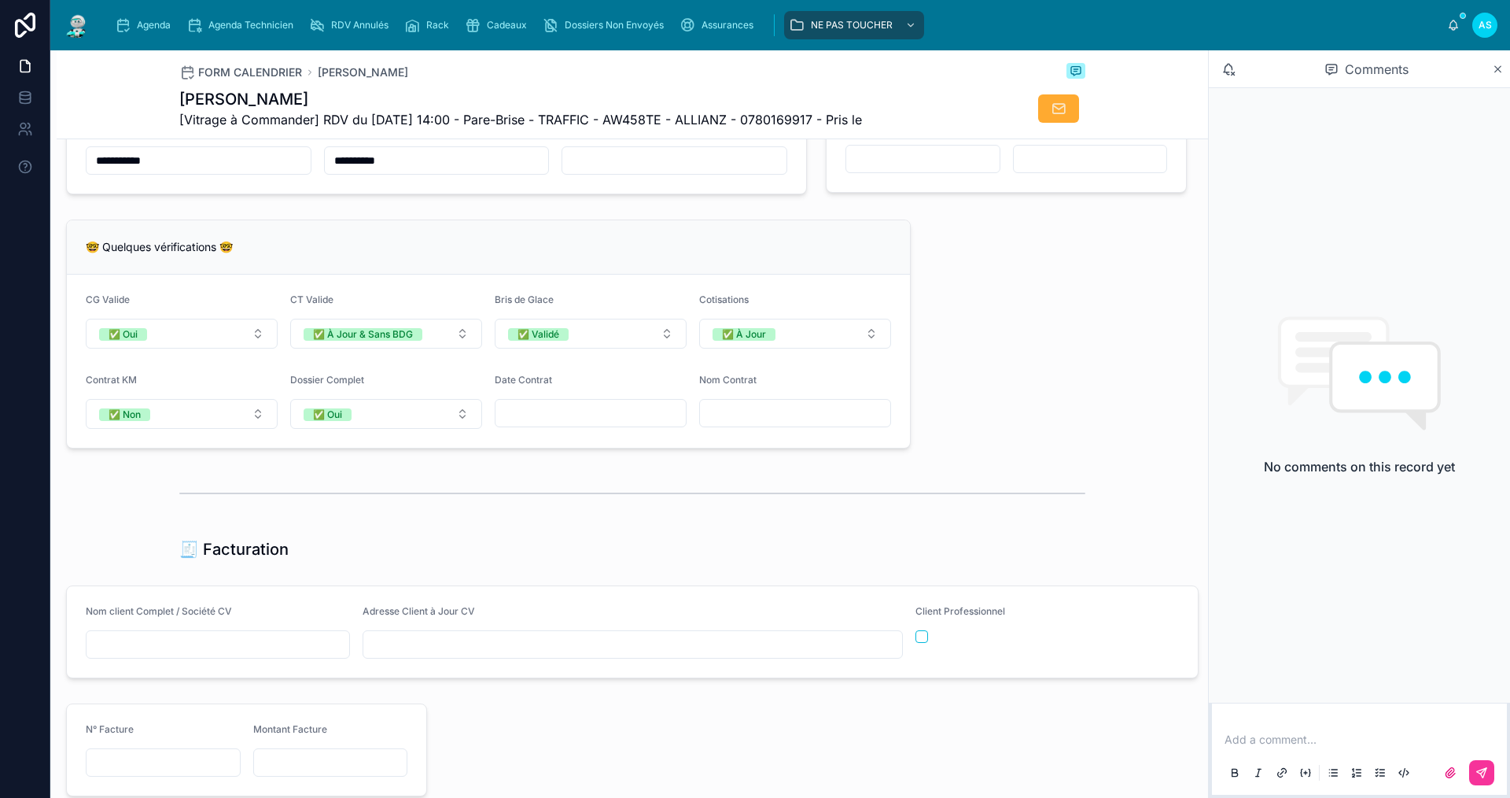
click at [176, 654] on input "text" at bounding box center [218, 644] width 263 height 22
type input "**********"
click at [406, 671] on form "**********" at bounding box center [632, 631] width 1131 height 91
click at [415, 655] on input "text" at bounding box center [632, 644] width 539 height 22
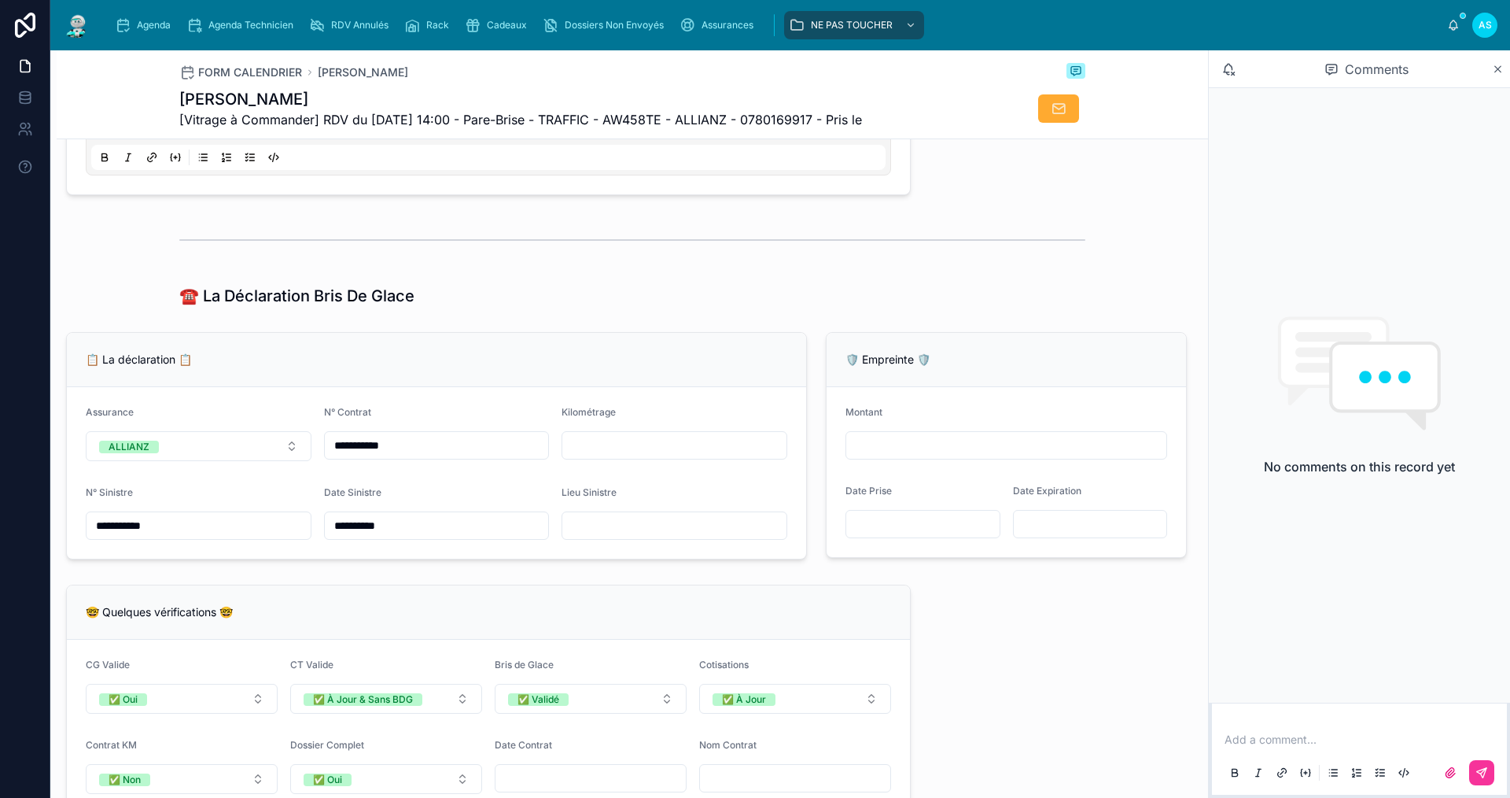
scroll to position [787, 0]
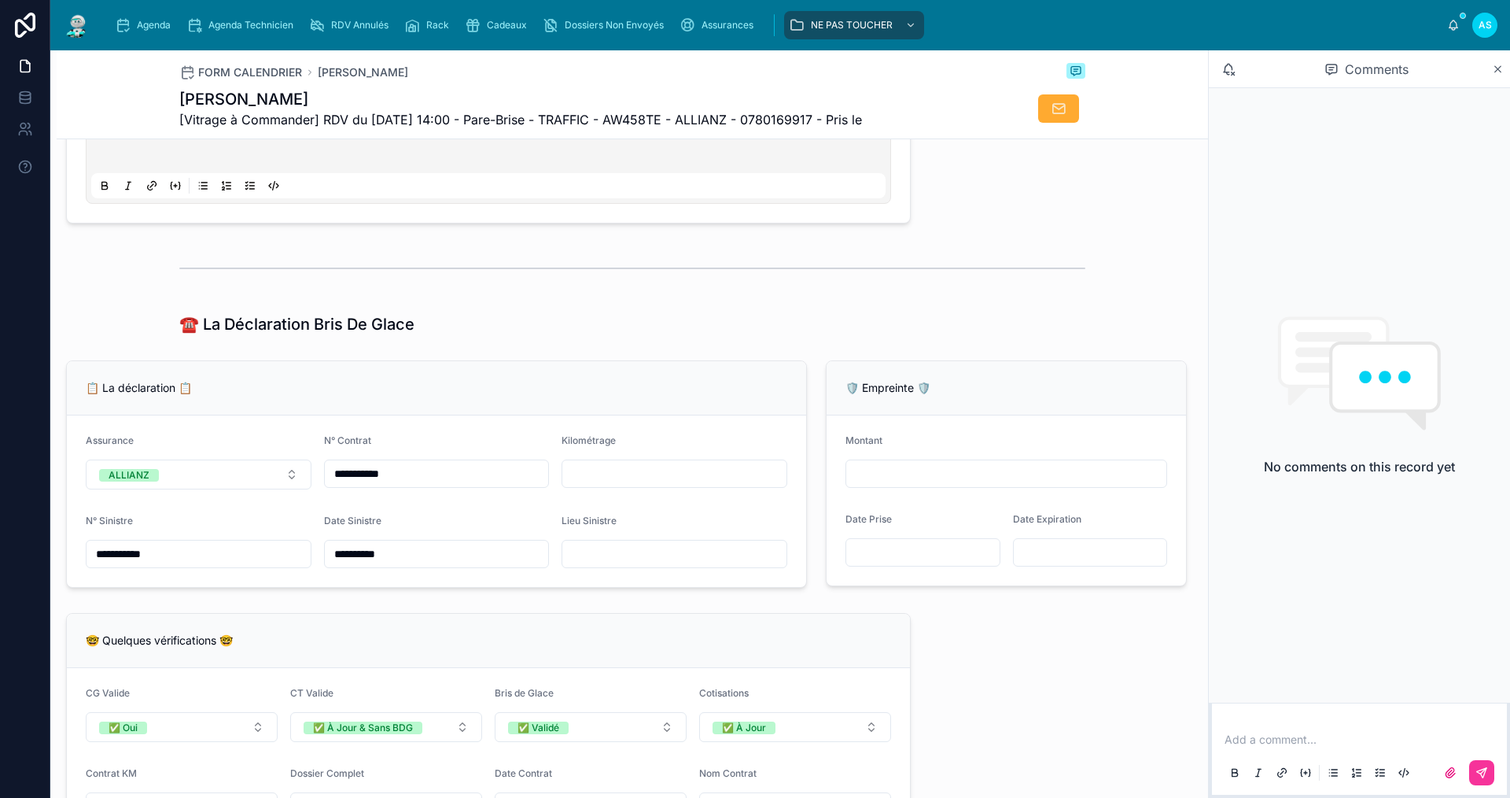
type input "**********"
click at [595, 563] on input "text" at bounding box center [674, 554] width 224 height 22
click at [635, 565] on input "text" at bounding box center [674, 554] width 224 height 22
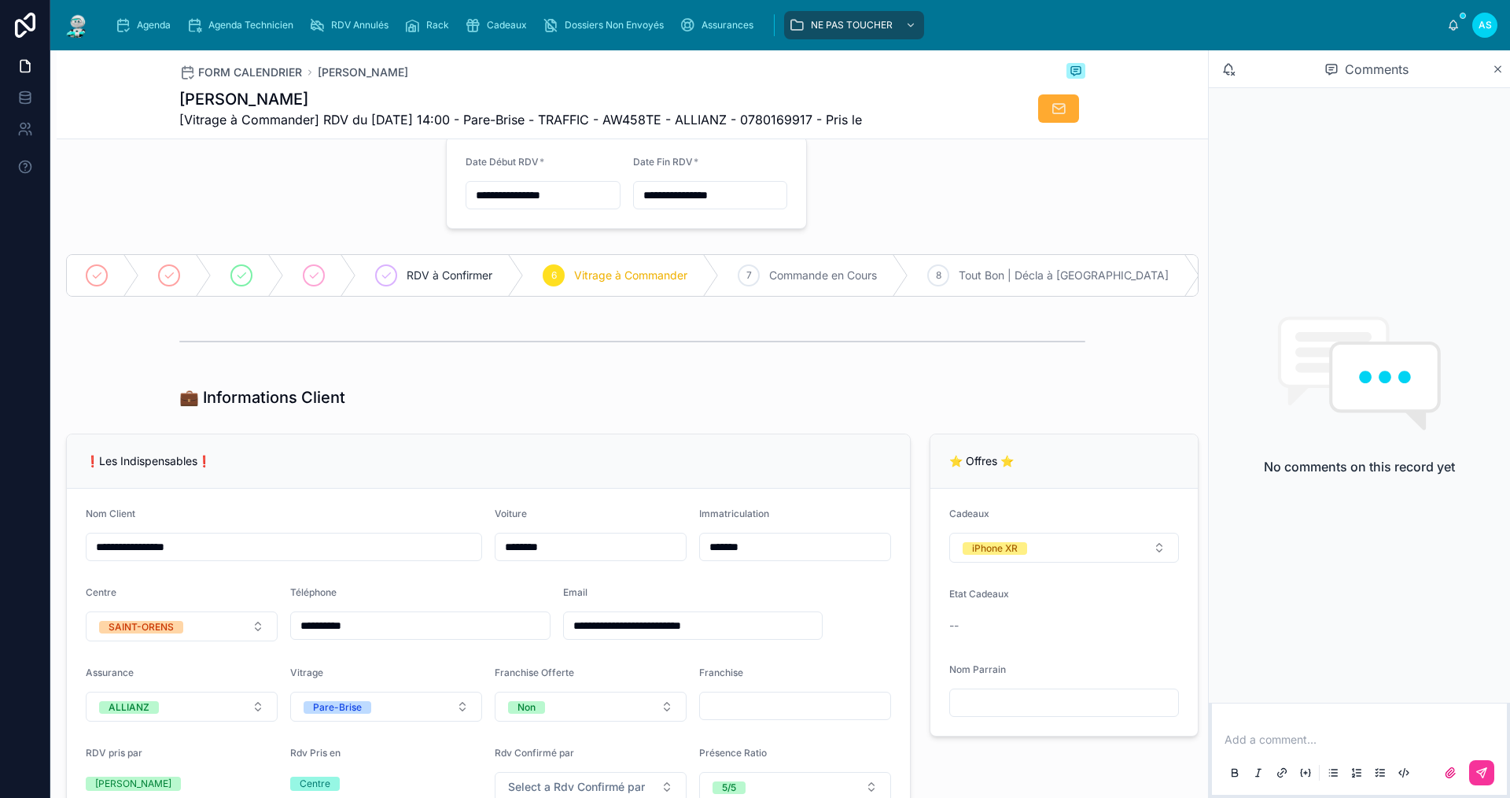
scroll to position [0, 0]
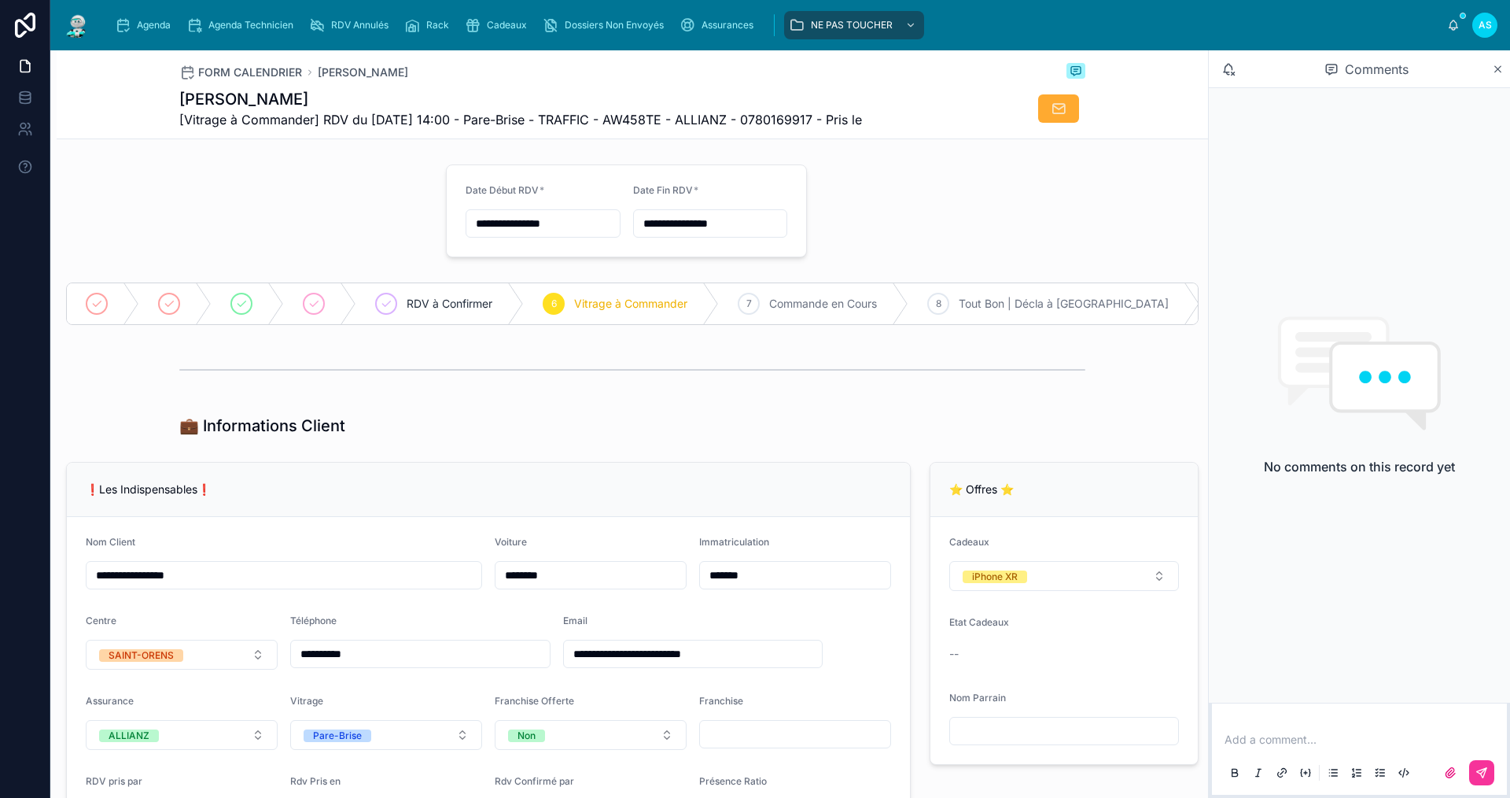
type input "********"
click at [138, 33] on div "Agenda" at bounding box center [146, 25] width 62 height 25
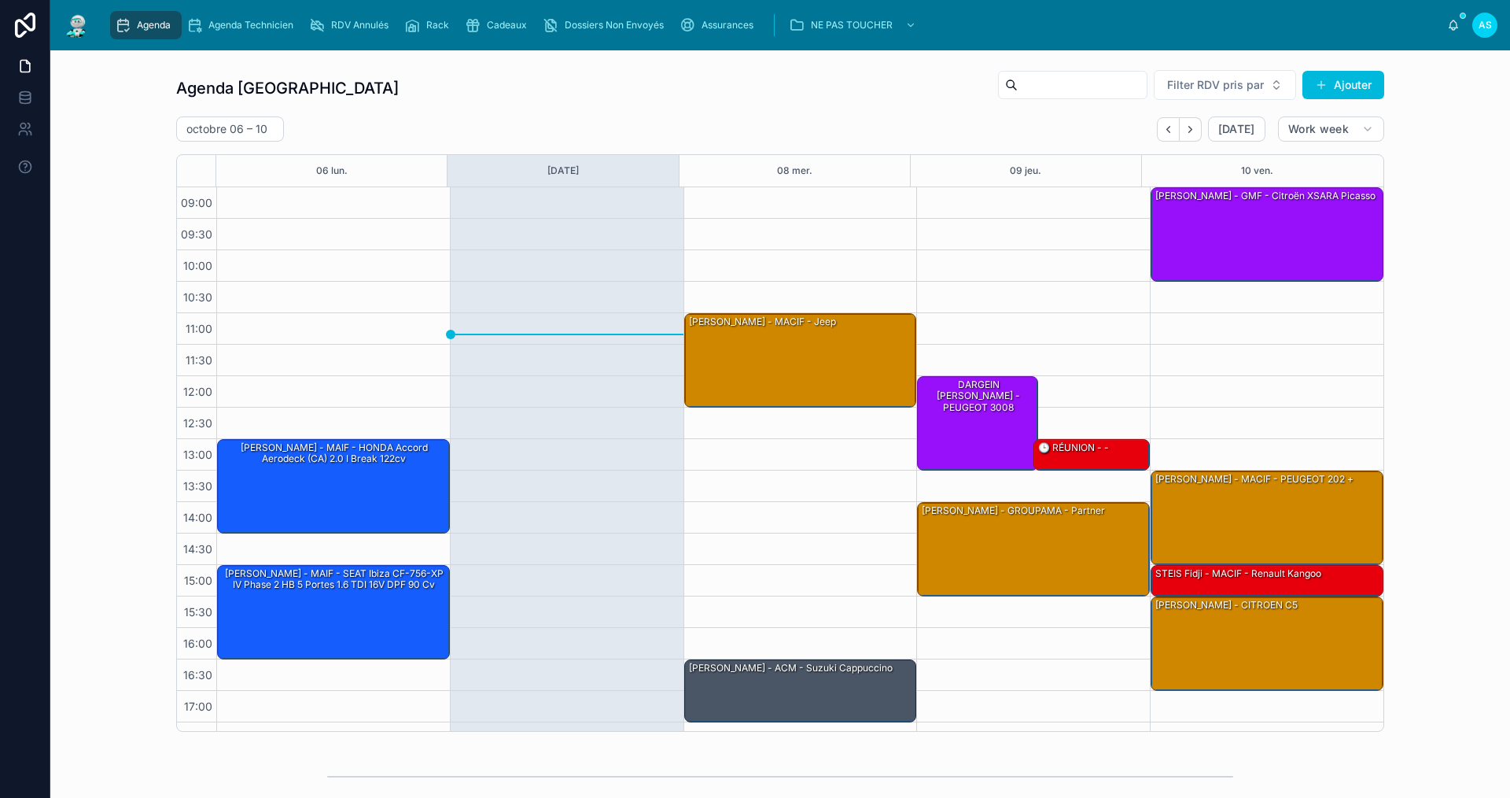
scroll to position [23, 0]
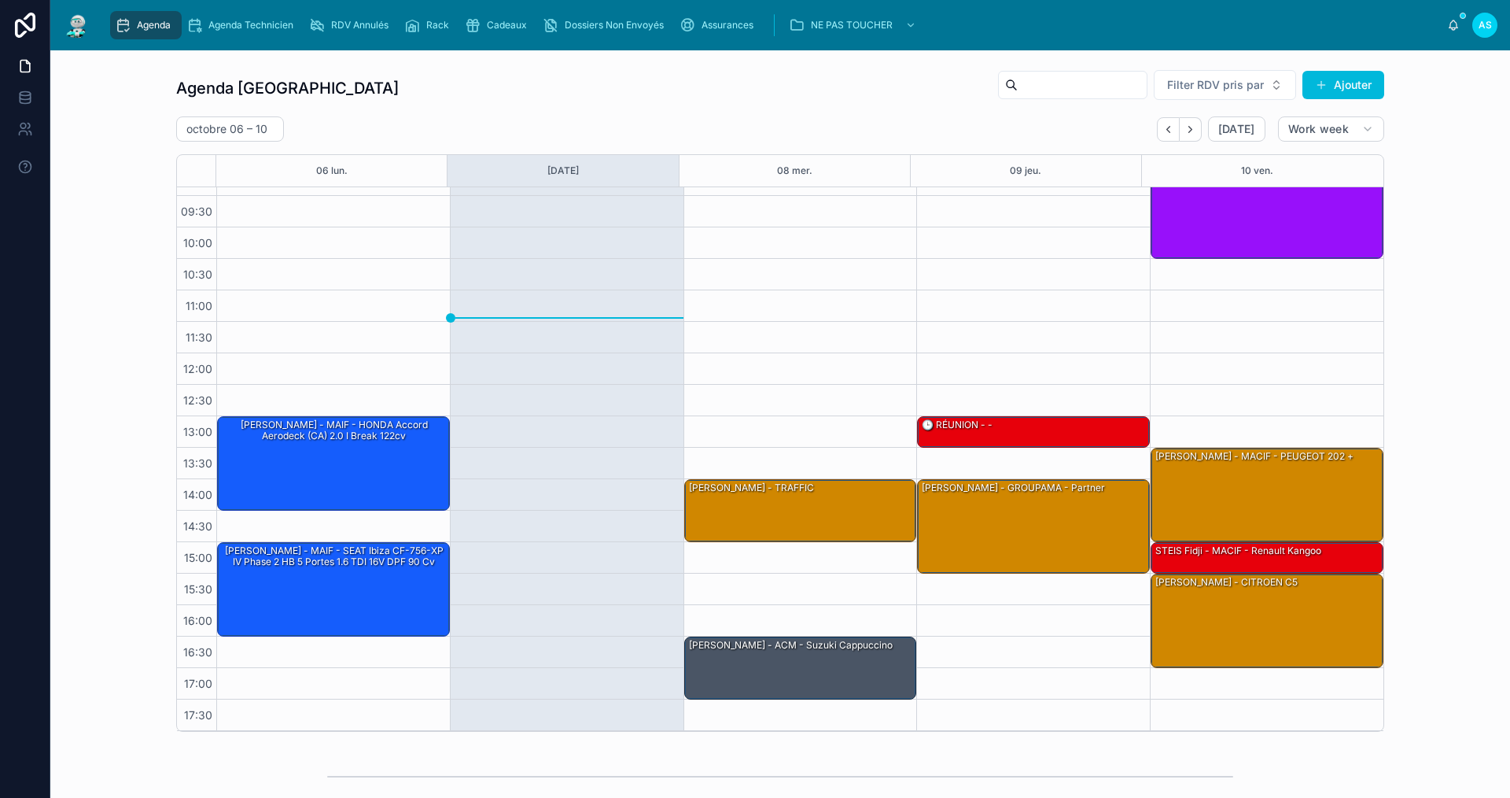
click at [500, 31] on div "Cadeaux" at bounding box center [499, 25] width 68 height 25
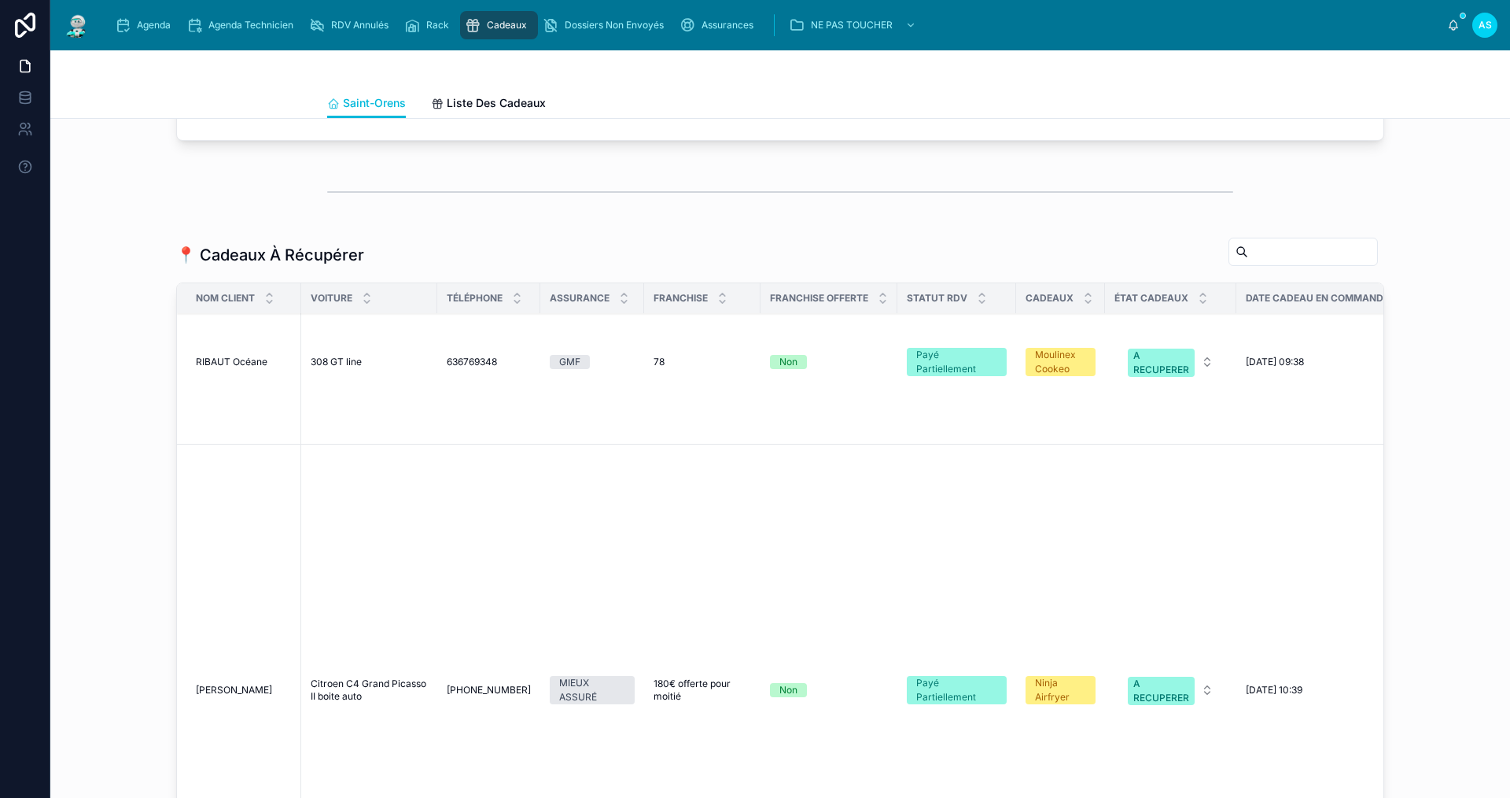
scroll to position [236, 0]
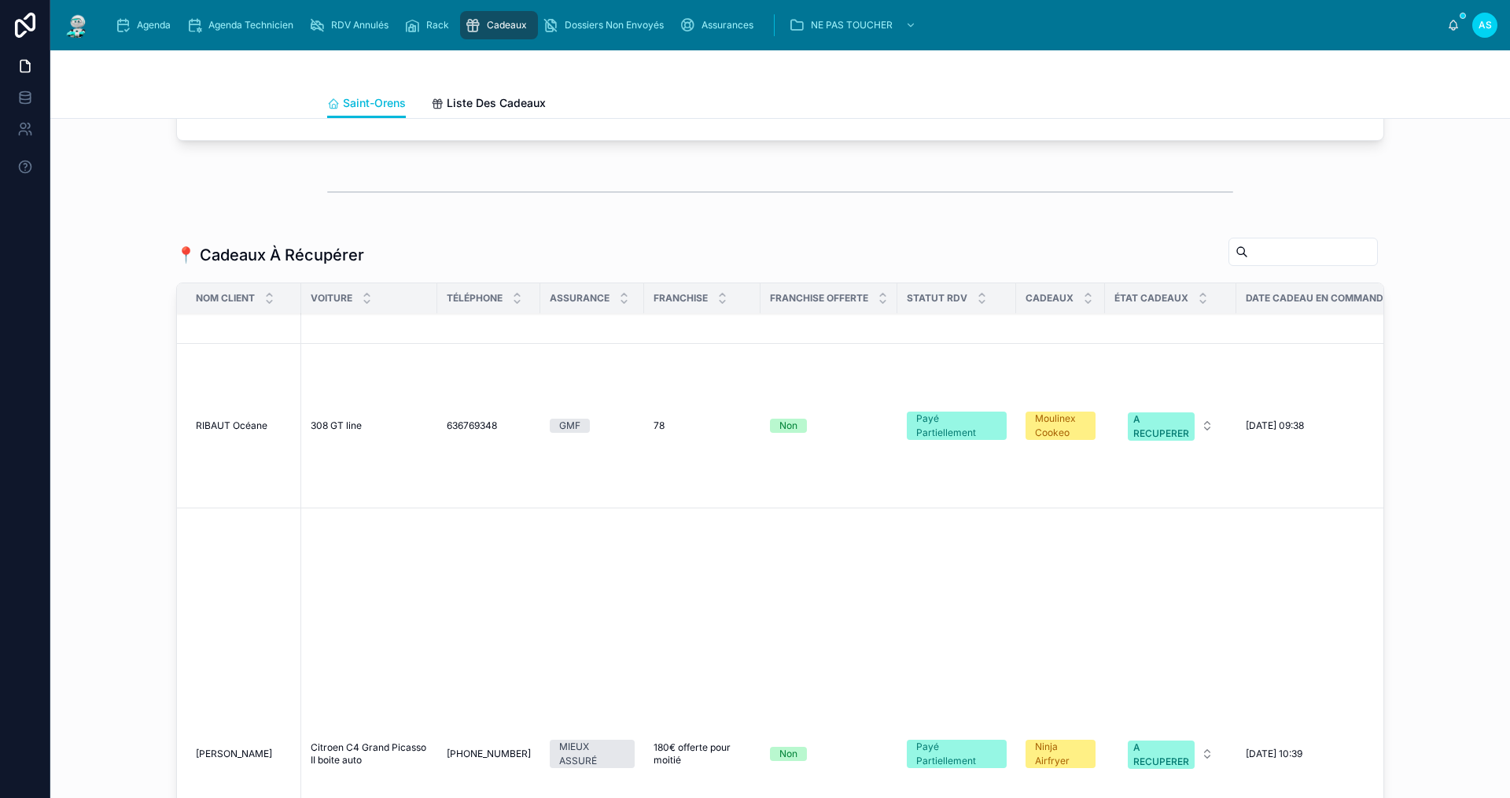
click at [219, 419] on span "RIBAUT Océane" at bounding box center [232, 425] width 72 height 13
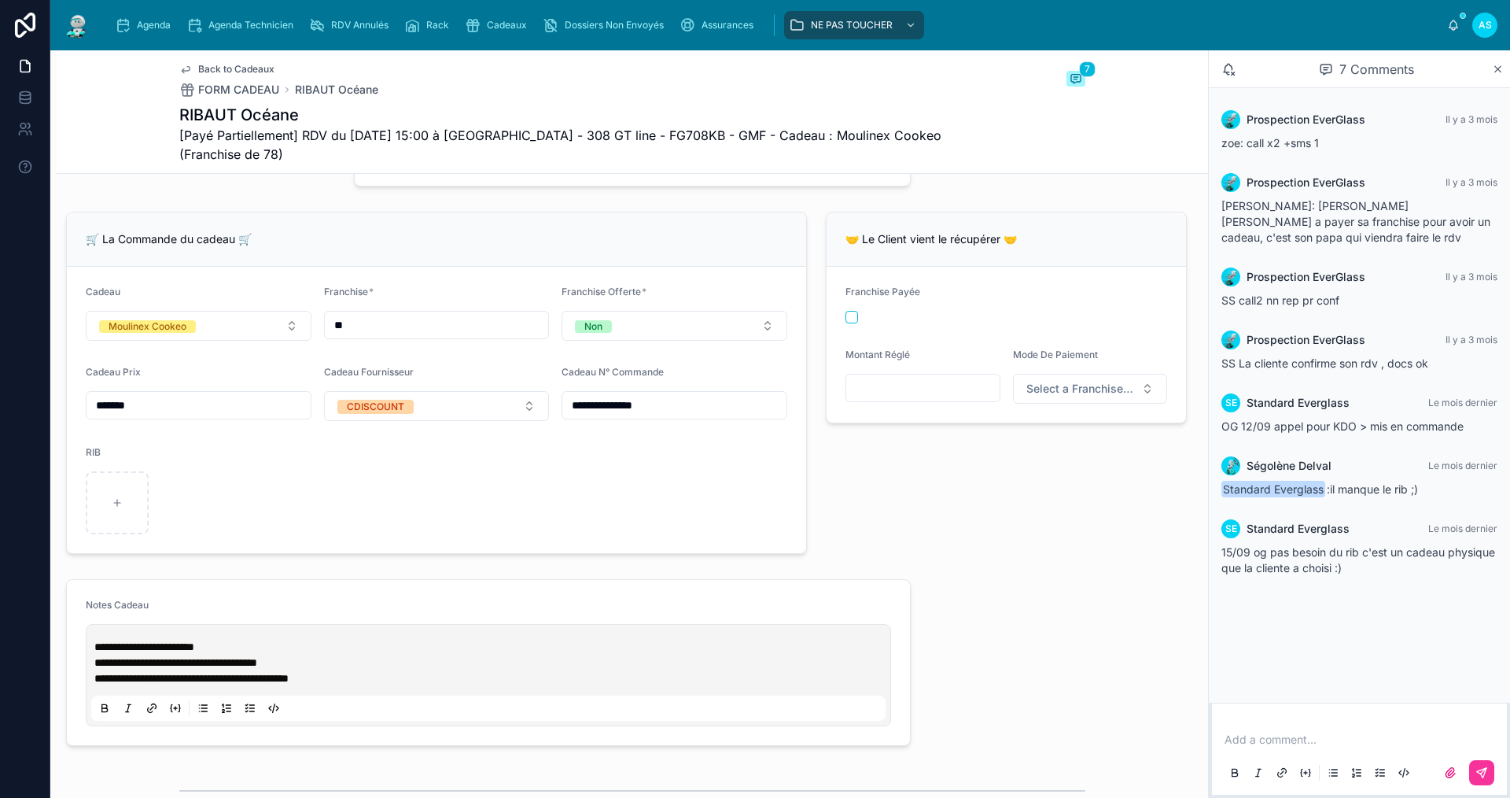
scroll to position [472, 0]
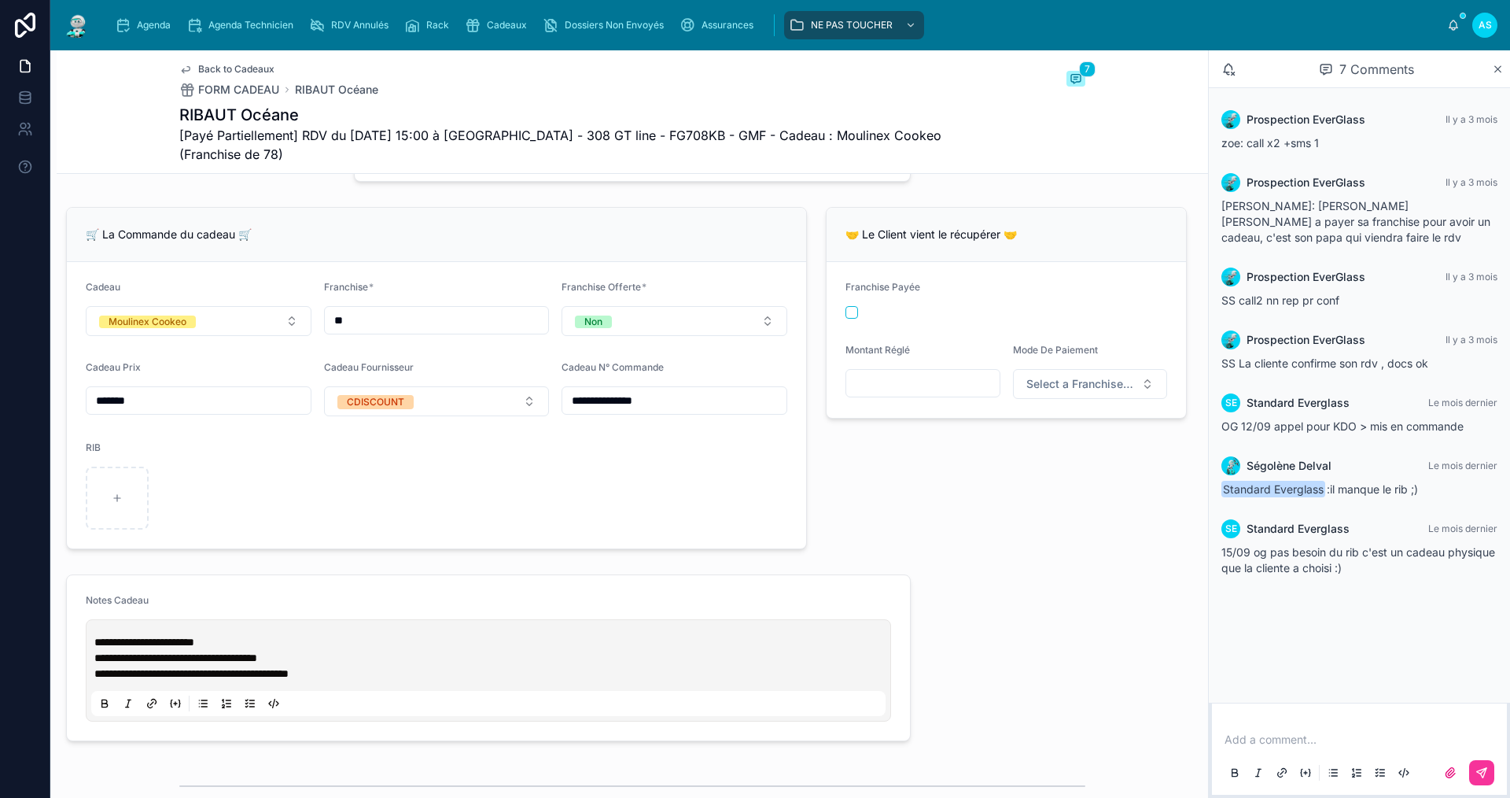
click at [235, 66] on span "Back to Cadeaux" at bounding box center [236, 69] width 76 height 13
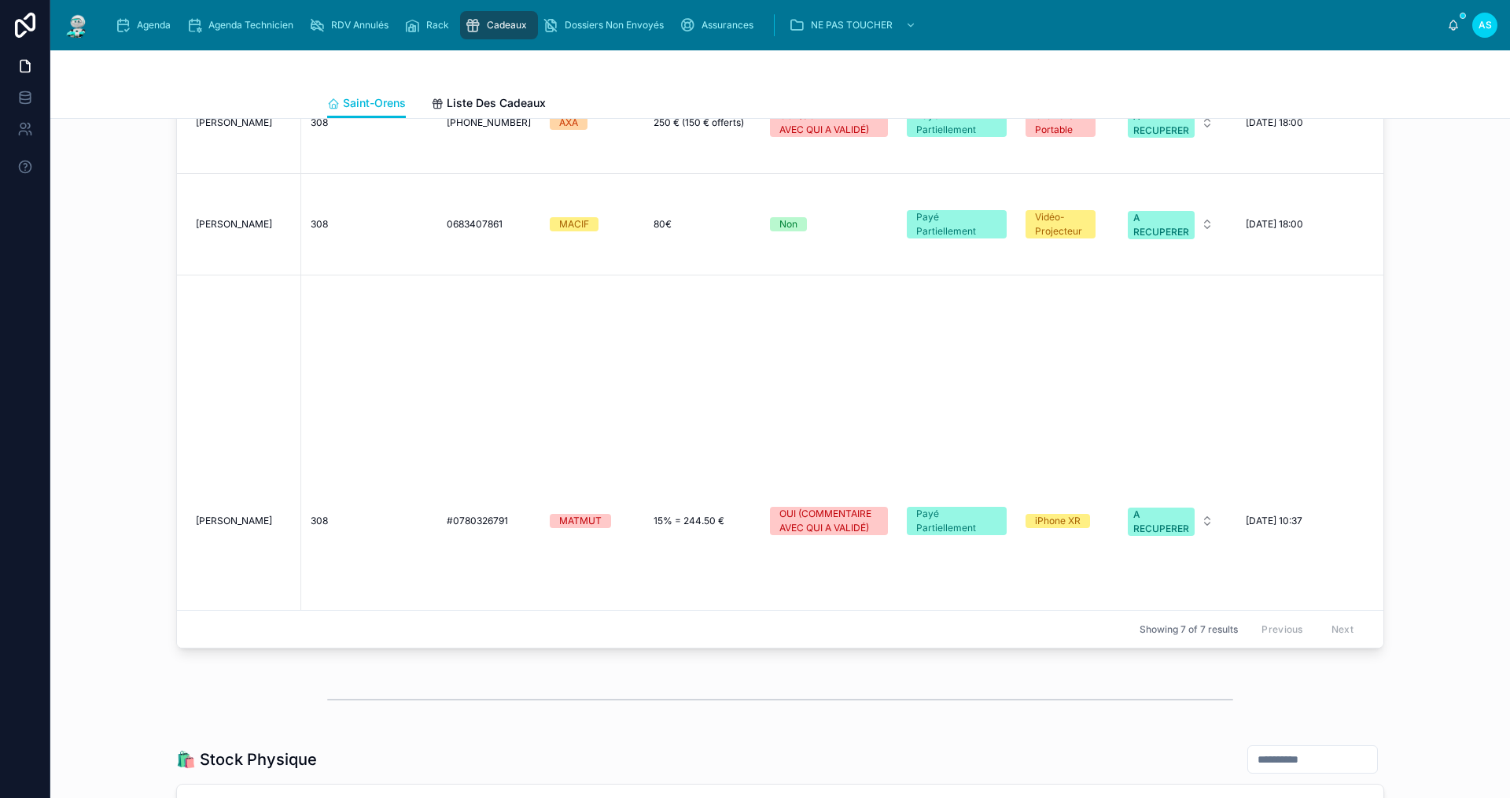
scroll to position [920, 0]
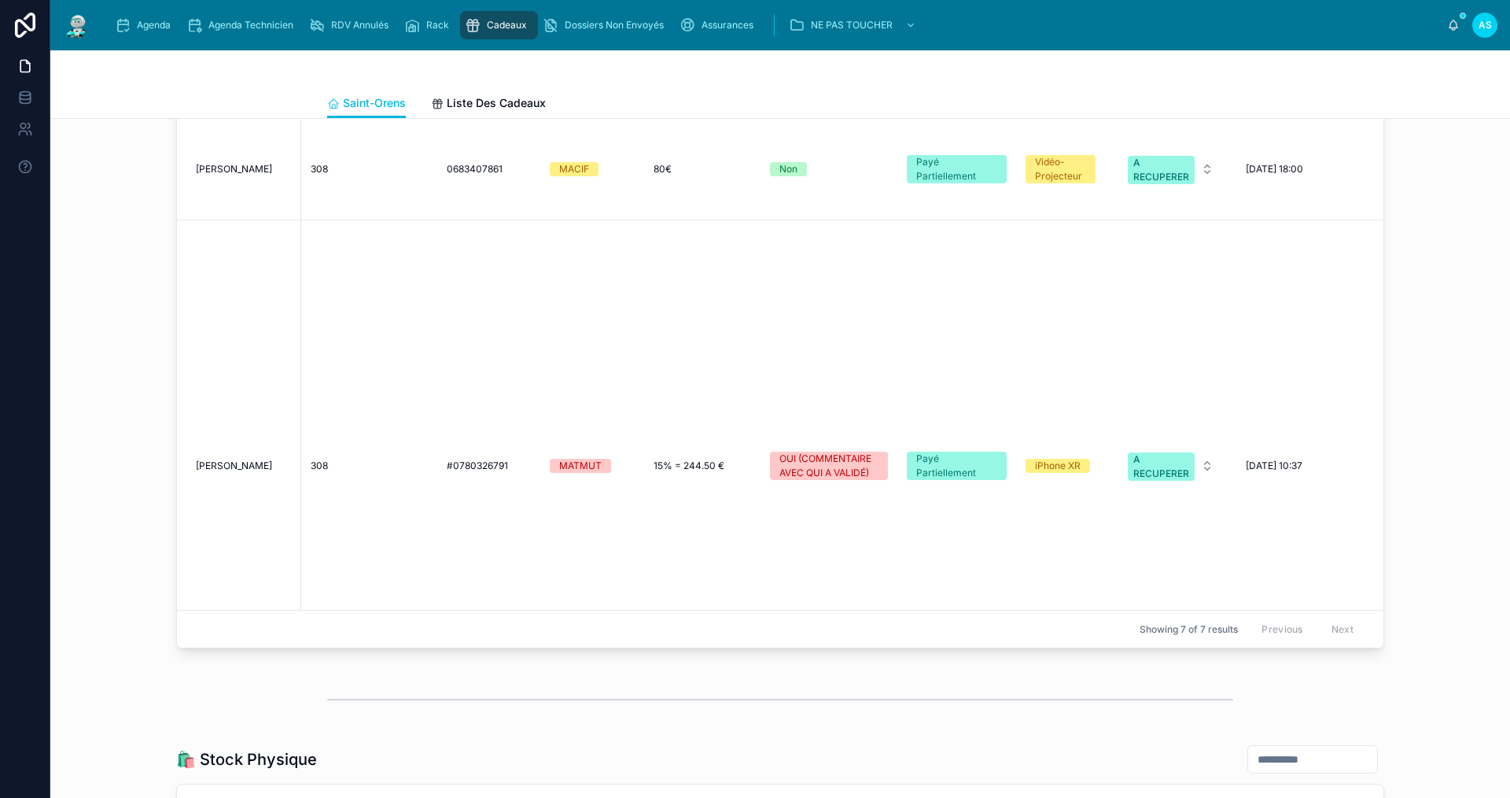
click at [245, 459] on span "[PERSON_NAME]" at bounding box center [234, 465] width 76 height 13
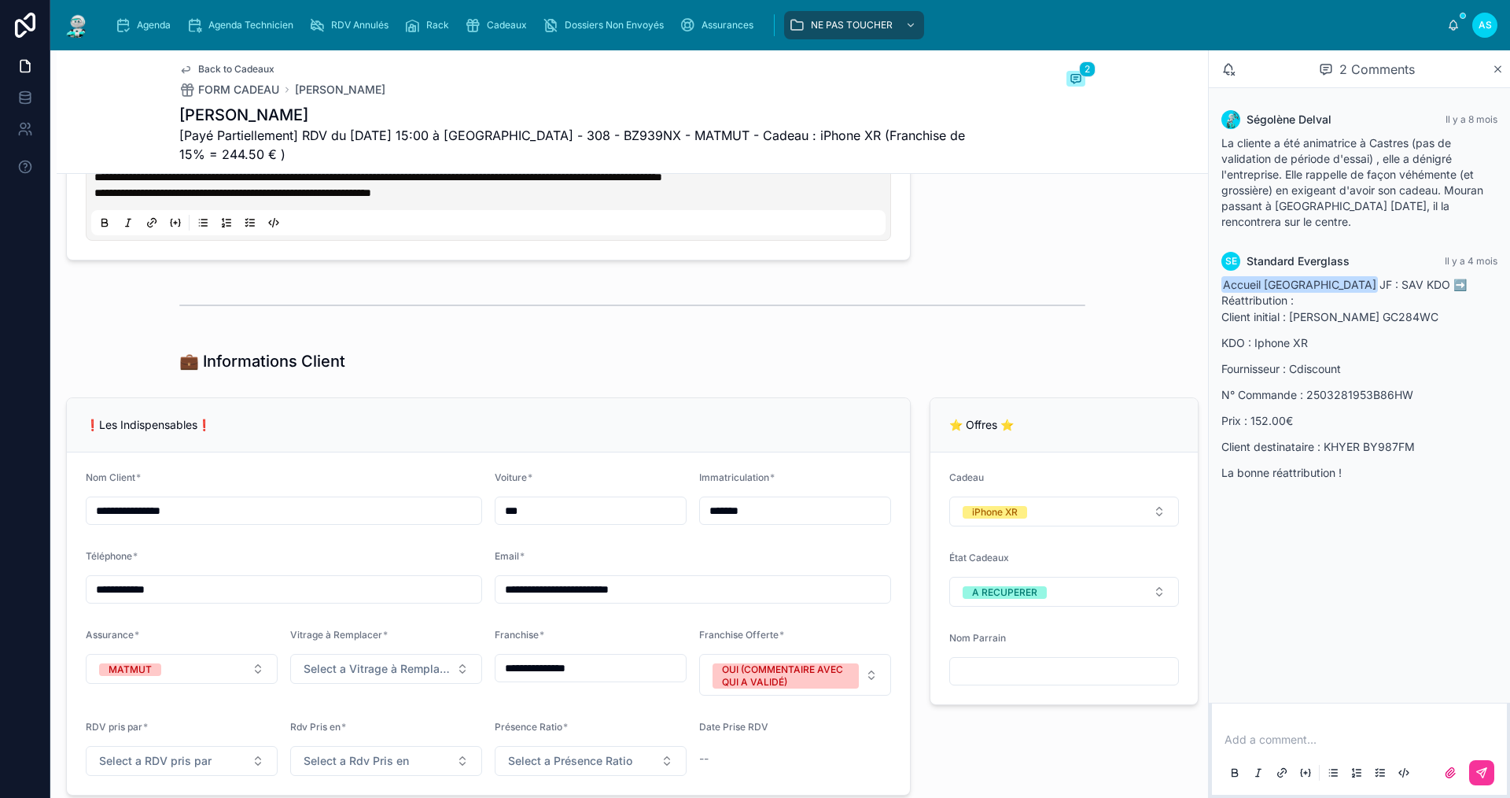
scroll to position [1101, 0]
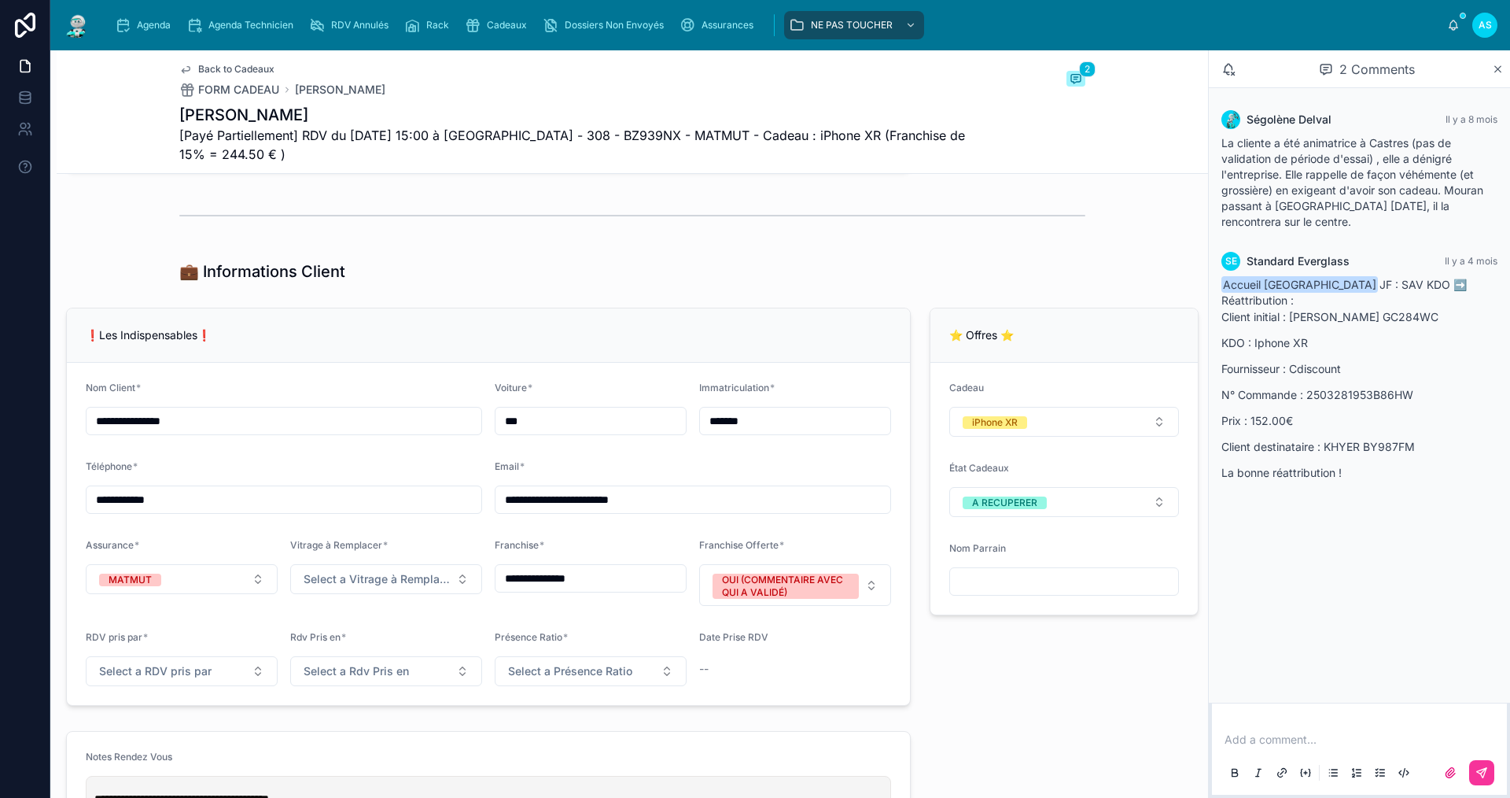
click at [212, 64] on span "Back to Cadeaux" at bounding box center [236, 69] width 76 height 13
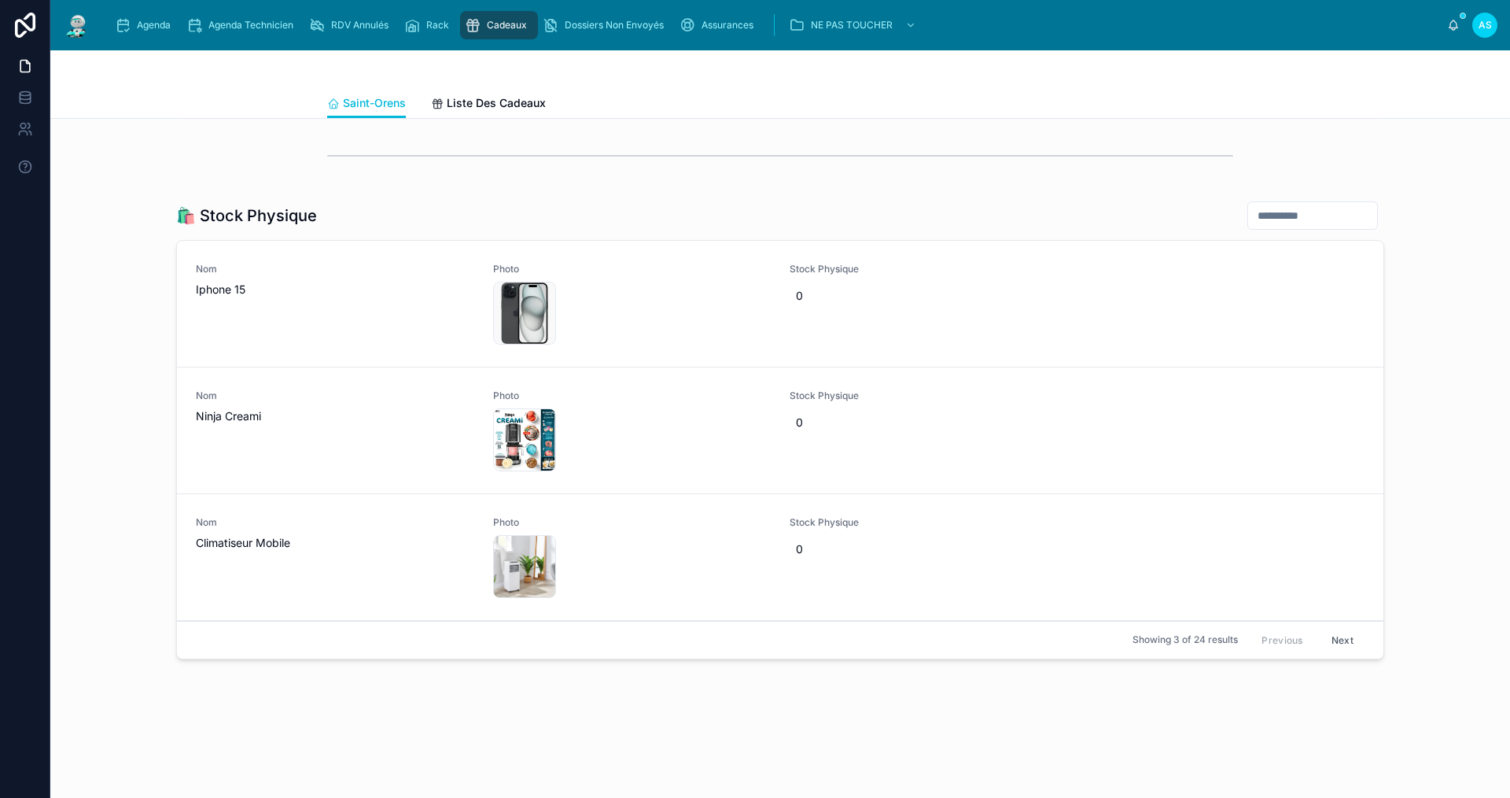
scroll to position [1668, 0]
click at [796, 555] on span "0" at bounding box center [929, 549] width 266 height 16
type input "*"
click at [820, 545] on span "0" at bounding box center [929, 549] width 266 height 16
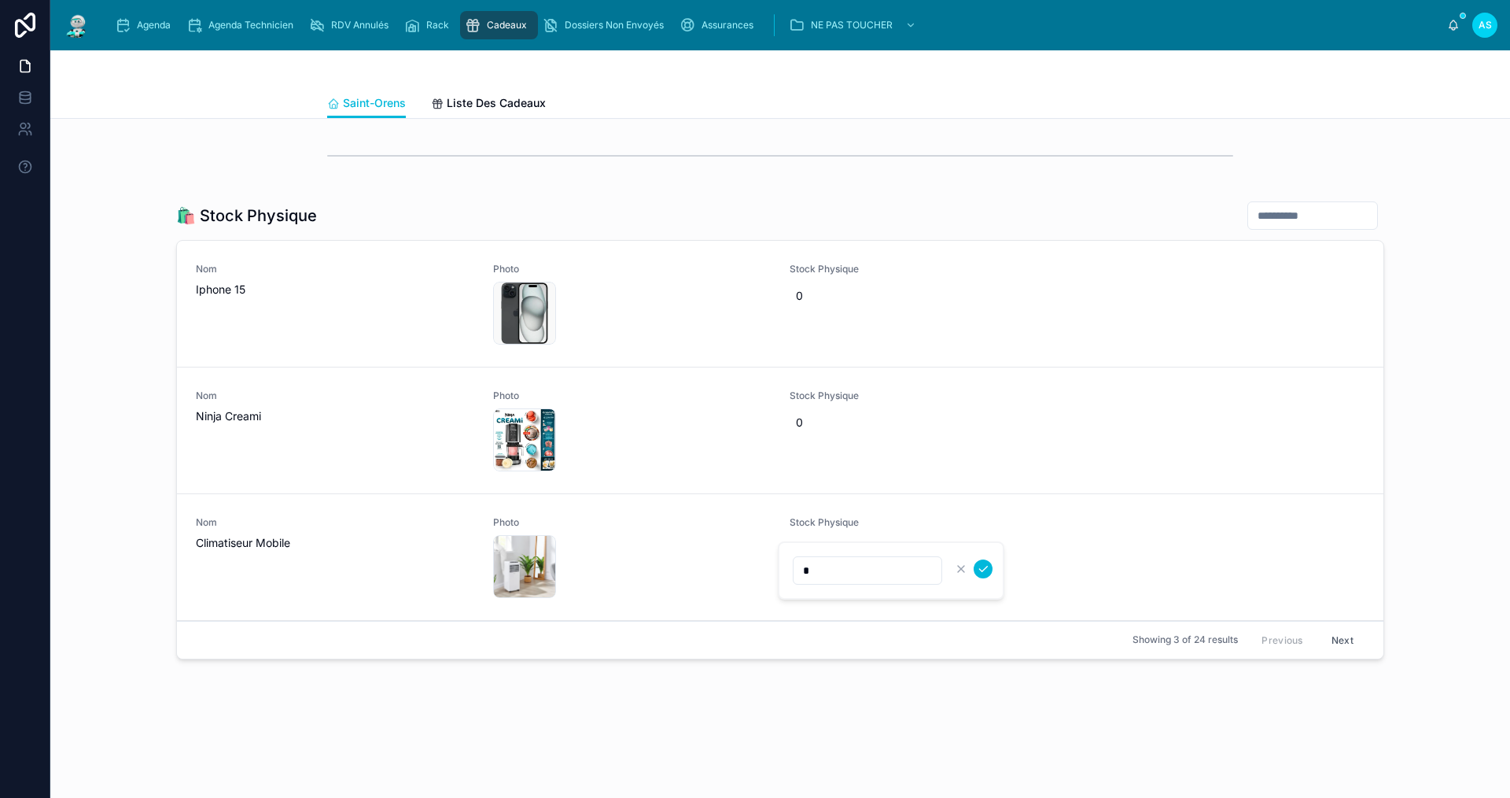
click at [990, 572] on button "submit" at bounding box center [983, 568] width 19 height 19
click at [1348, 642] on button "Next" at bounding box center [1343, 640] width 44 height 24
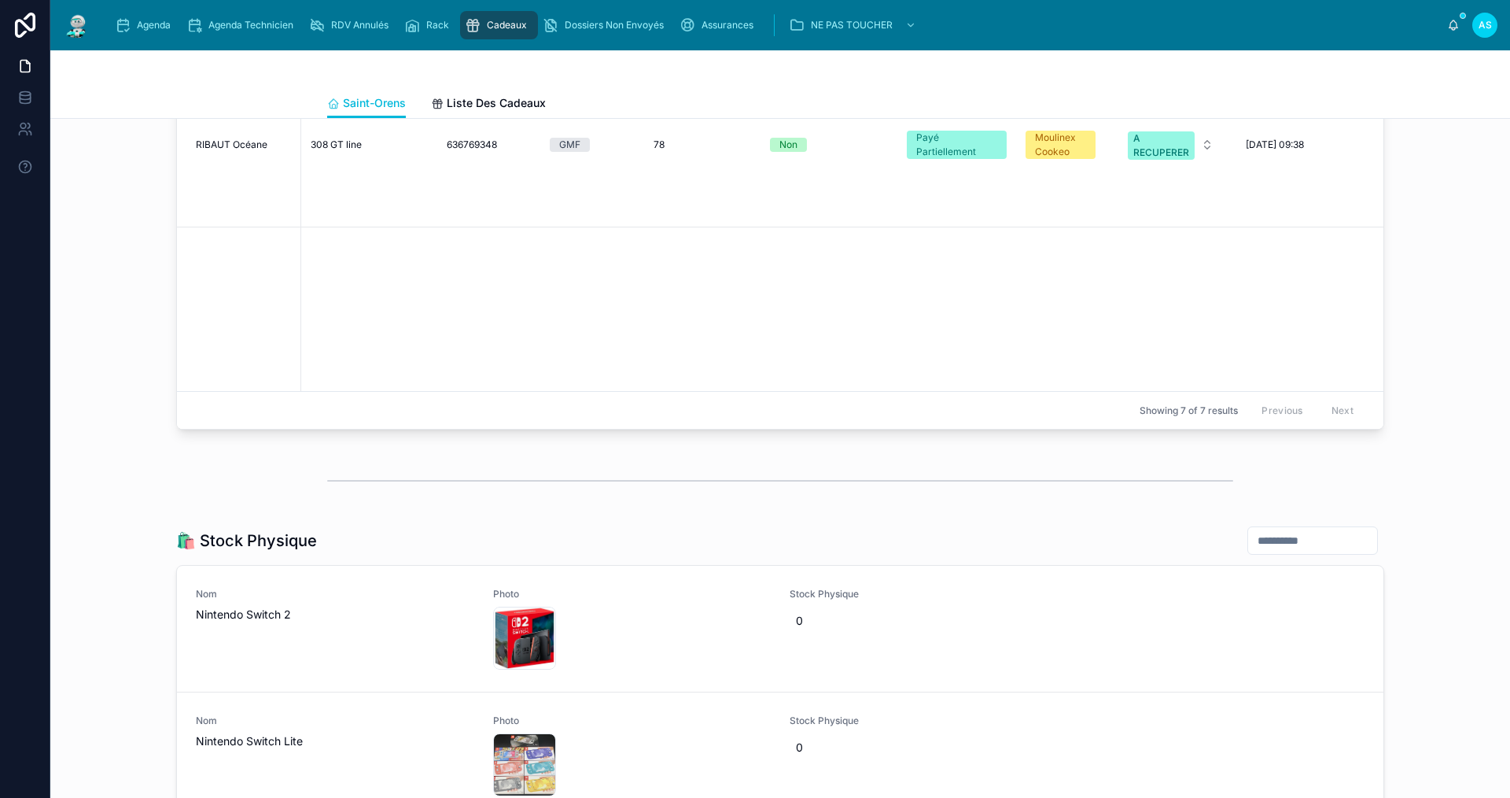
scroll to position [1668, 0]
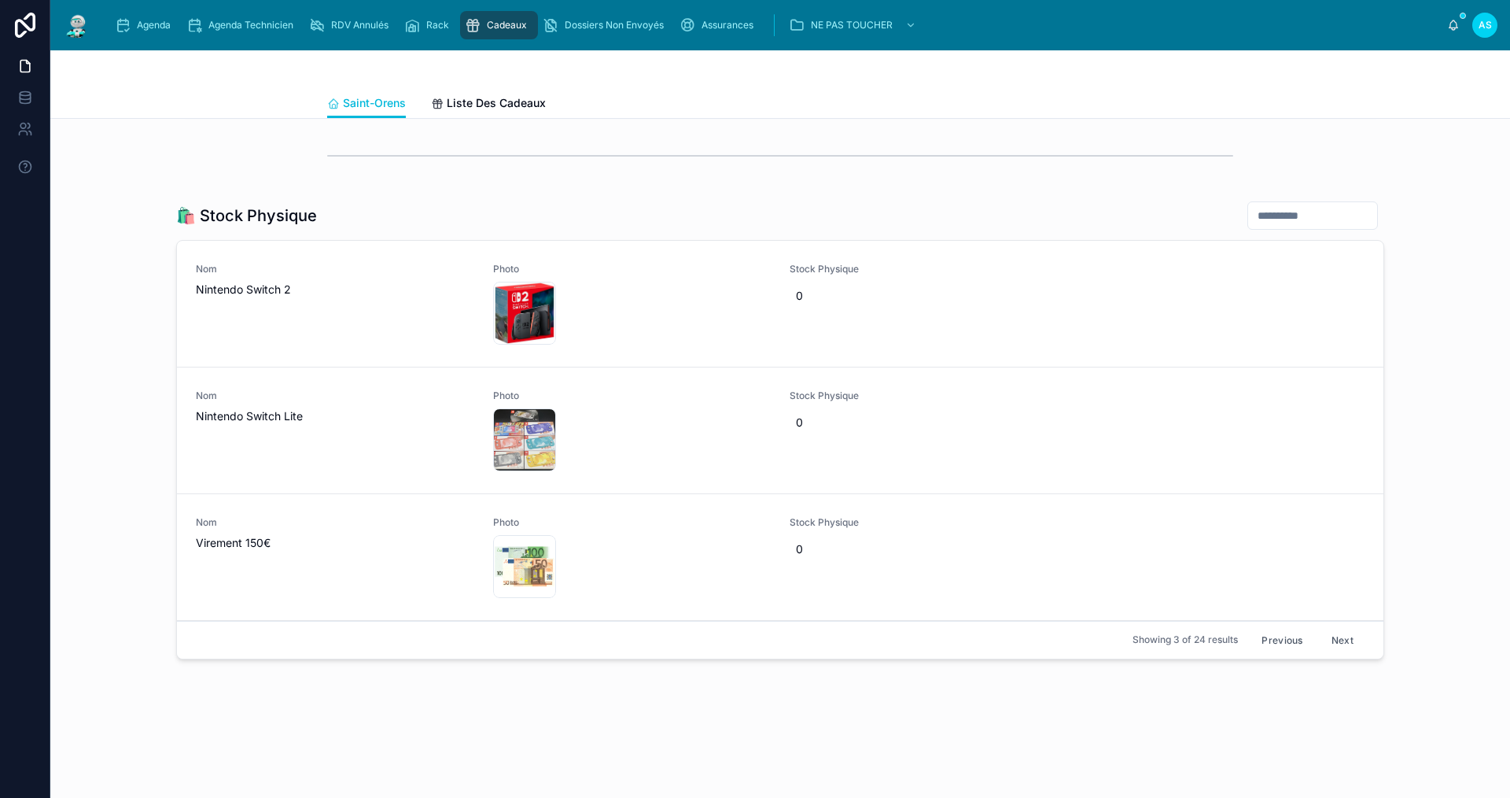
click at [1329, 637] on button "Next" at bounding box center [1343, 640] width 44 height 24
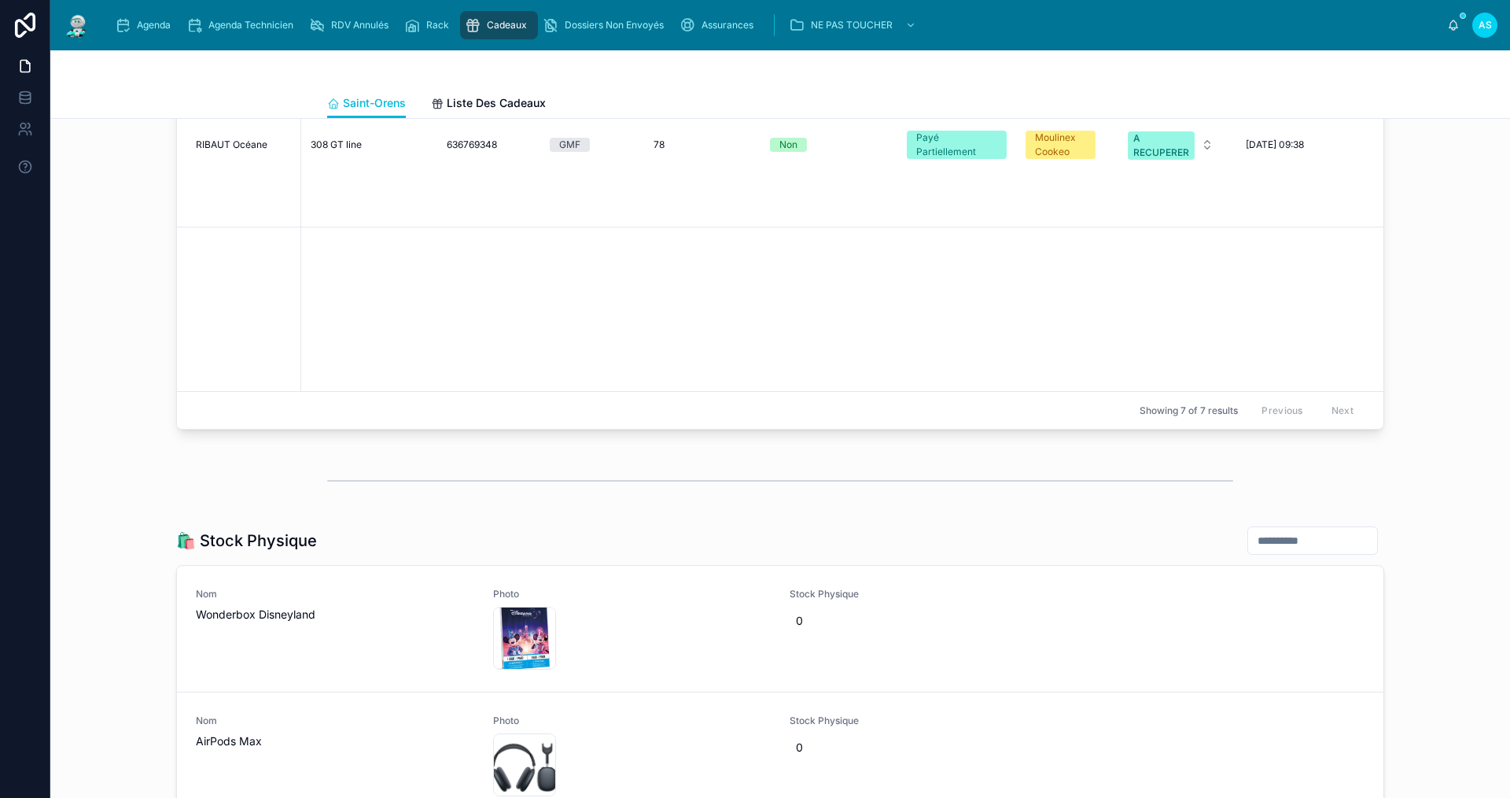
scroll to position [1668, 0]
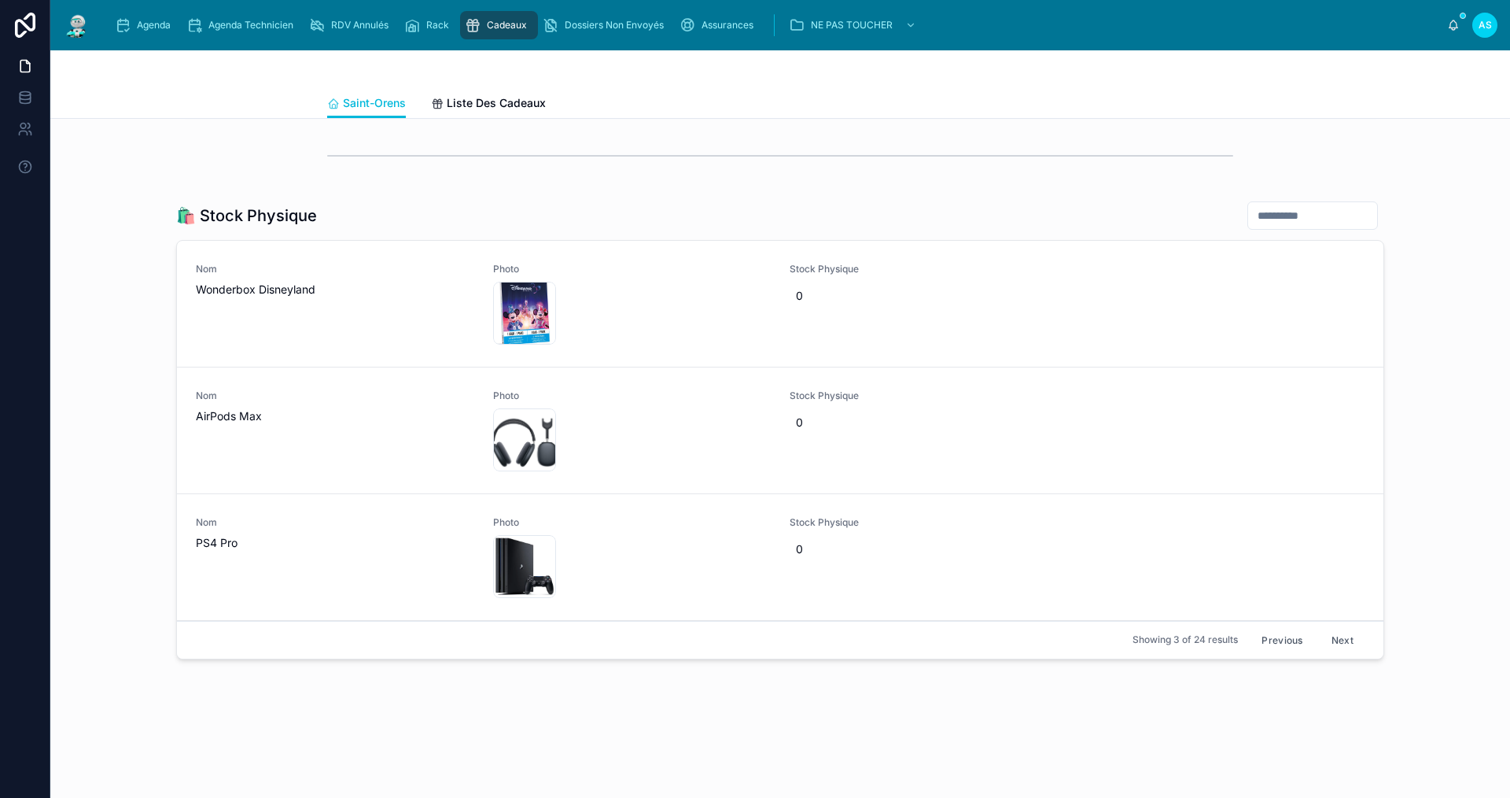
click at [1333, 640] on button "Next" at bounding box center [1343, 640] width 44 height 24
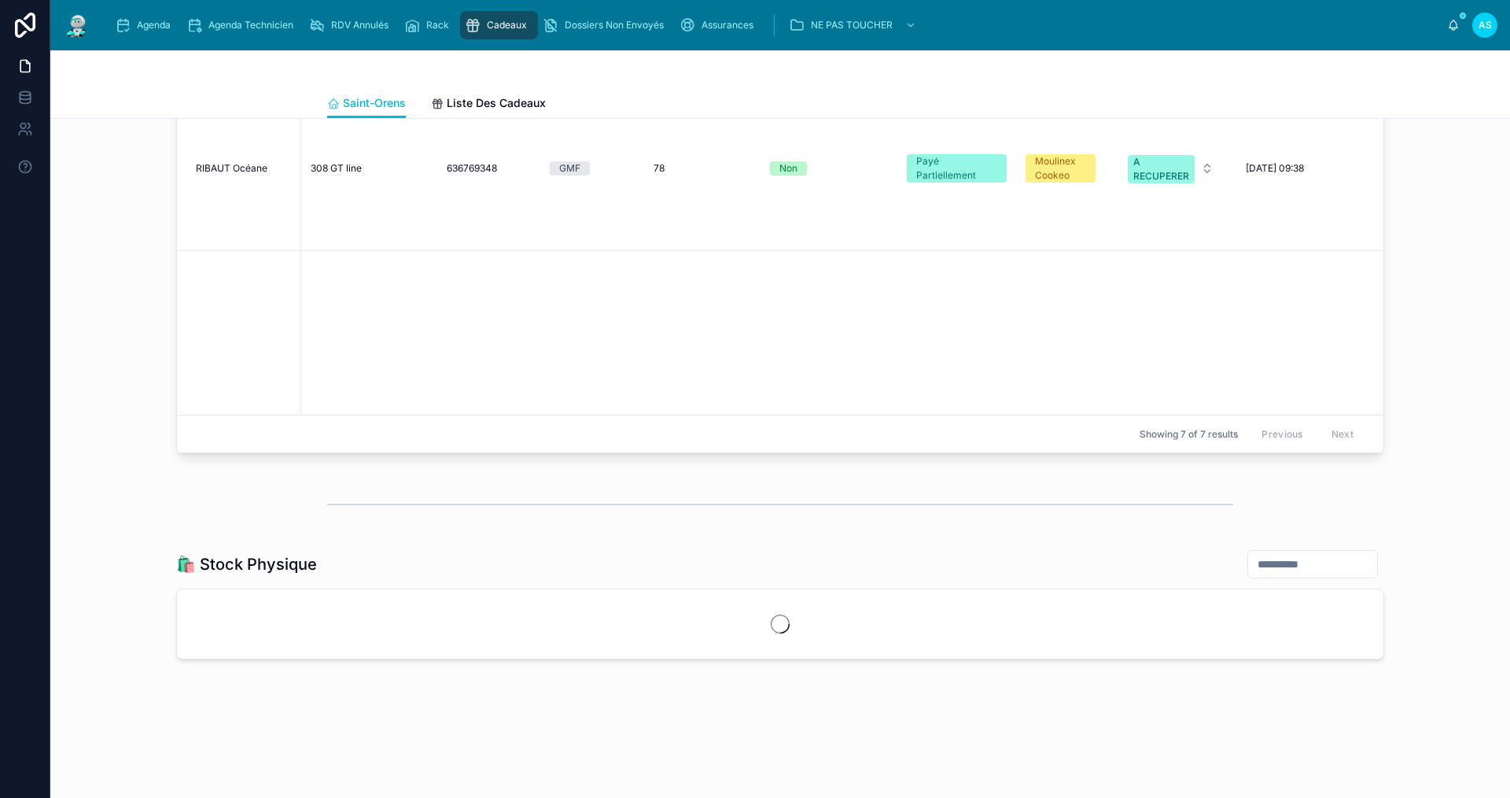
scroll to position [1668, 0]
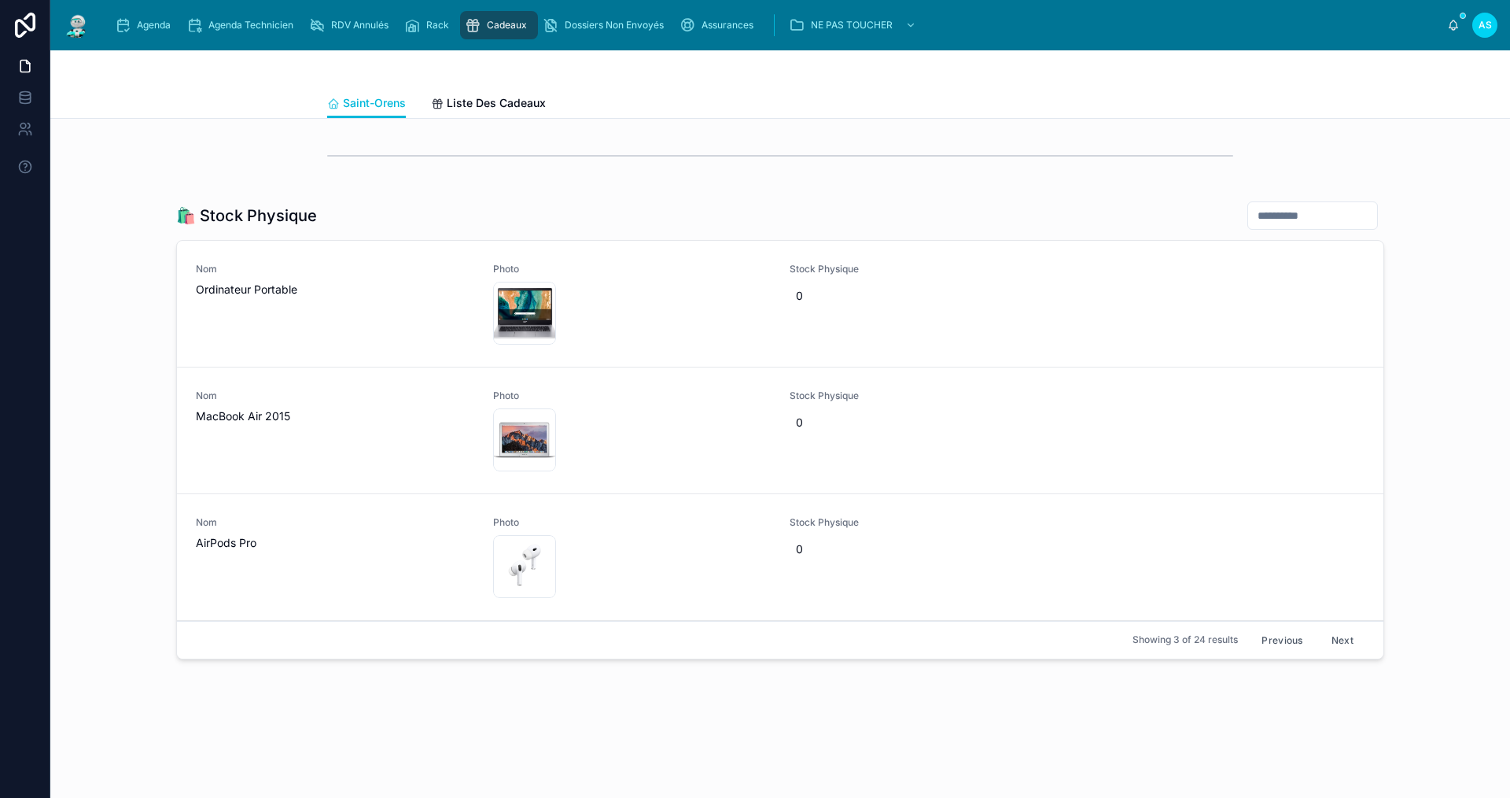
click at [804, 299] on span "0" at bounding box center [929, 296] width 266 height 16
type input "*"
click at [800, 421] on span "0" at bounding box center [929, 423] width 266 height 16
type input "*"
click at [984, 446] on icon "submit" at bounding box center [983, 442] width 13 height 13
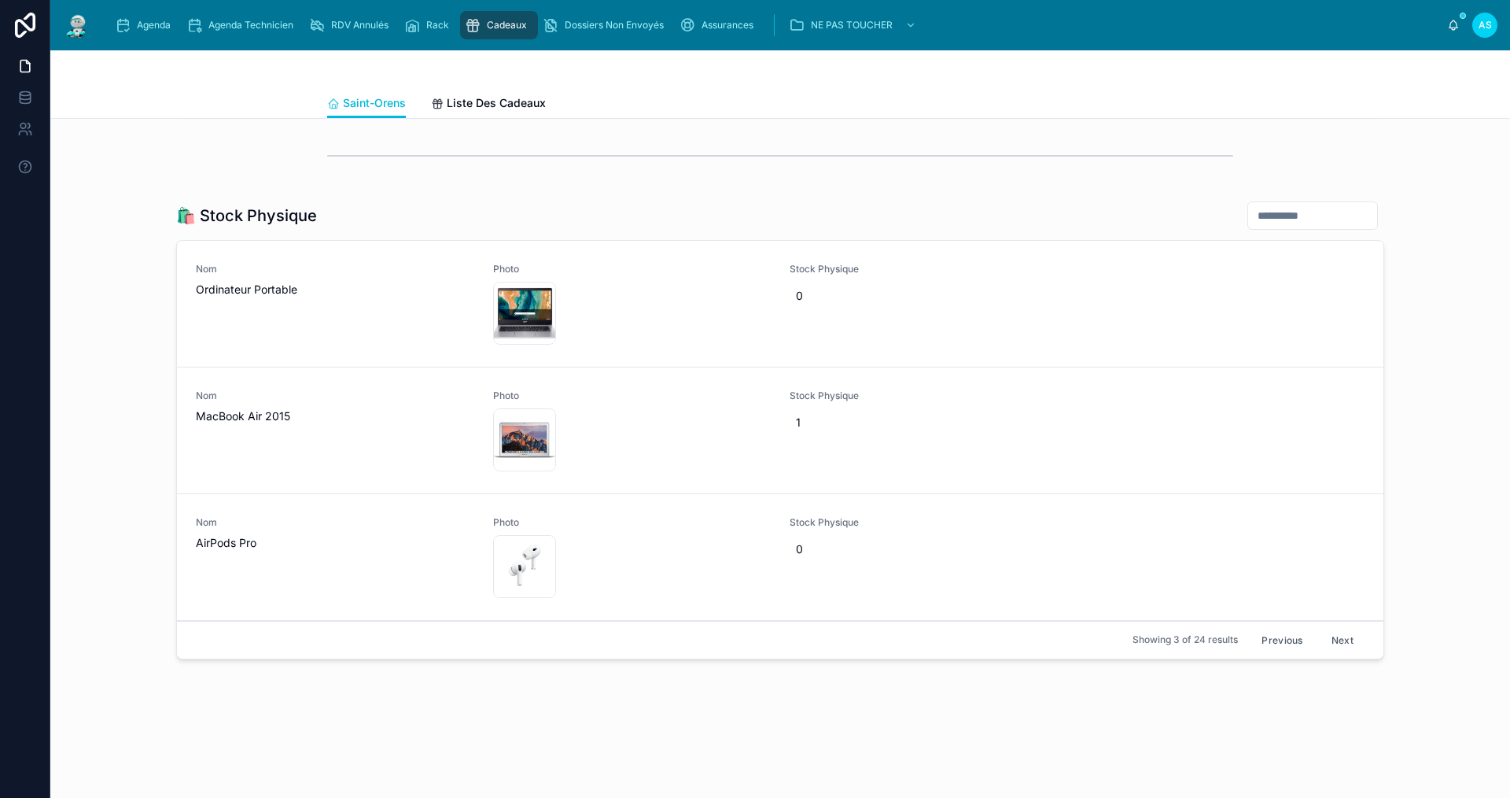
click at [830, 302] on span "0" at bounding box center [929, 296] width 266 height 16
click at [820, 425] on div "0" at bounding box center [929, 422] width 278 height 28
click at [979, 442] on icon "submit" at bounding box center [983, 442] width 13 height 13
click at [1327, 640] on button "Next" at bounding box center [1343, 640] width 44 height 24
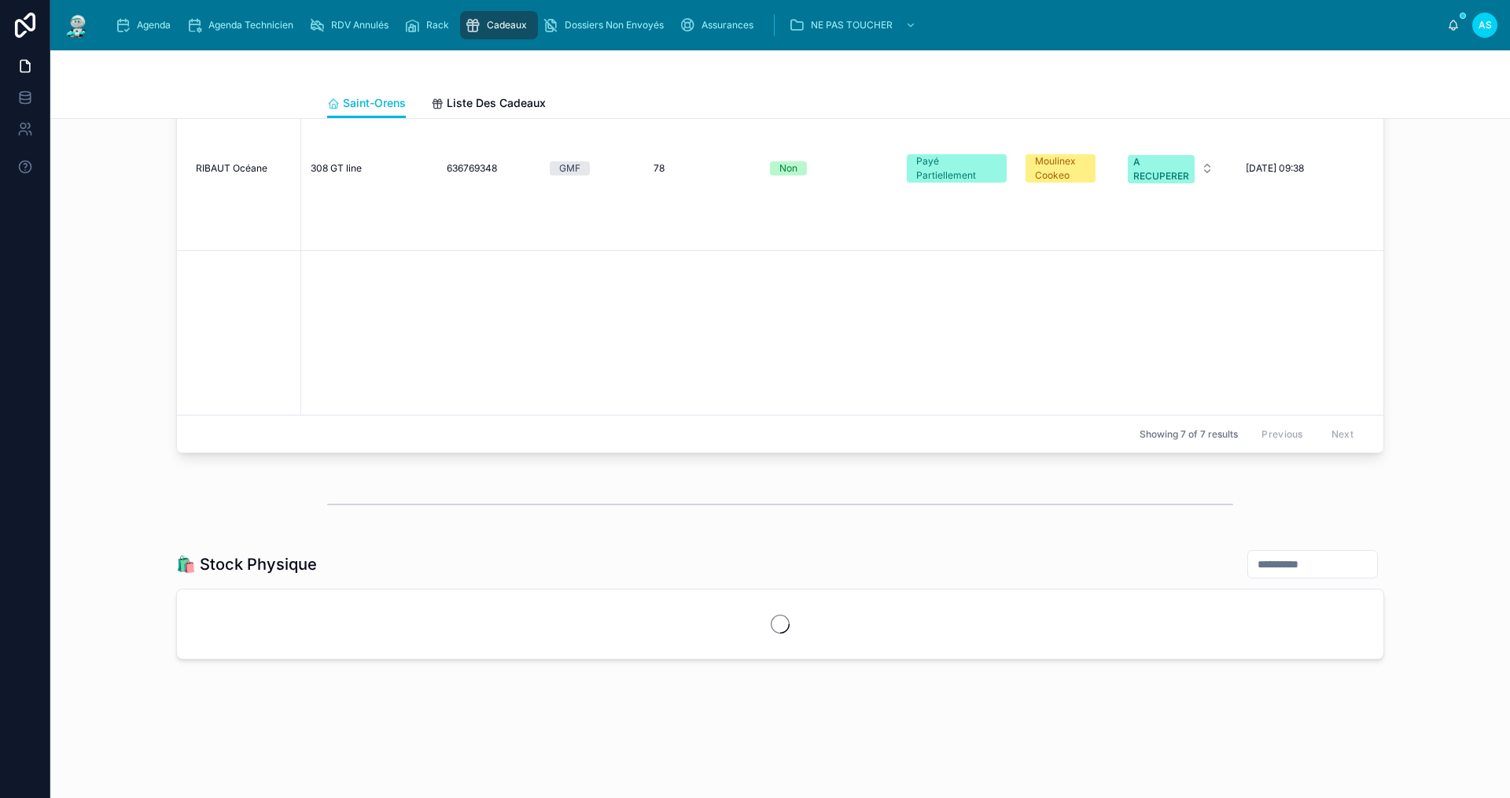
scroll to position [1668, 0]
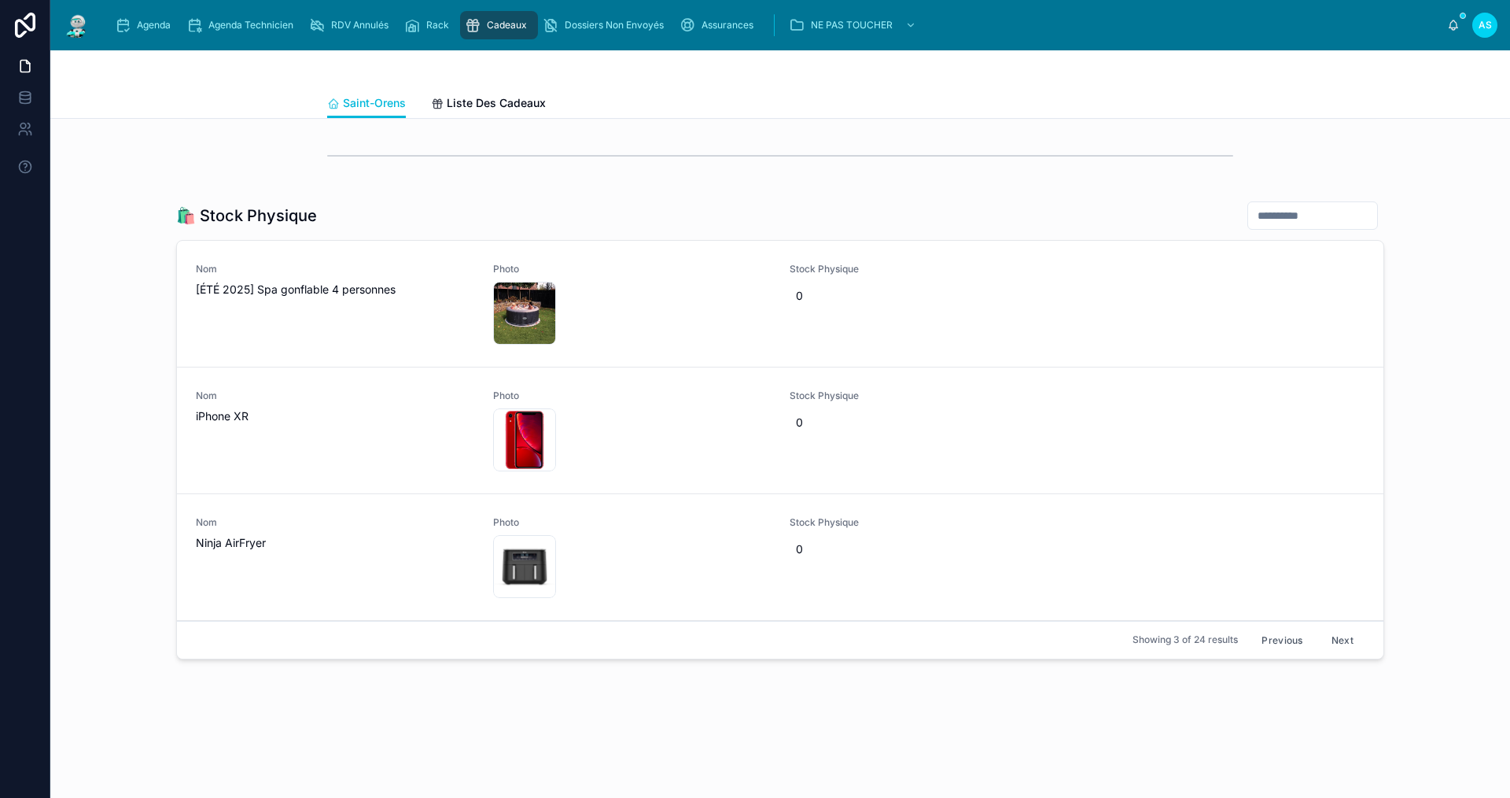
click at [816, 420] on span "0" at bounding box center [929, 423] width 266 height 16
drag, startPoint x: 771, startPoint y: 441, endPoint x: 754, endPoint y: 433, distance: 18.7
click at [754, 434] on div "Agenda Agenda Technicien RDV Annulés Rack Cadeaux Dossiers Non Envoyés Assuranc…" at bounding box center [780, 399] width 1460 height 798
type input "*"
click at [982, 441] on icon "submit" at bounding box center [983, 442] width 13 height 13
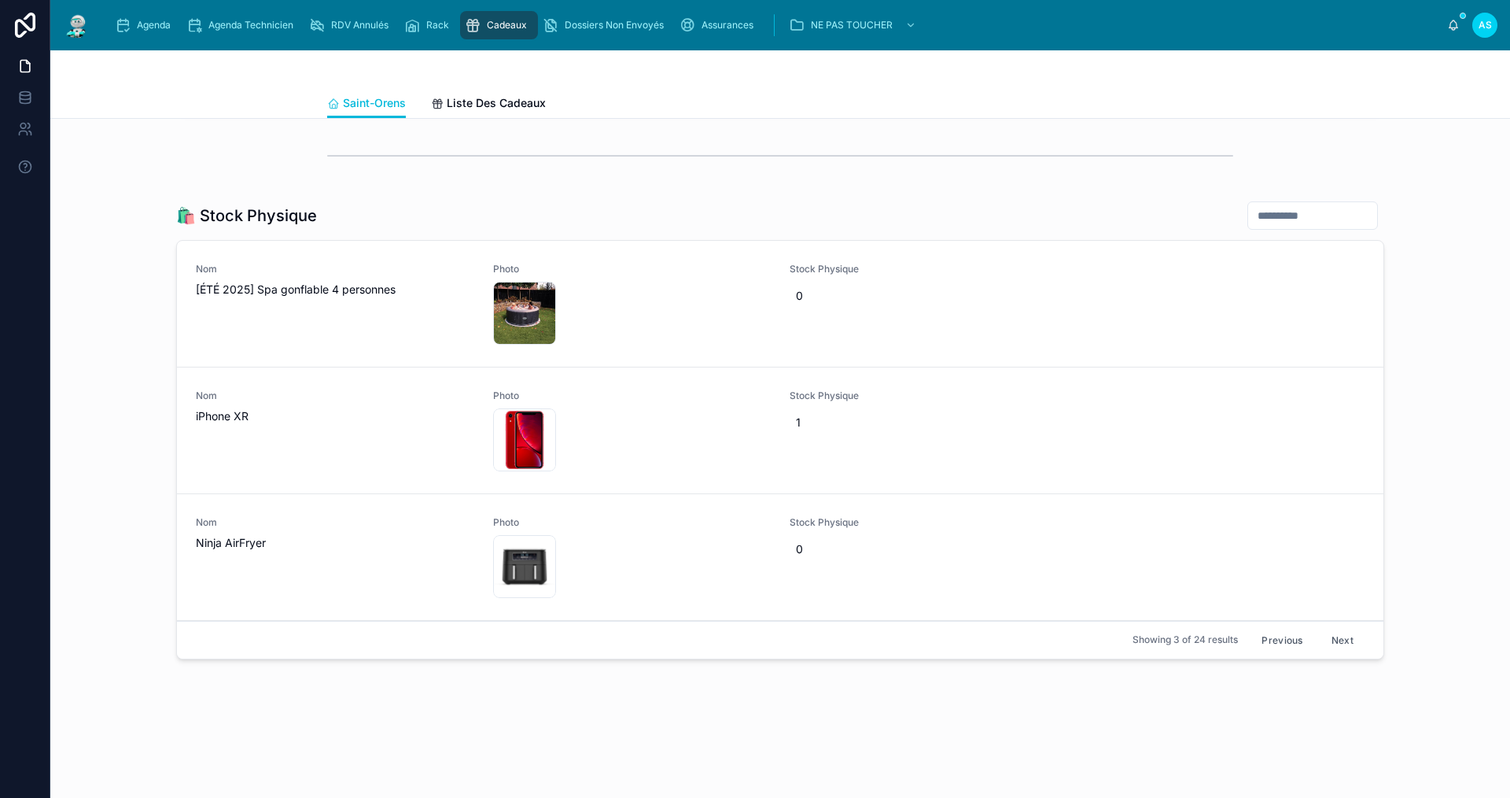
click at [796, 551] on span "0" at bounding box center [929, 549] width 266 height 16
type input "*"
click at [982, 571] on icon "submit" at bounding box center [983, 568] width 13 height 13
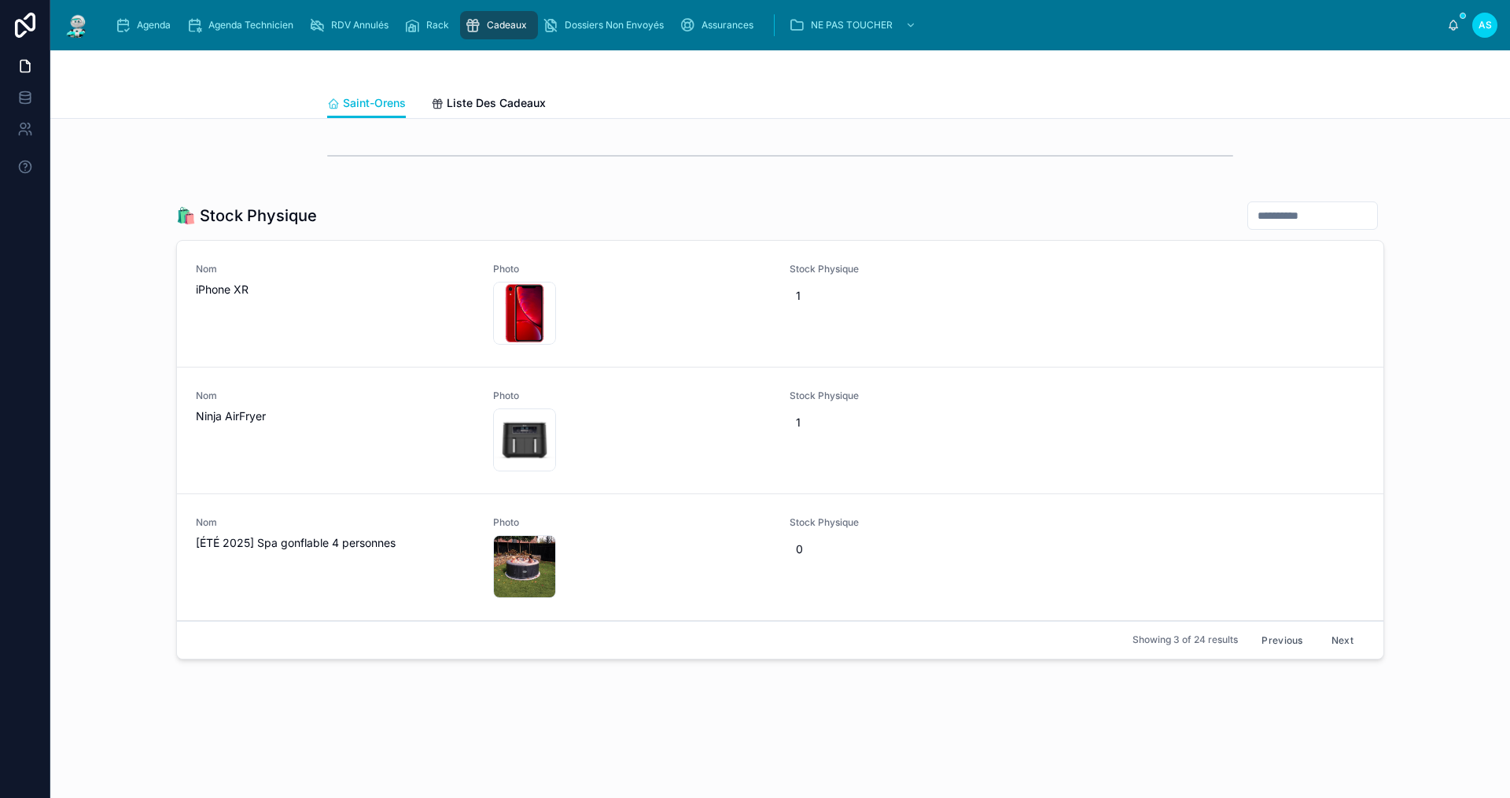
click at [1346, 640] on button "Next" at bounding box center [1343, 640] width 44 height 24
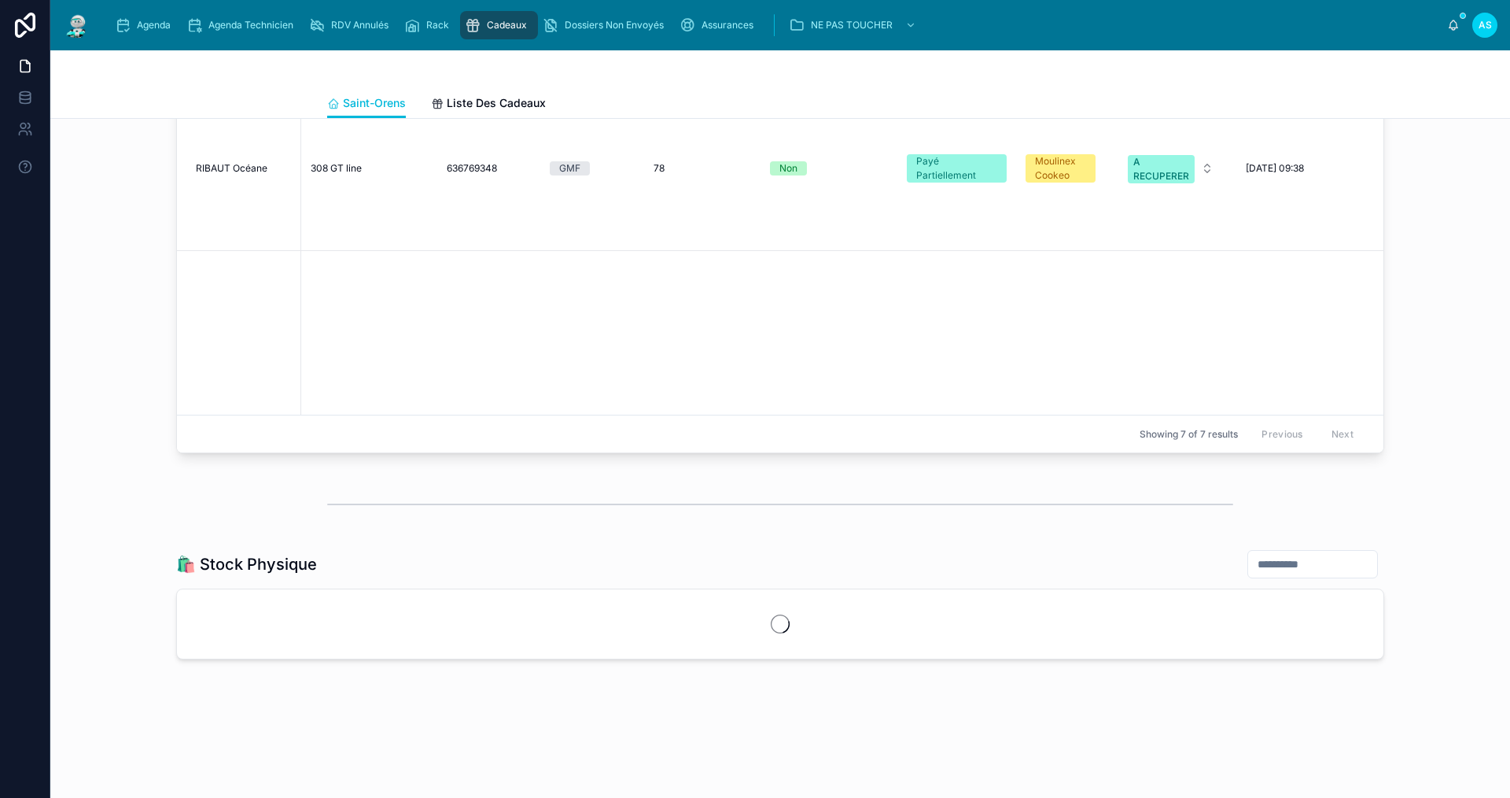
scroll to position [1668, 0]
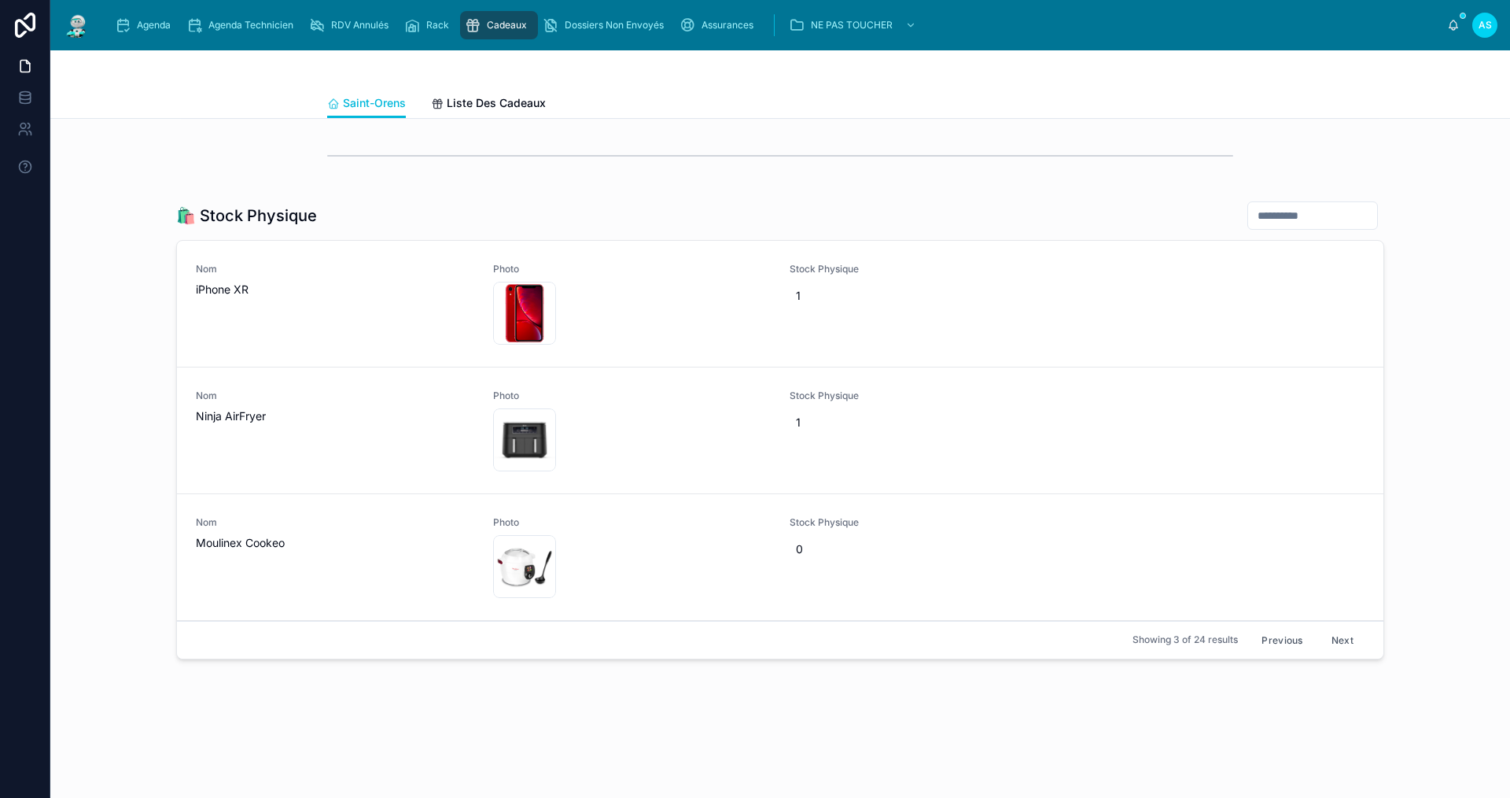
click at [820, 553] on span "0" at bounding box center [929, 549] width 266 height 16
type input "*"
click at [983, 570] on icon "submit" at bounding box center [983, 568] width 13 height 13
click at [1343, 640] on button "Next" at bounding box center [1343, 640] width 44 height 24
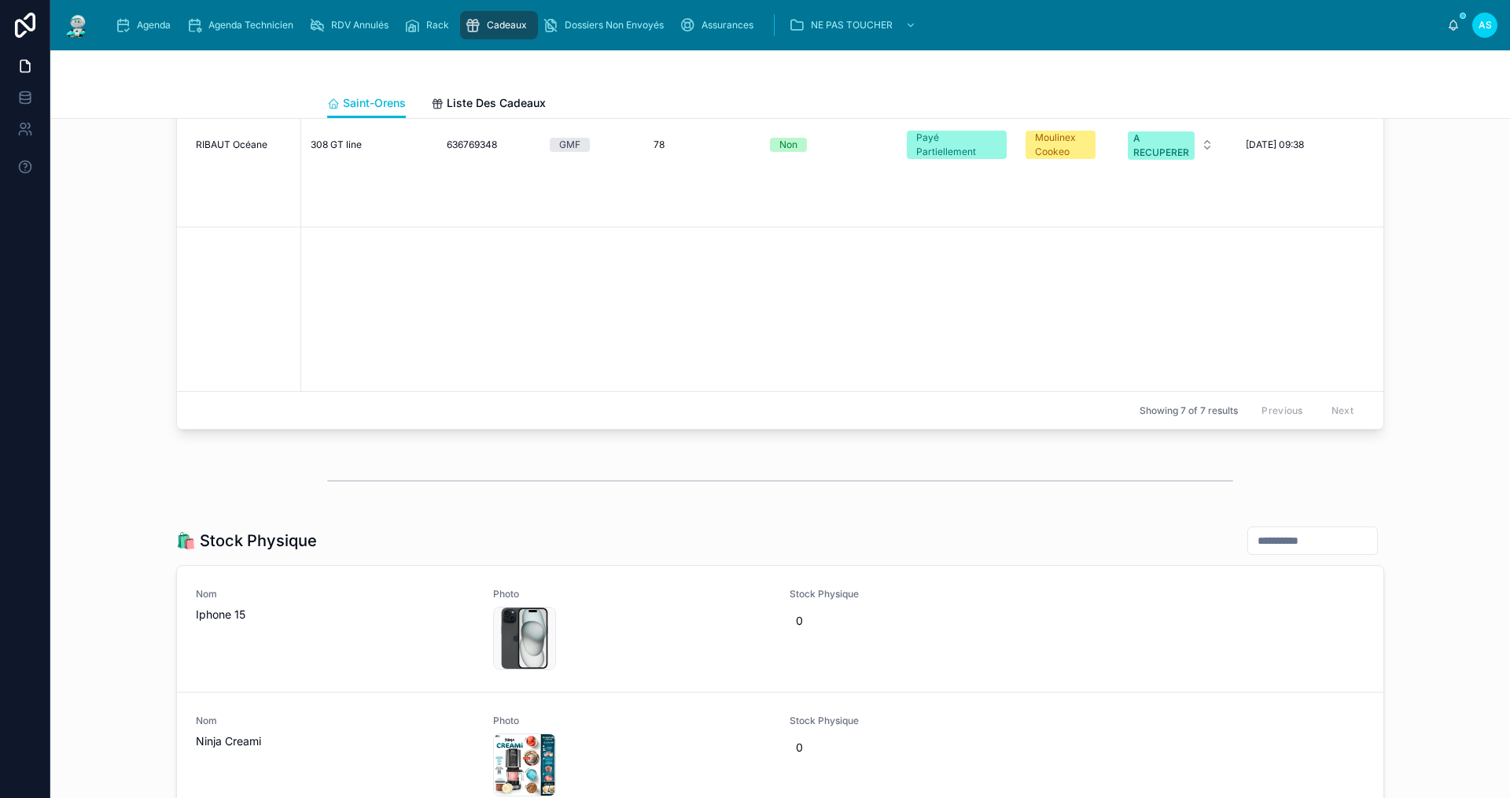
scroll to position [1668, 0]
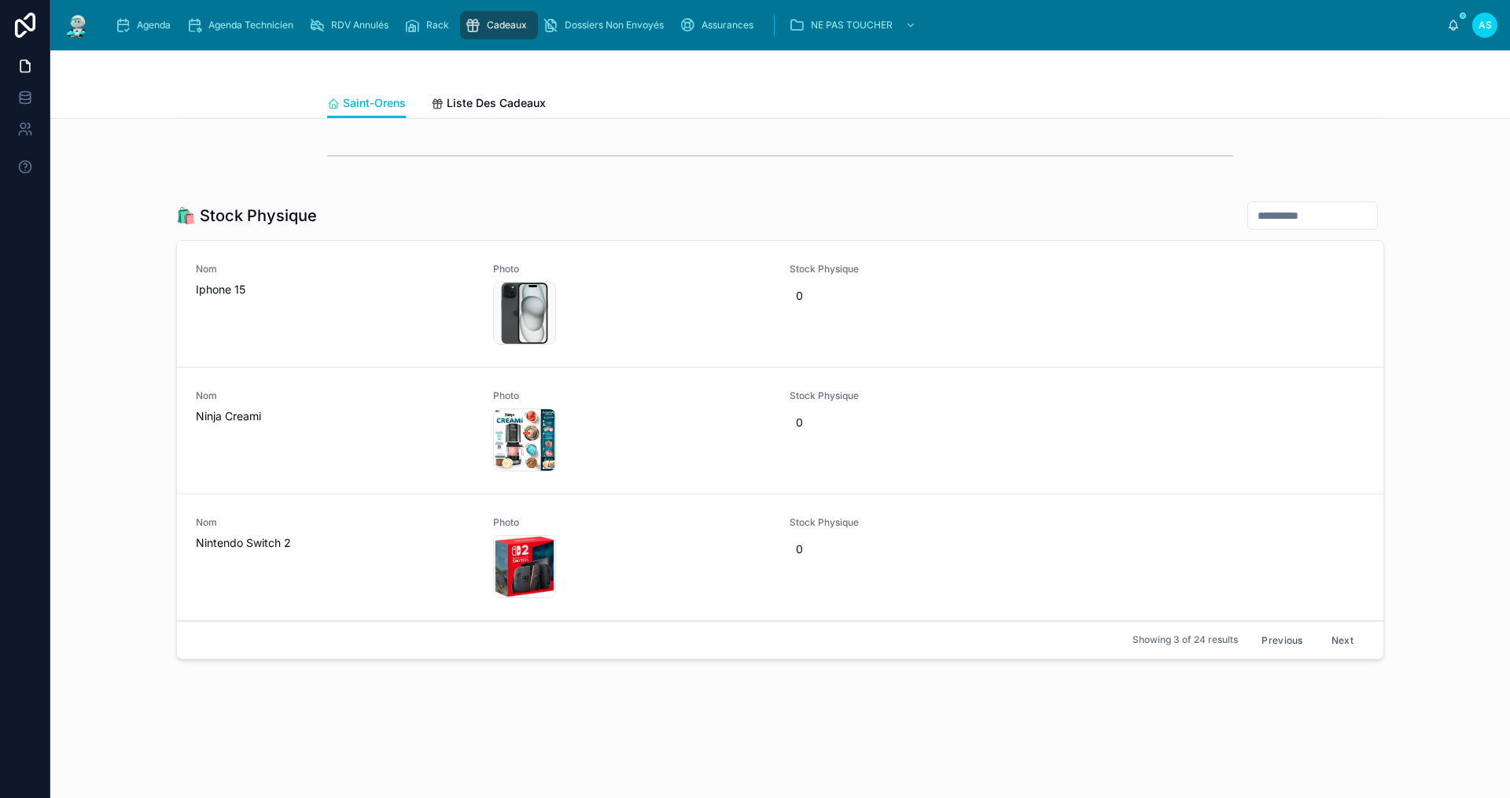
click at [1340, 643] on button "Next" at bounding box center [1343, 640] width 44 height 24
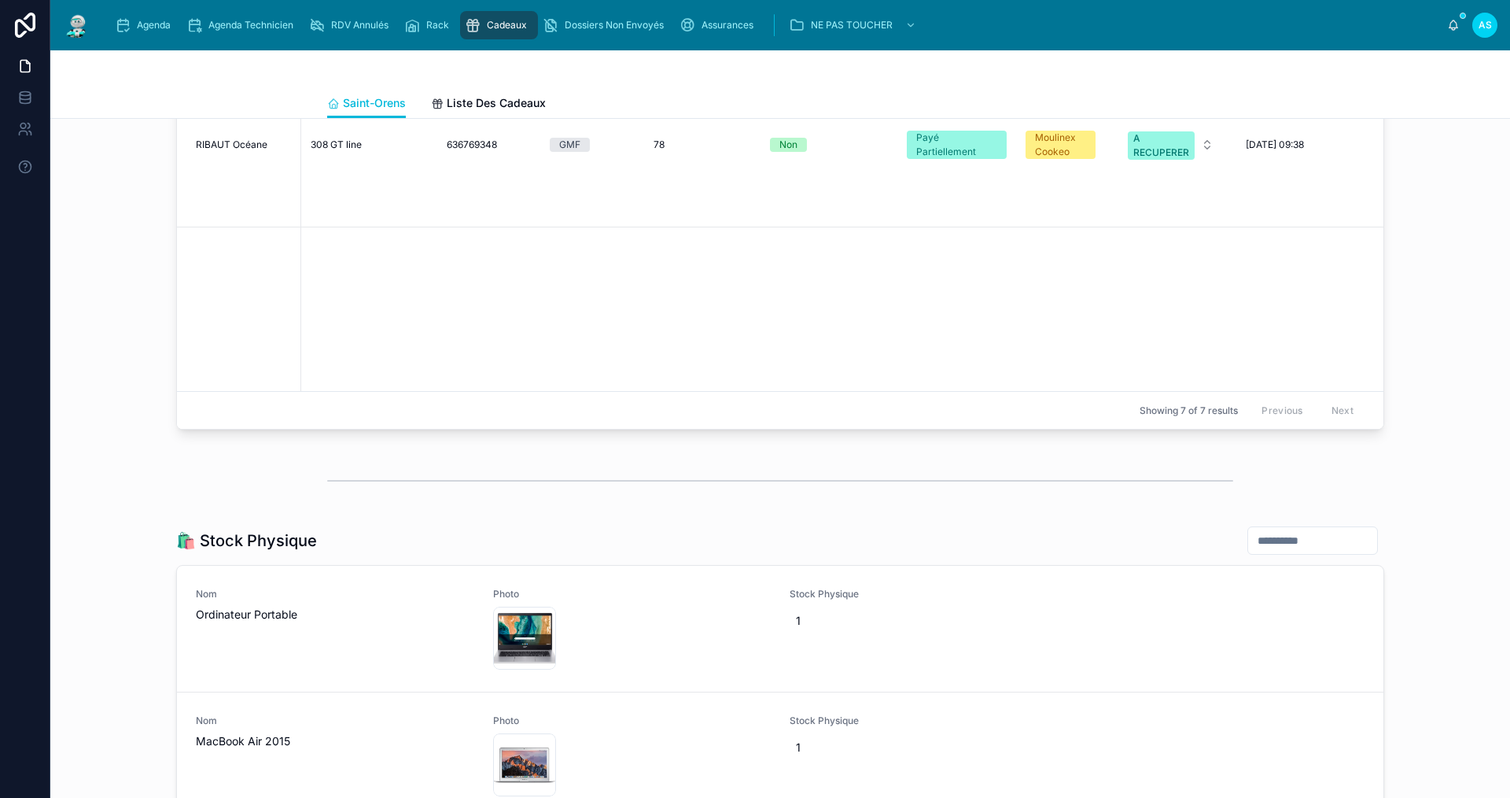
scroll to position [1668, 0]
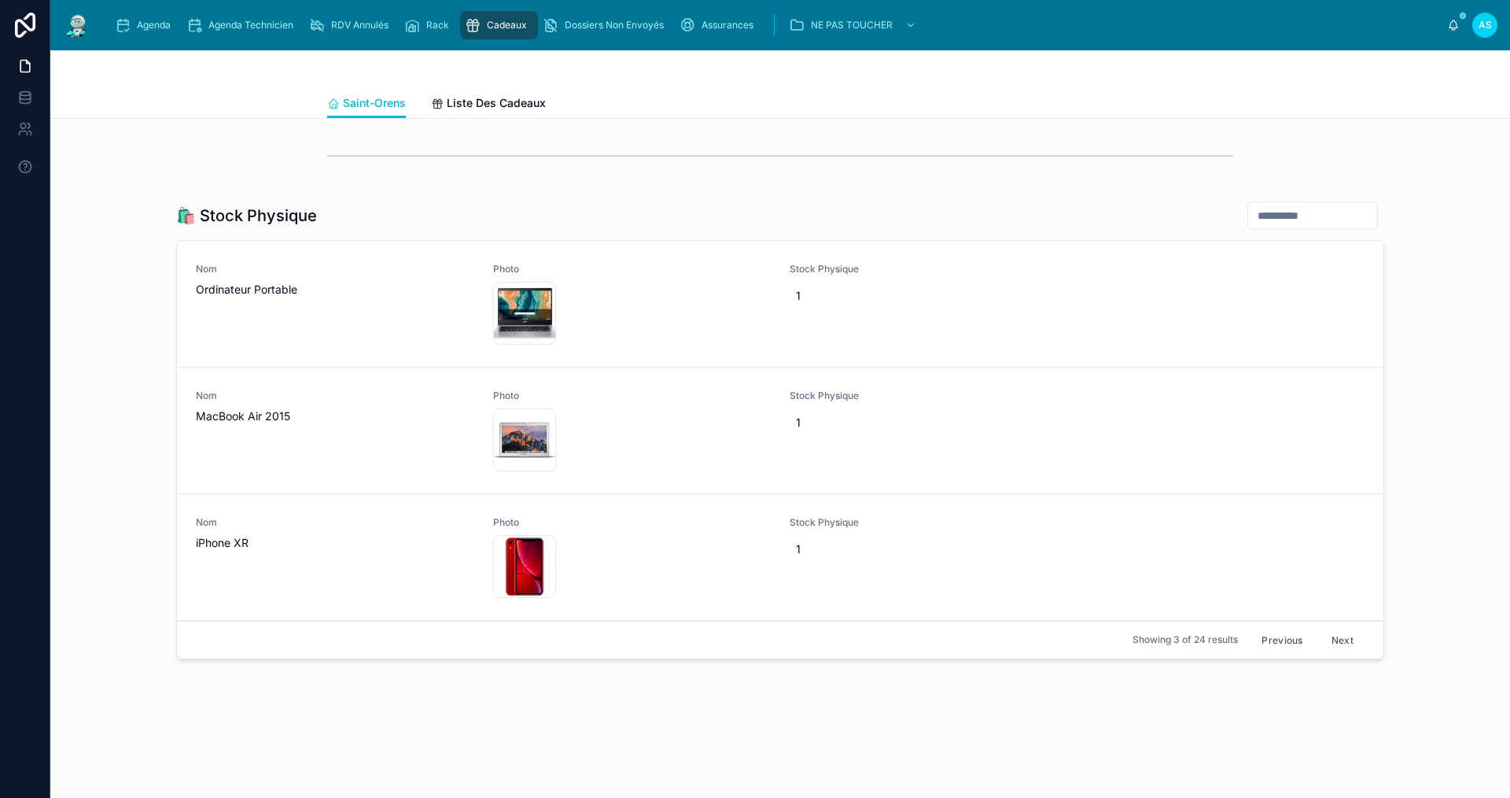
click at [1340, 644] on button "Next" at bounding box center [1343, 640] width 44 height 24
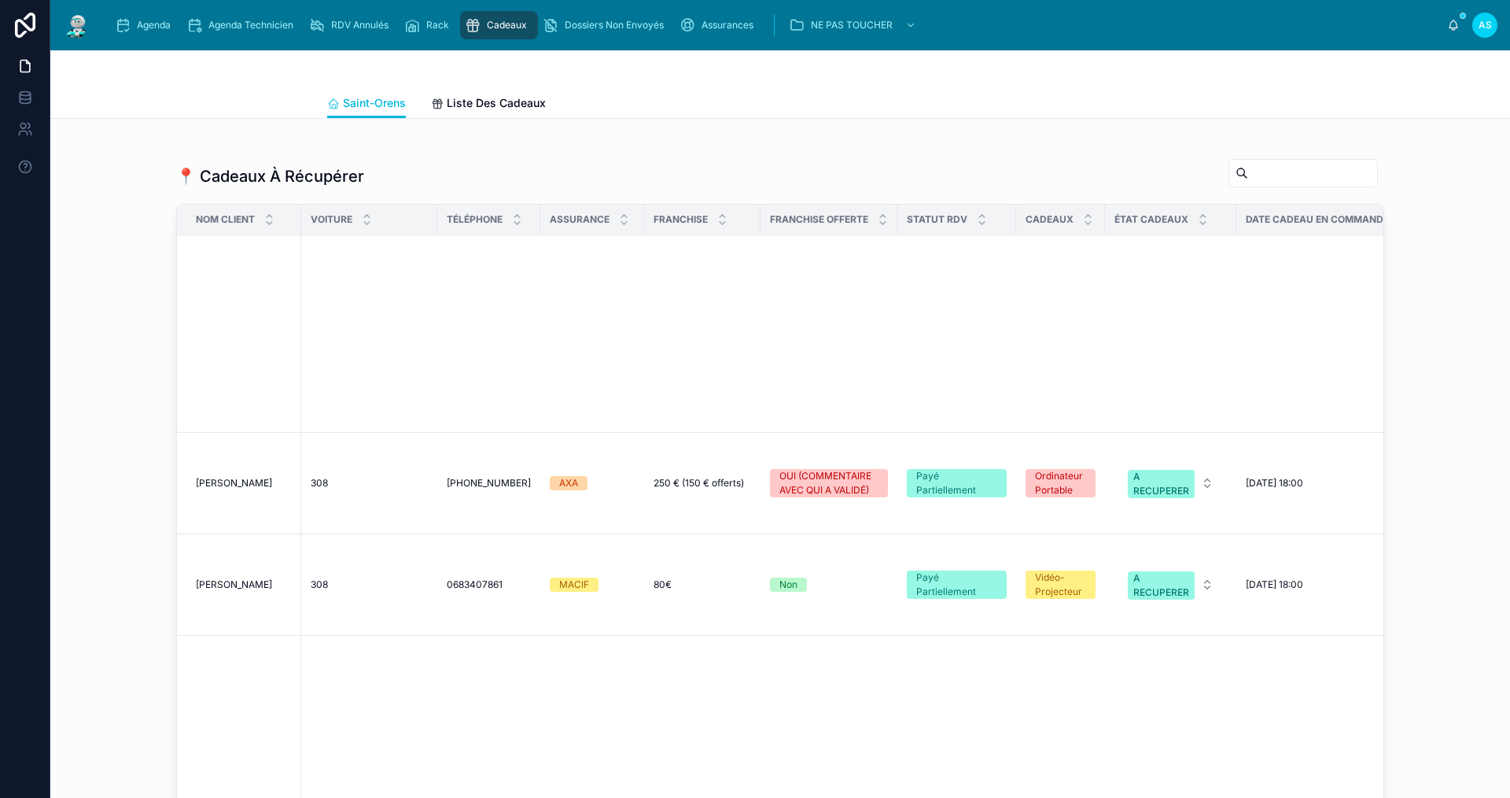
scroll to position [708, 0]
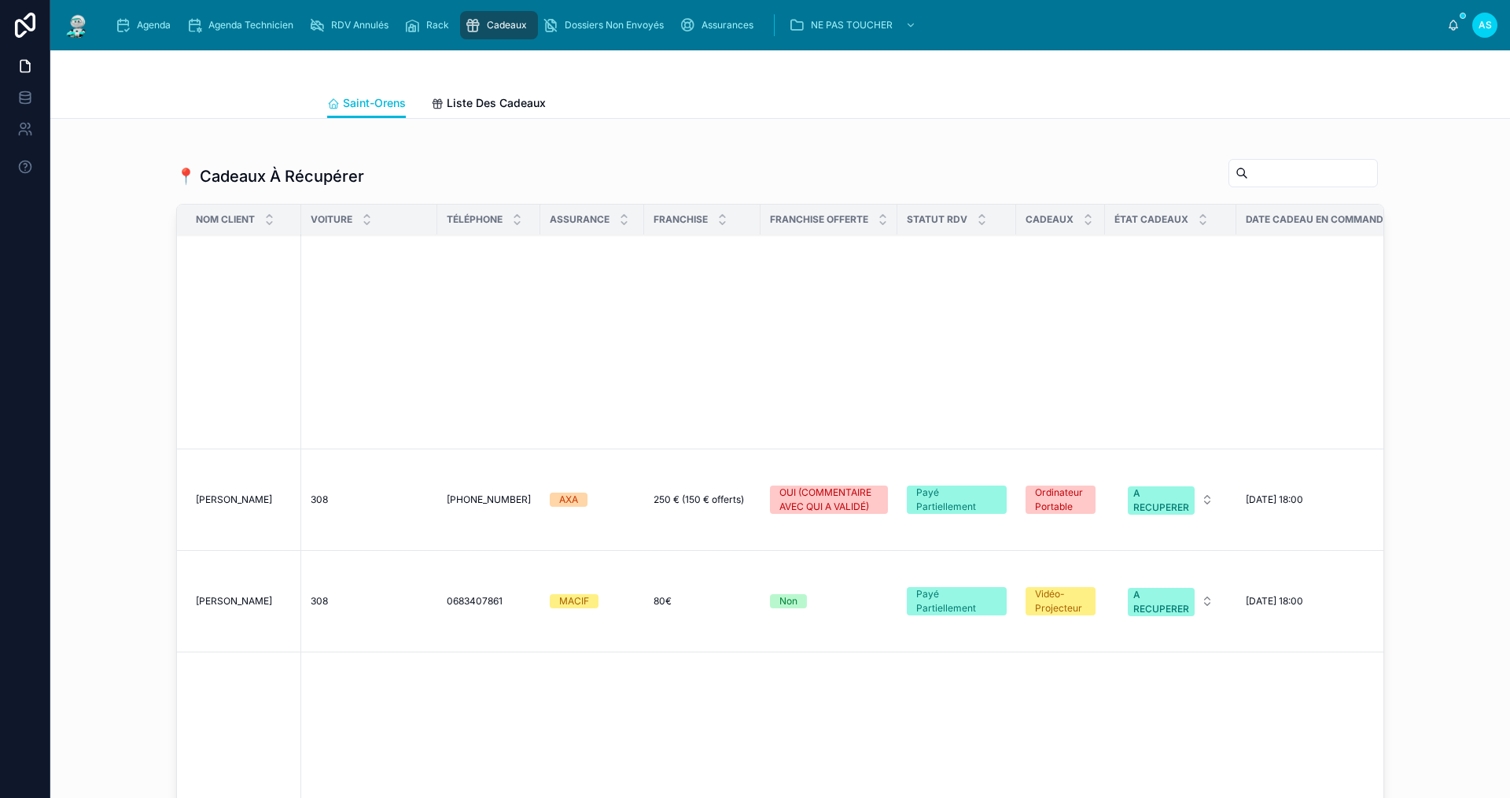
click at [197, 493] on span "[PERSON_NAME]" at bounding box center [234, 499] width 76 height 13
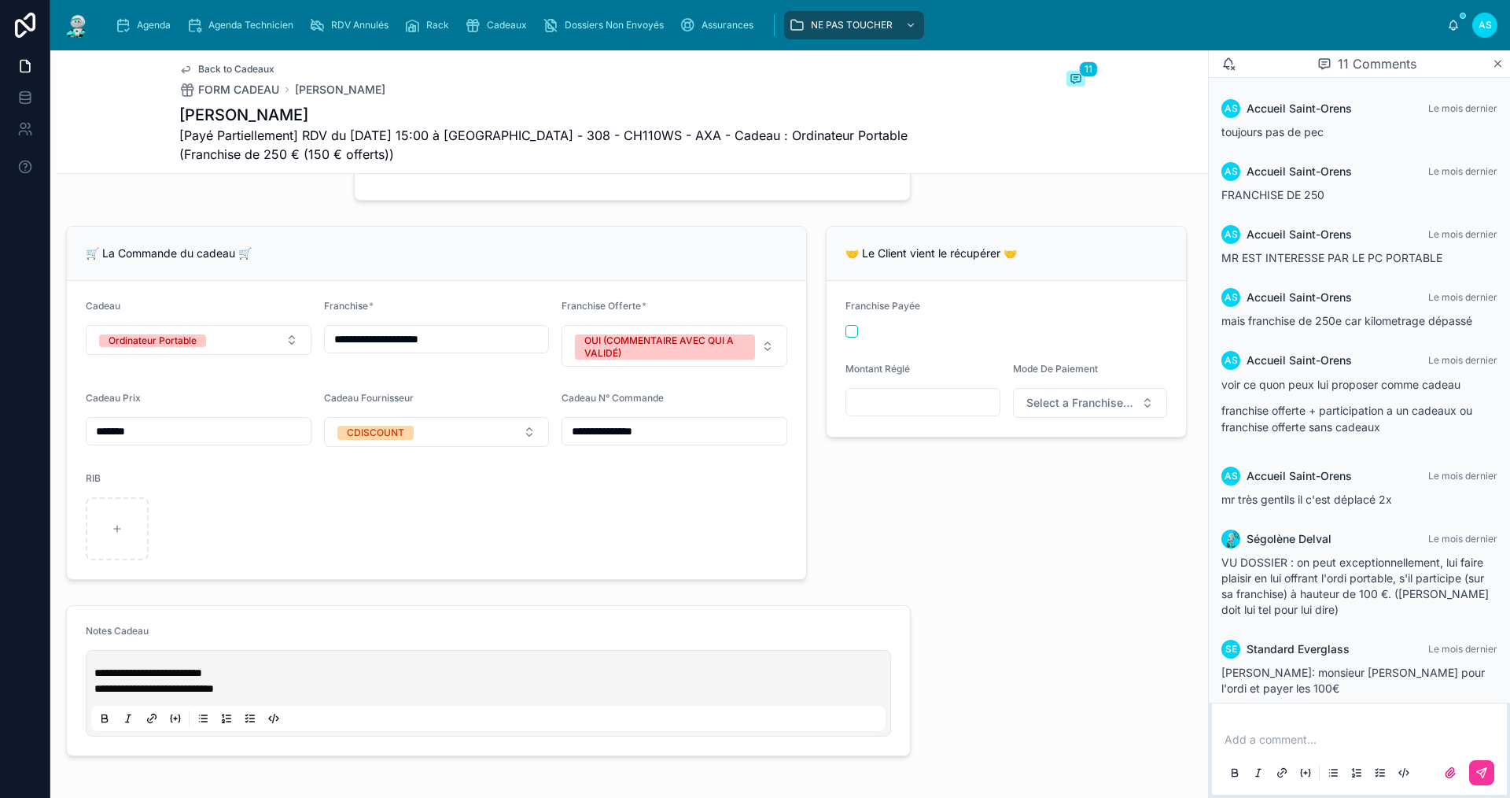
scroll to position [472, 0]
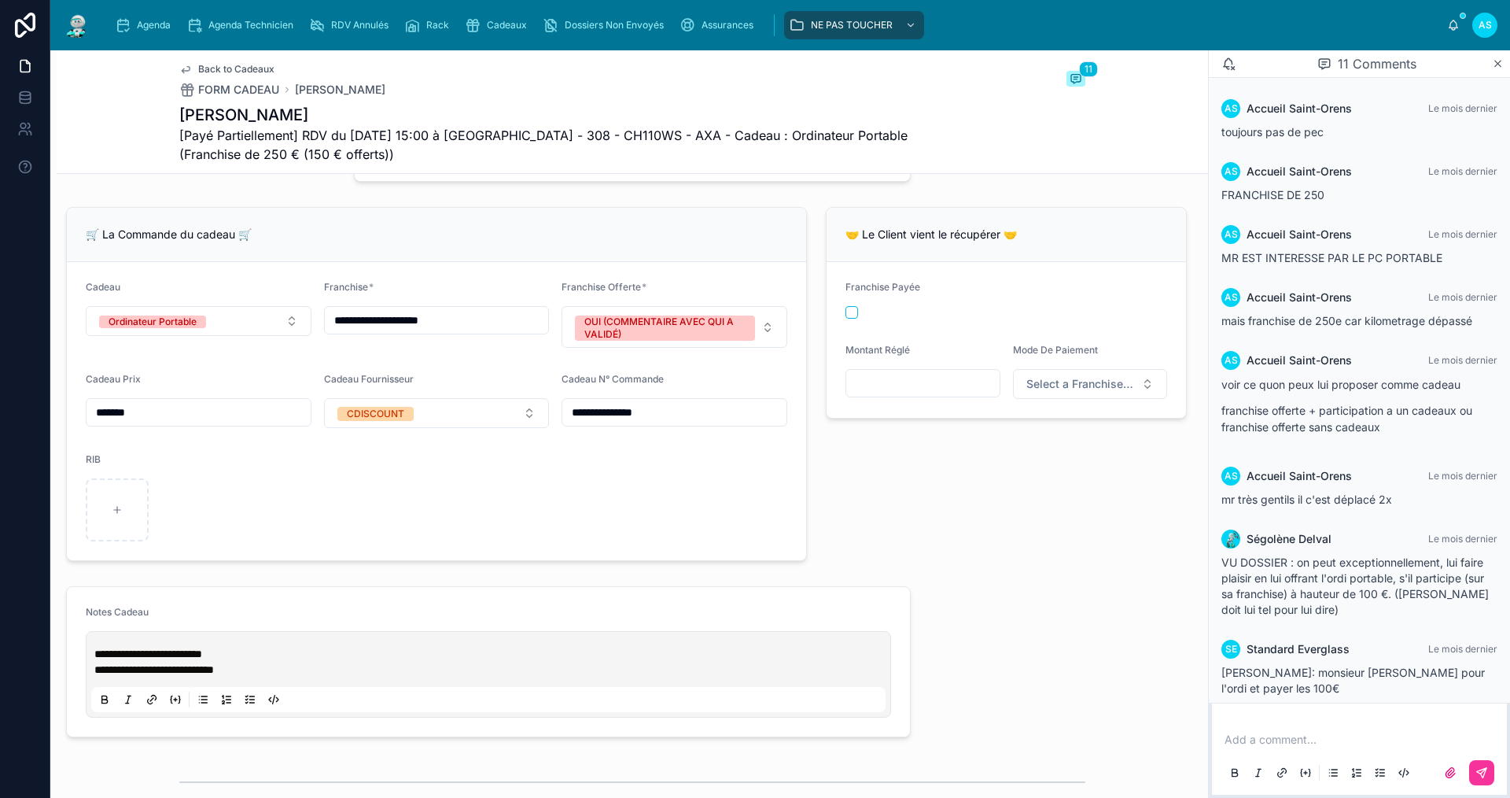
drag, startPoint x: 267, startPoint y: 654, endPoint x: 137, endPoint y: 646, distance: 130.1
click at [137, 646] on div "**********" at bounding box center [489, 674] width 806 height 87
drag, startPoint x: 227, startPoint y: 665, endPoint x: 75, endPoint y: 665, distance: 151.8
click at [72, 666] on form "**********" at bounding box center [488, 661] width 843 height 149
copy span "**********"
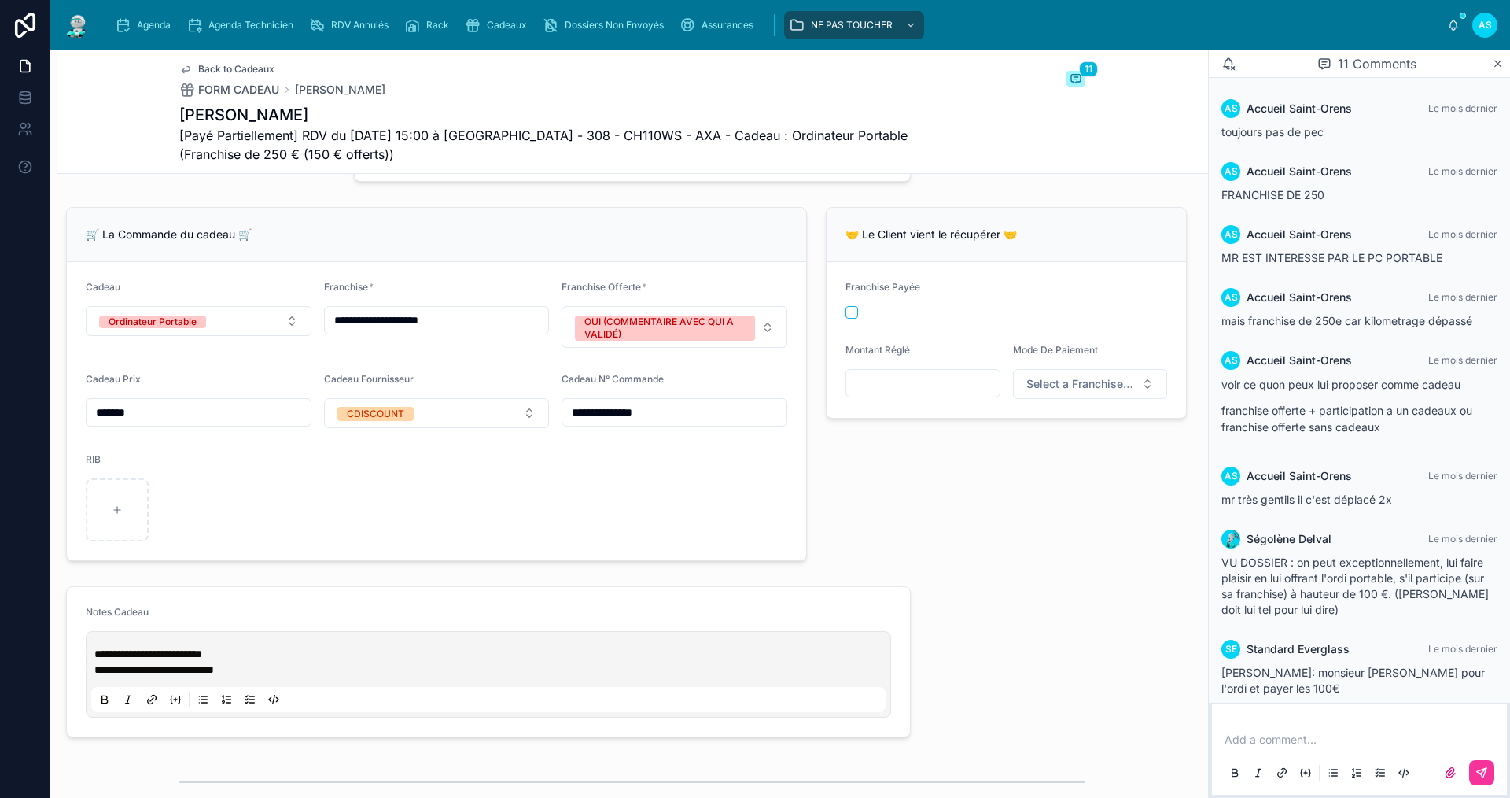
click at [1292, 739] on p at bounding box center [1363, 740] width 276 height 16
click at [1478, 774] on icon at bounding box center [1482, 772] width 13 height 13
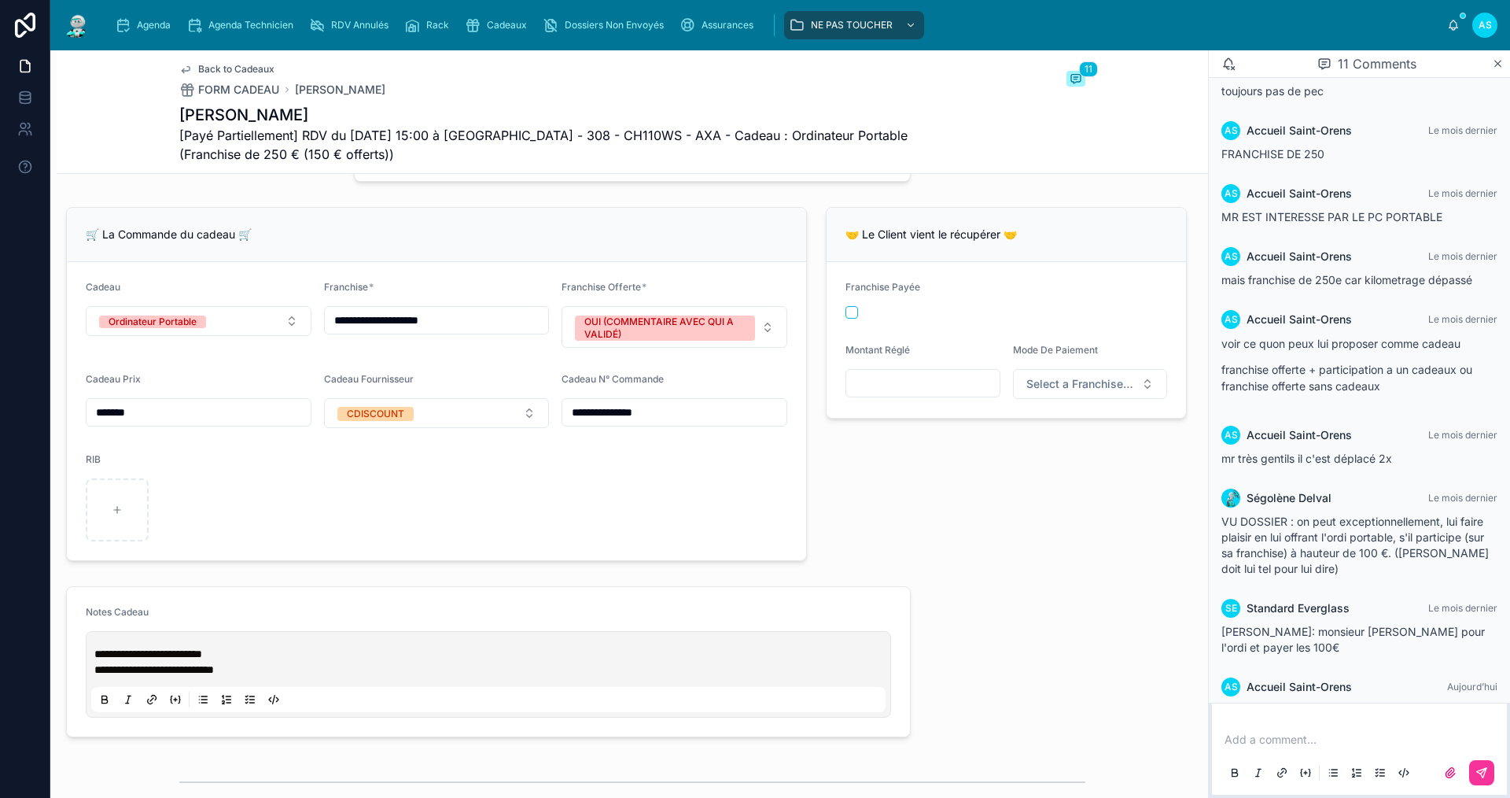
scroll to position [305, 0]
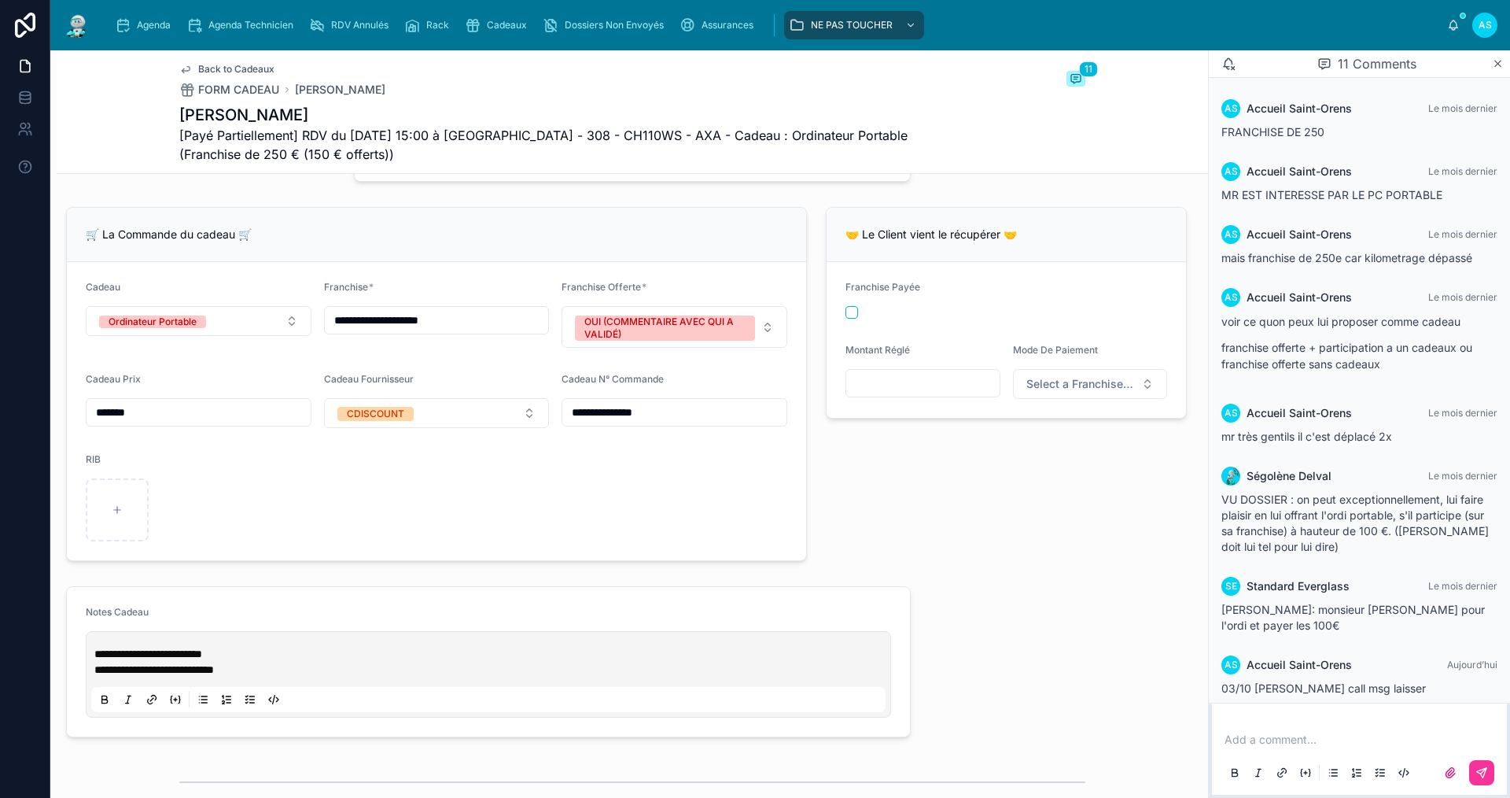
click at [219, 69] on span "Back to Cadeaux" at bounding box center [236, 69] width 76 height 13
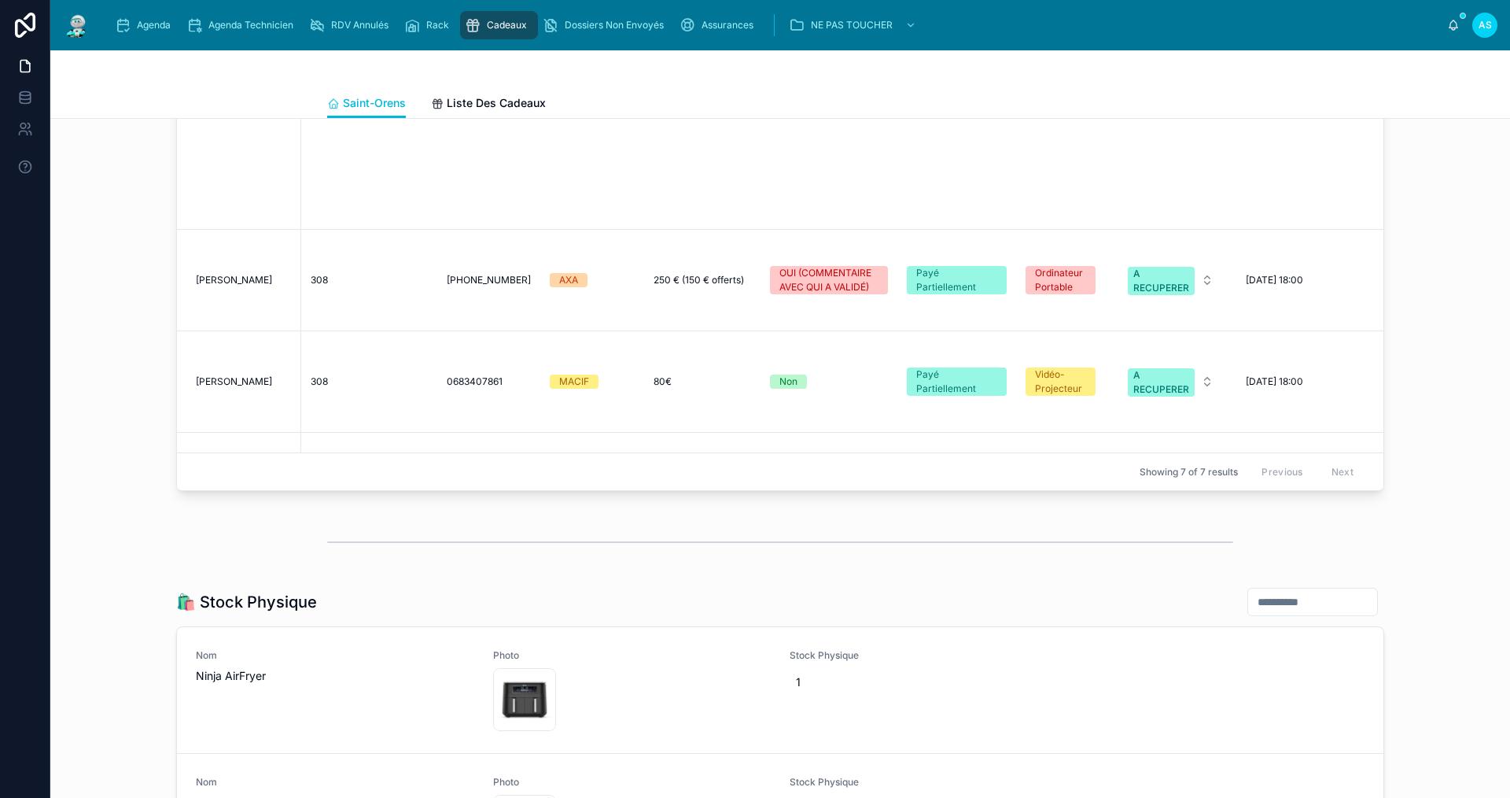
scroll to position [787, 0]
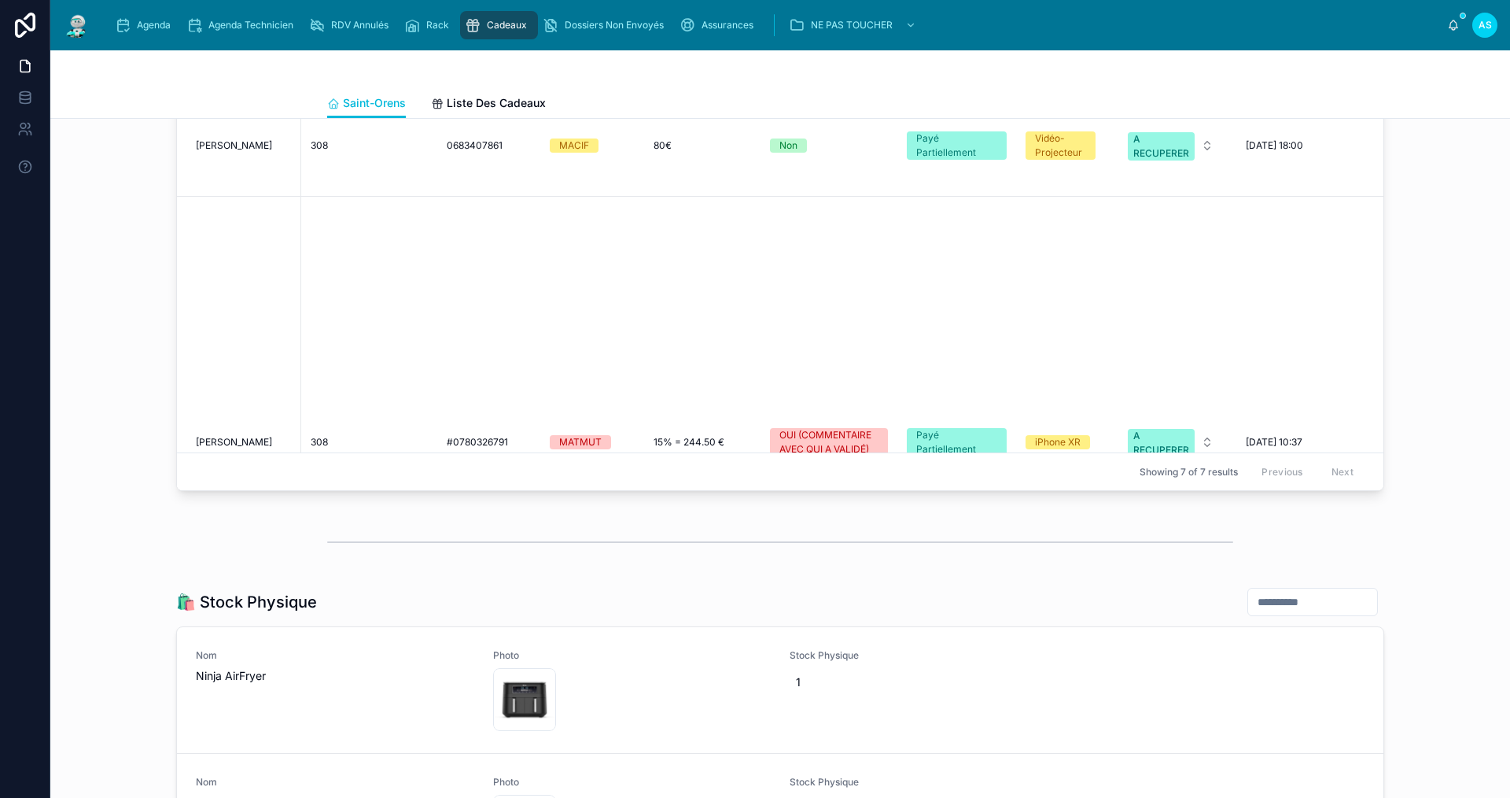
click at [219, 436] on span "[PERSON_NAME]" at bounding box center [234, 442] width 76 height 13
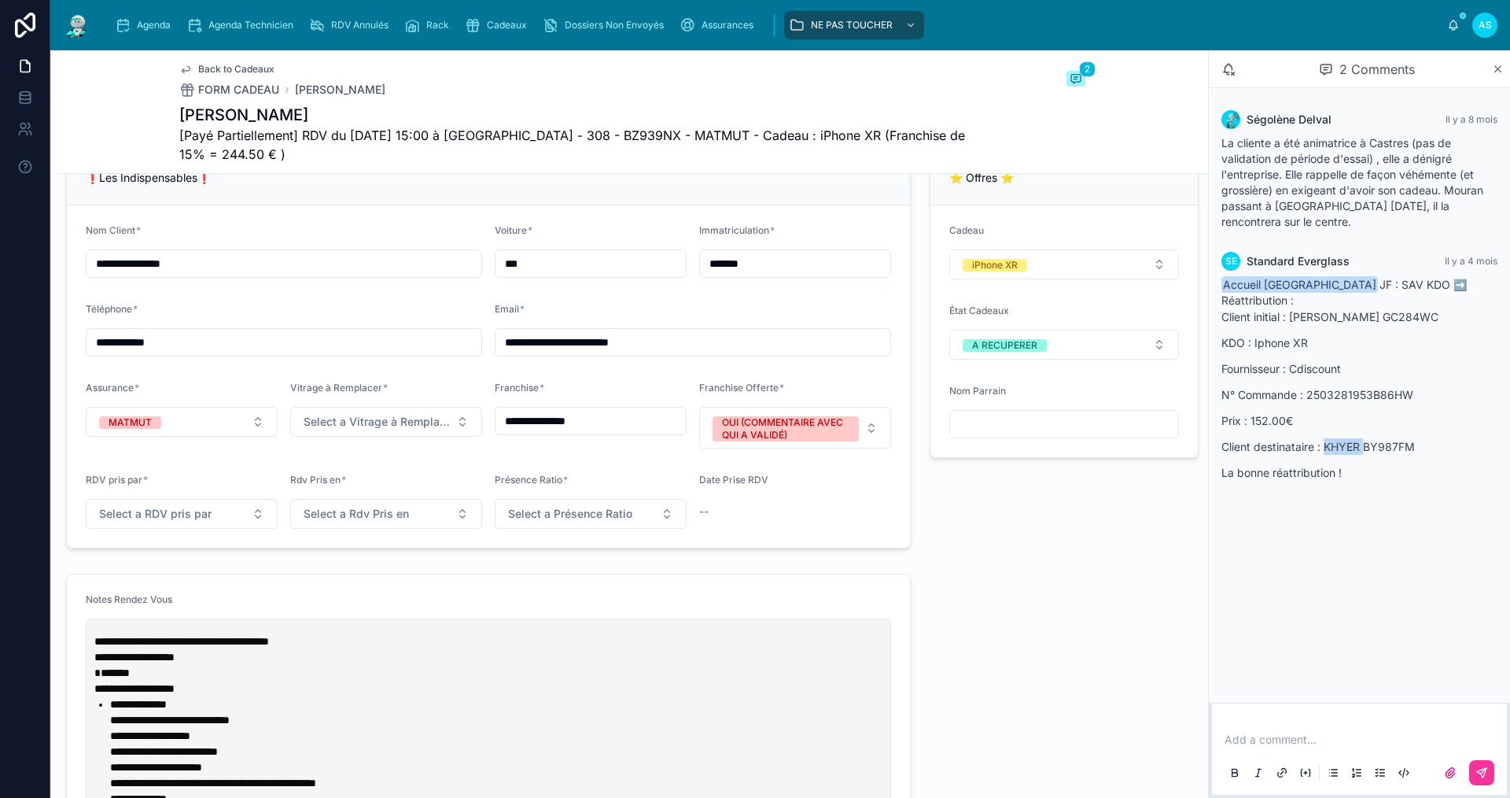
drag, startPoint x: 1366, startPoint y: 429, endPoint x: 1325, endPoint y: 430, distance: 40.9
click at [1325, 438] on p "Client destinataire : KHYER BY987FM" at bounding box center [1360, 446] width 276 height 17
copy p "KHYER"
click at [496, 35] on div "Cadeaux" at bounding box center [499, 25] width 68 height 25
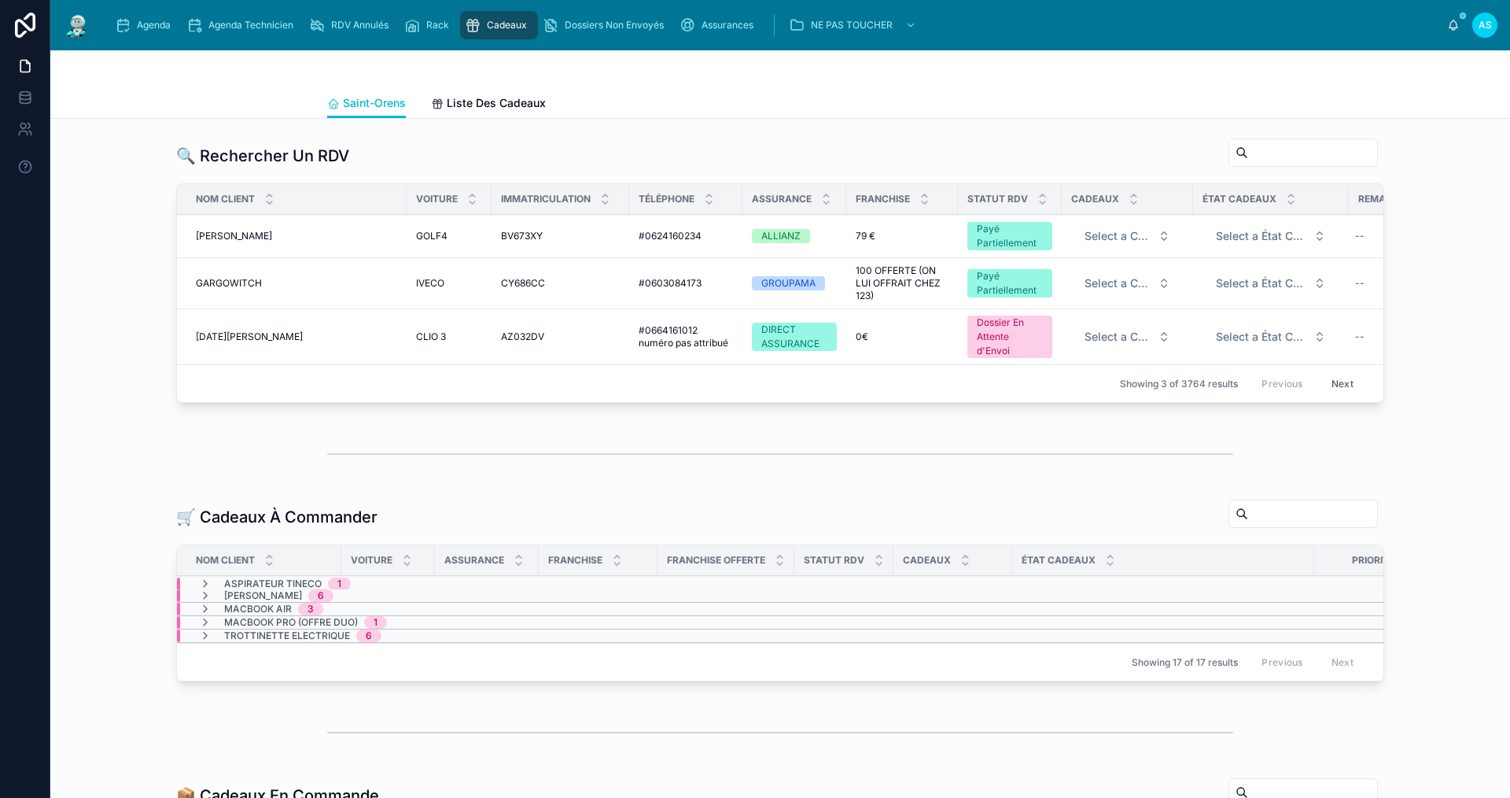
drag, startPoint x: 1244, startPoint y: 146, endPoint x: 1236, endPoint y: 149, distance: 8.5
click at [1248, 146] on input "text" at bounding box center [1312, 153] width 129 height 22
paste input "*****"
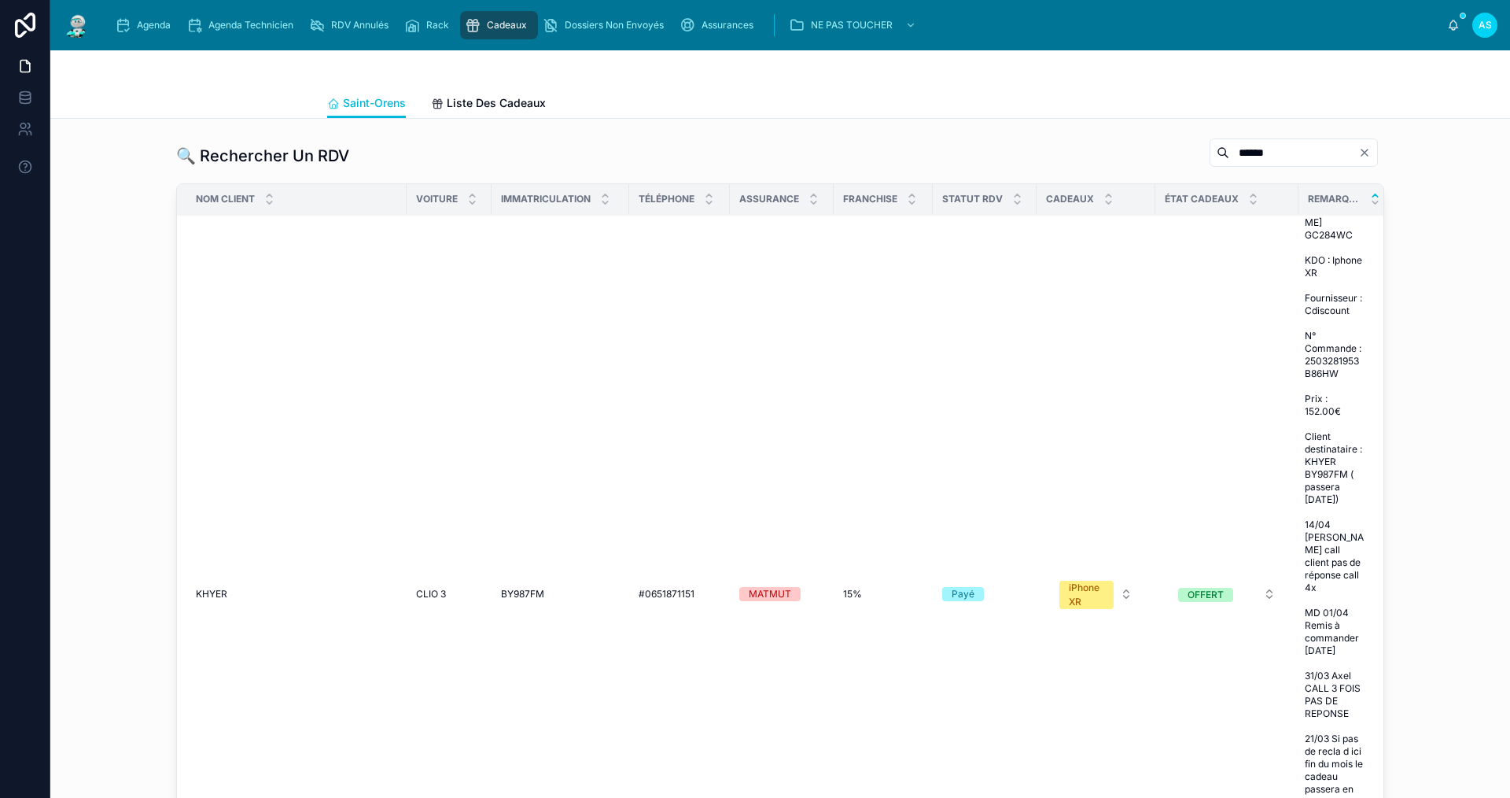
scroll to position [157, 0]
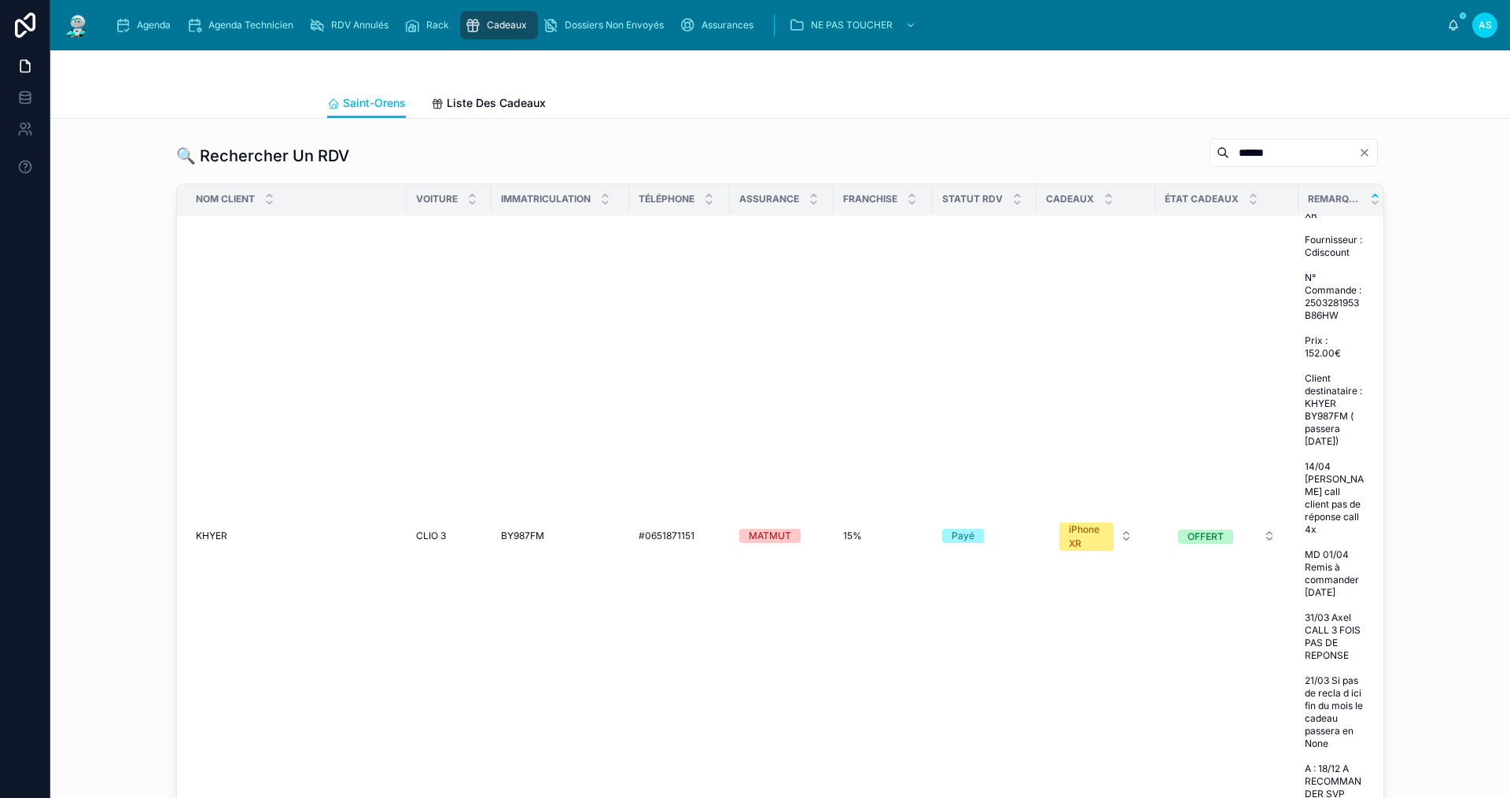
type input "*****"
click at [201, 533] on span "KHYER" at bounding box center [211, 535] width 31 height 13
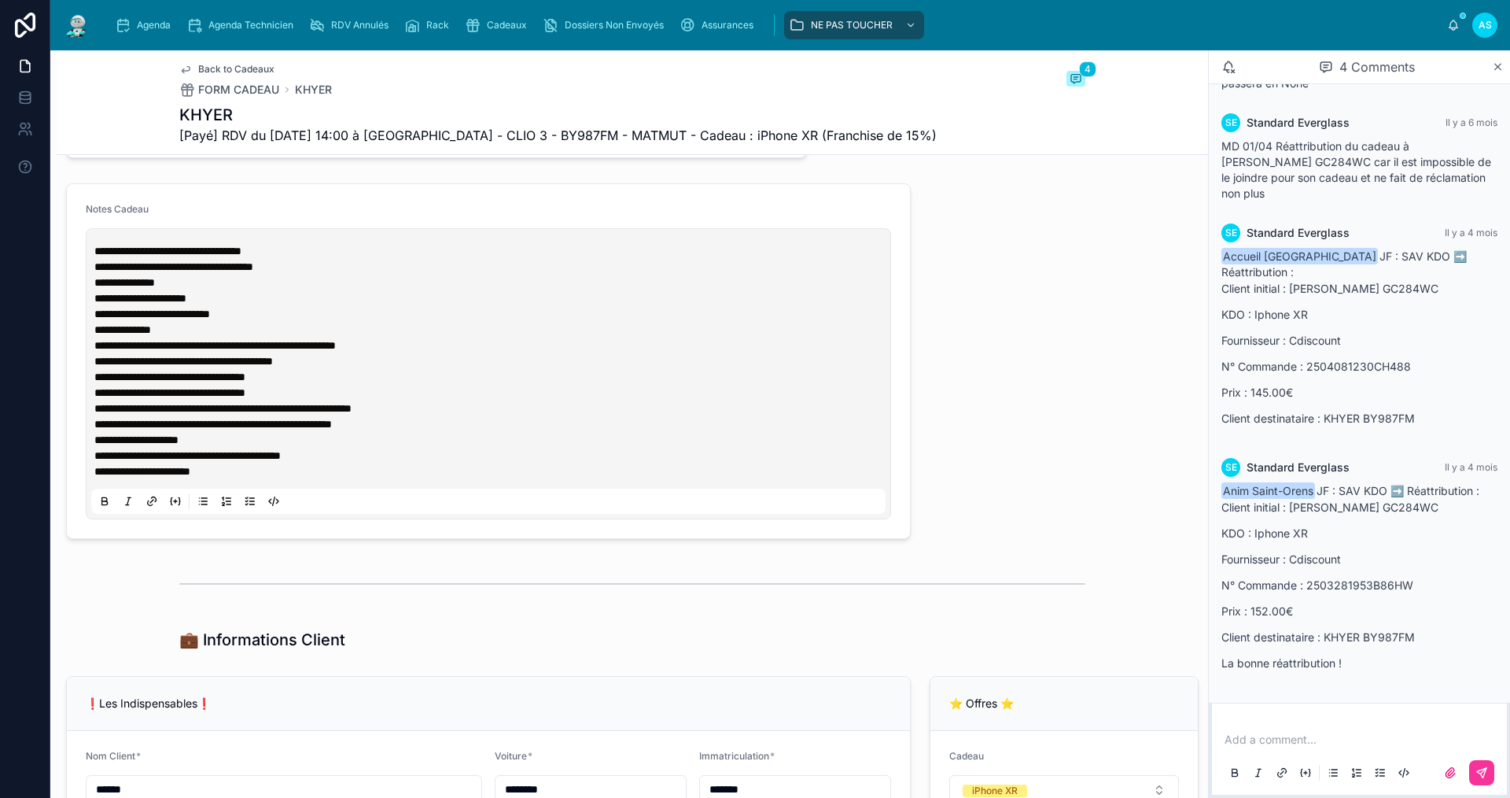
scroll to position [787, 0]
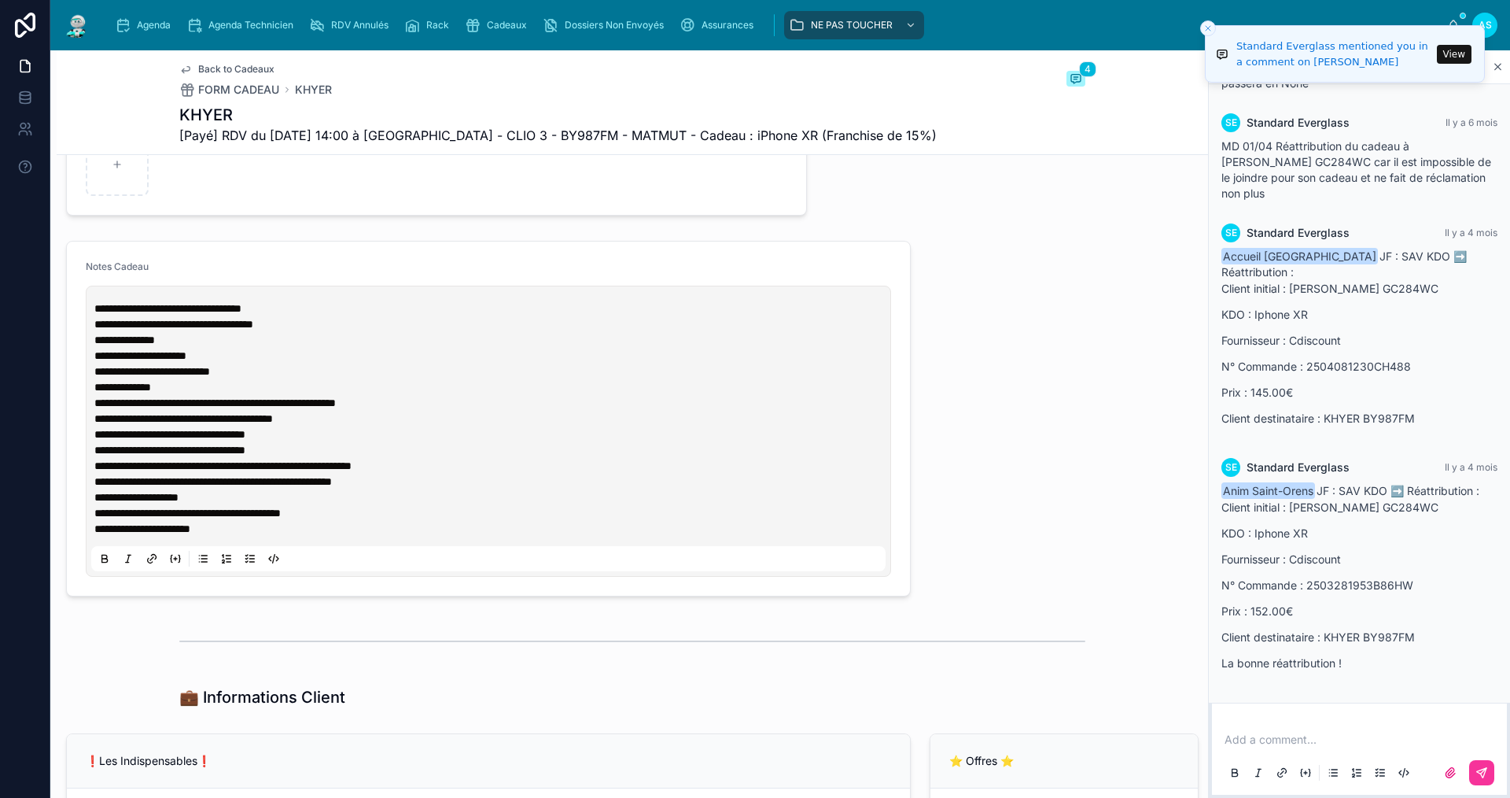
click at [1463, 53] on button "View" at bounding box center [1454, 54] width 35 height 19
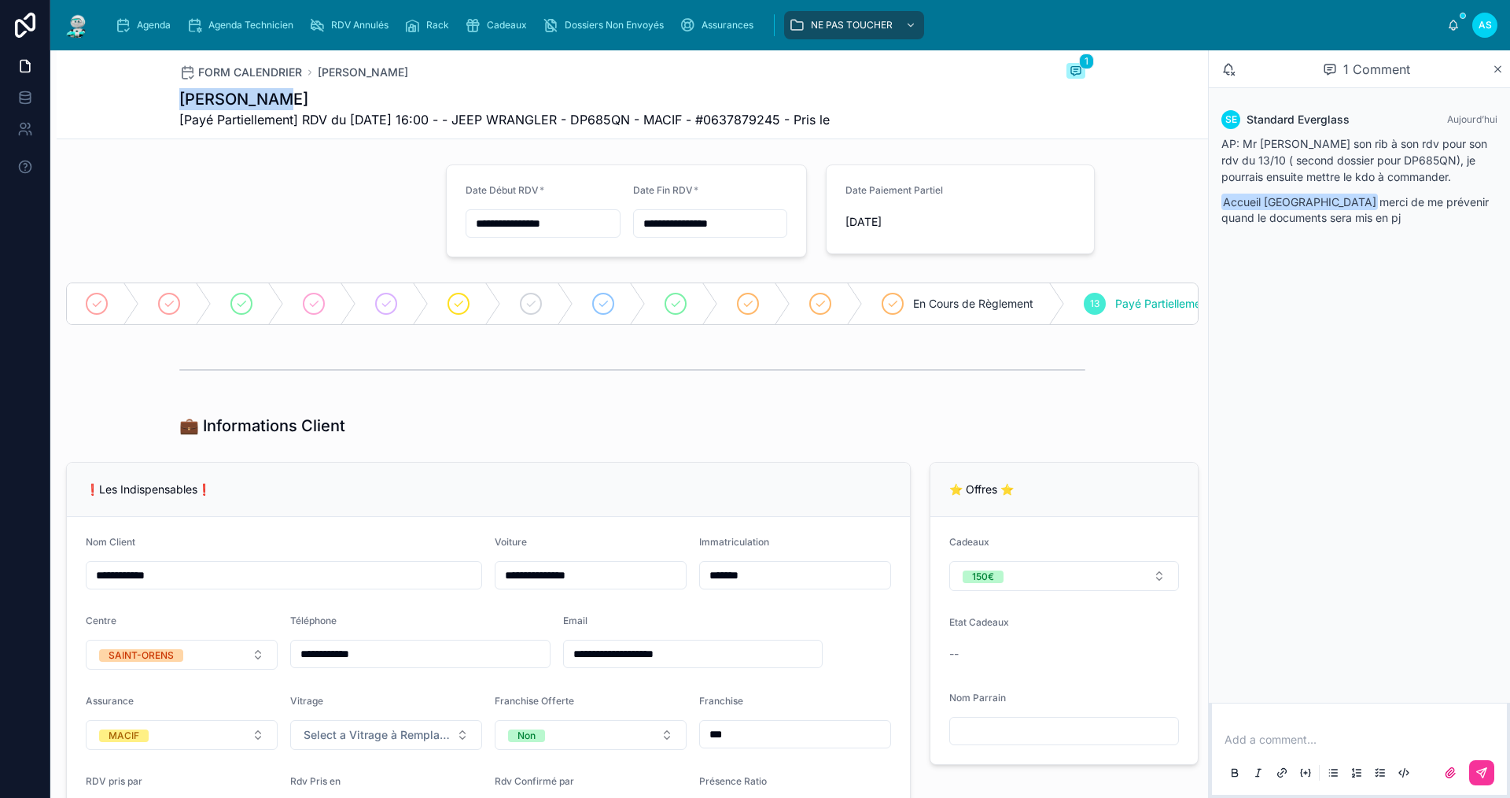
drag, startPoint x: 260, startPoint y: 105, endPoint x: 174, endPoint y: 92, distance: 87.4
click at [179, 92] on h1 "[PERSON_NAME]" at bounding box center [504, 99] width 651 height 22
click at [509, 32] on div "Cadeaux" at bounding box center [499, 25] width 68 height 25
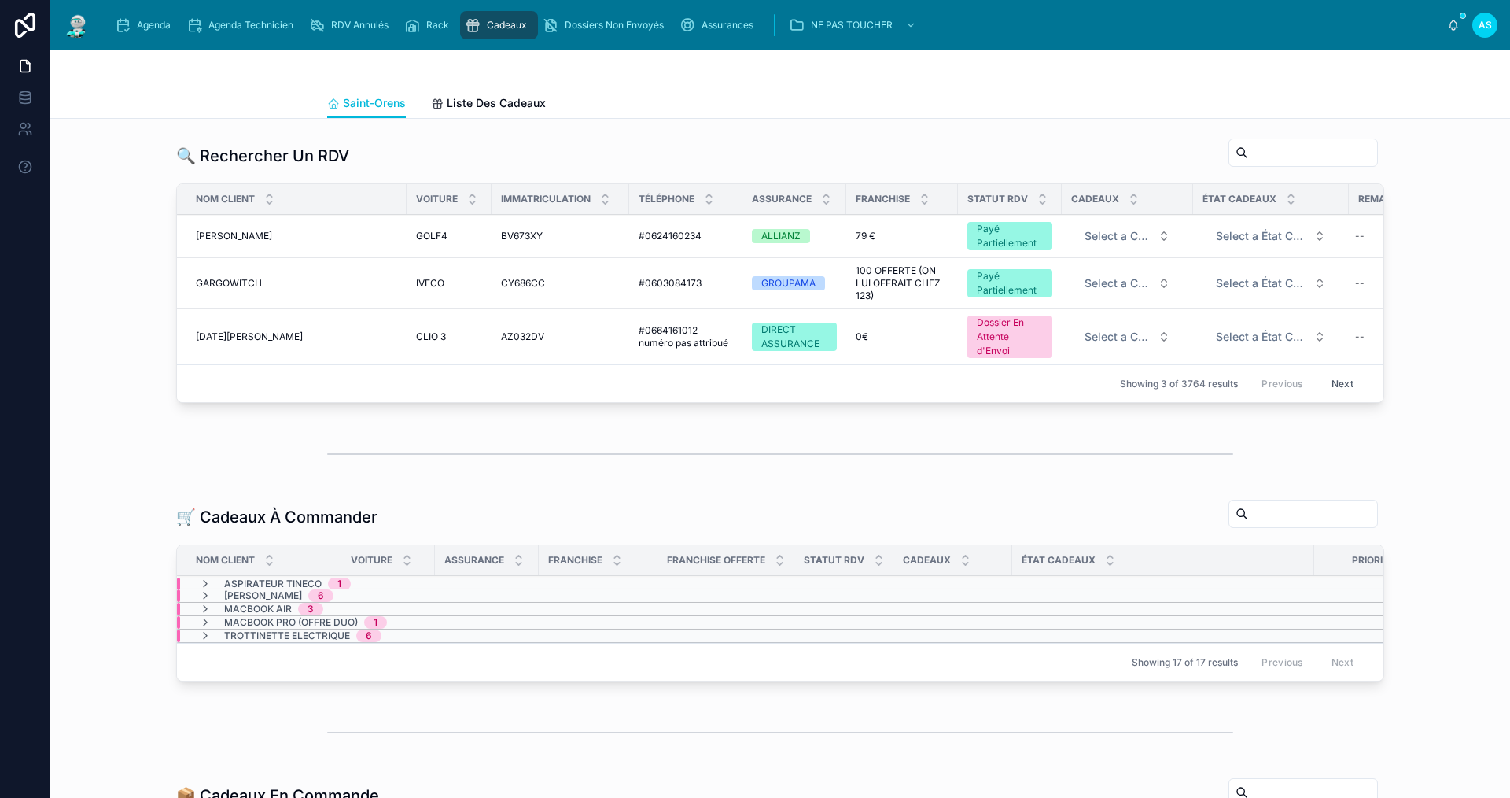
click at [1248, 149] on input "text" at bounding box center [1312, 153] width 129 height 22
paste input "**********"
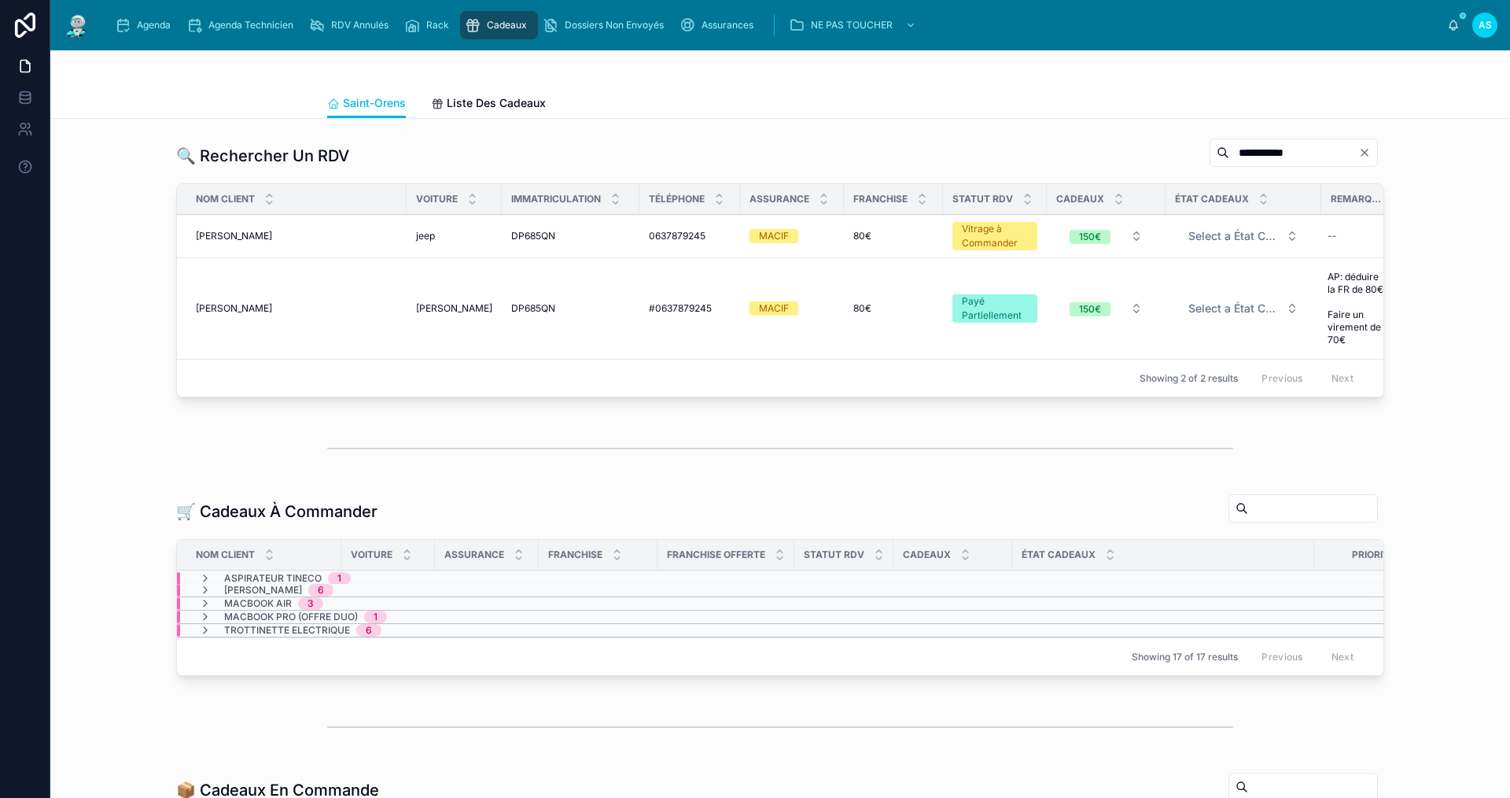
type input "**********"
drag, startPoint x: 503, startPoint y: 20, endPoint x: 487, endPoint y: 34, distance: 20.6
click at [501, 20] on span "Cadeaux" at bounding box center [507, 25] width 40 height 13
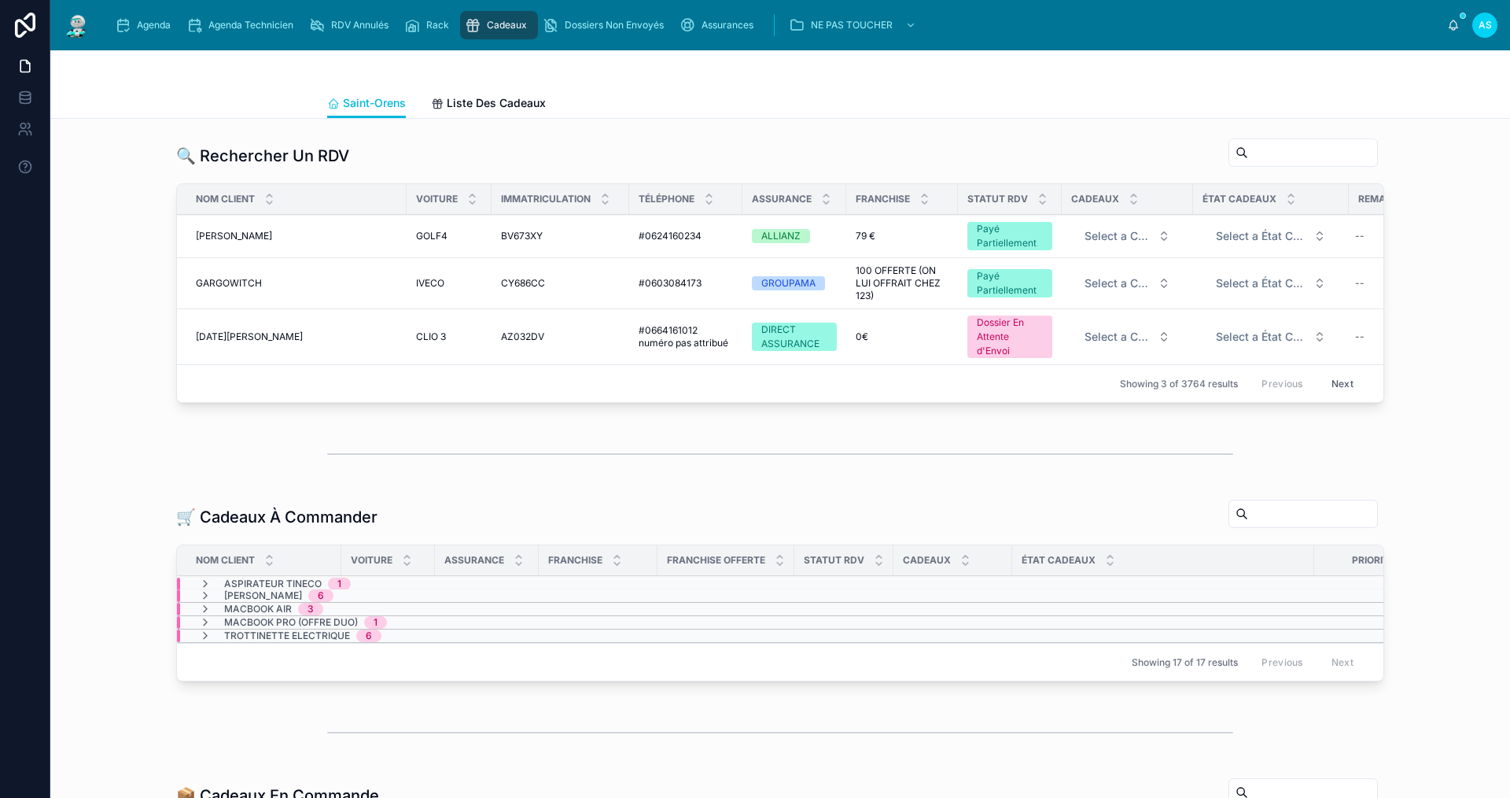
click at [139, 13] on div "Agenda" at bounding box center [146, 25] width 62 height 25
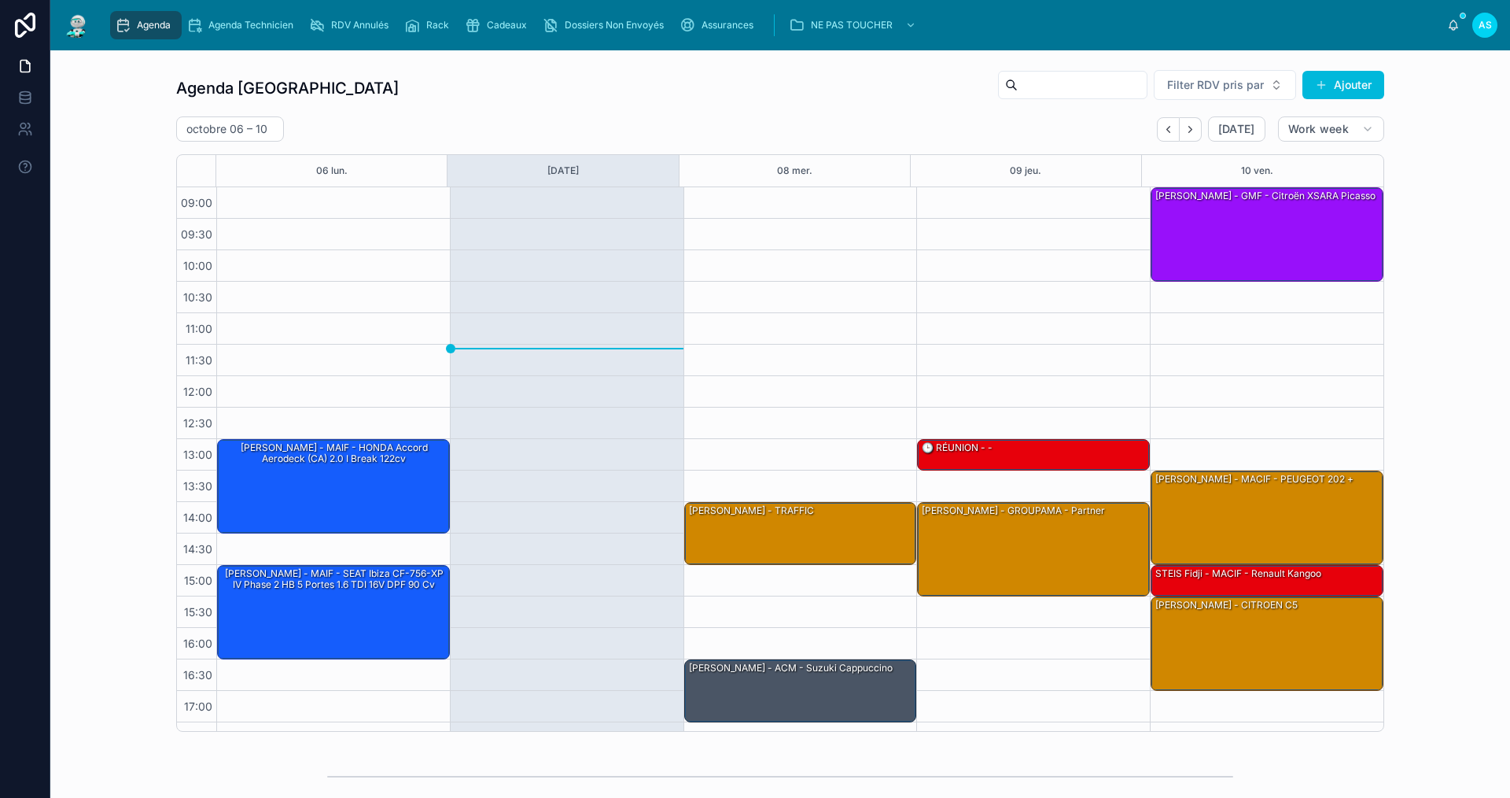
click at [1189, 135] on icon "Next" at bounding box center [1191, 130] width 12 height 12
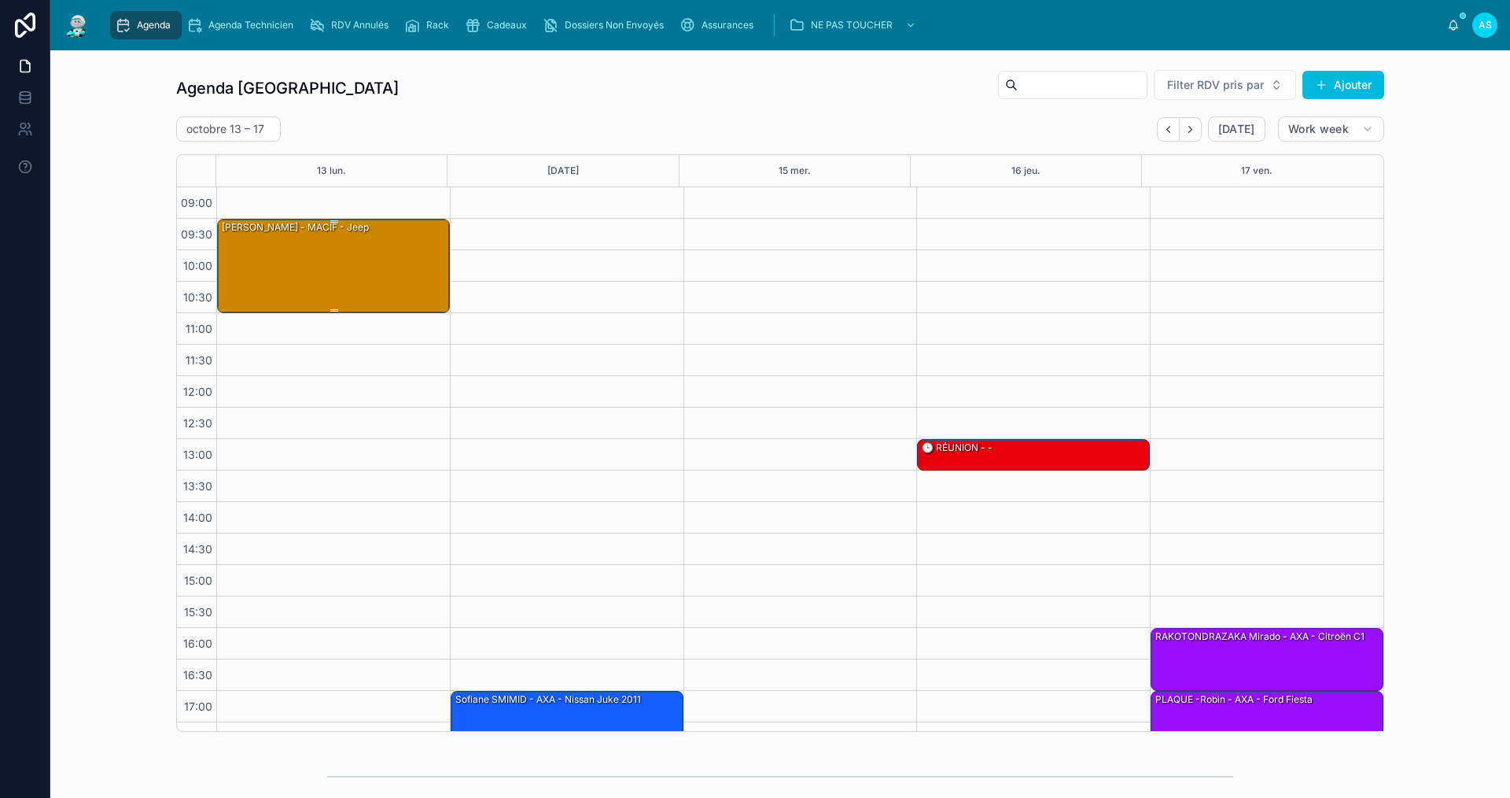
click at [330, 249] on div "[PERSON_NAME] - MACIF - jeep" at bounding box center [334, 264] width 228 height 91
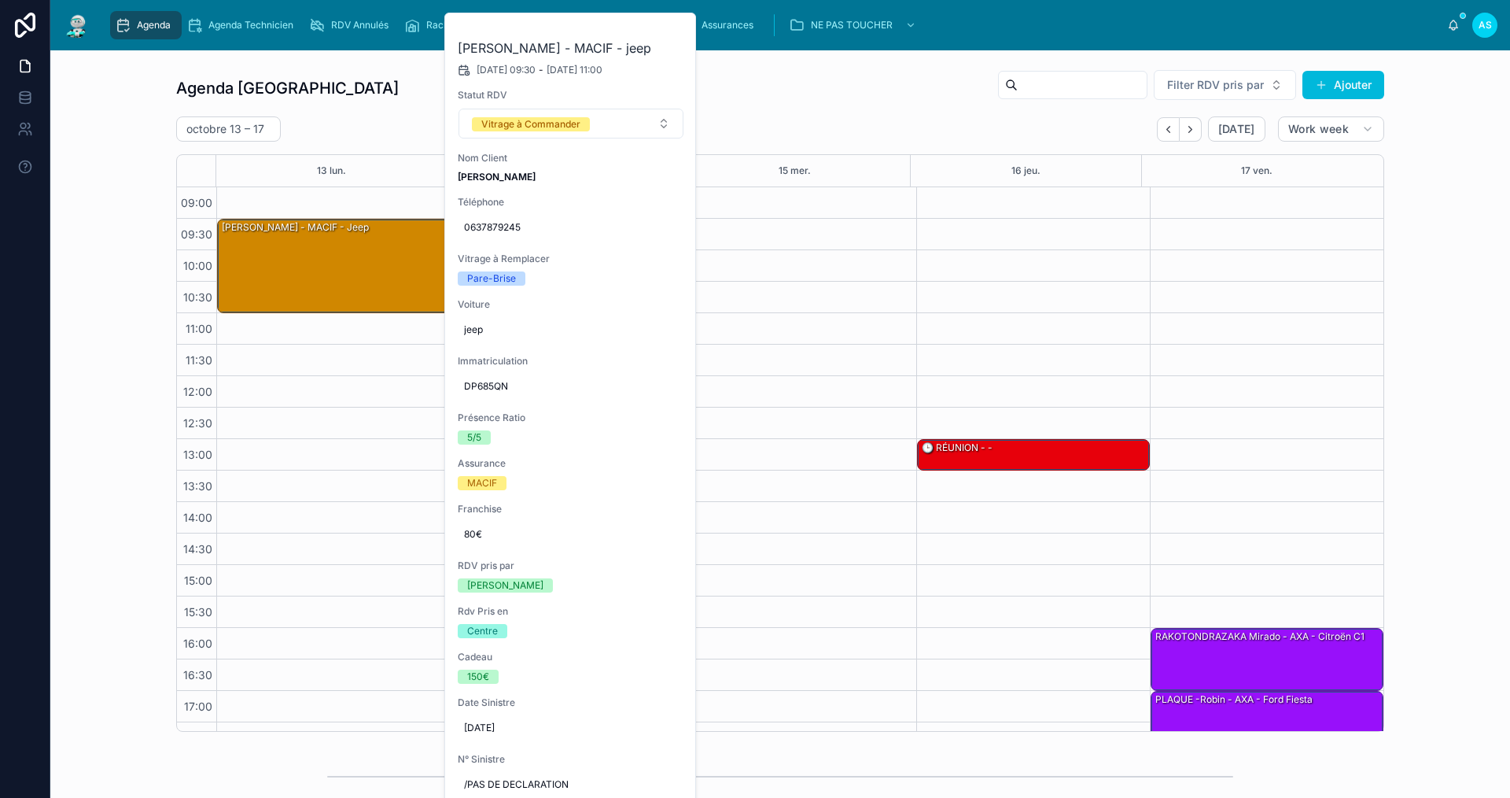
drag, startPoint x: 682, startPoint y: 28, endPoint x: 673, endPoint y: 36, distance: 12.2
click at [0, 0] on button at bounding box center [0, 0] width 0 height 0
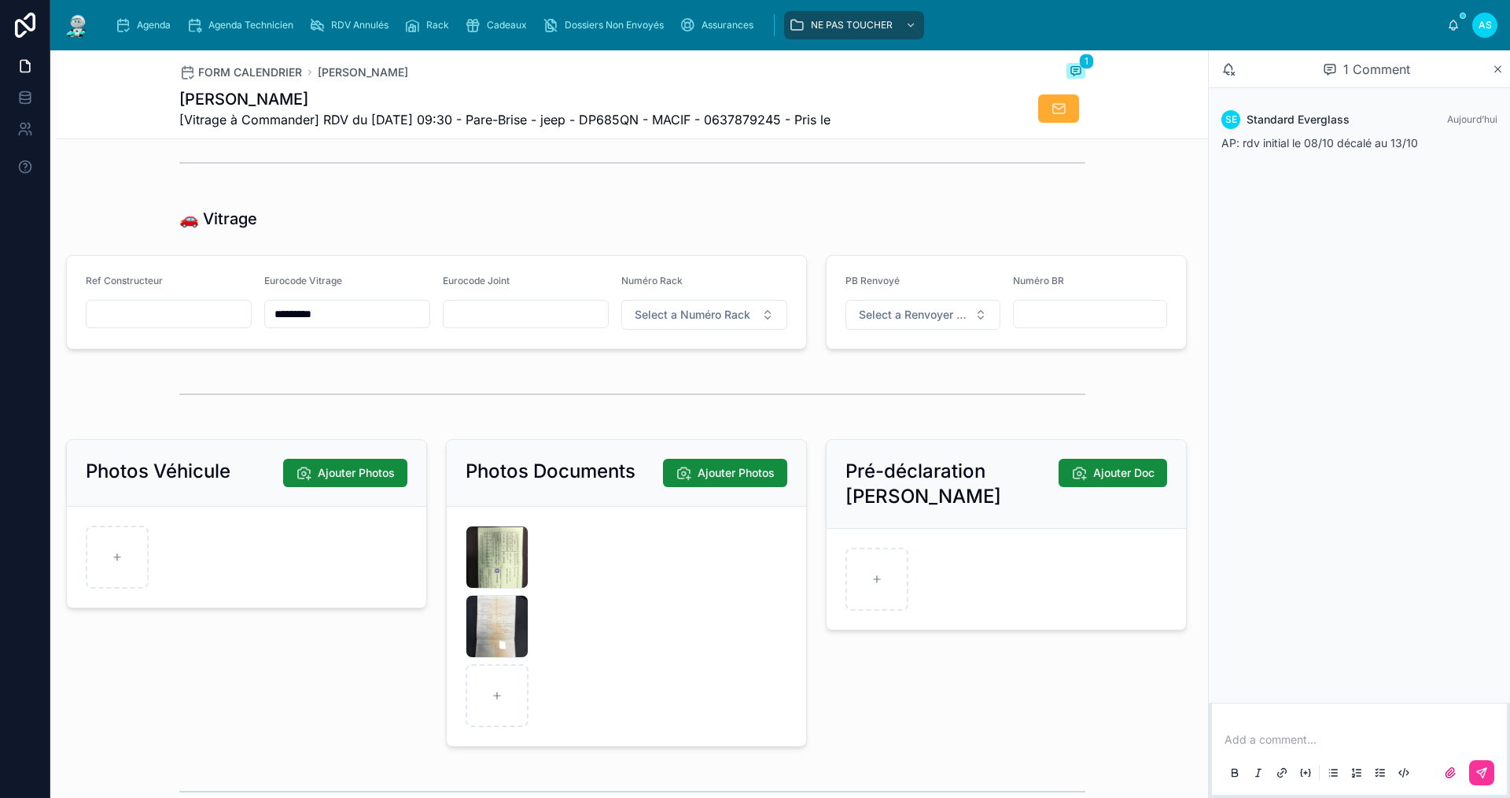
scroll to position [1888, 0]
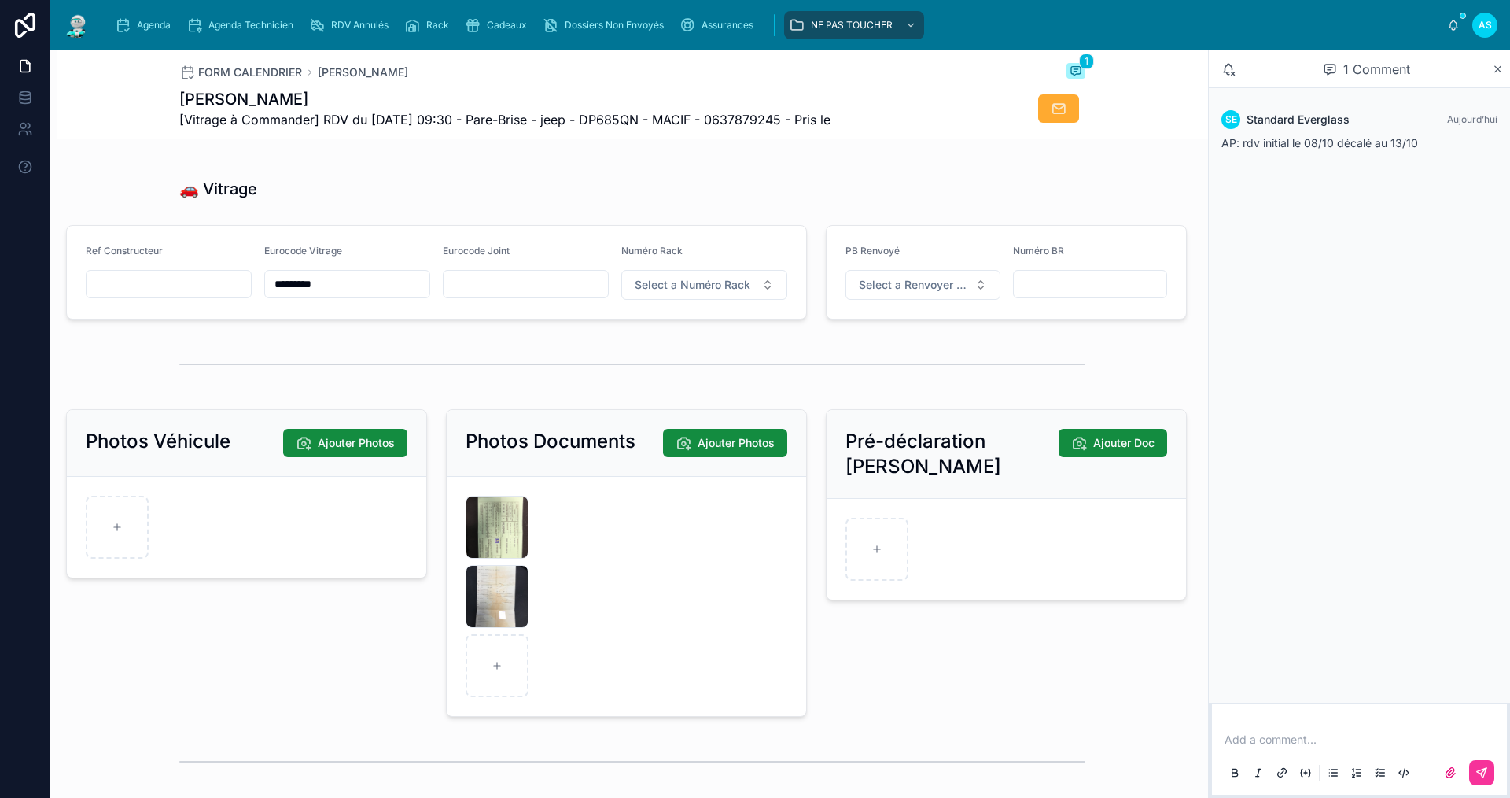
click at [485, 609] on div "A9C9A3C2-62CF-4901-92ED-BA660F316AD7 .jpeg" at bounding box center [497, 596] width 63 height 63
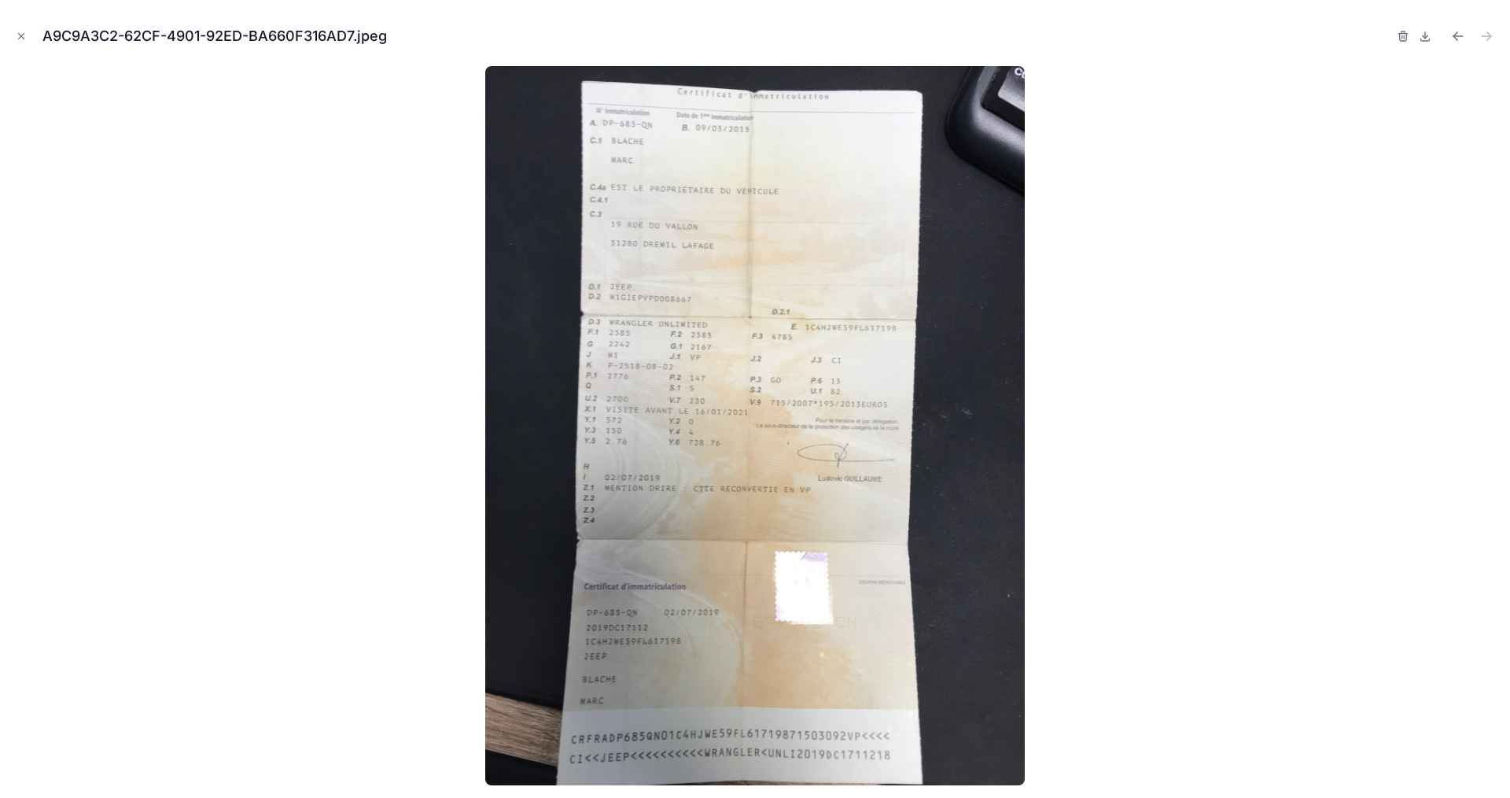
click at [20, 31] on icon "Close modal" at bounding box center [21, 36] width 11 height 11
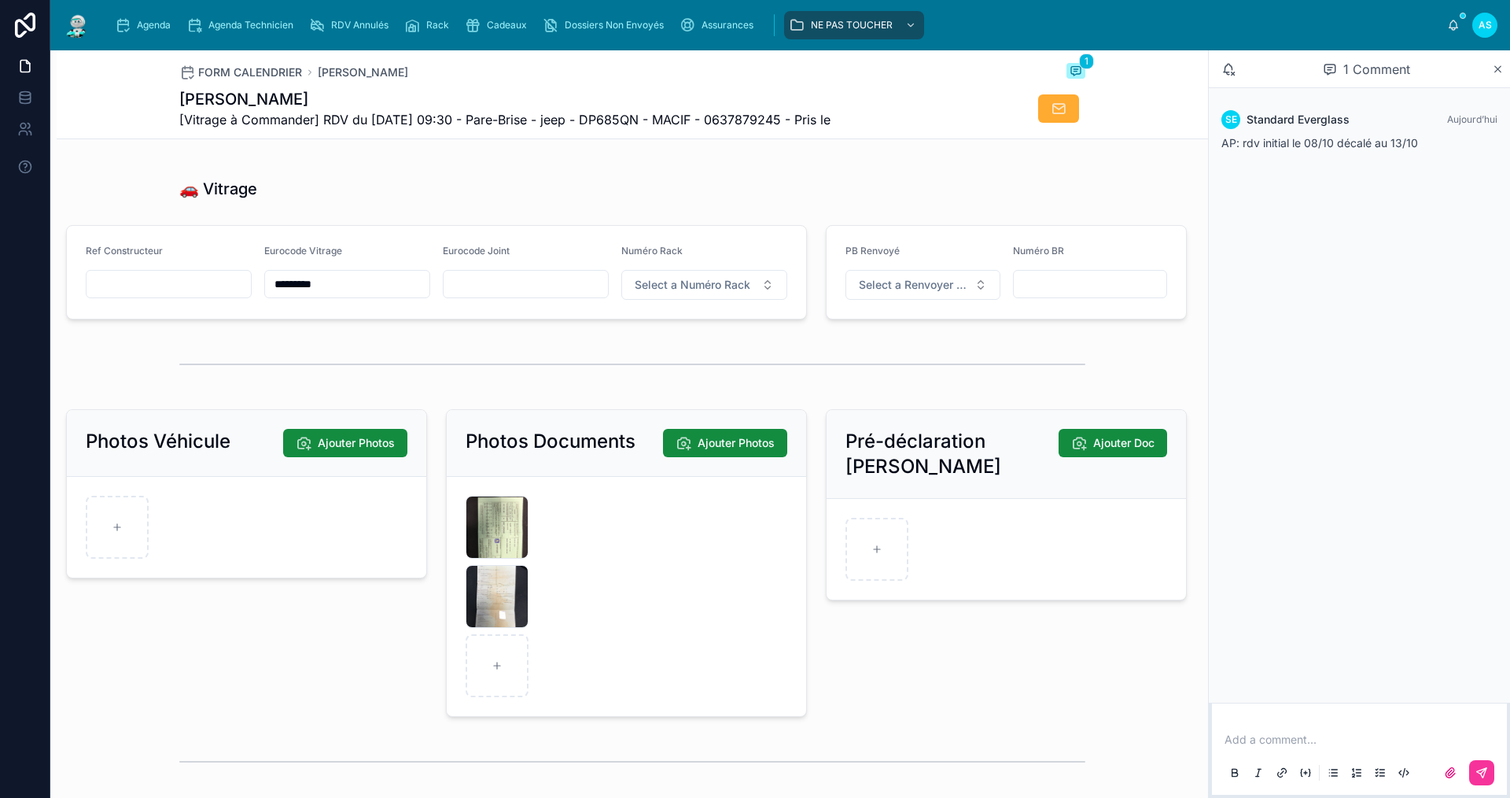
click at [525, 34] on div "Cadeaux" at bounding box center [499, 25] width 68 height 25
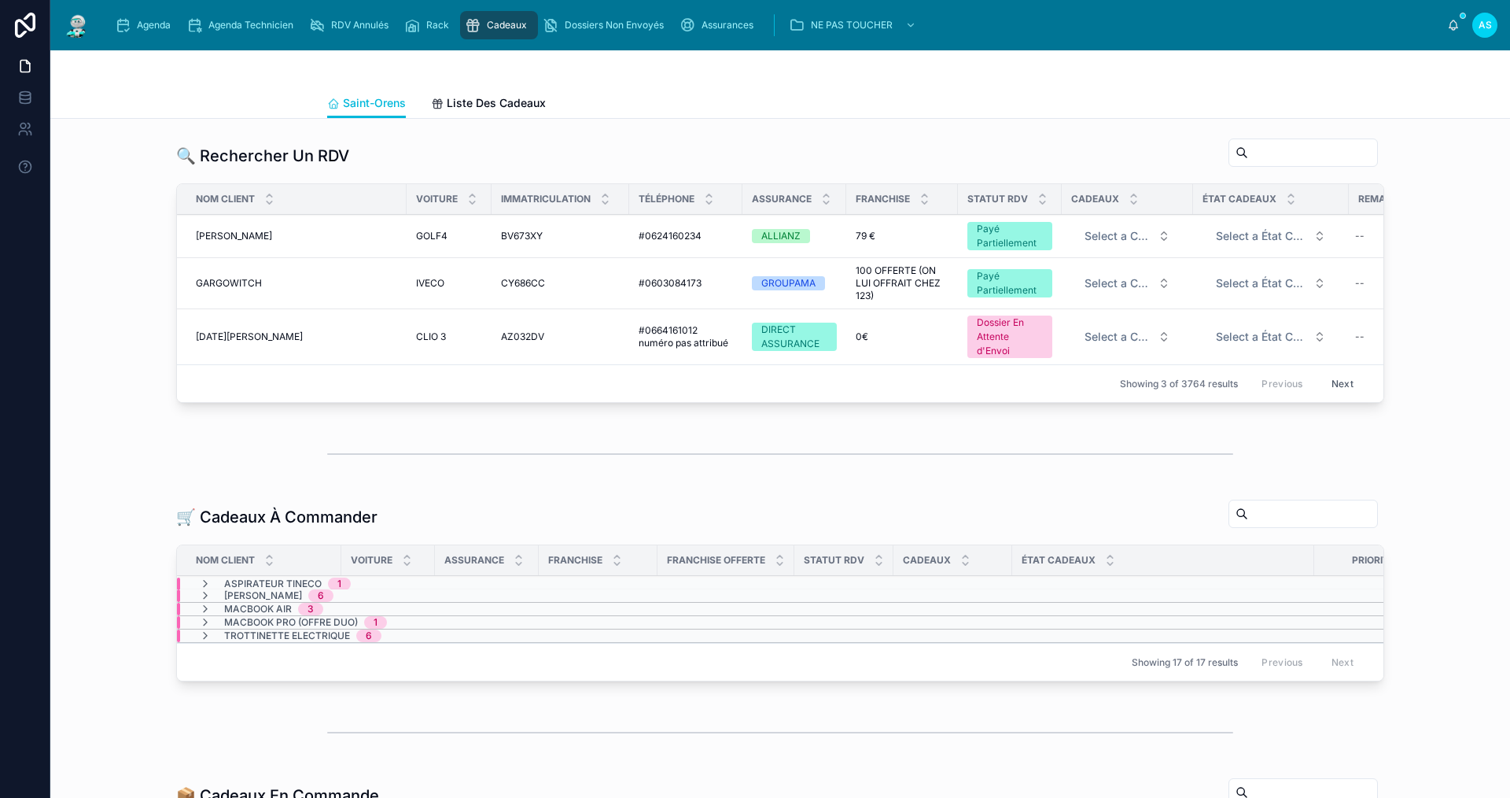
click at [162, 17] on div "Agenda" at bounding box center [146, 25] width 62 height 25
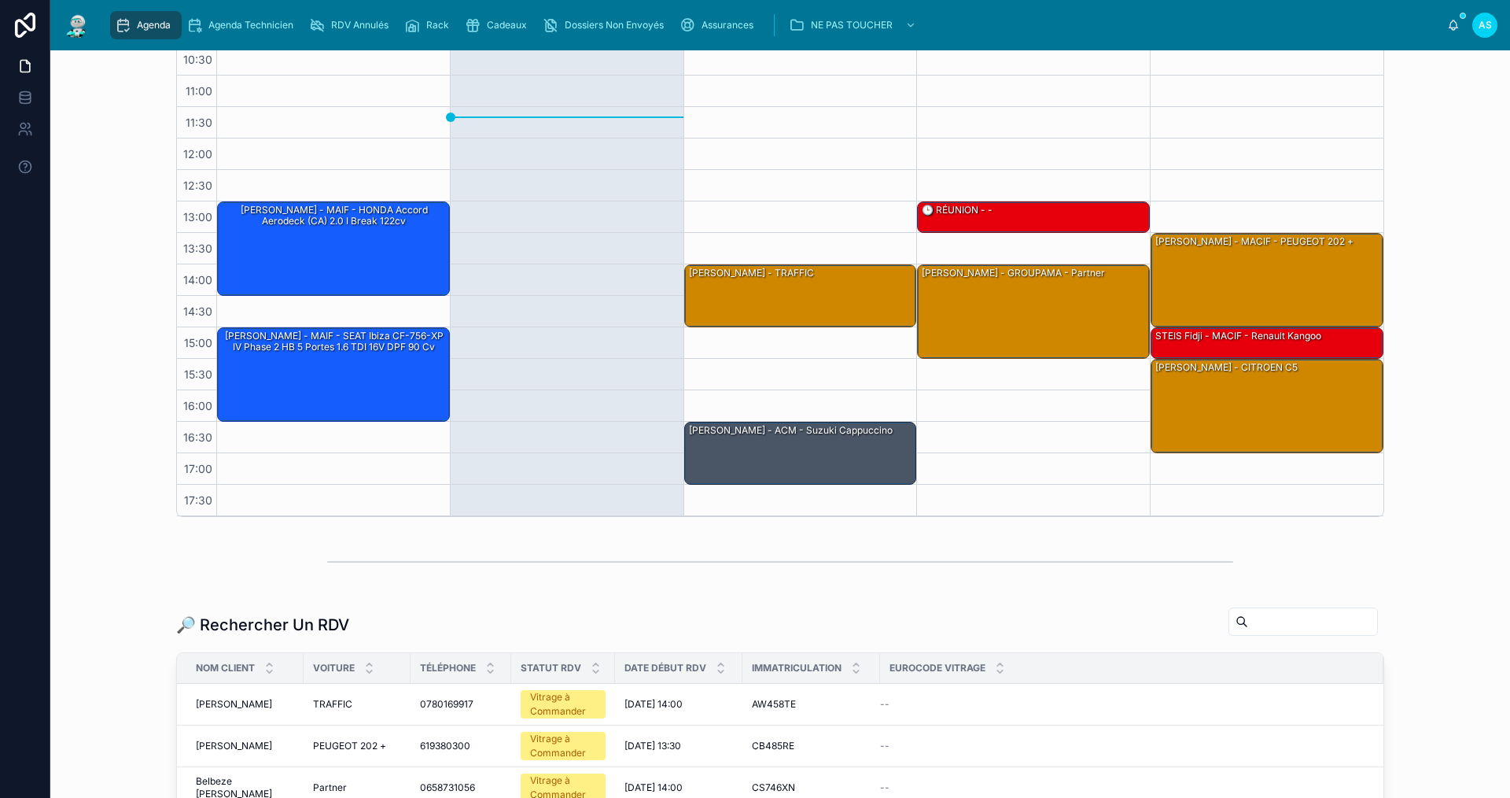
scroll to position [315, 0]
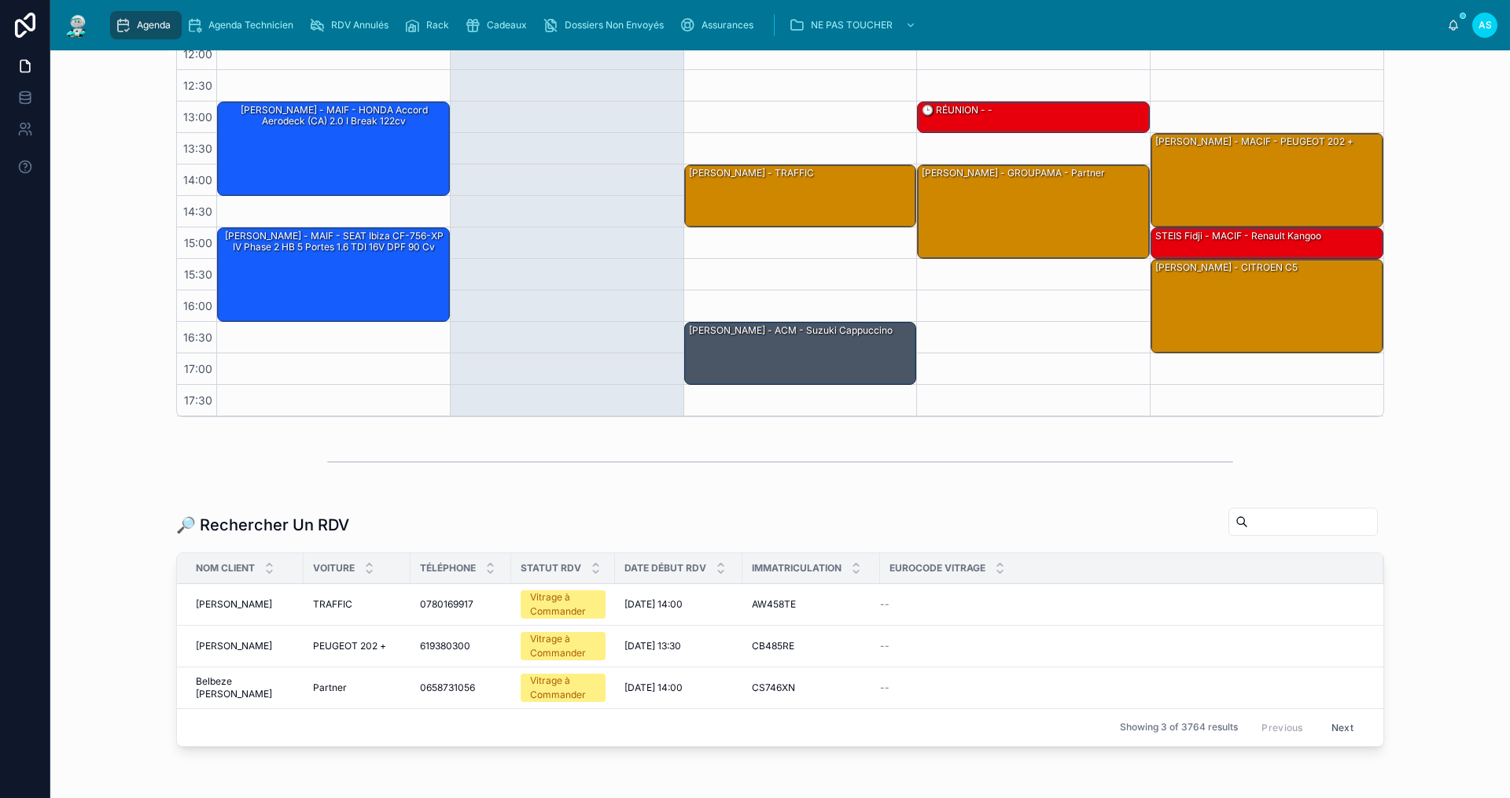
click at [1287, 518] on input "text" at bounding box center [1312, 522] width 129 height 22
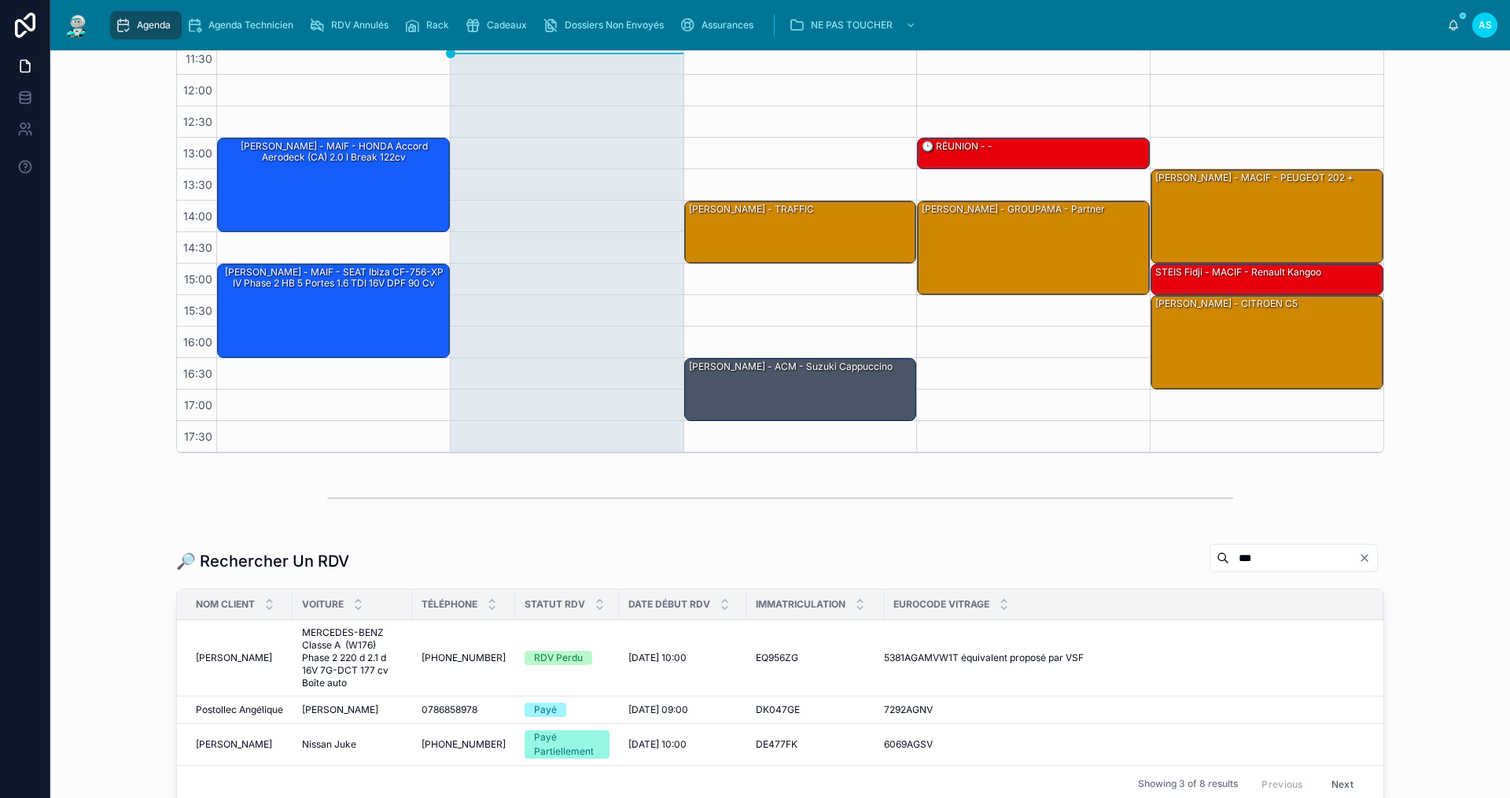
scroll to position [315, 0]
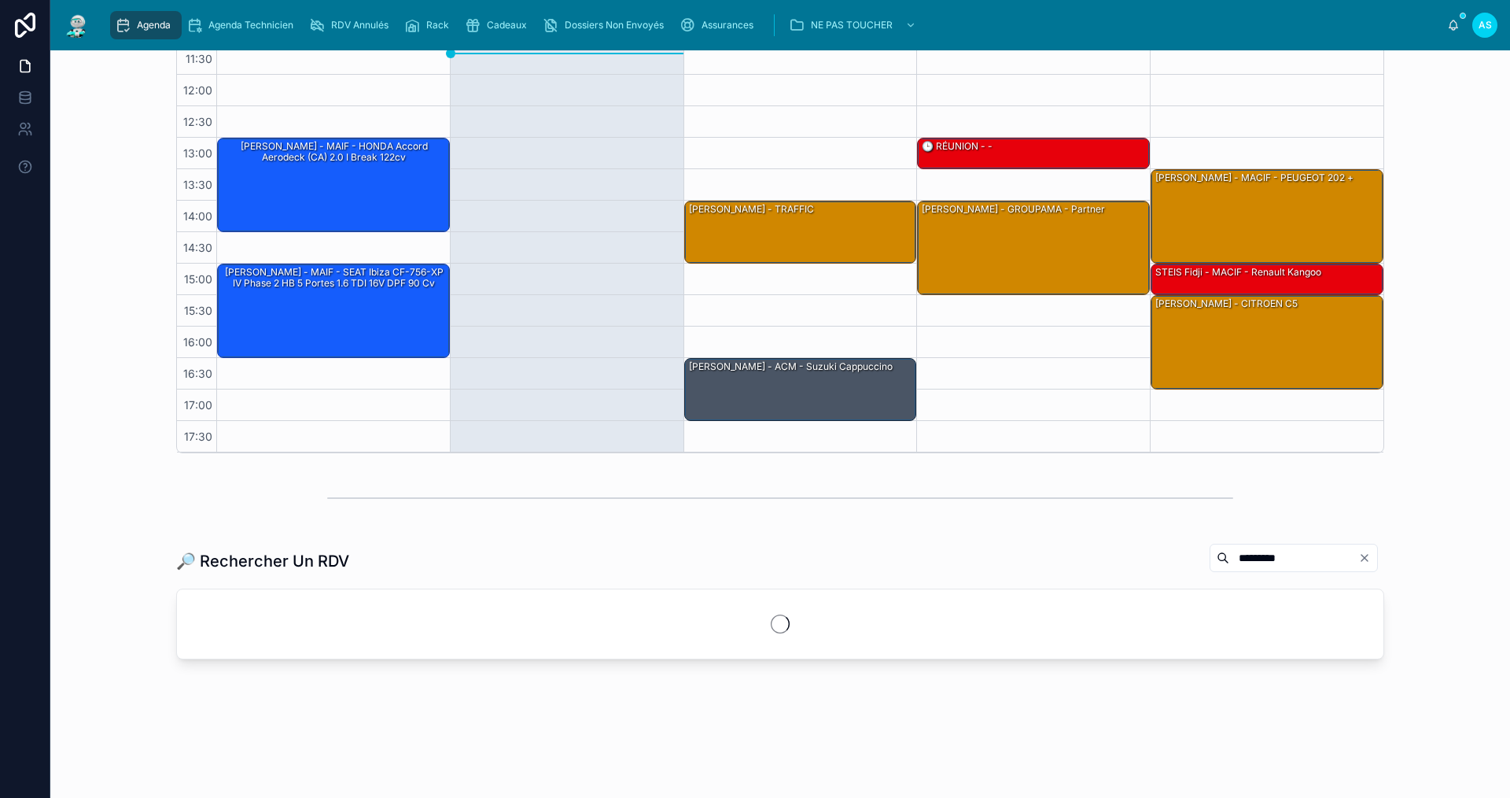
scroll to position [304, 0]
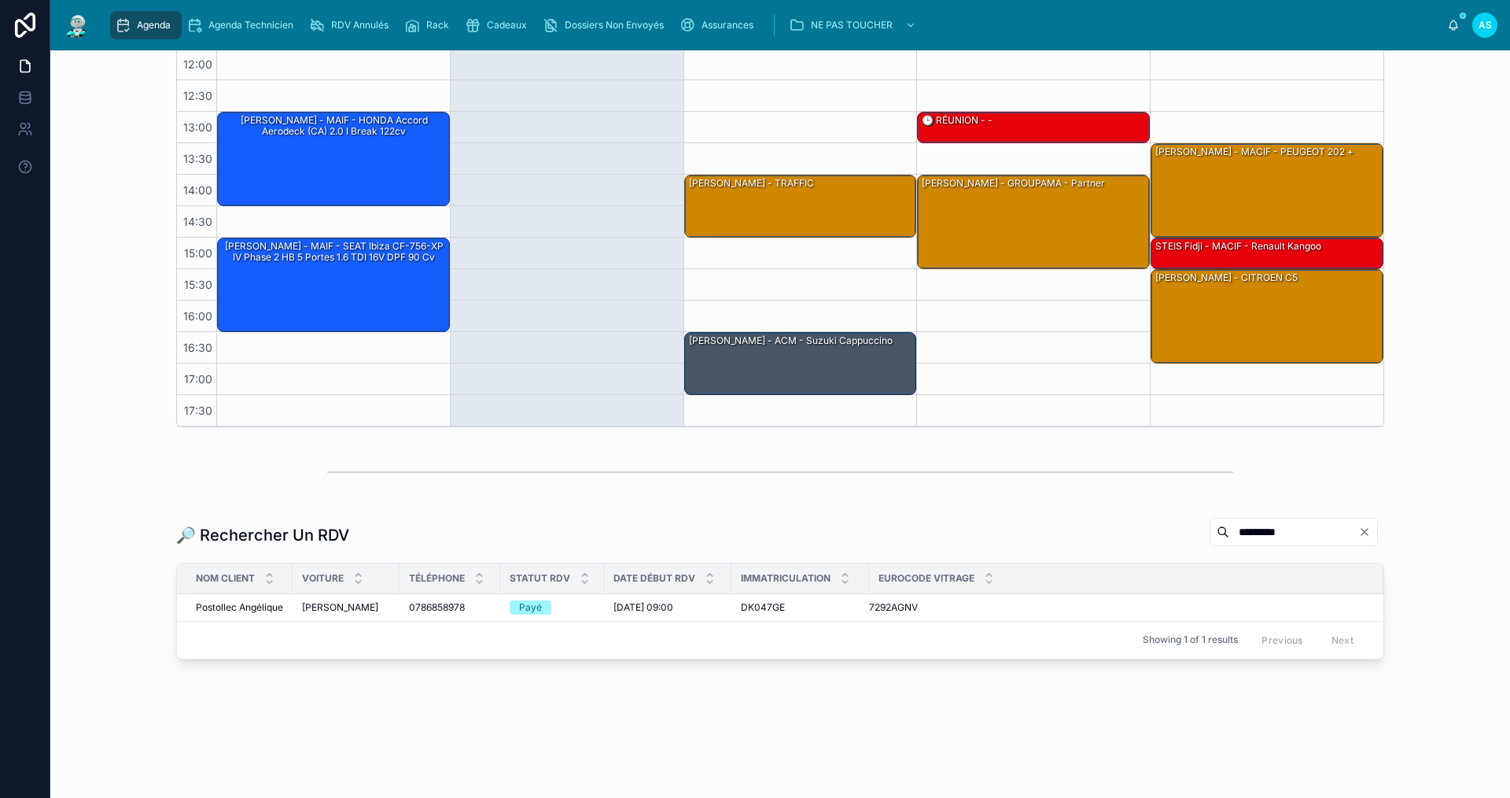
type input "*********"
click at [329, 594] on td "[PERSON_NAME] Dacia Sandero" at bounding box center [346, 607] width 107 height 28
click at [328, 616] on td "[PERSON_NAME] Dacia Sandero" at bounding box center [346, 607] width 107 height 28
click at [326, 609] on span "[PERSON_NAME]" at bounding box center [340, 607] width 76 height 13
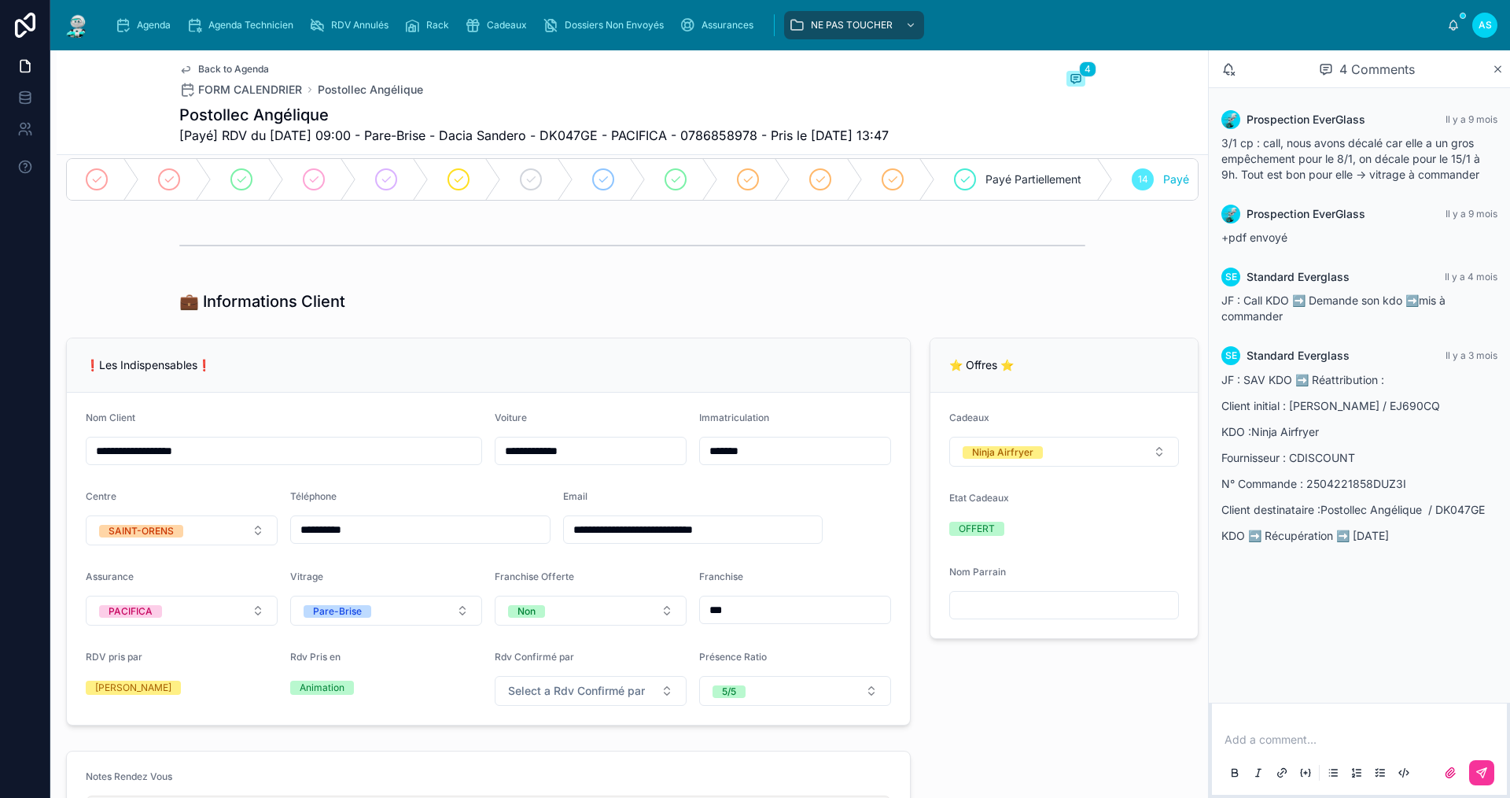
scroll to position [236, 0]
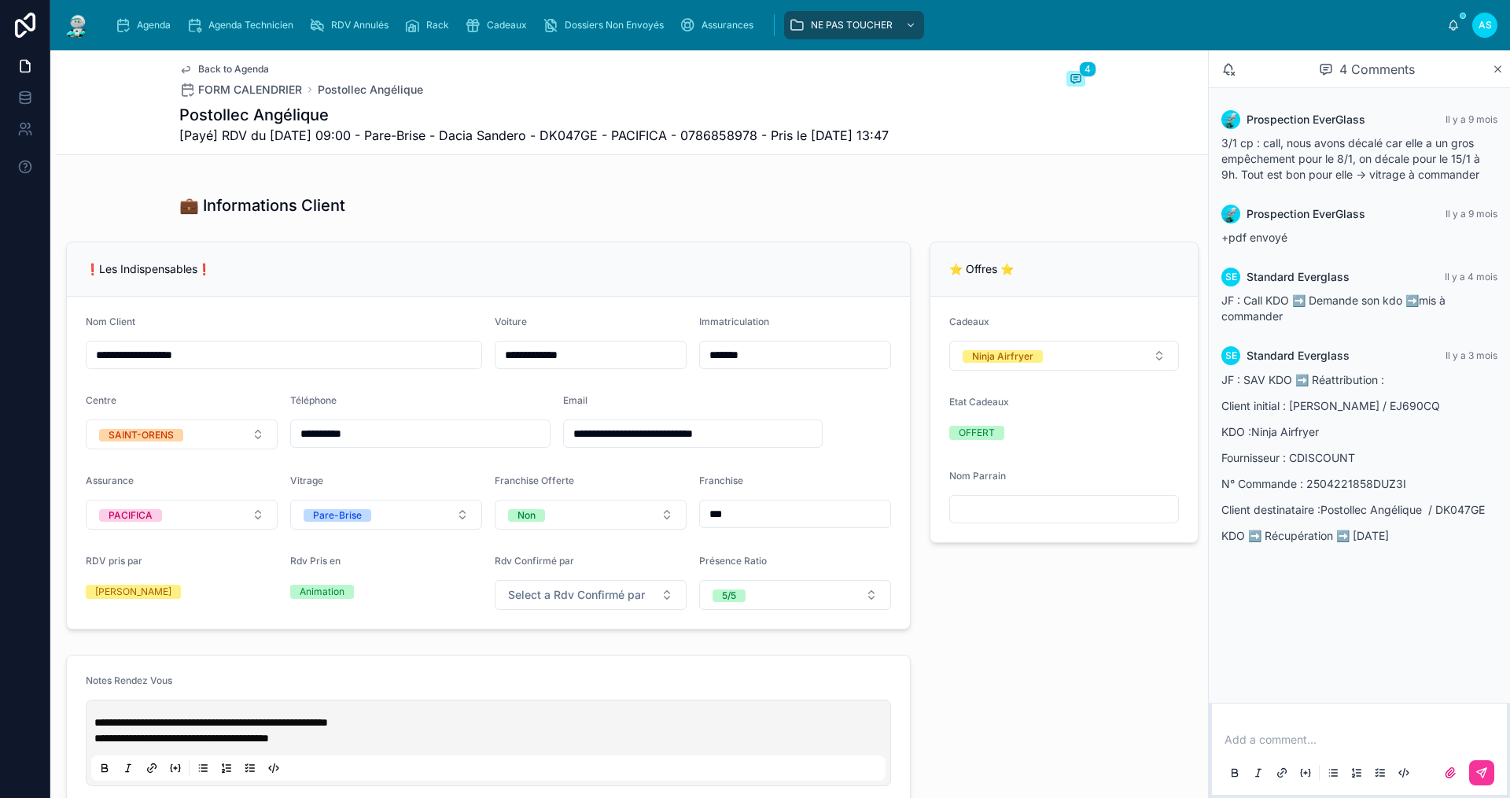
click at [202, 67] on span "Back to Agenda" at bounding box center [233, 69] width 71 height 13
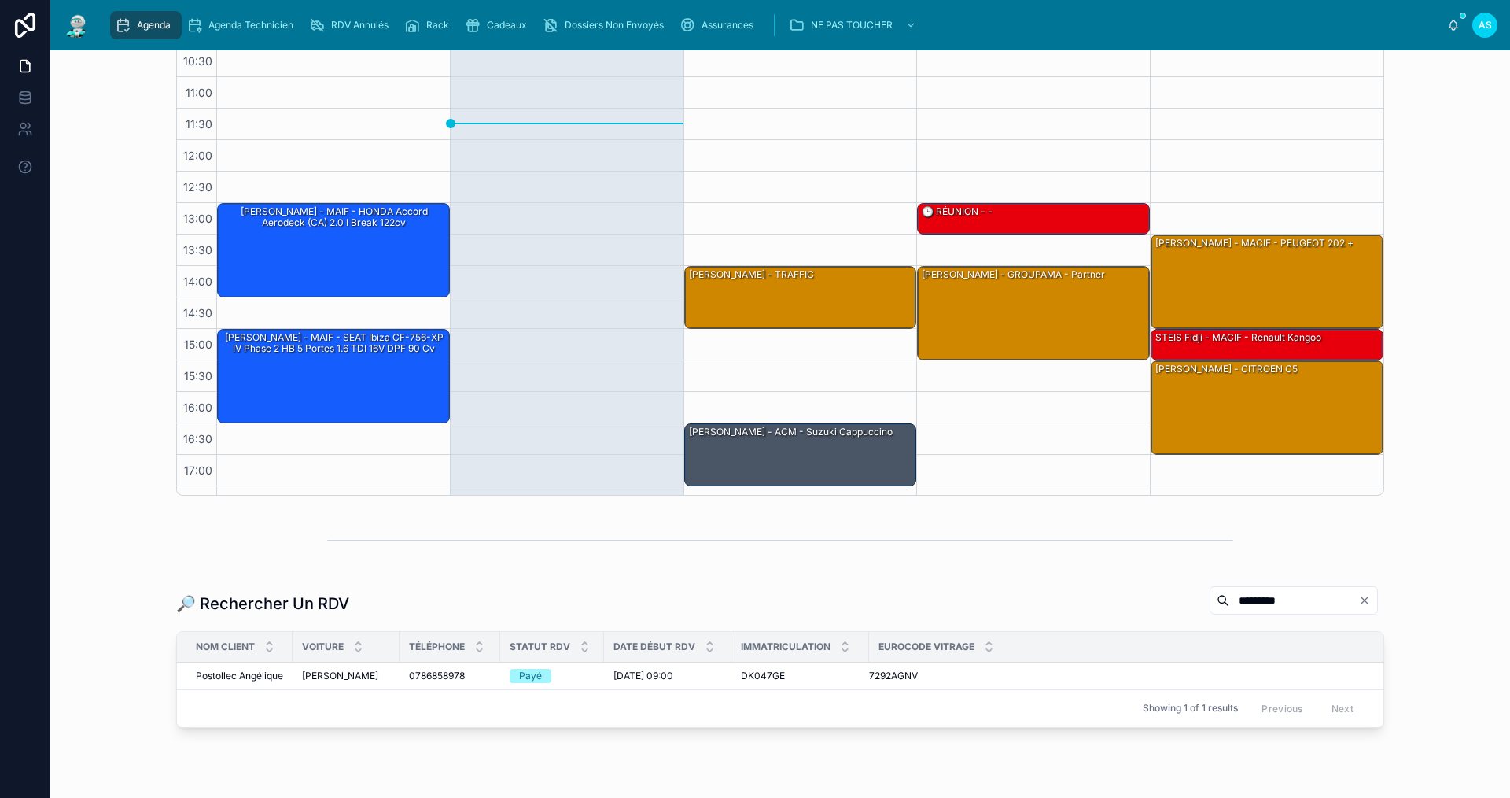
scroll to position [23, 0]
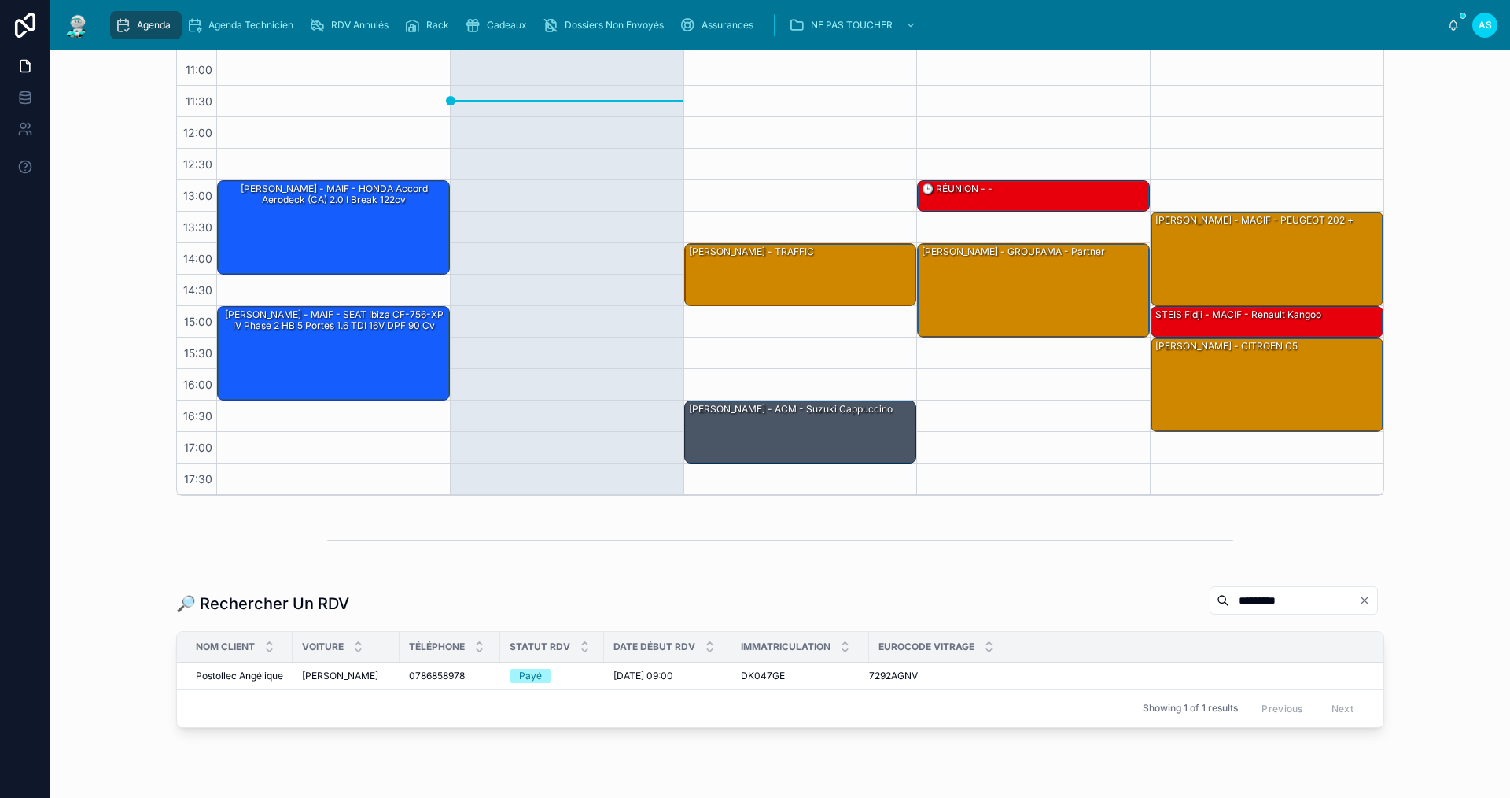
click at [513, 15] on div "Cadeaux" at bounding box center [499, 25] width 68 height 25
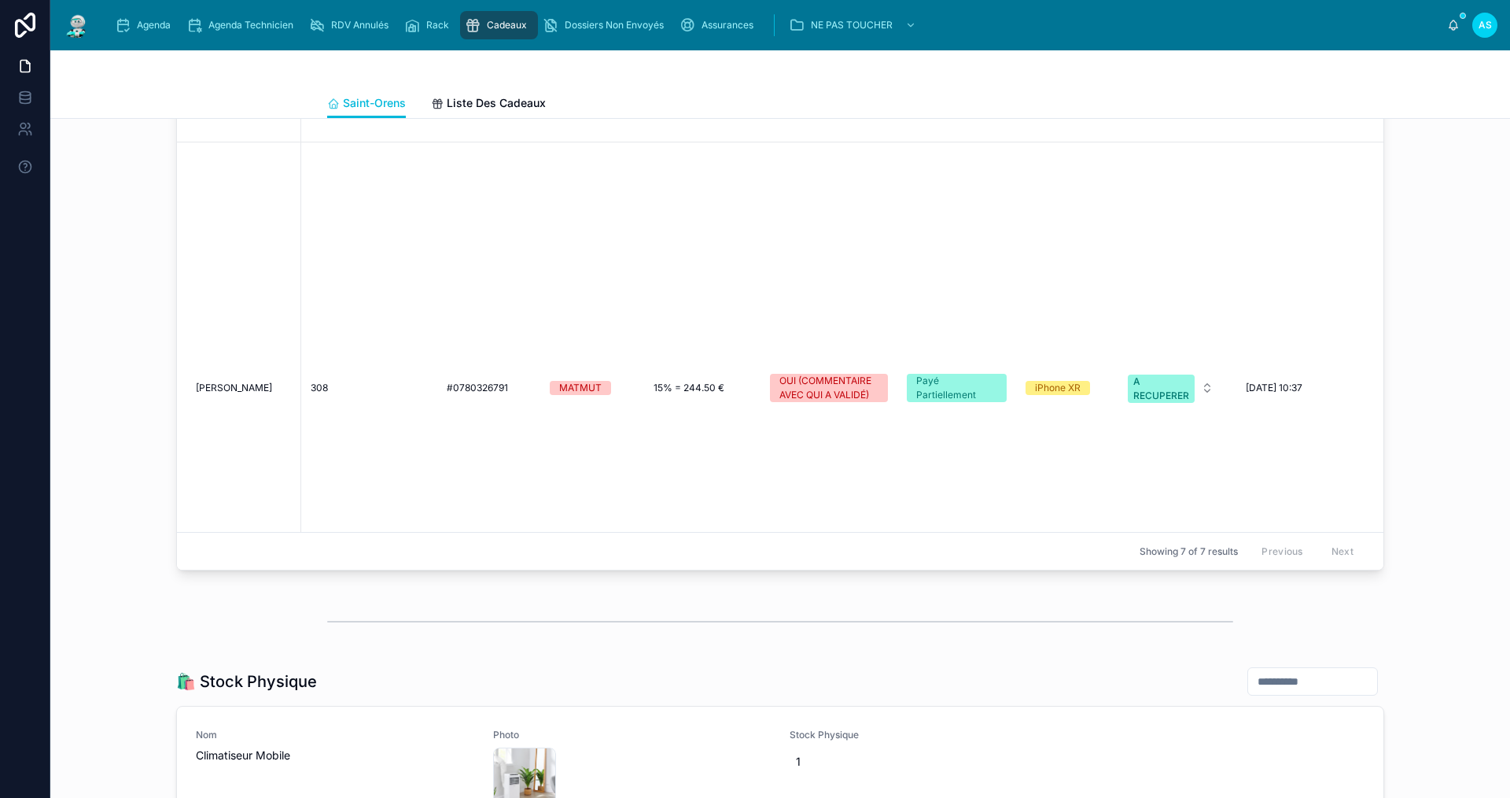
scroll to position [1180, 0]
click at [249, 320] on td "[PERSON_NAME]" at bounding box center [239, 388] width 124 height 492
click at [252, 381] on span "[PERSON_NAME]" at bounding box center [234, 387] width 76 height 13
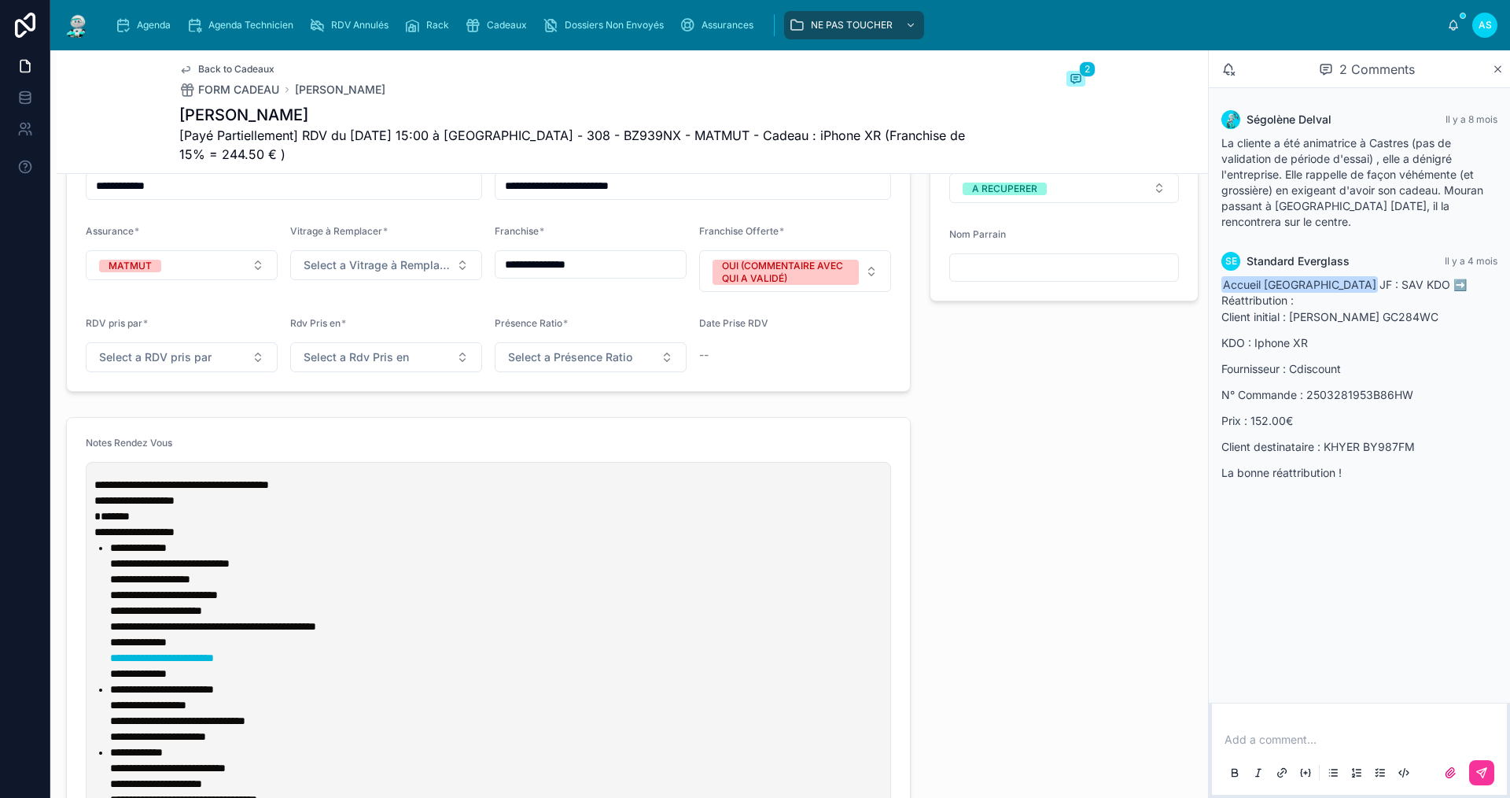
scroll to position [1416, 0]
click at [1259, 736] on p at bounding box center [1363, 740] width 276 height 16
click at [1488, 769] on button at bounding box center [1481, 772] width 25 height 25
click at [496, 17] on div "Cadeaux" at bounding box center [499, 25] width 68 height 25
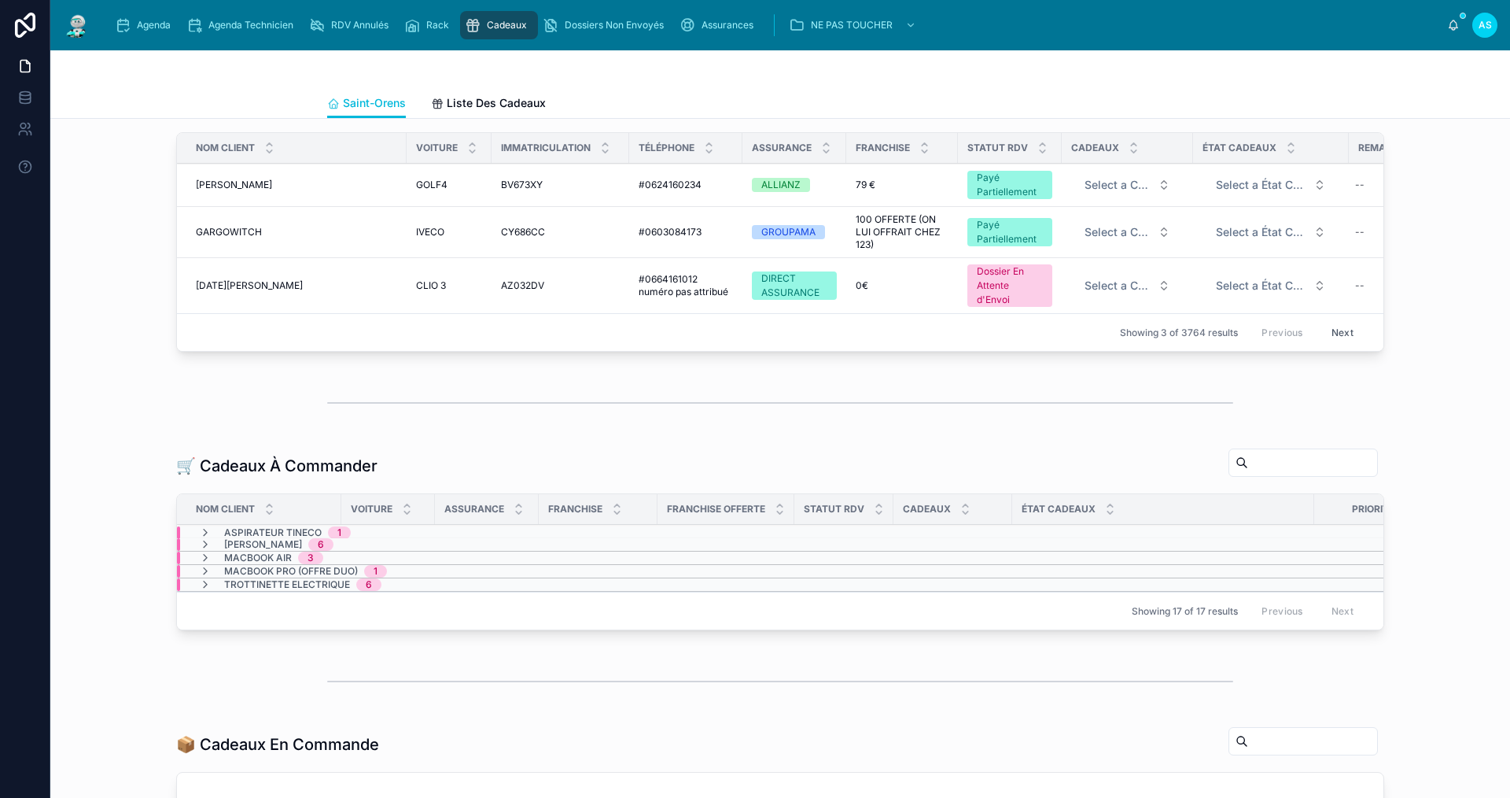
scroll to position [79, 0]
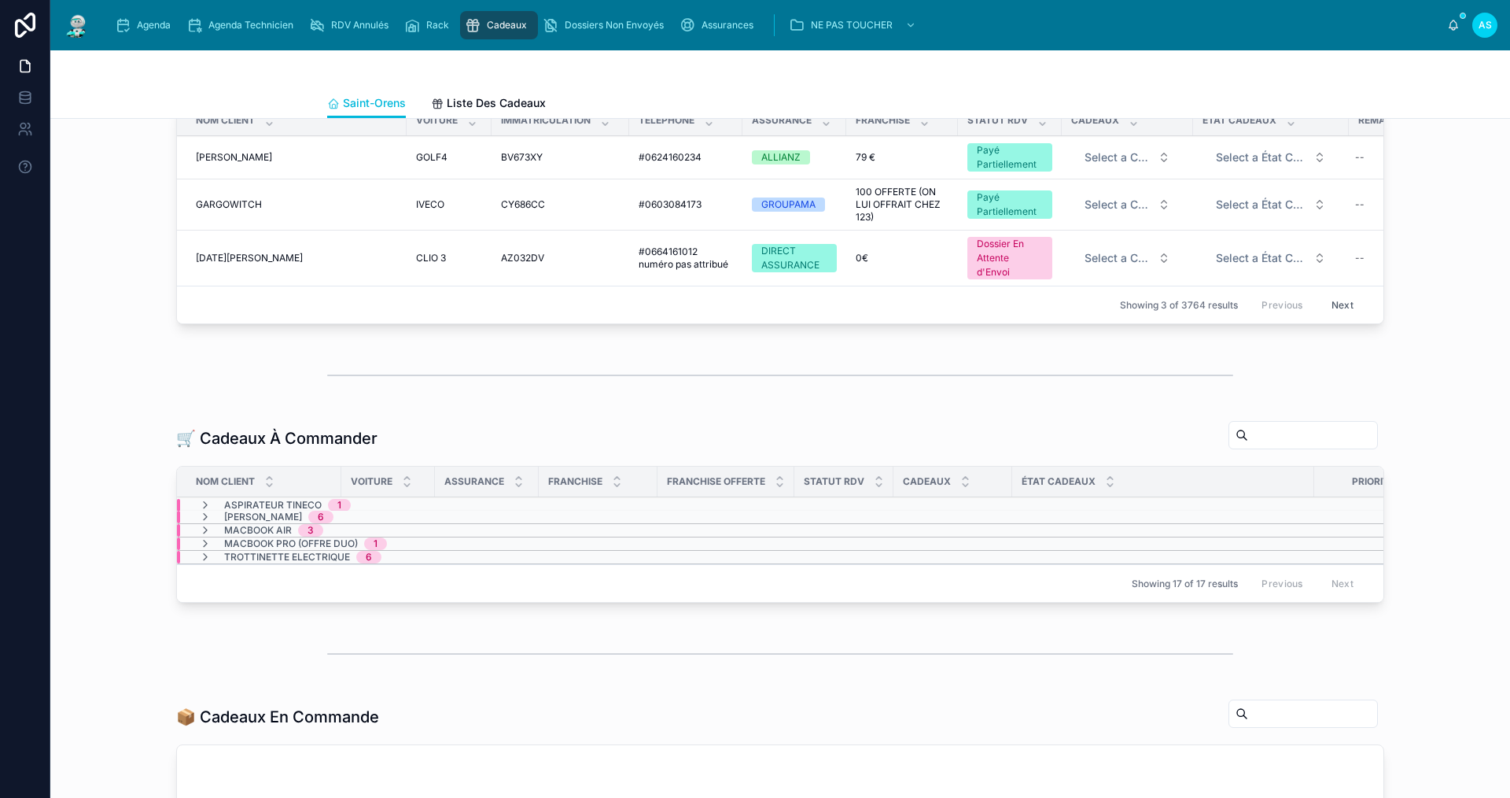
click at [472, 395] on div at bounding box center [780, 375] width 906 height 39
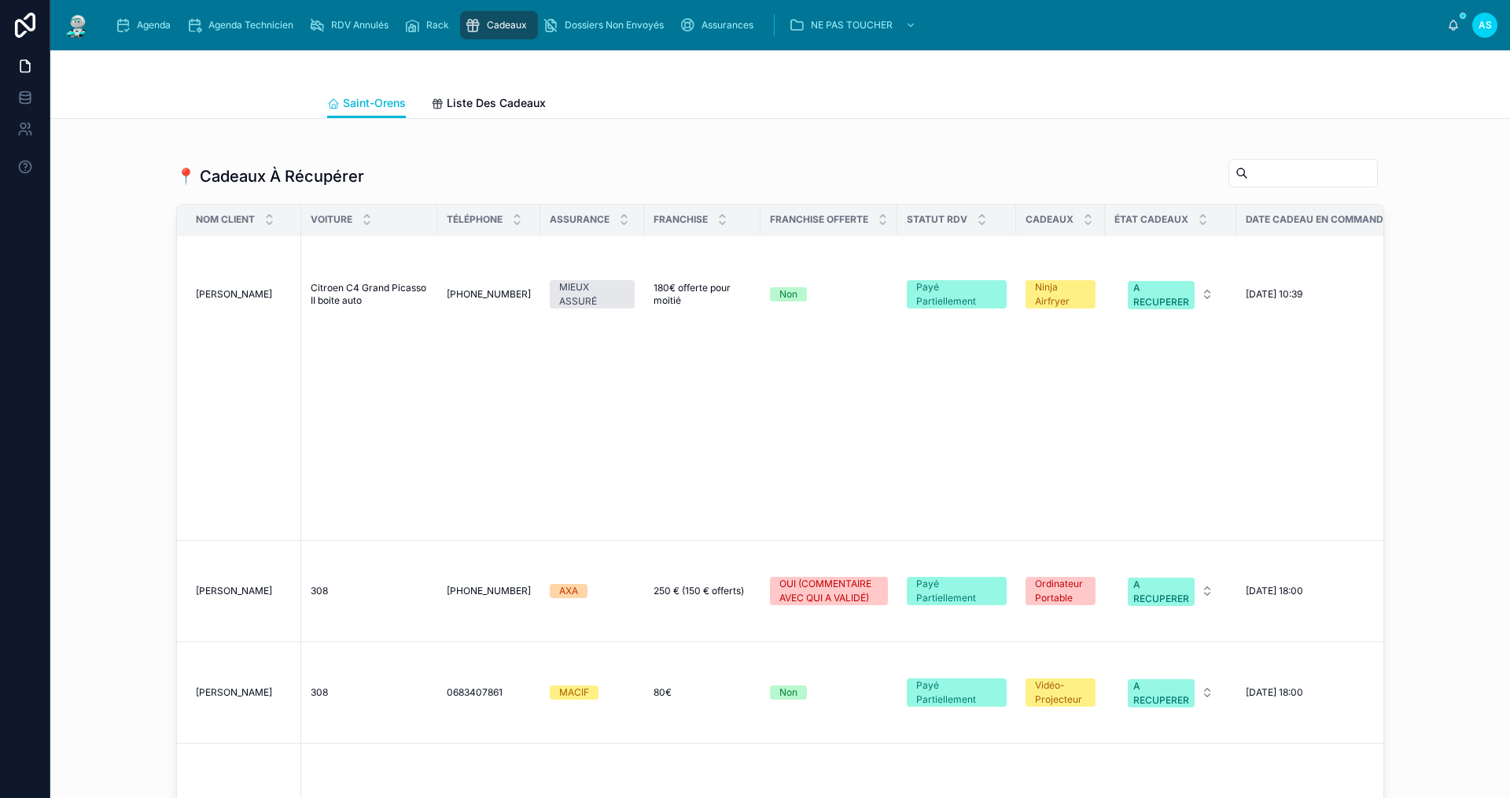
scroll to position [629, 0]
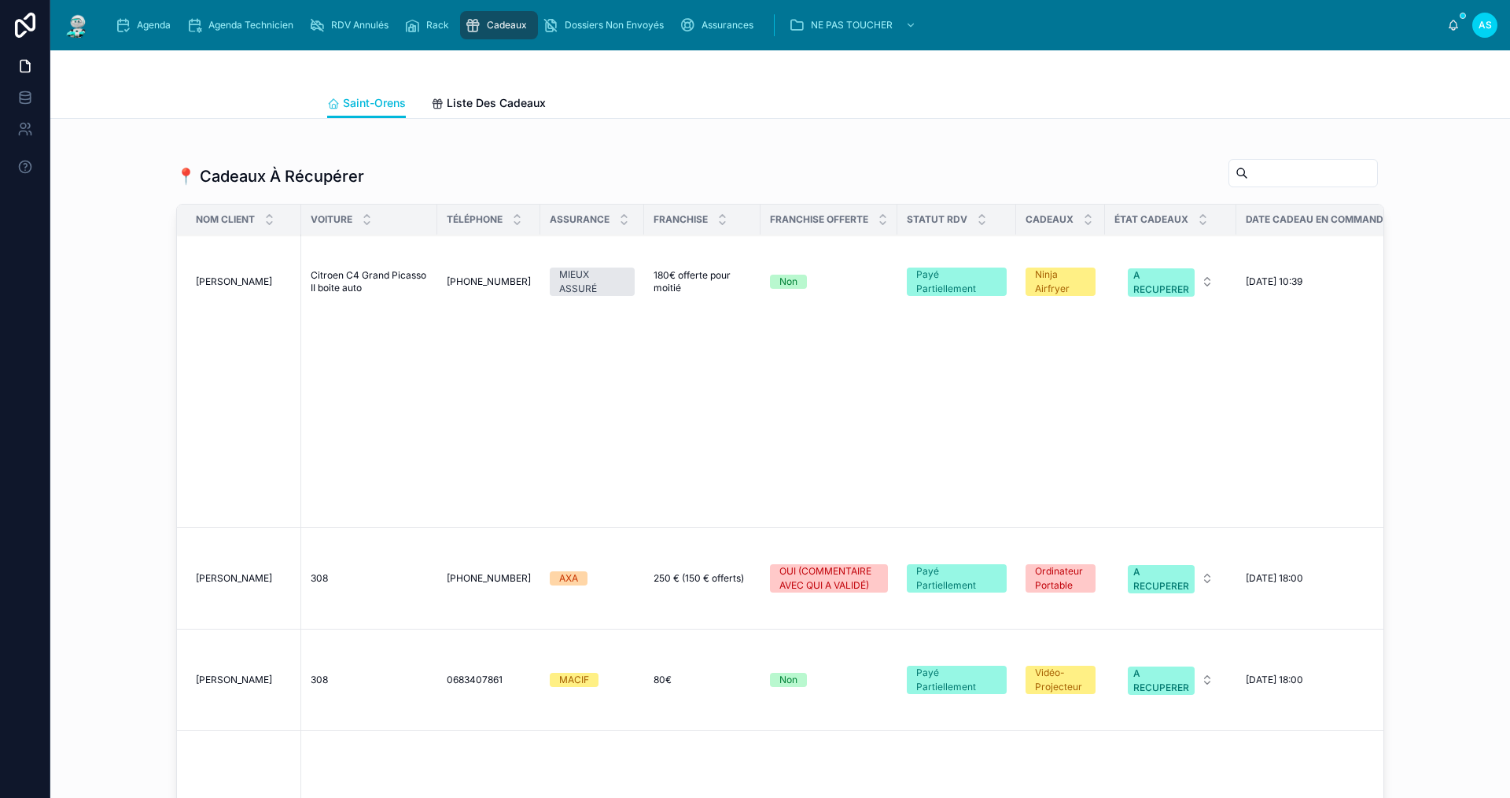
click at [230, 572] on span "[PERSON_NAME]" at bounding box center [234, 578] width 76 height 13
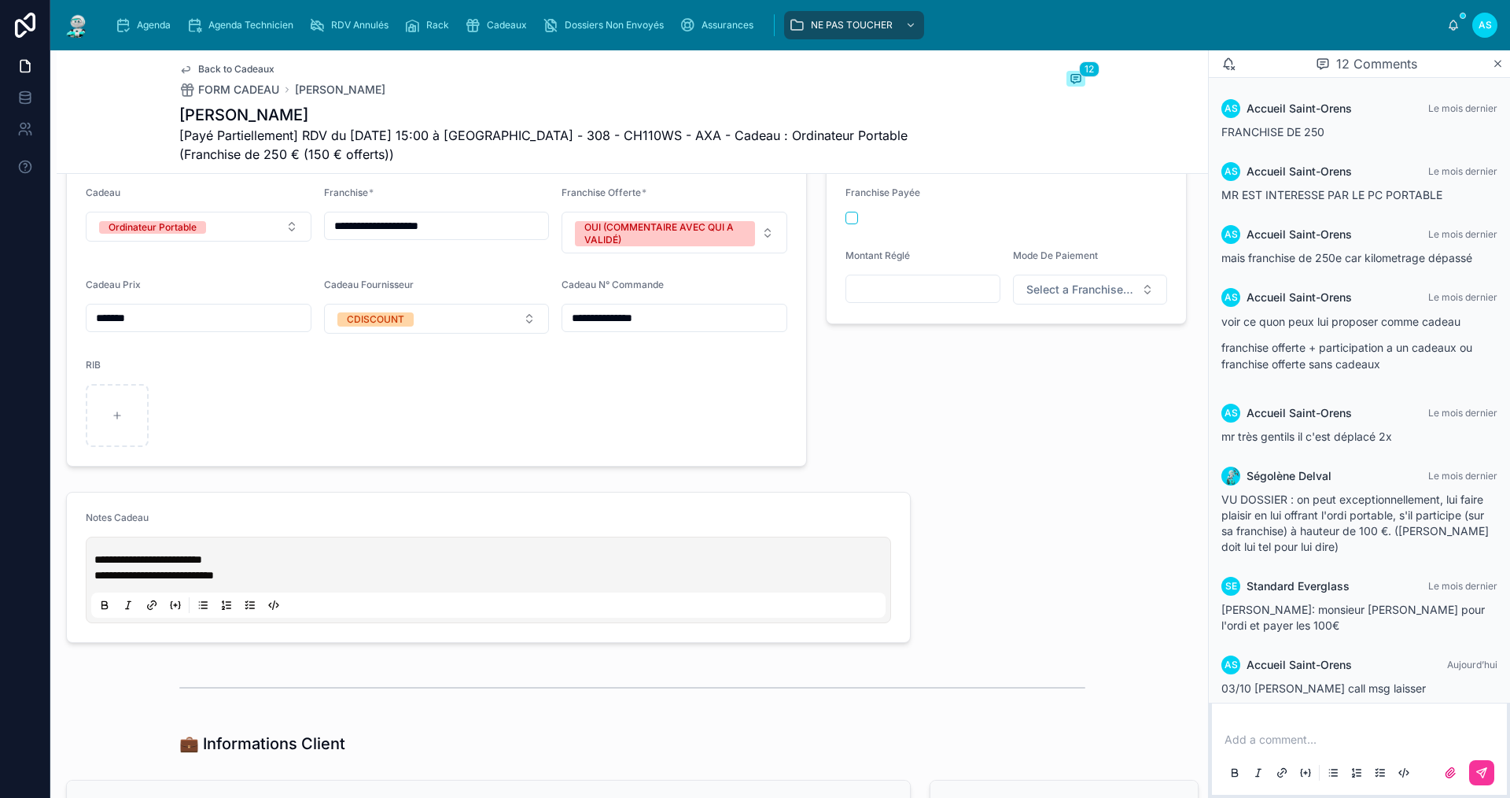
scroll to position [567, 0]
click at [361, 566] on p "**********" at bounding box center [491, 559] width 795 height 16
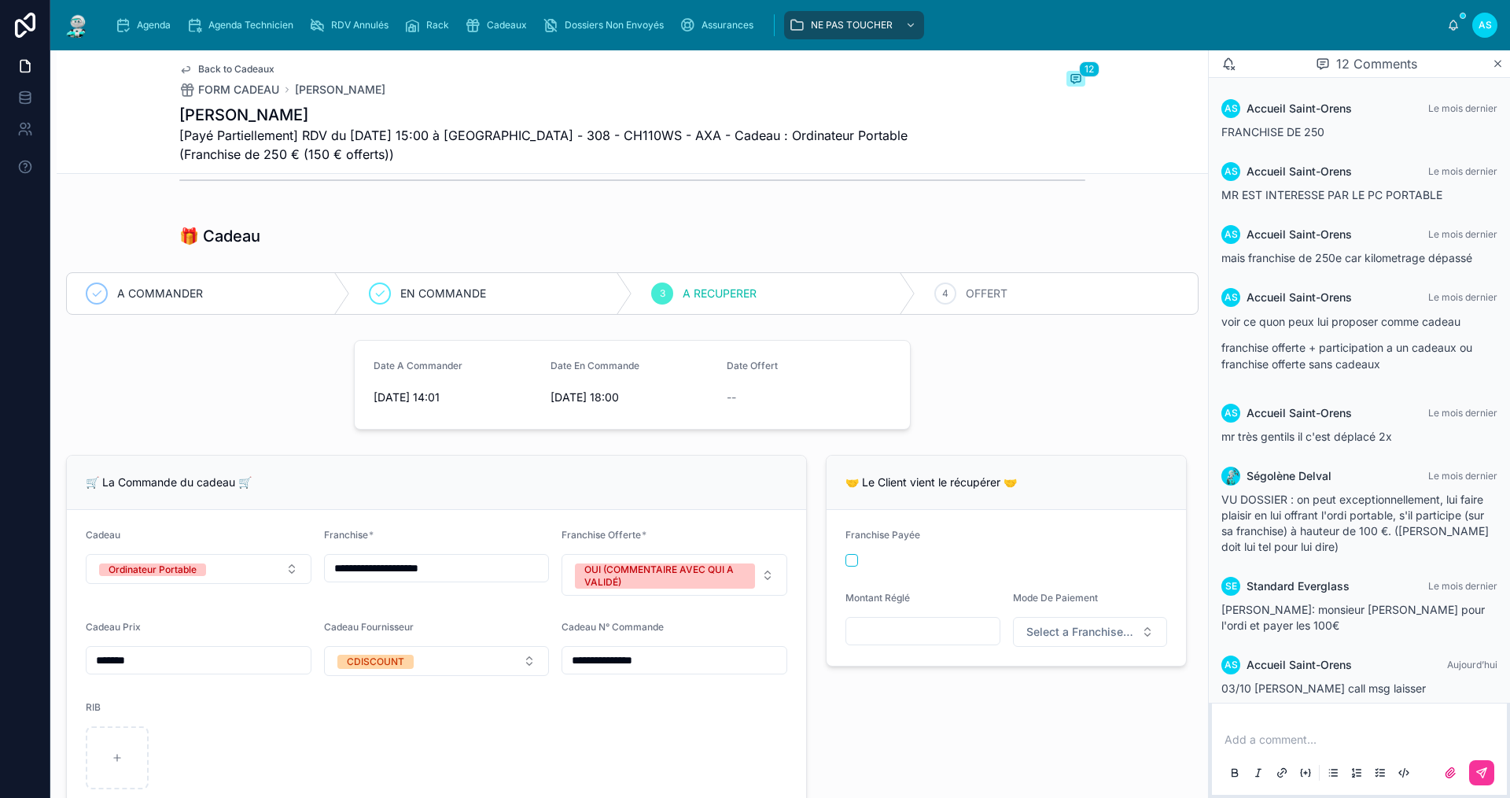
scroll to position [253, 0]
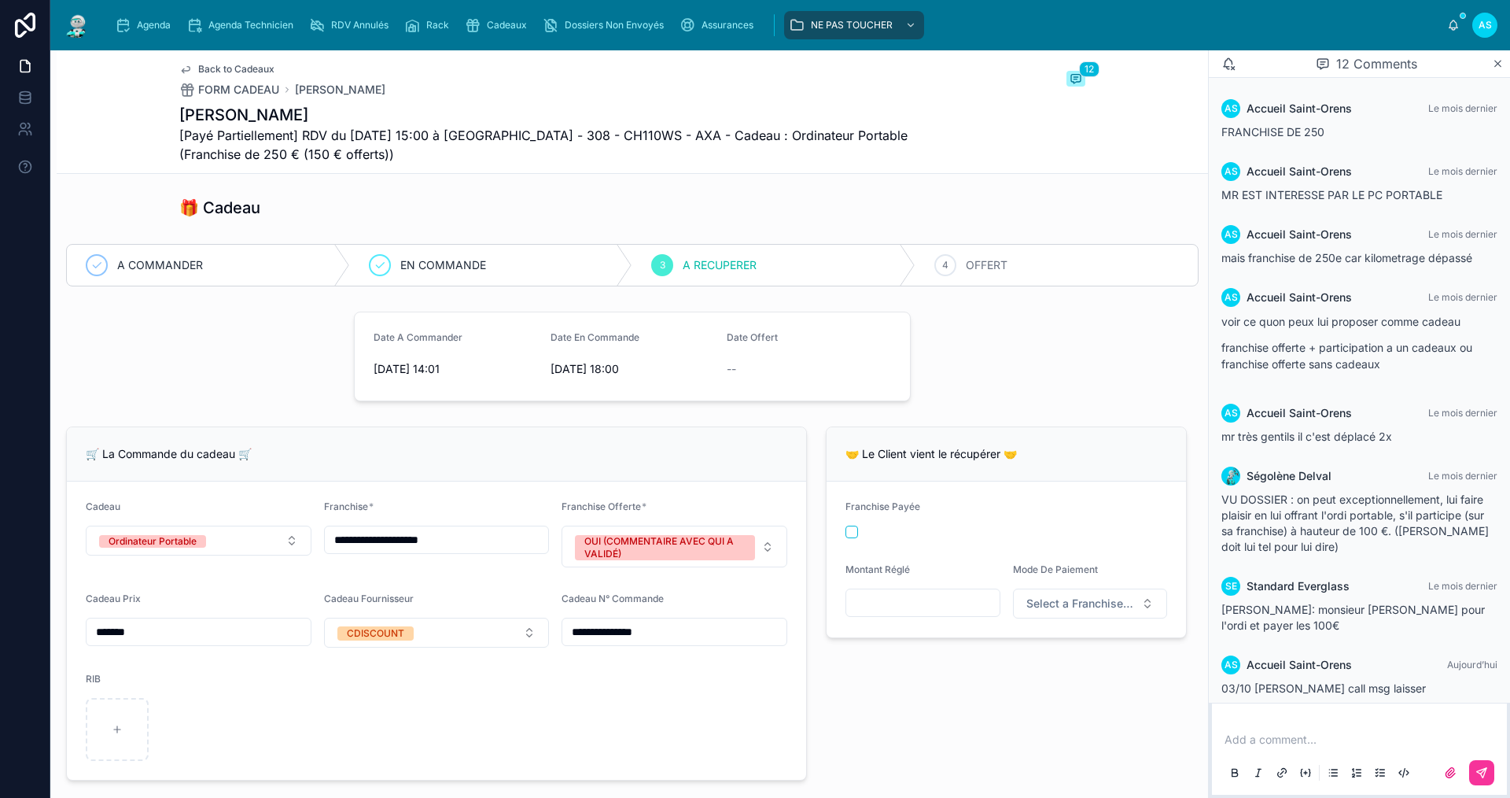
click at [127, 26] on icon "scrollable content" at bounding box center [123, 25] width 16 height 16
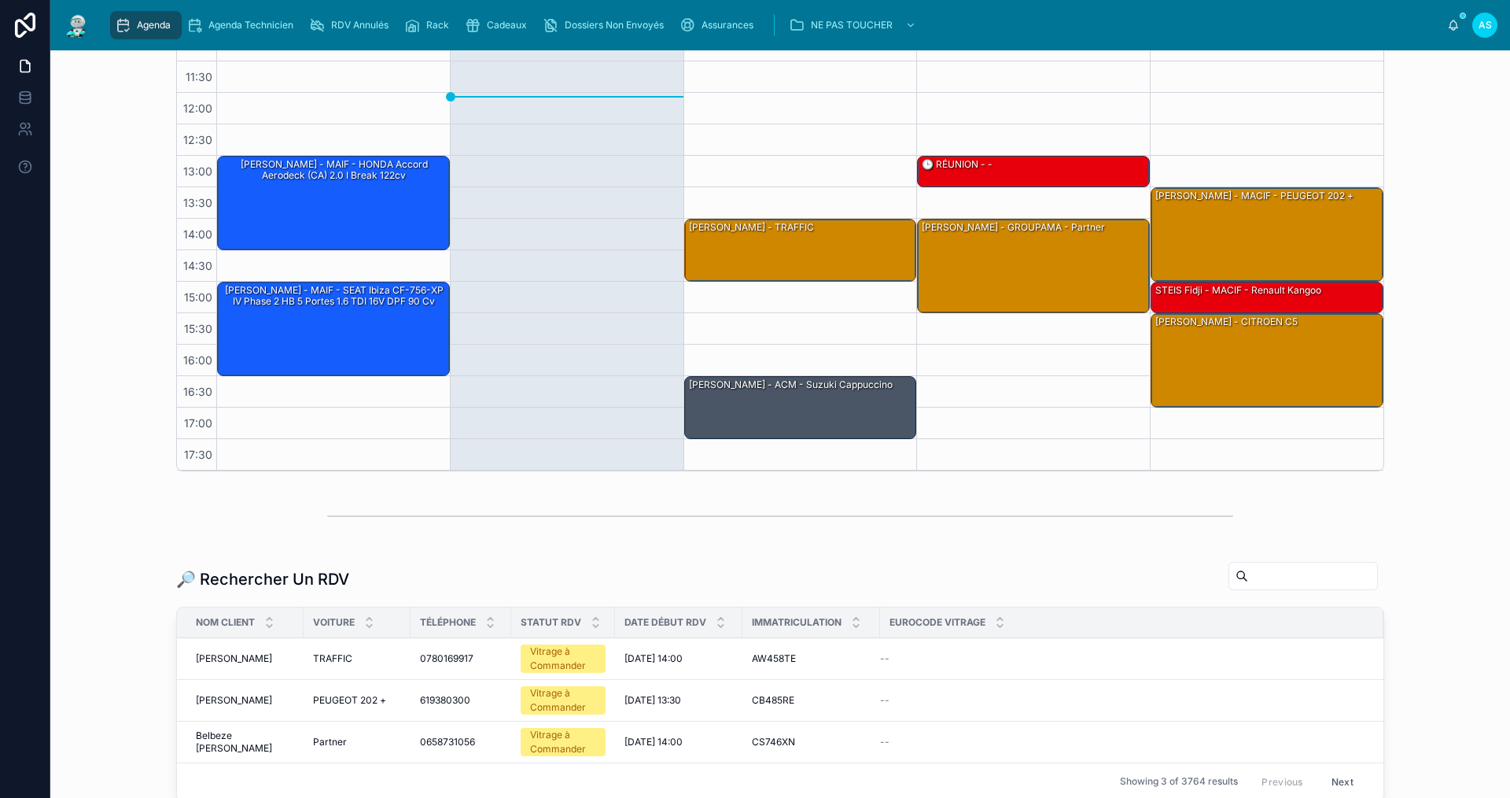
scroll to position [315, 0]
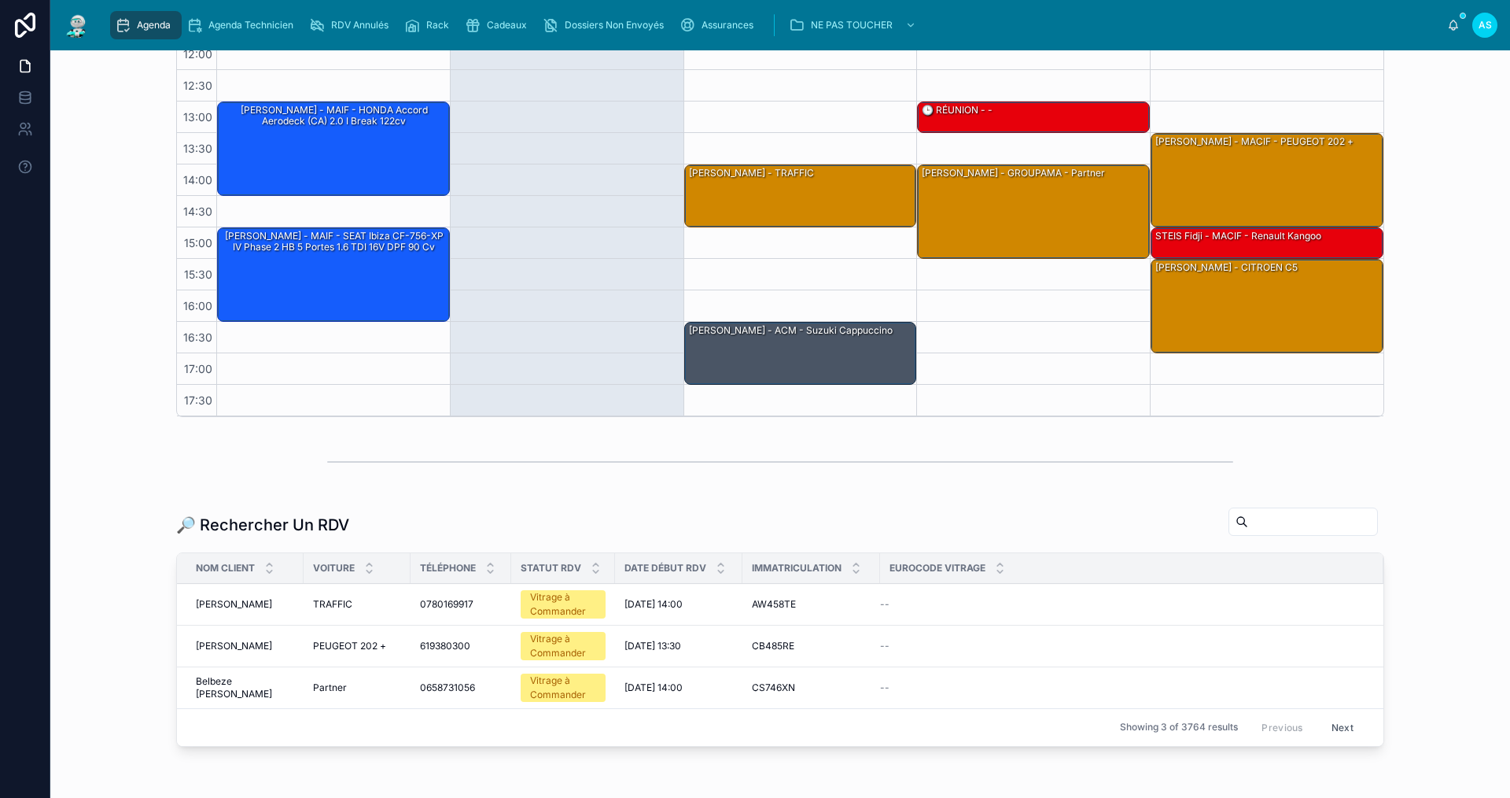
click at [1280, 518] on input "text" at bounding box center [1312, 522] width 129 height 22
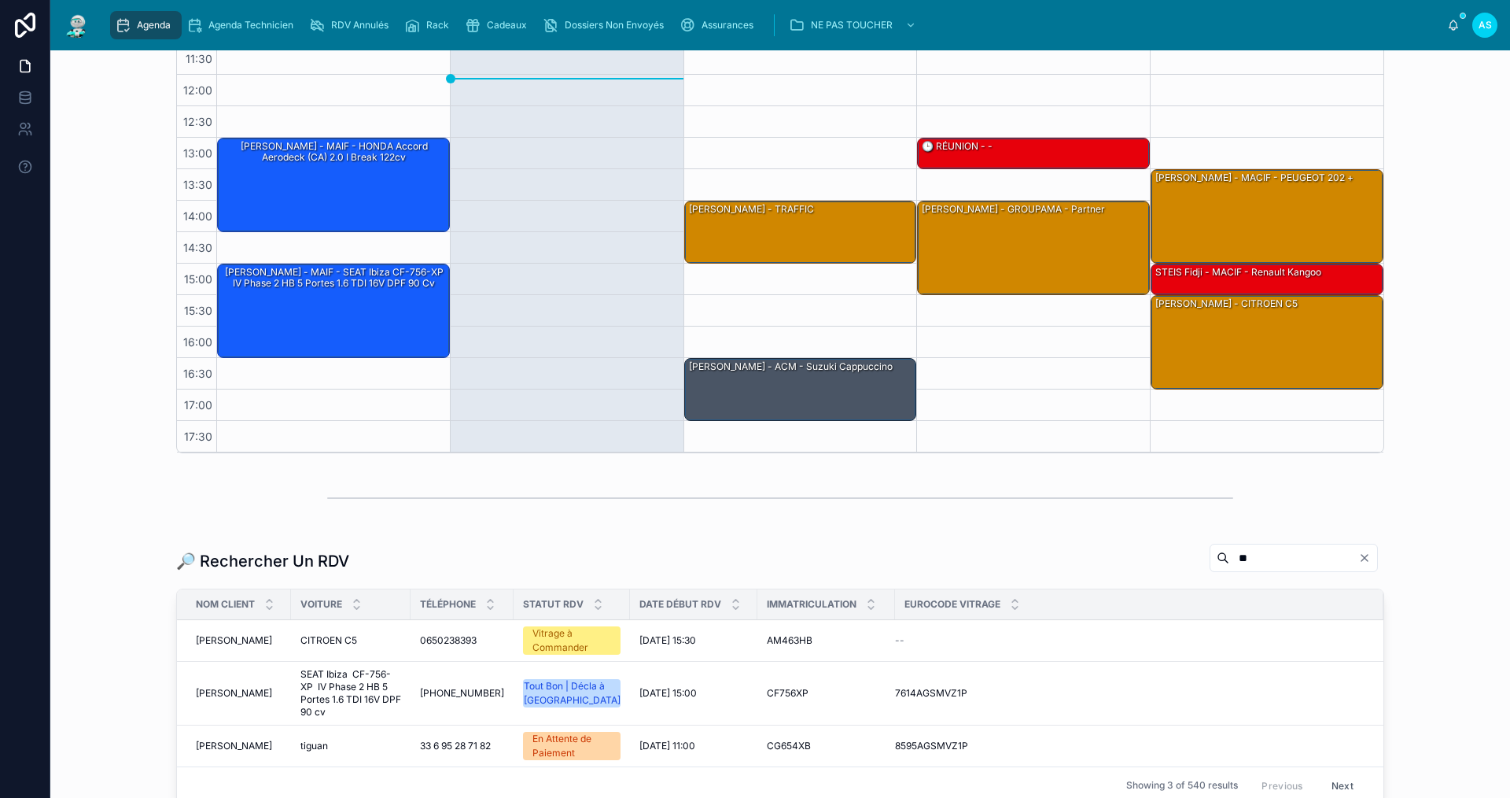
scroll to position [315, 0]
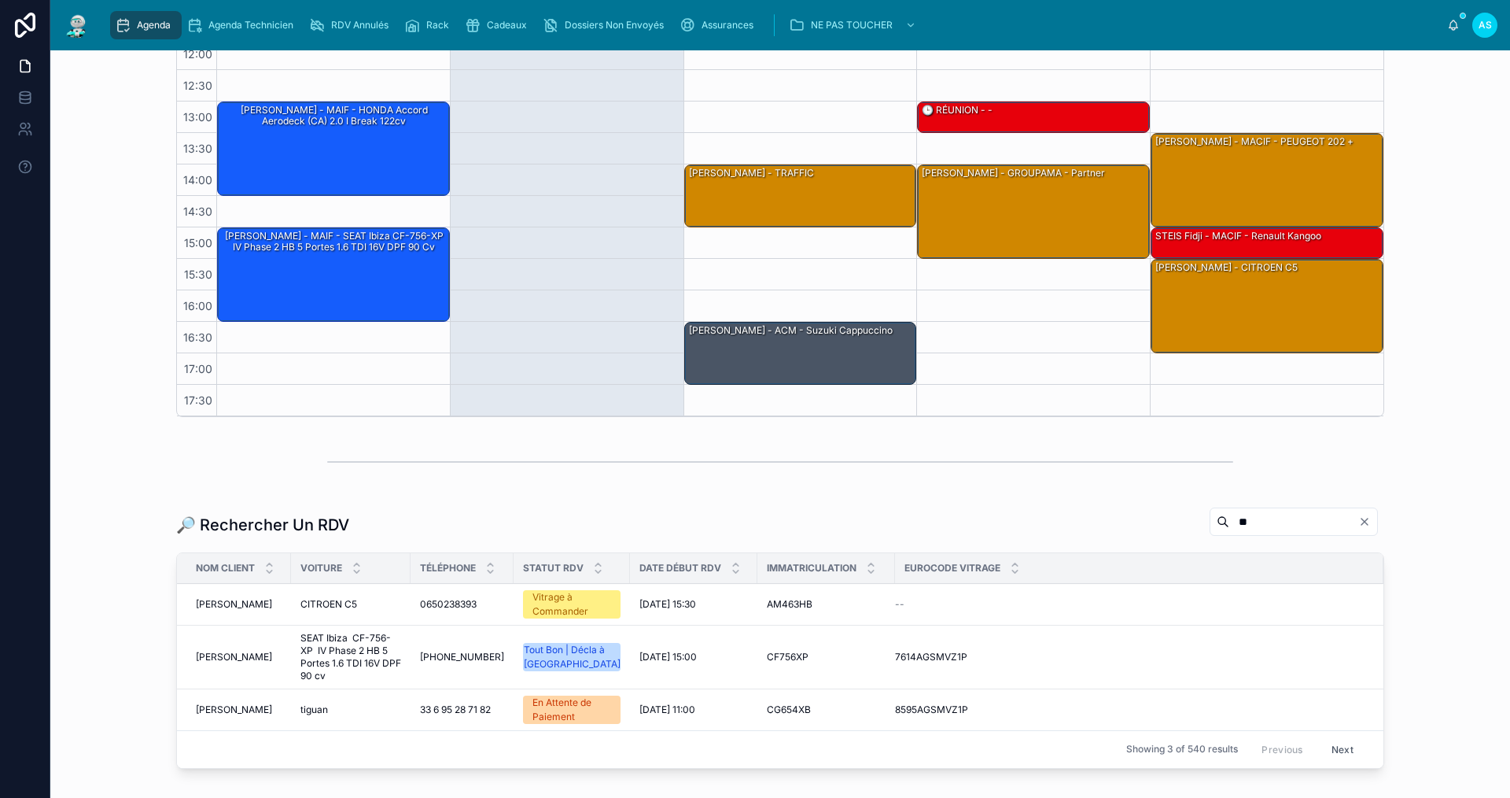
type input "*"
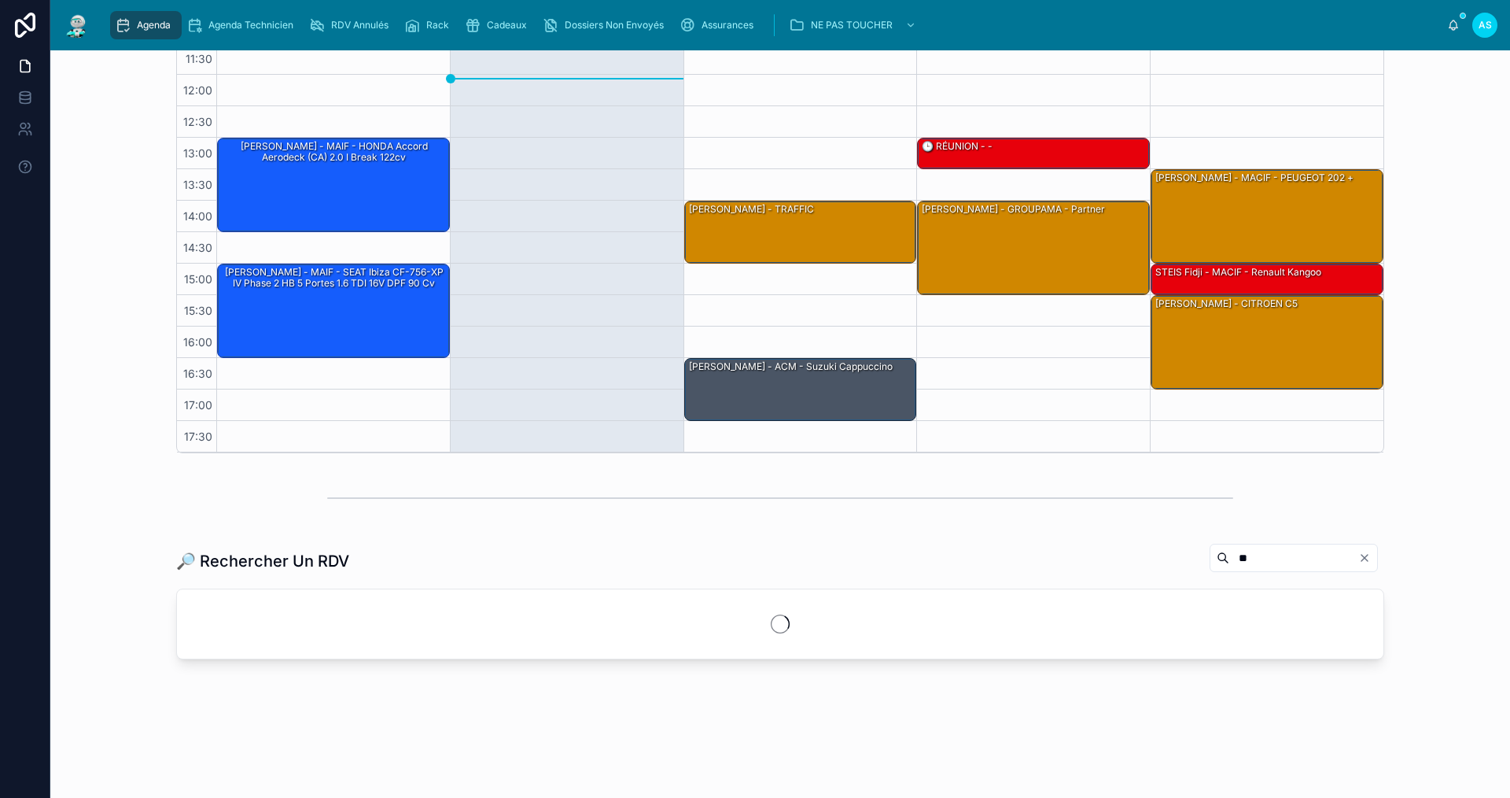
scroll to position [315, 0]
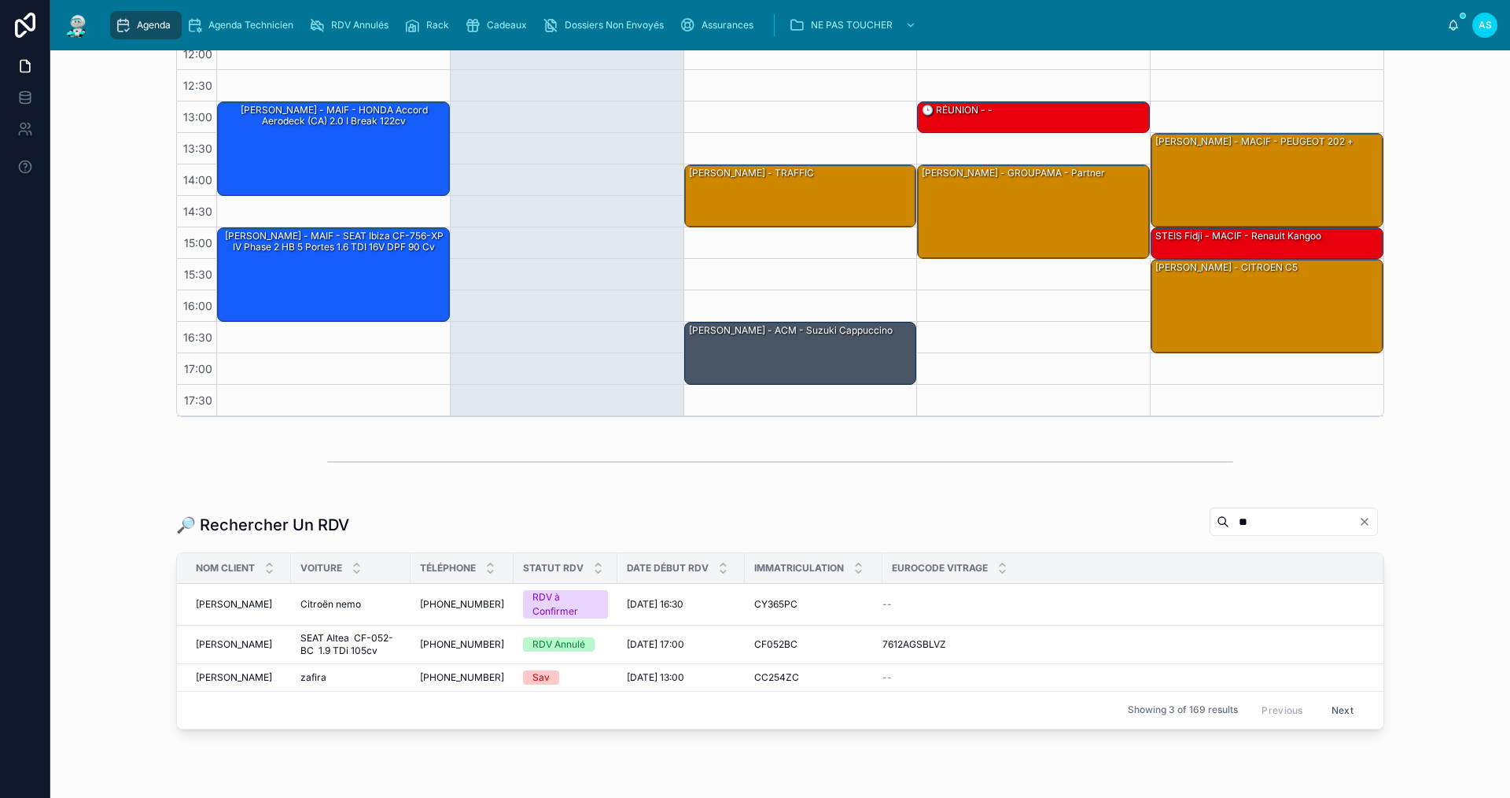
click at [1230, 527] on input "**" at bounding box center [1294, 522] width 129 height 22
type input "*******"
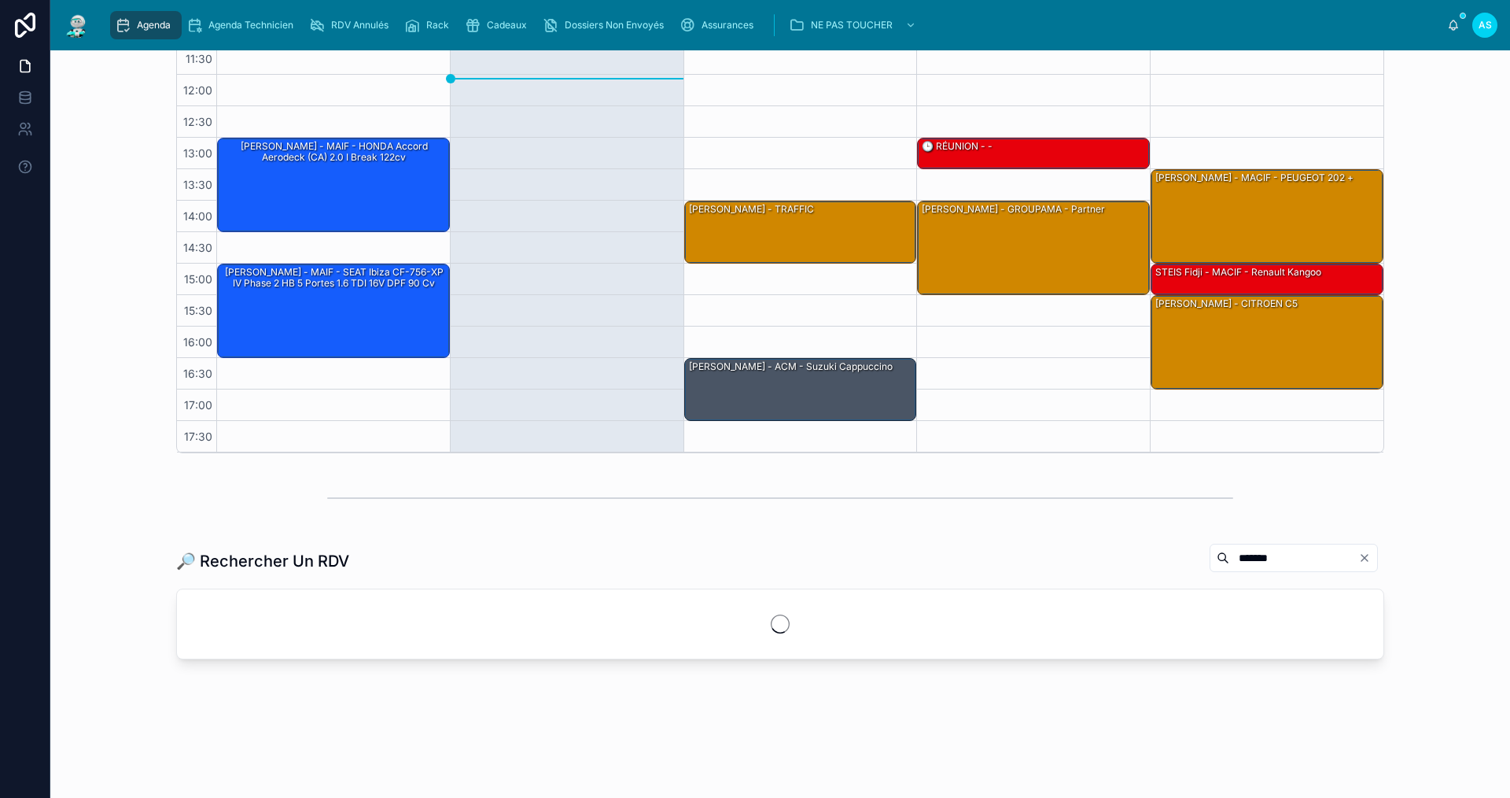
scroll to position [315, 0]
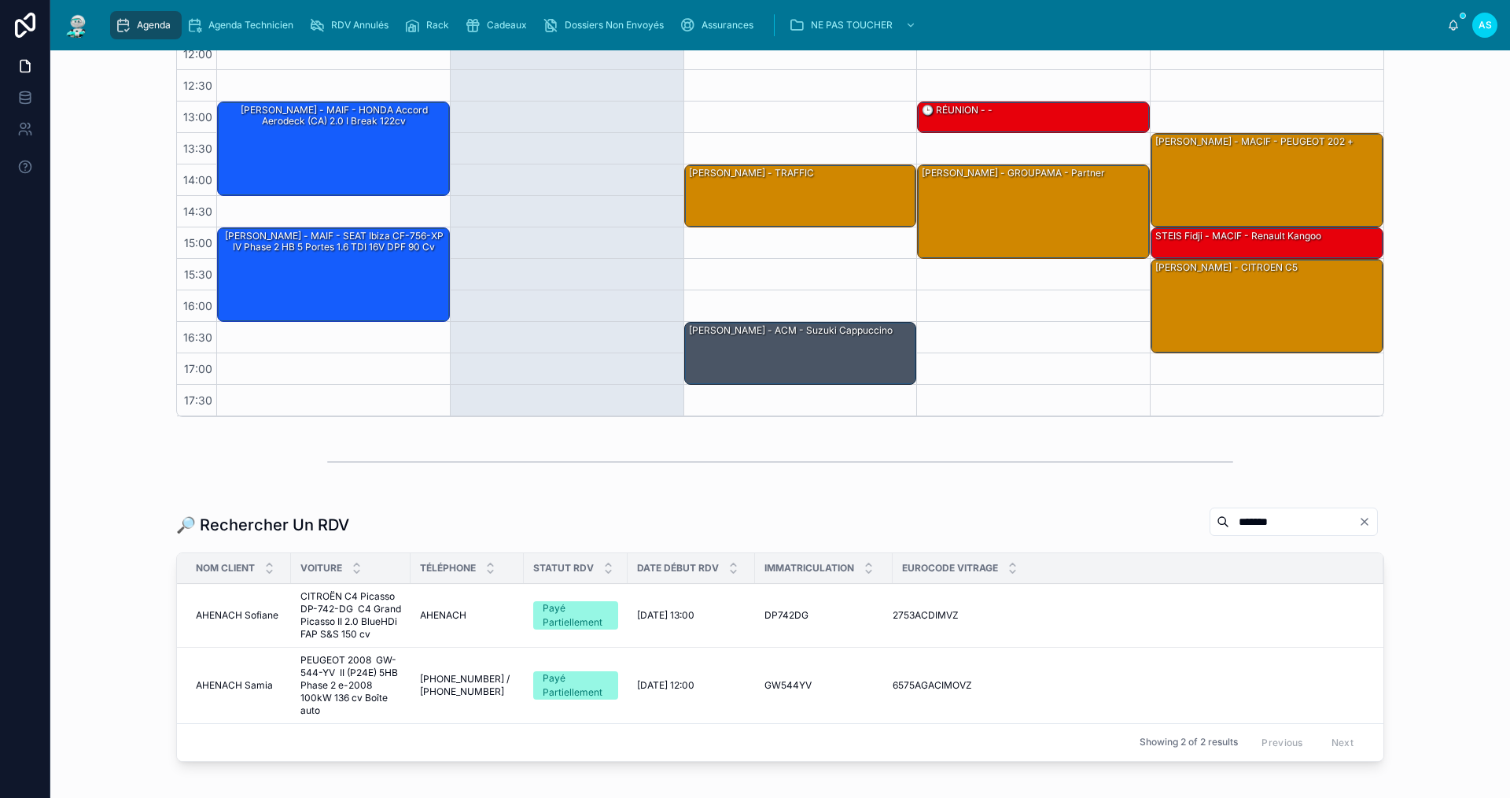
click at [239, 685] on span "AHENACH Samia" at bounding box center [234, 685] width 77 height 13
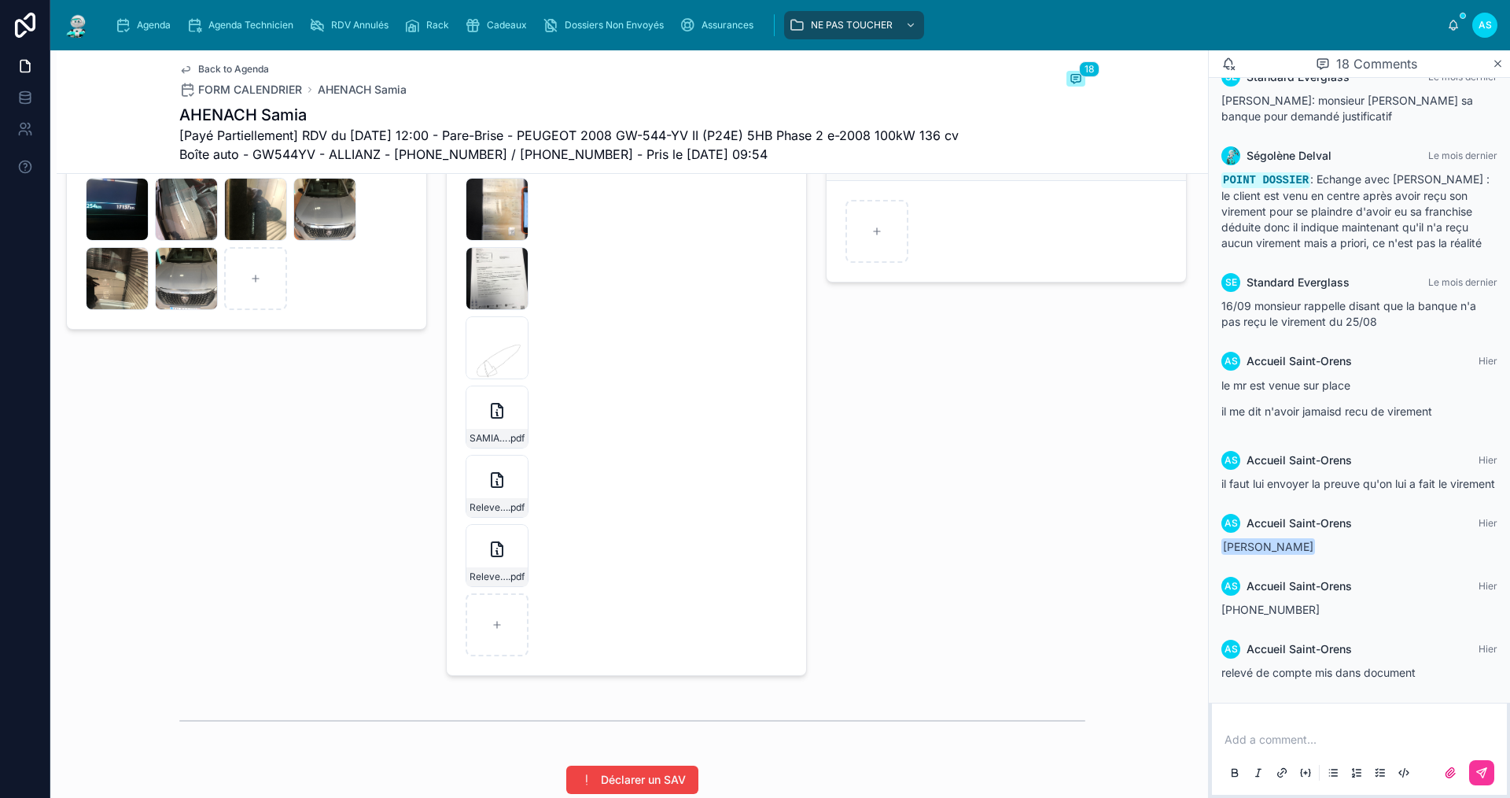
scroll to position [2235, 0]
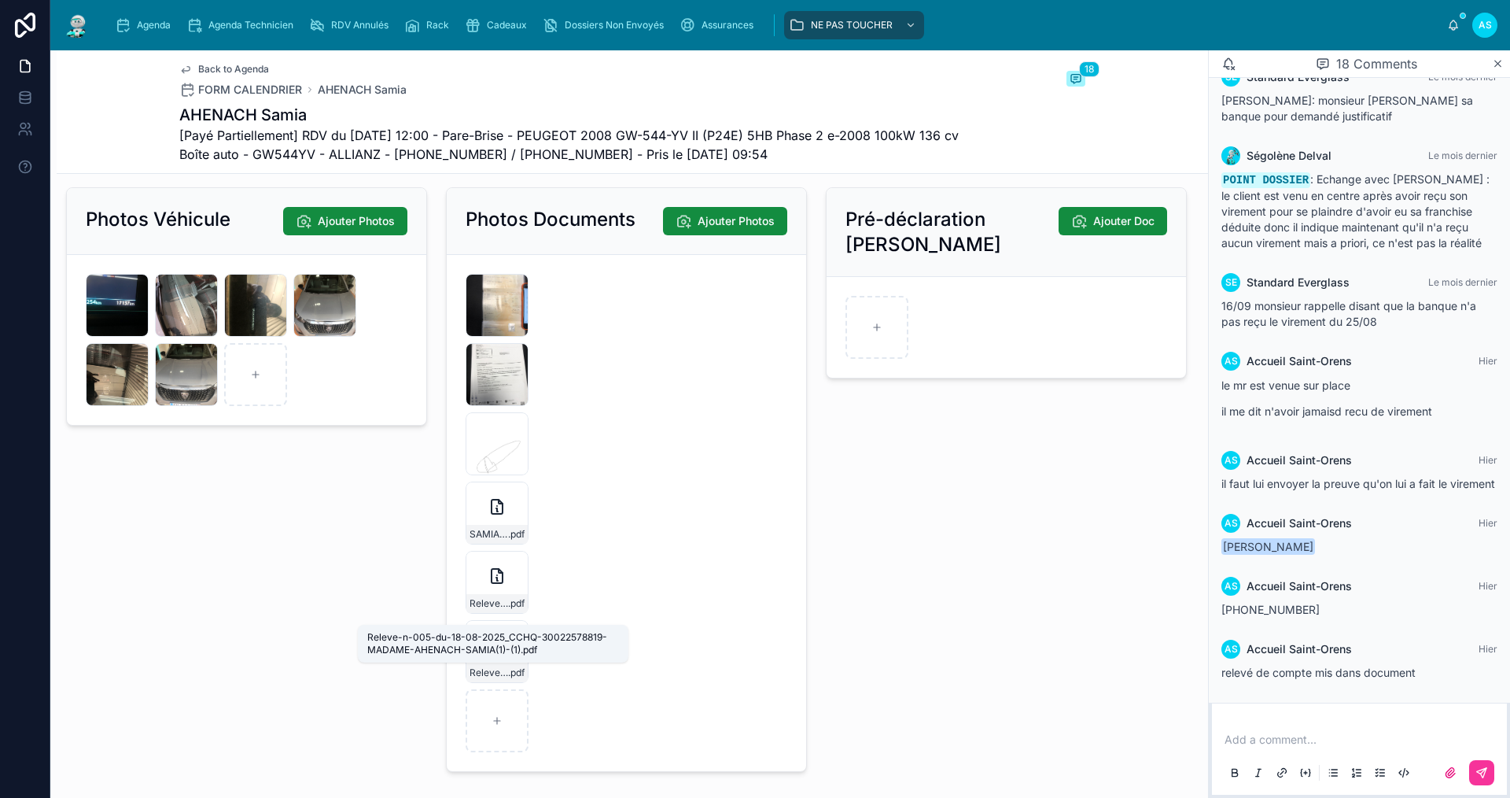
click at [475, 610] on span "Releve-n-005-du-18-08-2025_CCHQ-30022578819-MADAME-AHENACH-SAMIA(1)-(1)" at bounding box center [489, 603] width 39 height 13
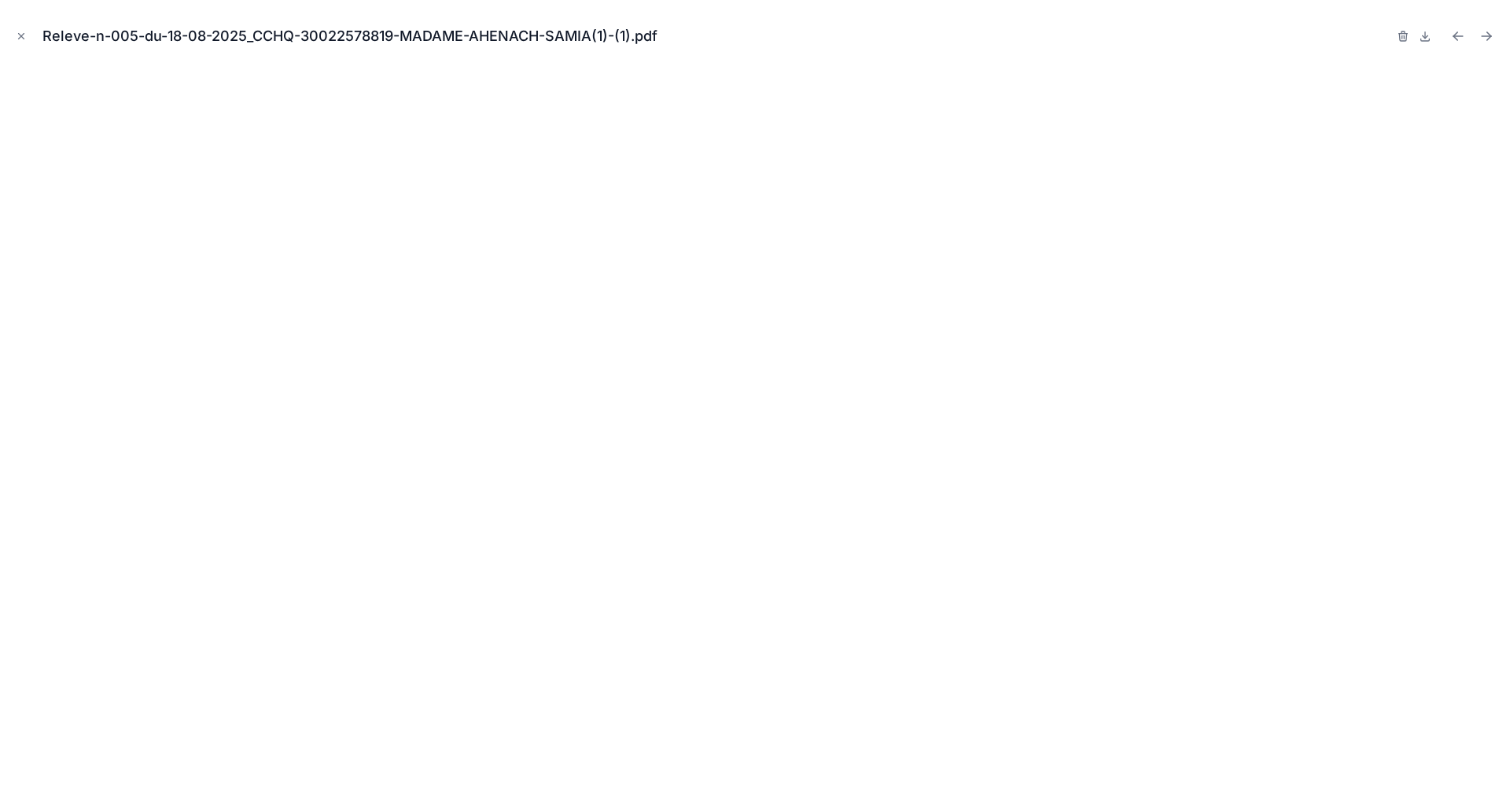
click at [13, 28] on div "Releve-n-005-du-18-08-2025_CCHQ-30022578819-MADAME-AHENACH-SAMIA(1)-(1).pdf" at bounding box center [755, 399] width 1510 height 798
drag, startPoint x: 18, startPoint y: 37, endPoint x: 48, endPoint y: 77, distance: 50.0
click at [20, 39] on icon "Close modal" at bounding box center [21, 36] width 11 height 11
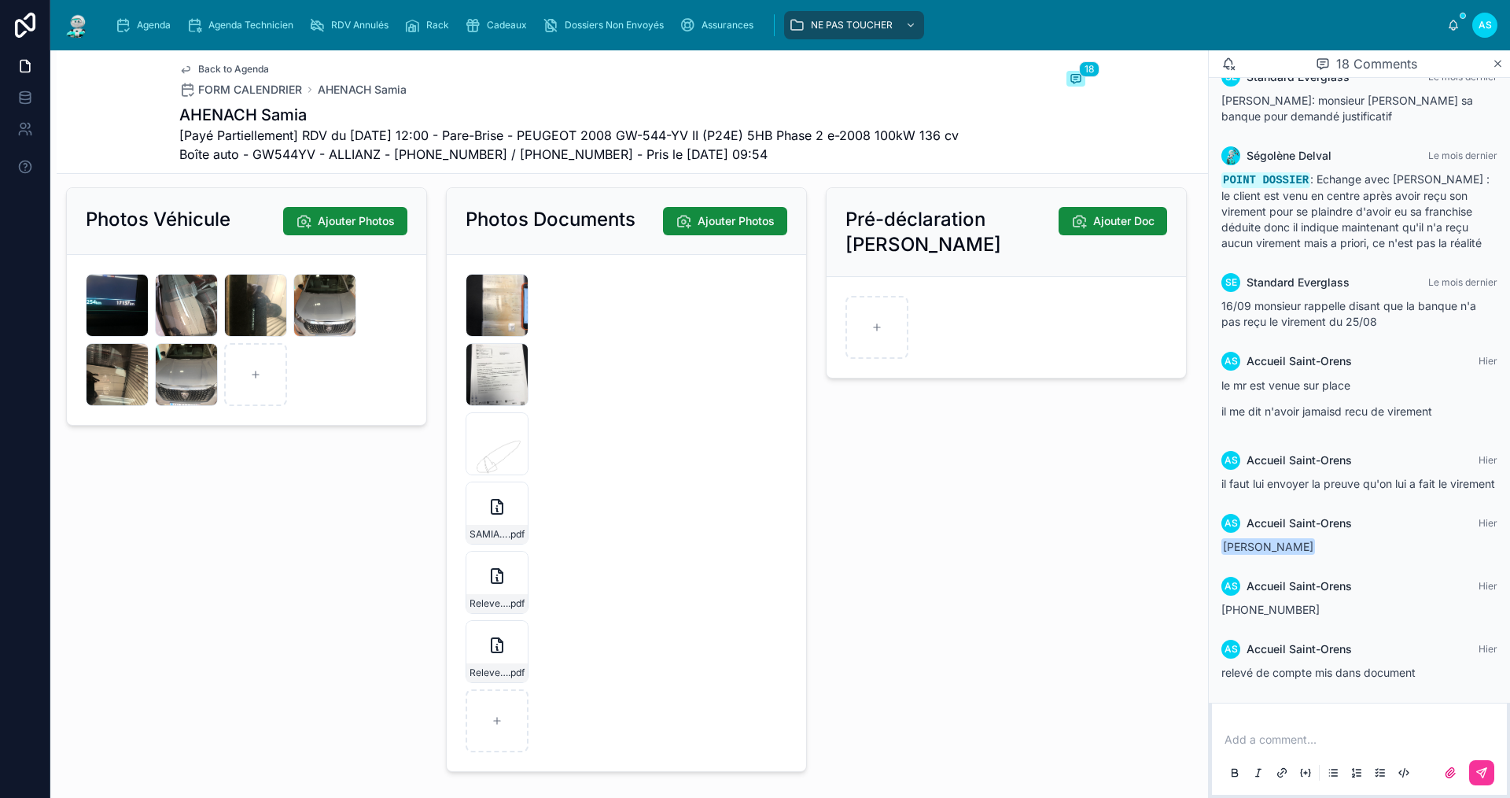
click at [474, 677] on div "Releve-n-006-du-17-09-2025_CCHQ-30022578819-MADAME-AHENACH-SAMIA(1)-(1) .pdf" at bounding box center [496, 672] width 61 height 19
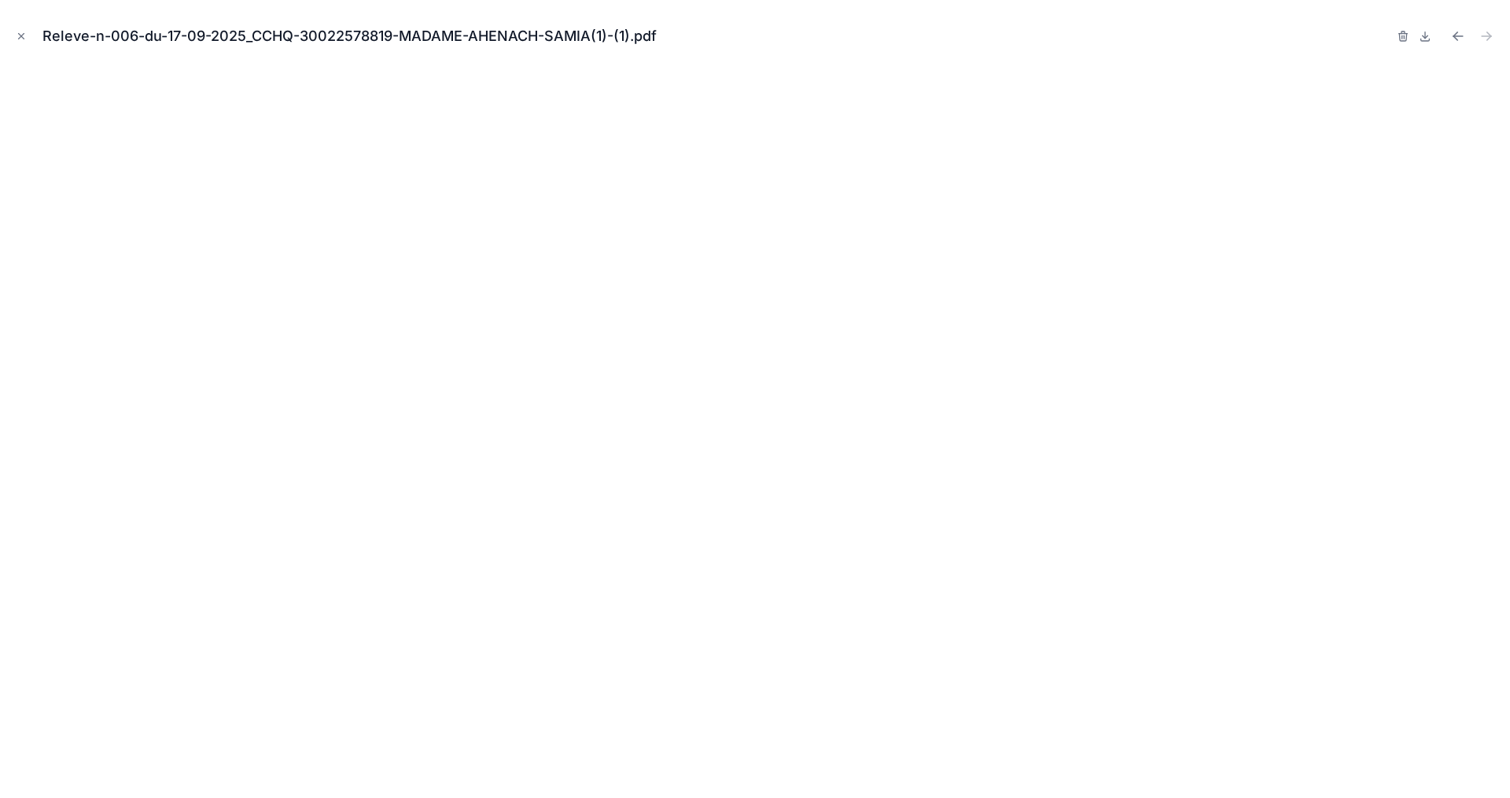
click at [11, 37] on div "Releve-n-006-du-17-09-2025_CCHQ-30022578819-MADAME-AHENACH-SAMIA(1)-(1).pdf" at bounding box center [755, 399] width 1510 height 798
click at [24, 39] on icon "Close modal" at bounding box center [22, 37] width 6 height 6
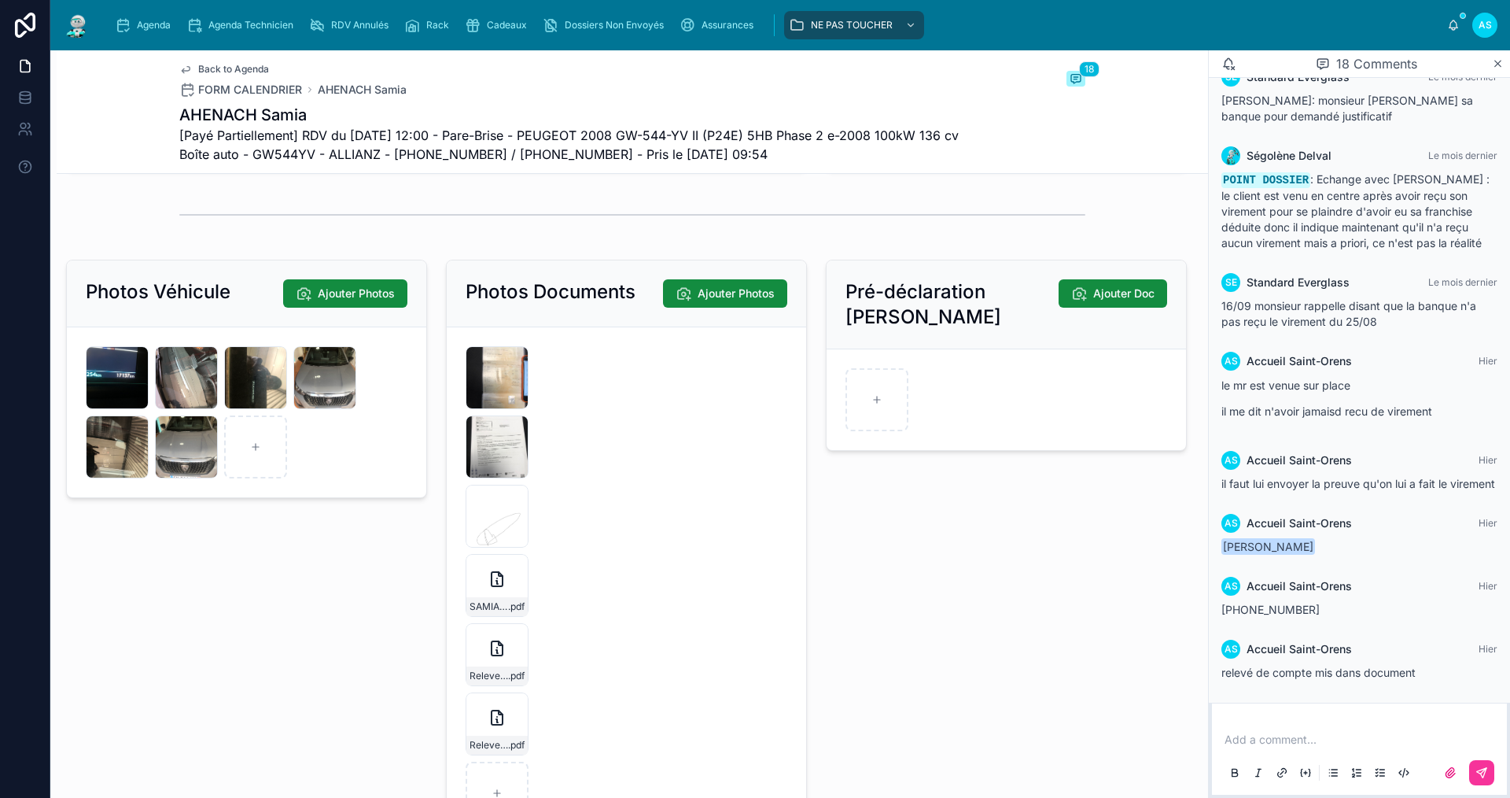
scroll to position [2156, 0]
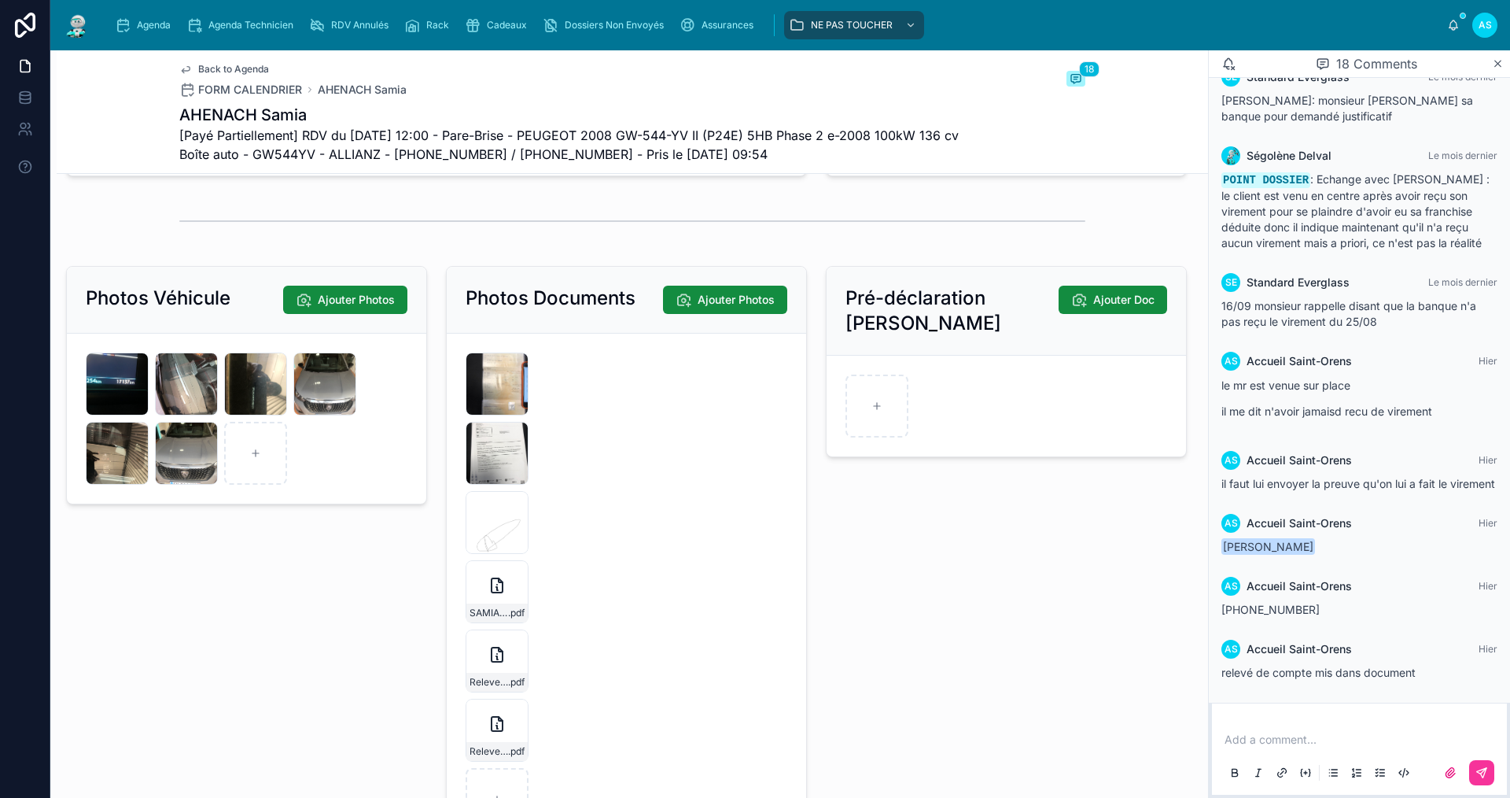
click at [236, 65] on span "Back to Agenda" at bounding box center [233, 69] width 71 height 13
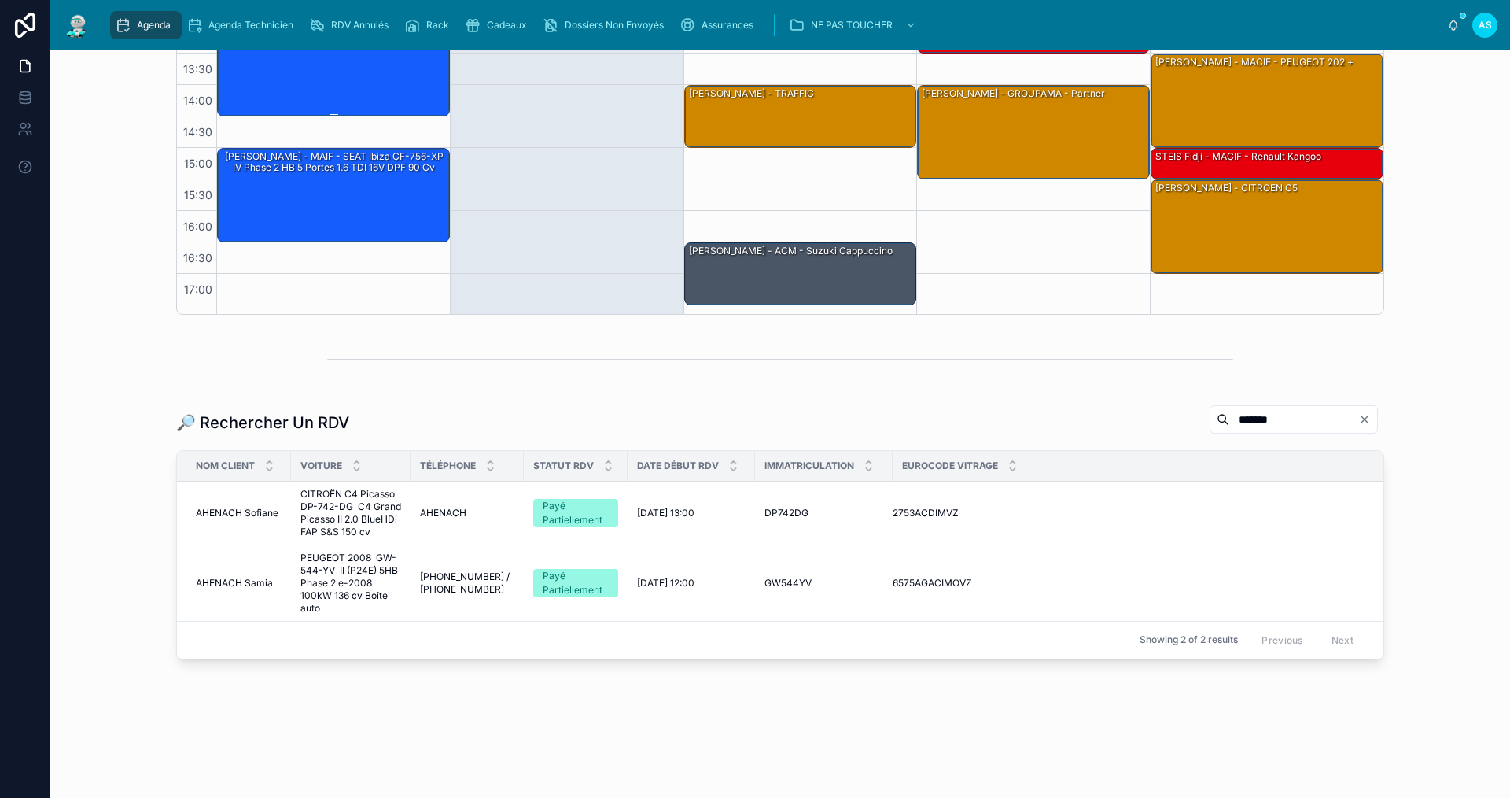
scroll to position [23, 0]
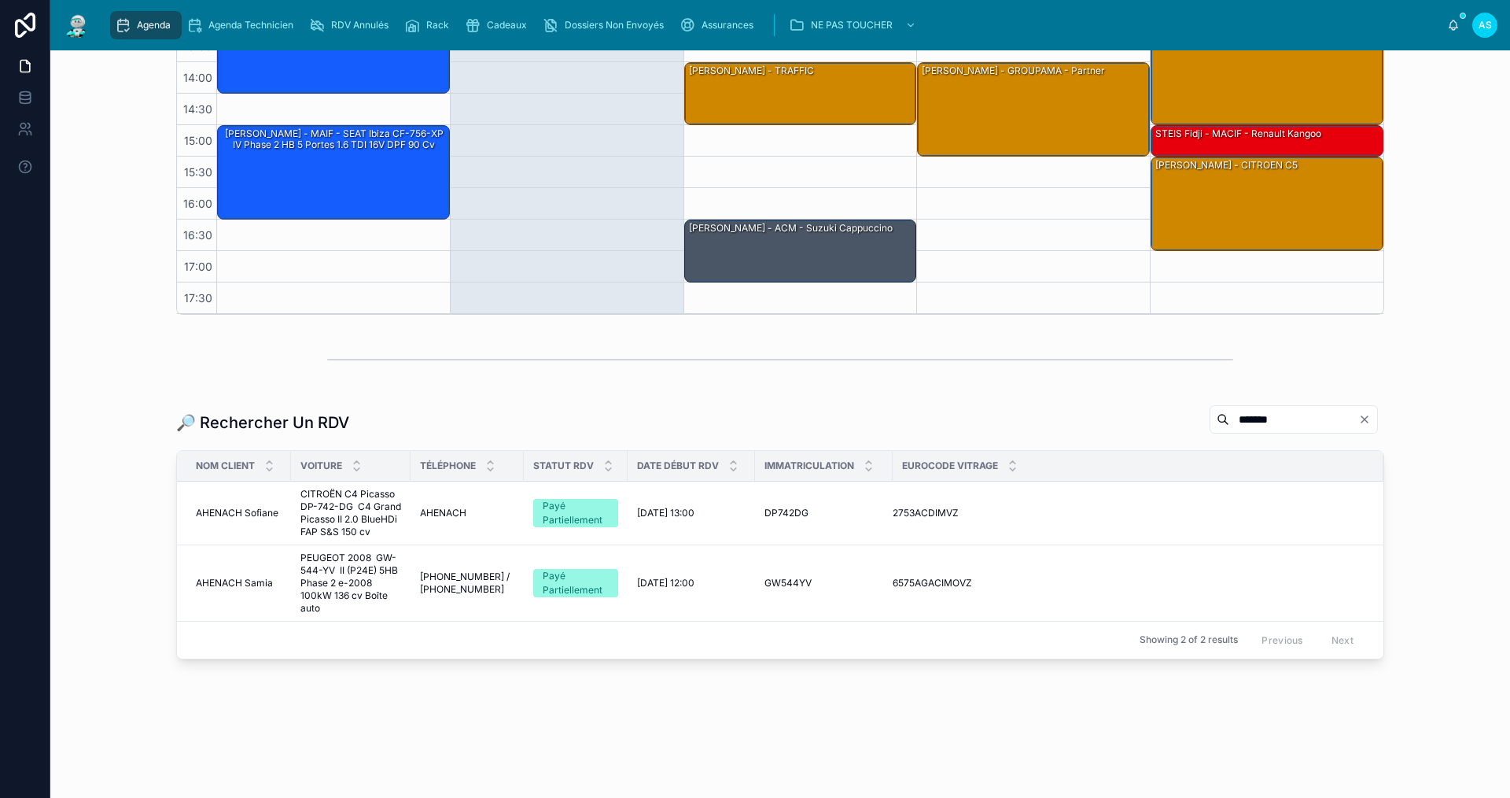
click at [231, 512] on span "AHENACH Sofiane" at bounding box center [237, 513] width 83 height 13
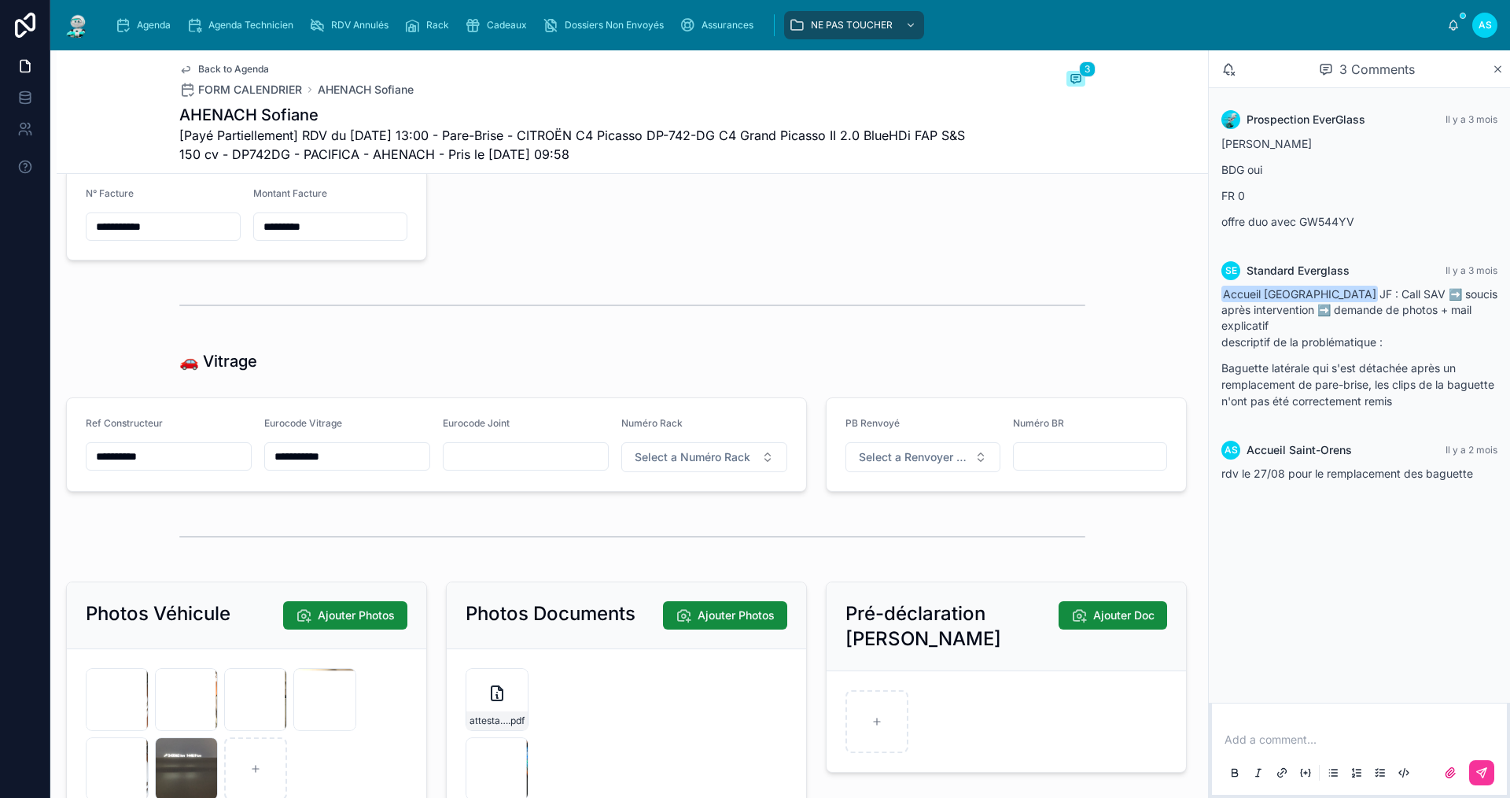
scroll to position [1495, 0]
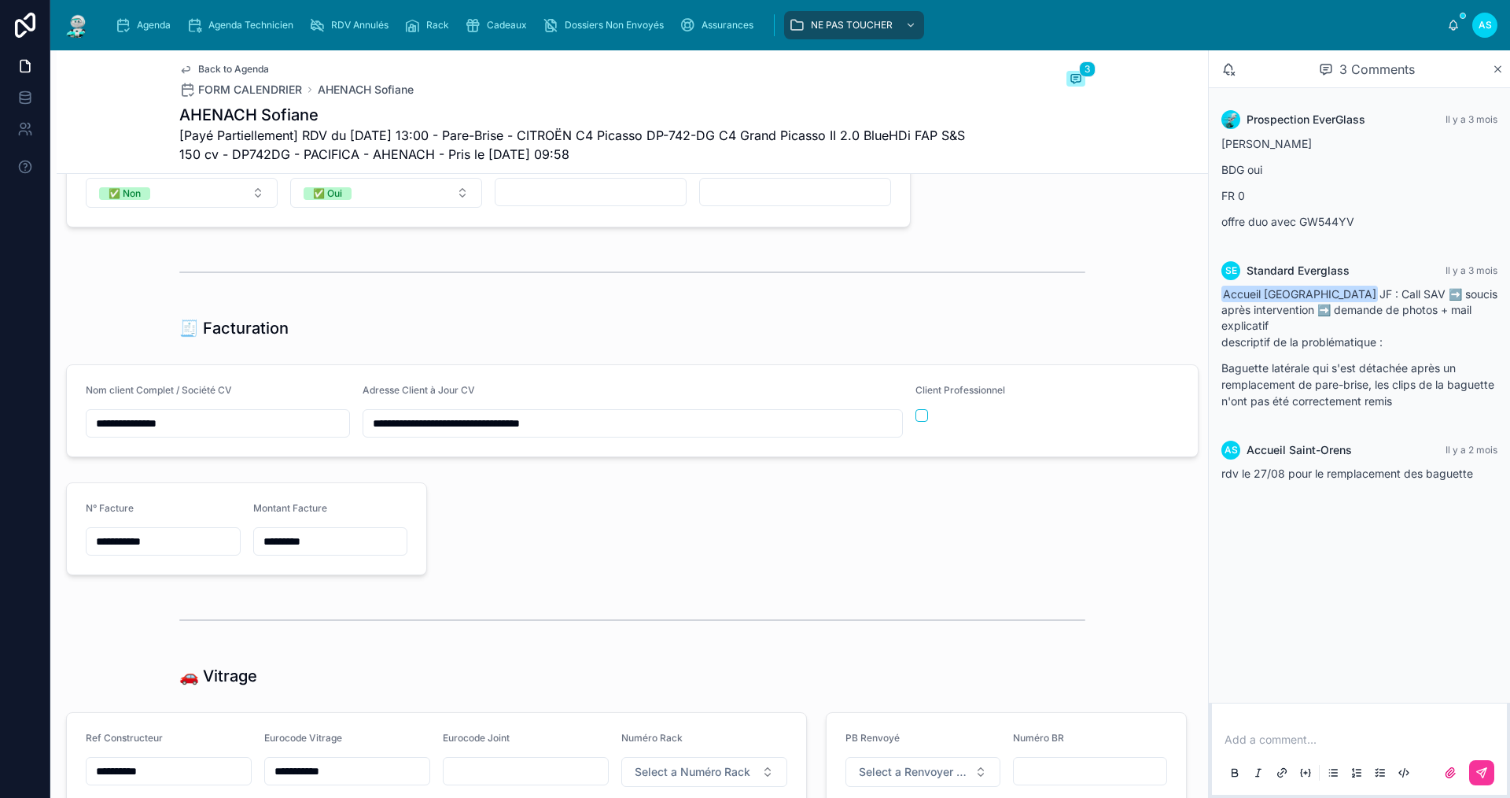
click at [122, 24] on icon "scrollable content" at bounding box center [123, 25] width 16 height 16
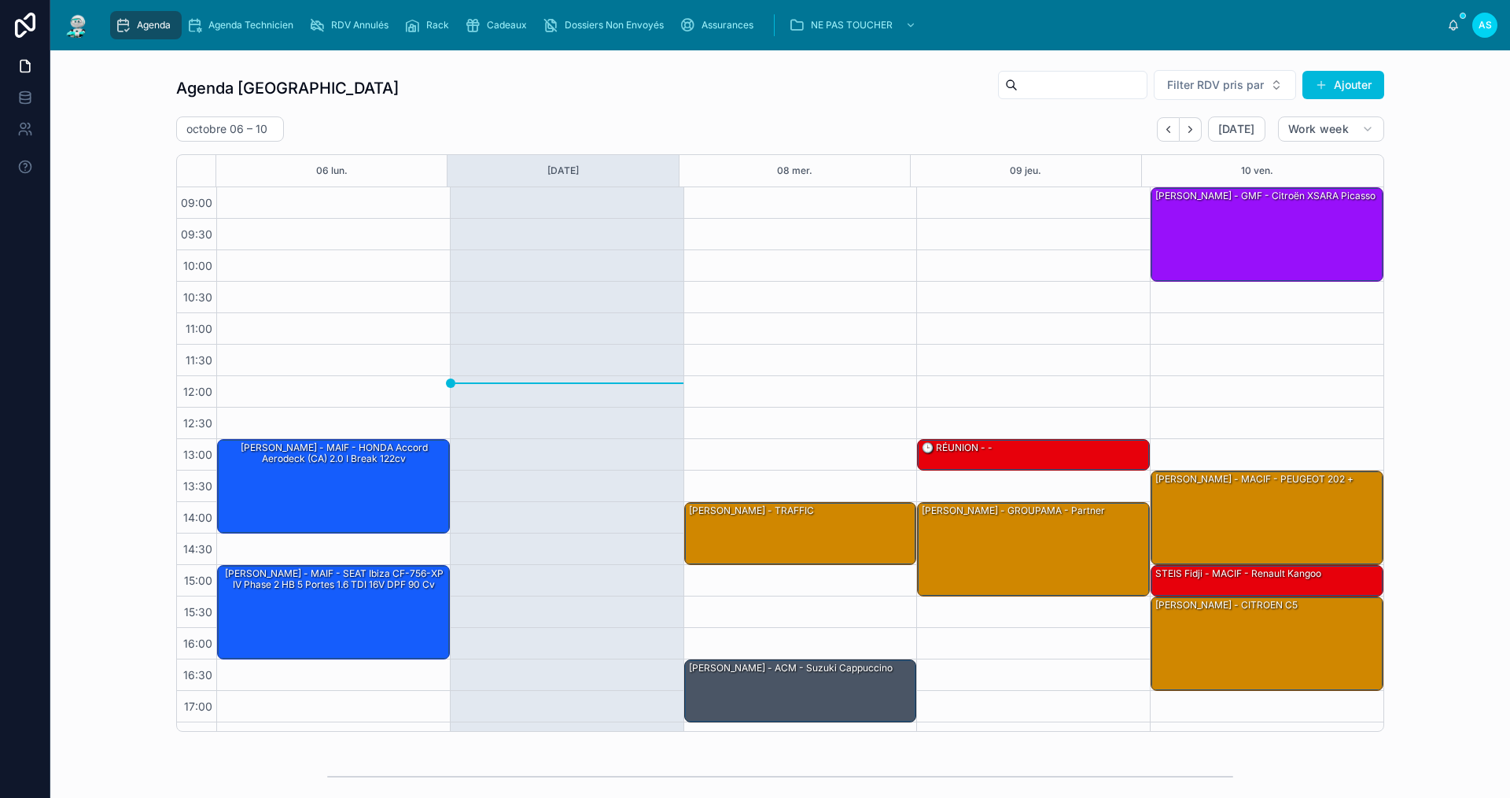
scroll to position [23, 0]
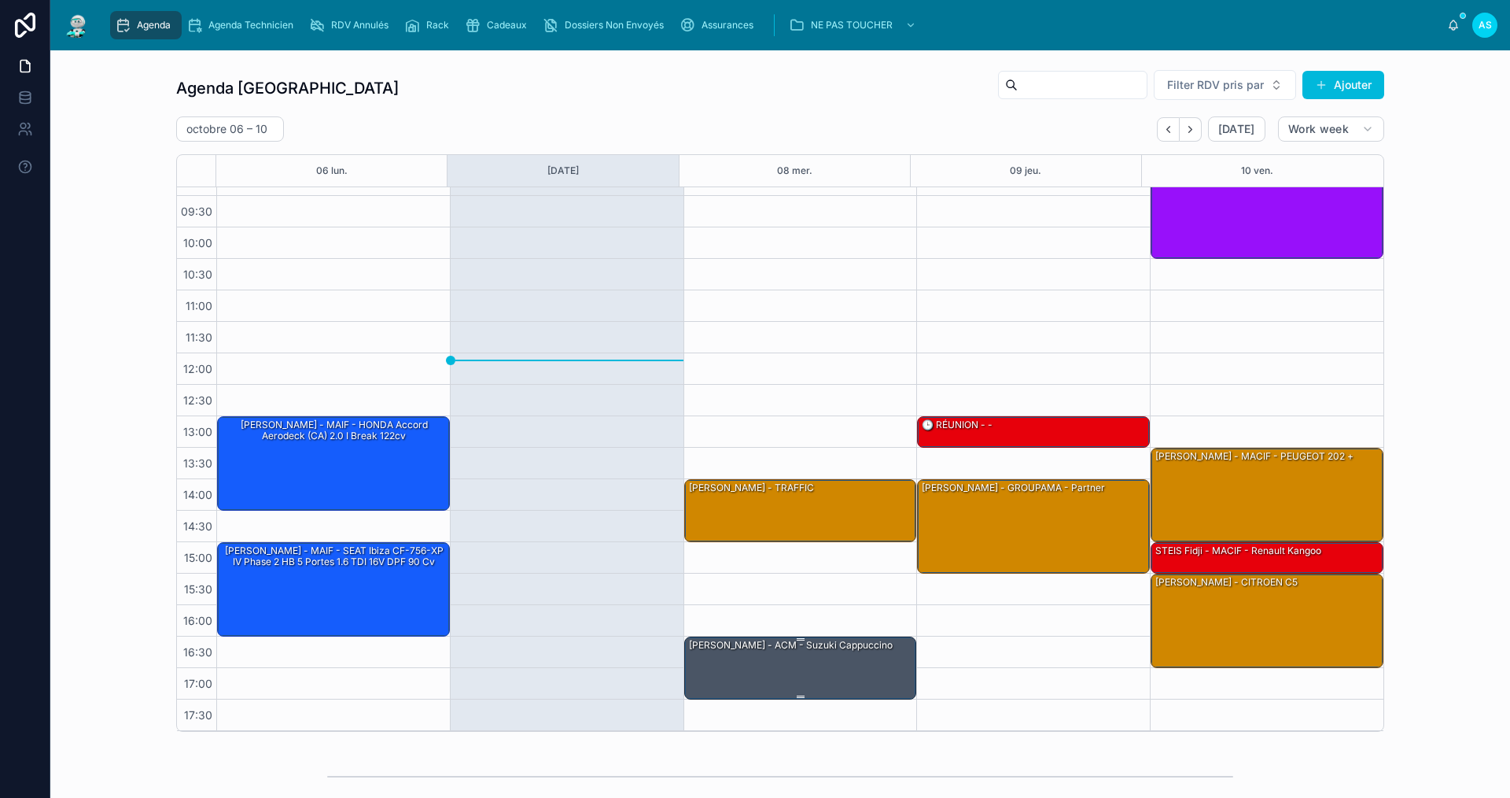
click at [793, 651] on div "[PERSON_NAME] - ACM - suzuki cappuccino" at bounding box center [791, 645] width 207 height 14
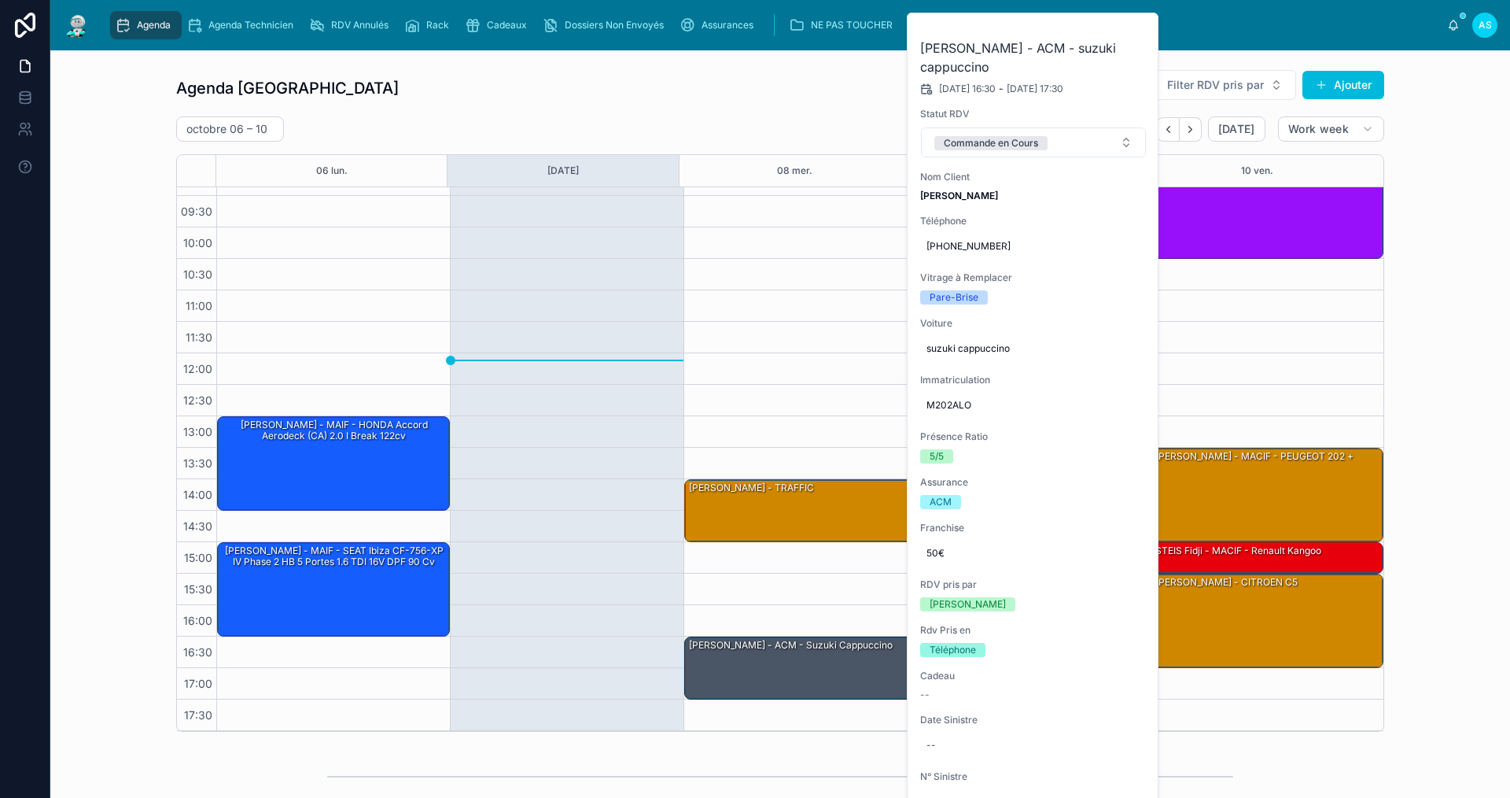
click at [0, 0] on icon at bounding box center [0, 0] width 0 height 0
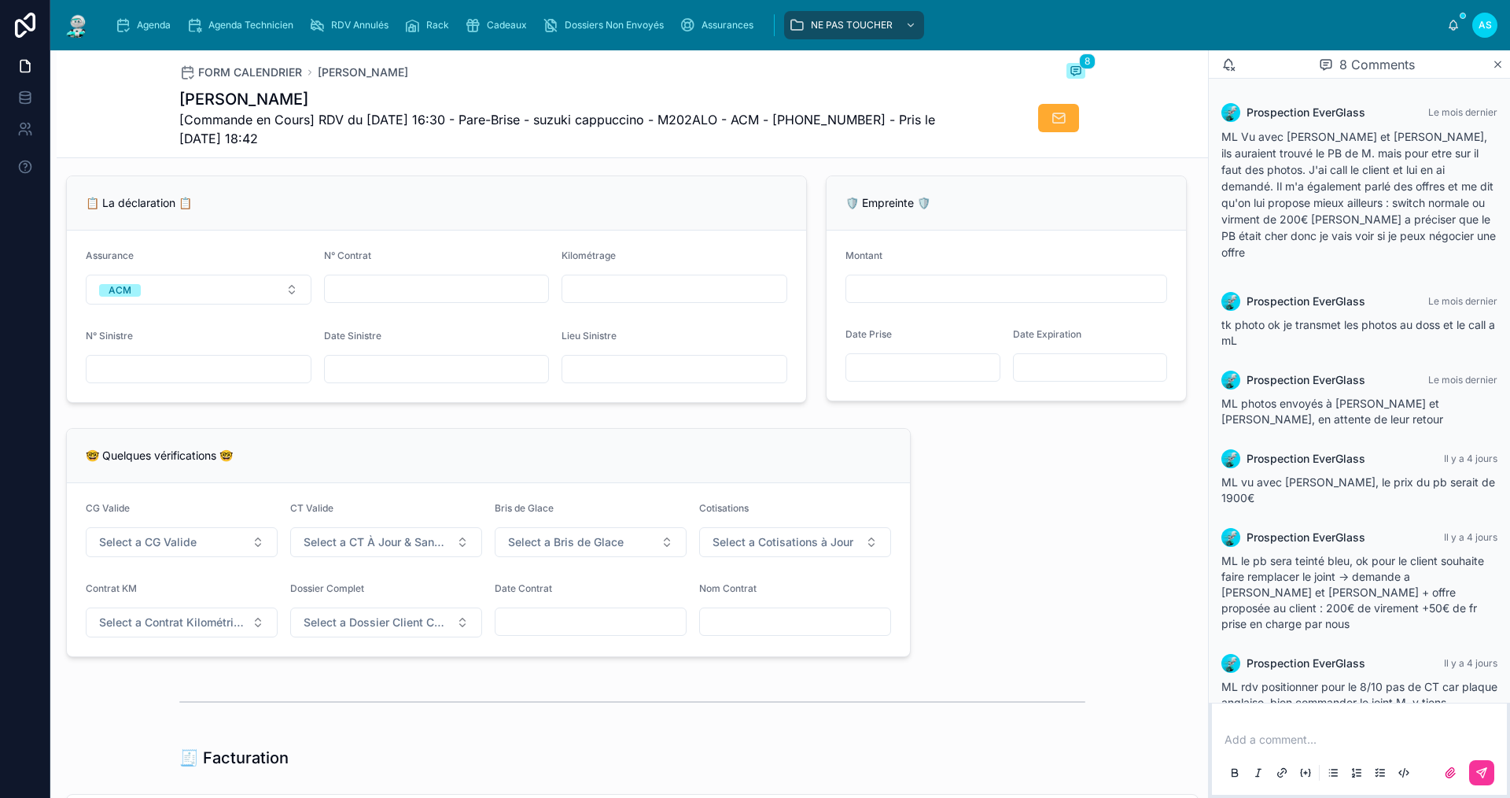
scroll to position [1180, 0]
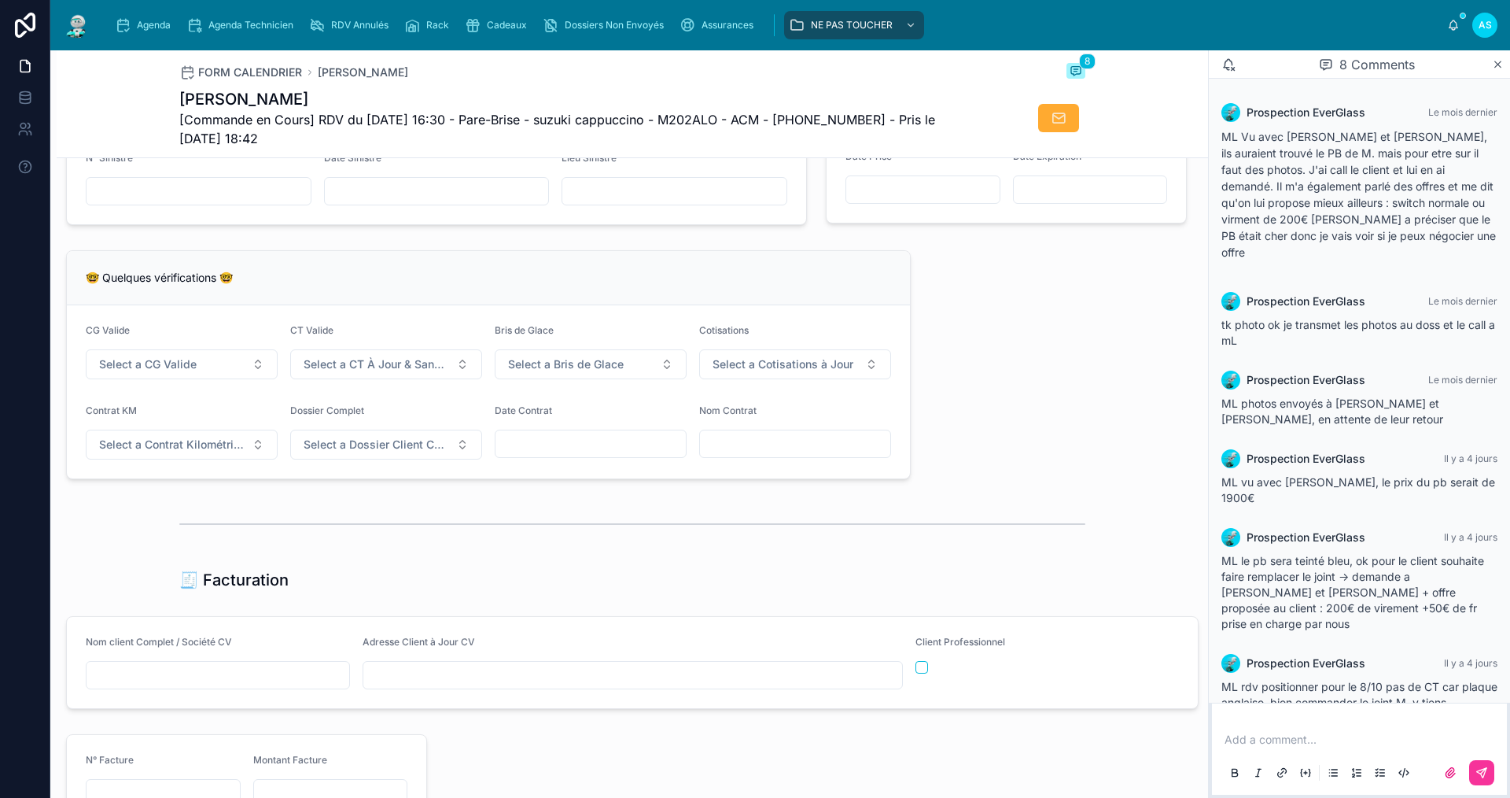
click at [163, 6] on div "Agenda Agenda Technicien RDV Annulés Rack Cadeaux Dossiers Non Envoyés Assuranc…" at bounding box center [780, 25] width 1460 height 50
click at [165, 24] on span "Agenda" at bounding box center [154, 25] width 34 height 13
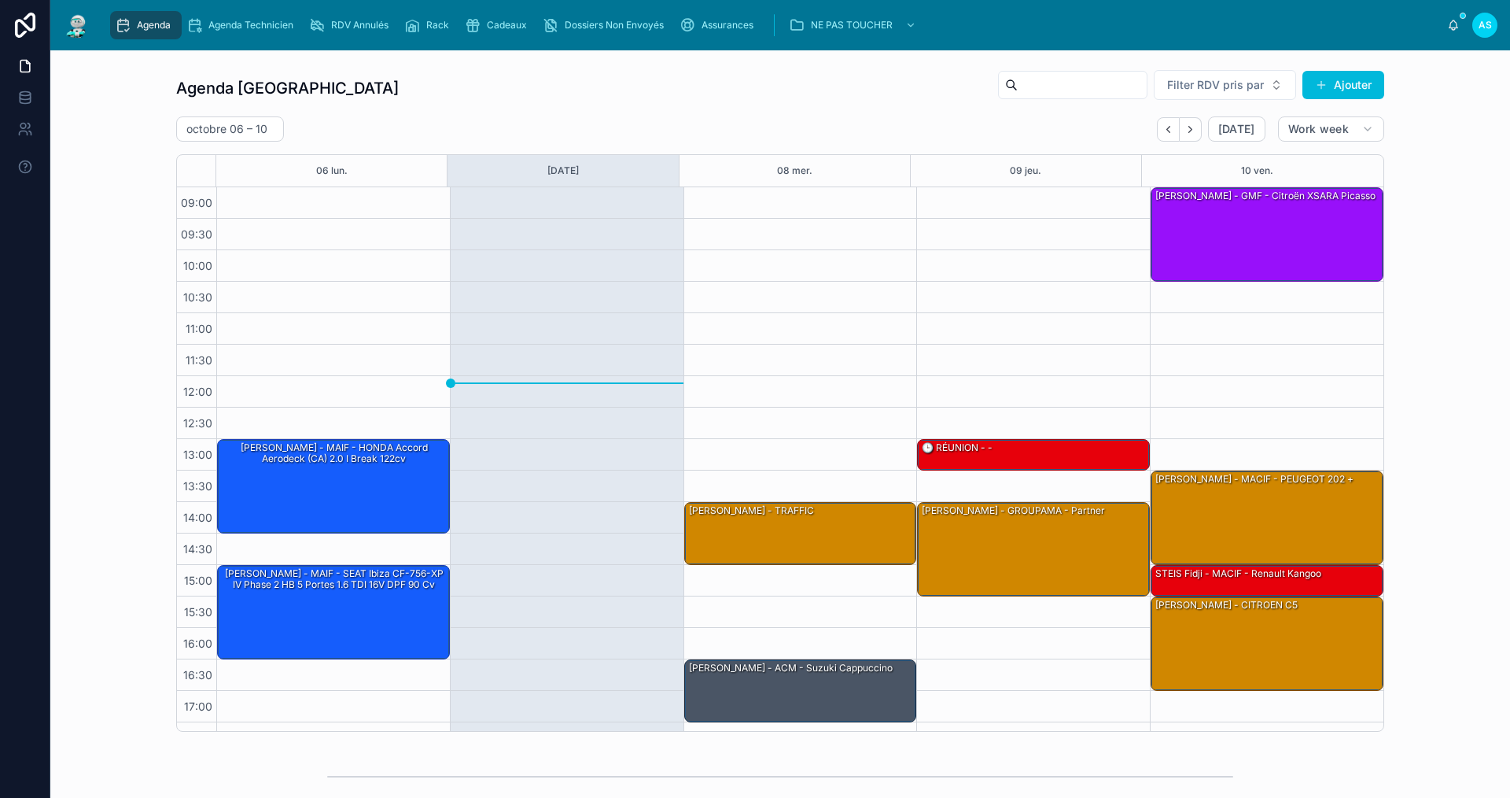
scroll to position [23, 0]
